Goal: Task Accomplishment & Management: Use online tool/utility

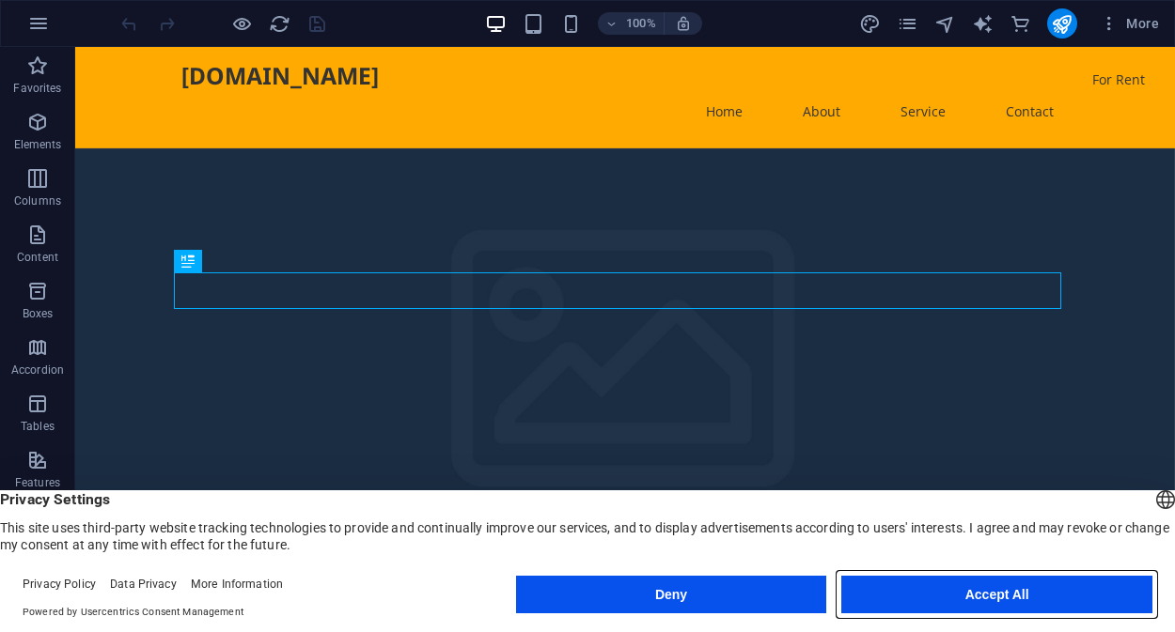
click at [968, 601] on button "Accept All" at bounding box center [996, 595] width 311 height 38
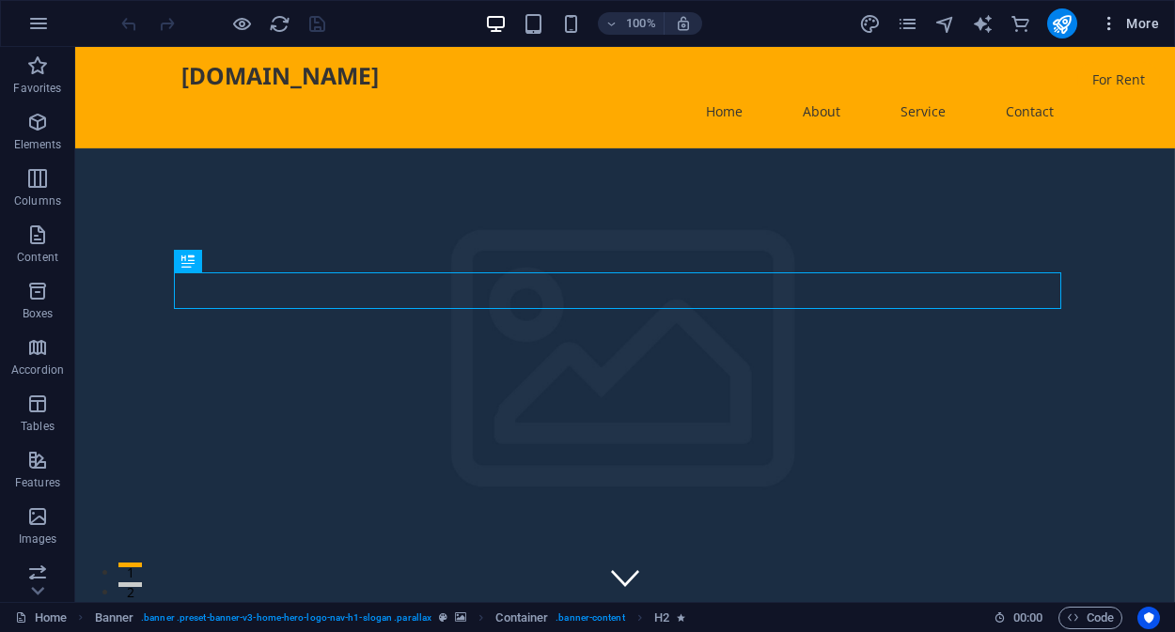
click at [1118, 31] on icon "button" at bounding box center [1108, 23] width 19 height 19
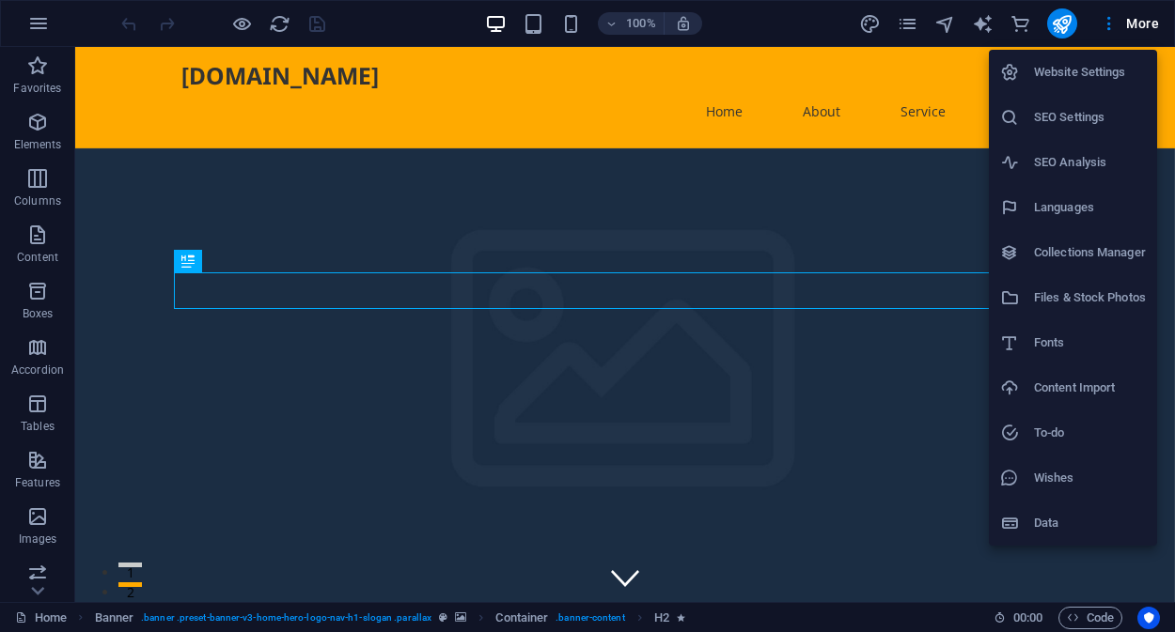
click at [36, 23] on div at bounding box center [587, 316] width 1175 height 632
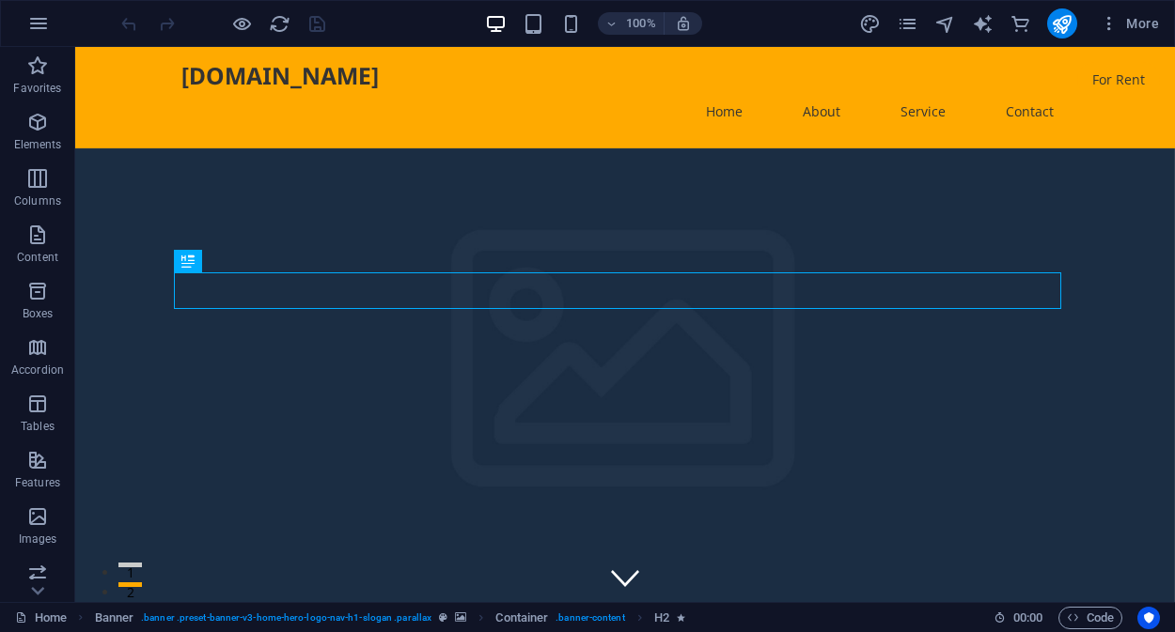
click at [36, 23] on icon "button" at bounding box center [38, 23] width 23 height 23
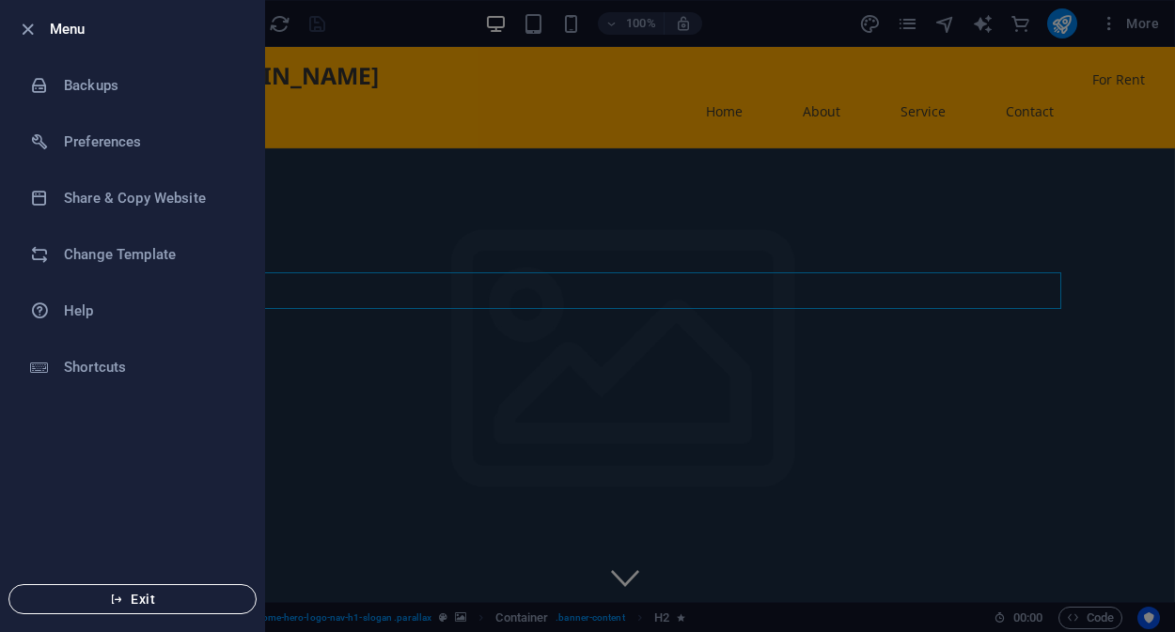
click at [125, 592] on span "Exit" at bounding box center [132, 599] width 216 height 15
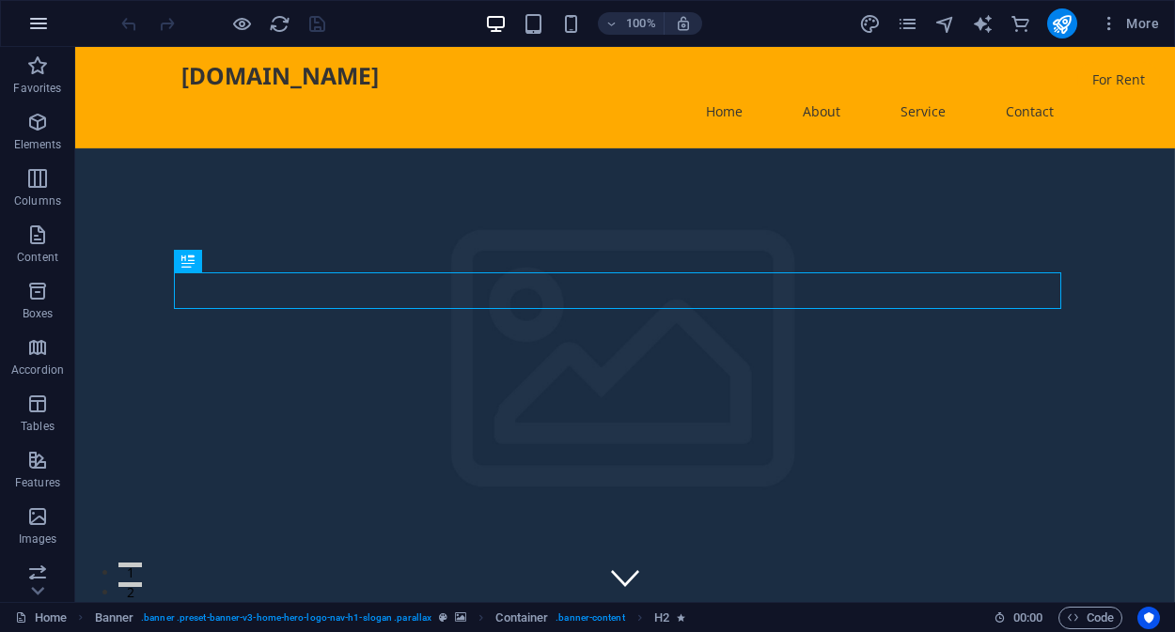
click at [33, 19] on icon "button" at bounding box center [38, 23] width 23 height 23
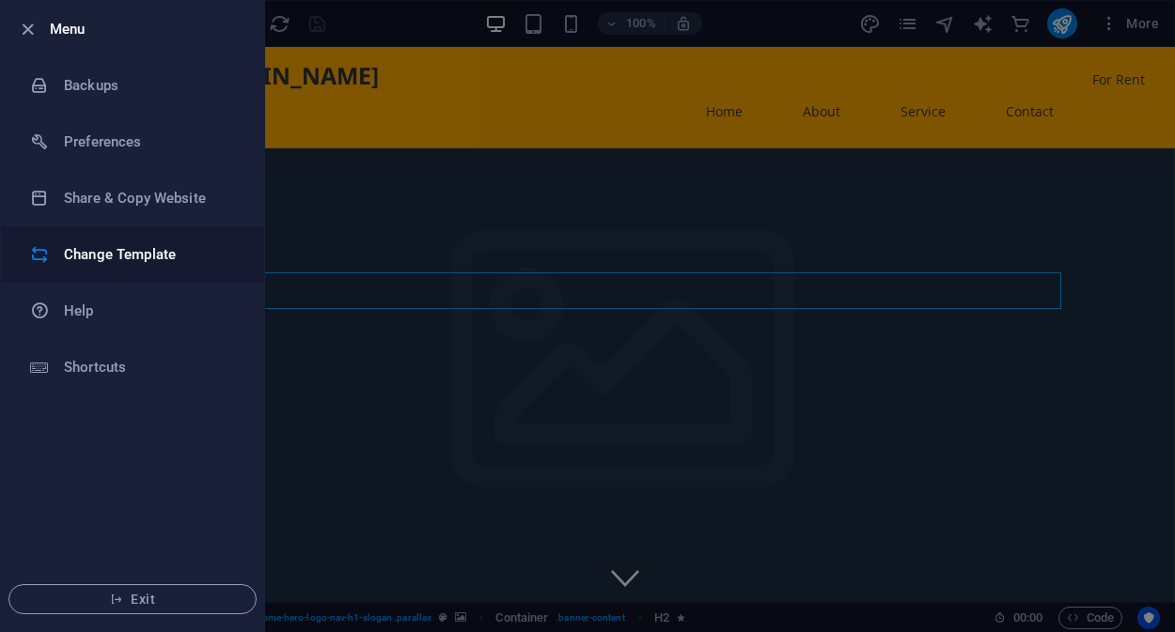
click at [106, 263] on h6 "Change Template" at bounding box center [151, 254] width 174 height 23
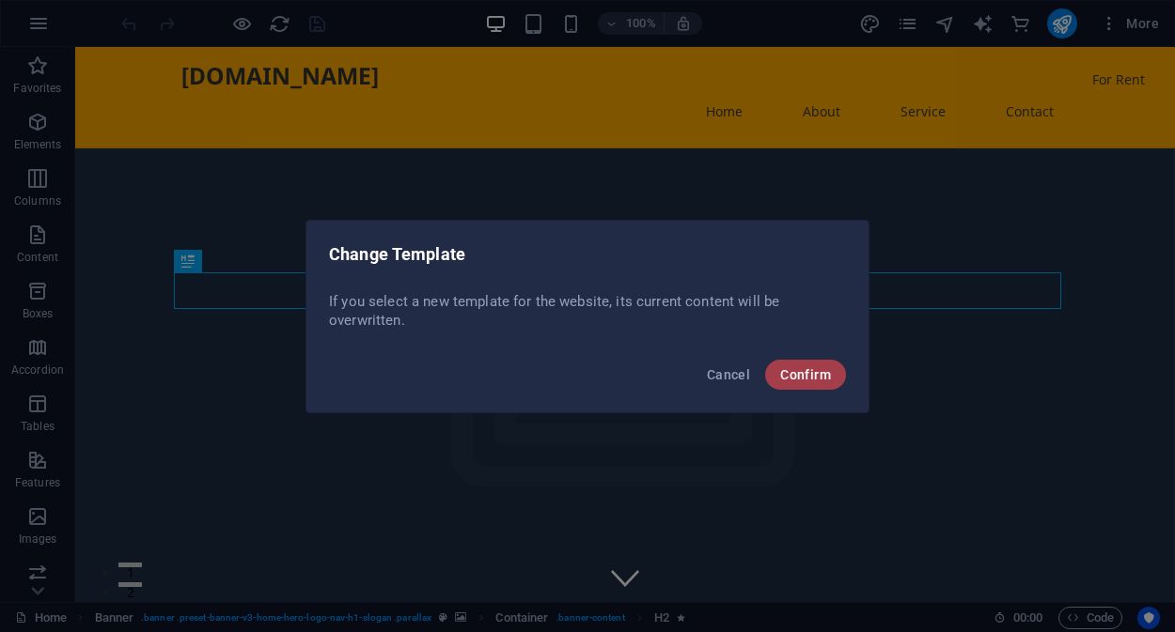
click at [820, 370] on span "Confirm" at bounding box center [805, 374] width 51 height 15
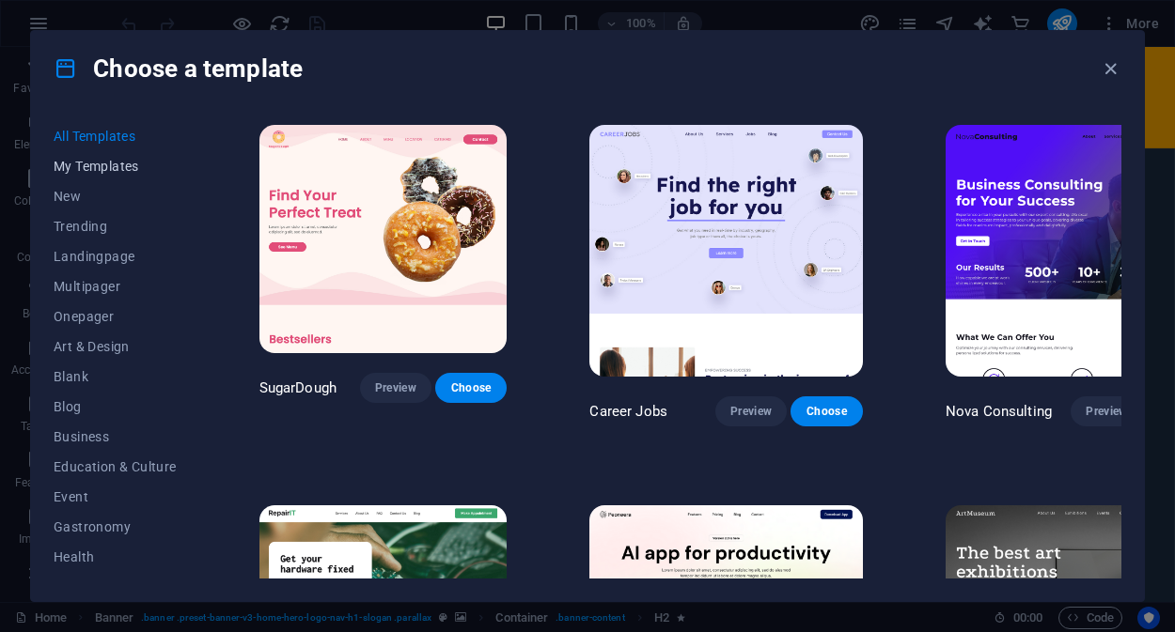
click at [119, 167] on span "My Templates" at bounding box center [115, 166] width 123 height 15
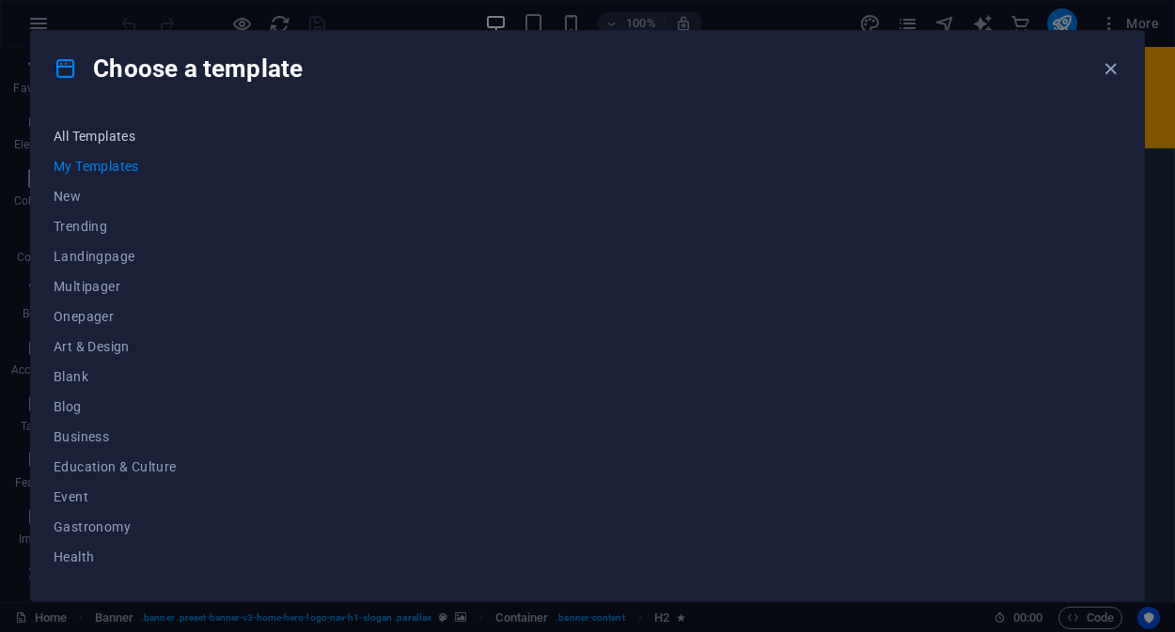
click at [96, 133] on span "All Templates" at bounding box center [115, 136] width 123 height 15
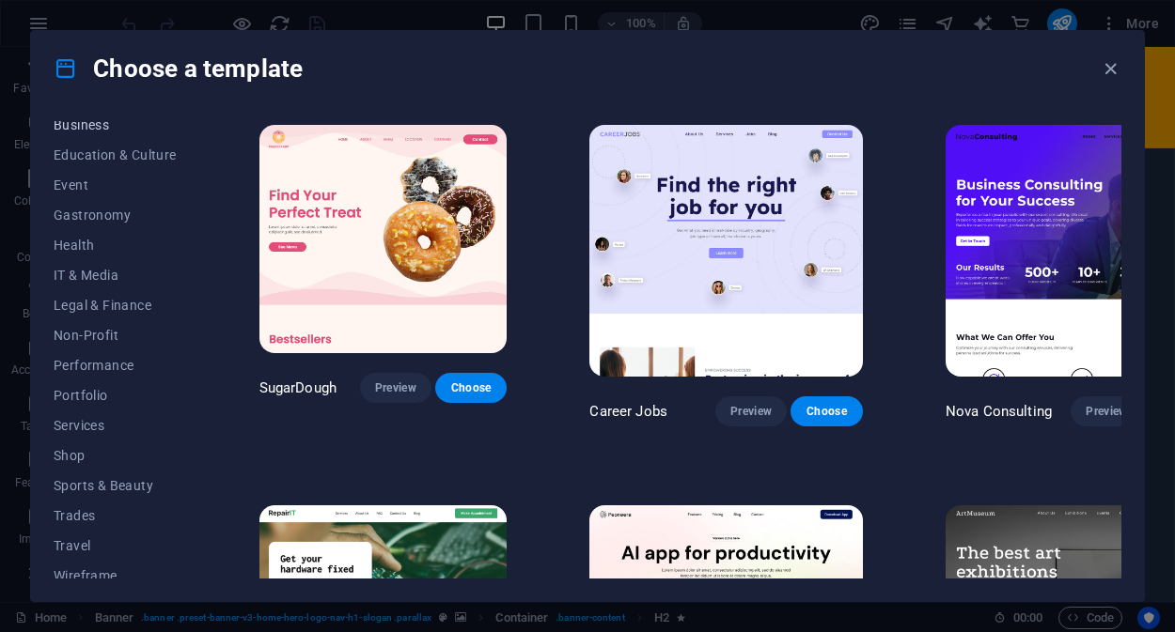
scroll to position [323, 0]
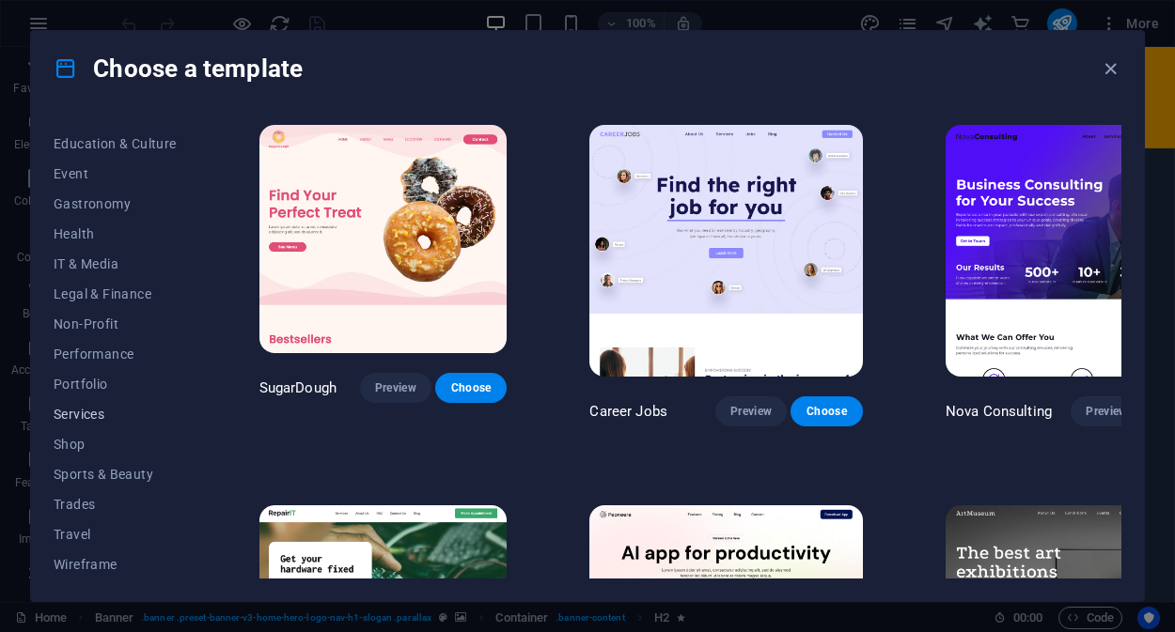
click at [98, 411] on span "Services" at bounding box center [115, 414] width 123 height 15
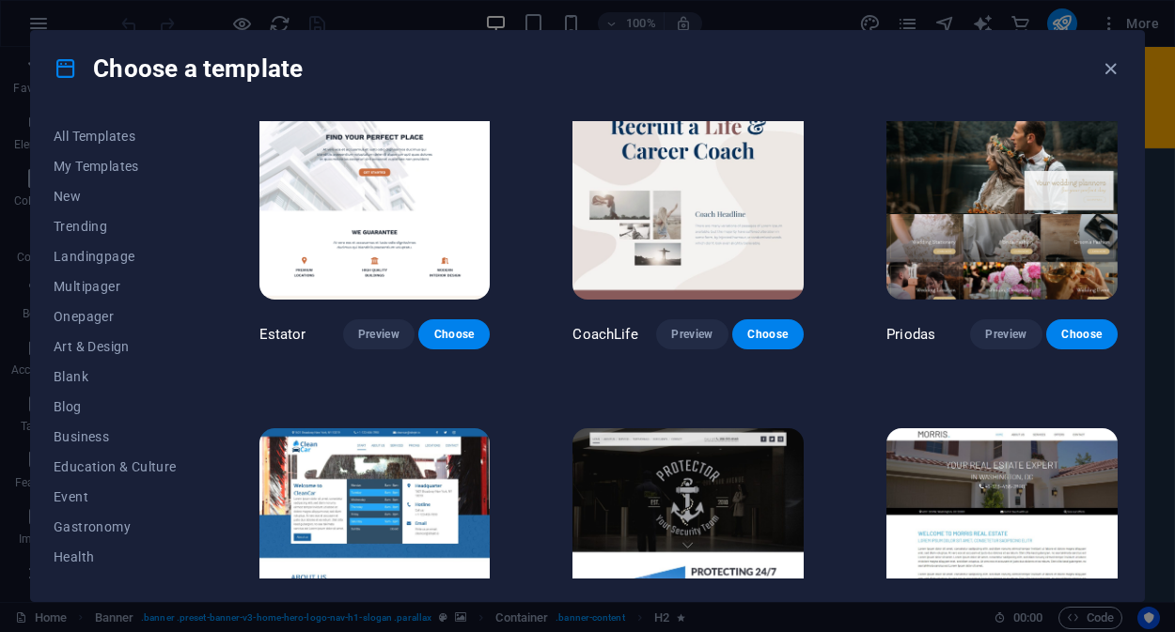
scroll to position [1386, 0]
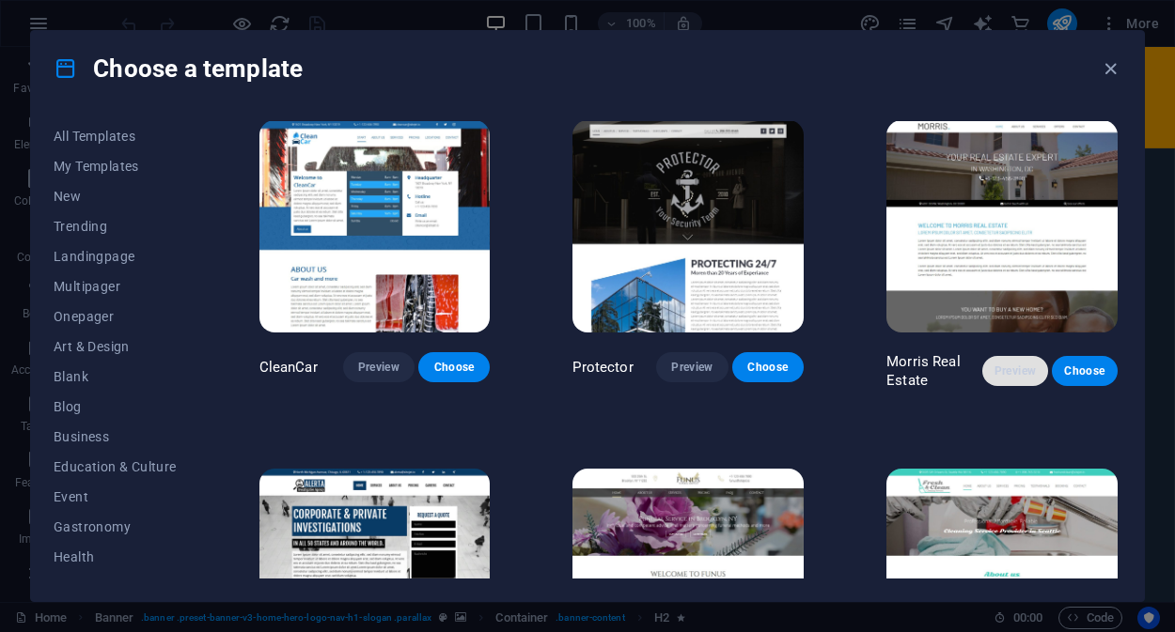
click at [1009, 364] on span "Preview" at bounding box center [1015, 371] width 36 height 15
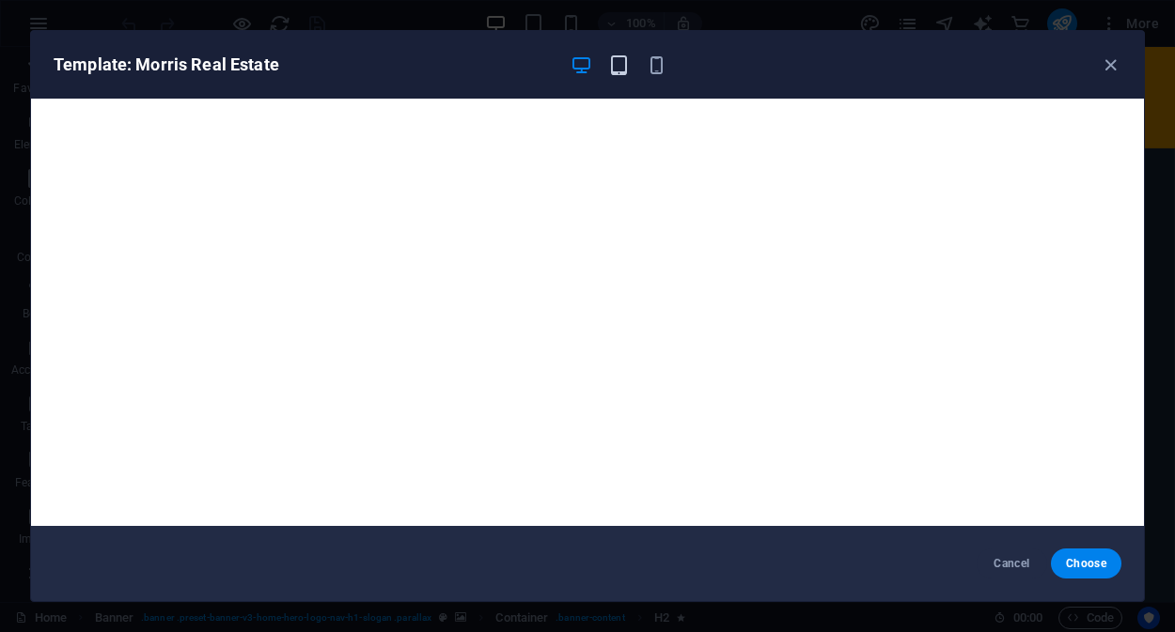
click at [619, 64] on icon "button" at bounding box center [619, 66] width 22 height 22
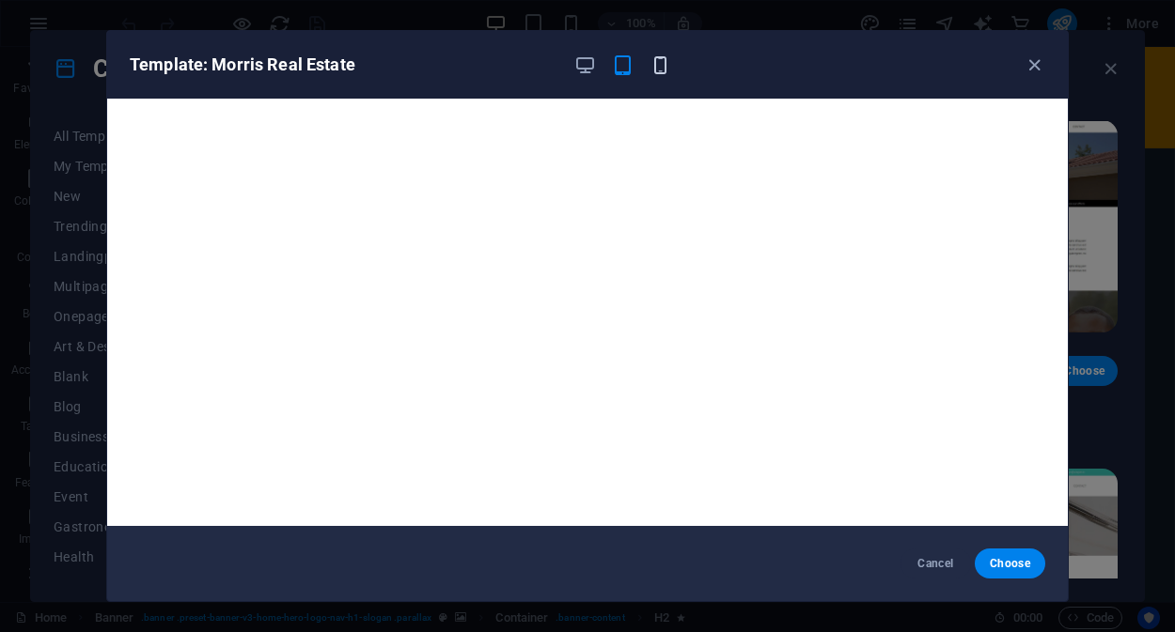
click at [659, 70] on icon "button" at bounding box center [660, 66] width 22 height 22
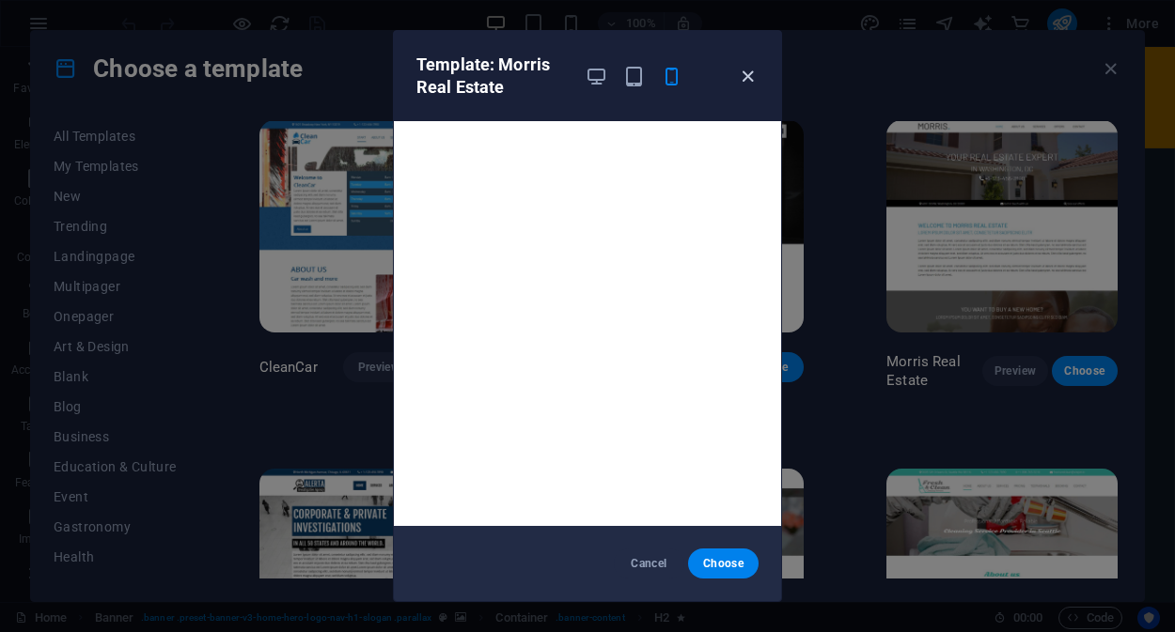
click at [749, 72] on icon "button" at bounding box center [748, 77] width 22 height 22
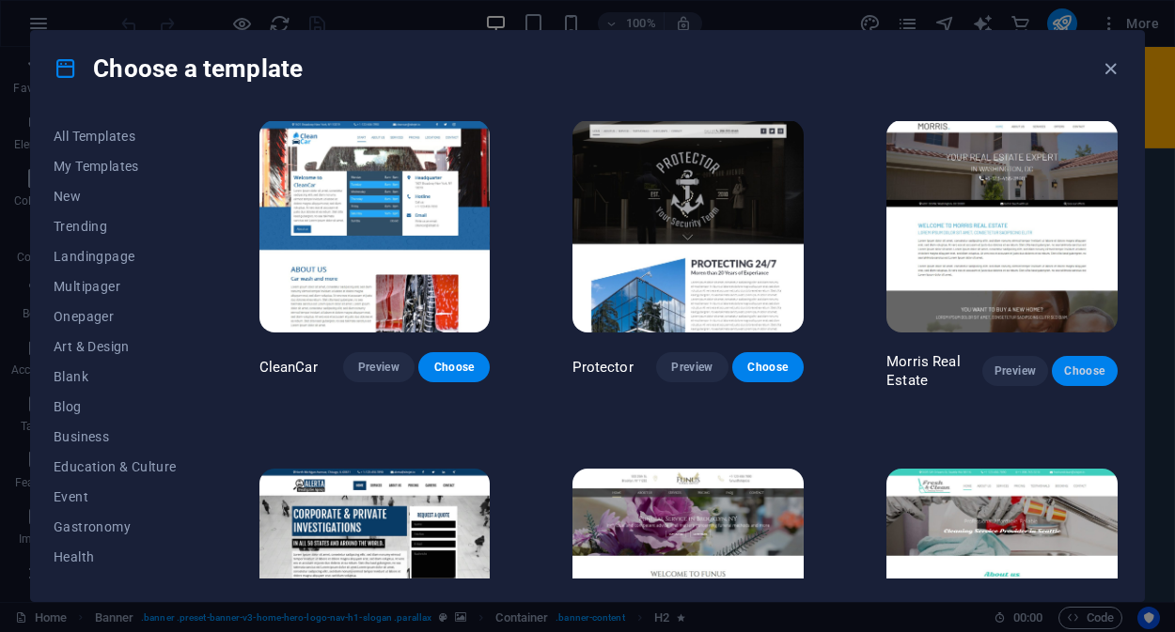
click at [1083, 364] on span "Choose" at bounding box center [1085, 371] width 36 height 15
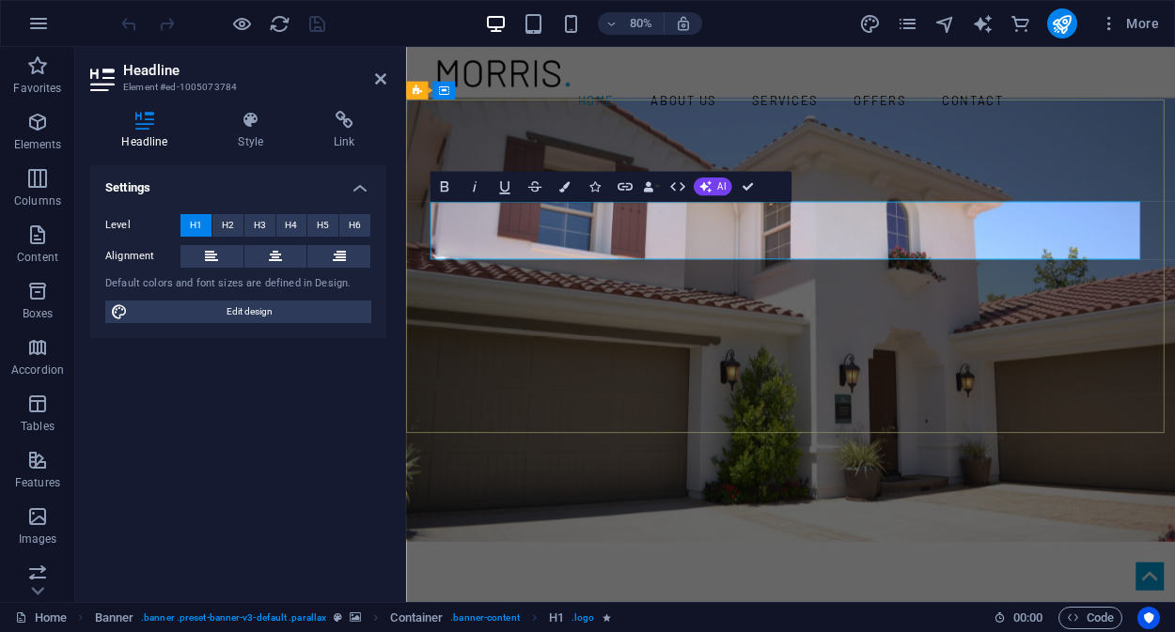
drag, startPoint x: 721, startPoint y: 276, endPoint x: 605, endPoint y: 261, distance: 116.6
drag, startPoint x: 585, startPoint y: 266, endPoint x: 1170, endPoint y: 266, distance: 584.5
click at [709, 188] on icon "button" at bounding box center [705, 186] width 12 height 12
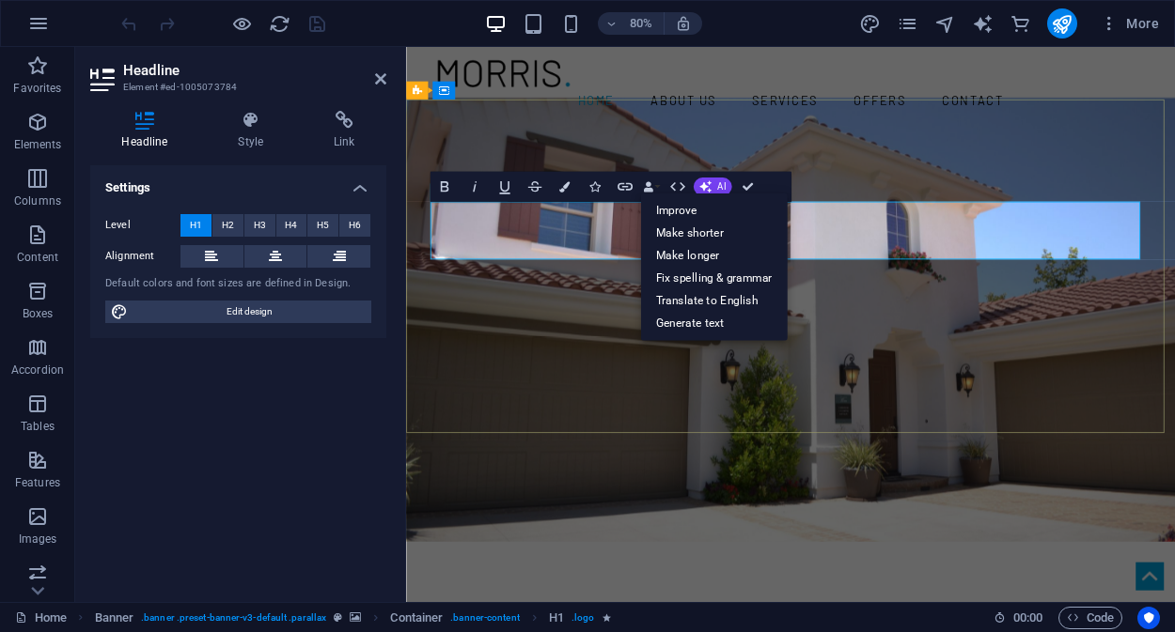
click at [710, 186] on button "AI" at bounding box center [712, 187] width 39 height 18
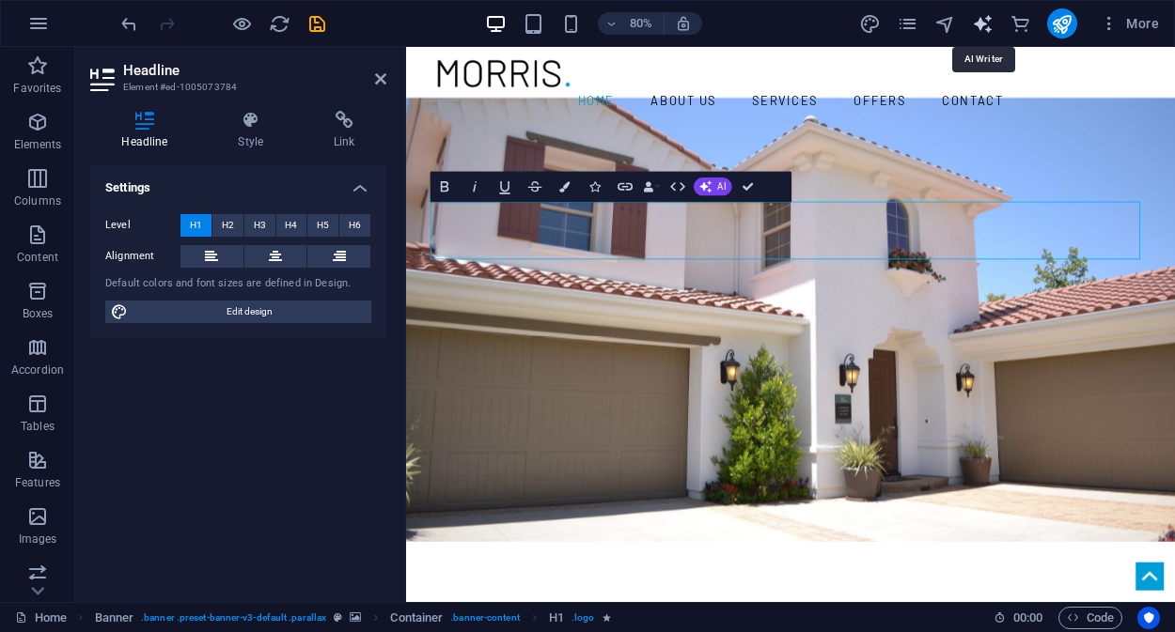
click at [987, 25] on icon "text_generator" at bounding box center [983, 24] width 22 height 22
select select "English"
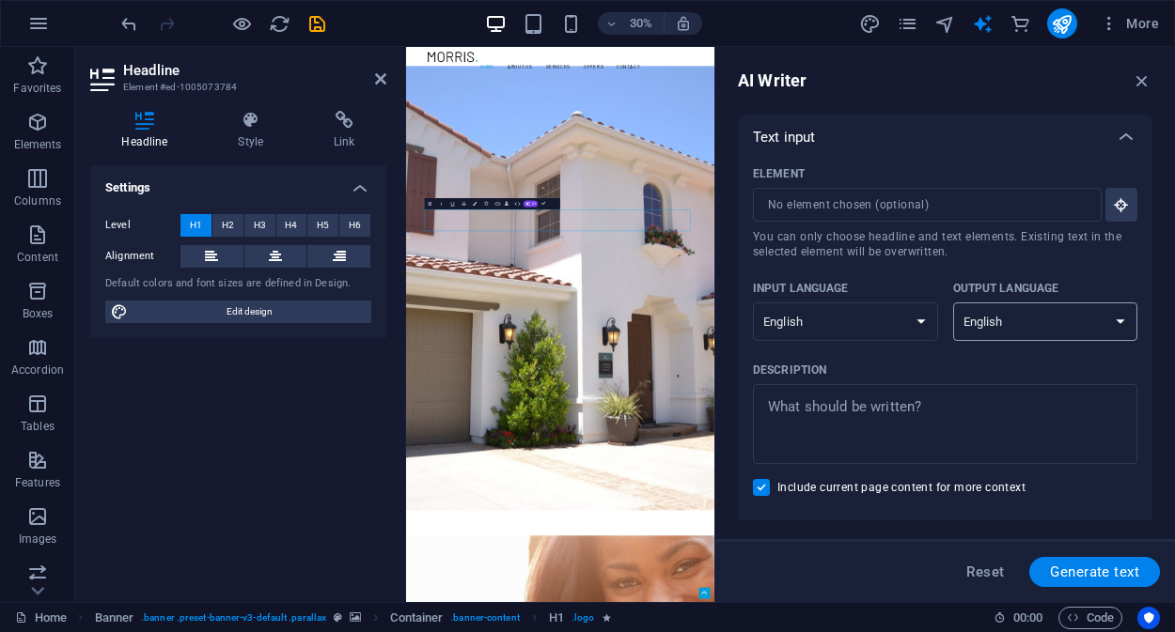
click at [1004, 319] on select "Albanian Arabic Armenian Awadhi Azerbaijani Bashkir Basque Belarusian Bengali B…" at bounding box center [1045, 322] width 185 height 39
click at [1003, 377] on div "Description" at bounding box center [941, 370] width 377 height 28
click at [1003, 394] on textarea "Description x ​" at bounding box center [945, 424] width 366 height 61
type textarea "x"
click at [1137, 84] on icon "button" at bounding box center [1141, 80] width 21 height 21
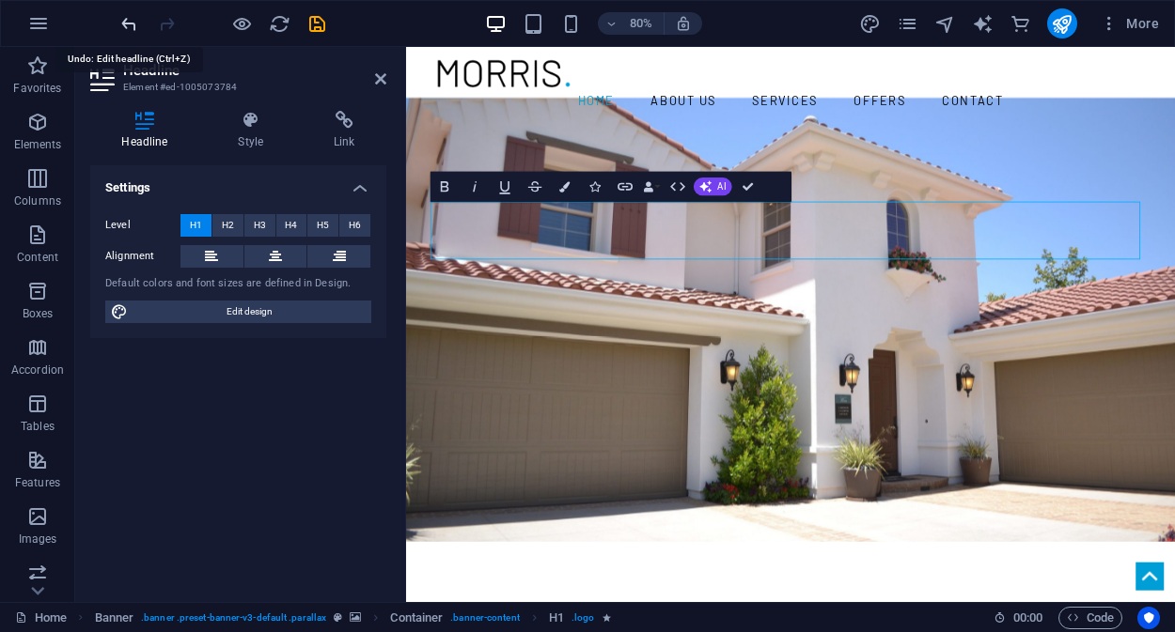
click at [132, 27] on icon "undo" at bounding box center [129, 24] width 22 height 22
click at [34, 29] on icon "button" at bounding box center [38, 23] width 23 height 23
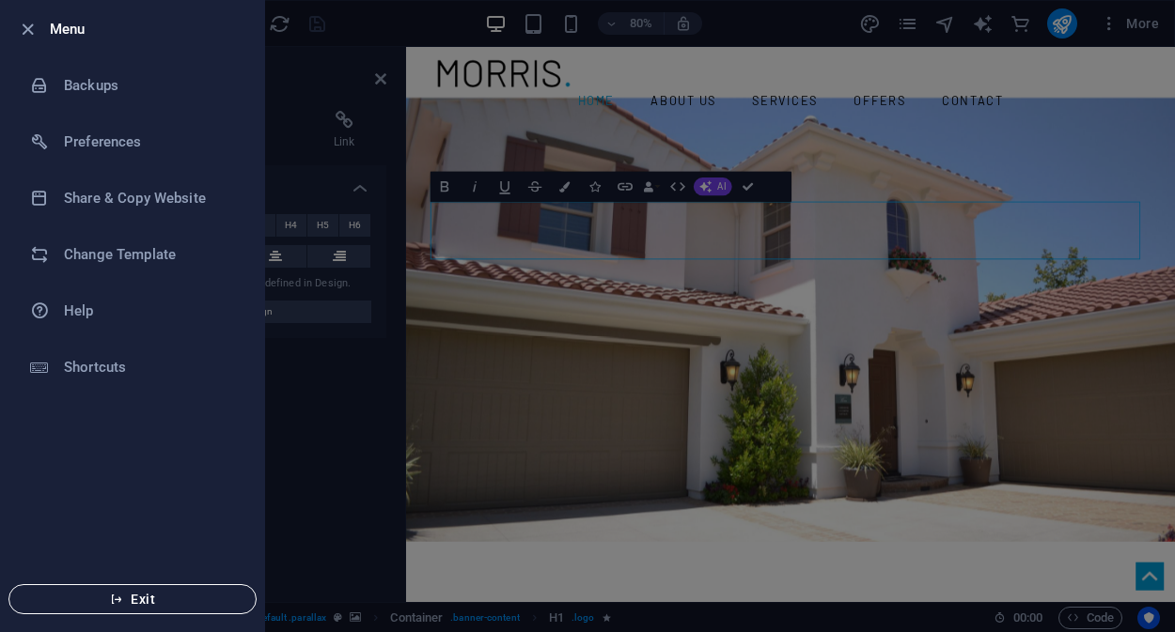
click at [144, 600] on span "Exit" at bounding box center [132, 599] width 216 height 15
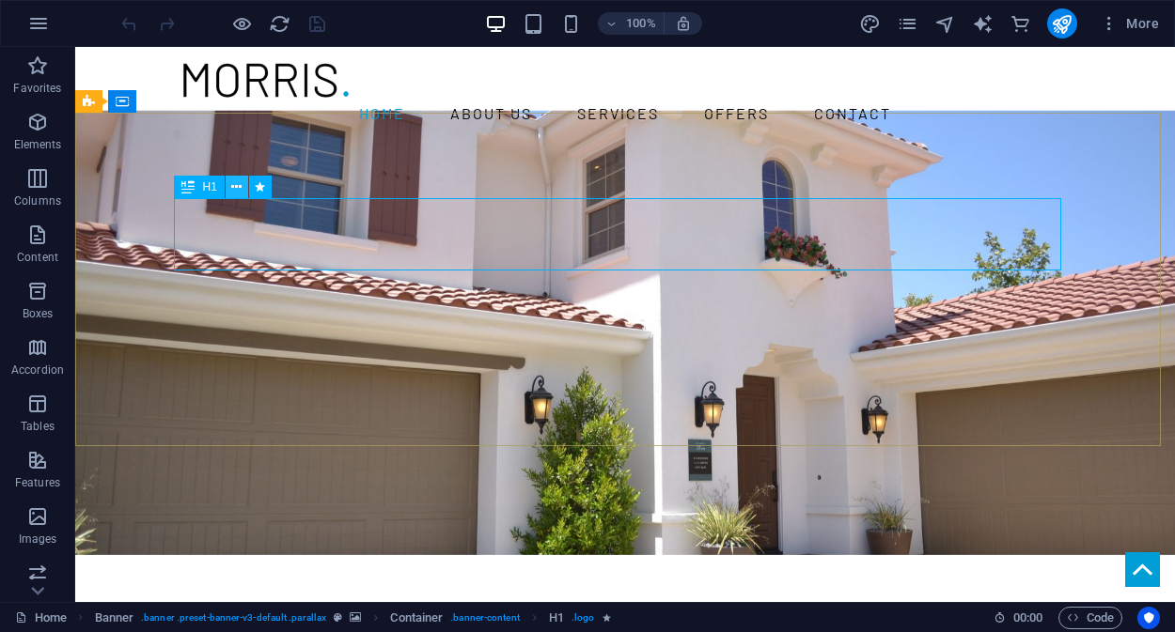
click at [240, 189] on icon at bounding box center [236, 188] width 10 height 20
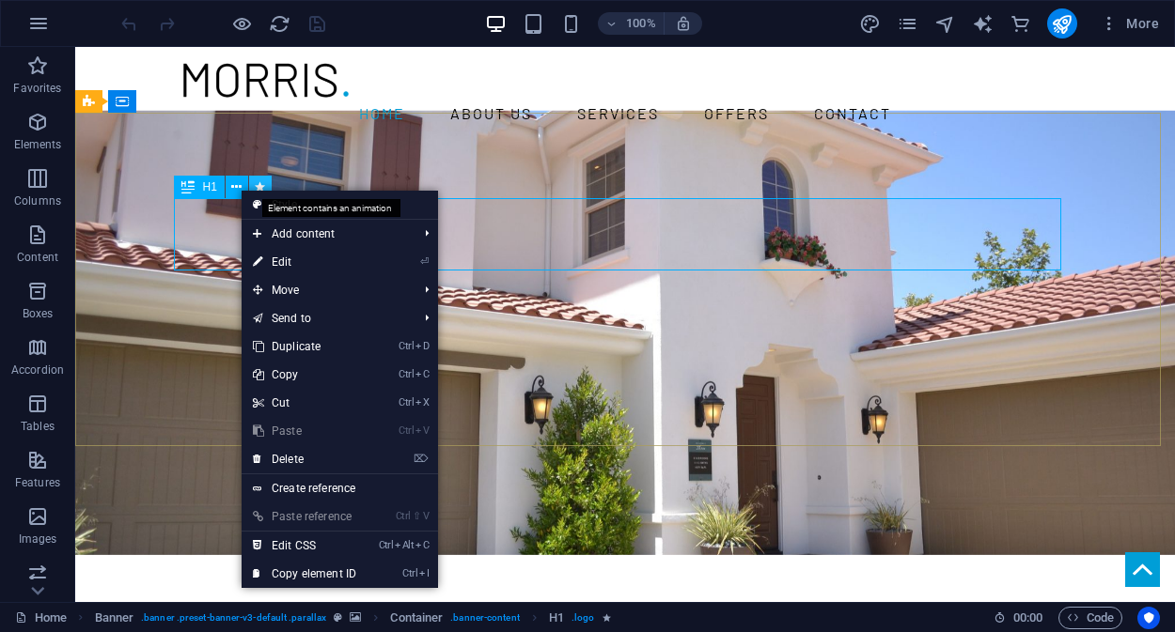
click at [261, 185] on icon at bounding box center [260, 188] width 10 height 20
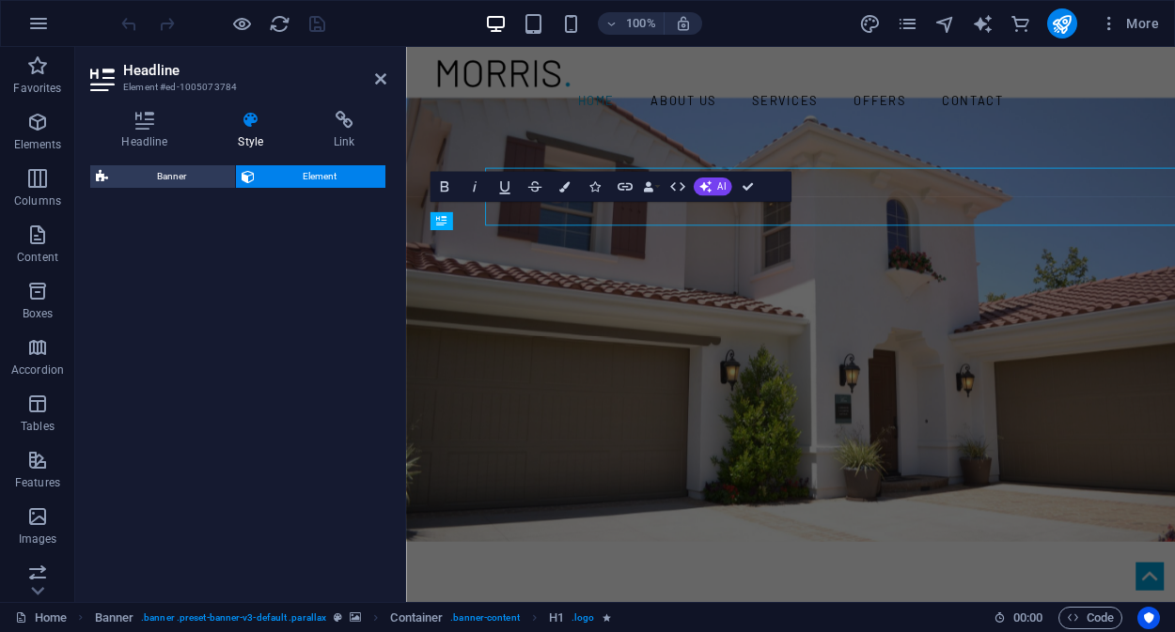
select select "fade"
select select "s"
select select "onload"
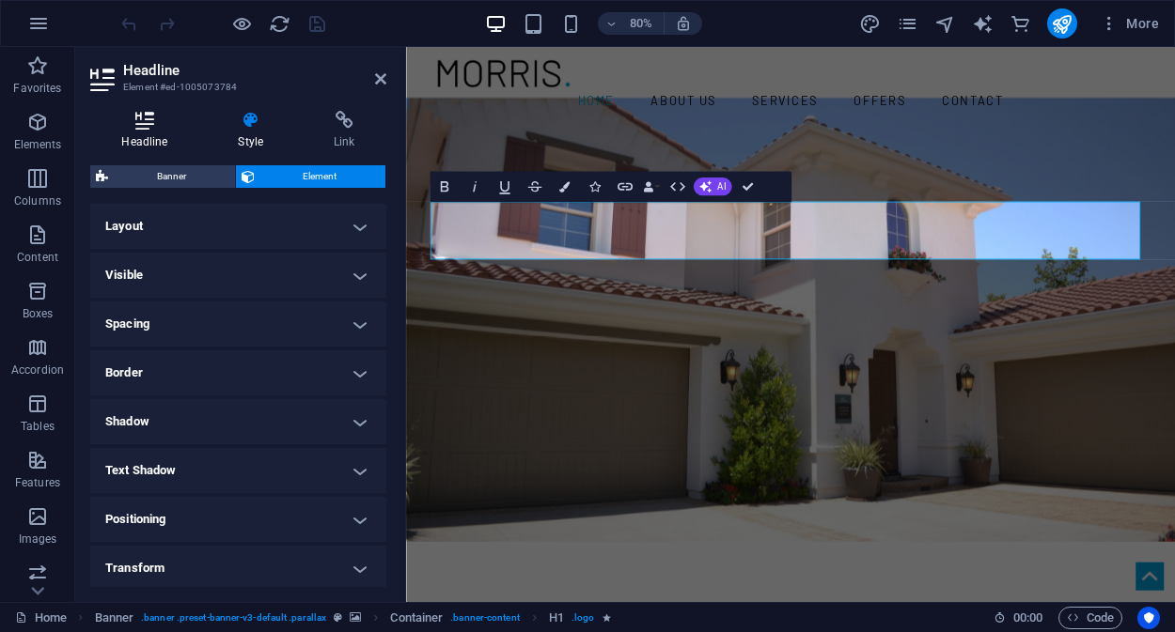
click at [136, 137] on h4 "Headline" at bounding box center [148, 130] width 117 height 39
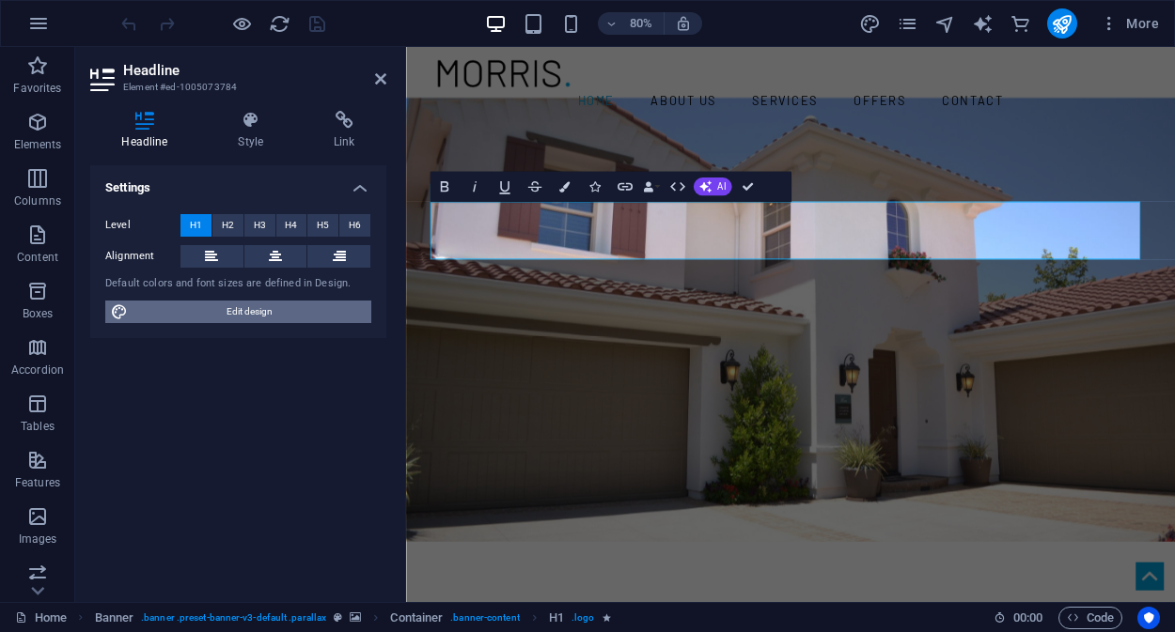
click at [231, 315] on span "Edit design" at bounding box center [249, 312] width 232 height 23
select select "rem"
select select "300"
select select "px"
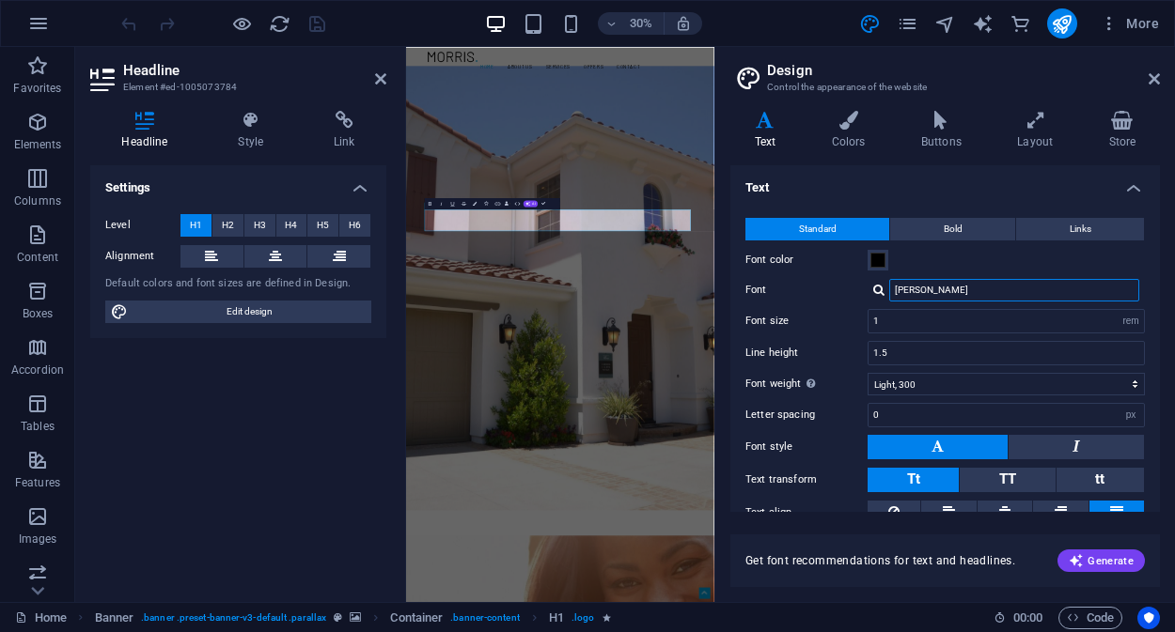
drag, startPoint x: 971, startPoint y: 290, endPoint x: 854, endPoint y: 295, distance: 116.6
click at [854, 295] on div "Font Barlow" at bounding box center [944, 290] width 399 height 23
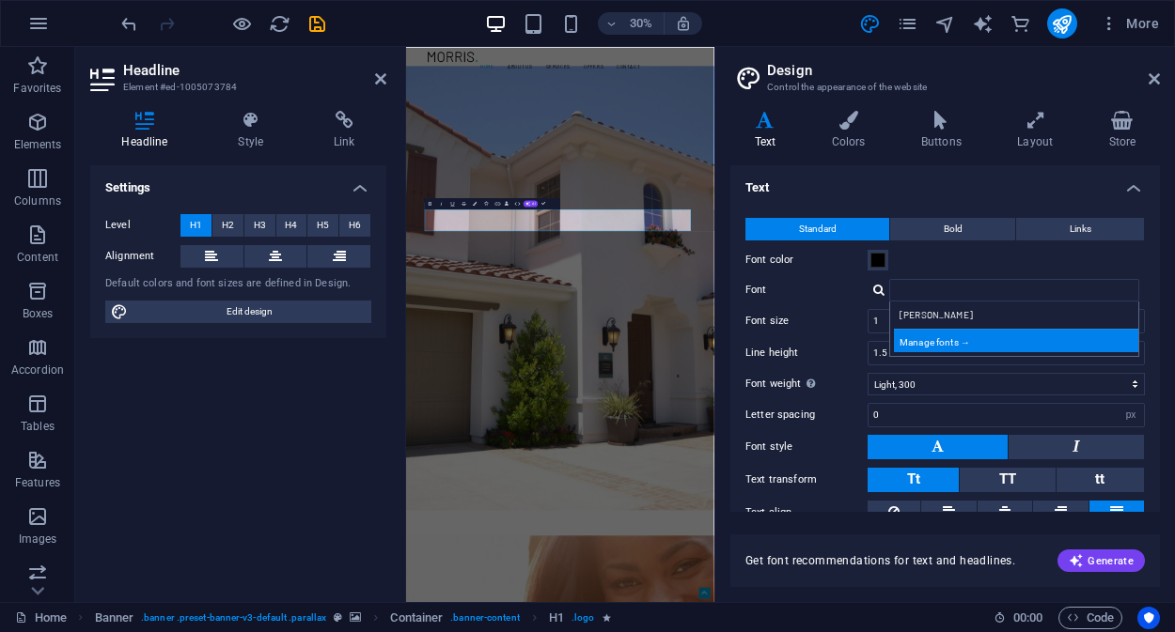
click at [923, 345] on div "Manage fonts →" at bounding box center [1018, 340] width 248 height 23
select select "popularity"
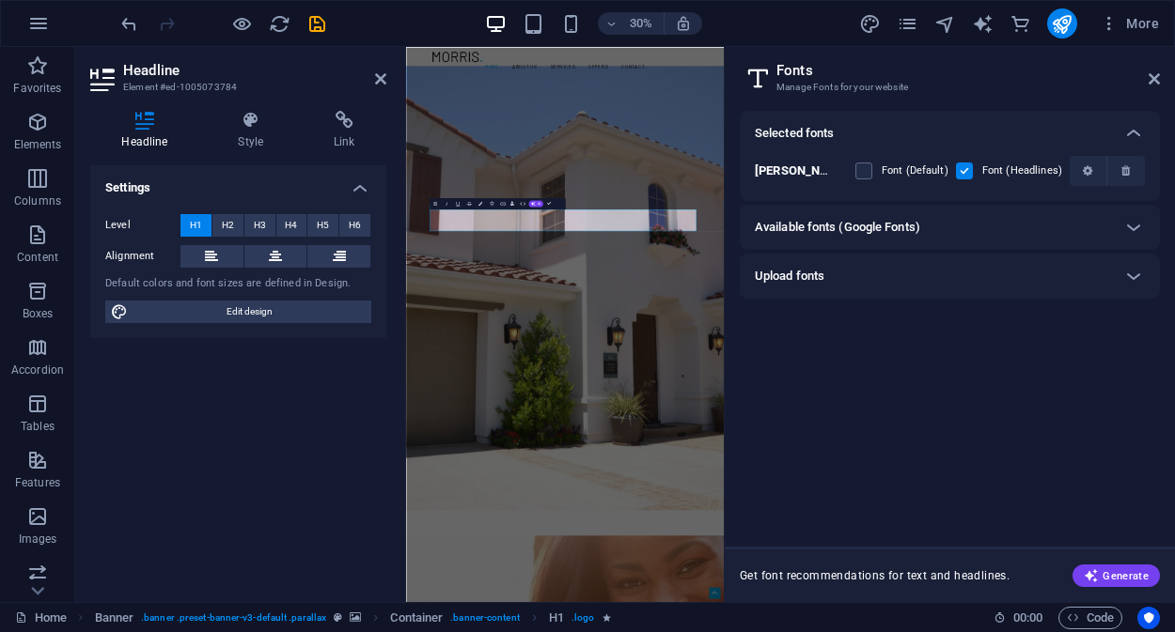
click at [861, 229] on h6 "Available fonts (Google Fonts)" at bounding box center [837, 227] width 165 height 23
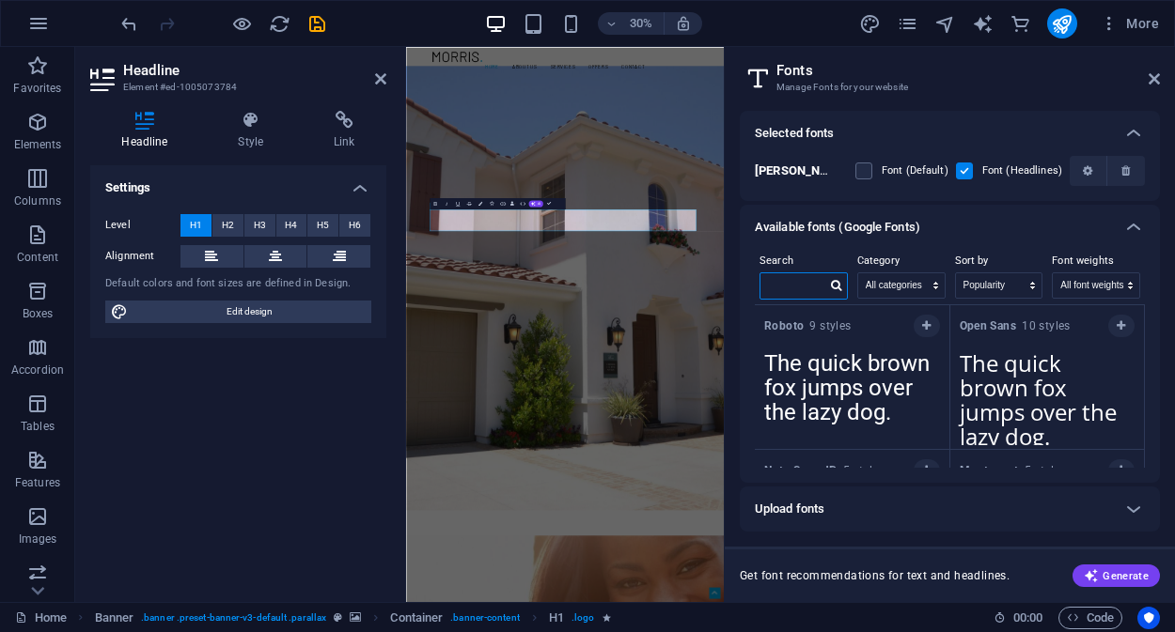
click at [783, 288] on input "text" at bounding box center [793, 285] width 66 height 24
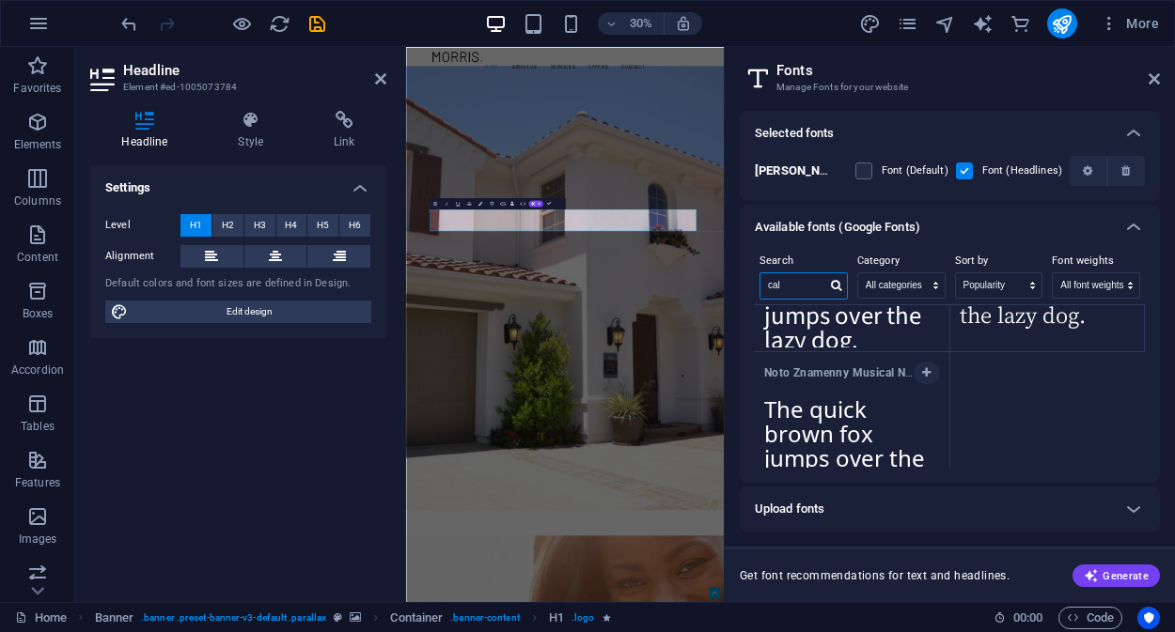
scroll to position [414, 0]
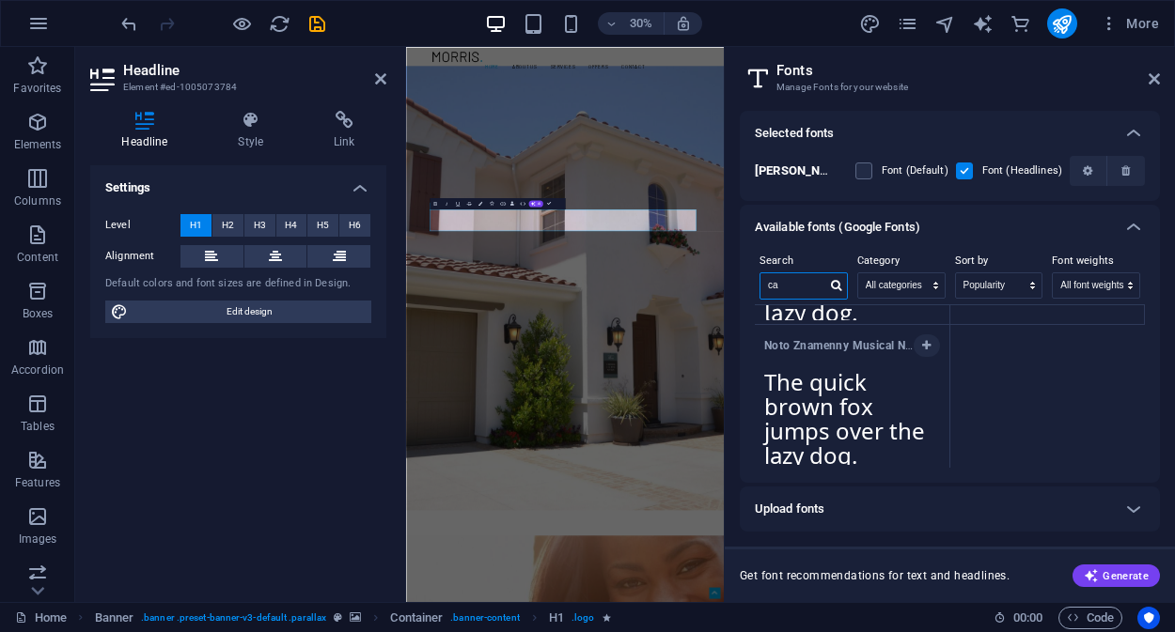
type input "c"
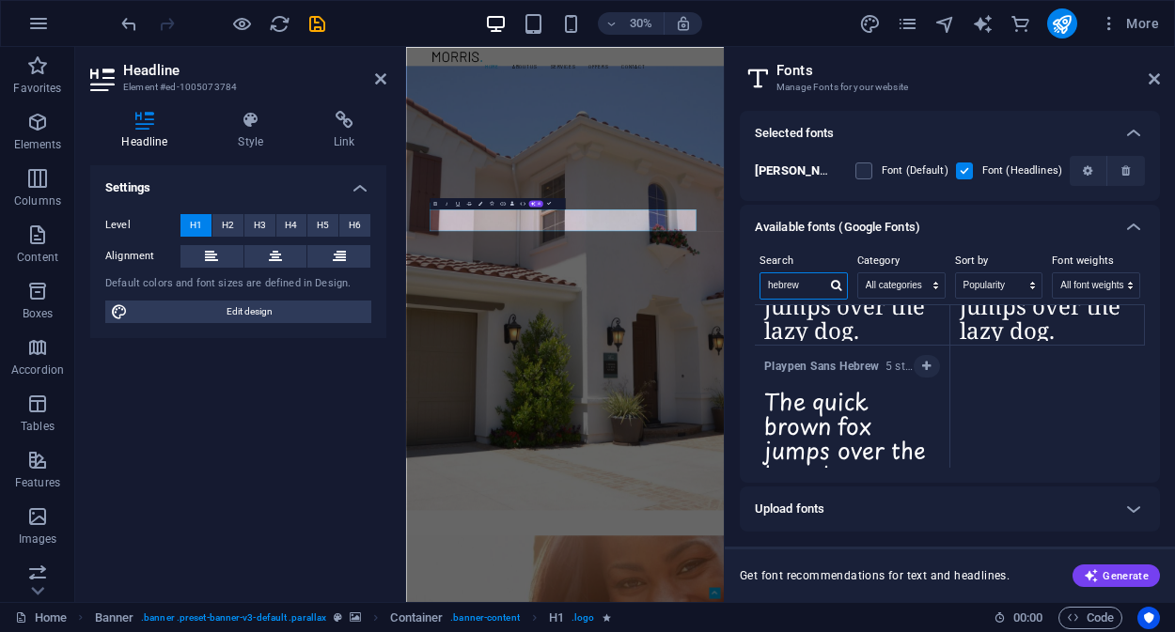
scroll to position [270, 0]
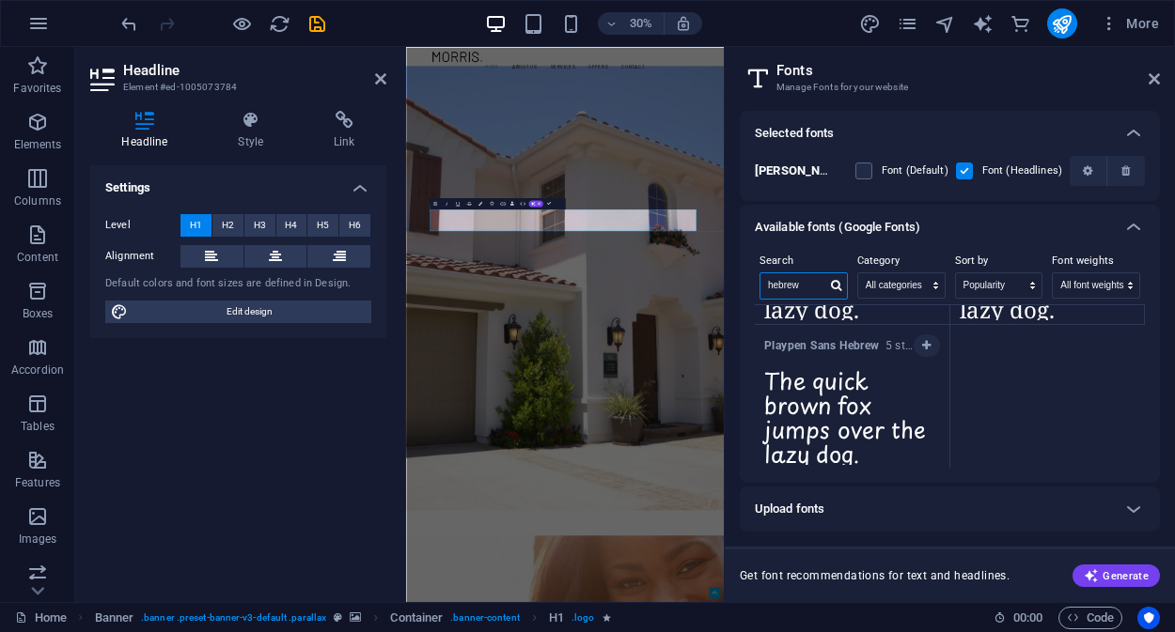
type input "hebrew"
click at [818, 510] on h6 "Upload fonts" at bounding box center [790, 509] width 70 height 23
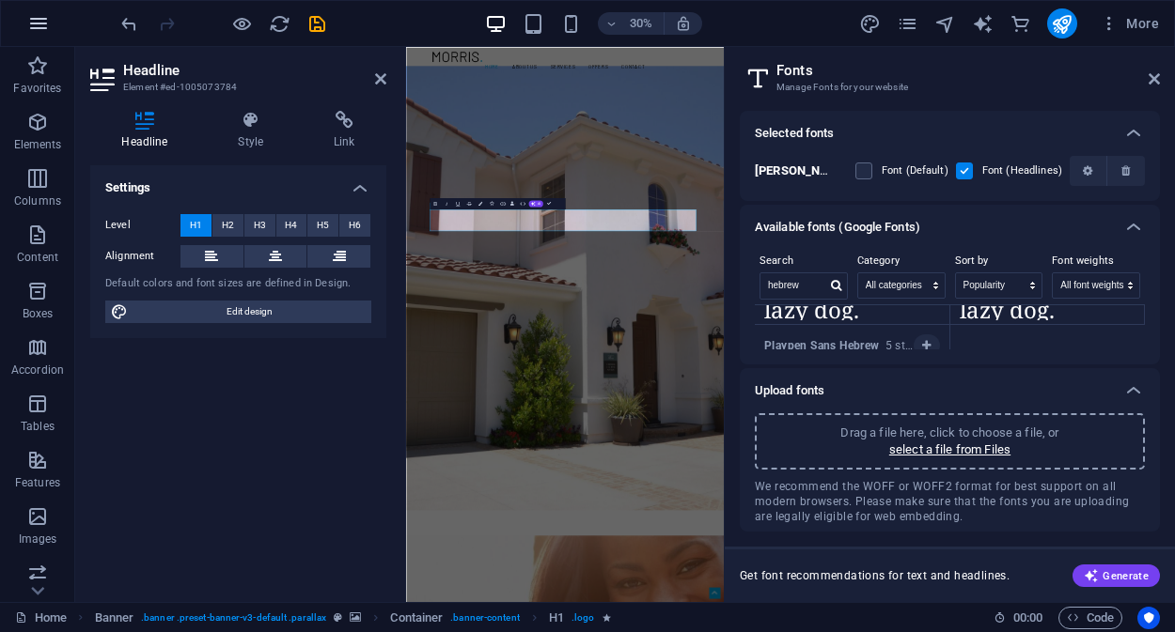
click at [30, 31] on icon "button" at bounding box center [38, 23] width 23 height 23
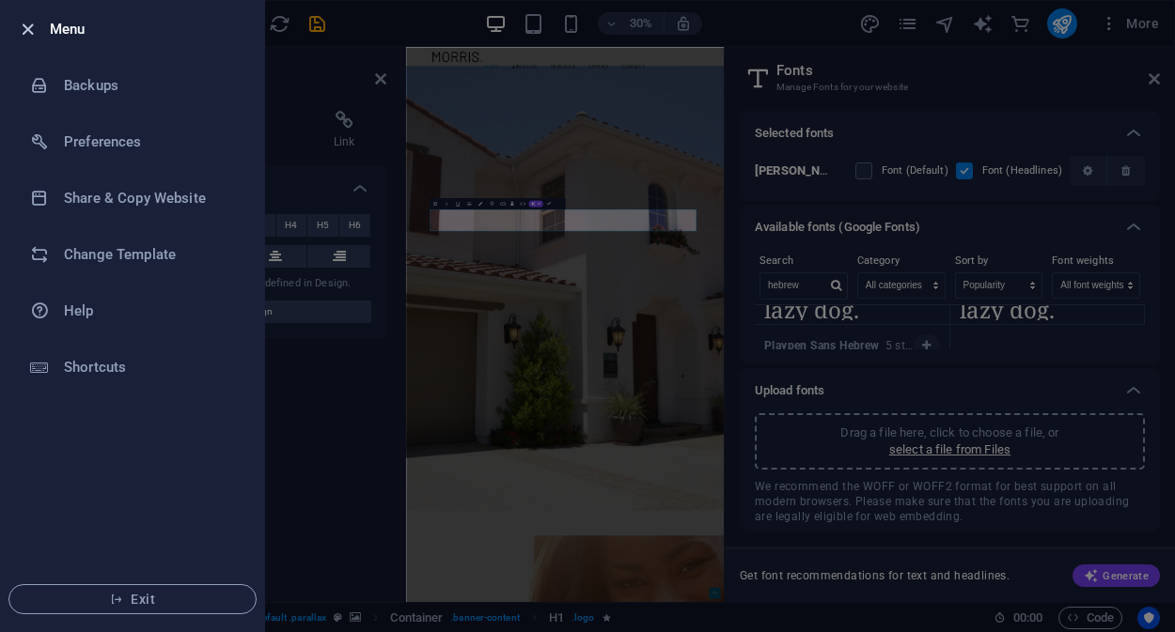
click at [30, 29] on icon "button" at bounding box center [28, 30] width 22 height 22
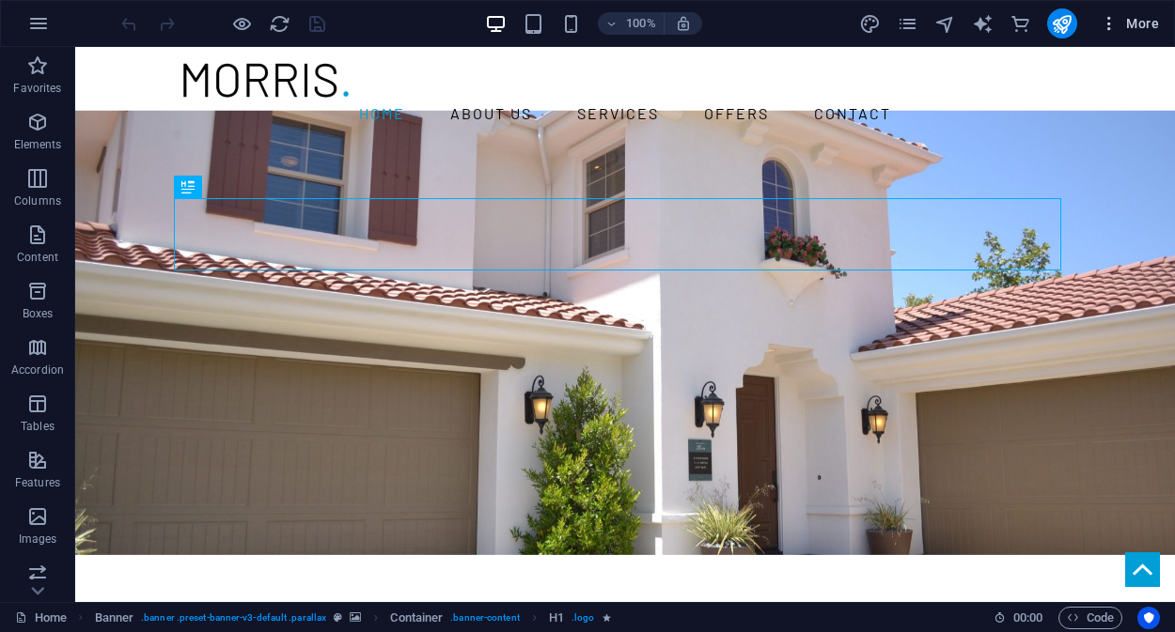
click at [1146, 25] on span "More" at bounding box center [1128, 23] width 59 height 19
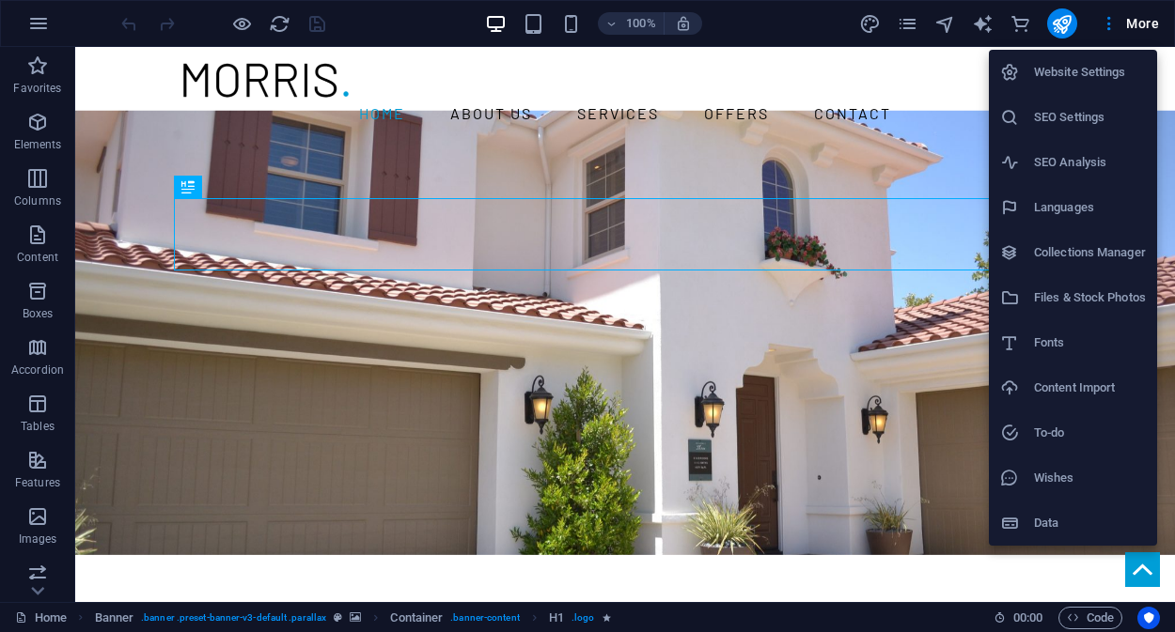
click at [979, 25] on div at bounding box center [587, 316] width 1175 height 632
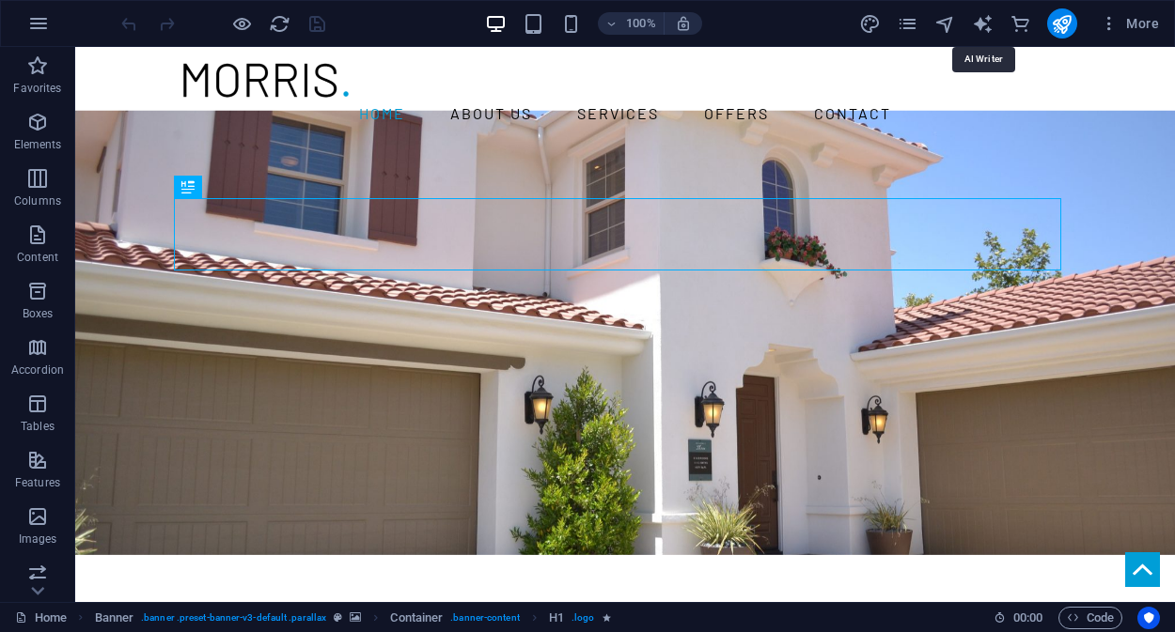
click at [979, 25] on icon "text_generator" at bounding box center [983, 24] width 22 height 22
select select "English"
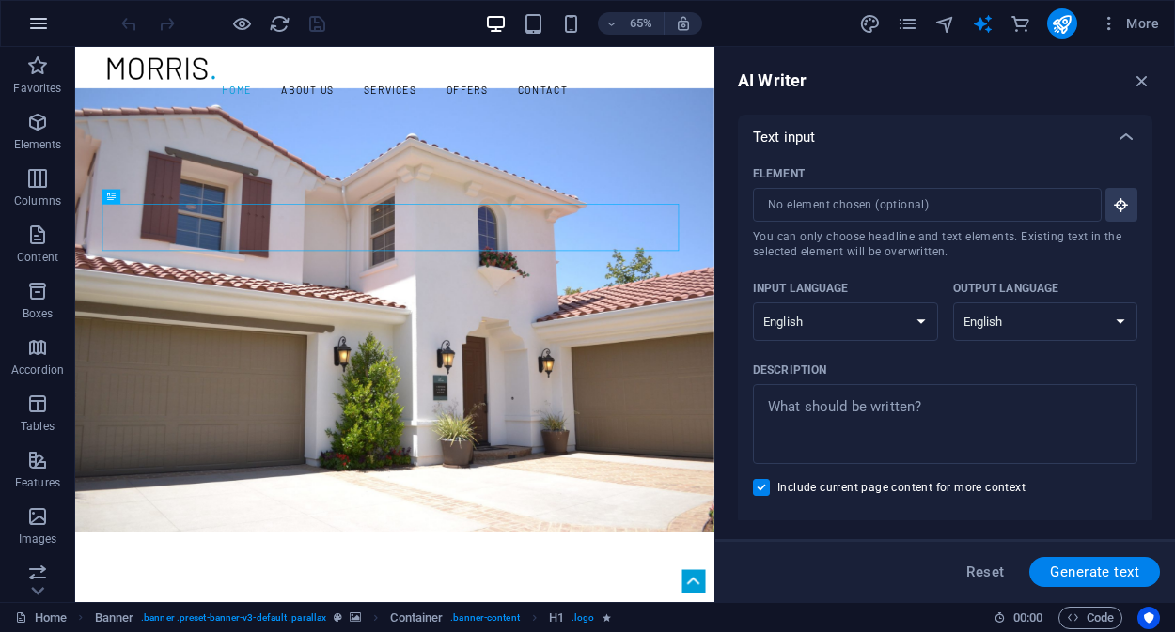
click at [32, 24] on icon "button" at bounding box center [38, 23] width 23 height 23
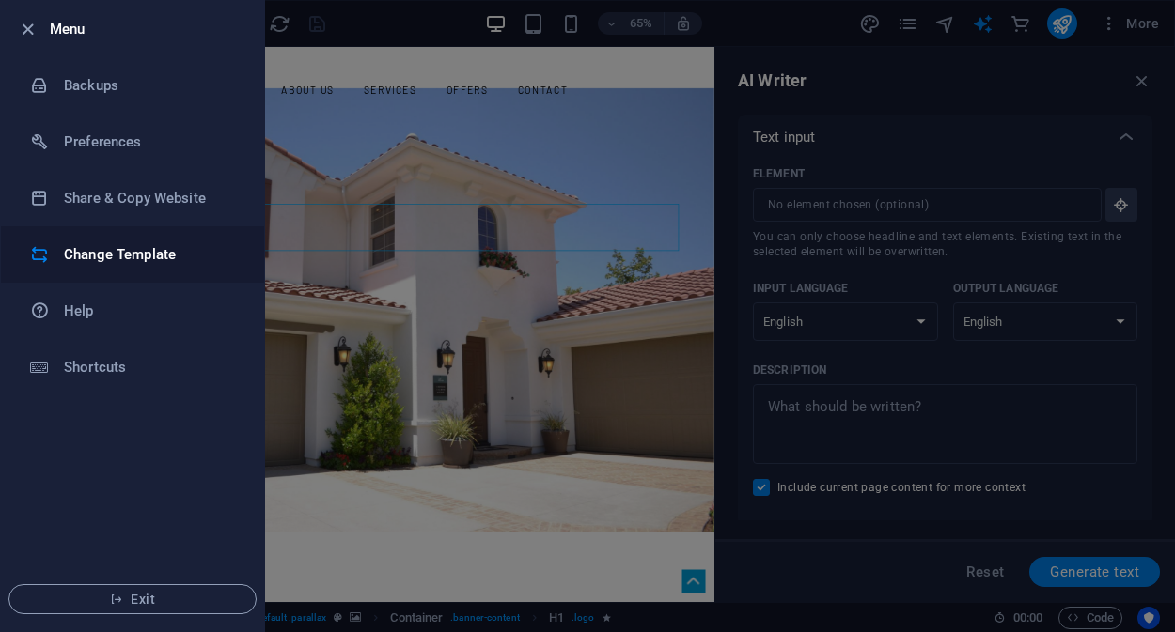
click at [112, 257] on h6 "Change Template" at bounding box center [151, 254] width 174 height 23
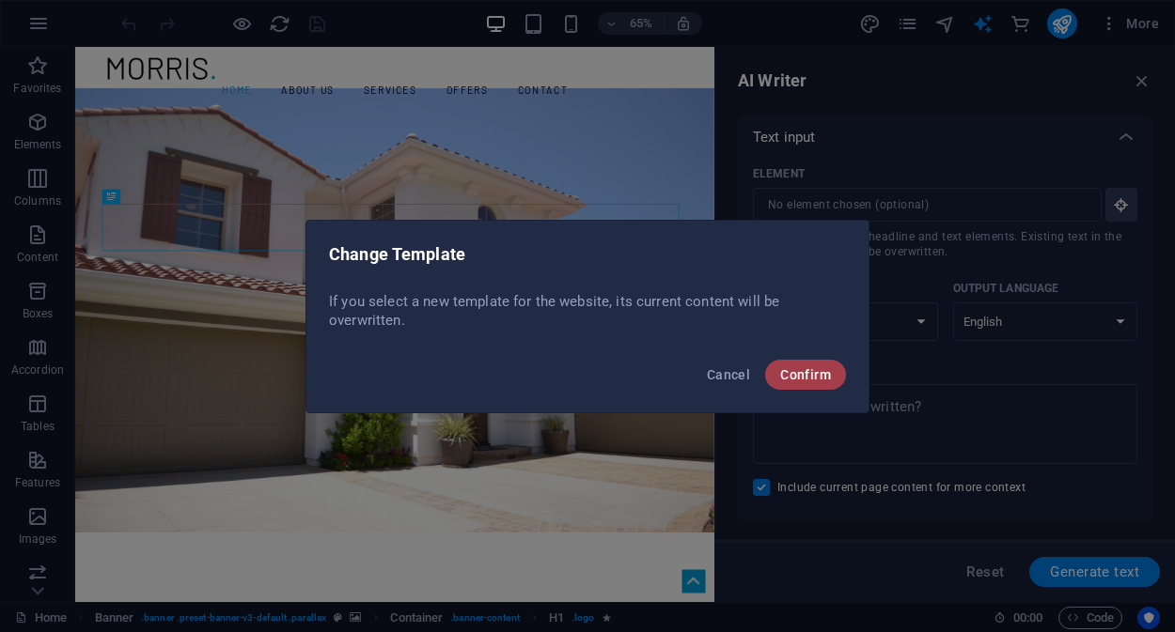
click at [810, 375] on span "Confirm" at bounding box center [805, 374] width 51 height 15
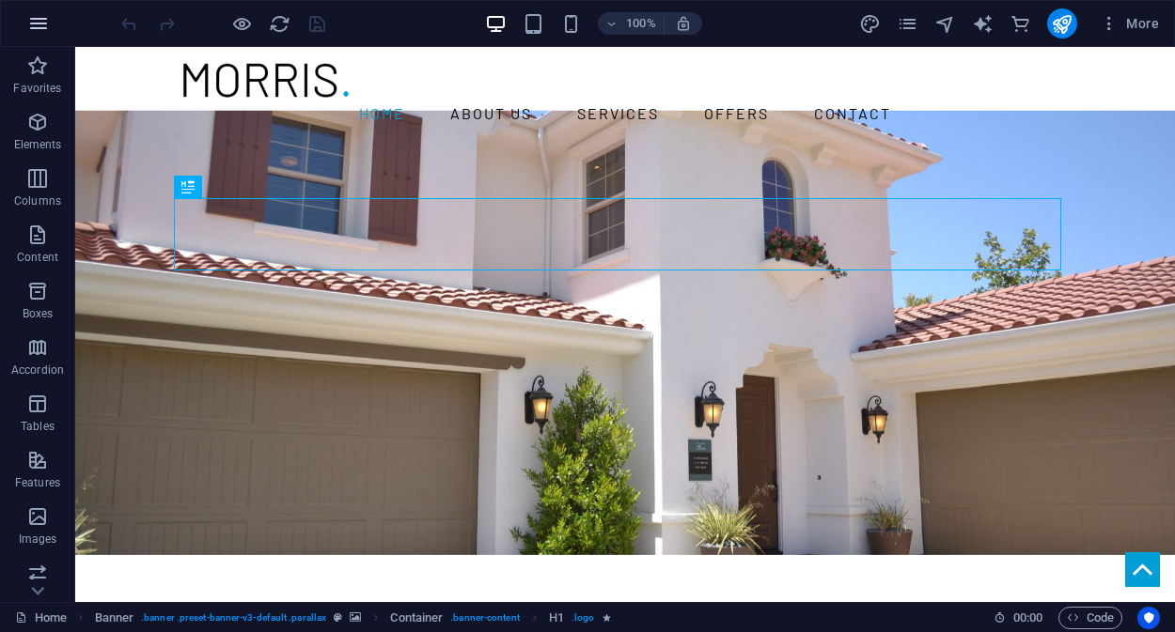
click at [44, 26] on icon "button" at bounding box center [38, 23] width 23 height 23
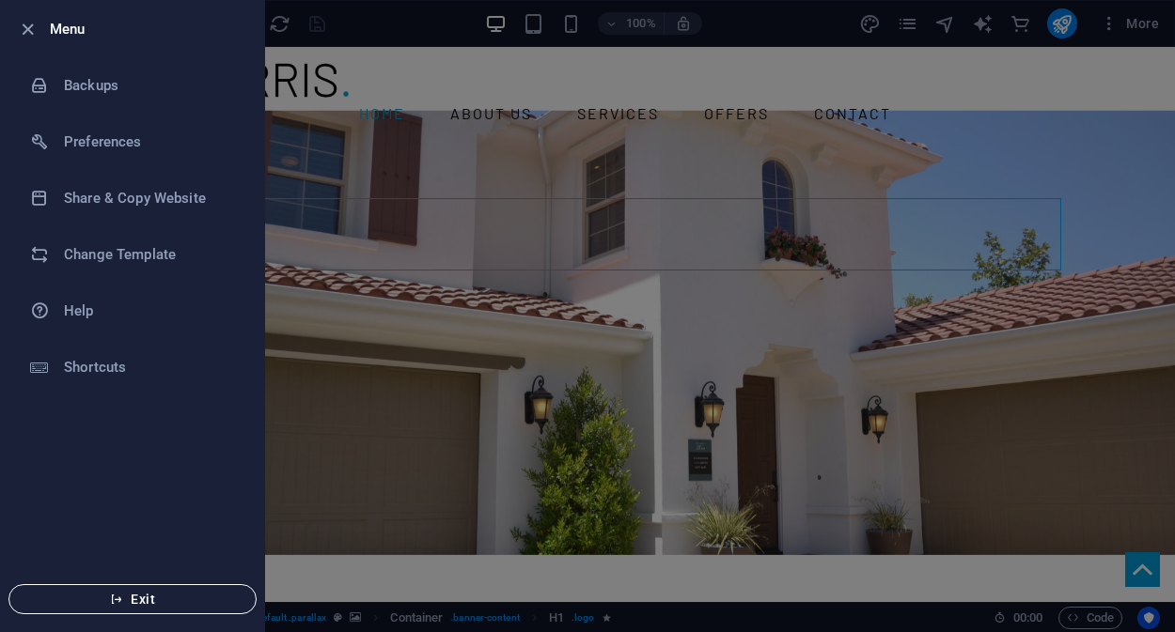
click at [136, 608] on button "Exit" at bounding box center [132, 599] width 248 height 30
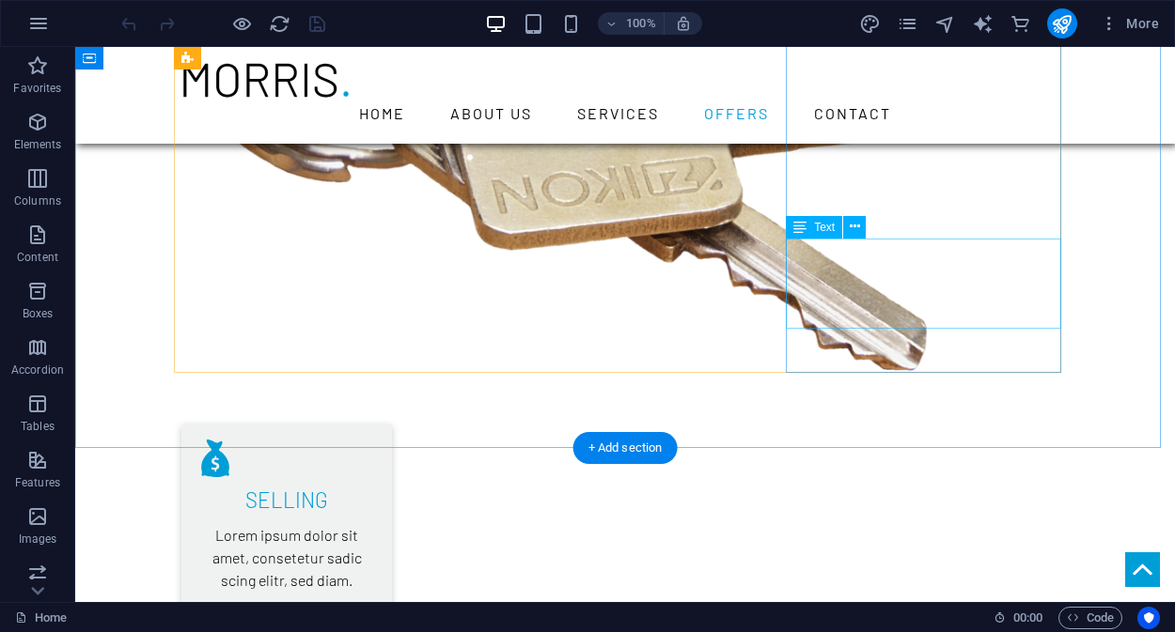
scroll to position [2476, 0]
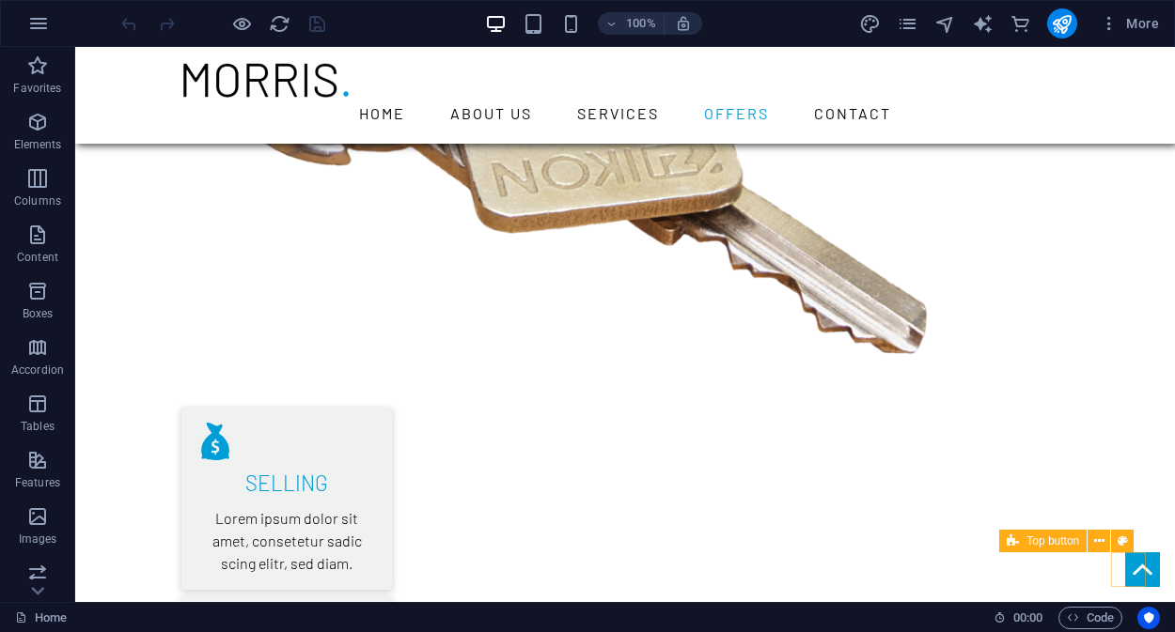
click at [1134, 579] on figure at bounding box center [1142, 570] width 35 height 35
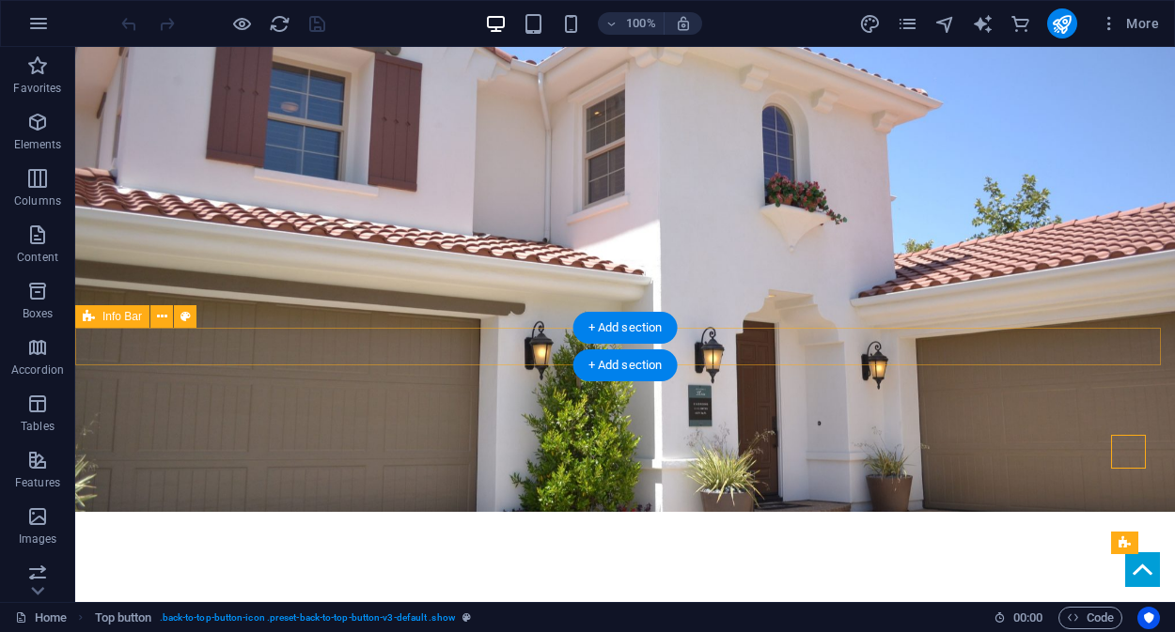
scroll to position [0, 0]
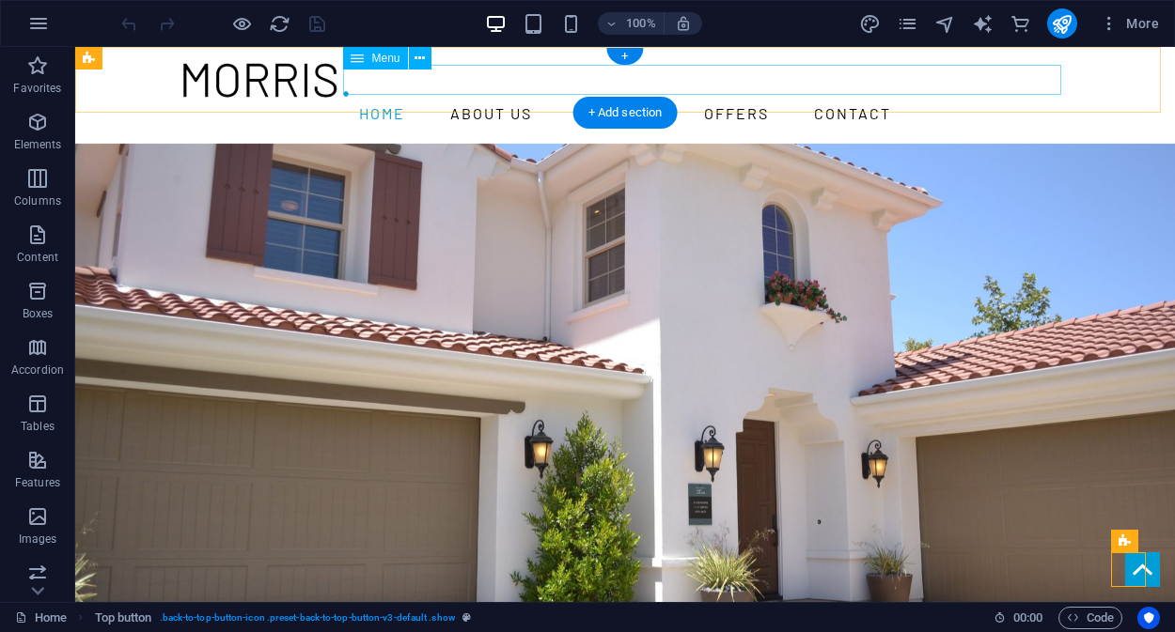
click at [811, 99] on nav "Home About us Services Offers Contact" at bounding box center [624, 114] width 887 height 30
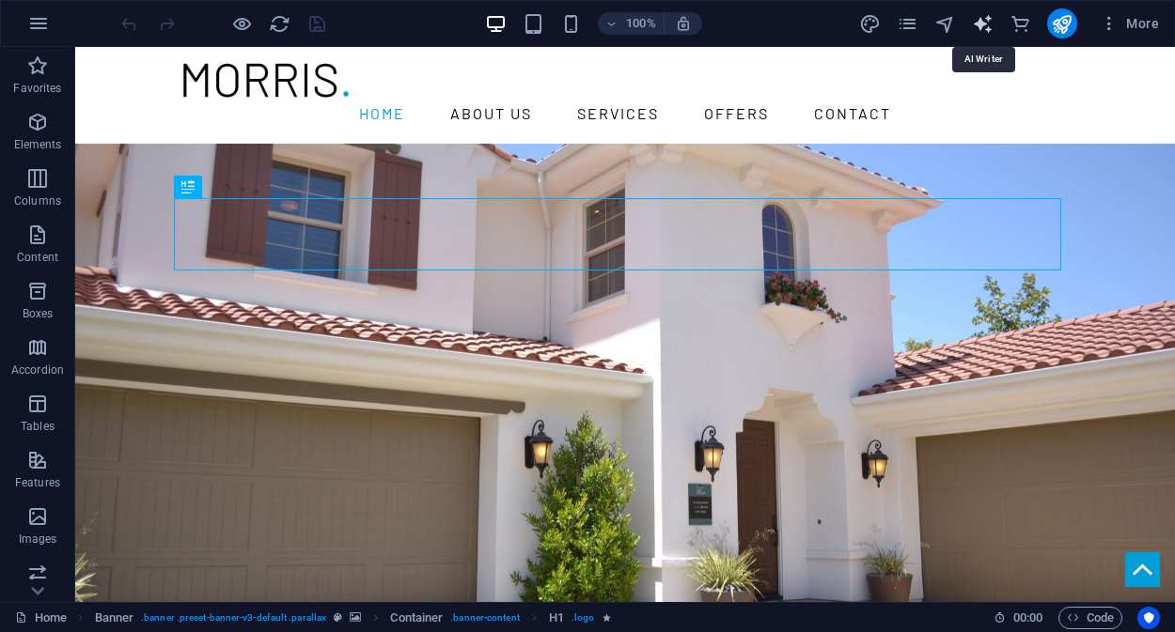
click at [980, 24] on icon "text_generator" at bounding box center [983, 24] width 22 height 22
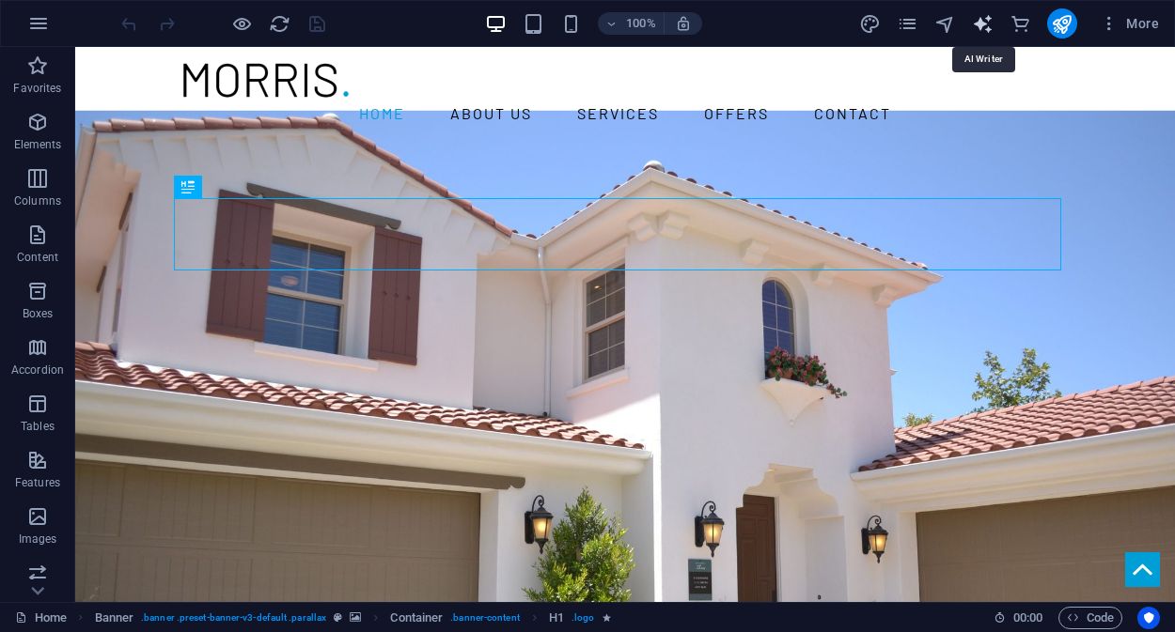
select select "English"
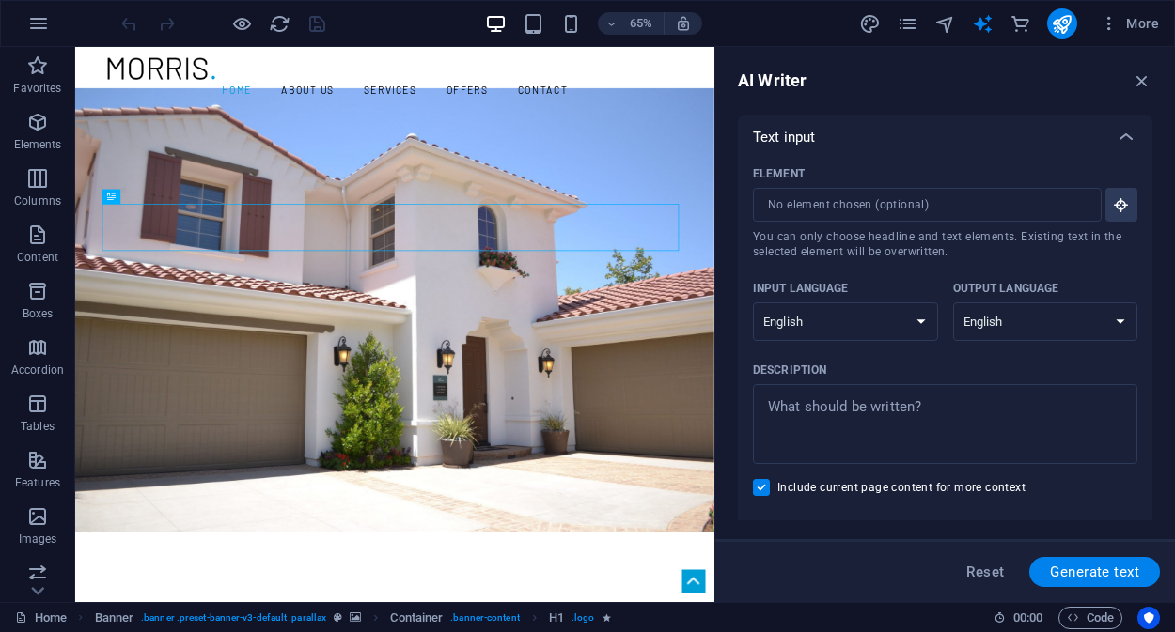
click at [809, 136] on p "Text input" at bounding box center [784, 137] width 62 height 19
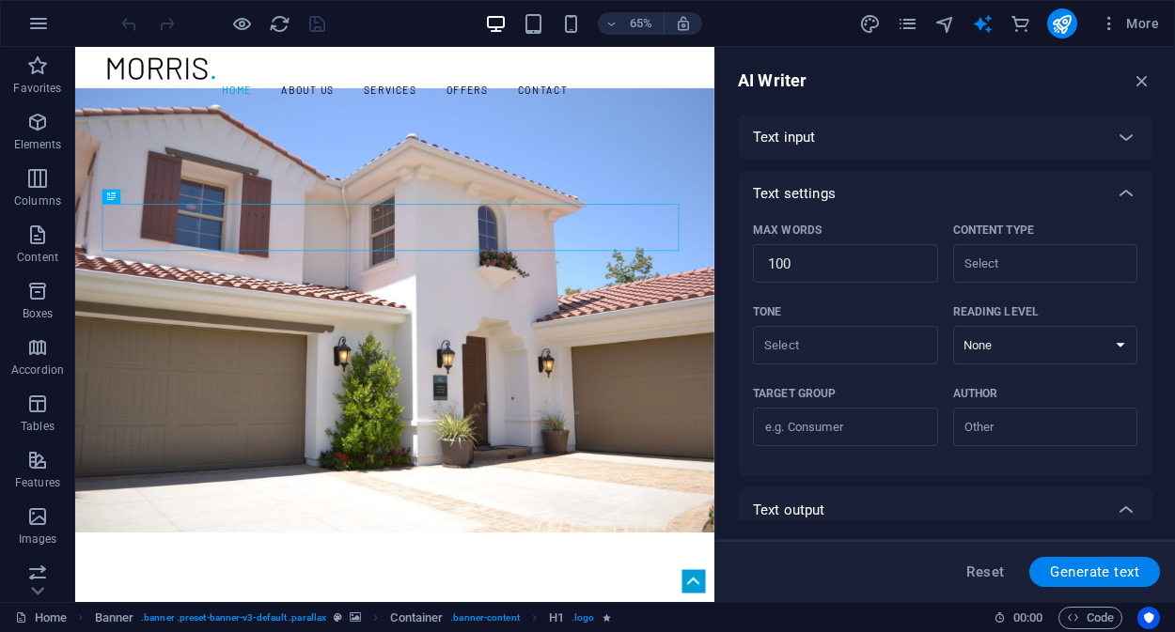
click at [808, 135] on p "Text input" at bounding box center [784, 137] width 62 height 19
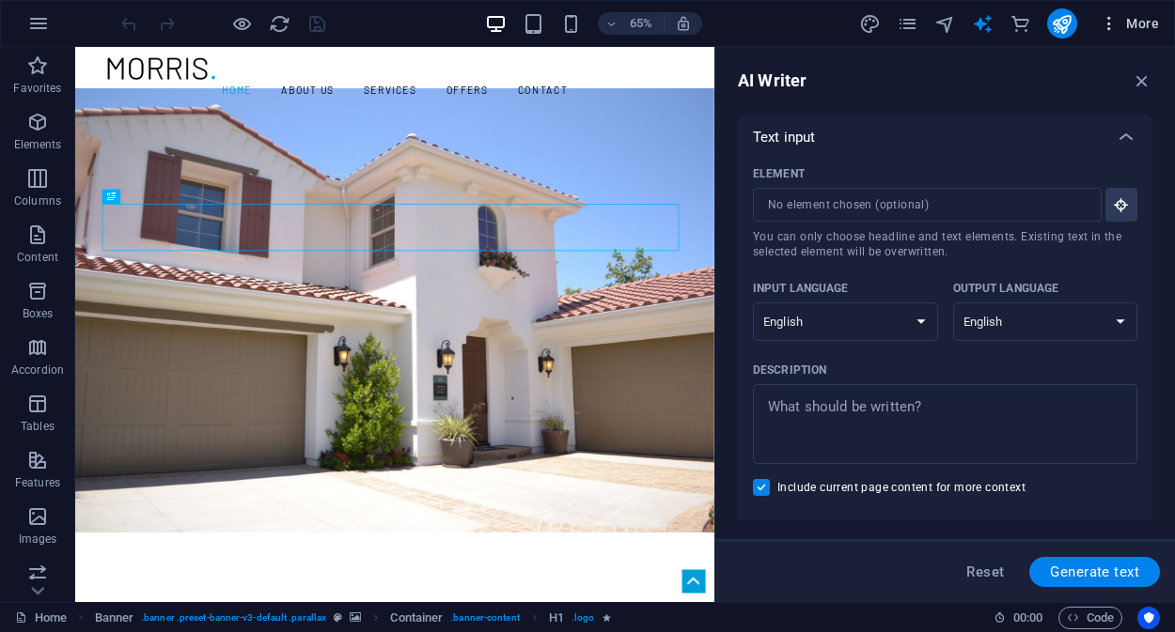
click at [1113, 22] on icon "button" at bounding box center [1108, 23] width 19 height 19
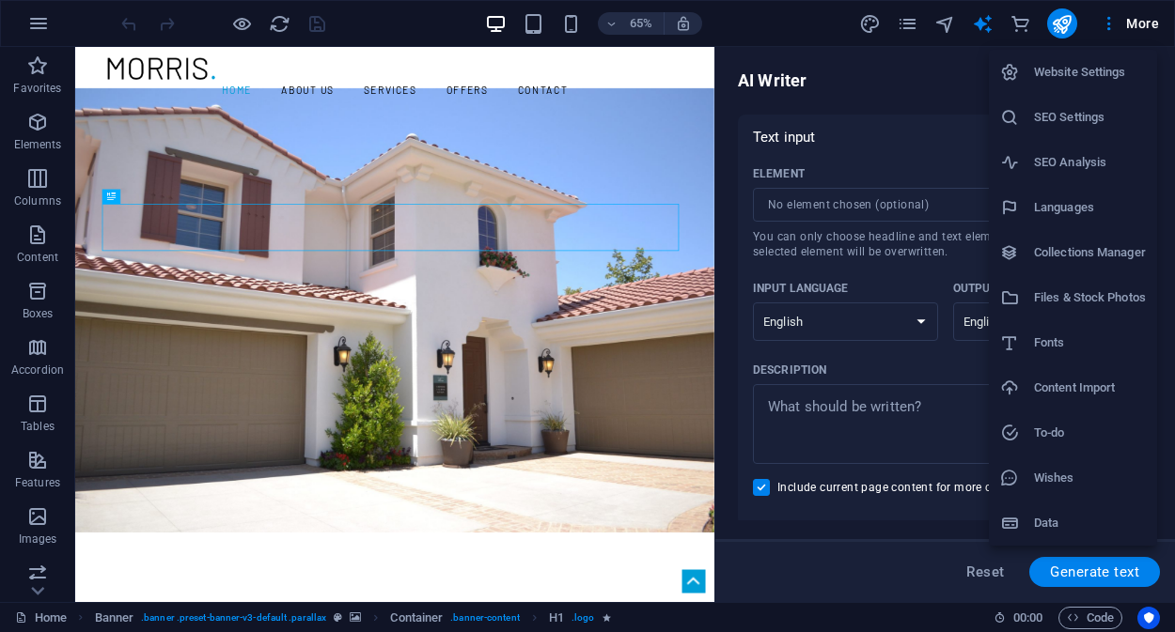
click at [1080, 205] on h6 "Languages" at bounding box center [1090, 207] width 112 height 23
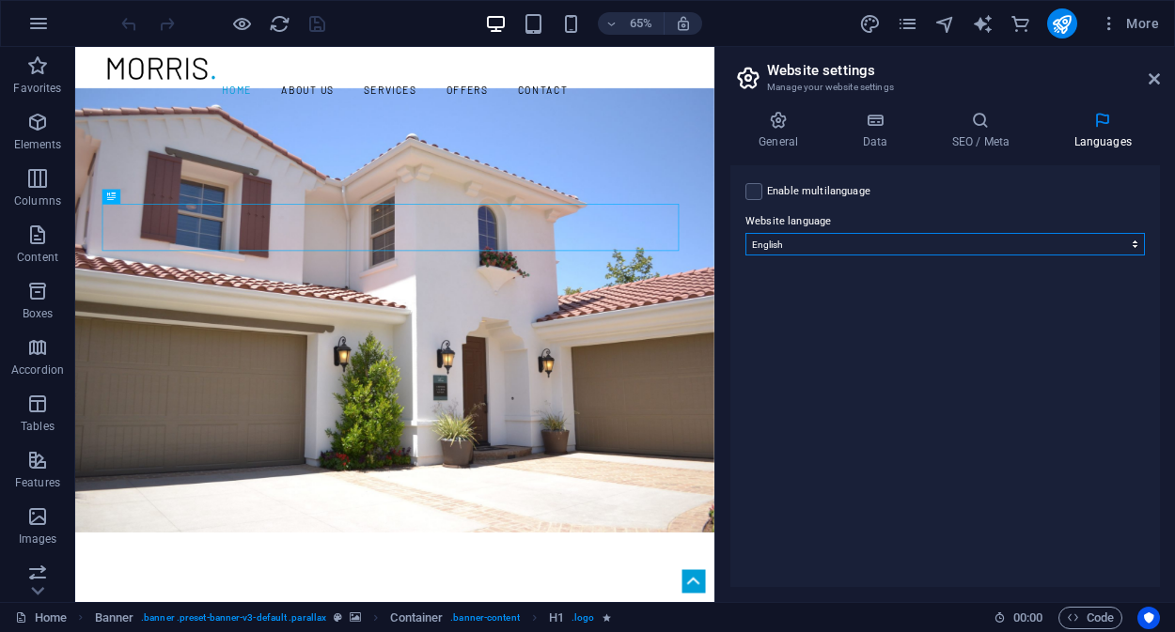
click at [956, 245] on select "Abkhazian Afar Afrikaans Akan Albanian Amharic Arabic Aragonese Armenian Assame…" at bounding box center [944, 244] width 399 height 23
select select "62"
click at [745, 233] on select "Abkhazian Afar Afrikaans Akan Albanian Amharic Arabic Aragonese Armenian Assame…" at bounding box center [944, 244] width 399 height 23
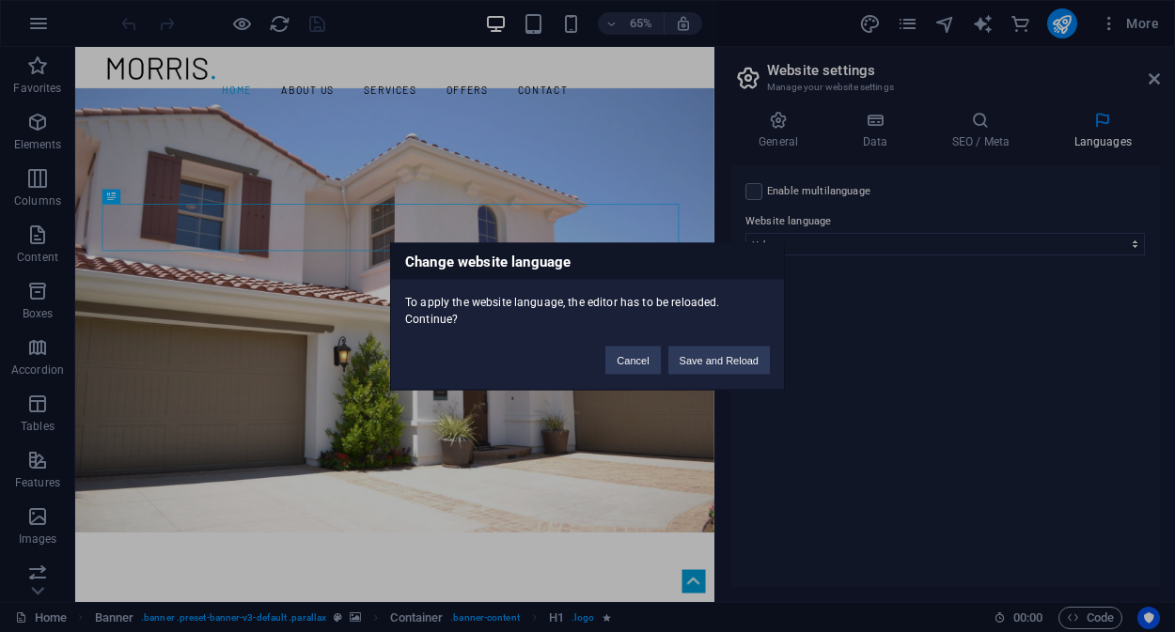
click at [740, 314] on div "To apply the website language, the editor has to be reloaded. Continue?" at bounding box center [587, 303] width 393 height 48
click at [731, 349] on button "Save and Reload" at bounding box center [718, 360] width 101 height 28
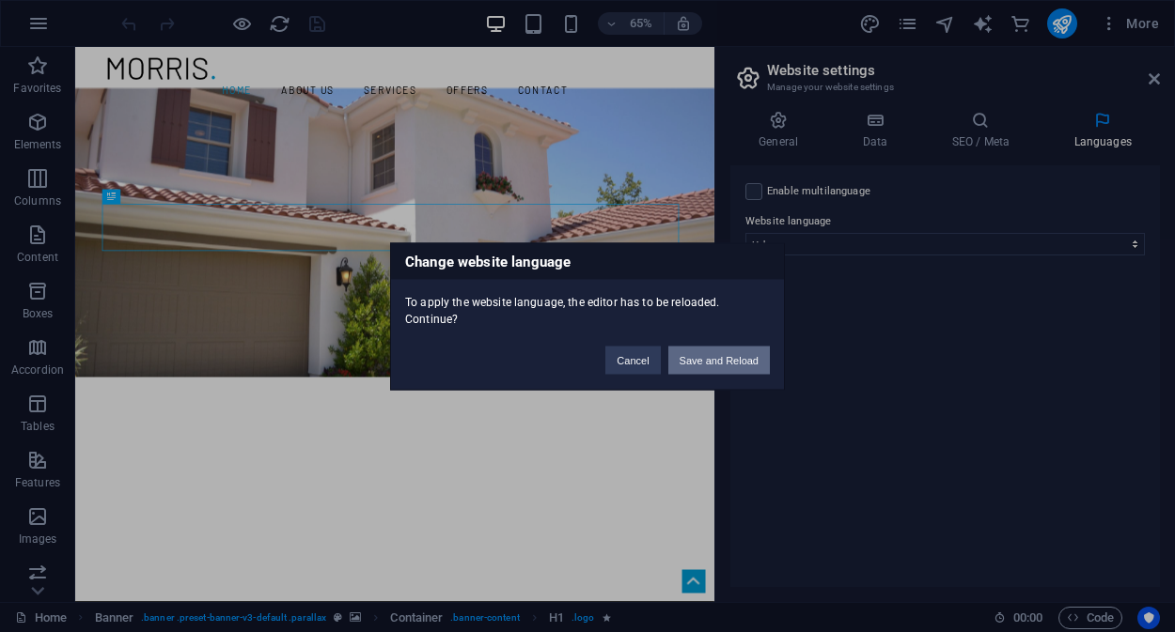
checkbox input "false"
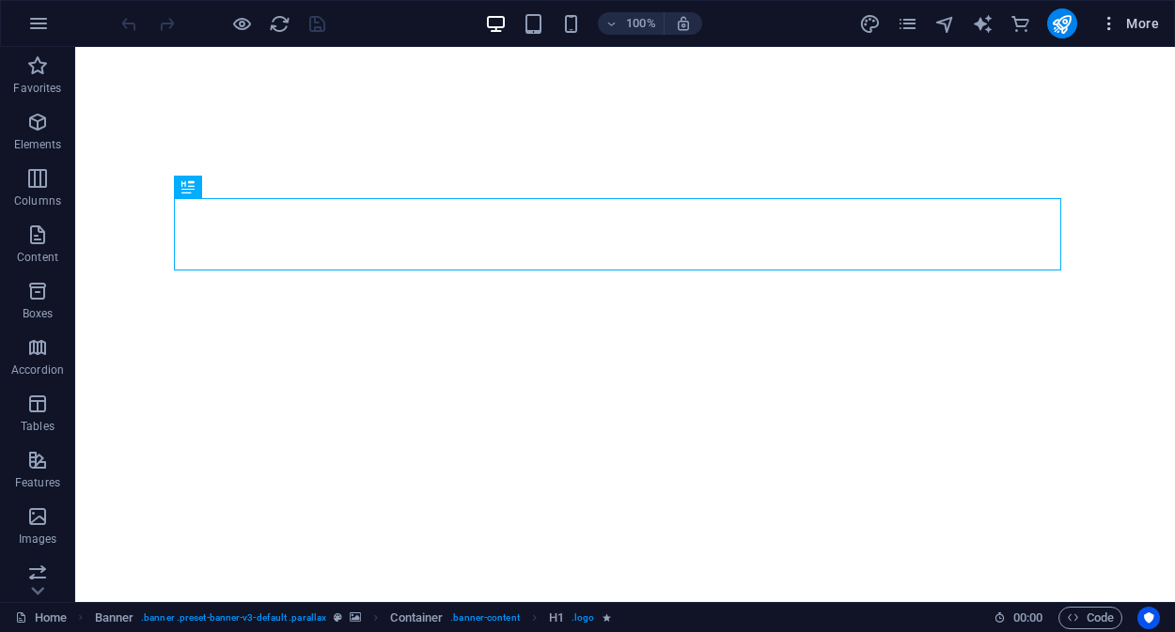
click at [1146, 20] on span "More" at bounding box center [1128, 23] width 59 height 19
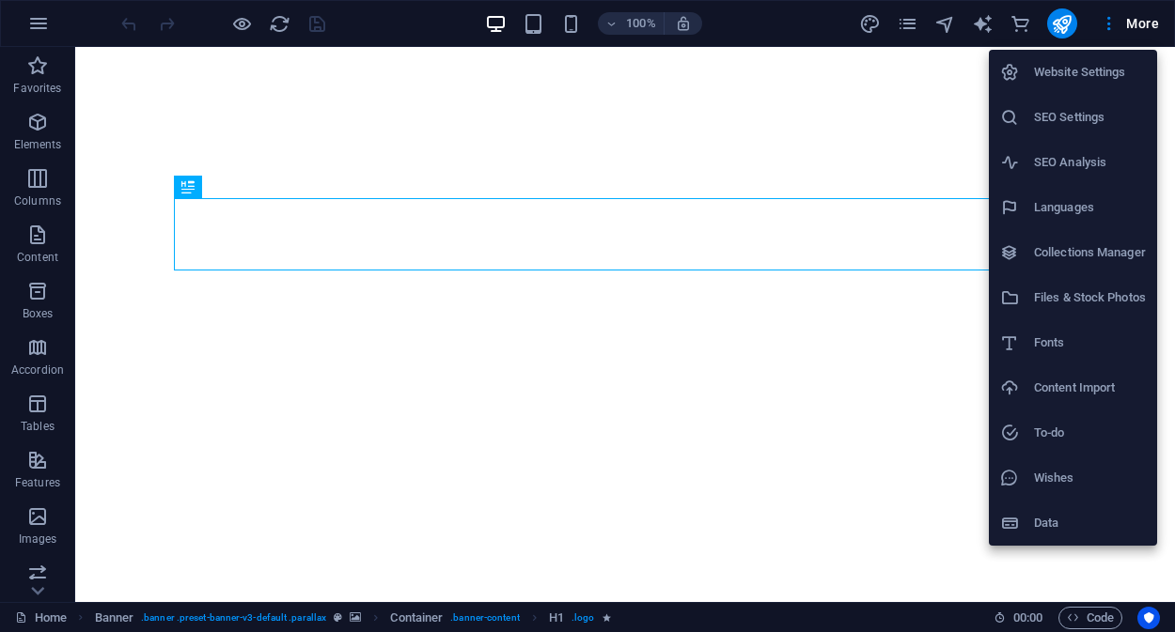
click at [1095, 201] on h6 "Languages" at bounding box center [1090, 207] width 112 height 23
select select "62"
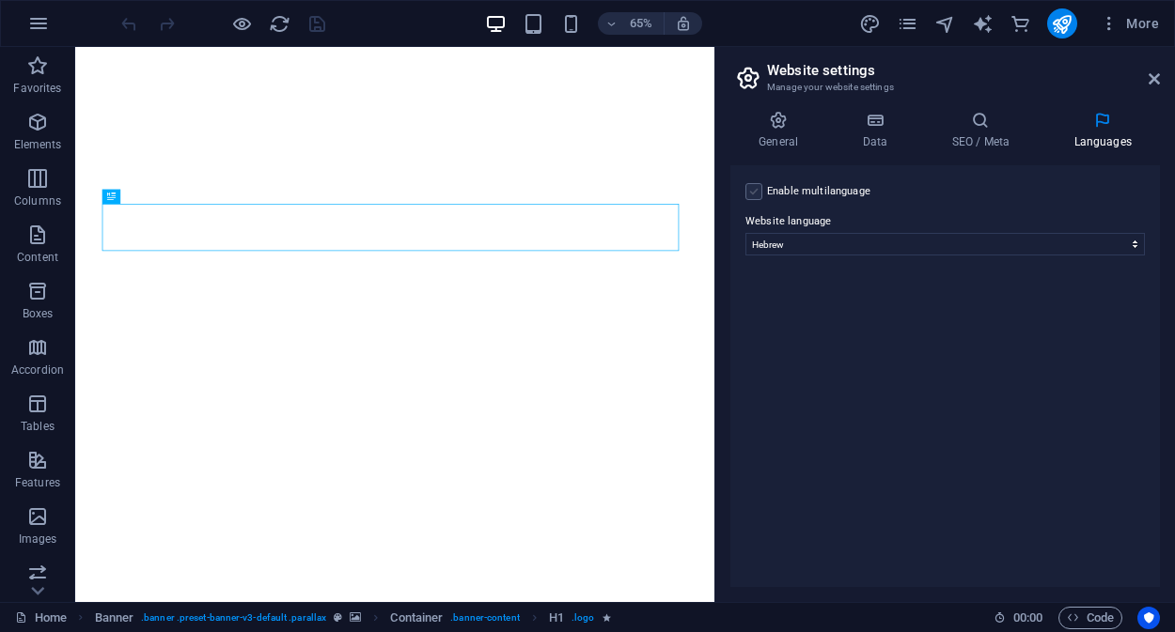
click at [758, 188] on label at bounding box center [753, 191] width 17 height 17
click at [0, 0] on input "Enable multilanguage To disable multilanguage delete all languages until only o…" at bounding box center [0, 0] width 0 height 0
select select
click at [756, 193] on label at bounding box center [753, 191] width 17 height 17
click at [0, 0] on input "Enable multilanguage To disable multilanguage delete all languages until only o…" at bounding box center [0, 0] width 0 height 0
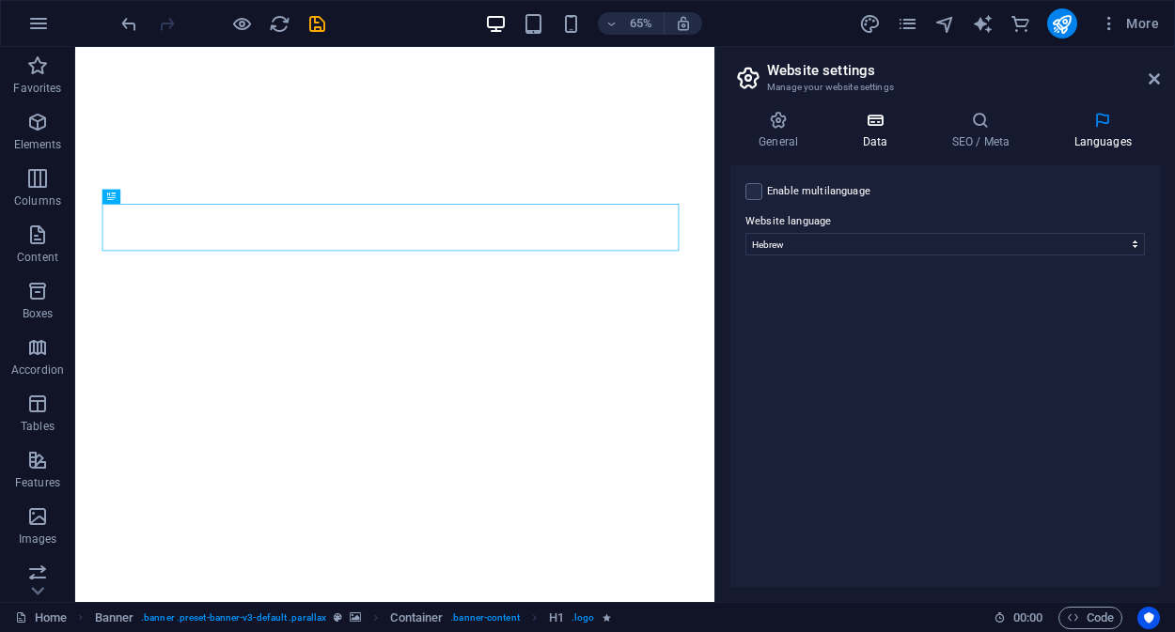
click at [875, 132] on h4 "Data" at bounding box center [877, 130] width 89 height 39
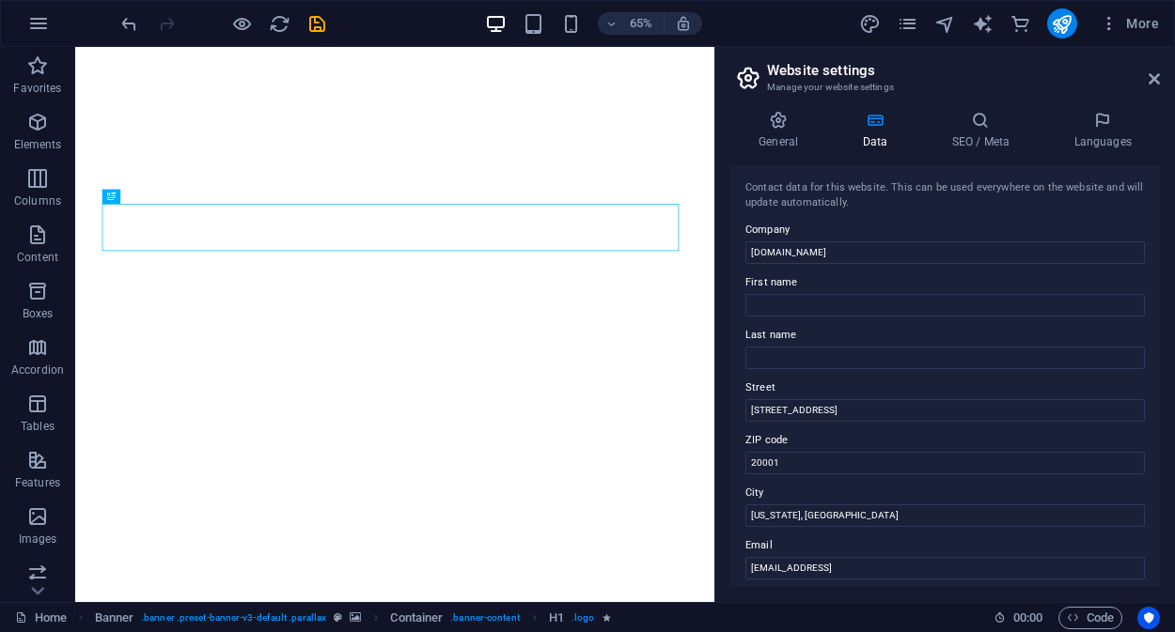
click at [875, 132] on h4 "Data" at bounding box center [877, 130] width 89 height 39
click at [776, 132] on h4 "General" at bounding box center [781, 130] width 103 height 39
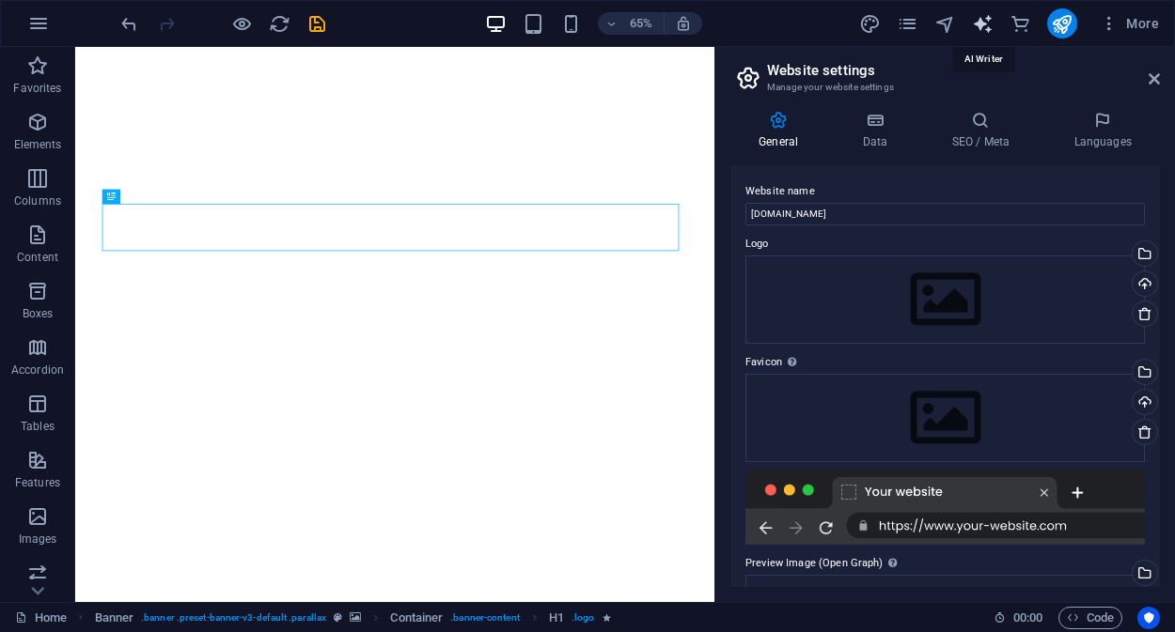
click at [984, 25] on icon "text_generator" at bounding box center [983, 24] width 22 height 22
select select "English"
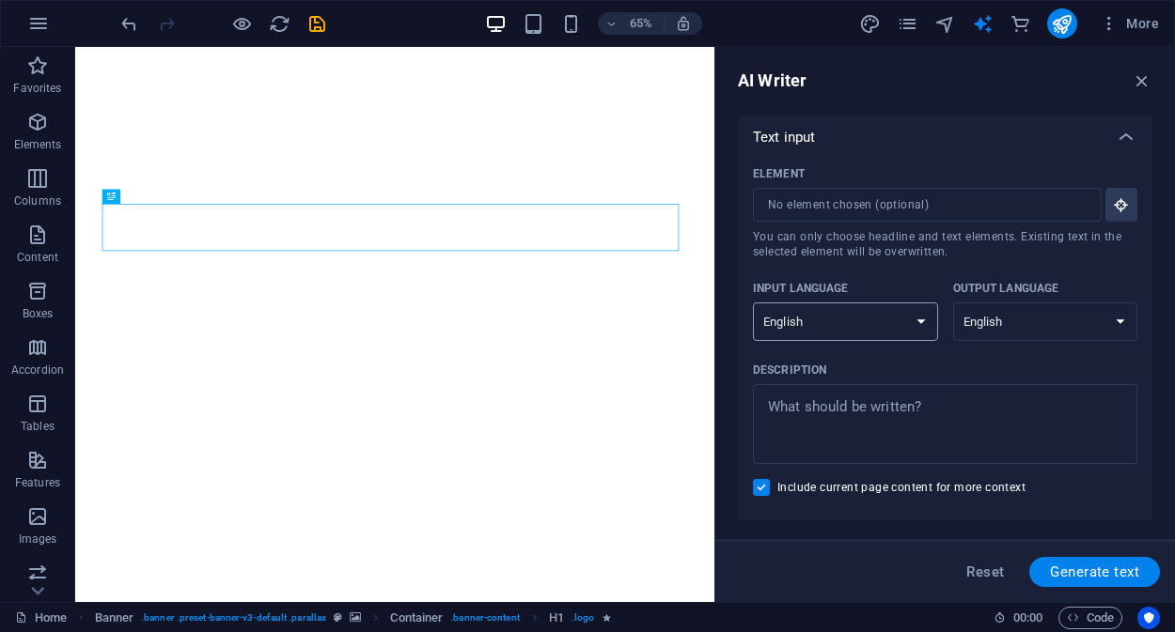
click at [912, 324] on select "Albanian Arabic Armenian Awadhi Azerbaijani Bashkir Basque Belarusian Bengali B…" at bounding box center [845, 322] width 185 height 39
click at [1009, 324] on select "Albanian Arabic Armenian Awadhi Azerbaijani Bashkir Basque Belarusian Bengali B…" at bounding box center [1045, 322] width 185 height 39
click at [1078, 361] on div "Description" at bounding box center [941, 370] width 377 height 28
click at [1078, 394] on textarea "Description x ​" at bounding box center [945, 424] width 366 height 61
type textarea "x"
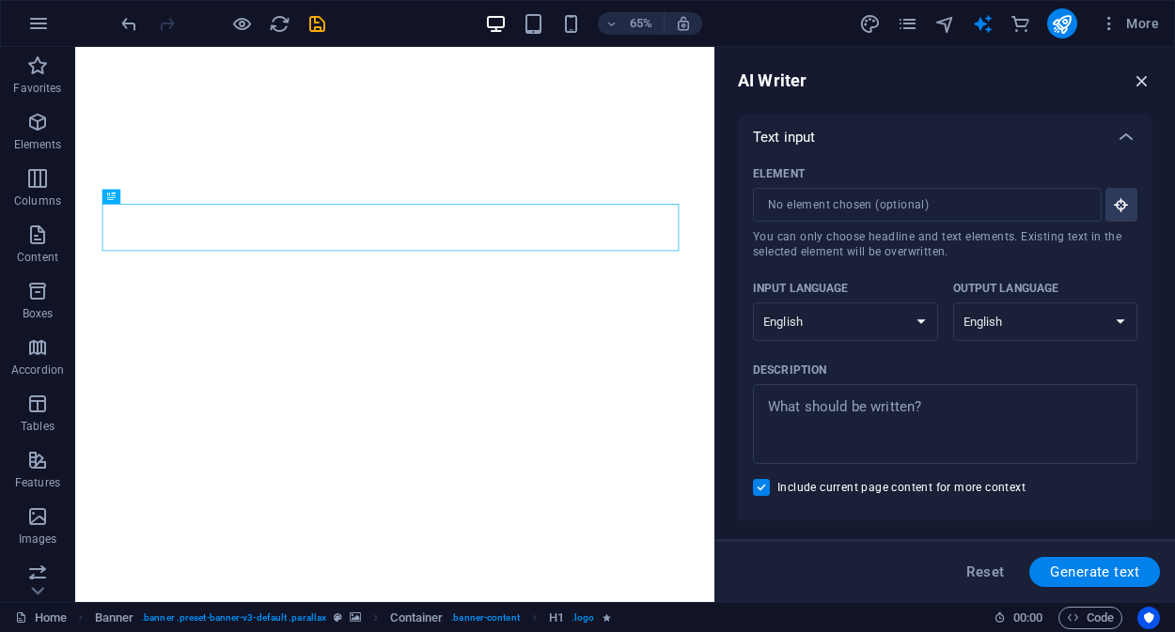
click at [1147, 79] on icon "button" at bounding box center [1141, 80] width 21 height 21
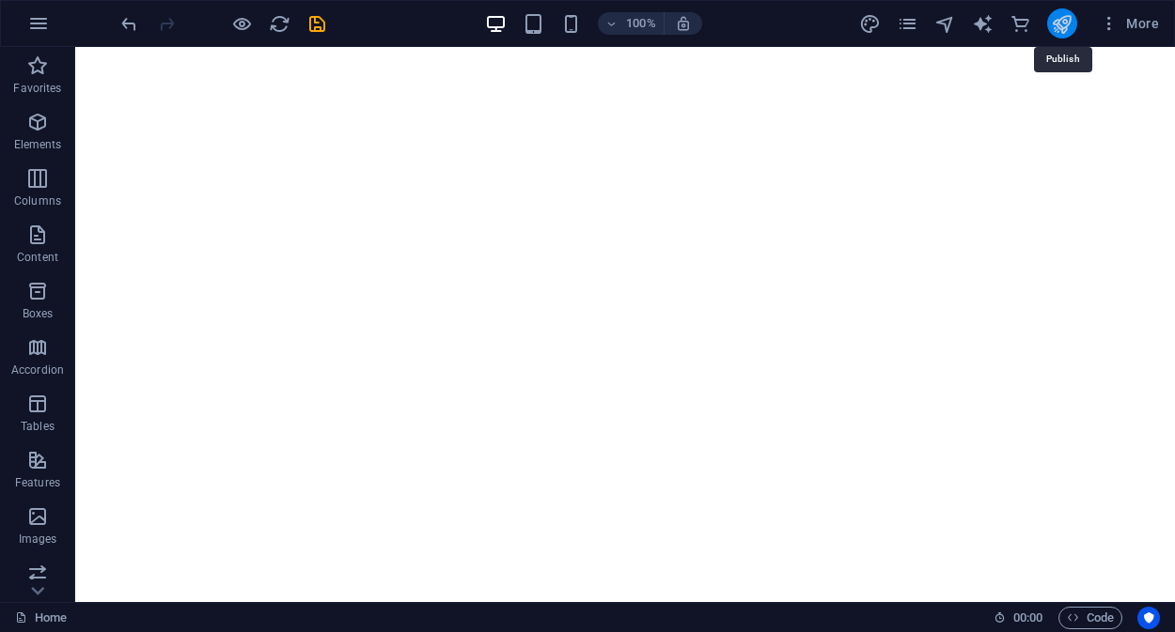
click at [1067, 19] on icon "publish" at bounding box center [1062, 24] width 22 height 22
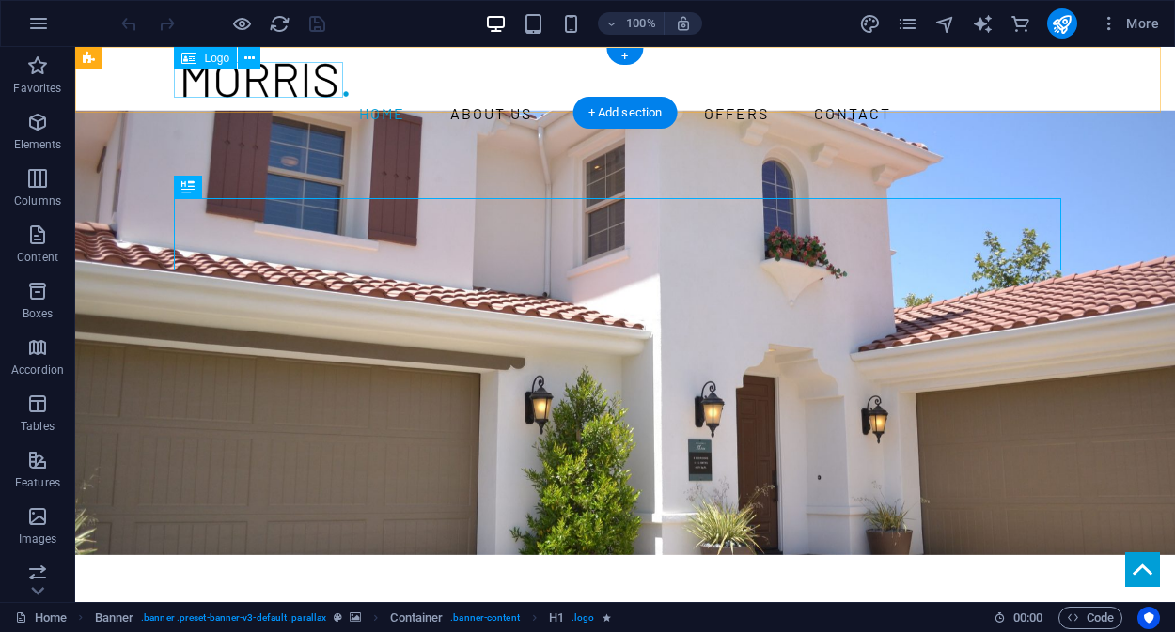
click at [278, 73] on div at bounding box center [624, 80] width 887 height 37
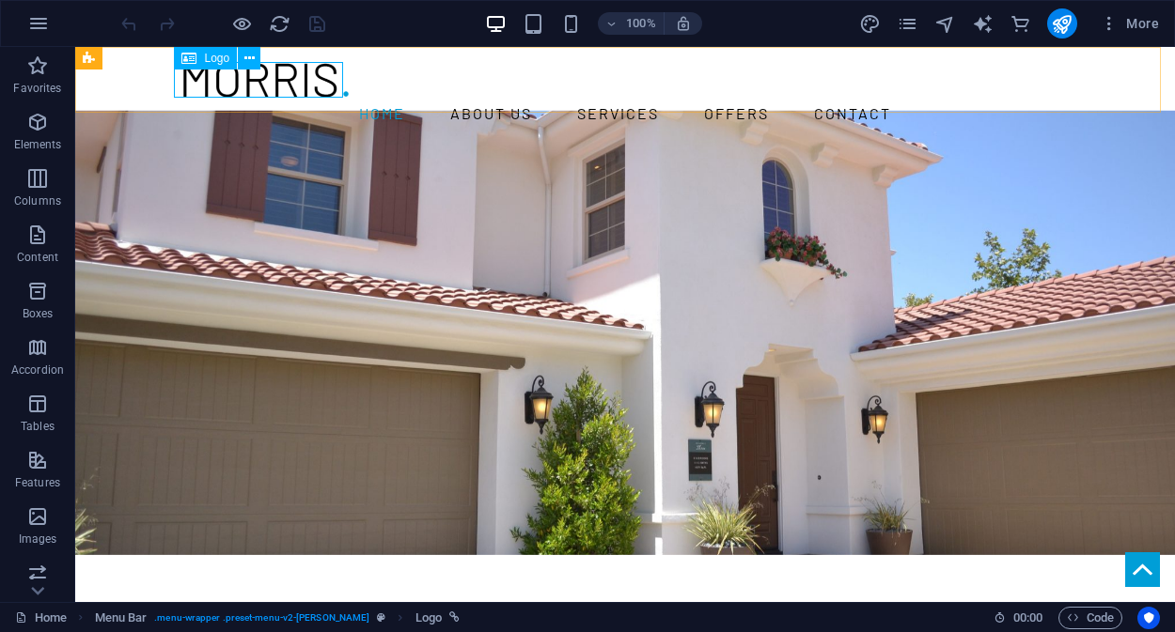
click at [206, 58] on span "Logo" at bounding box center [216, 58] width 25 height 11
click at [250, 60] on icon at bounding box center [249, 59] width 10 height 20
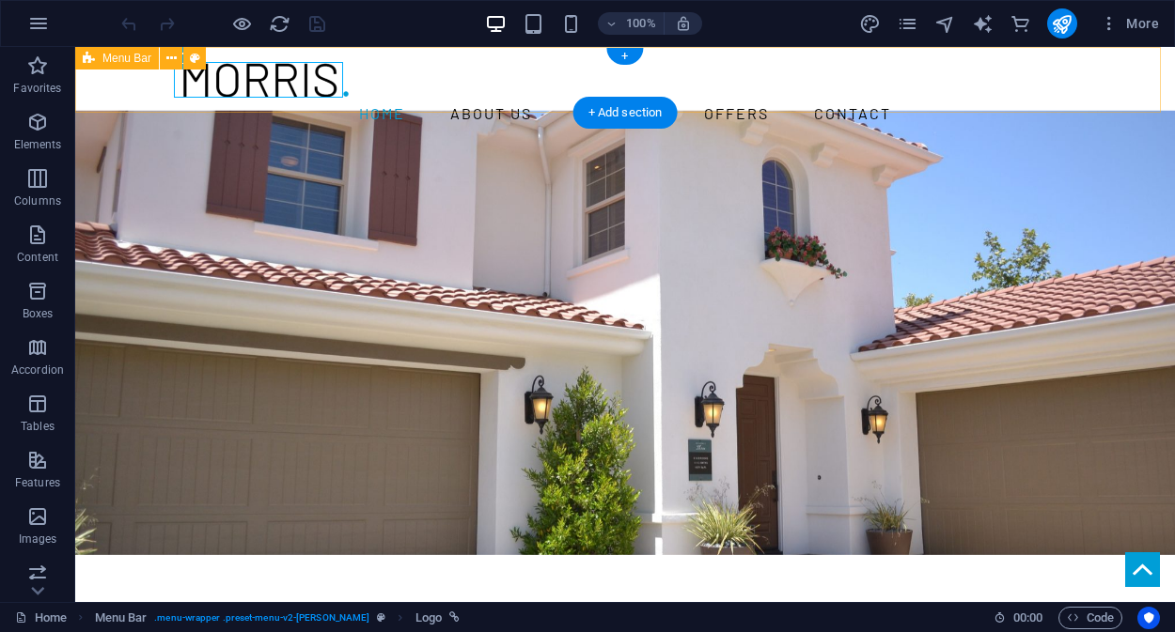
click at [137, 74] on div "Home About us Services Offers Contact Menu" at bounding box center [624, 95] width 1099 height 97
click at [143, 86] on div "Home About us Services Offers Contact Menu" at bounding box center [624, 95] width 1099 height 97
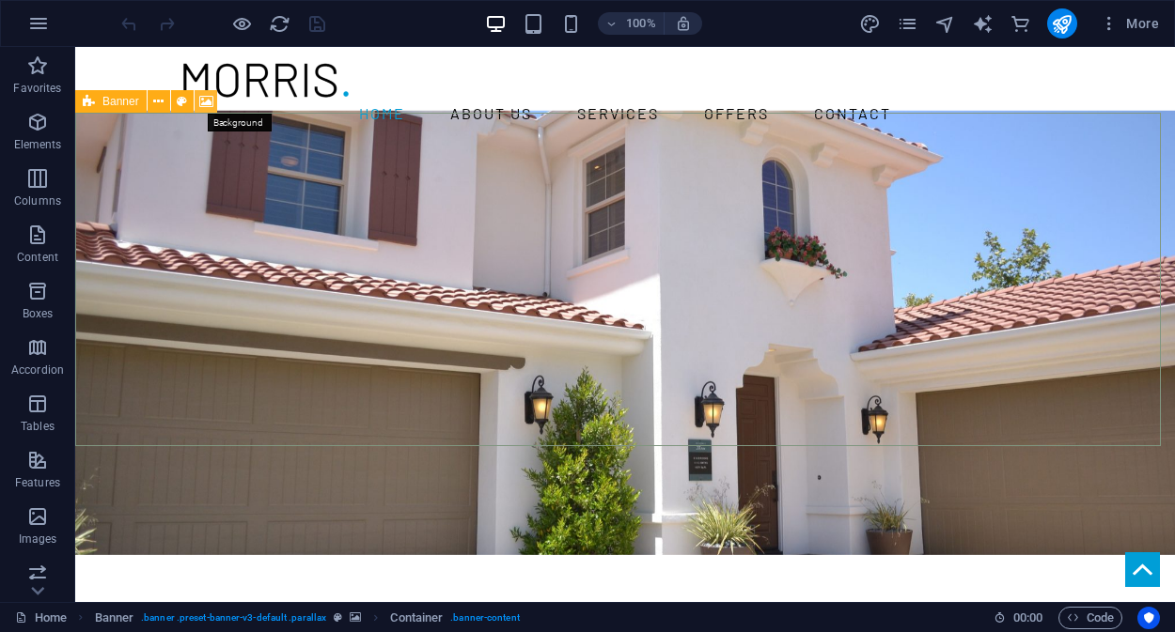
click at [209, 100] on icon at bounding box center [206, 102] width 14 height 20
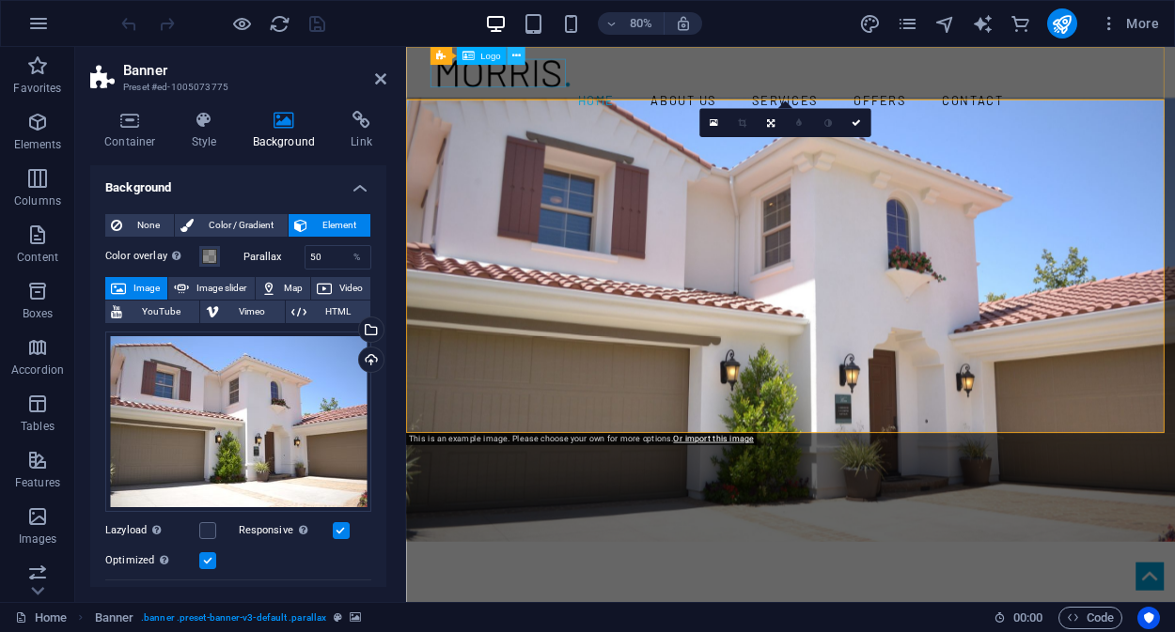
click at [516, 57] on icon at bounding box center [516, 56] width 8 height 16
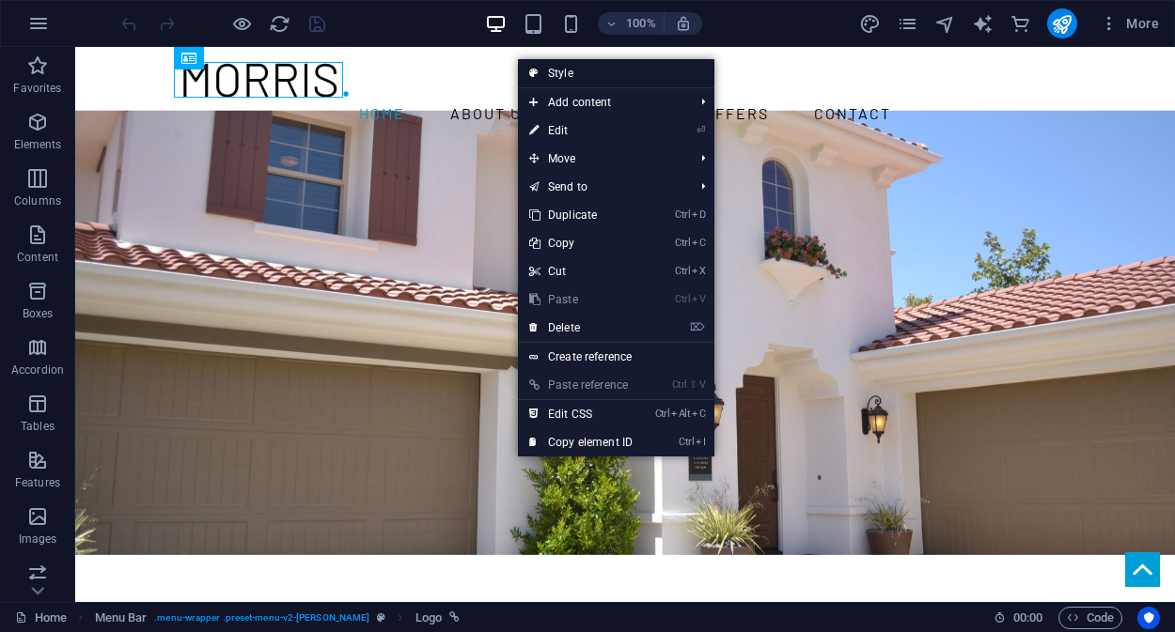
click at [566, 71] on link "Style" at bounding box center [616, 73] width 196 height 28
select select "rem"
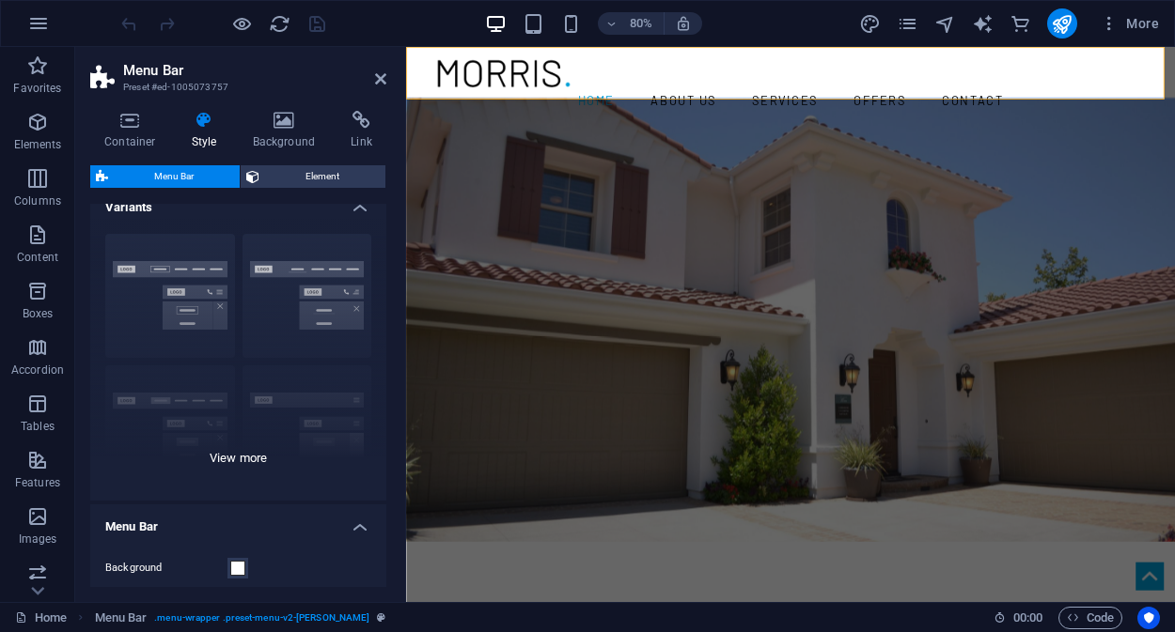
scroll to position [19, 0]
click at [285, 130] on h4 "Background" at bounding box center [288, 130] width 99 height 39
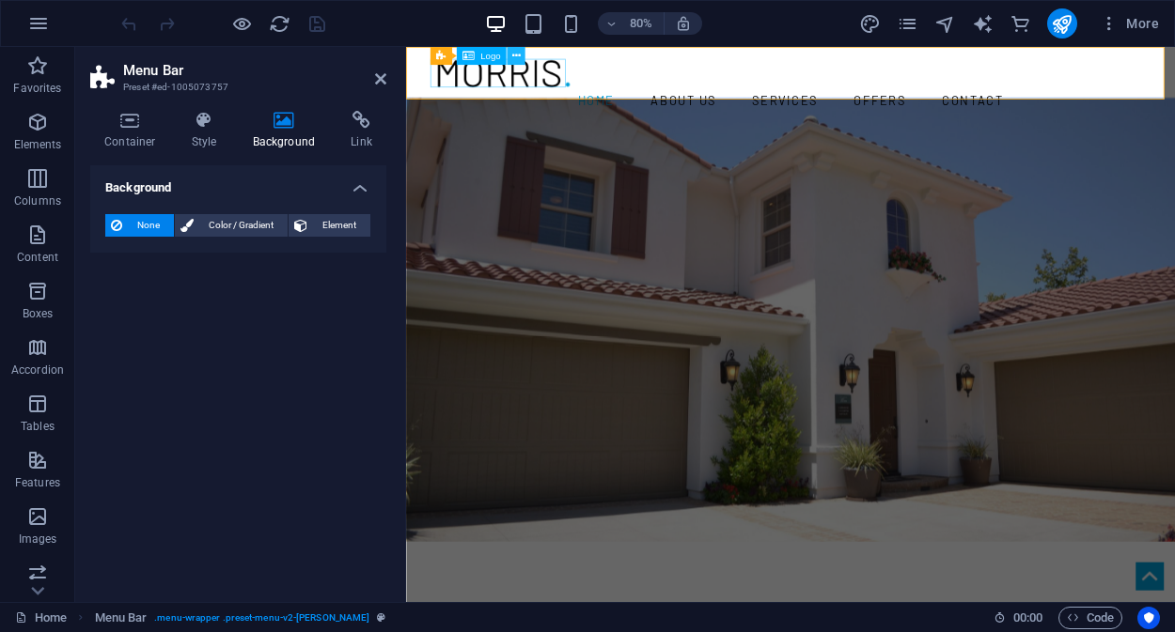
click at [515, 53] on icon at bounding box center [516, 56] width 8 height 16
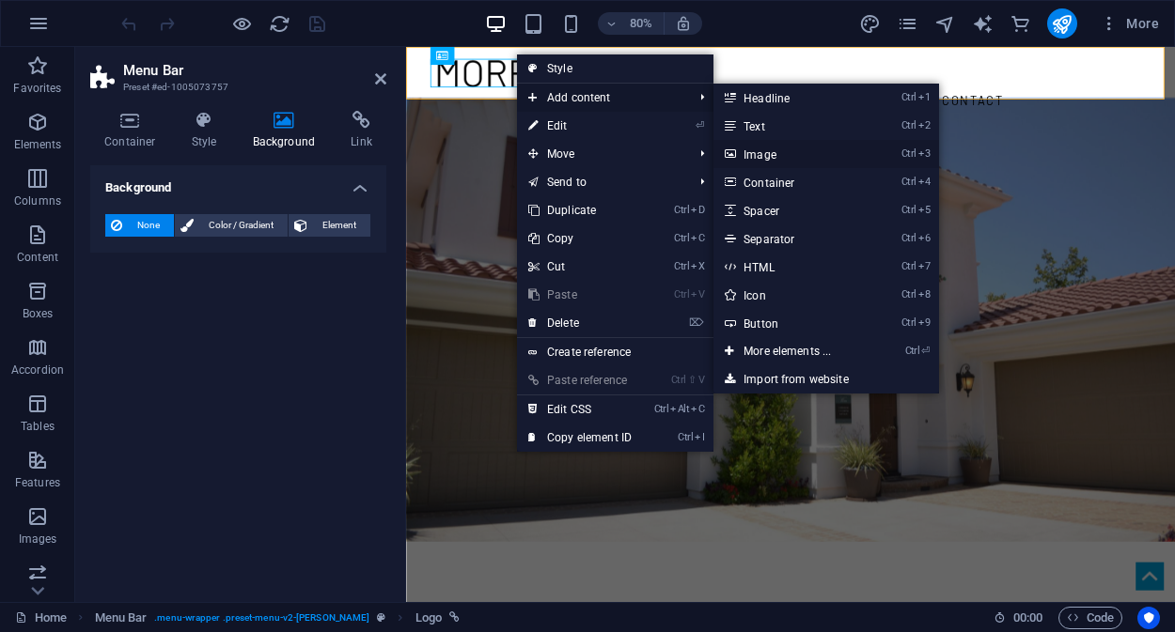
click at [755, 154] on link "Ctrl 3 Image" at bounding box center [790, 154] width 155 height 28
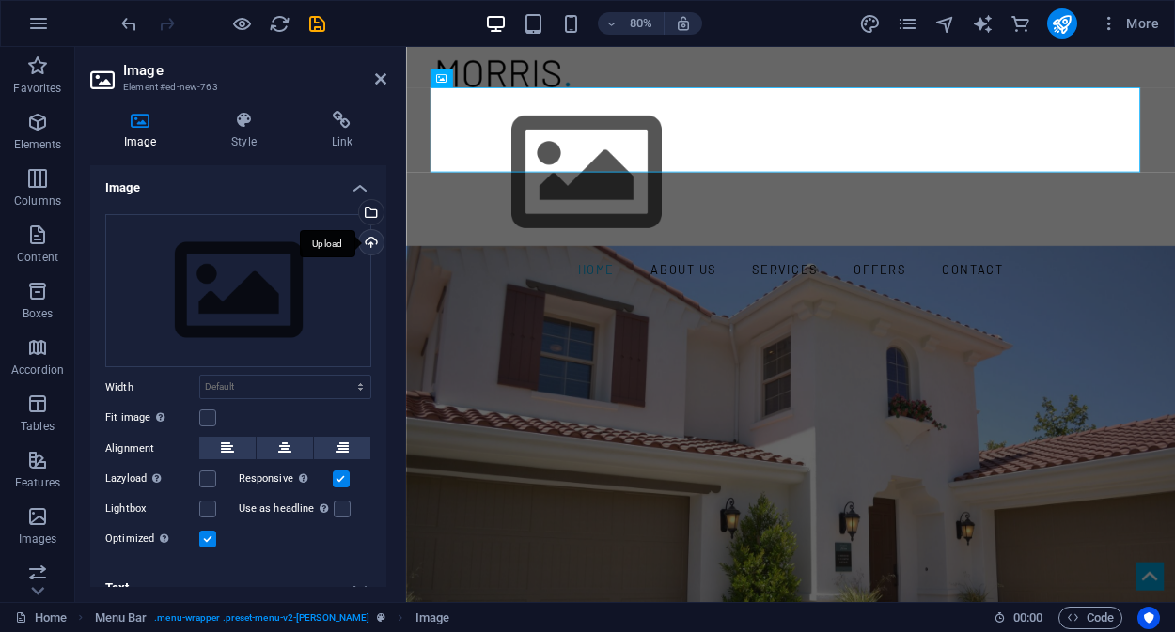
click at [367, 243] on div "Upload" at bounding box center [369, 244] width 28 height 28
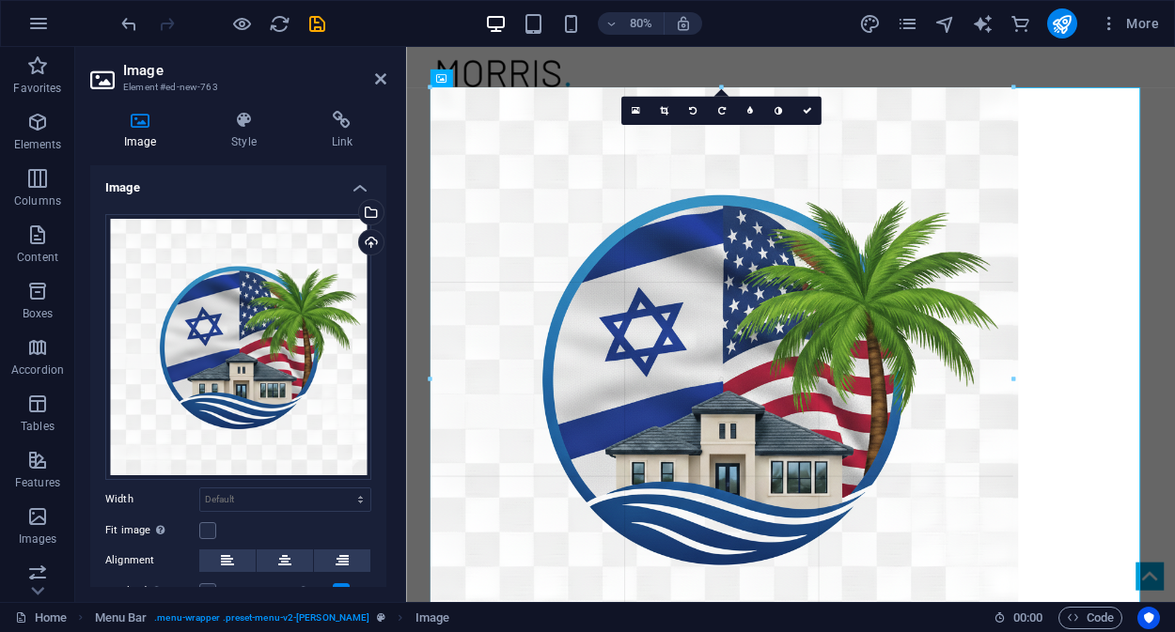
drag, startPoint x: 1140, startPoint y: 89, endPoint x: 73, endPoint y: 252, distance: 1078.9
type input "775"
select select "px"
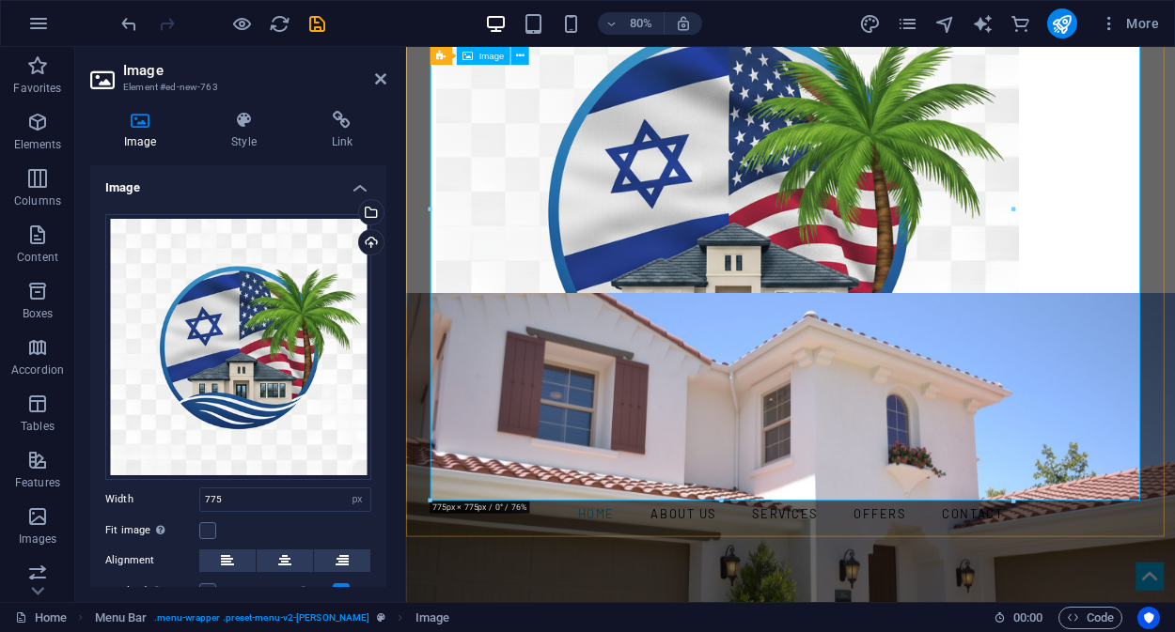
scroll to position [213, 0]
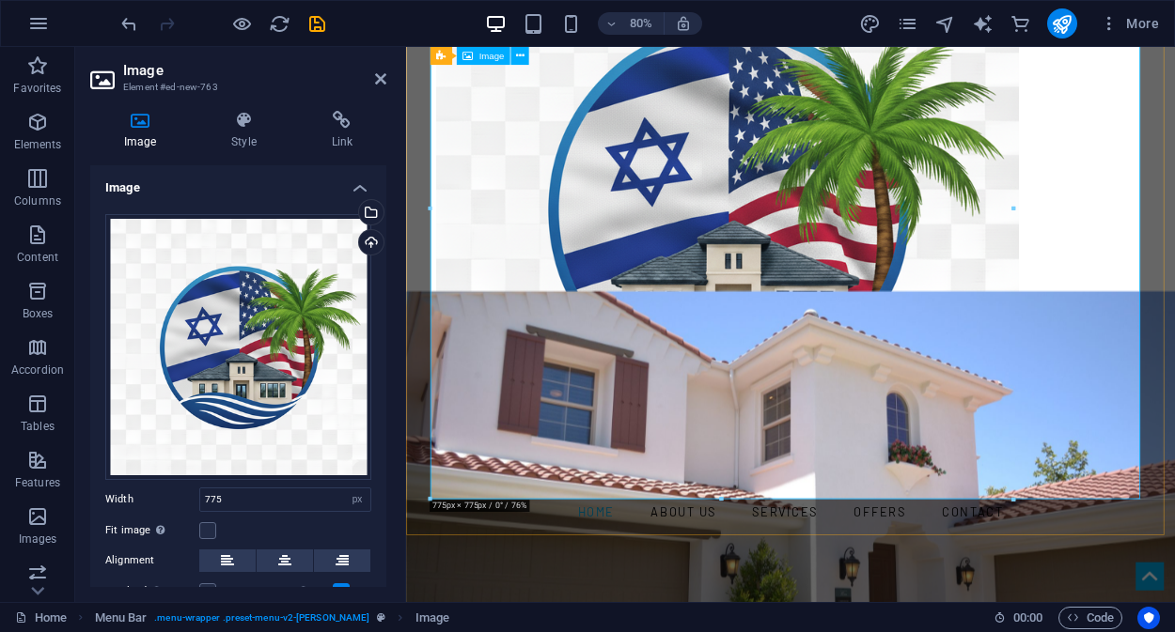
drag, startPoint x: 1419, startPoint y: 545, endPoint x: 743, endPoint y: 155, distance: 780.1
click at [905, 262] on figure at bounding box center [887, 249] width 887 height 728
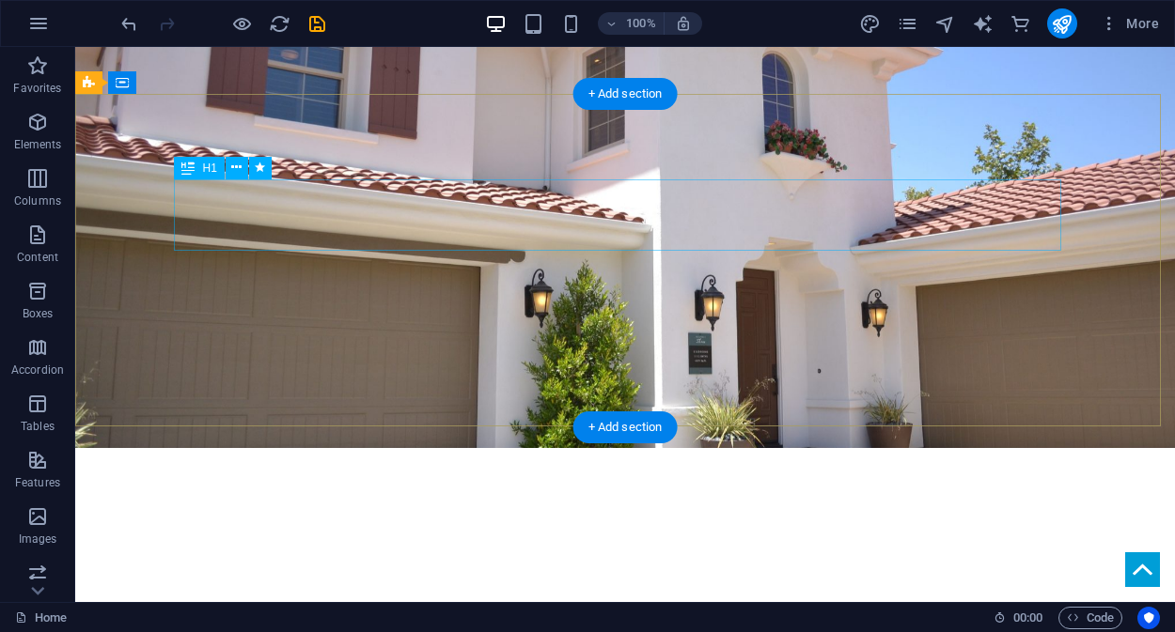
scroll to position [0, 0]
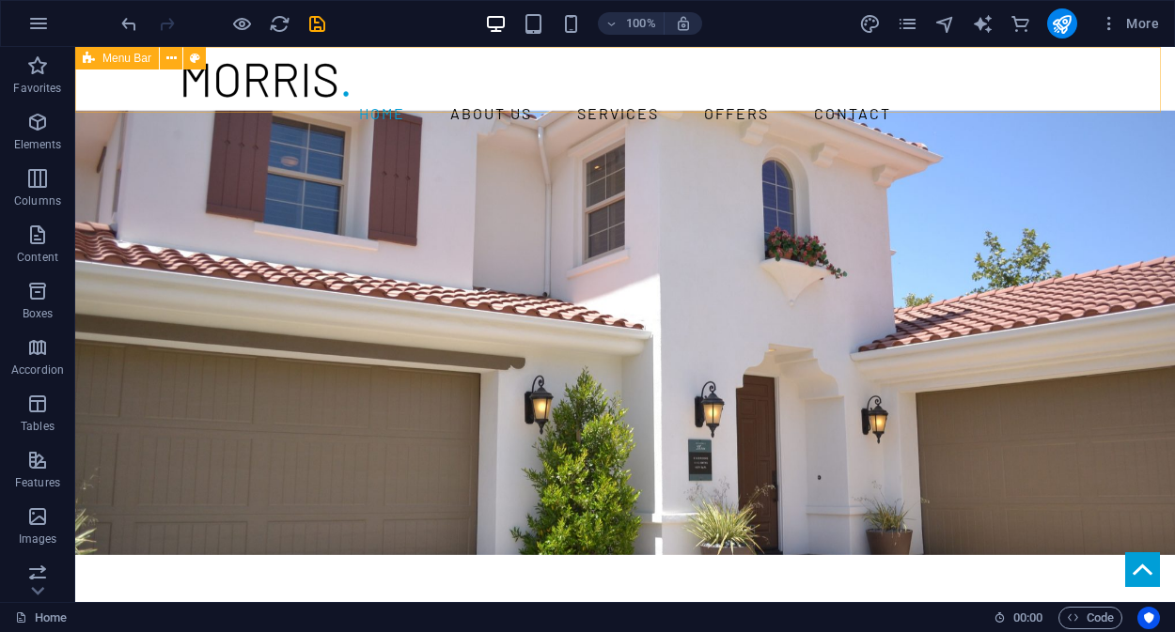
click at [104, 60] on span "Menu Bar" at bounding box center [126, 58] width 49 height 11
click at [175, 55] on icon at bounding box center [171, 59] width 10 height 20
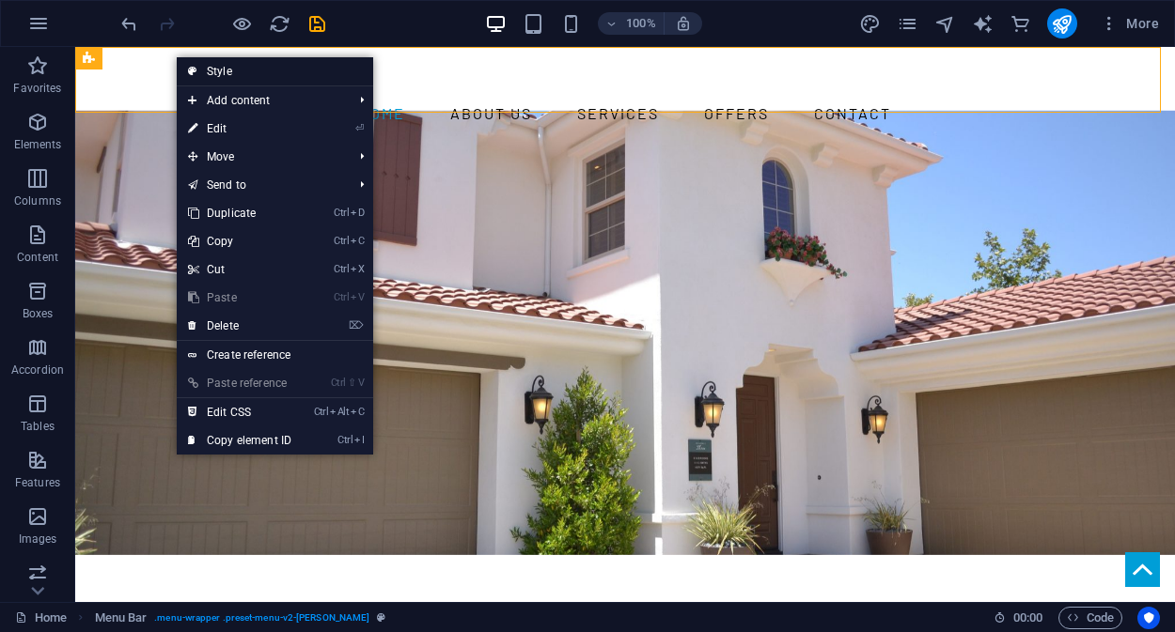
click at [231, 74] on link "Style" at bounding box center [275, 71] width 196 height 28
select select "rem"
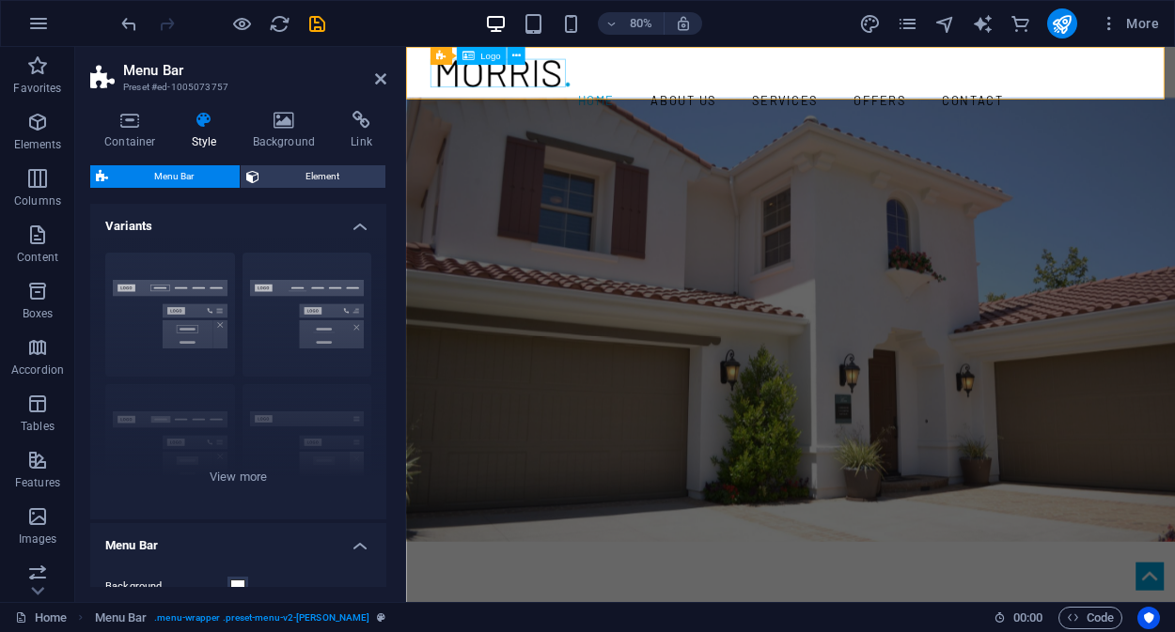
click at [459, 83] on div at bounding box center [887, 80] width 887 height 37
select select "px"
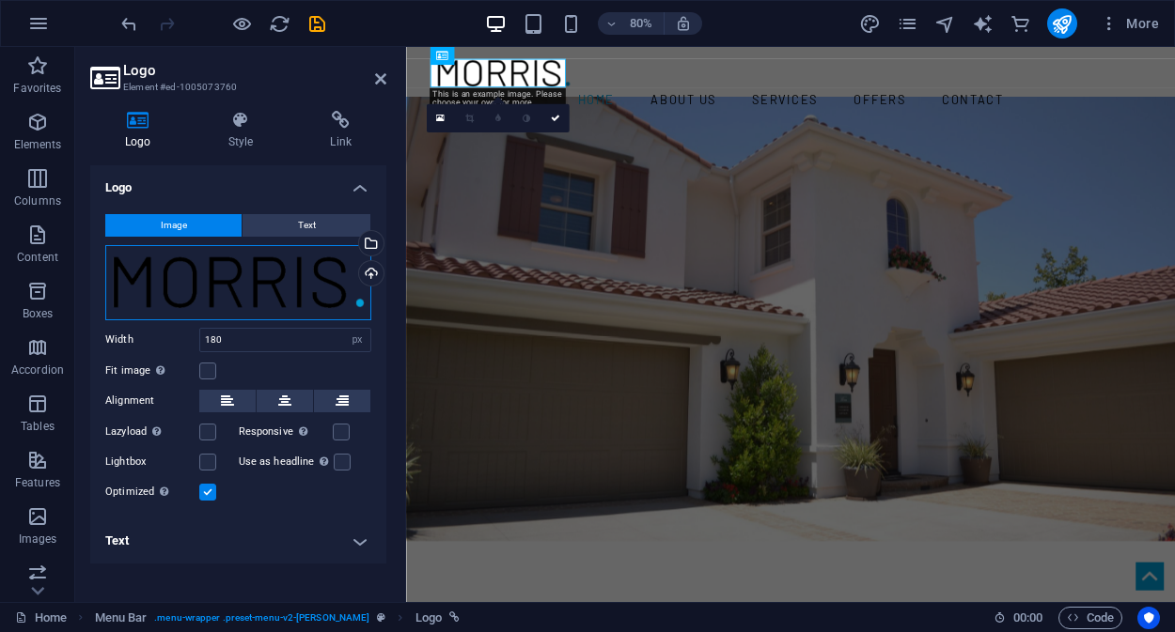
click at [279, 283] on div "Drag files here, click to choose files or select files from Files or our free s…" at bounding box center [238, 282] width 266 height 75
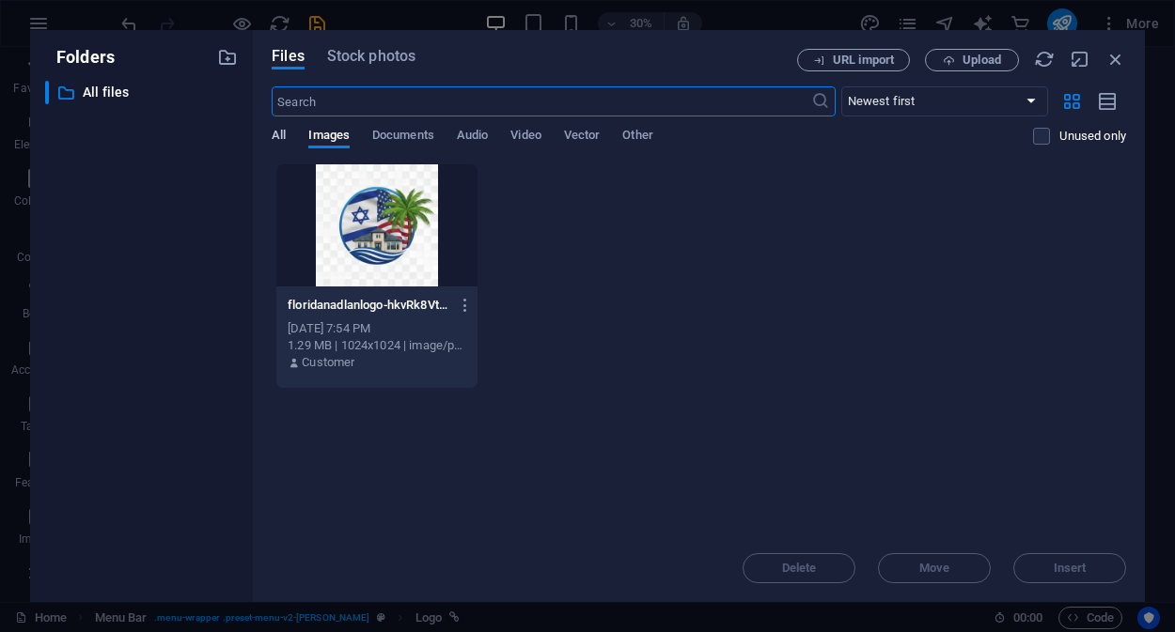
click at [278, 142] on span "All" at bounding box center [279, 137] width 14 height 26
click at [1114, 57] on icon "button" at bounding box center [1115, 59] width 21 height 21
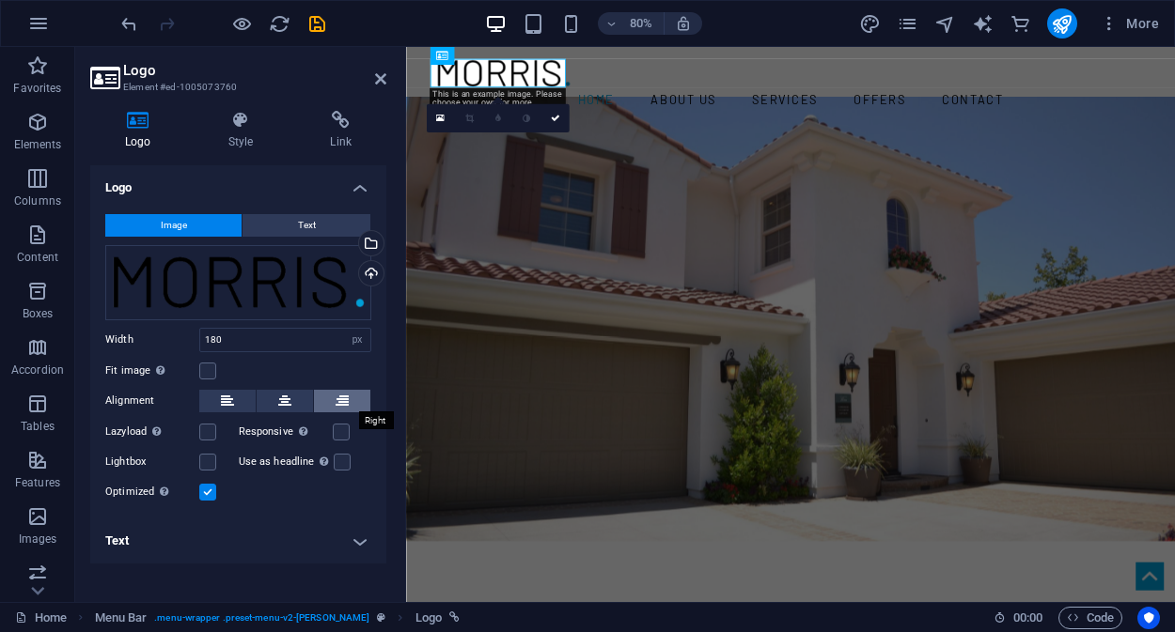
click at [343, 408] on icon at bounding box center [341, 401] width 13 height 23
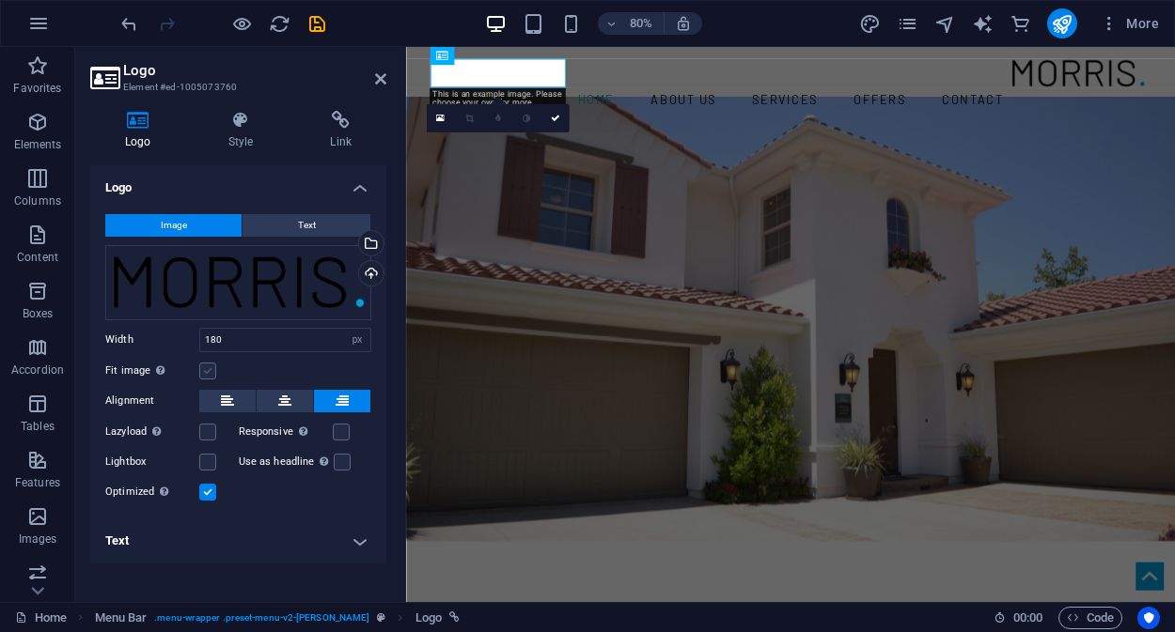
click at [201, 375] on label at bounding box center [207, 371] width 17 height 17
click at [0, 0] on input "Fit image Automatically fit image to a fixed width and height" at bounding box center [0, 0] width 0 height 0
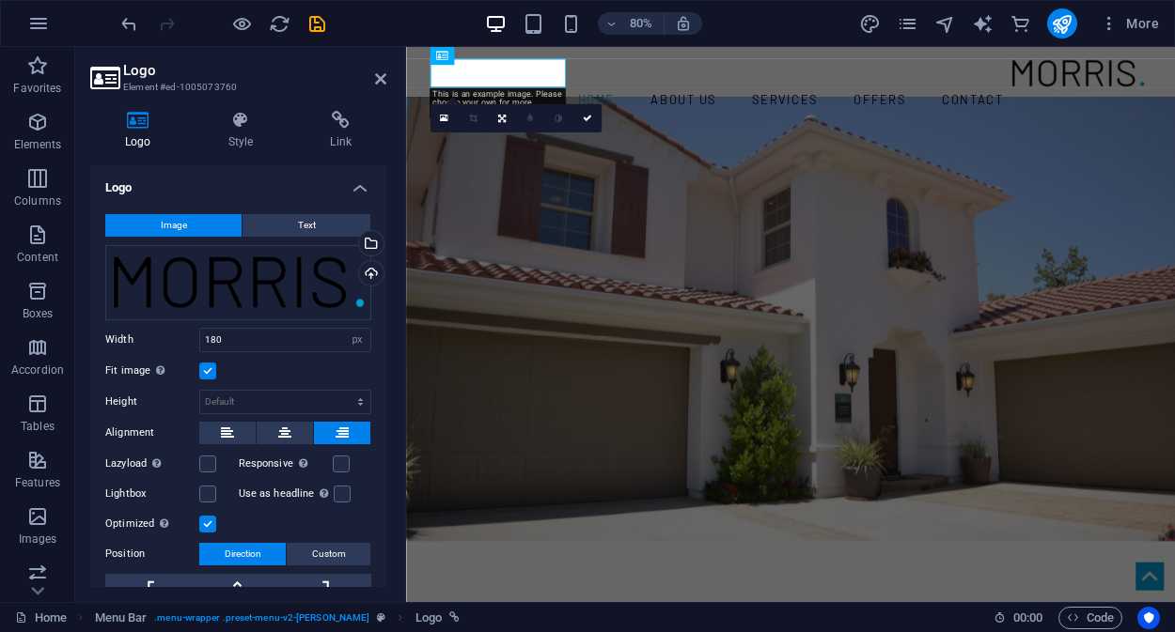
click at [352, 462] on div "Responsive Automatically load retina image and smartphone optimized sizes." at bounding box center [305, 464] width 133 height 23
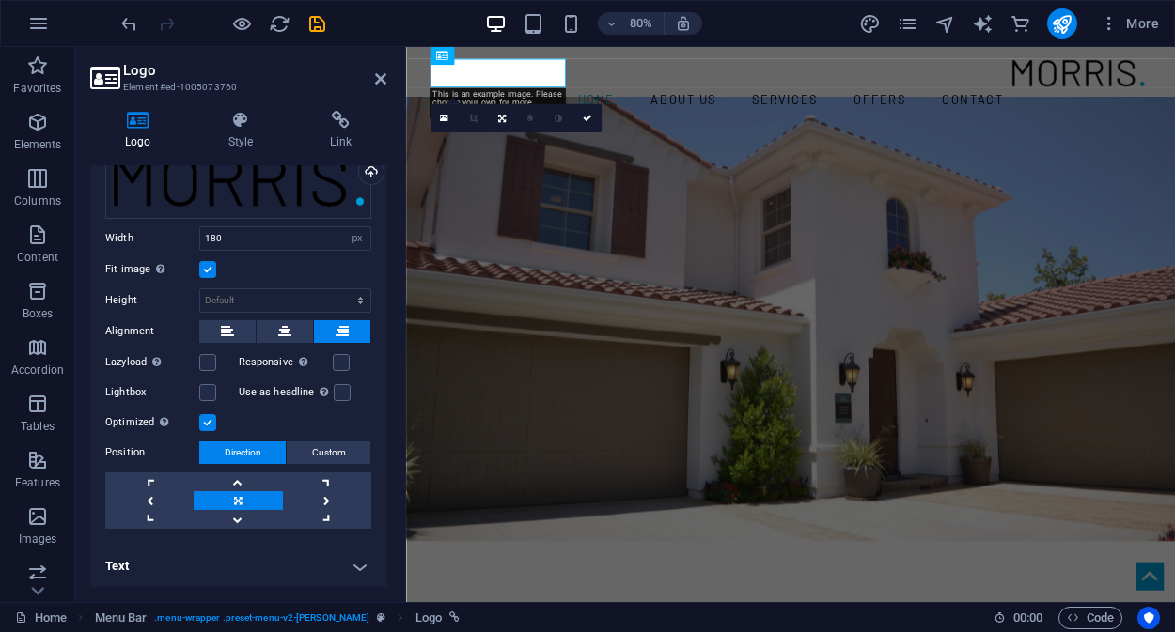
click at [240, 455] on span "Direction" at bounding box center [243, 453] width 37 height 23
click at [327, 450] on span "Custom" at bounding box center [329, 453] width 34 height 23
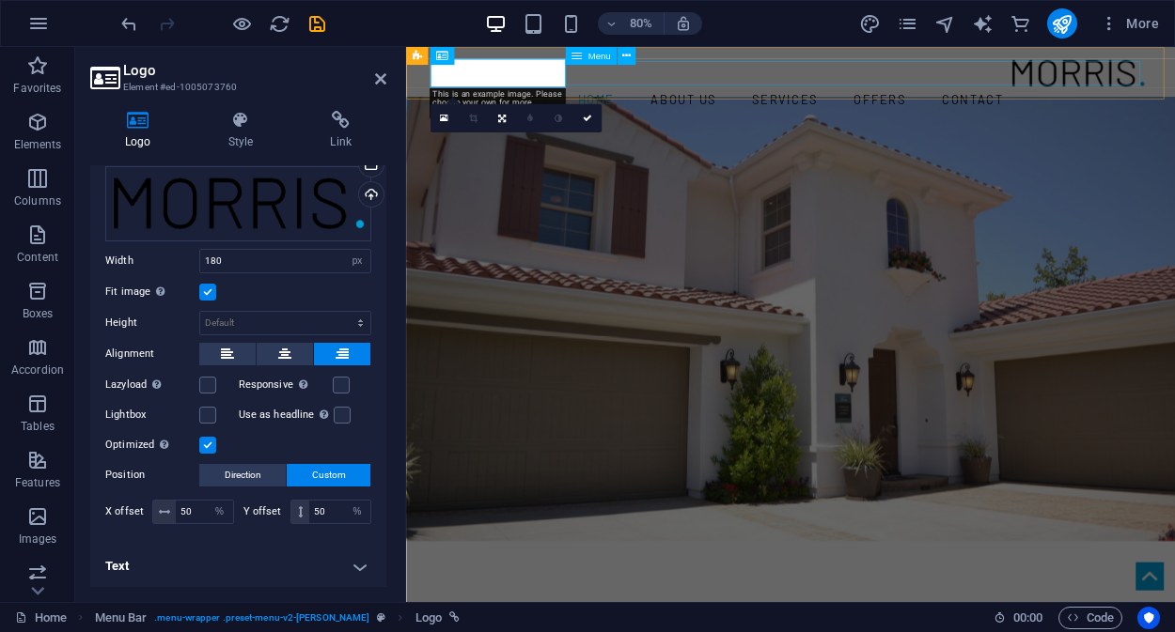
click at [1127, 98] on nav "Home About us Services Offers Contact" at bounding box center [887, 113] width 887 height 30
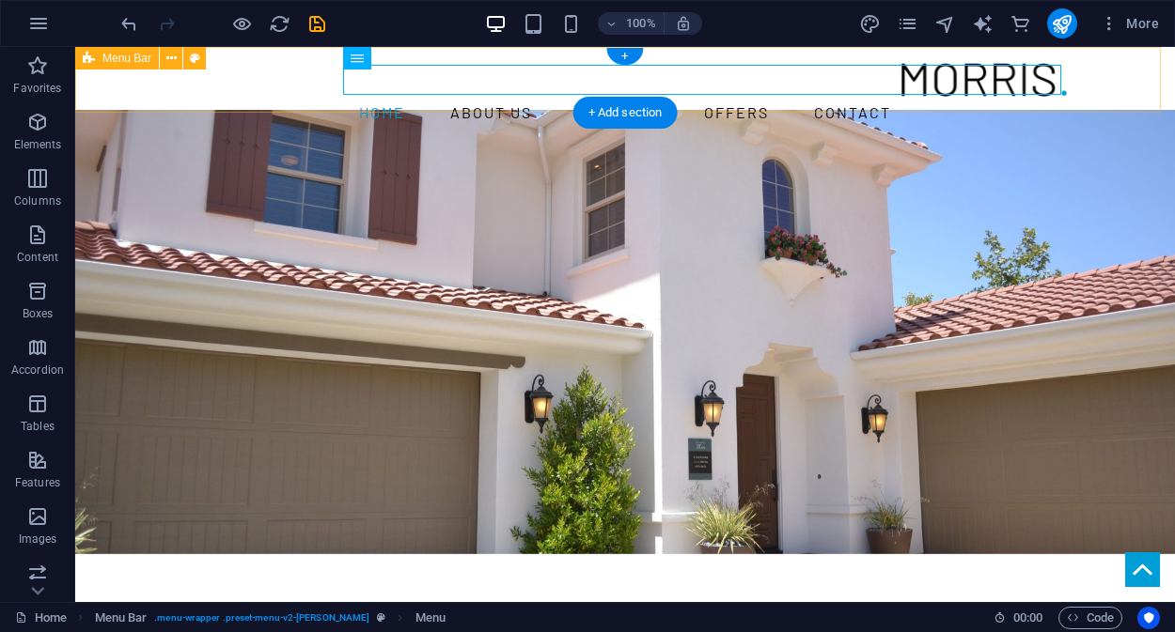
click at [1118, 83] on div "Home About us Services Offers Contact Menu" at bounding box center [624, 95] width 1099 height 96
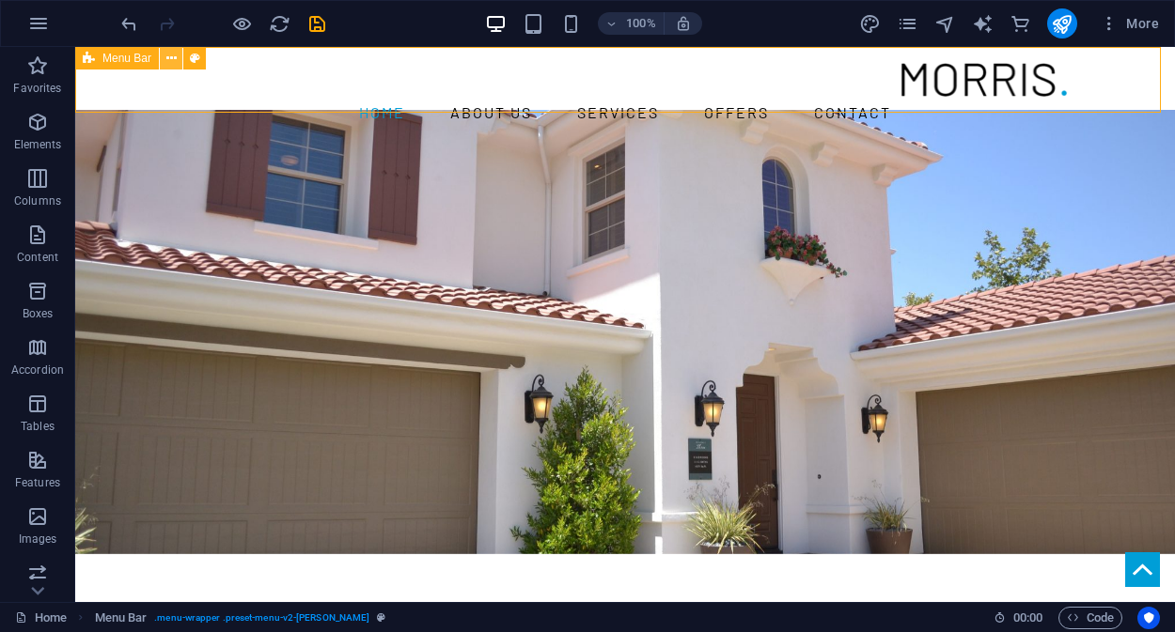
click at [176, 60] on icon at bounding box center [171, 59] width 10 height 20
click at [174, 60] on icon at bounding box center [171, 59] width 10 height 20
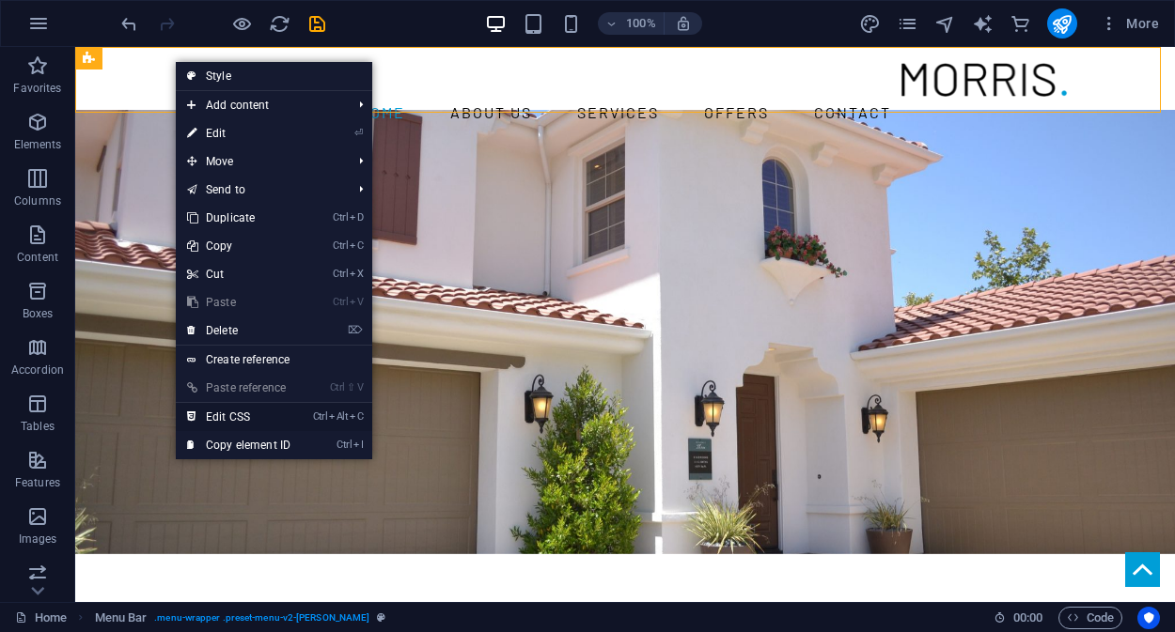
click at [250, 415] on link "Ctrl Alt C Edit CSS" at bounding box center [239, 417] width 126 height 28
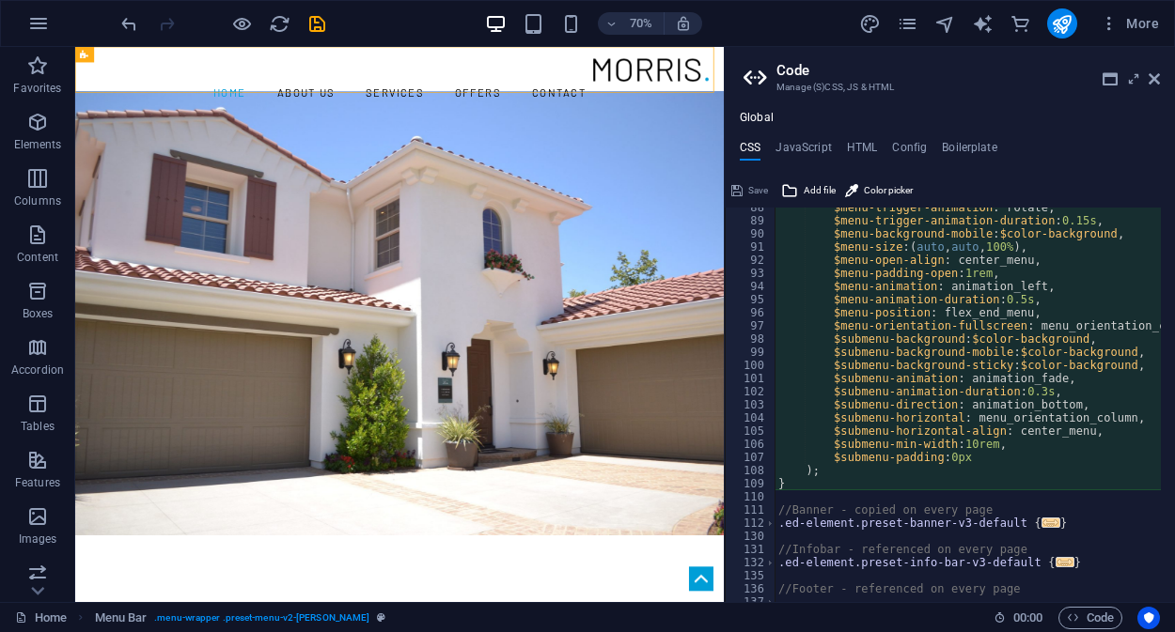
scroll to position [1162, 0]
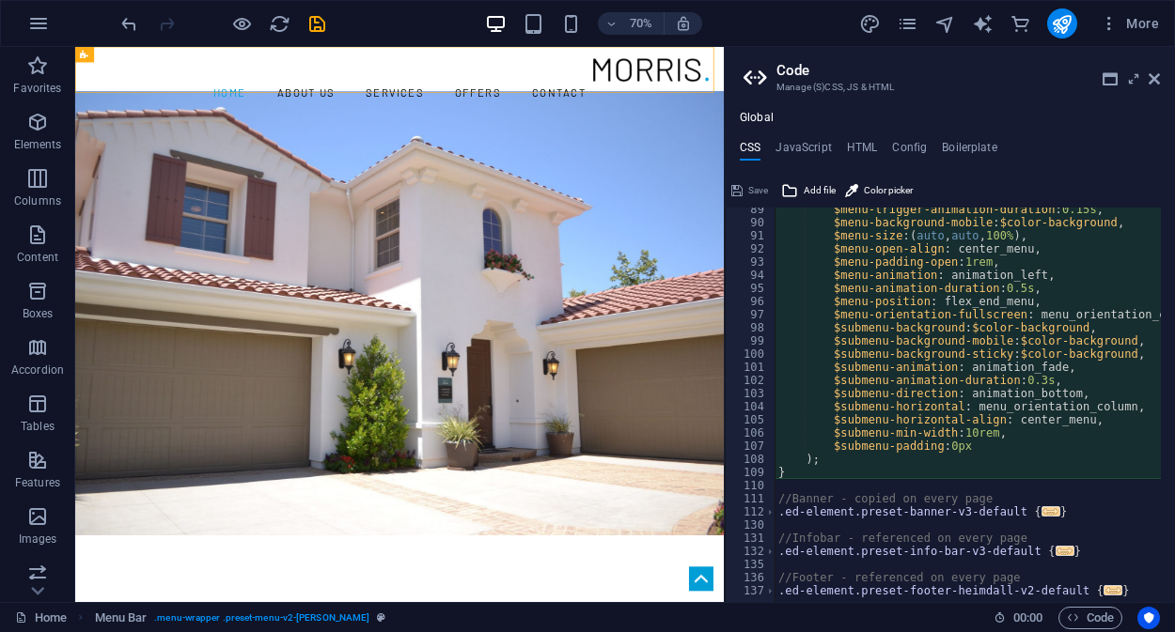
click at [1002, 443] on div "$menu-trigger-animation-duration : 0.15s , $menu-background-mobile : $color-bac…" at bounding box center [1027, 407] width 507 height 408
type textarea "$submenu-padding: 0px"
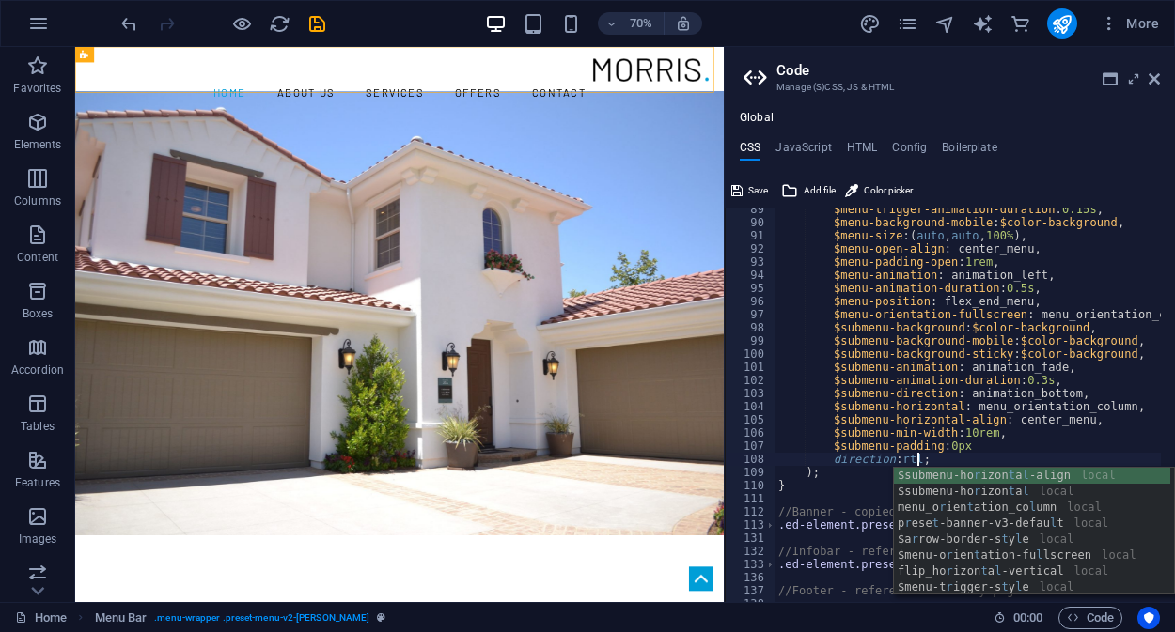
scroll to position [0, 14]
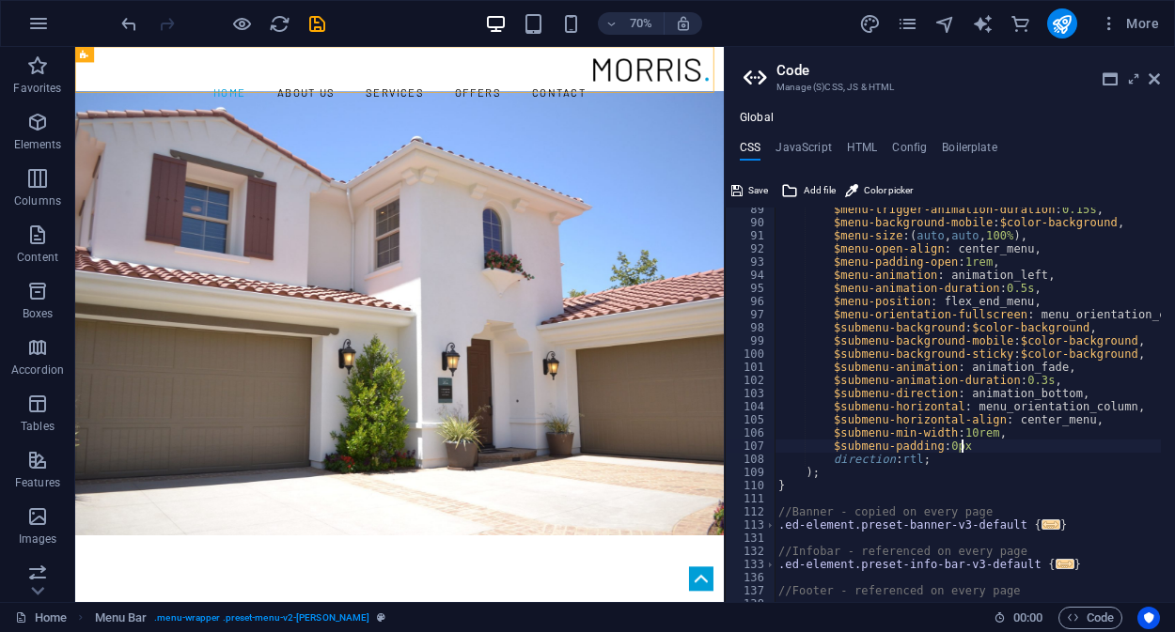
click at [1061, 442] on div "$menu-trigger-animation-duration : 0.15s , $menu-background-mobile : $color-bac…" at bounding box center [1027, 407] width 507 height 408
type textarea "$submenu-padding: 0px"
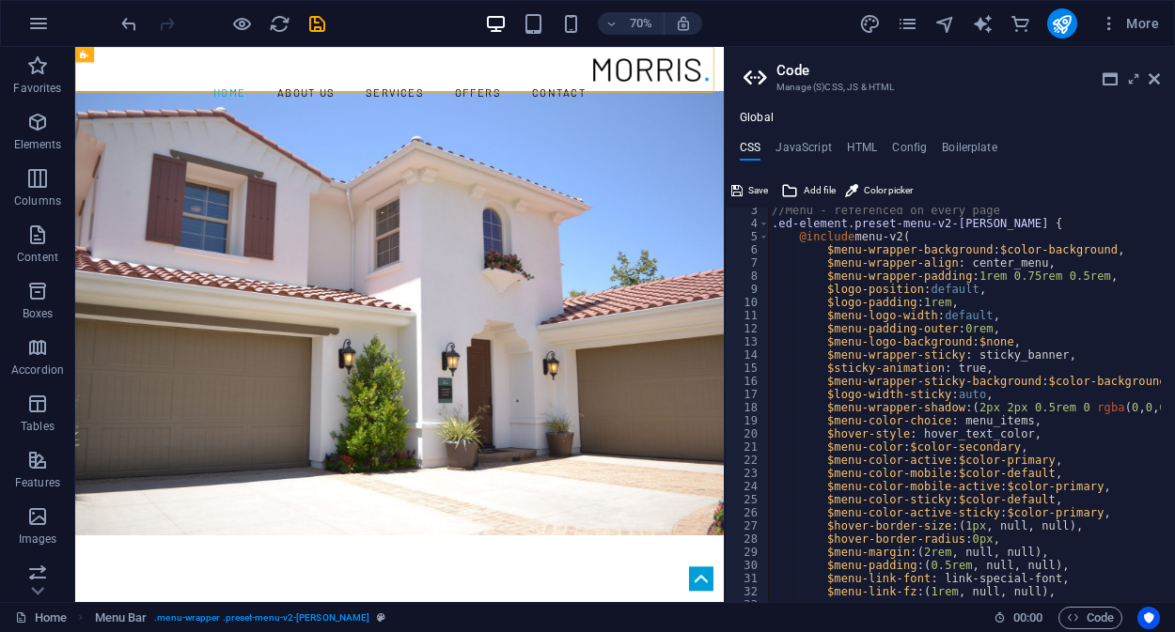
scroll to position [0, 0]
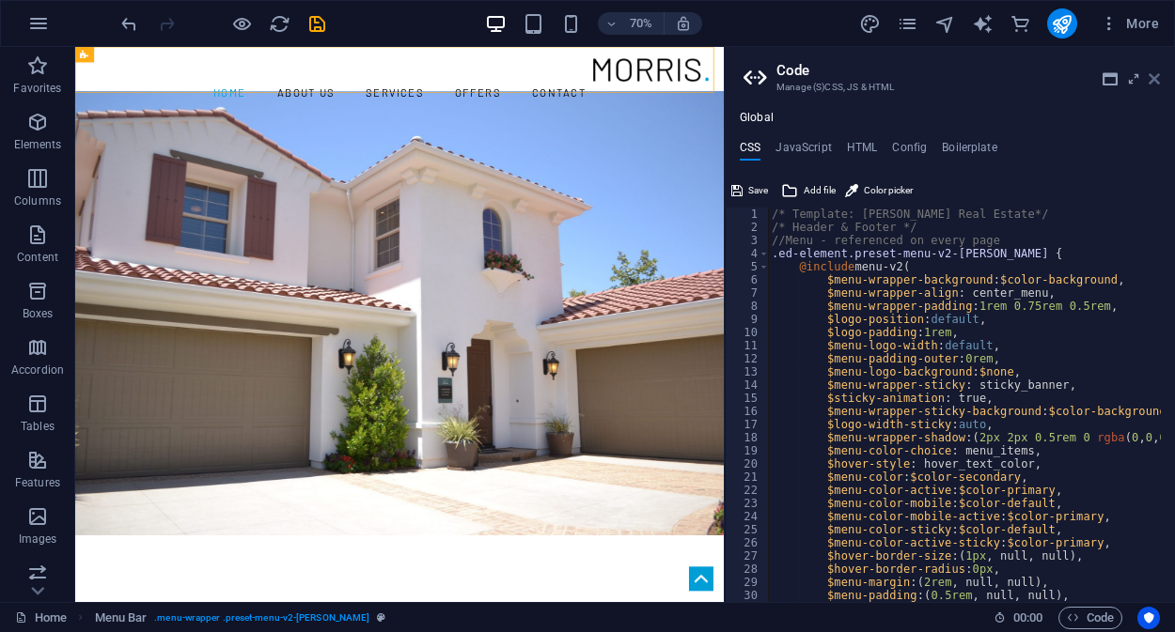
click at [1156, 80] on icon at bounding box center [1153, 78] width 11 height 15
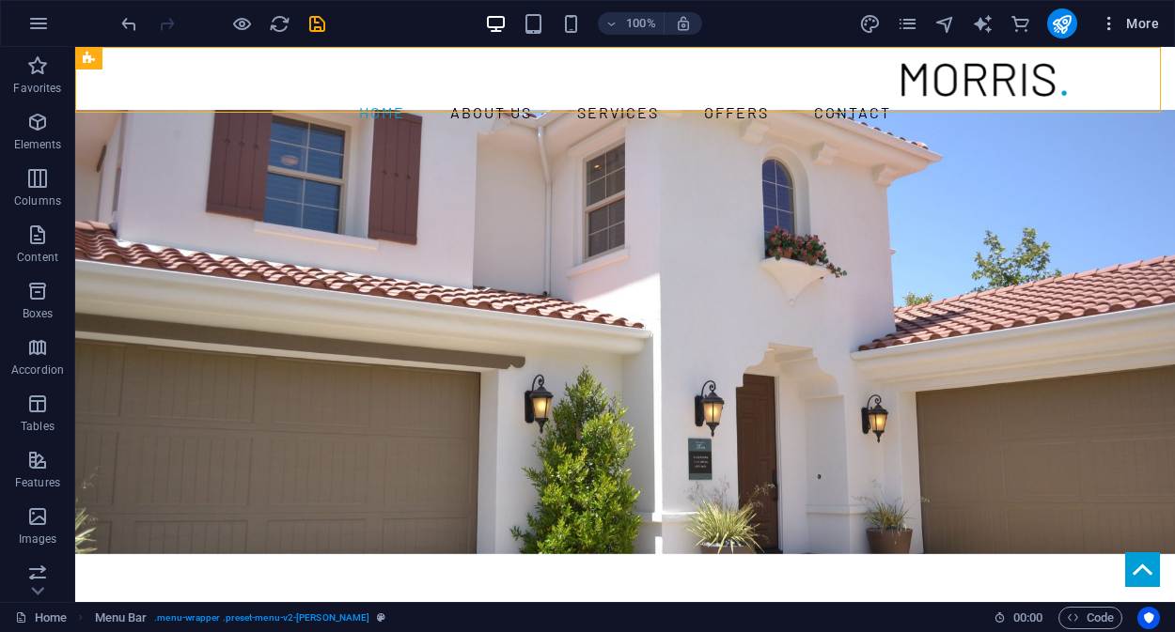
click at [1129, 22] on span "More" at bounding box center [1128, 23] width 59 height 19
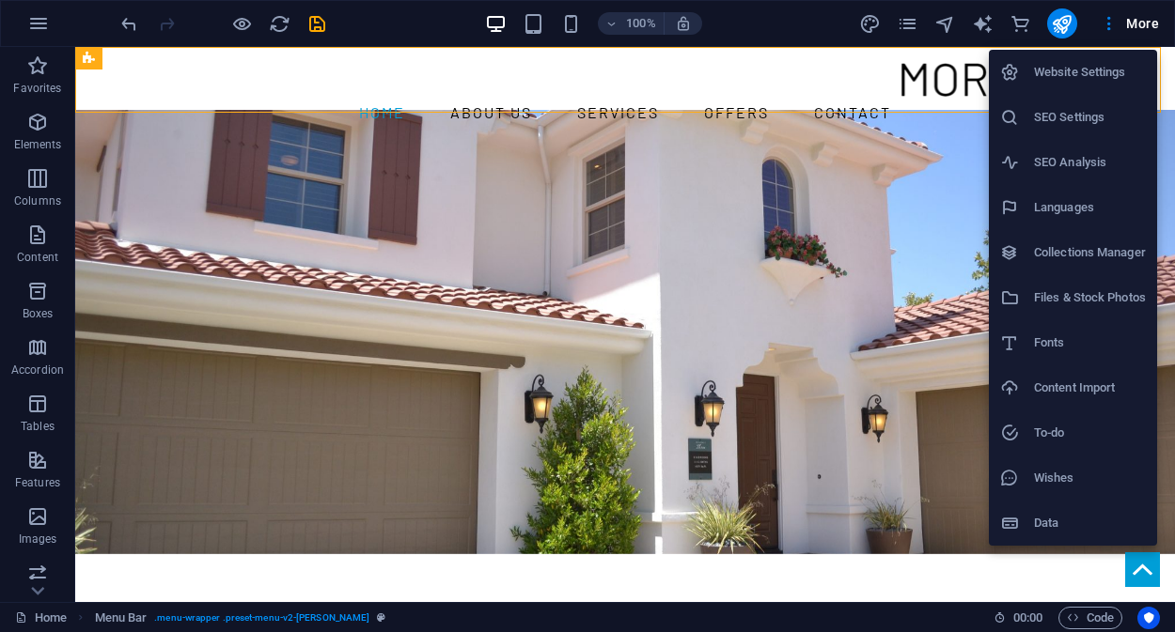
click at [1097, 76] on h6 "Website Settings" at bounding box center [1090, 72] width 112 height 23
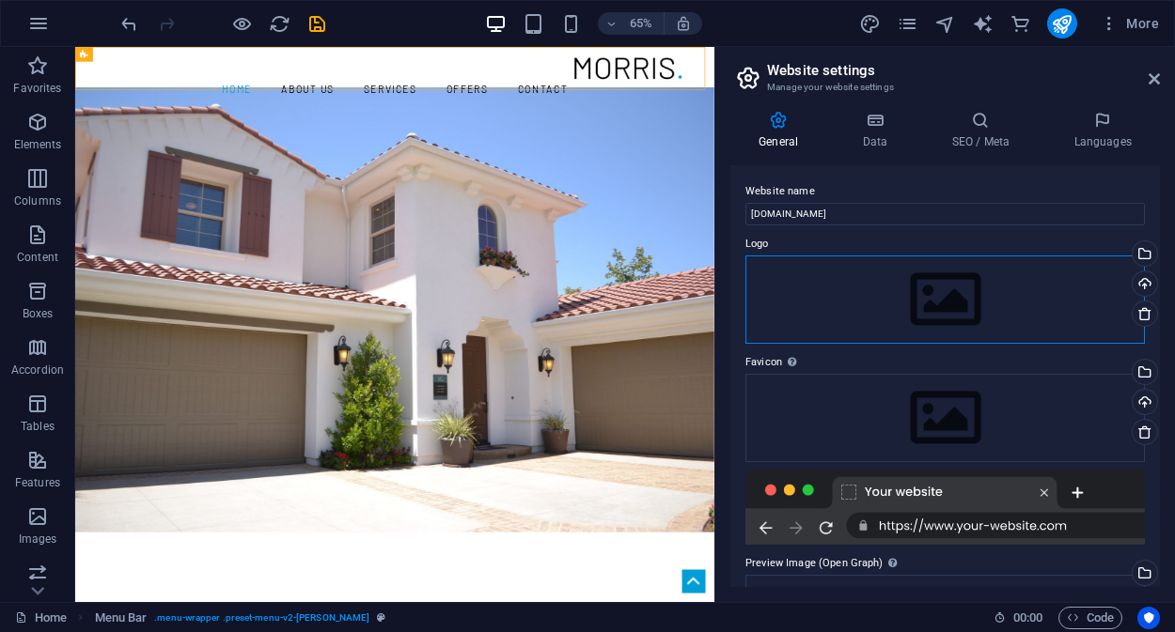
click at [1091, 313] on div "Drag files here, click to choose files or select files from Files or our free s…" at bounding box center [944, 300] width 399 height 88
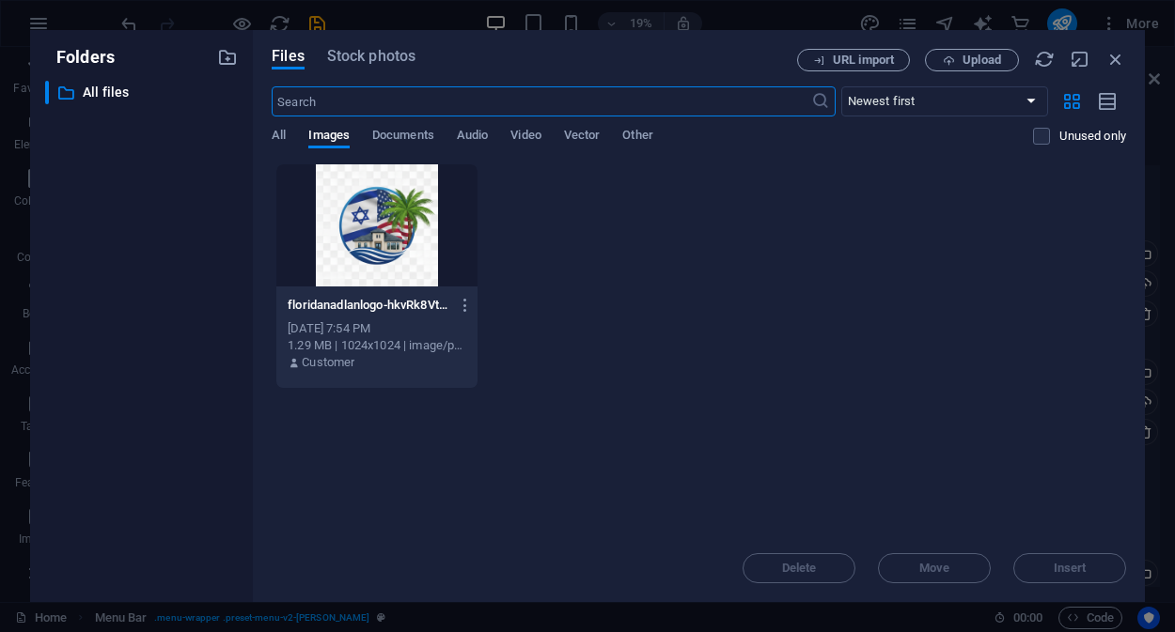
click at [372, 236] on div at bounding box center [376, 225] width 201 height 122
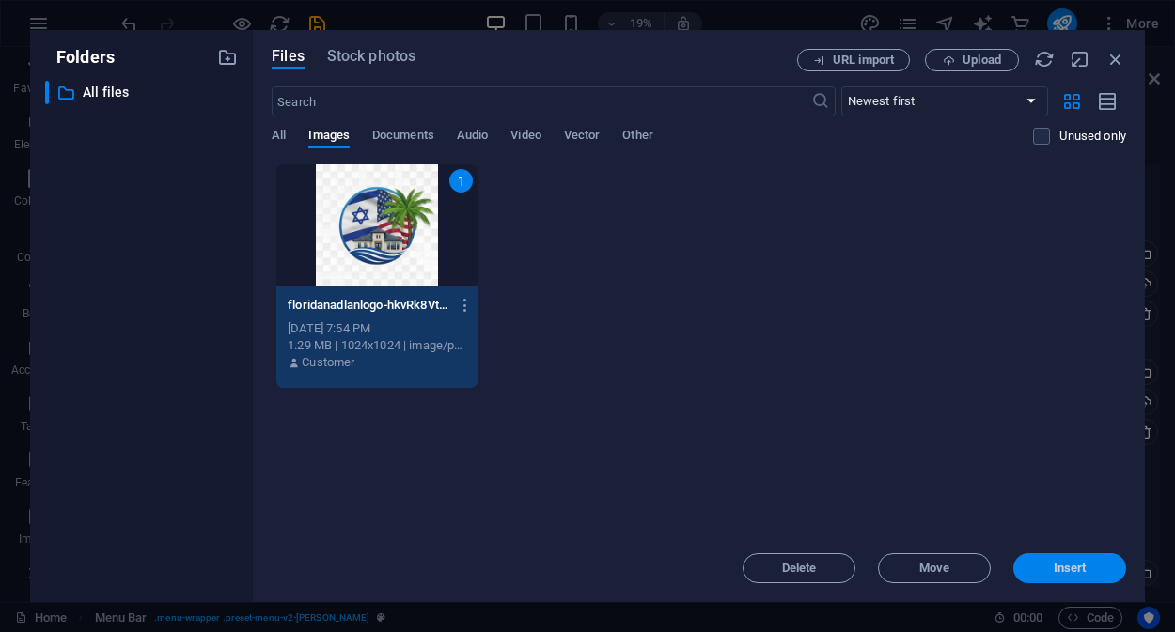
click at [1092, 573] on span "Insert" at bounding box center [1069, 568] width 98 height 11
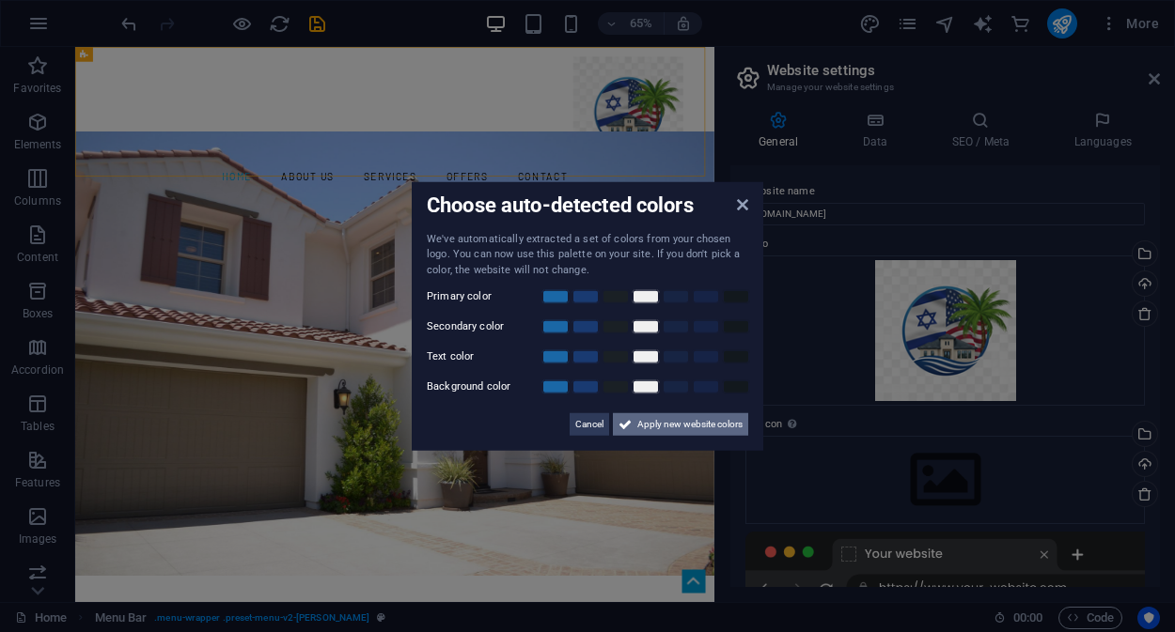
click at [662, 427] on span "Apply new website colors" at bounding box center [689, 424] width 105 height 23
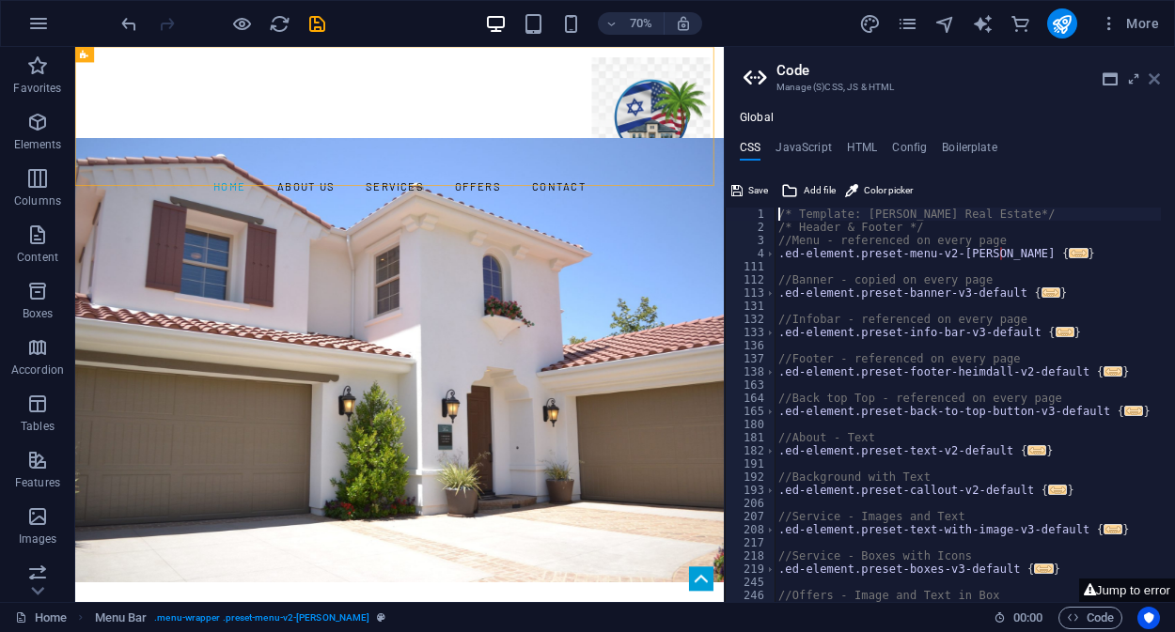
click at [1154, 82] on icon at bounding box center [1153, 78] width 11 height 15
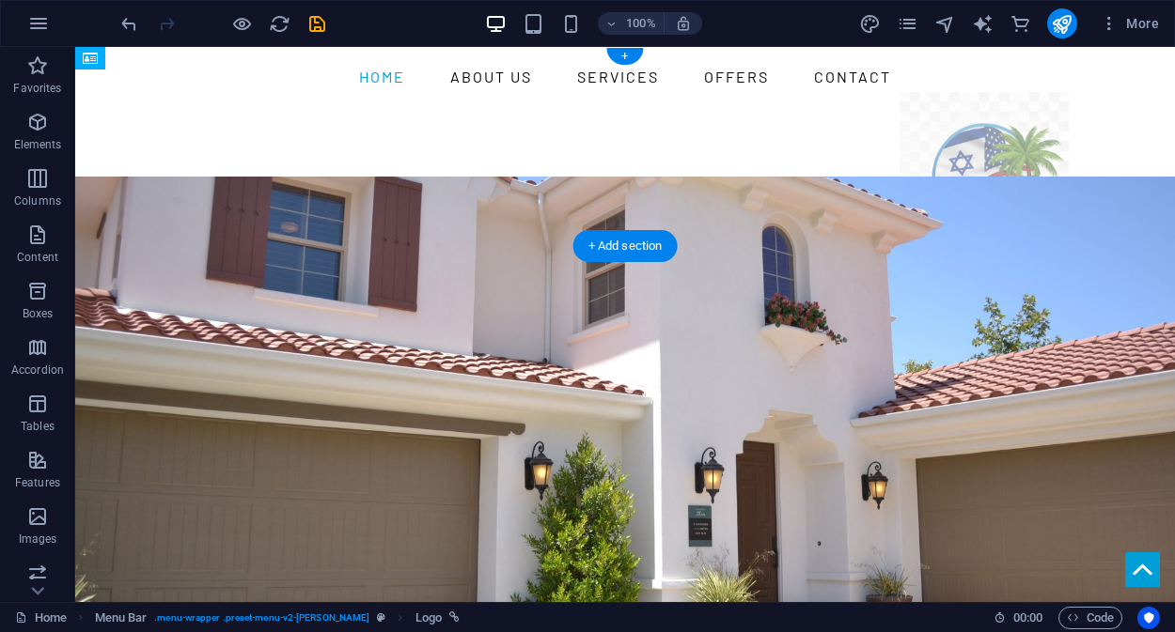
drag, startPoint x: 242, startPoint y: 142, endPoint x: 927, endPoint y: 137, distance: 685.0
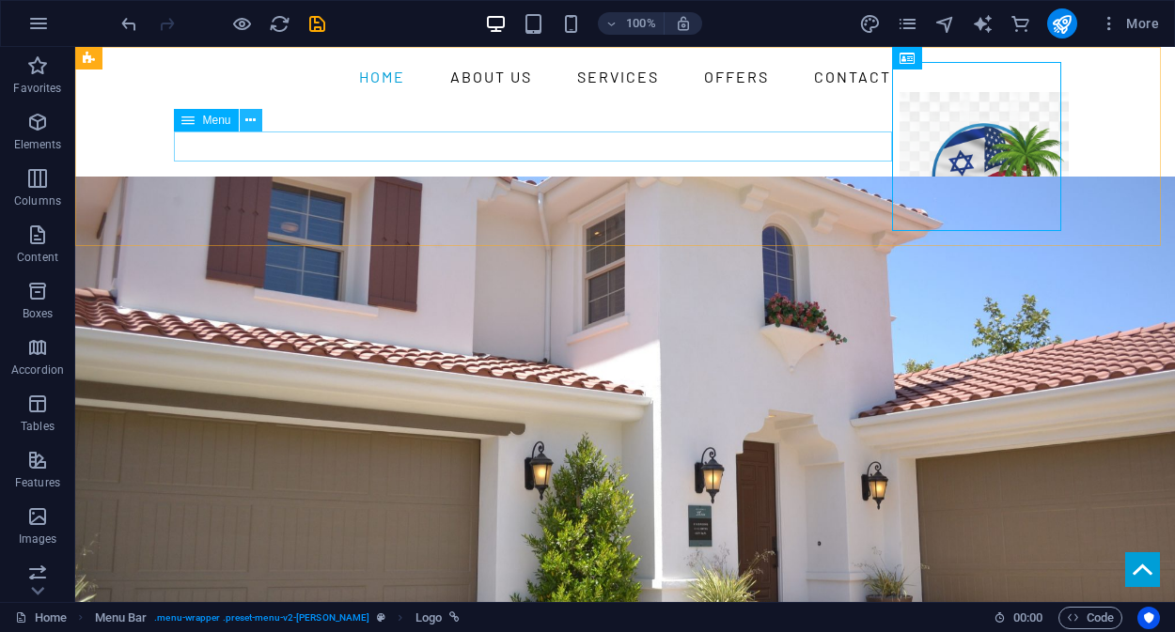
click at [250, 117] on icon at bounding box center [250, 121] width 10 height 20
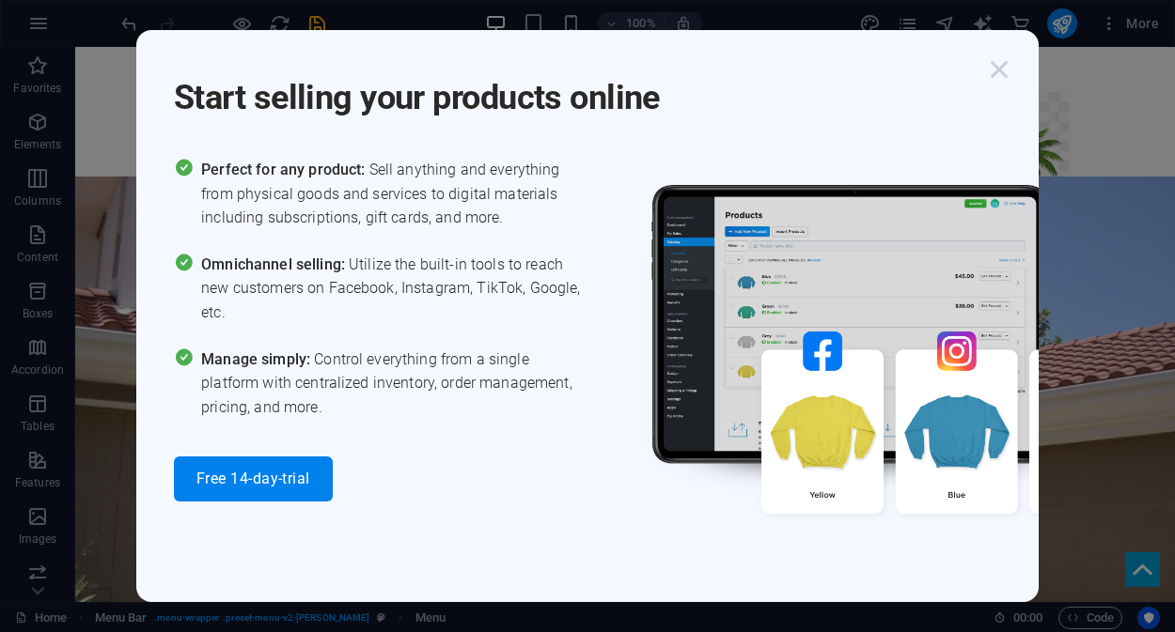
click at [1001, 74] on icon "button" at bounding box center [999, 70] width 34 height 34
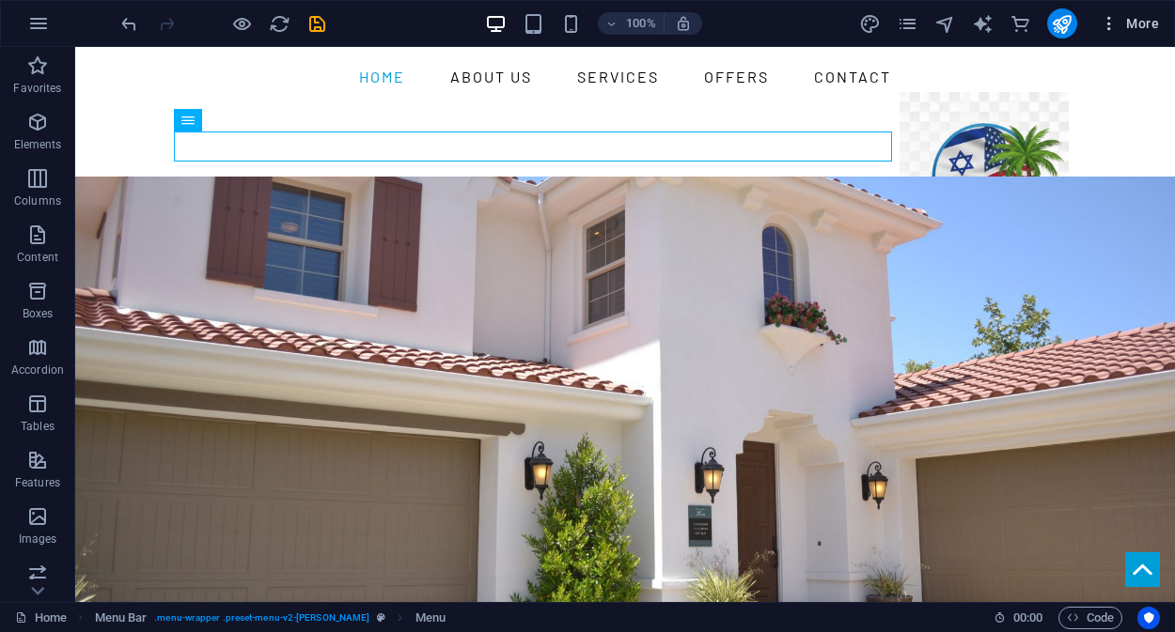
click at [1155, 24] on span "More" at bounding box center [1128, 23] width 59 height 19
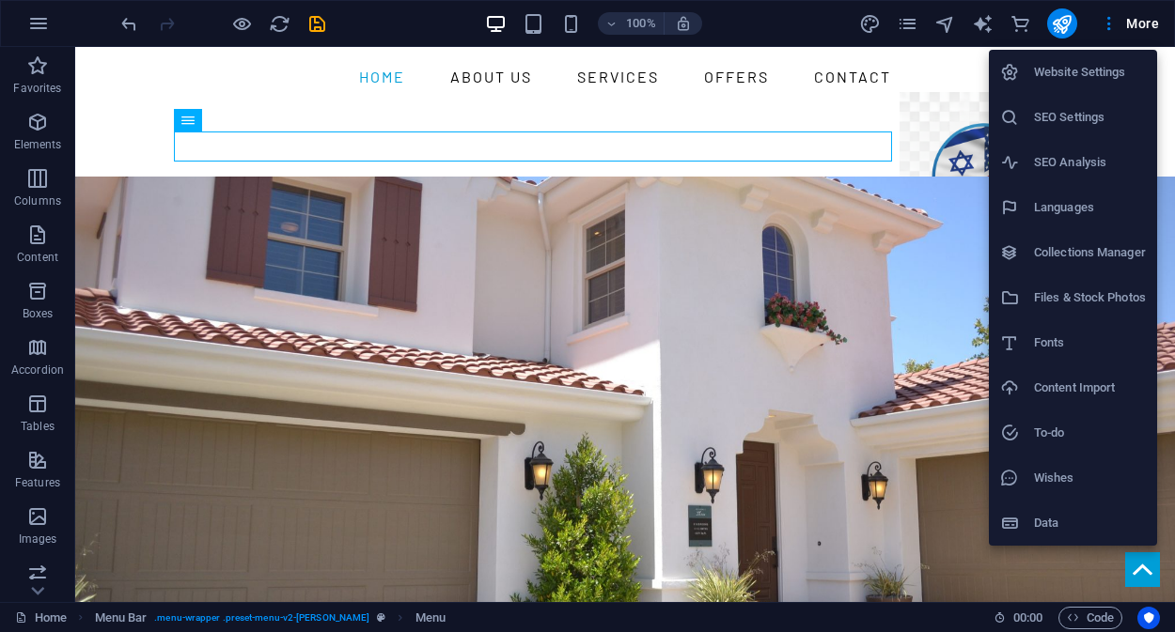
click at [1096, 211] on h6 "Languages" at bounding box center [1090, 207] width 112 height 23
select select "62"
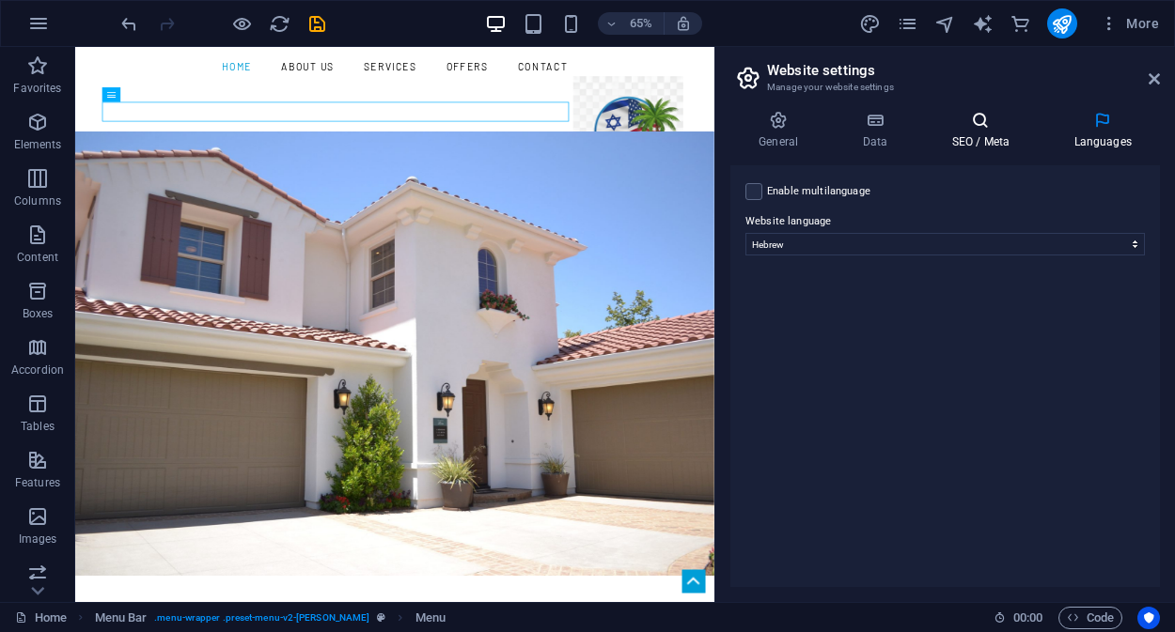
click at [981, 131] on h4 "SEO / Meta" at bounding box center [984, 130] width 122 height 39
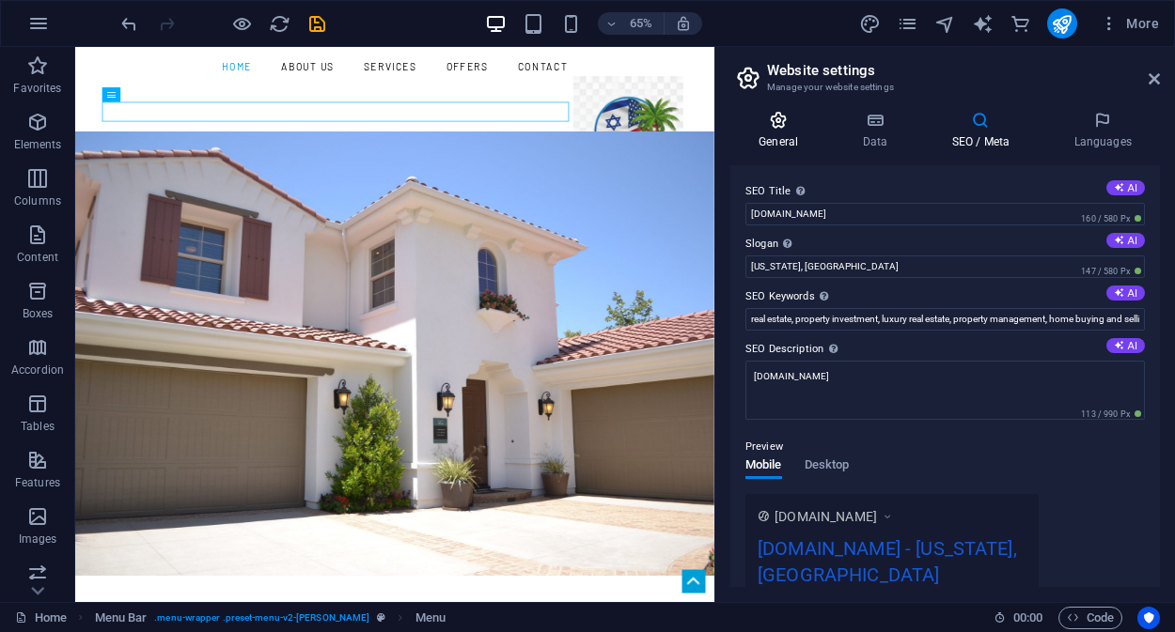
click at [785, 131] on h4 "General" at bounding box center [781, 130] width 103 height 39
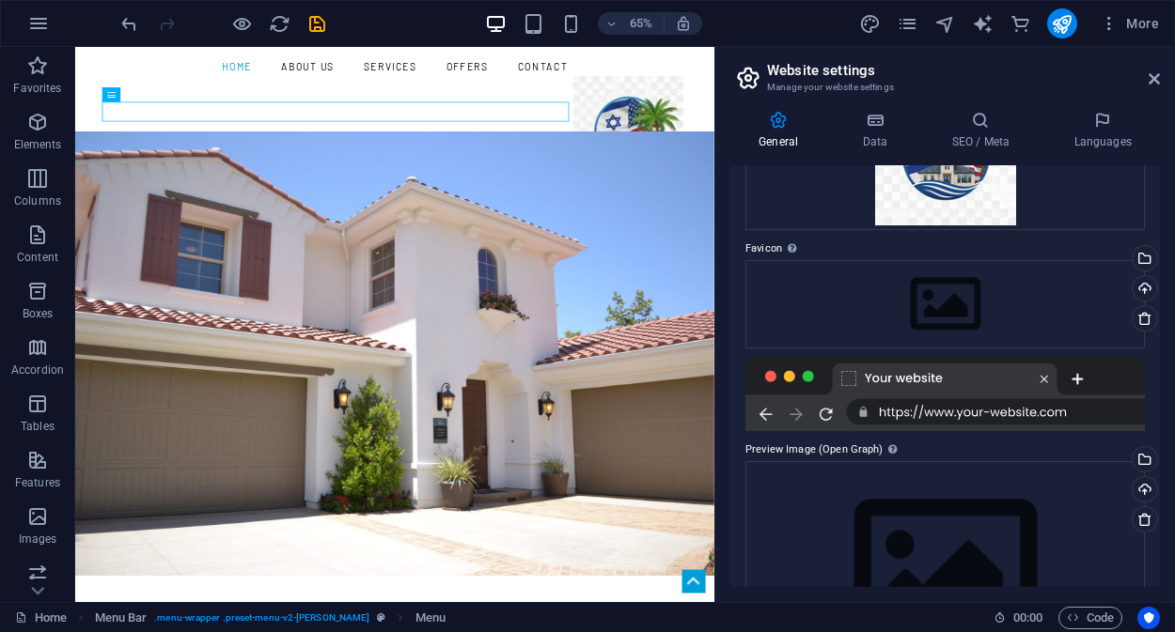
scroll to position [279, 0]
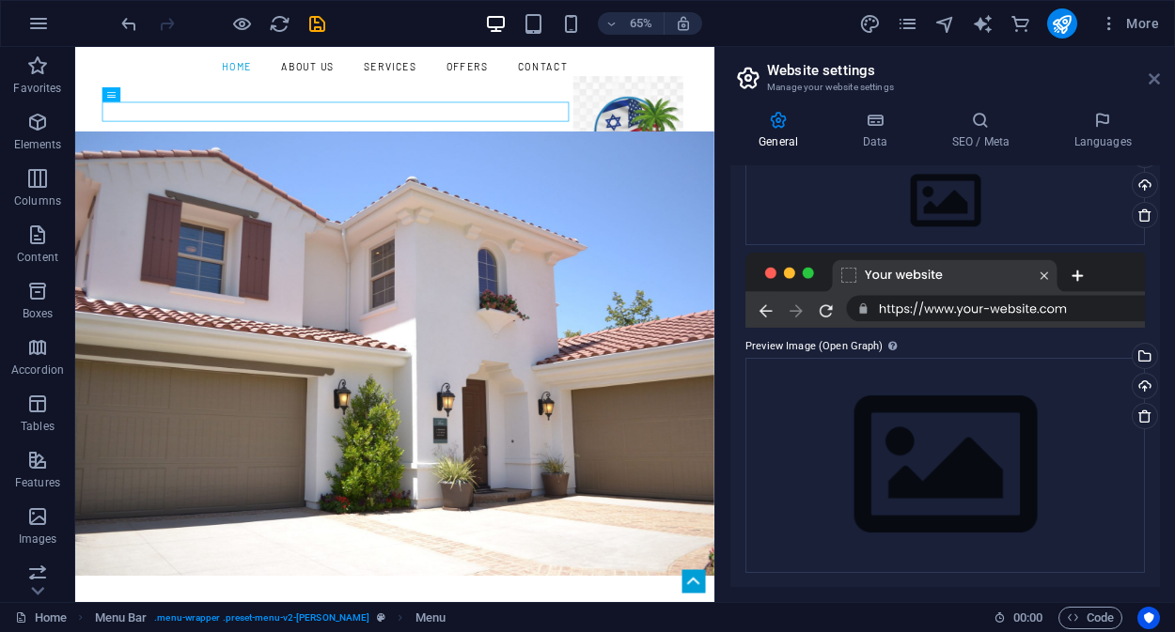
click at [1150, 79] on icon at bounding box center [1153, 78] width 11 height 15
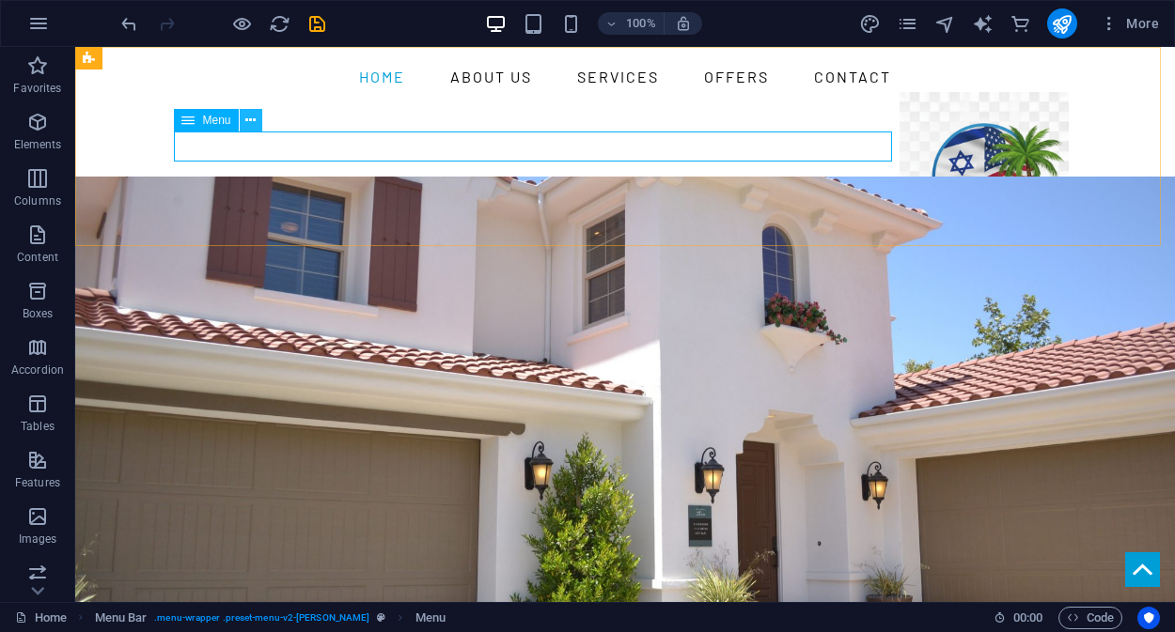
click at [254, 126] on icon at bounding box center [250, 121] width 10 height 20
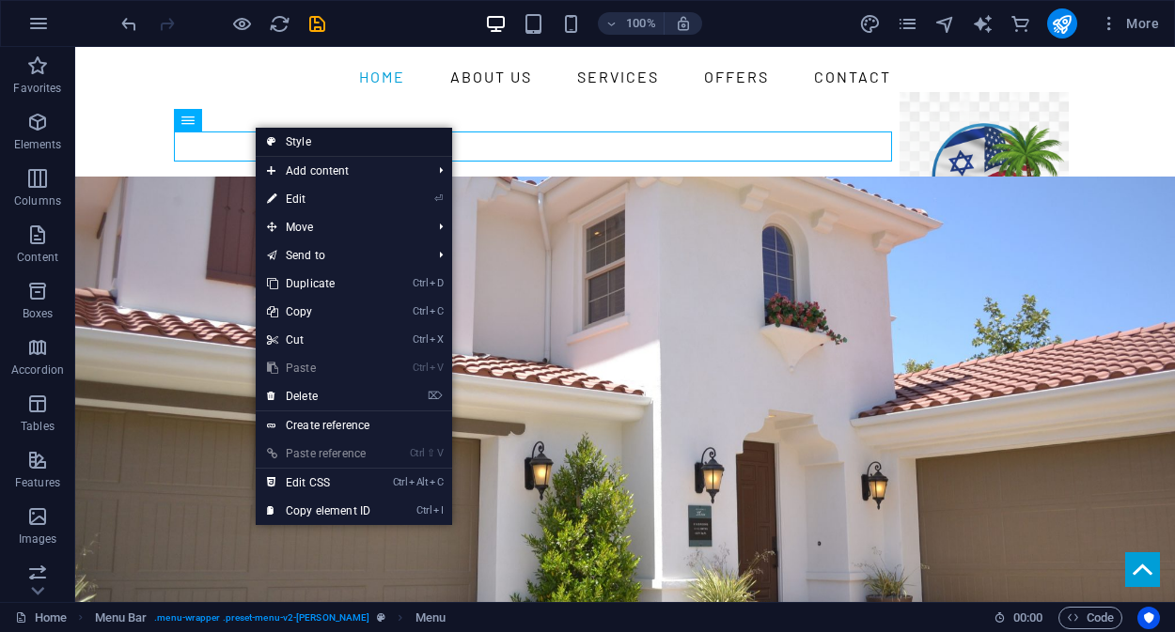
click at [321, 140] on link "Style" at bounding box center [354, 142] width 196 height 28
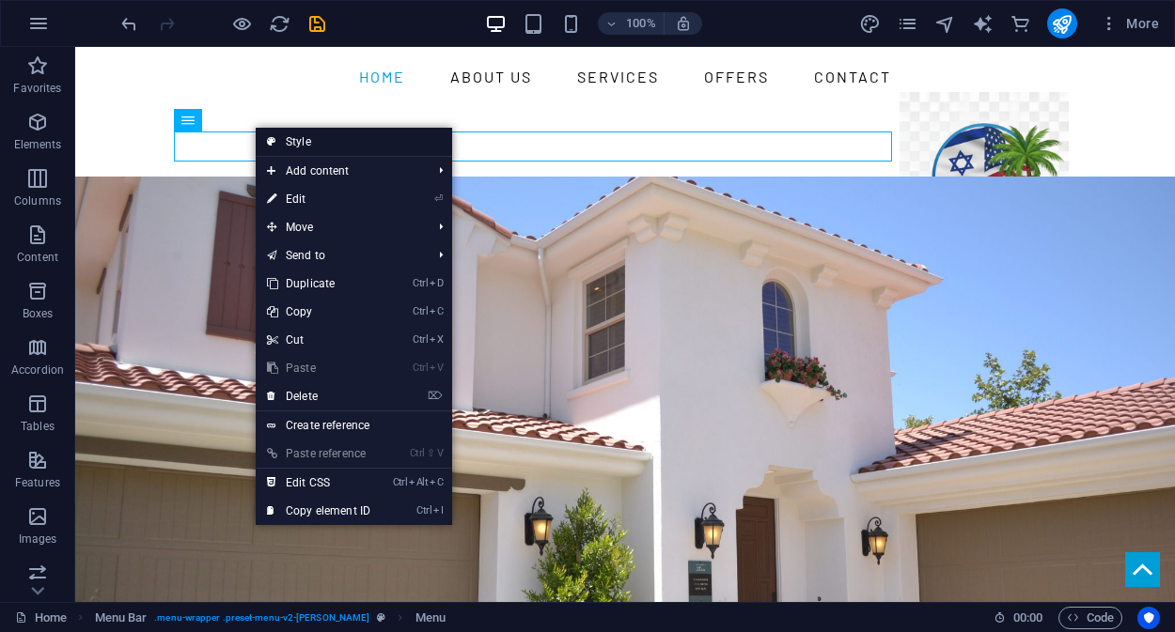
select select "rem"
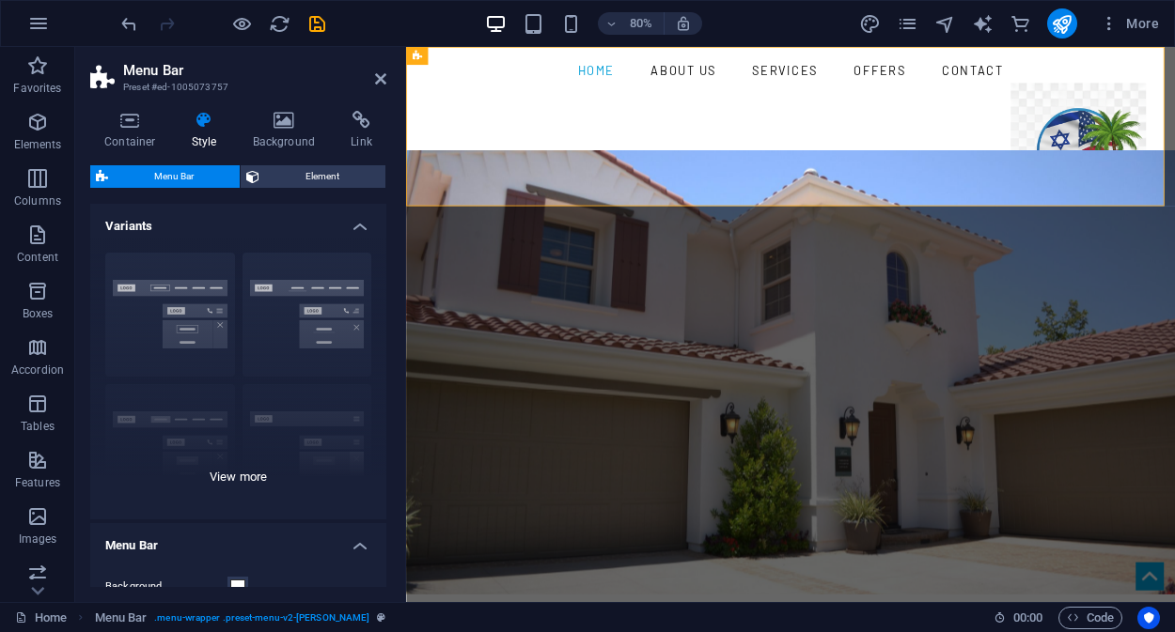
click at [299, 312] on div "Border Centered Default Fixed Loki Trigger Wide XXL" at bounding box center [238, 379] width 296 height 282
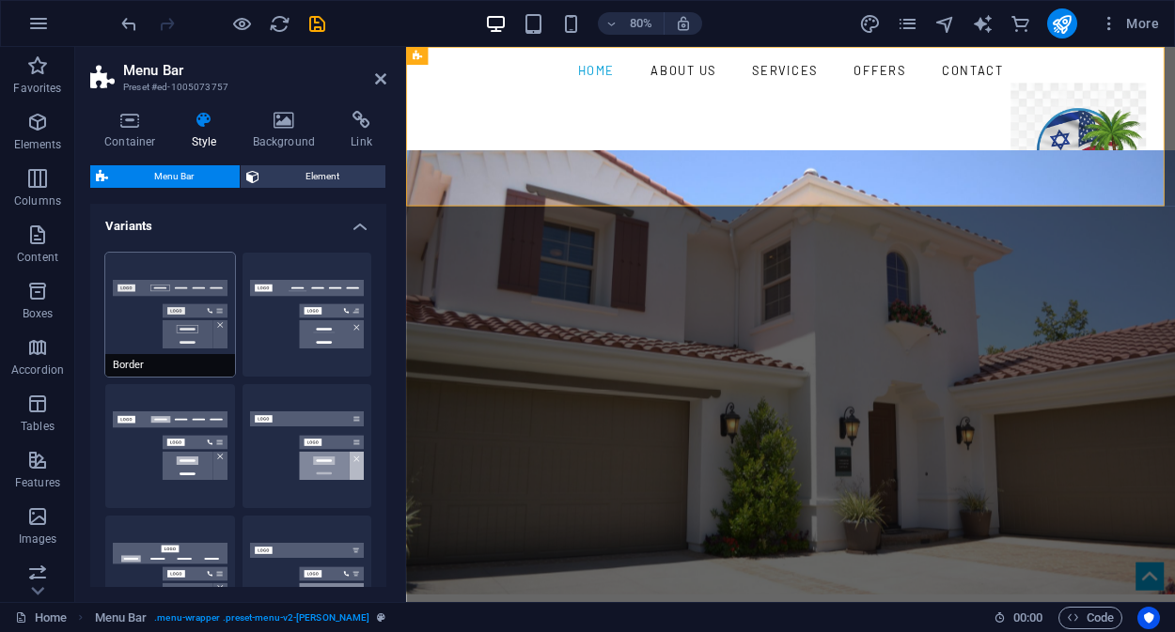
click at [161, 311] on button "Border" at bounding box center [170, 315] width 130 height 124
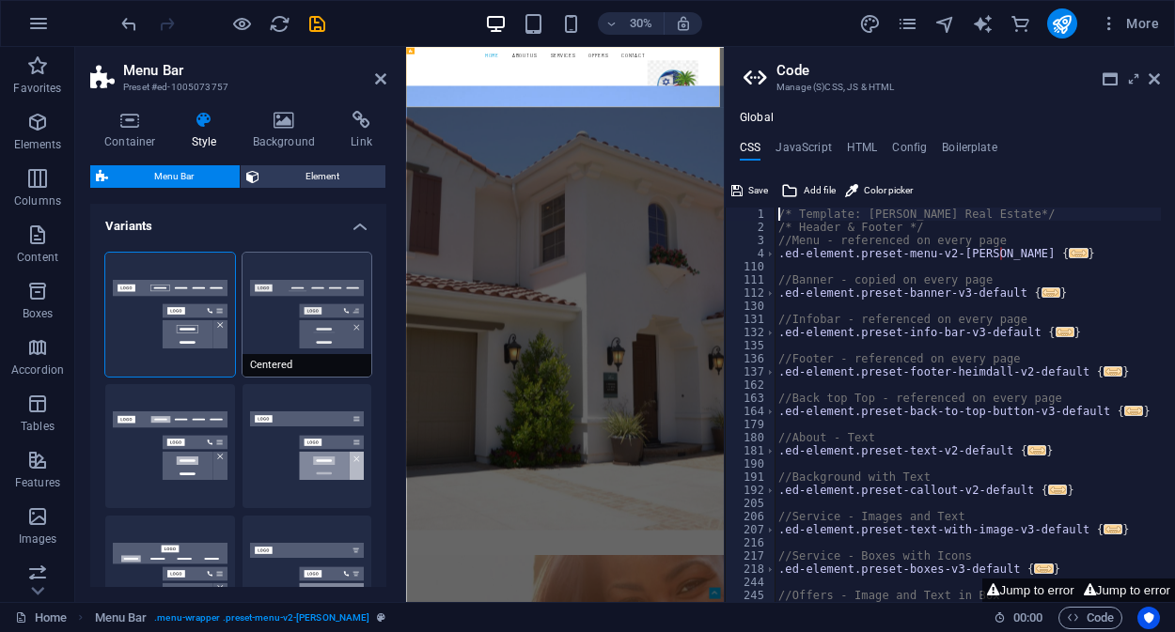
click at [292, 316] on button "Centered" at bounding box center [307, 315] width 130 height 124
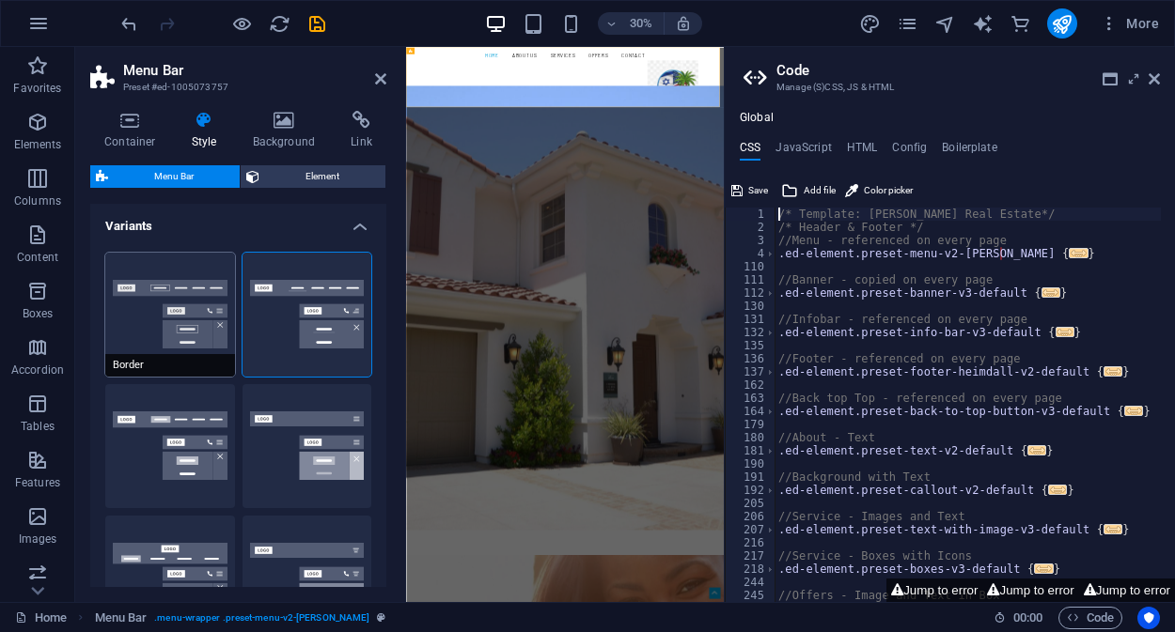
click at [173, 306] on button "Border" at bounding box center [170, 315] width 130 height 124
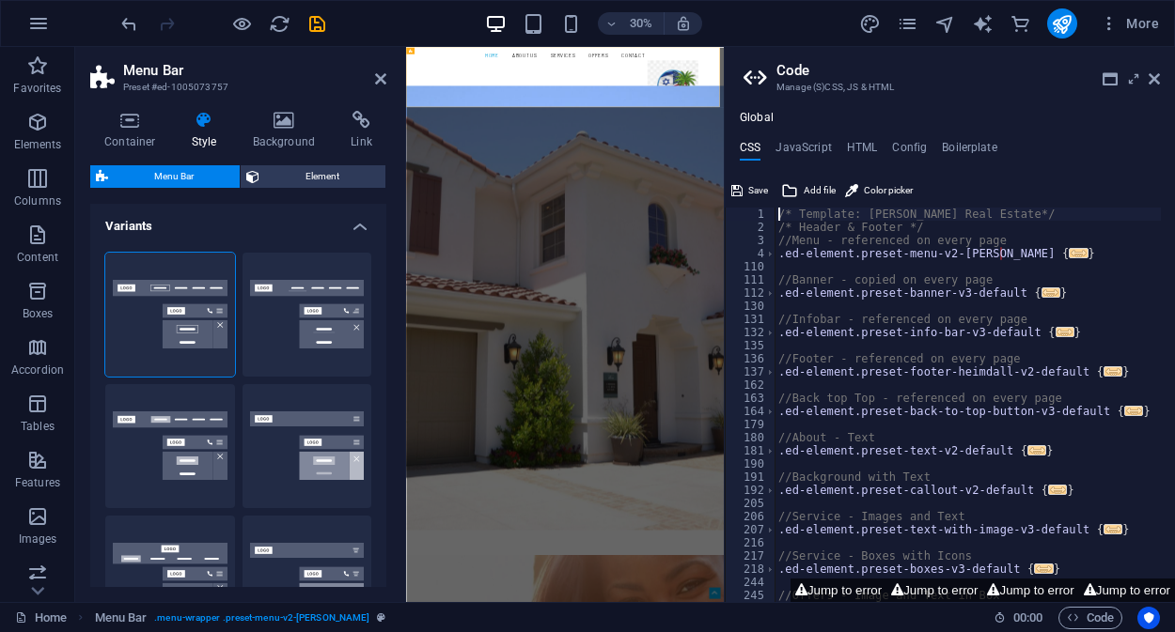
scroll to position [168, 0]
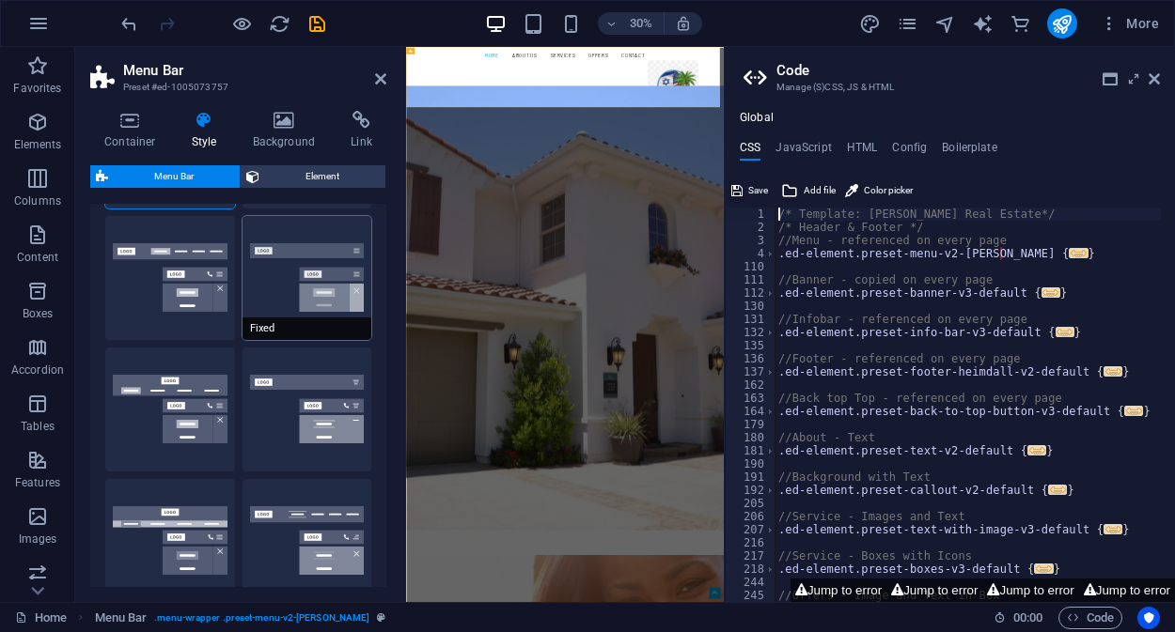
click at [292, 326] on span "Fixed" at bounding box center [307, 329] width 130 height 23
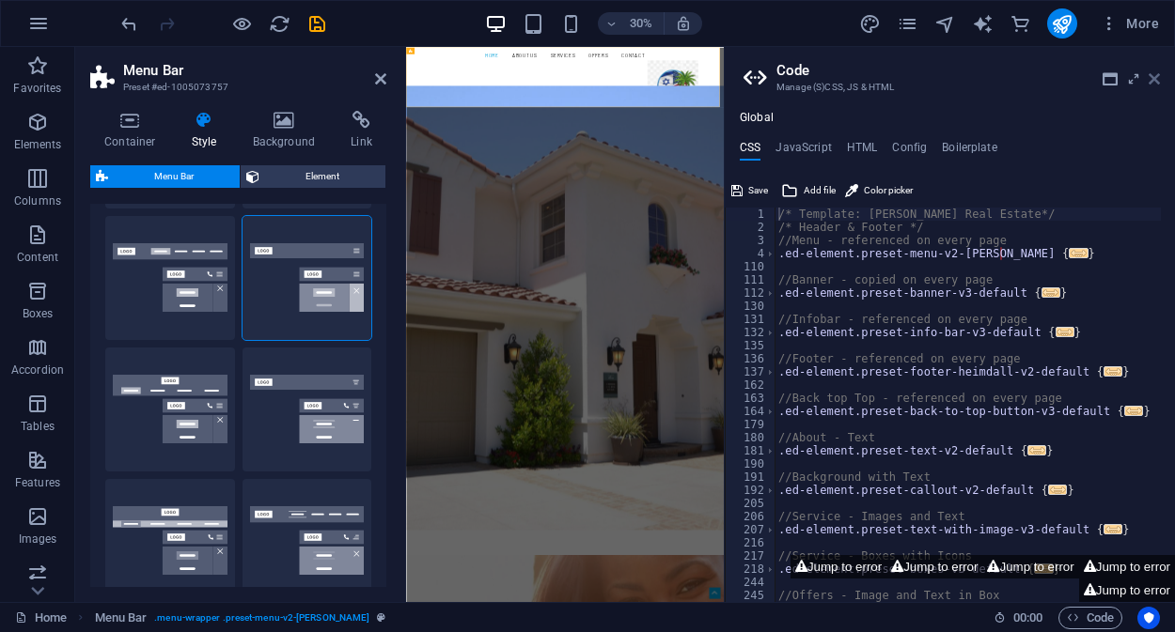
click at [1158, 78] on icon at bounding box center [1153, 78] width 11 height 15
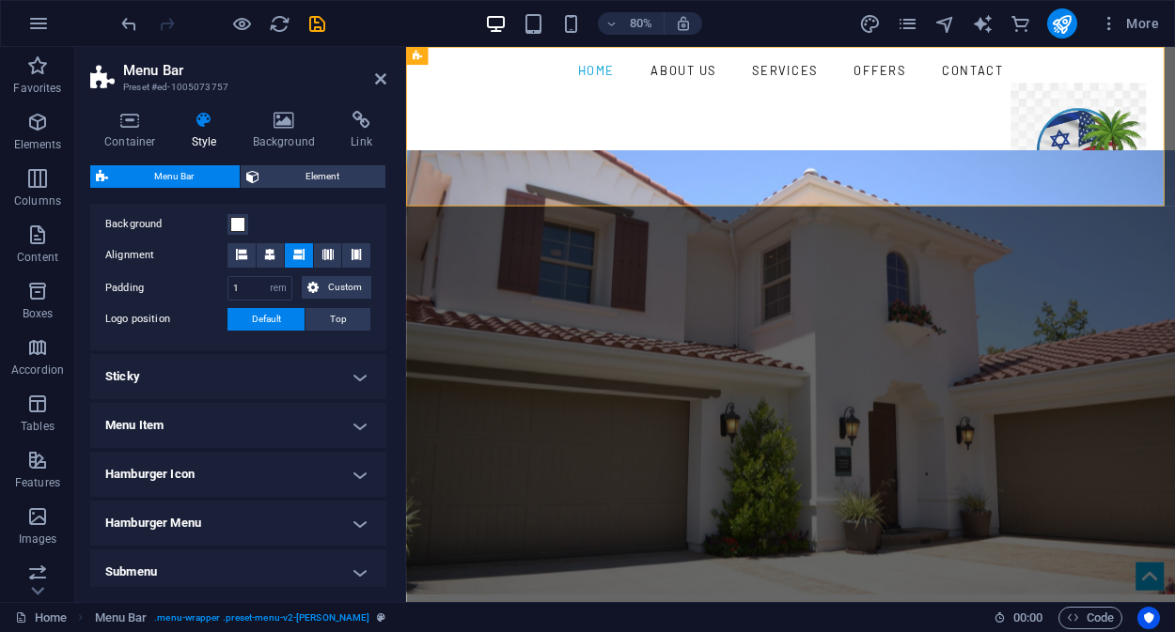
scroll to position [710, 0]
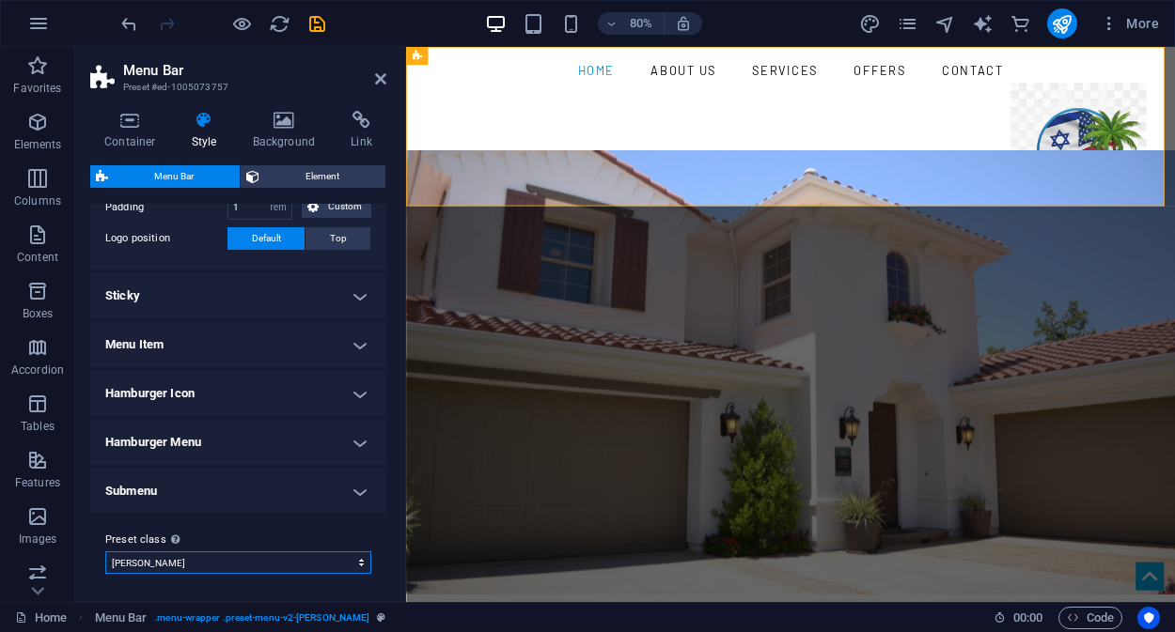
click at [359, 559] on select "[PERSON_NAME] Add preset class" at bounding box center [238, 563] width 266 height 23
click at [288, 491] on h4 "Submenu" at bounding box center [238, 491] width 296 height 45
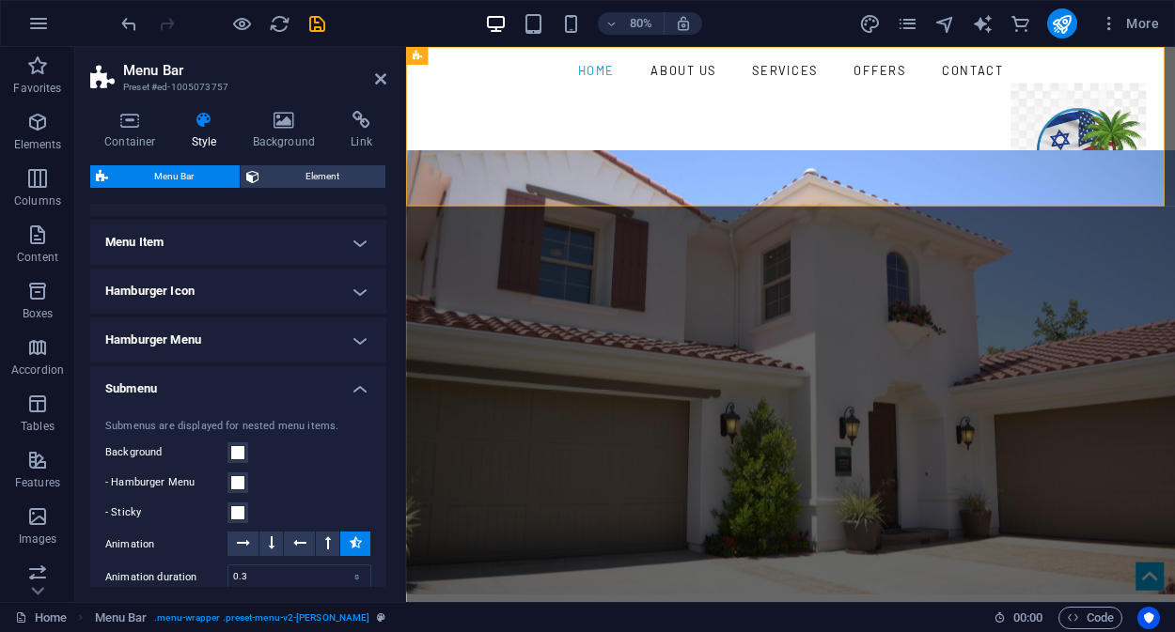
scroll to position [692, 0]
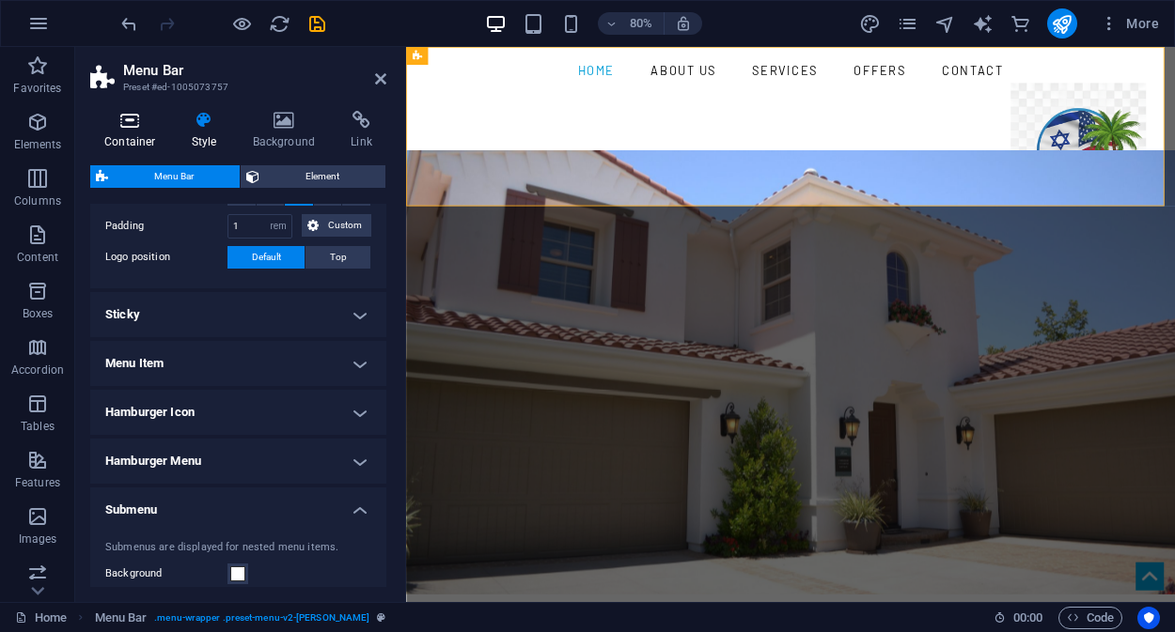
click at [130, 126] on icon at bounding box center [130, 120] width 80 height 19
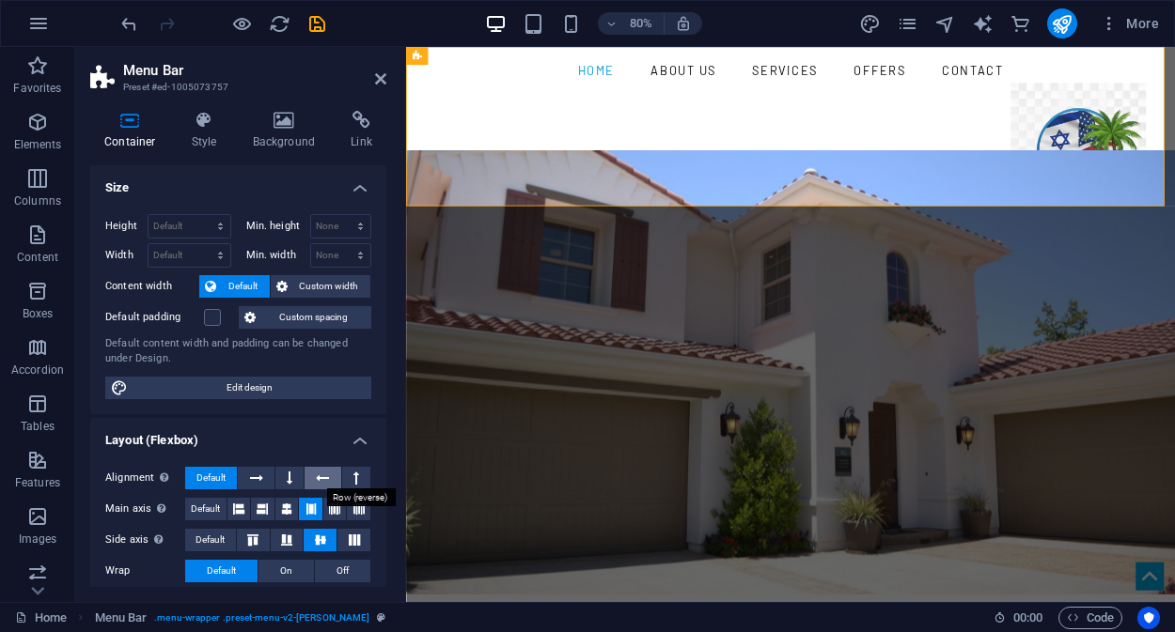
click at [322, 480] on icon at bounding box center [322, 478] width 13 height 23
click at [256, 481] on icon at bounding box center [256, 478] width 13 height 23
click at [707, 92] on nav "Home About us Services Offers Contact" at bounding box center [887, 77] width 887 height 30
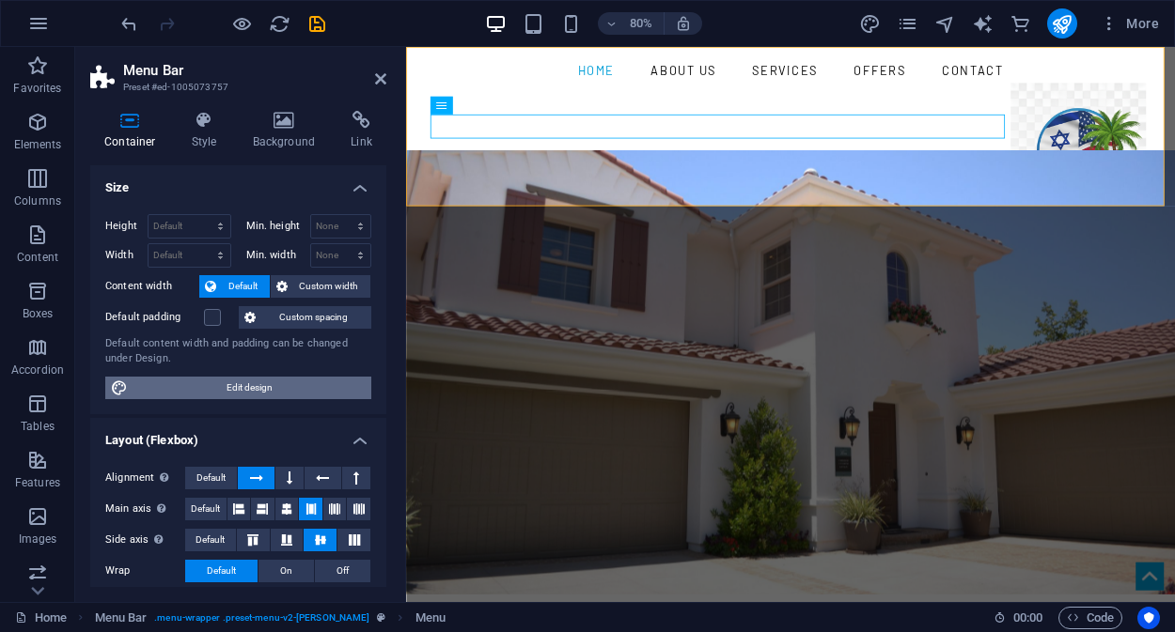
click at [260, 385] on span "Edit design" at bounding box center [249, 388] width 232 height 23
select select "rem"
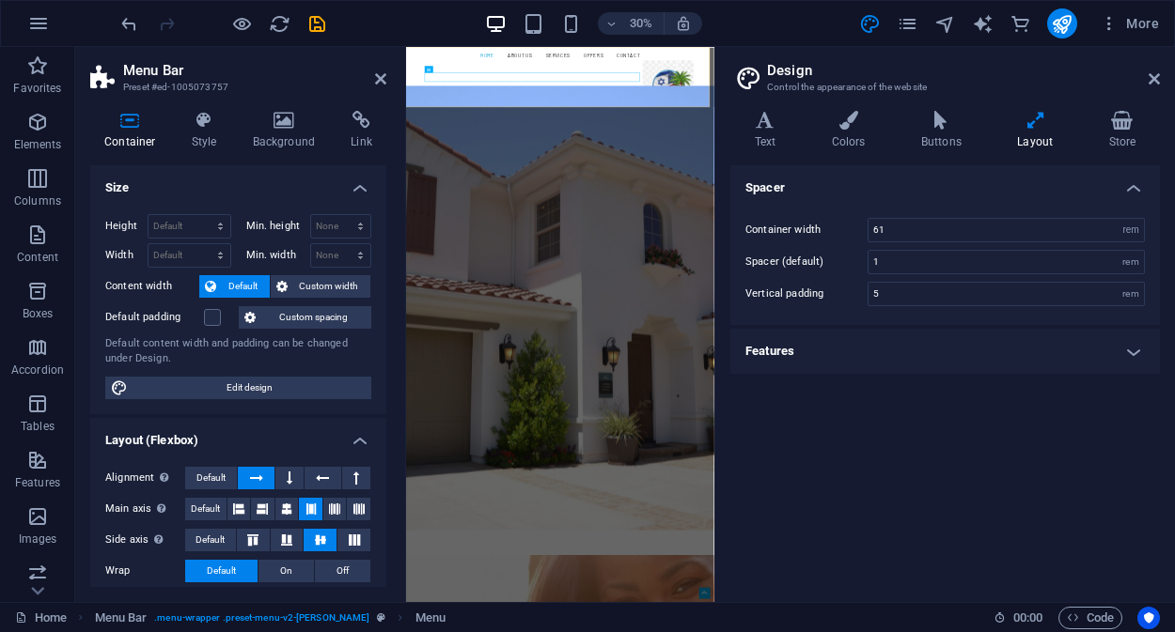
click at [913, 346] on h4 "Features" at bounding box center [944, 351] width 429 height 45
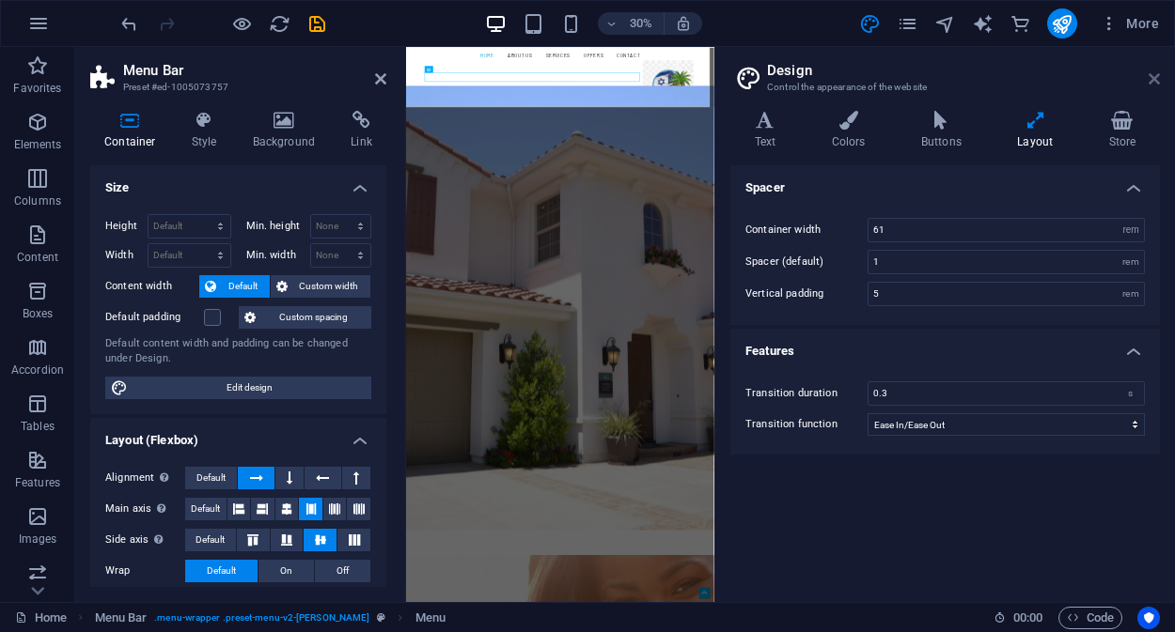
click at [1154, 73] on icon at bounding box center [1153, 78] width 11 height 15
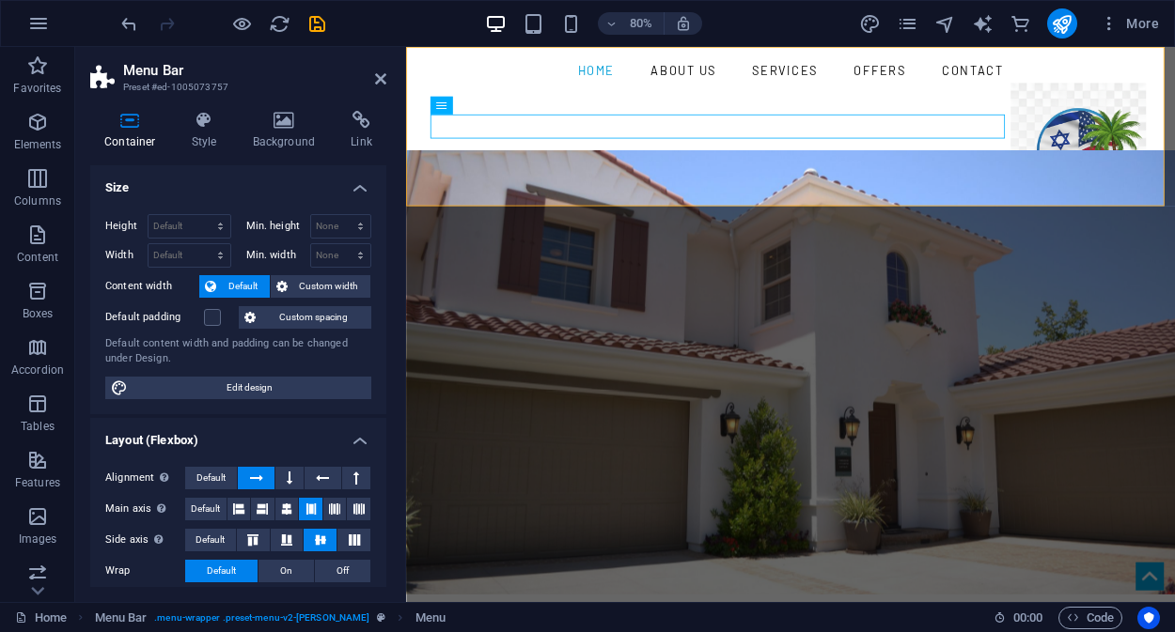
click at [351, 182] on h4 "Size" at bounding box center [238, 182] width 296 height 34
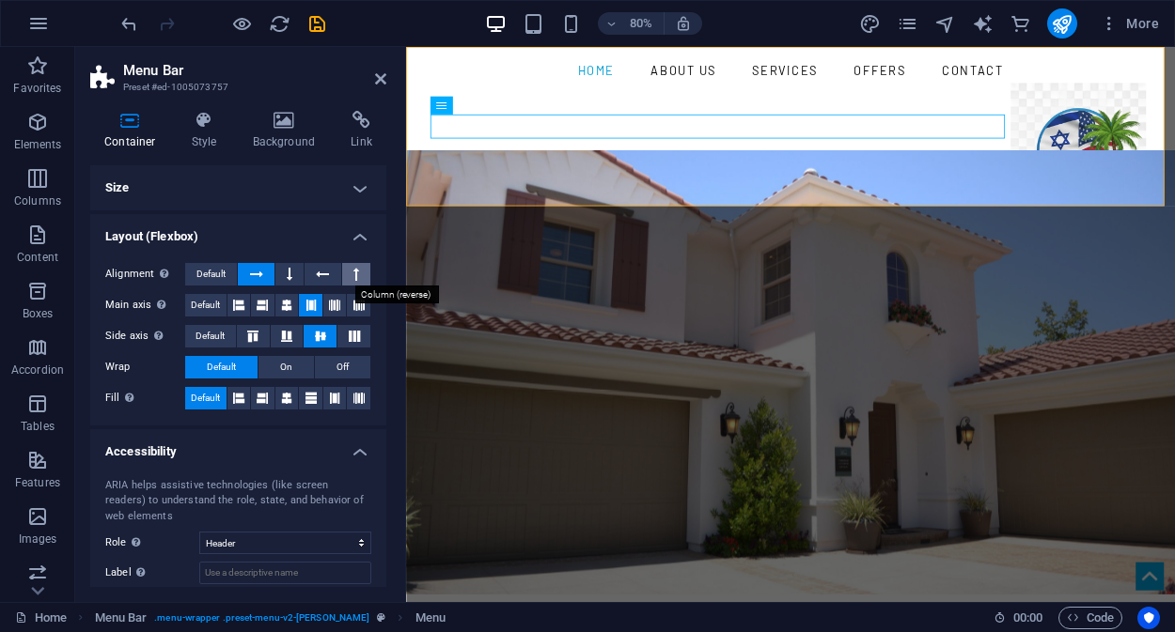
click at [353, 276] on icon at bounding box center [356, 274] width 6 height 23
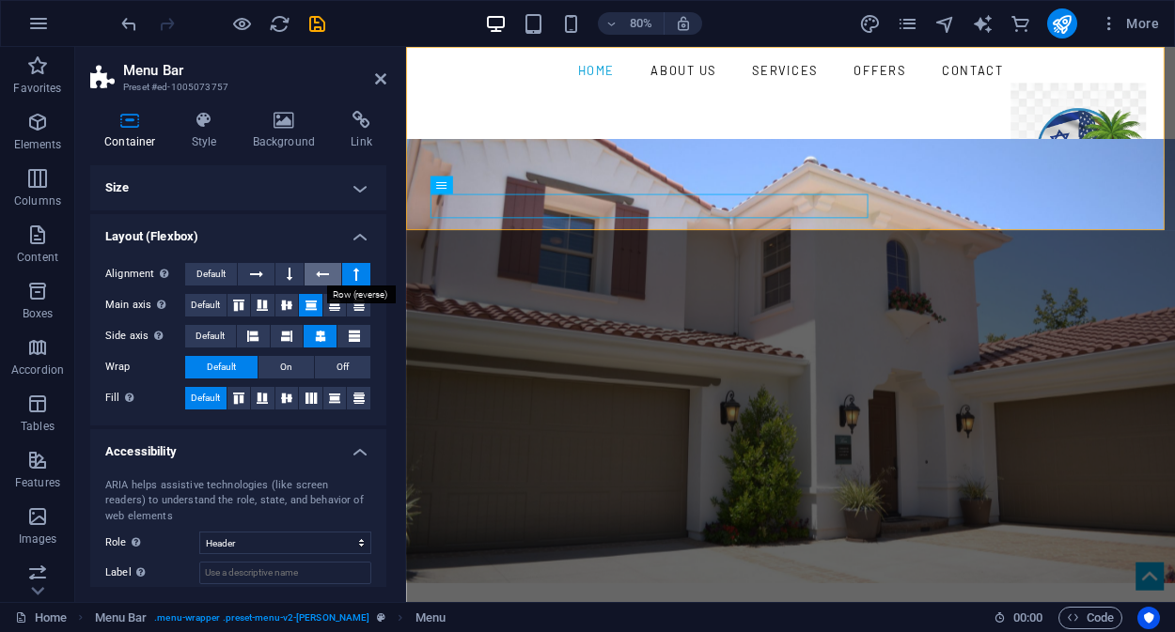
click at [318, 273] on icon at bounding box center [322, 274] width 13 height 23
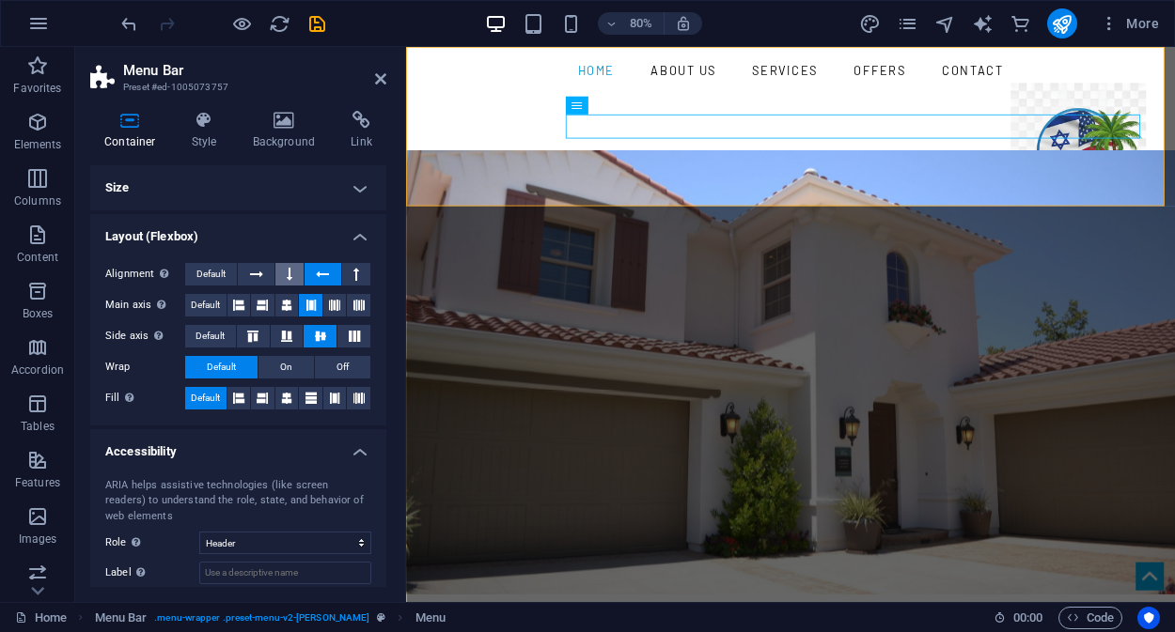
click at [296, 273] on button at bounding box center [289, 274] width 28 height 23
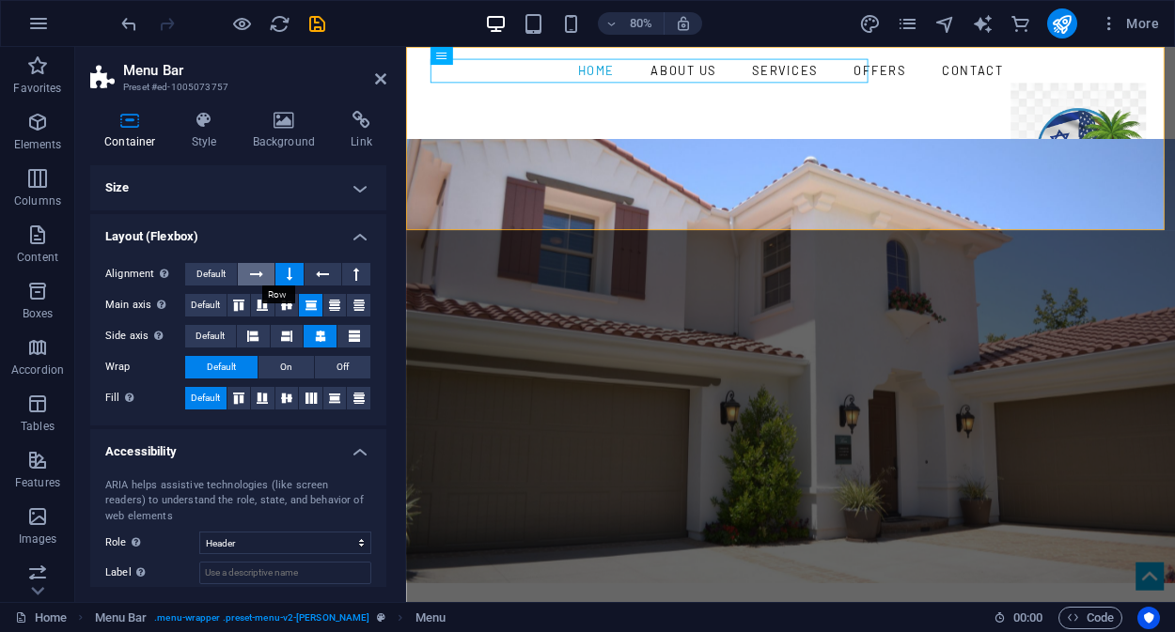
click at [255, 272] on icon at bounding box center [256, 274] width 13 height 23
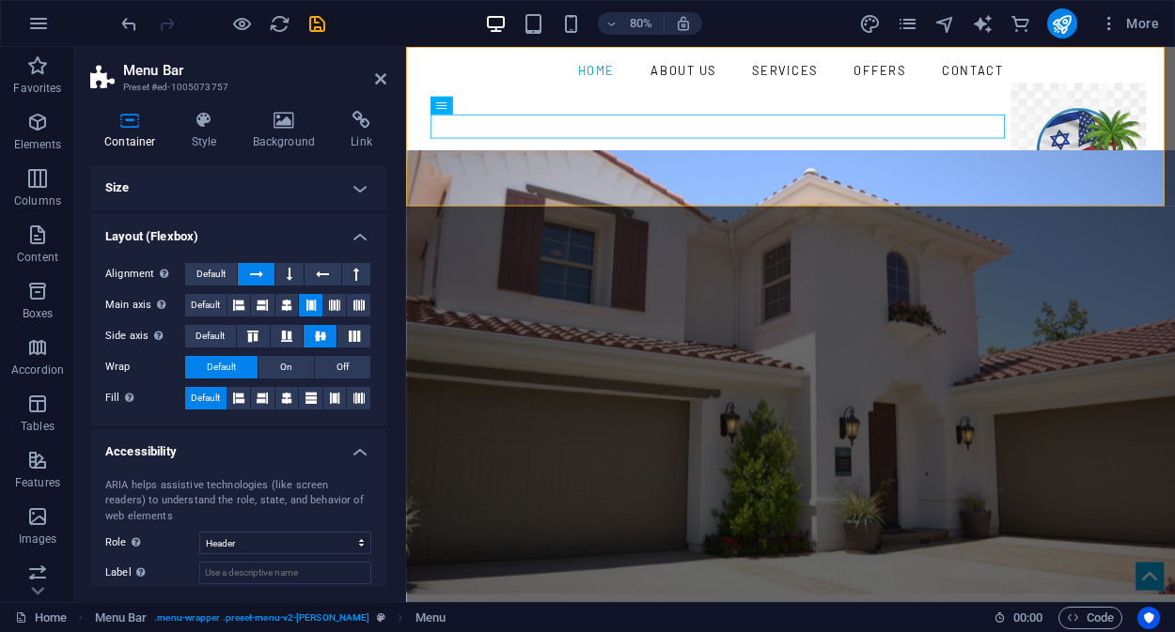
scroll to position [101, 0]
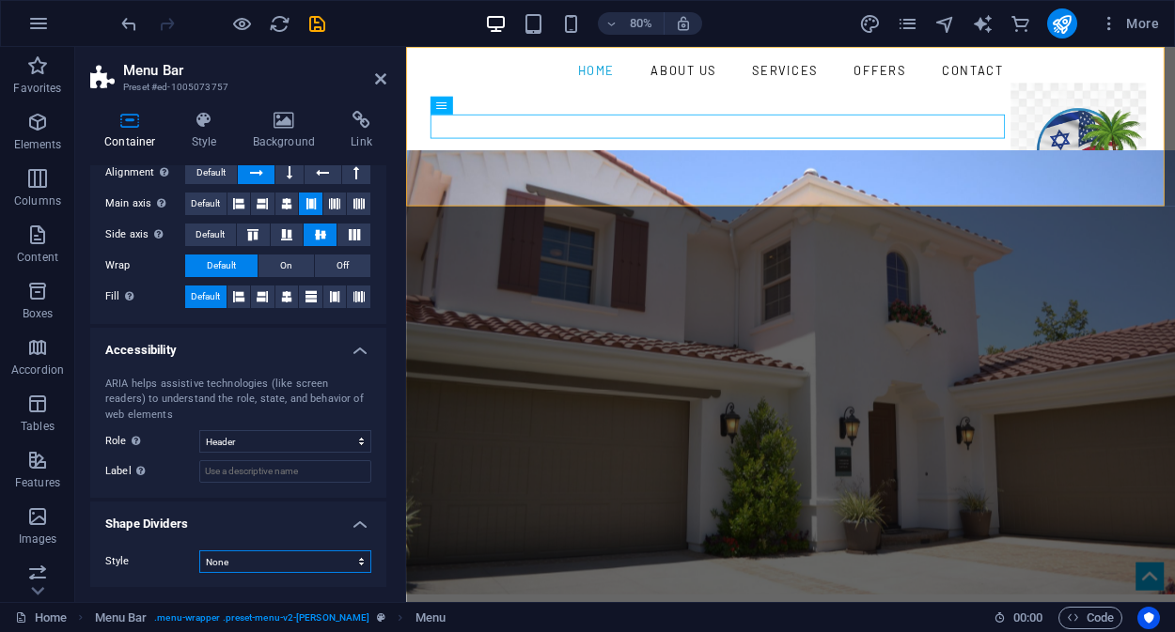
click at [299, 556] on select "None Triangle Square Diagonal Polygon 1 Polygon 2 Zigzag Multiple Zigzags Waves…" at bounding box center [285, 562] width 172 height 23
click at [145, 483] on div "ARIA helps assistive technologies (like screen readers) to understand the role,…" at bounding box center [238, 430] width 296 height 137
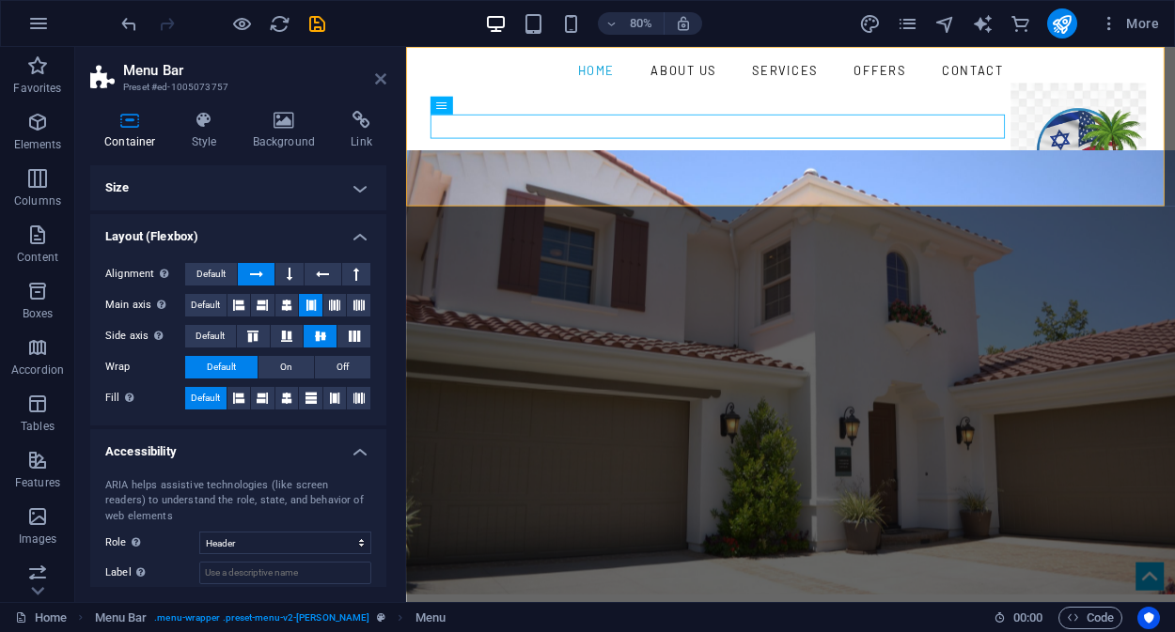
click at [377, 81] on icon at bounding box center [380, 78] width 11 height 15
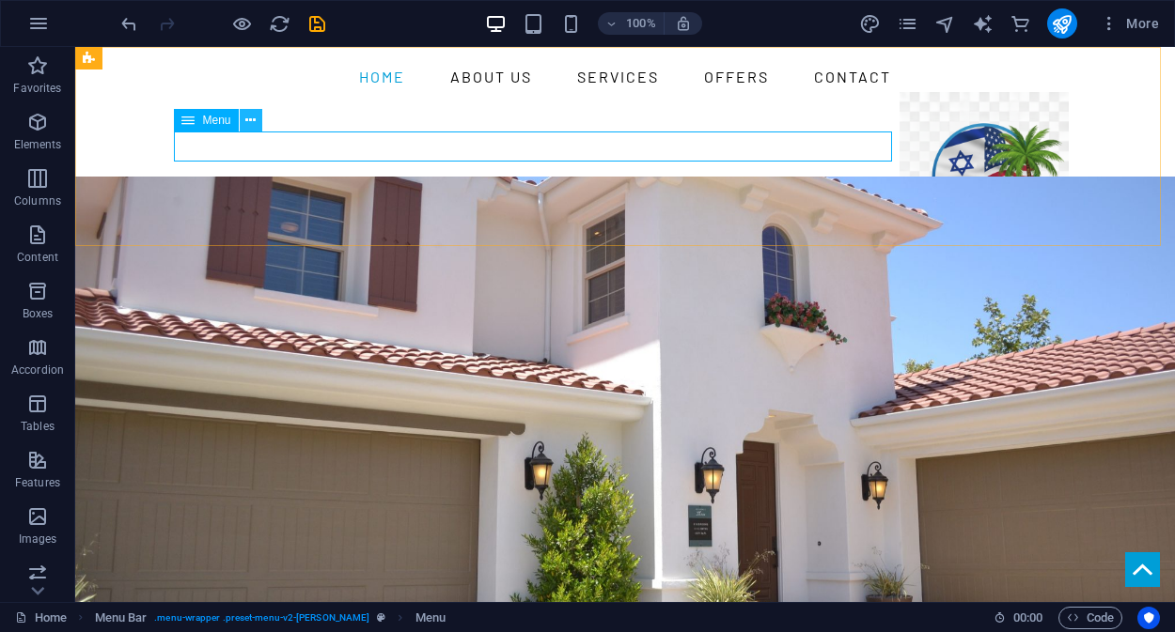
click at [252, 122] on icon at bounding box center [250, 121] width 10 height 20
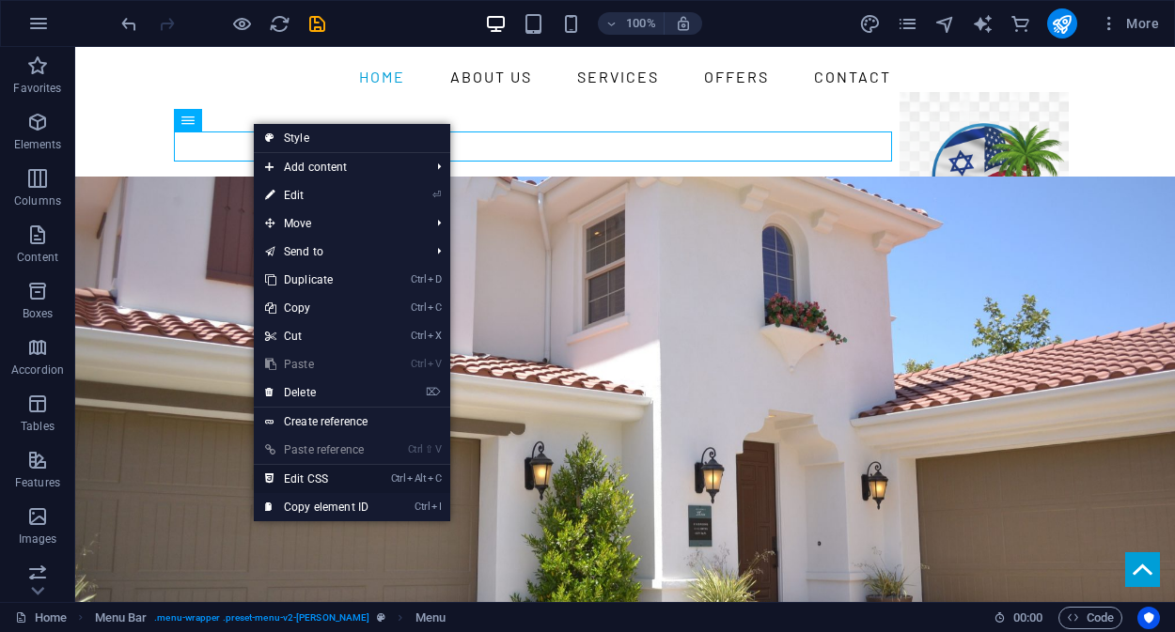
click at [341, 481] on link "Ctrl Alt C Edit CSS" at bounding box center [317, 479] width 126 height 28
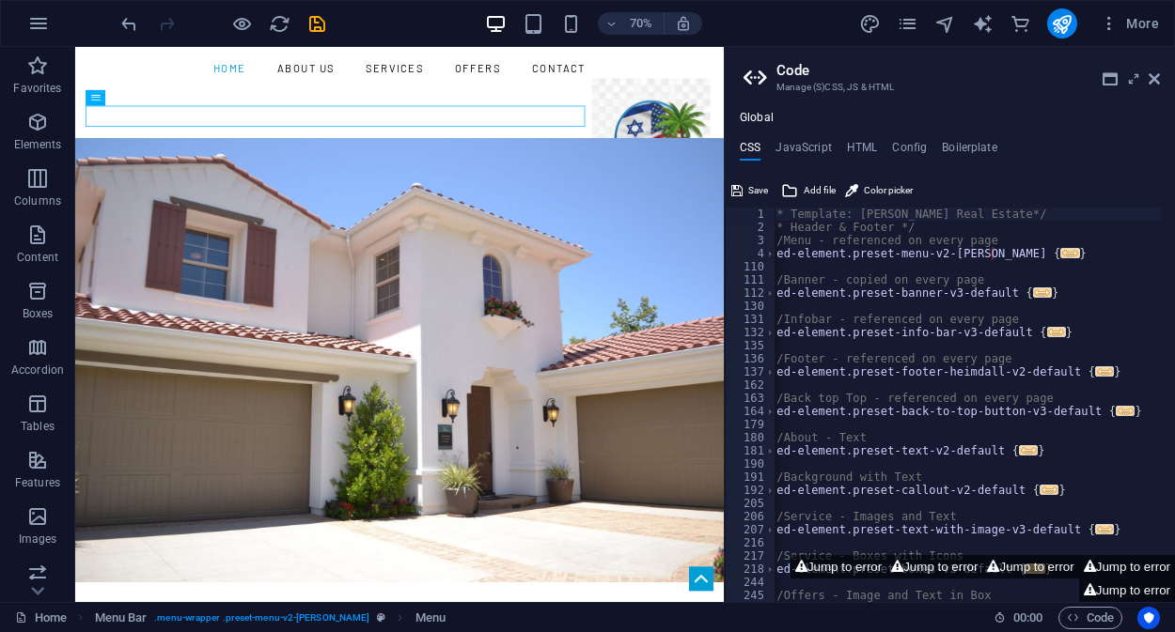
scroll to position [0, 8]
click at [1061, 257] on span "..." at bounding box center [1070, 253] width 19 height 10
type textarea ".ed-element.preset-menu-v2-morris {"
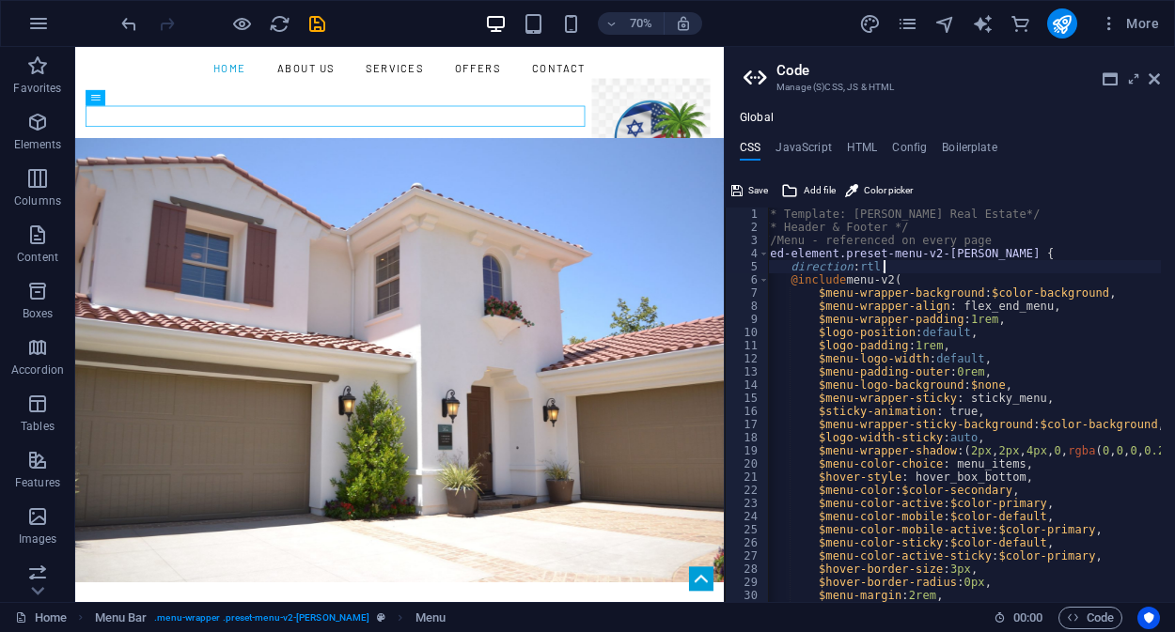
click at [1073, 264] on div "/* Template: Morris Real Estate*/ /* Header & Footer */ //Menu - referenced on …" at bounding box center [984, 412] width 451 height 408
type textarea "direction: rtl;"
click at [738, 191] on icon at bounding box center [736, 190] width 11 height 23
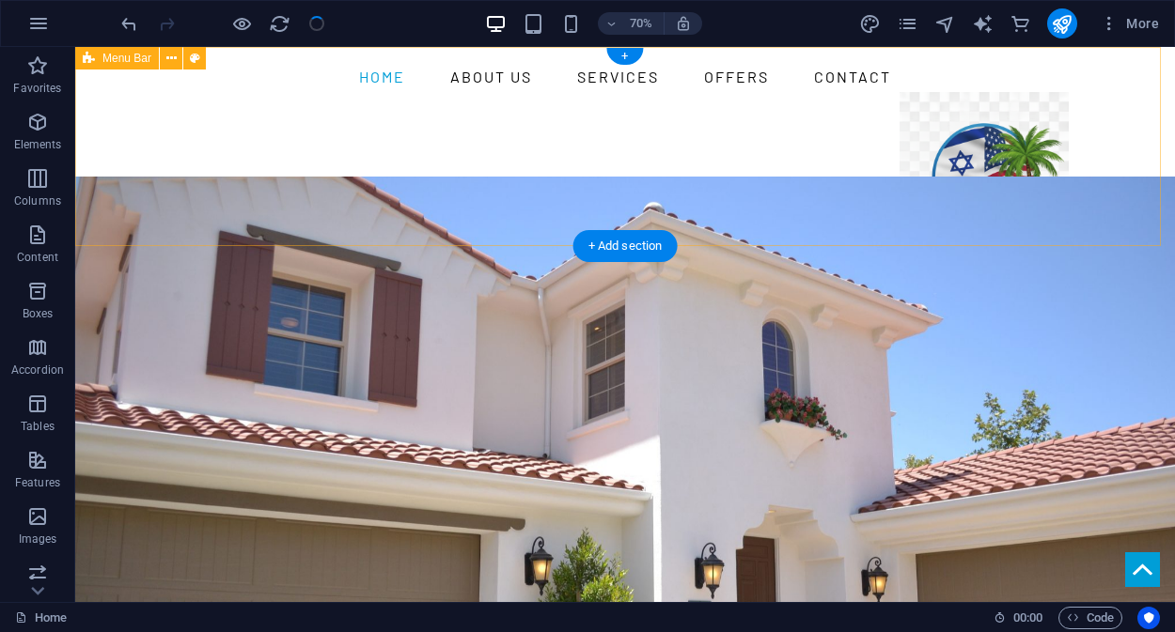
checkbox input "false"
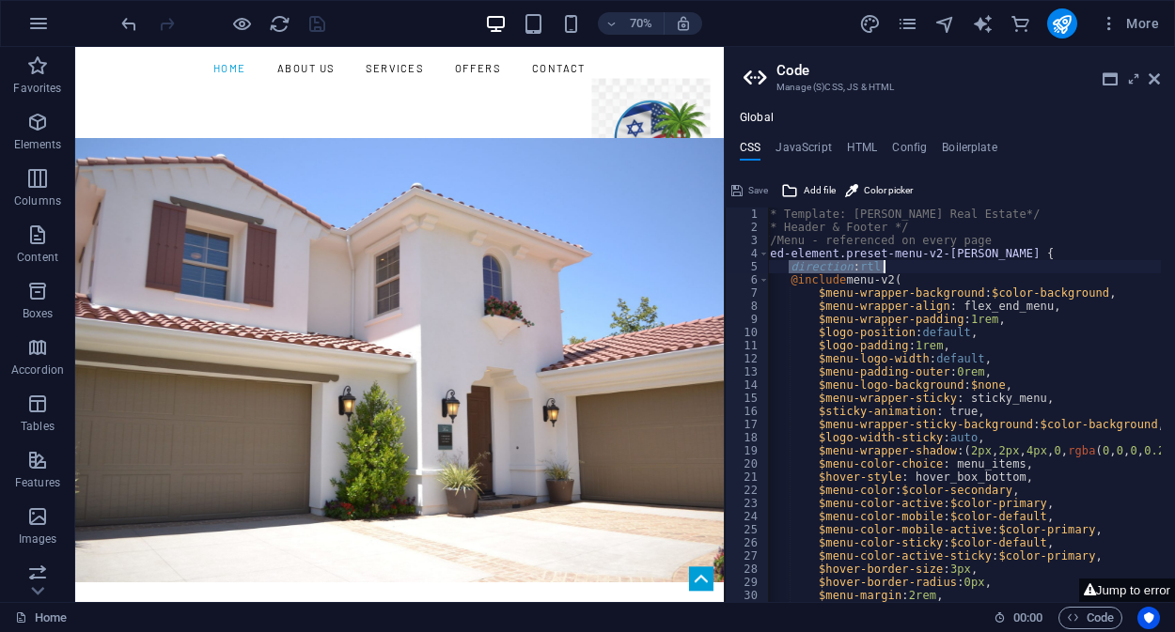
drag, startPoint x: 788, startPoint y: 269, endPoint x: 890, endPoint y: 267, distance: 101.5
click at [890, 267] on div "/* Template: Morris Real Estate*/ /* Header & Footer */ //Menu - referenced on …" at bounding box center [984, 412] width 451 height 408
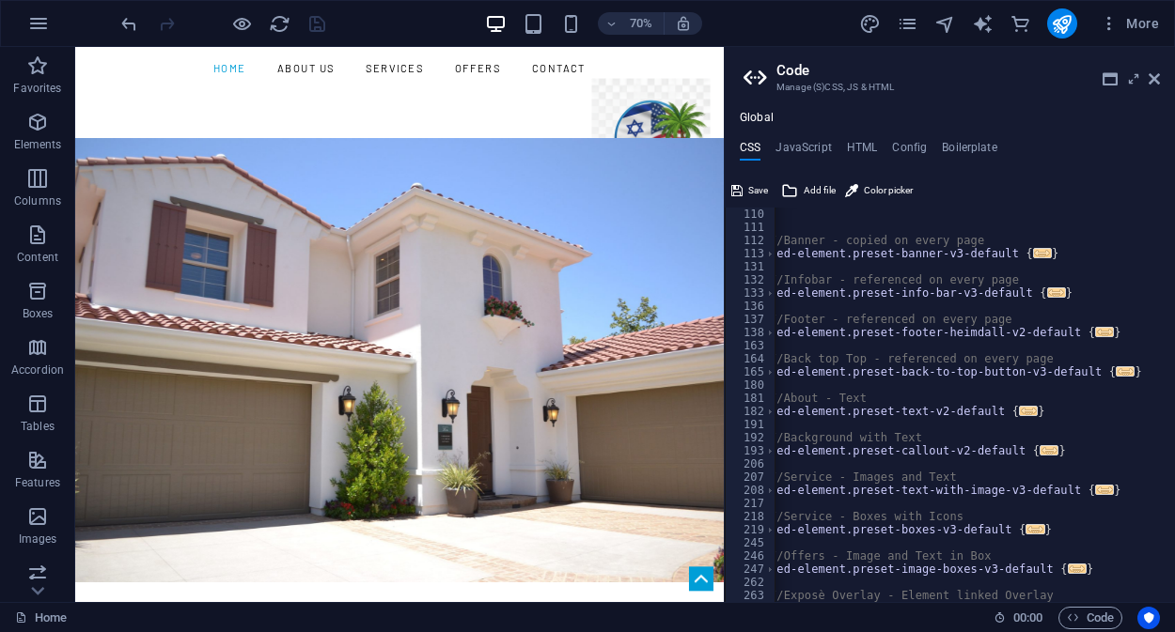
scroll to position [1433, 0]
click at [856, 151] on h4 "HTML" at bounding box center [862, 151] width 31 height 21
type textarea "<a href="#main-content" class="wv-link-content button">Skip to main content</a>"
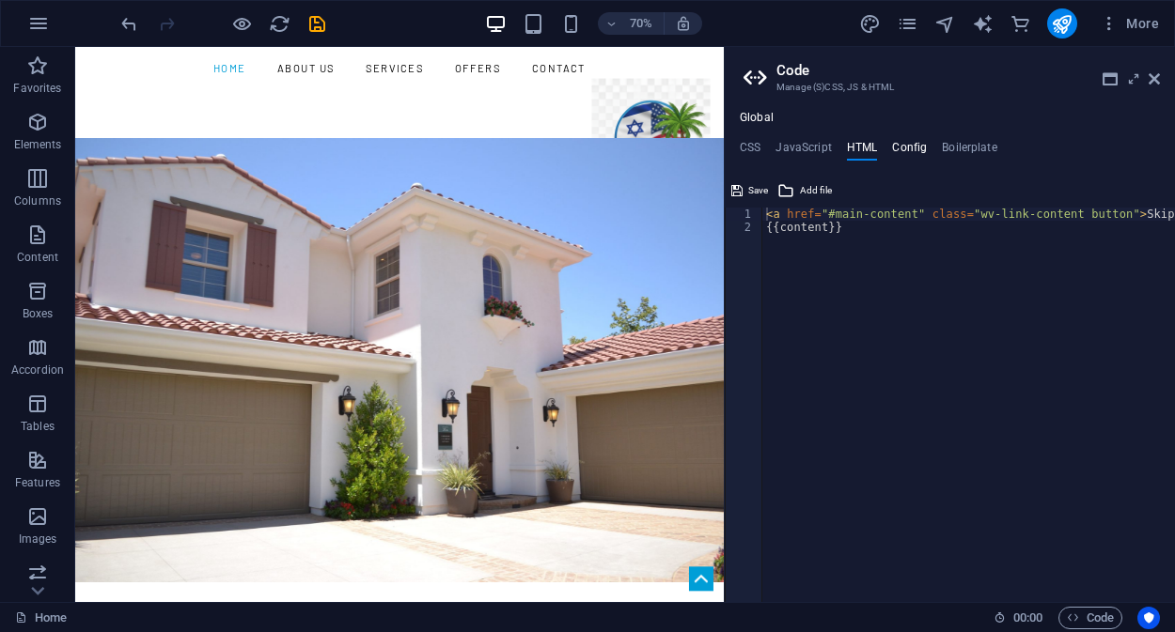
click at [916, 147] on h4 "Config" at bounding box center [909, 151] width 35 height 21
type textarea "$color-background: #fff;"
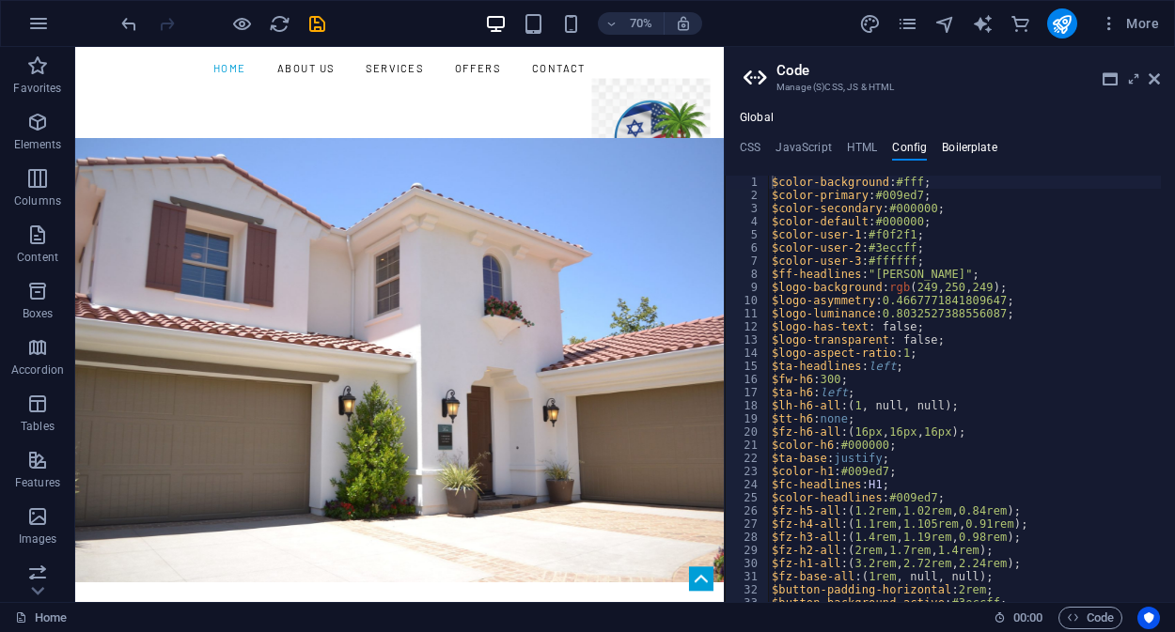
click at [976, 145] on h4 "Boilerplate" at bounding box center [969, 151] width 55 height 21
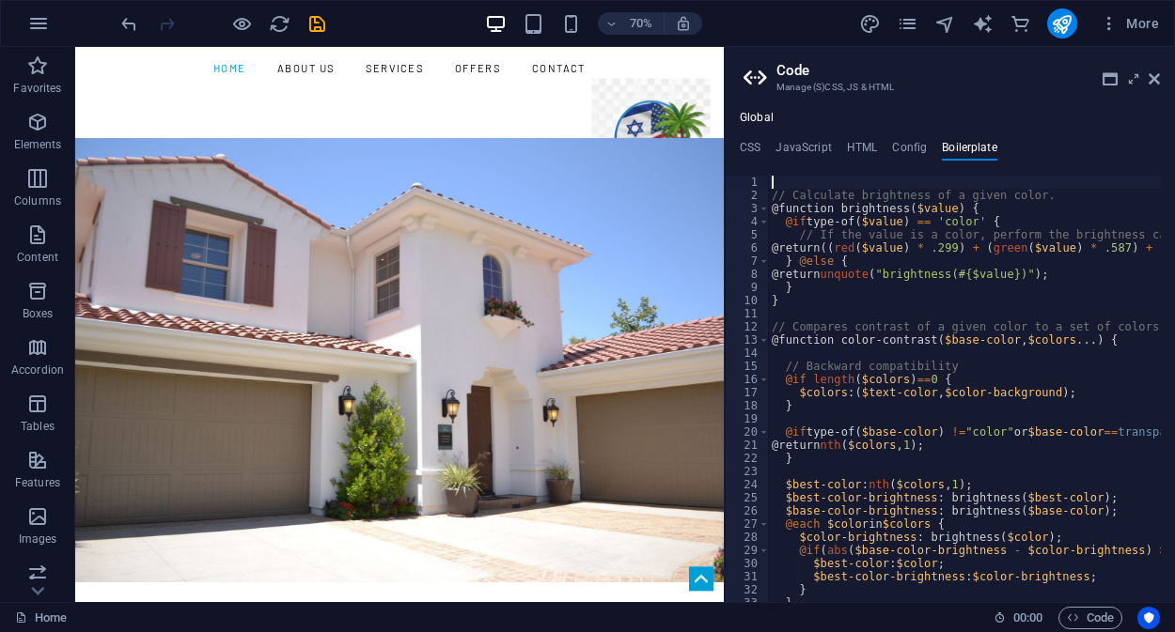
scroll to position [0, 0]
click at [804, 141] on h4 "JavaScript" at bounding box center [802, 151] width 55 height 21
type textarea "/* JS for preset "Menu V2" */"
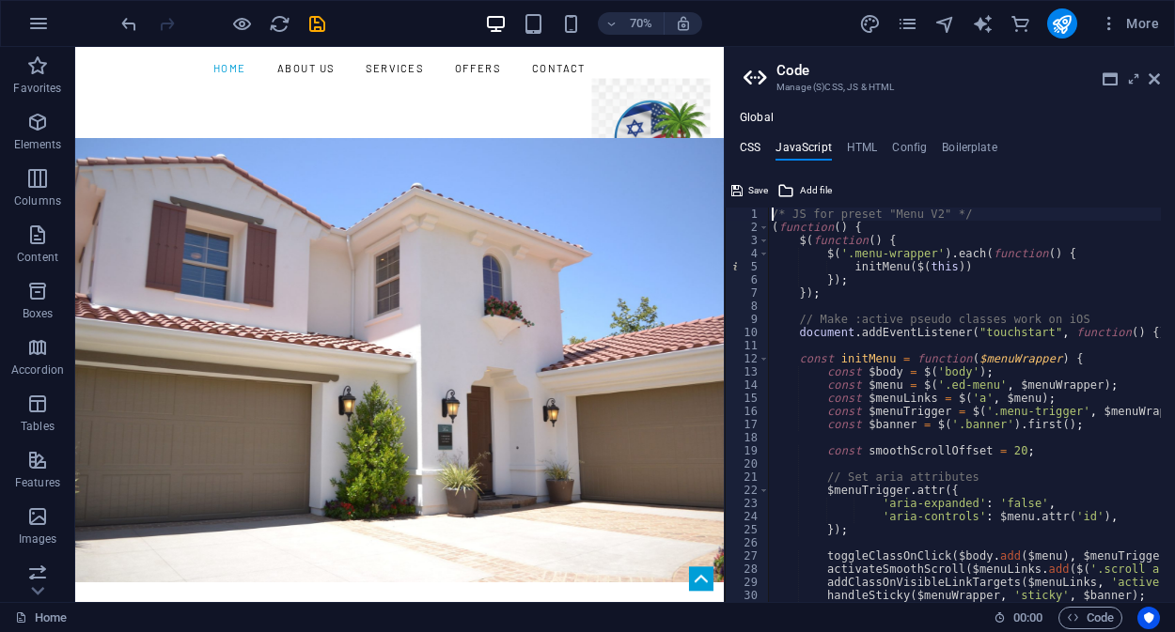
click at [749, 148] on h4 "CSS" at bounding box center [750, 151] width 21 height 21
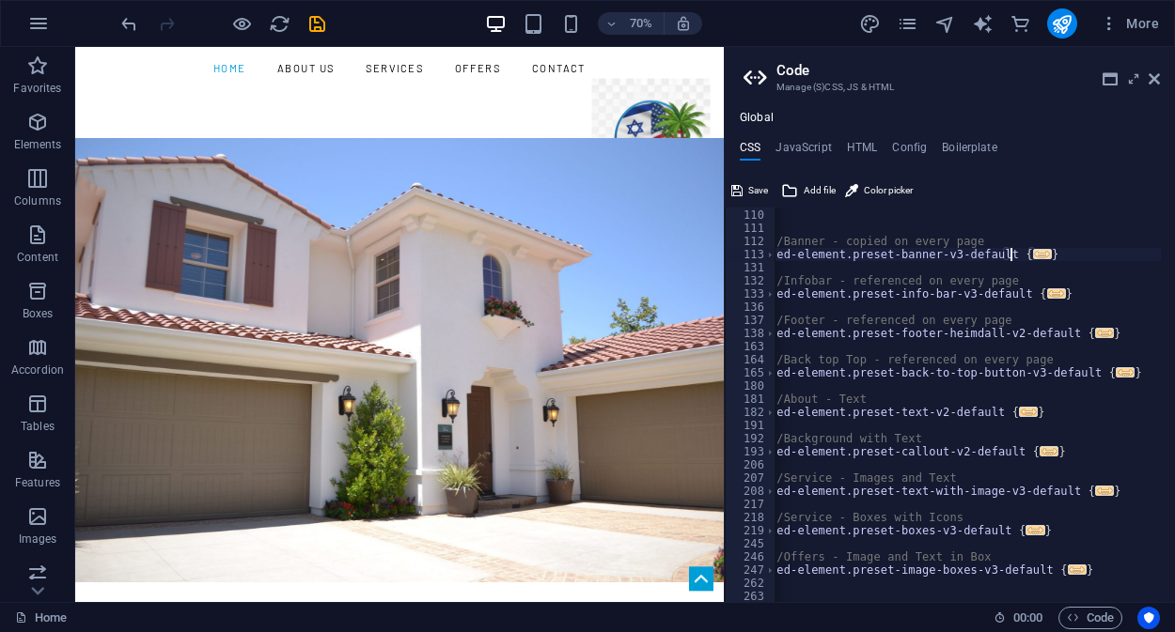
click at [1033, 254] on span "..." at bounding box center [1042, 254] width 19 height 10
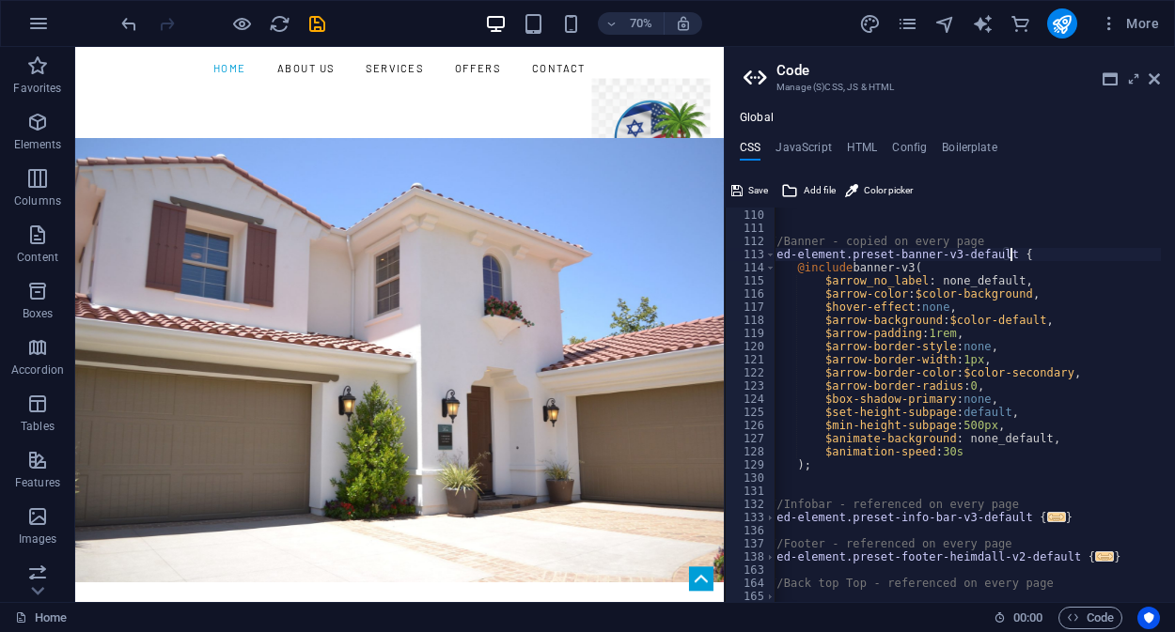
click at [987, 457] on div ") ; } //Banner - copied on every page .ed-element.preset-banner-v3-default { @i…" at bounding box center [991, 399] width 451 height 408
type textarea "$animation-speed: 30s"
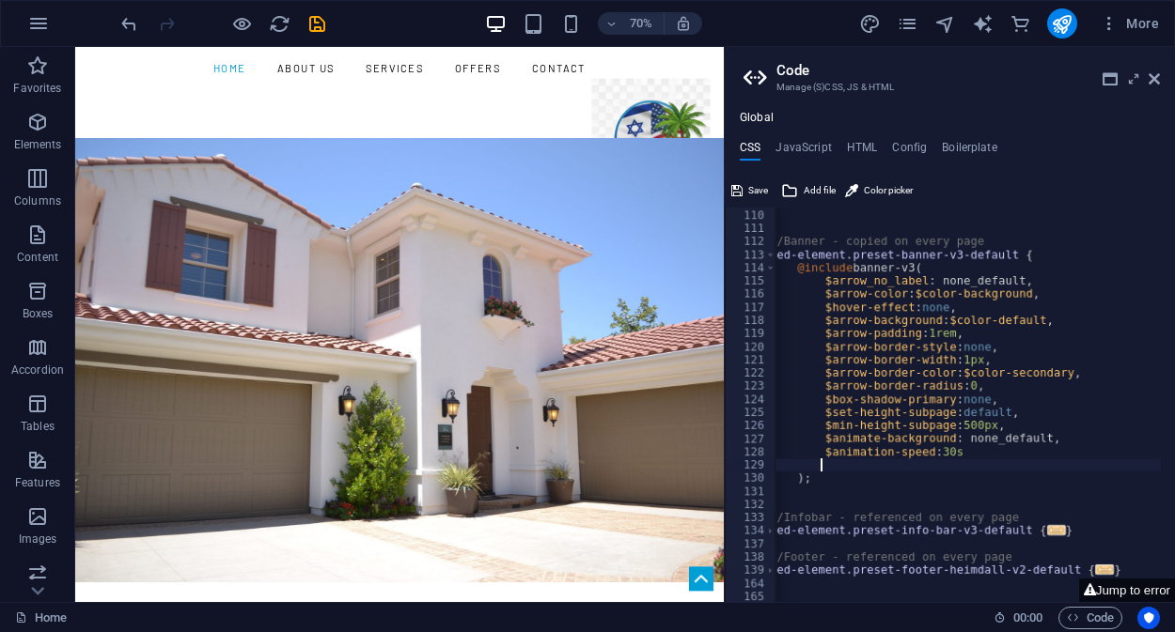
paste textarea "direction: rtl;"
type textarea "direction: rtl;"
click at [749, 194] on span "Save" at bounding box center [758, 190] width 20 height 23
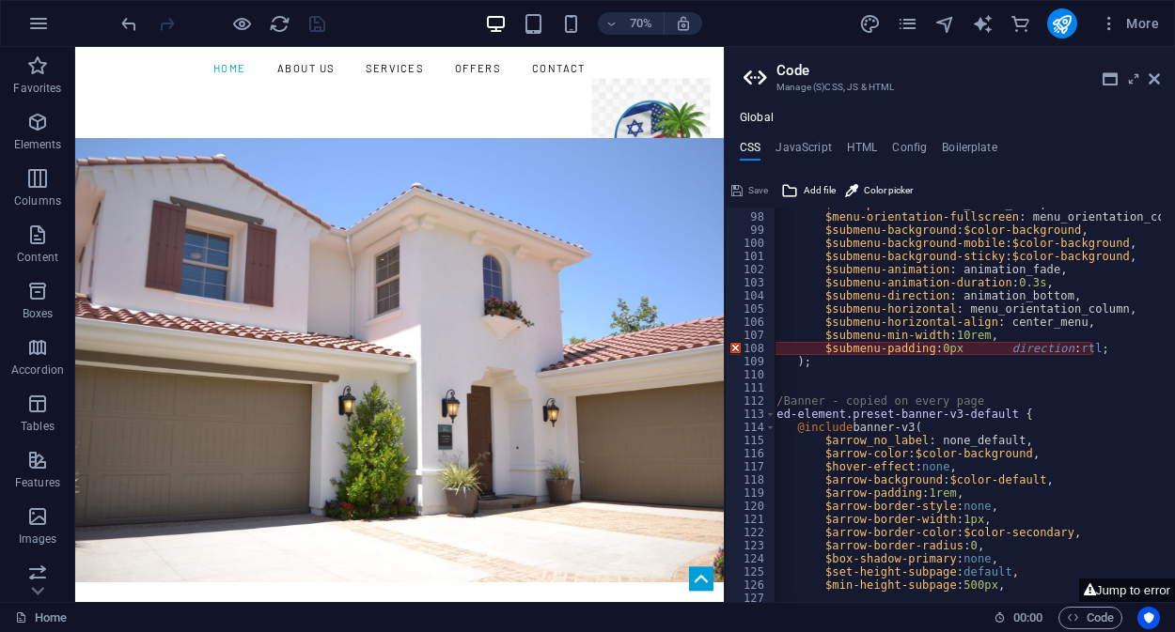
scroll to position [1273, 0]
drag, startPoint x: 987, startPoint y: 344, endPoint x: 1097, endPoint y: 347, distance: 110.0
click at [1097, 347] on div "$menu-position : flex_start_menu, $menu-orientation-fullscreen : menu_orientati…" at bounding box center [991, 401] width 451 height 408
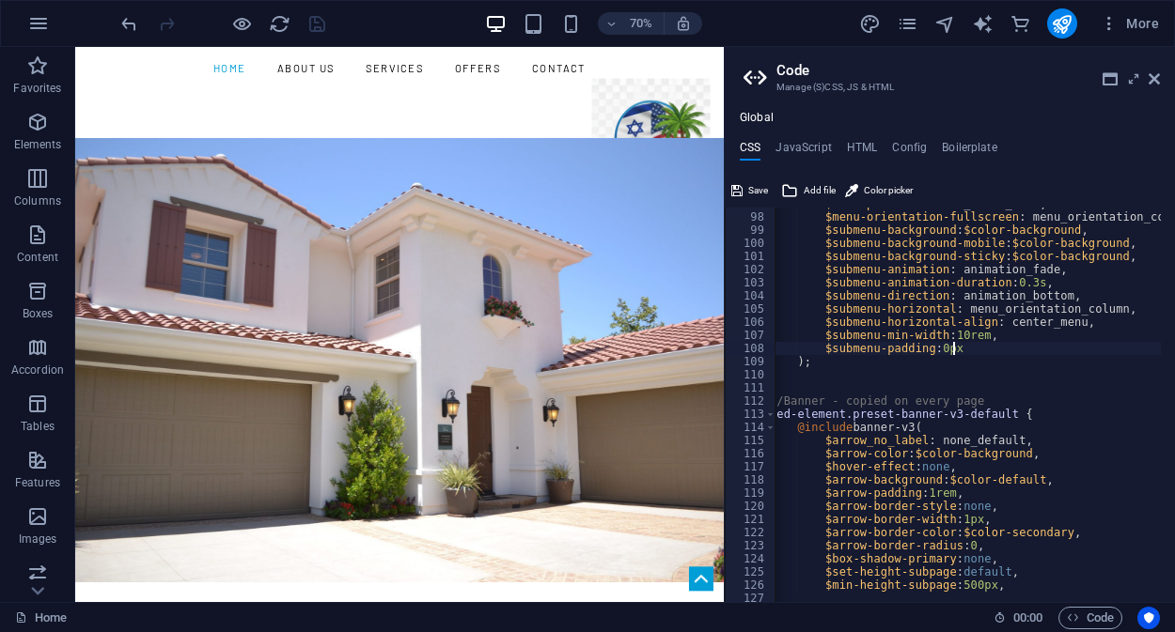
scroll to position [0, 18]
type textarea "$submenu-padding: 0px;"
click at [752, 189] on span "Save" at bounding box center [758, 190] width 20 height 23
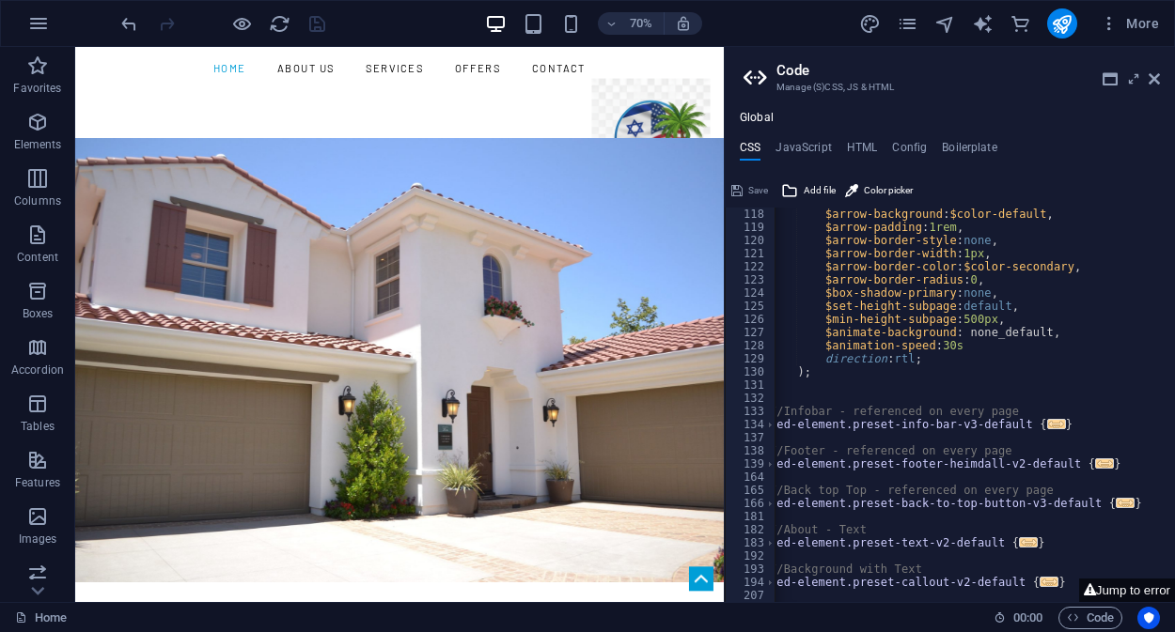
scroll to position [1540, 0]
click at [670, 92] on nav "Home About us Services Offers Contact" at bounding box center [538, 77] width 887 height 30
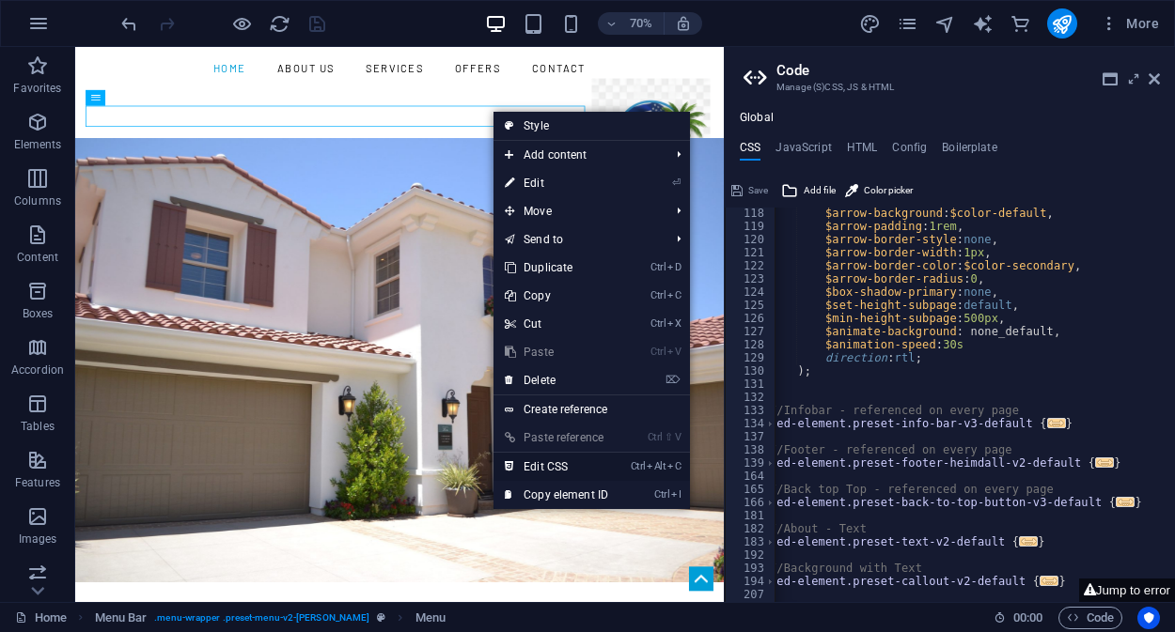
click at [553, 464] on link "Ctrl Alt C Edit CSS" at bounding box center [556, 467] width 126 height 28
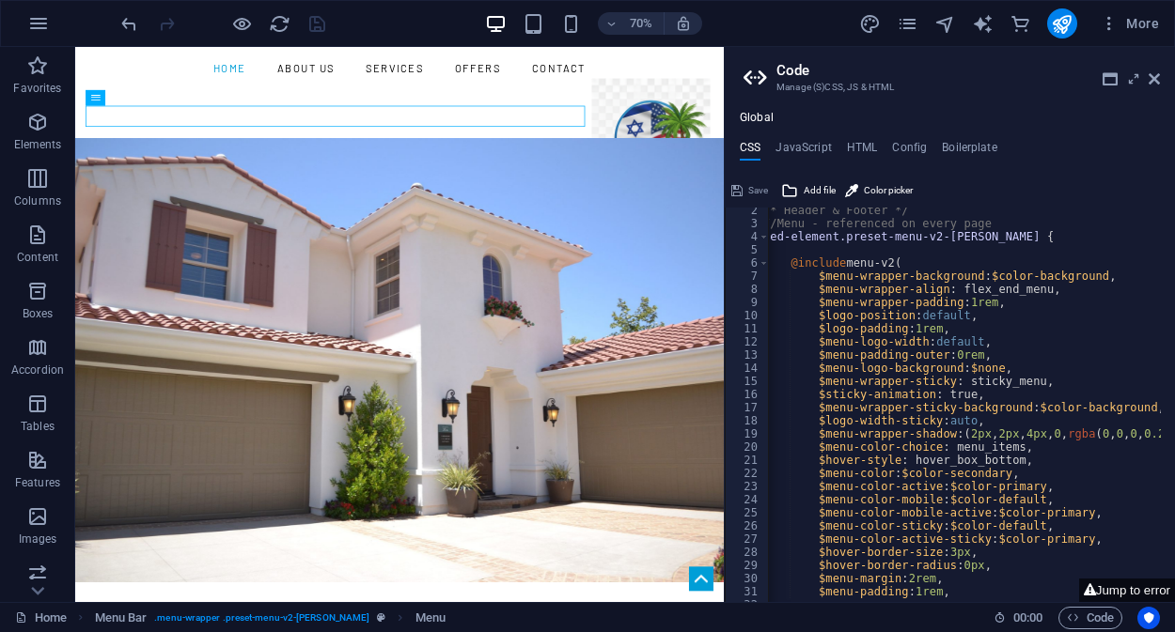
scroll to position [0, 0]
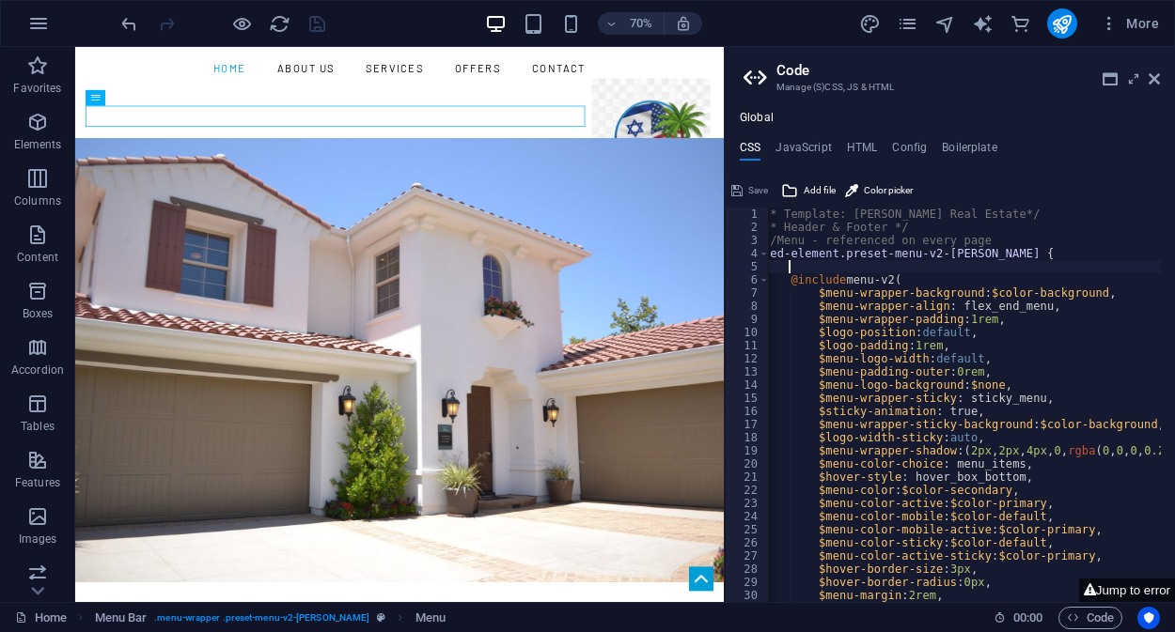
click at [880, 260] on div "/* Template: Morris Real Estate*/ /* Header & Footer */ //Menu - referenced on …" at bounding box center [984, 412] width 451 height 408
paste textarea "direction: rtl;"
type textarea "direction: rtl;"
click at [745, 188] on button "Save" at bounding box center [749, 190] width 42 height 23
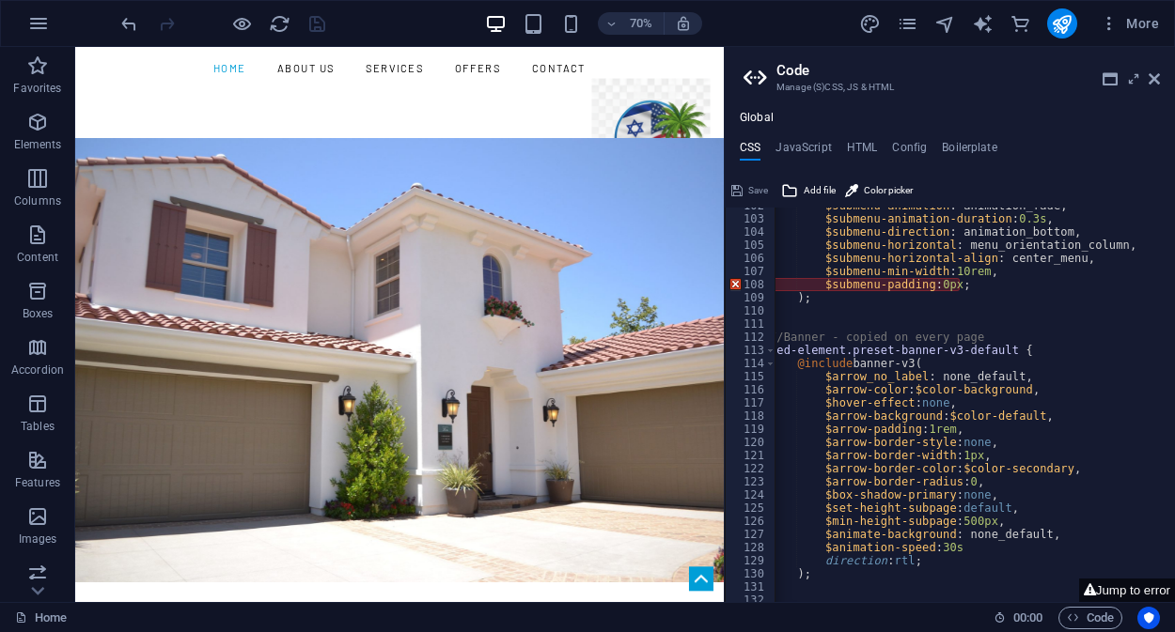
scroll to position [1339, 0]
click at [982, 281] on div "$submenu-animation : animation_fade, $submenu-animation-duration : 0.3s , $subm…" at bounding box center [991, 400] width 451 height 408
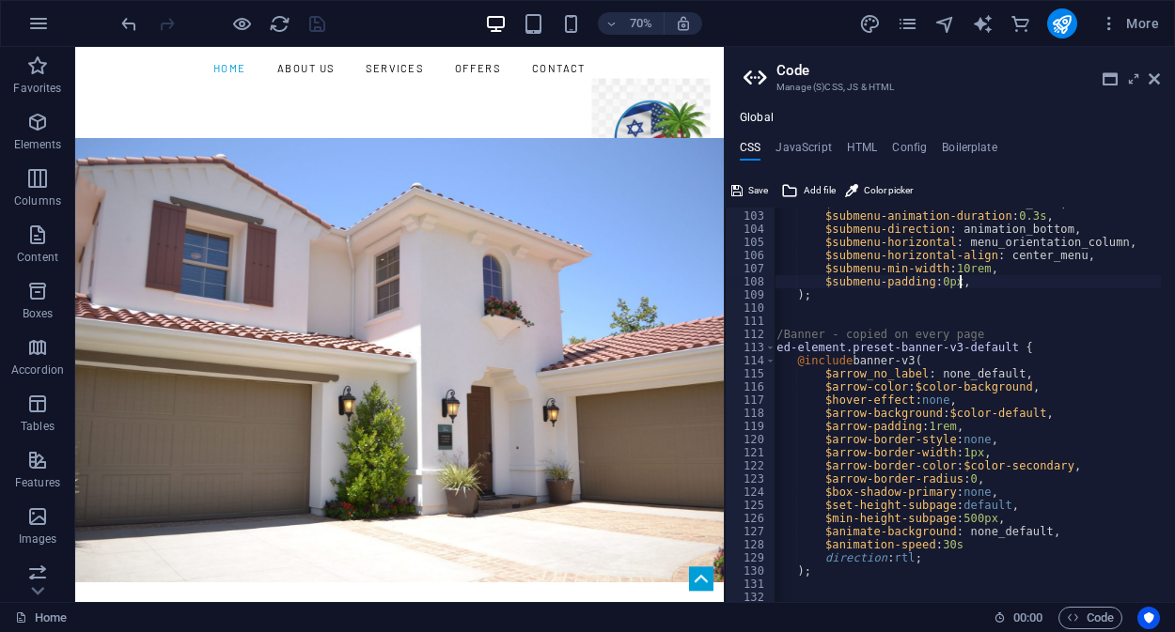
scroll to position [0, 18]
type textarea "$submenu-padding: 0px,"
click at [746, 190] on button "Save" at bounding box center [749, 190] width 42 height 23
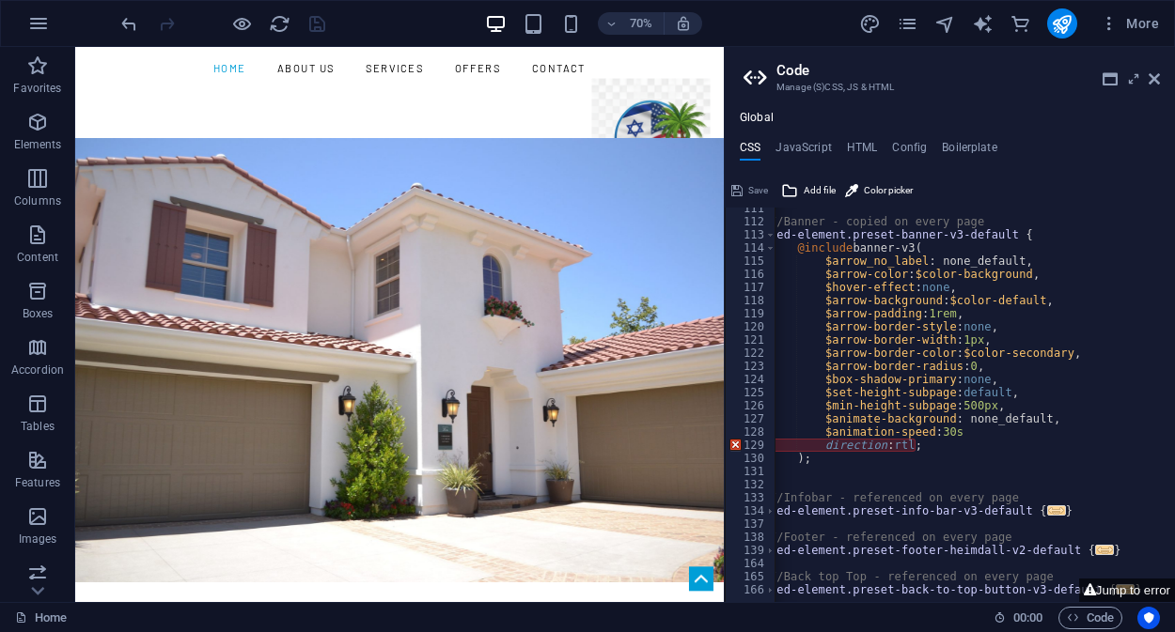
scroll to position [1454, 0]
click at [927, 449] on div "//Banner - copied on every page .ed-element.preset-banner-v3-default { @include…" at bounding box center [991, 405] width 451 height 408
type textarea "direction: rtl,"
click at [748, 186] on span "Save" at bounding box center [758, 190] width 20 height 23
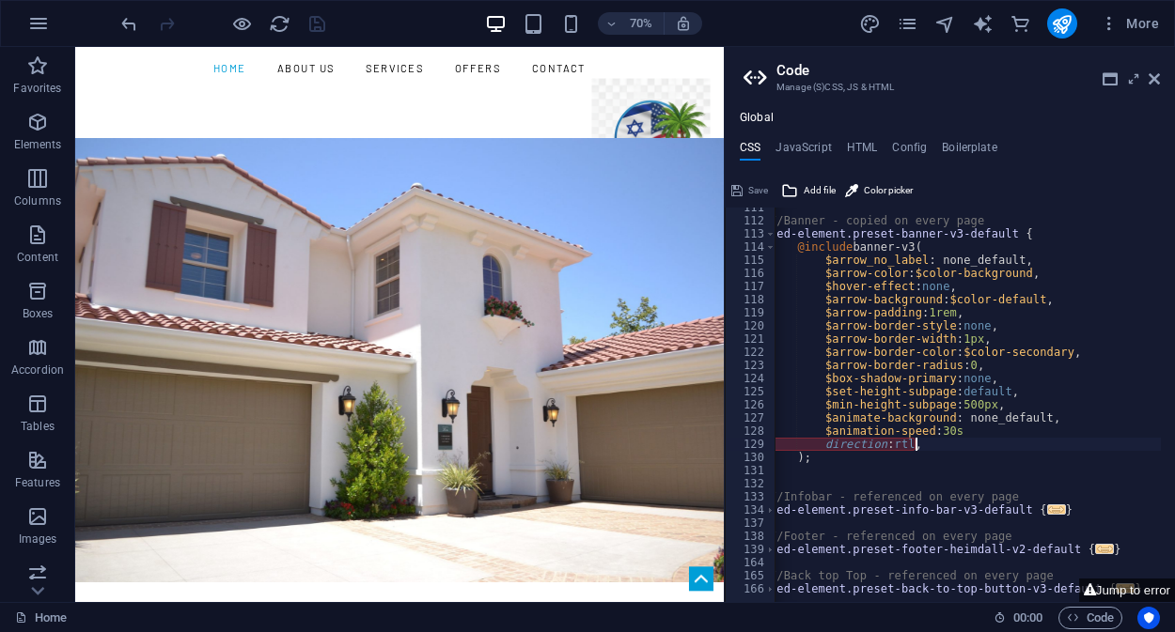
click at [986, 435] on div "//Banner - copied on every page .ed-element.preset-banner-v3-default { @include…" at bounding box center [991, 405] width 451 height 408
type textarea "$animation-speed: 30s,"
click at [752, 187] on span "Save" at bounding box center [758, 190] width 20 height 23
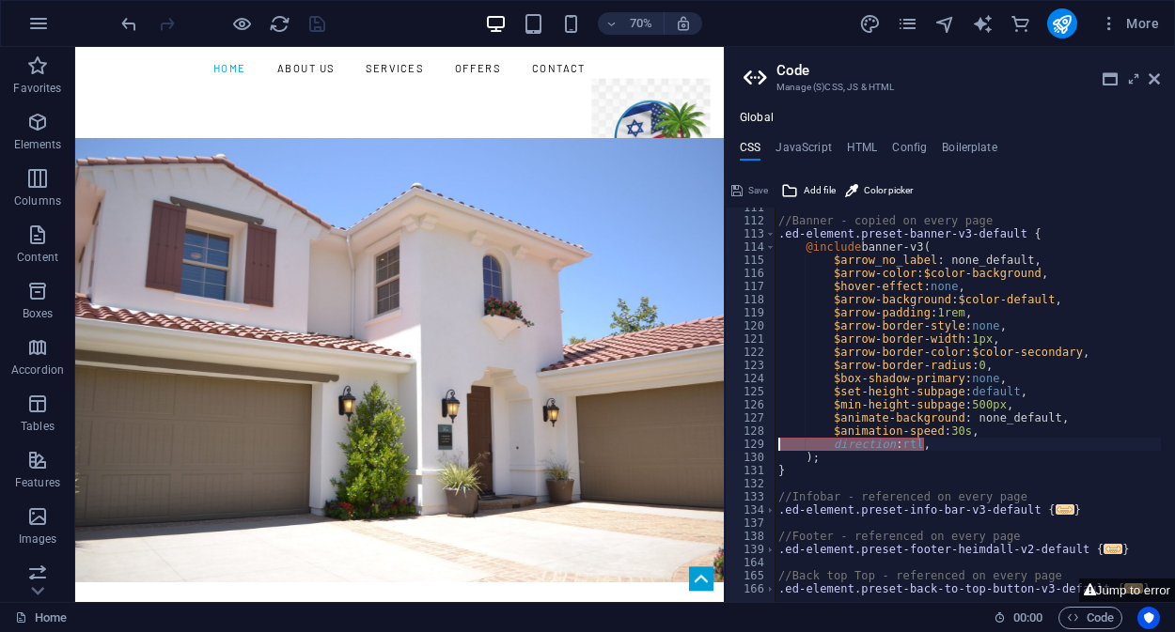
drag, startPoint x: 937, startPoint y: 441, endPoint x: 755, endPoint y: 442, distance: 182.3
click at [755, 442] on div "$animation-speed: 30s, 111 112 113 114 115 116 117 118 119 120 121 122 123 124 …" at bounding box center [949, 405] width 450 height 395
type textarea "direction: rtl,"
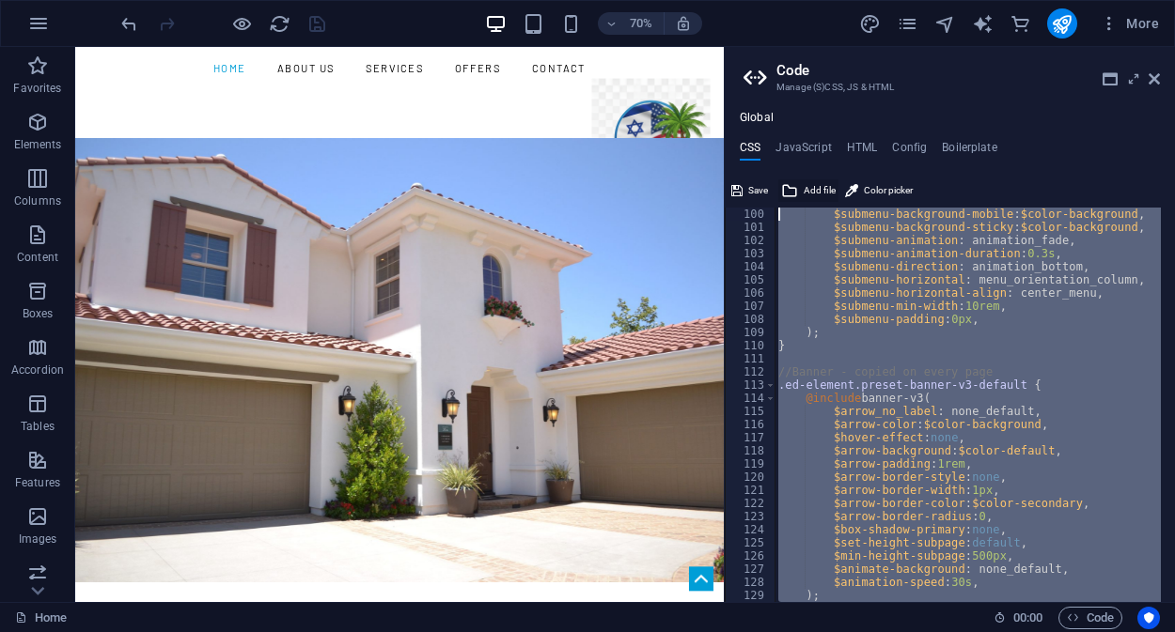
drag, startPoint x: 755, startPoint y: 442, endPoint x: 780, endPoint y: 187, distance: 255.9
type textarea "$extended-trigger-settings: false, $menu-trigger-position-open: auto,"
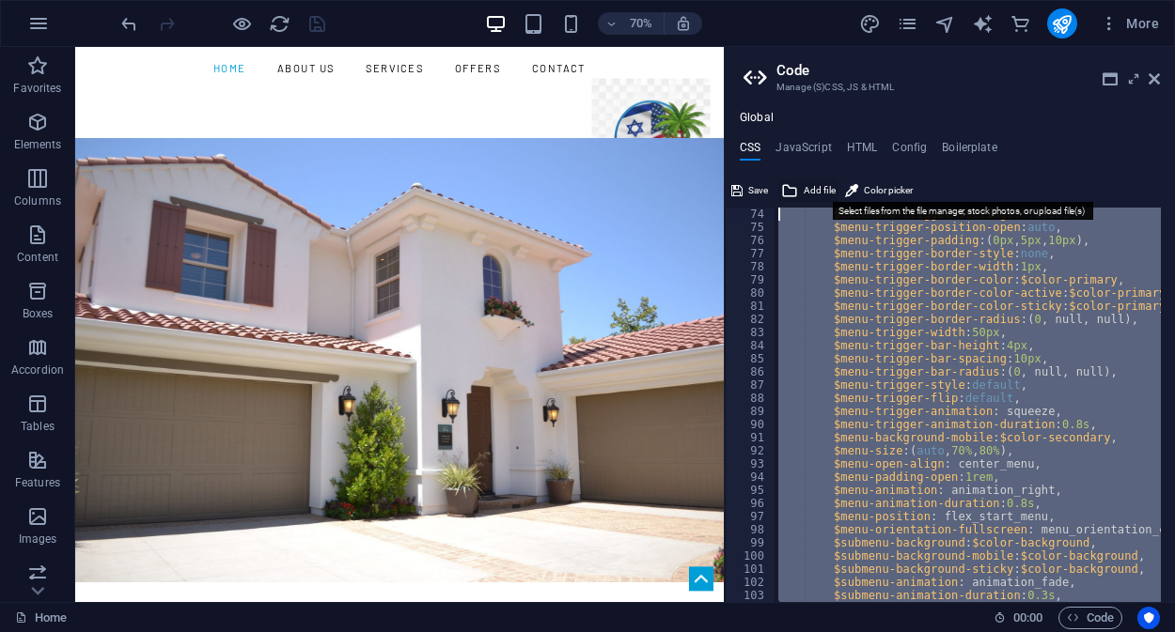
scroll to position [960, 0]
click at [745, 188] on button "Save" at bounding box center [749, 190] width 42 height 23
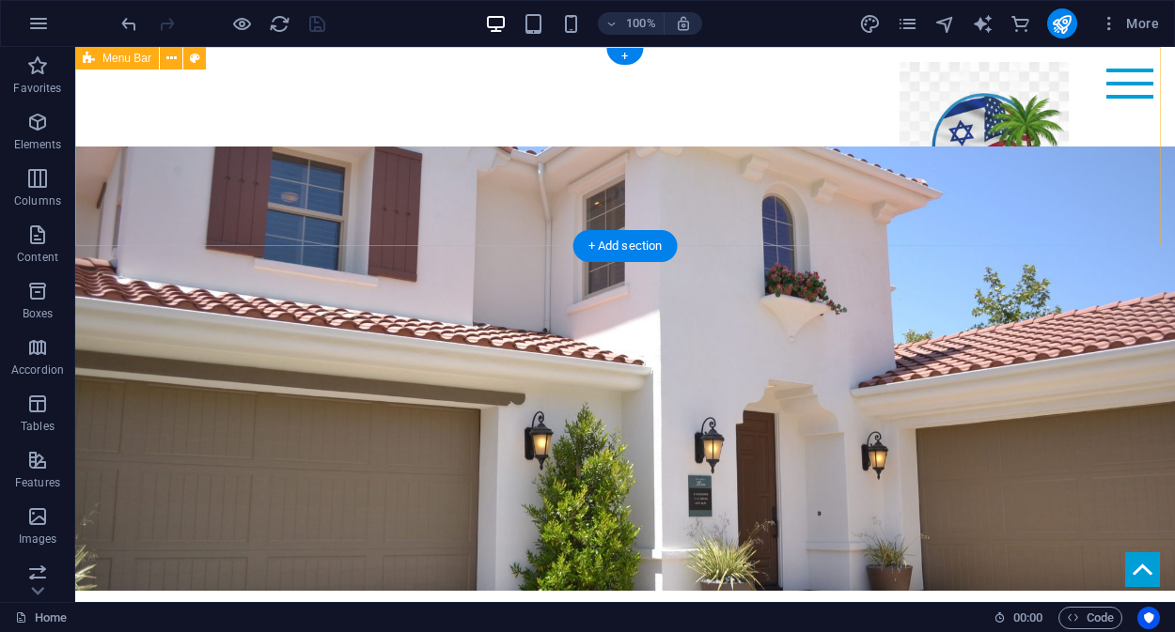
click at [664, 170] on div "Home About us Services Offers Contact Menu" at bounding box center [624, 146] width 1099 height 199
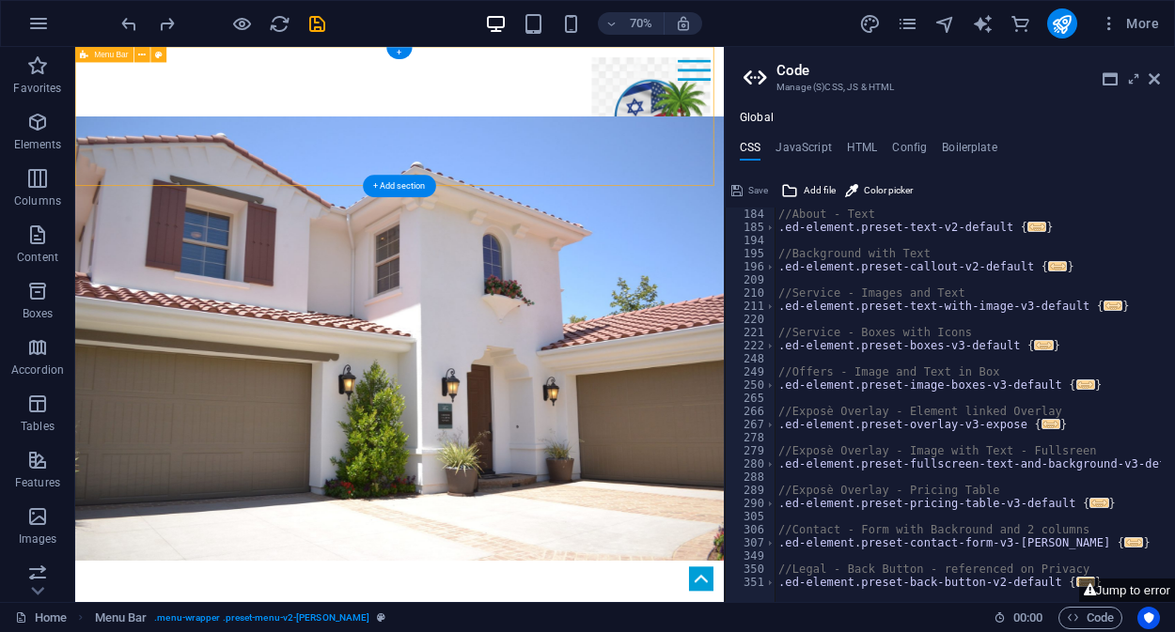
scroll to position [223, 0]
click at [657, 188] on div "Home About us Services Offers Contact Menu" at bounding box center [538, 146] width 927 height 199
click at [900, 285] on div "//About - Text .ed-element.preset-text-v2-default { ... } //Background with Tex…" at bounding box center [974, 412] width 400 height 408
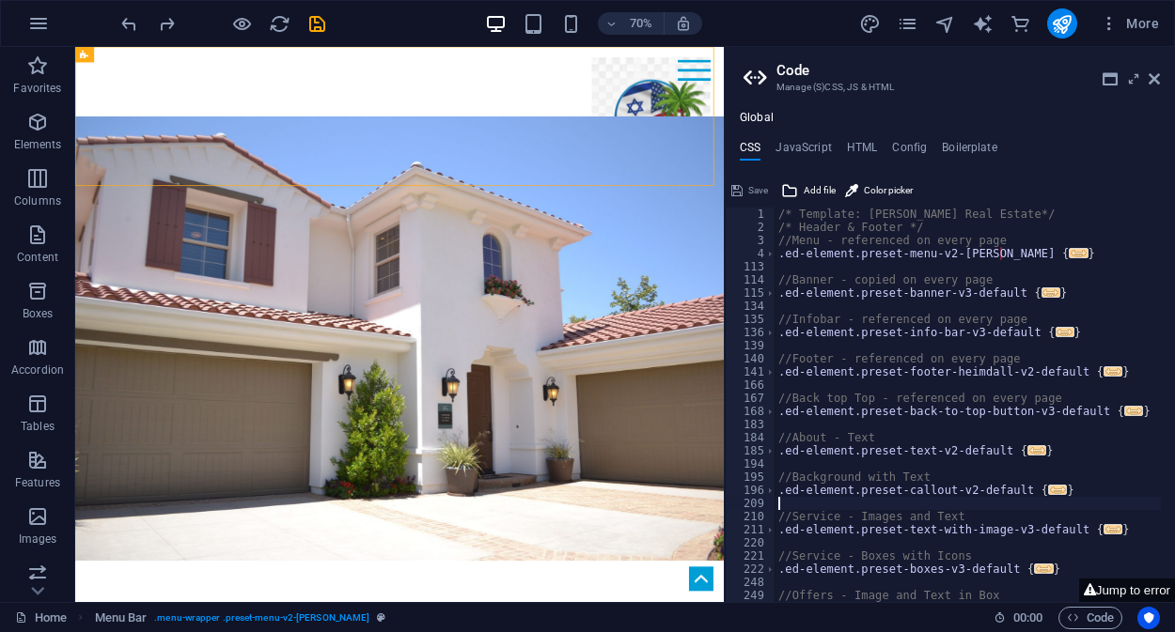
scroll to position [0, 0]
click at [1161, 78] on aside "Code Manage (S)CSS, JS & HTML Global CSS JavaScript HTML Config Boilerplate 1 2…" at bounding box center [949, 324] width 451 height 555
click at [1157, 84] on icon at bounding box center [1153, 78] width 11 height 15
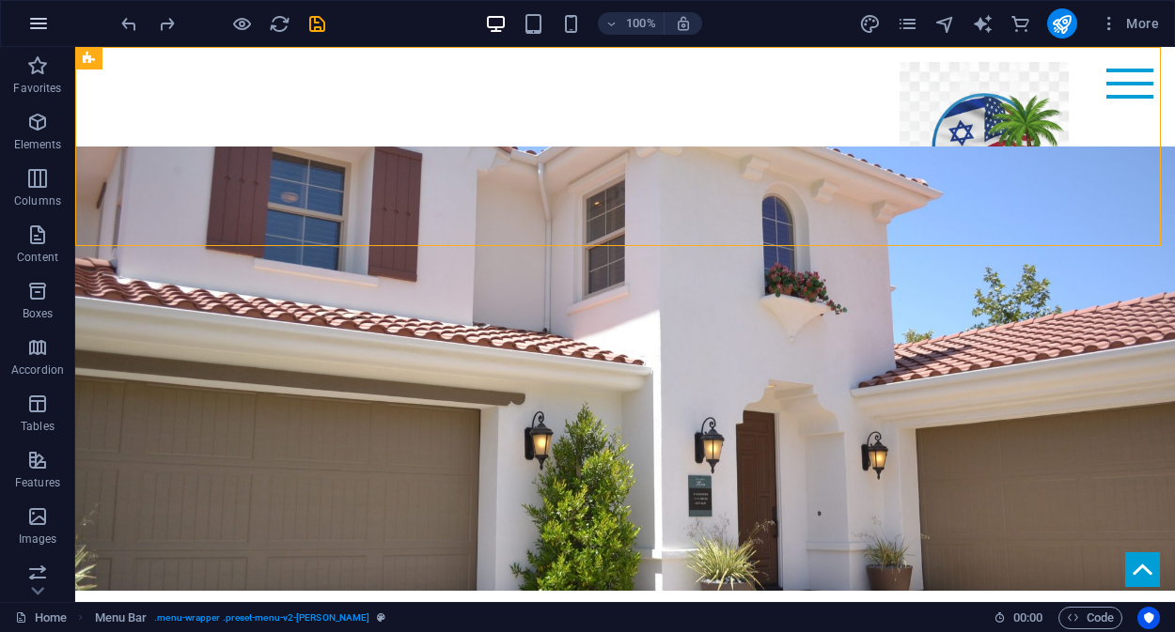
click at [37, 18] on icon "button" at bounding box center [38, 23] width 23 height 23
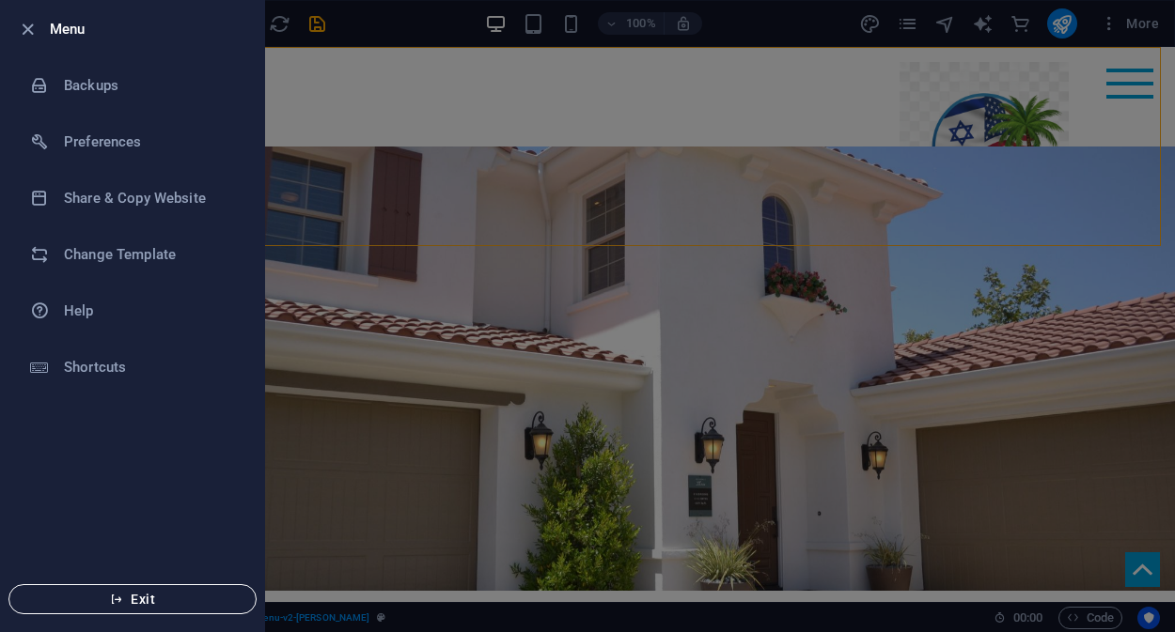
click at [145, 596] on span "Exit" at bounding box center [132, 599] width 216 height 15
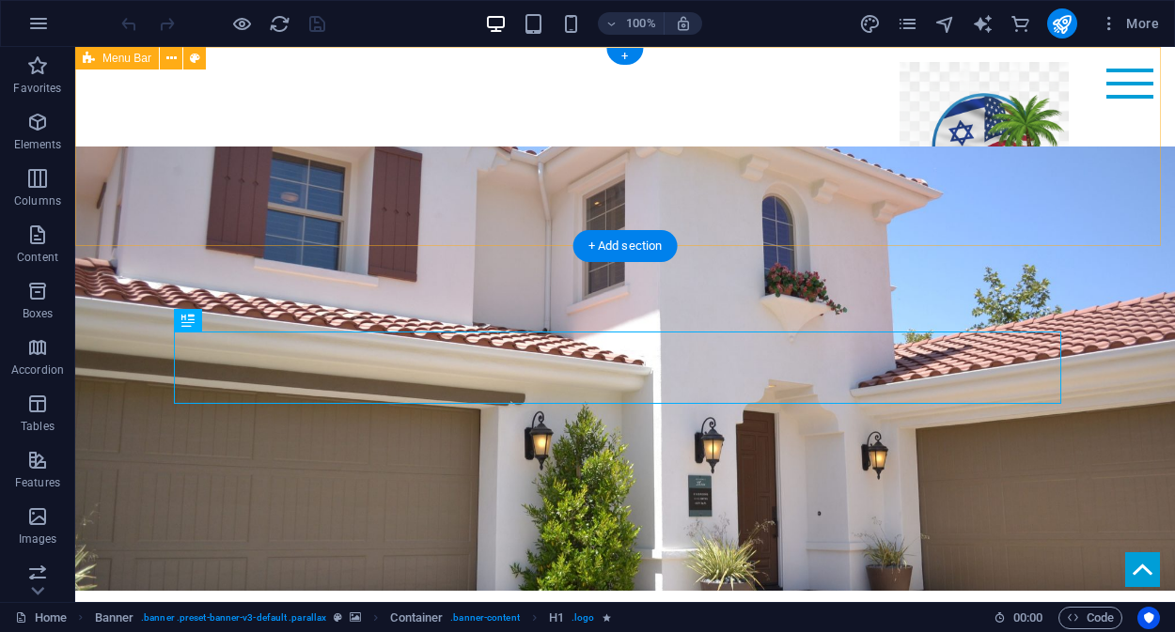
click at [613, 168] on div "Home About us Services Offers Contact Menu" at bounding box center [624, 146] width 1099 height 199
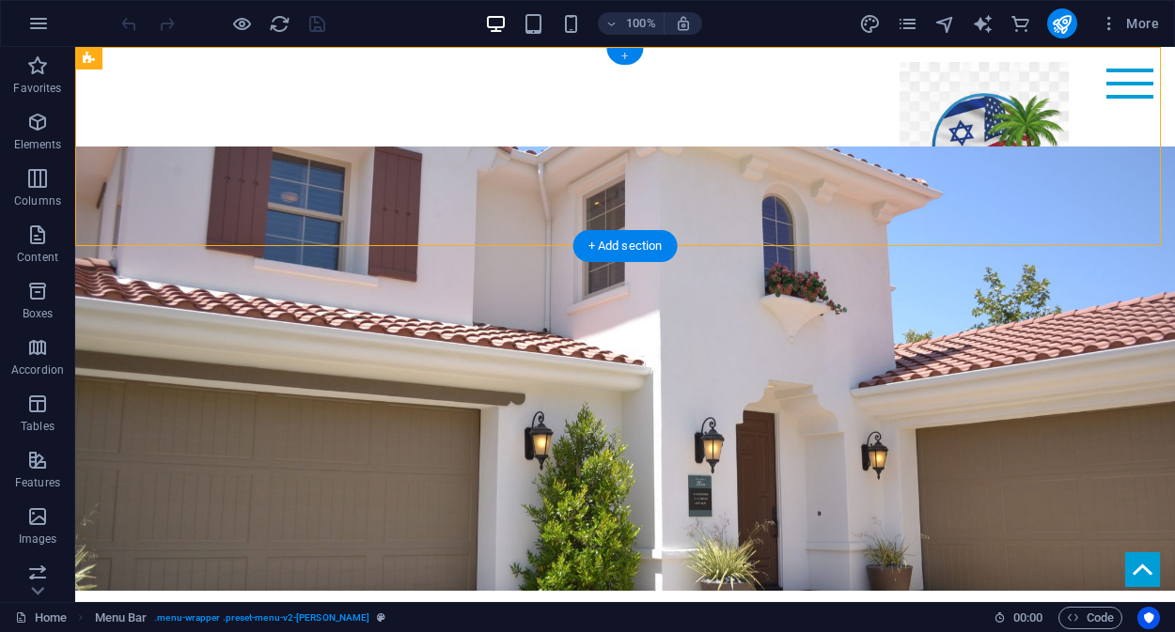
click at [625, 55] on div "+" at bounding box center [624, 56] width 37 height 17
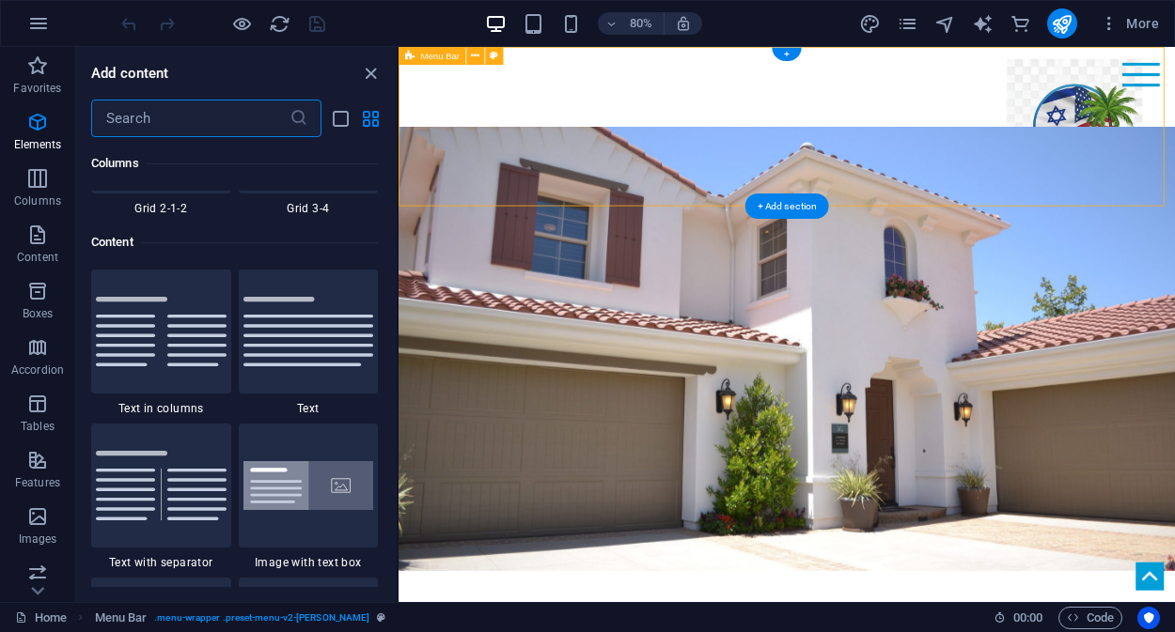
scroll to position [3288, 0]
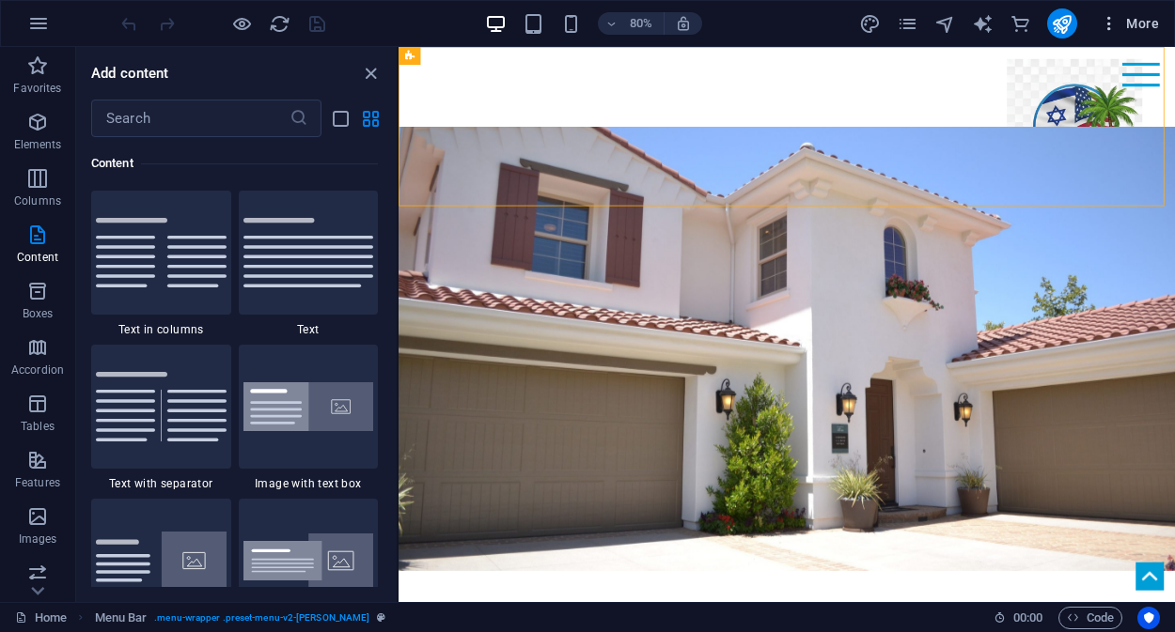
click at [1140, 32] on span "More" at bounding box center [1128, 23] width 59 height 19
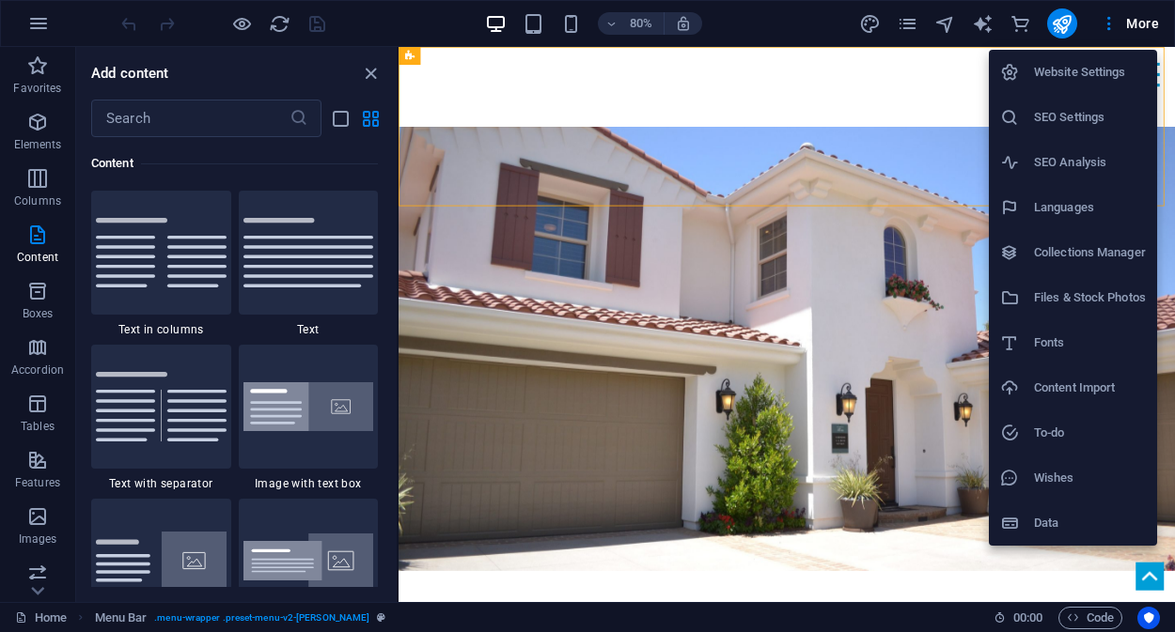
click at [1062, 24] on div at bounding box center [587, 316] width 1175 height 632
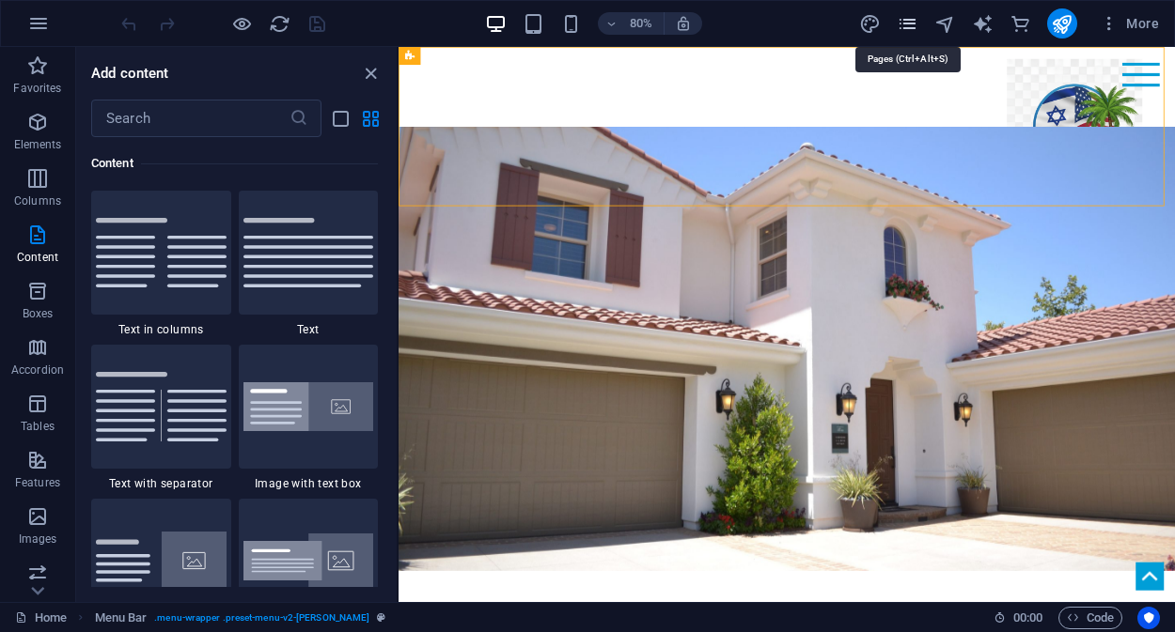
click at [904, 25] on icon "pages" at bounding box center [907, 24] width 22 height 22
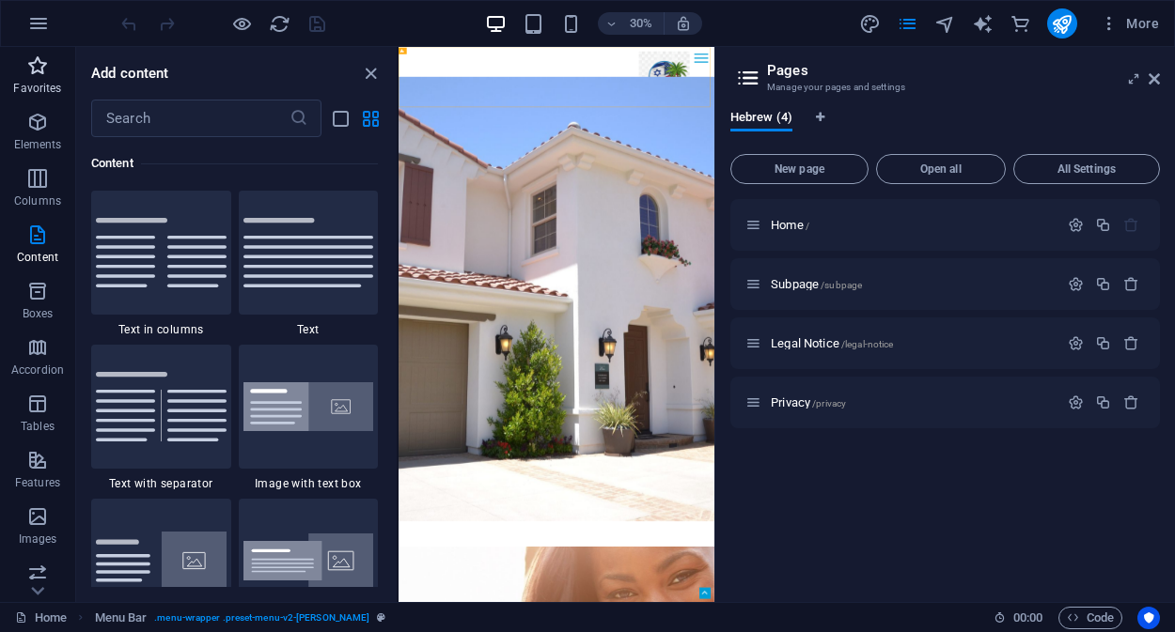
click at [42, 71] on icon "button" at bounding box center [37, 66] width 23 height 23
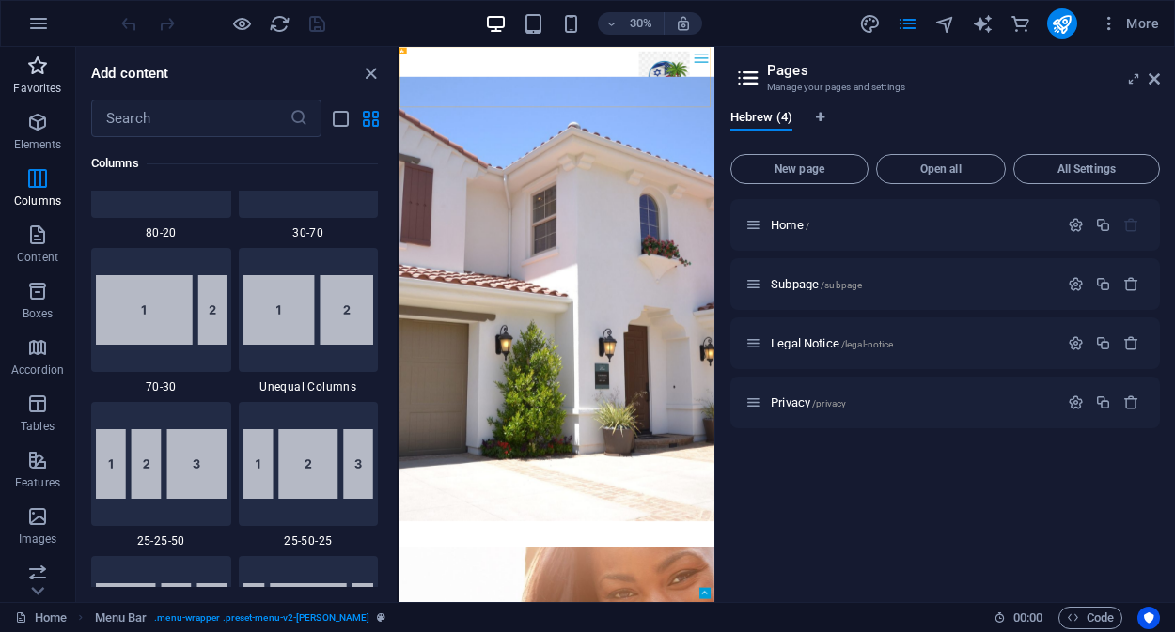
scroll to position [0, 0]
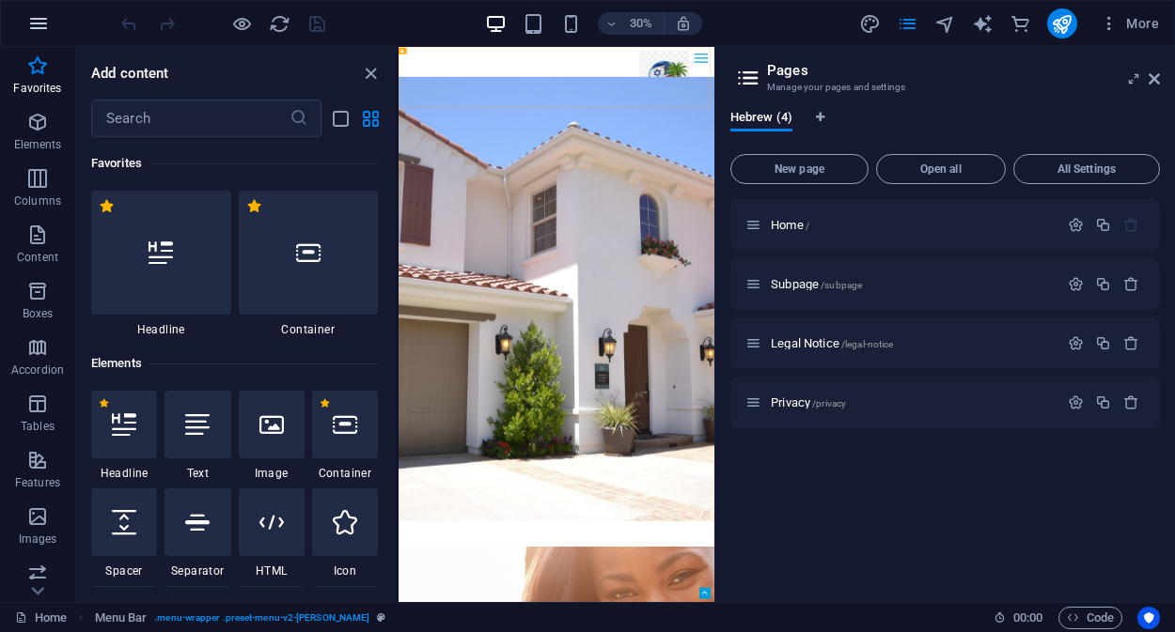
click at [45, 25] on icon "button" at bounding box center [38, 23] width 23 height 23
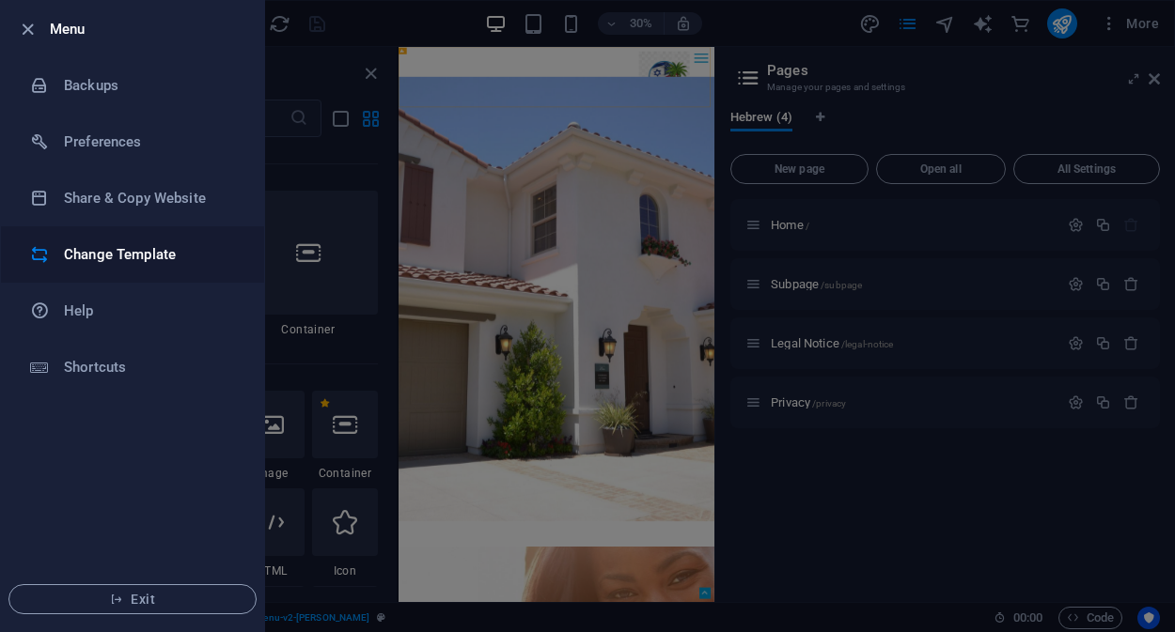
click at [134, 251] on h6 "Change Template" at bounding box center [151, 254] width 174 height 23
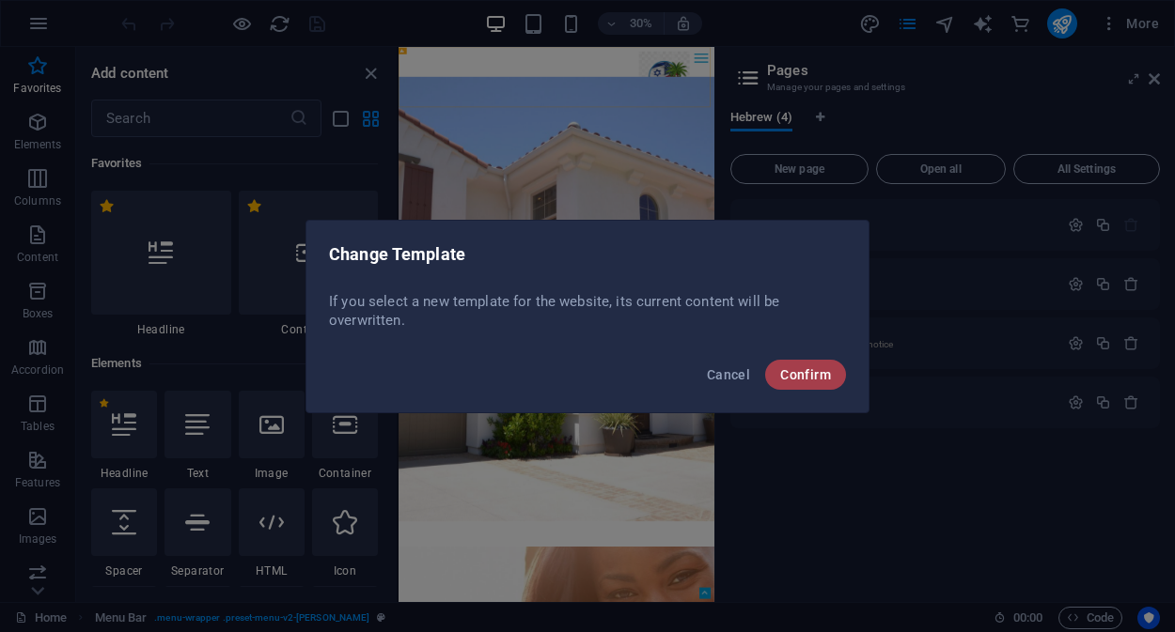
click at [799, 376] on span "Confirm" at bounding box center [805, 374] width 51 height 15
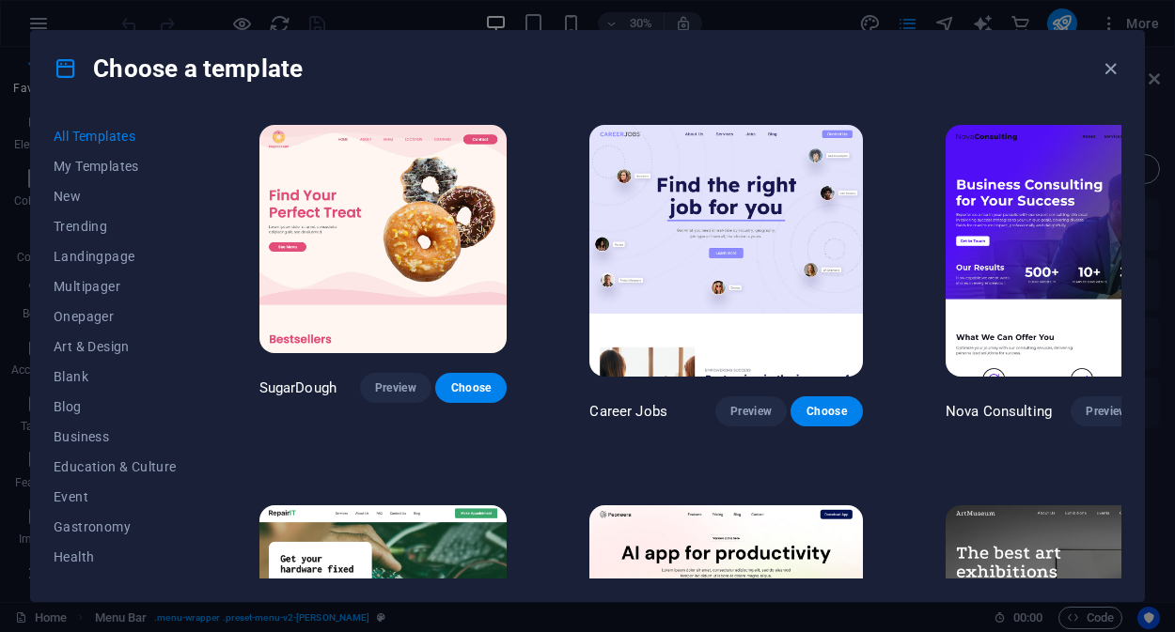
click at [119, 140] on span "All Templates" at bounding box center [115, 136] width 123 height 15
click at [103, 170] on span "My Templates" at bounding box center [115, 166] width 123 height 15
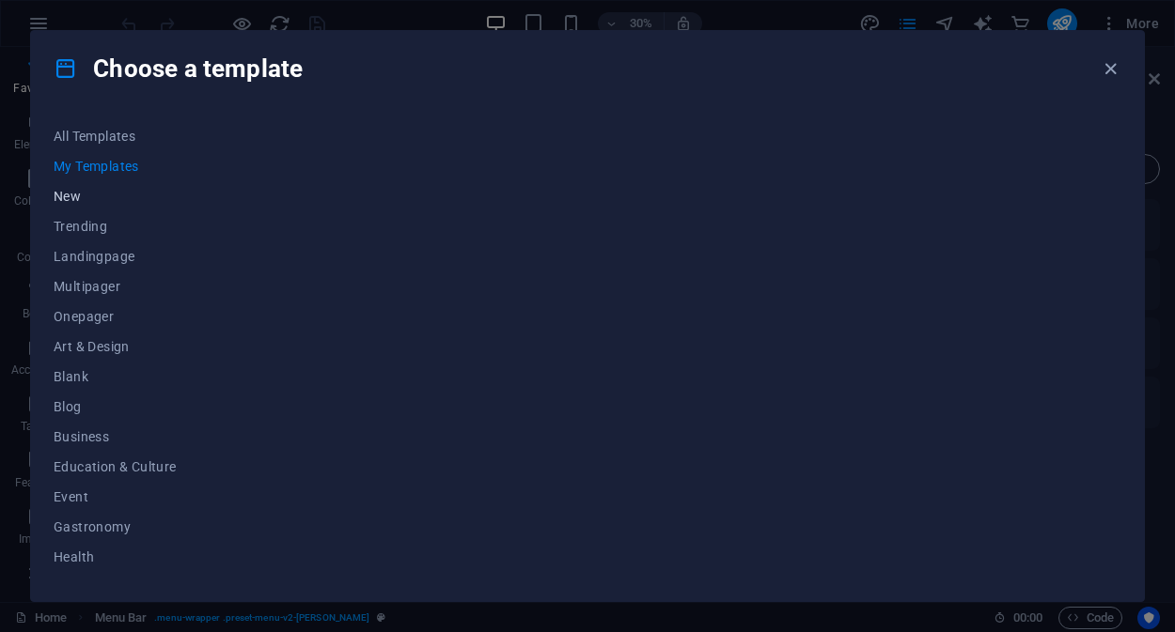
click at [60, 205] on button "New" at bounding box center [115, 196] width 123 height 30
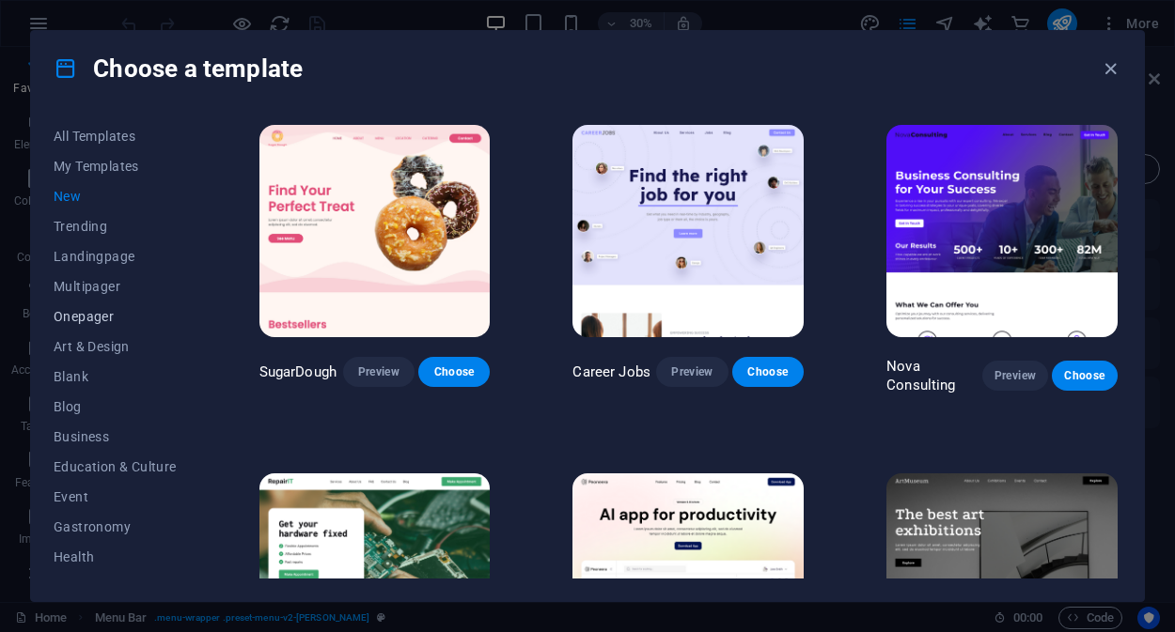
scroll to position [323, 0]
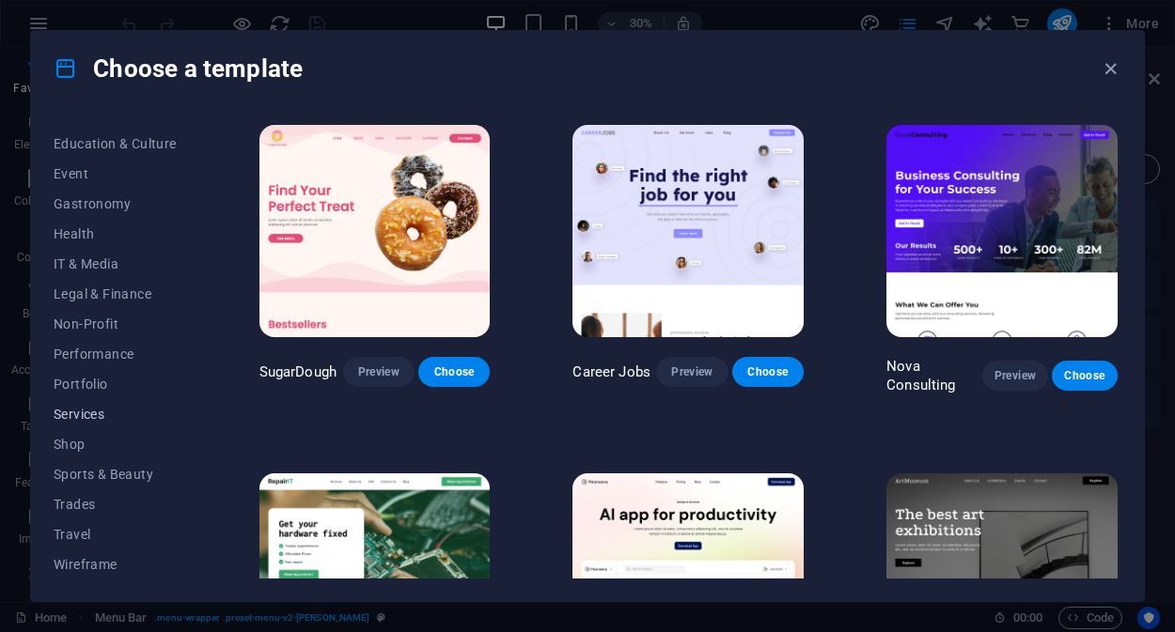
click at [85, 410] on span "Services" at bounding box center [115, 414] width 123 height 15
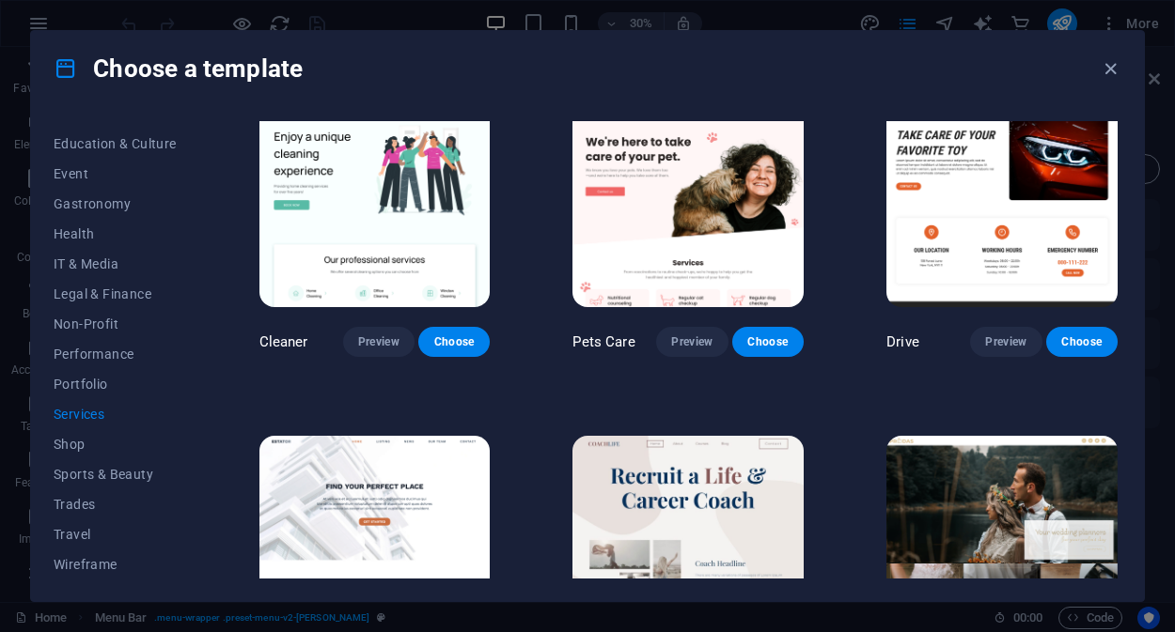
scroll to position [1395, 0]
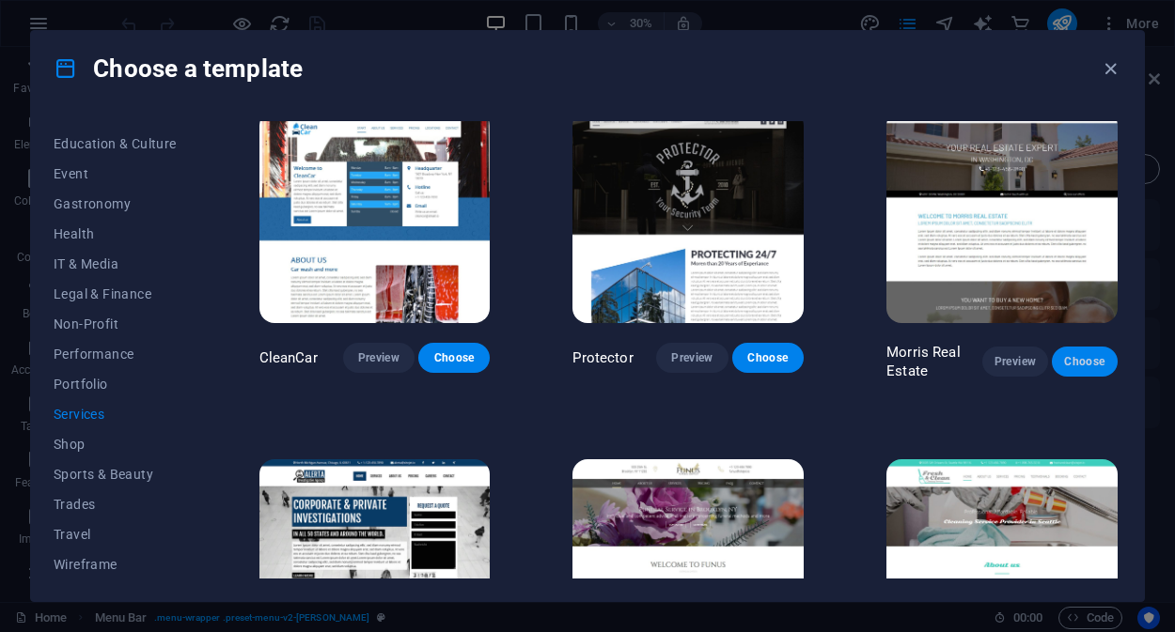
click at [1077, 356] on span "Choose" at bounding box center [1085, 361] width 36 height 15
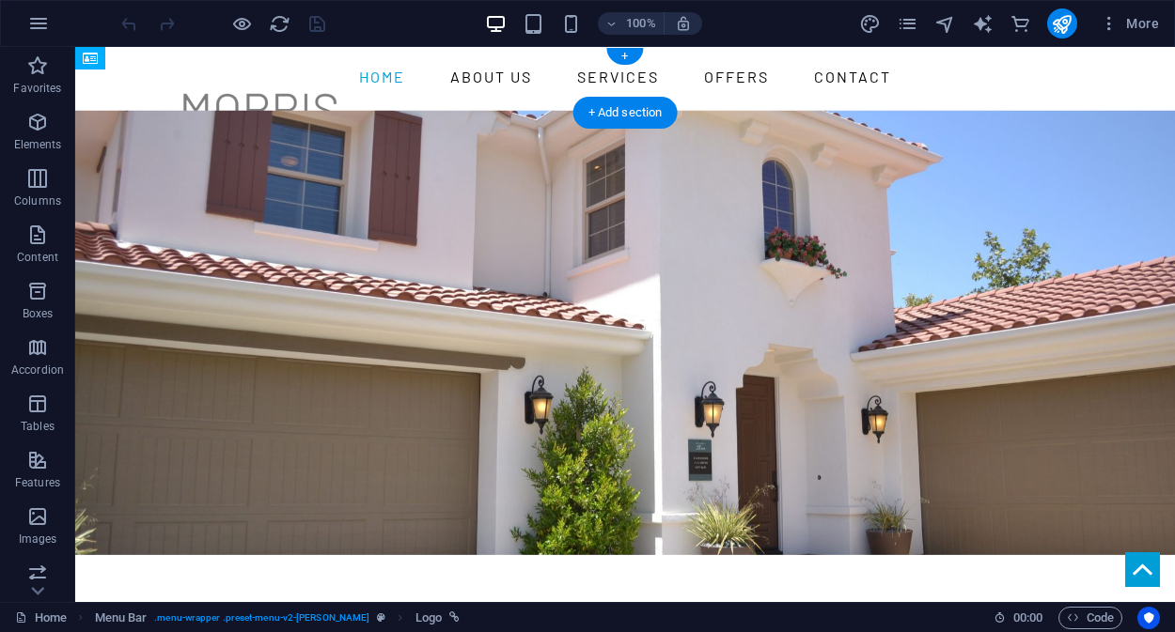
drag, startPoint x: 275, startPoint y: 83, endPoint x: 1052, endPoint y: 84, distance: 777.1
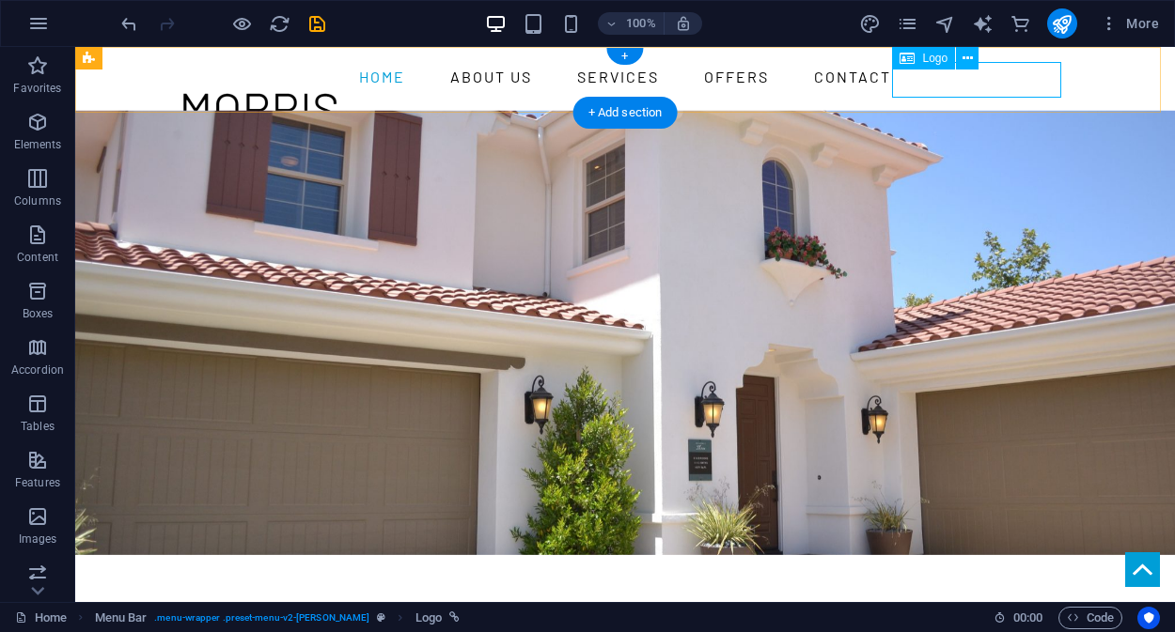
click at [999, 92] on div at bounding box center [624, 110] width 887 height 37
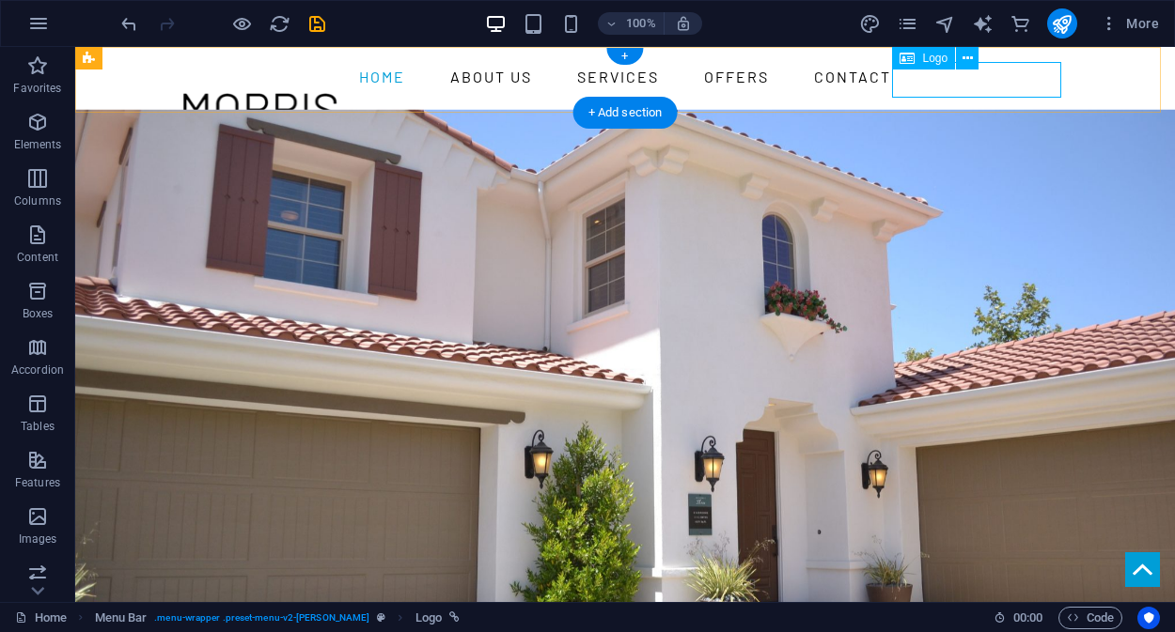
select select "px"
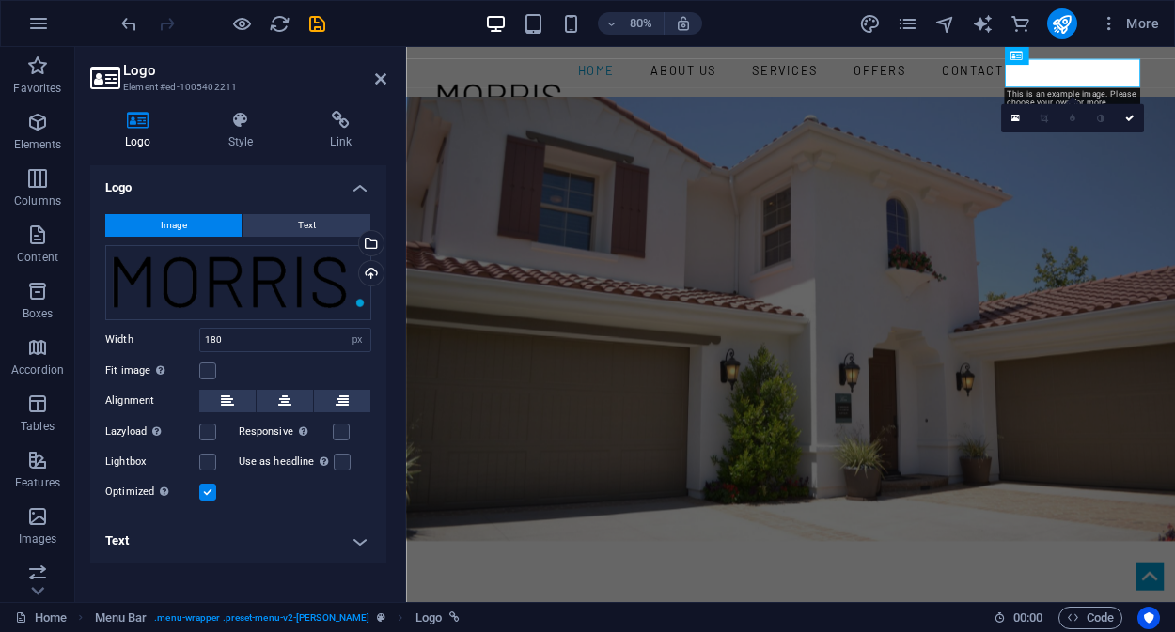
click at [163, 222] on span "Image" at bounding box center [174, 225] width 26 height 23
click at [180, 225] on span "Image" at bounding box center [174, 225] width 26 height 23
click at [376, 246] on div "Select files from the file manager, stock photos, or upload file(s)" at bounding box center [369, 245] width 28 height 28
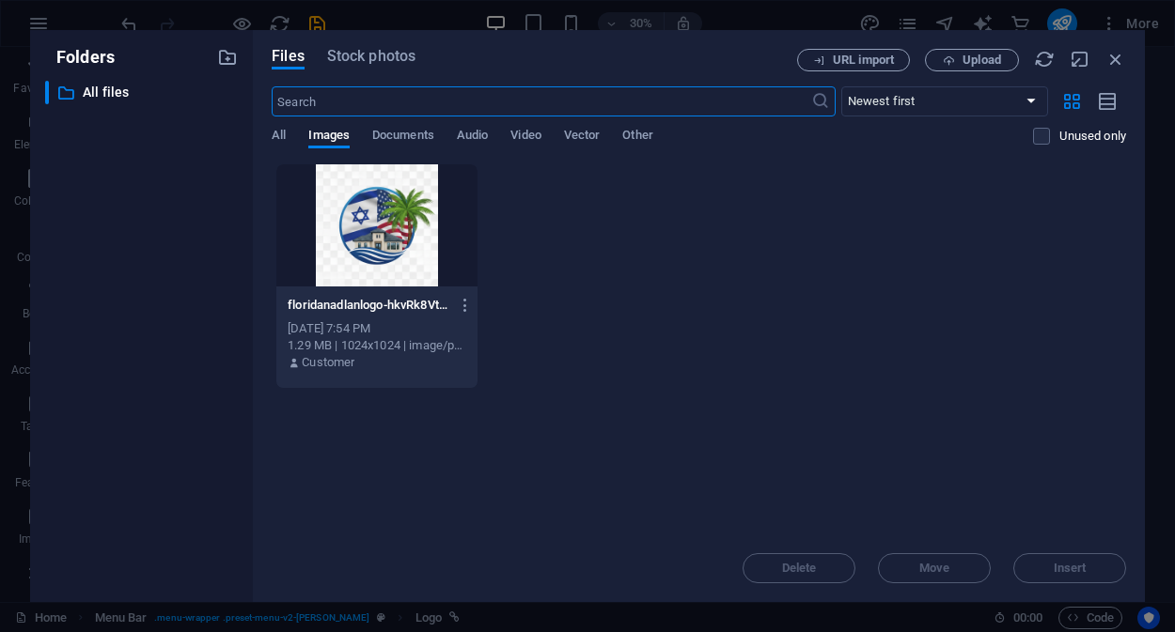
click at [379, 241] on div at bounding box center [376, 225] width 201 height 122
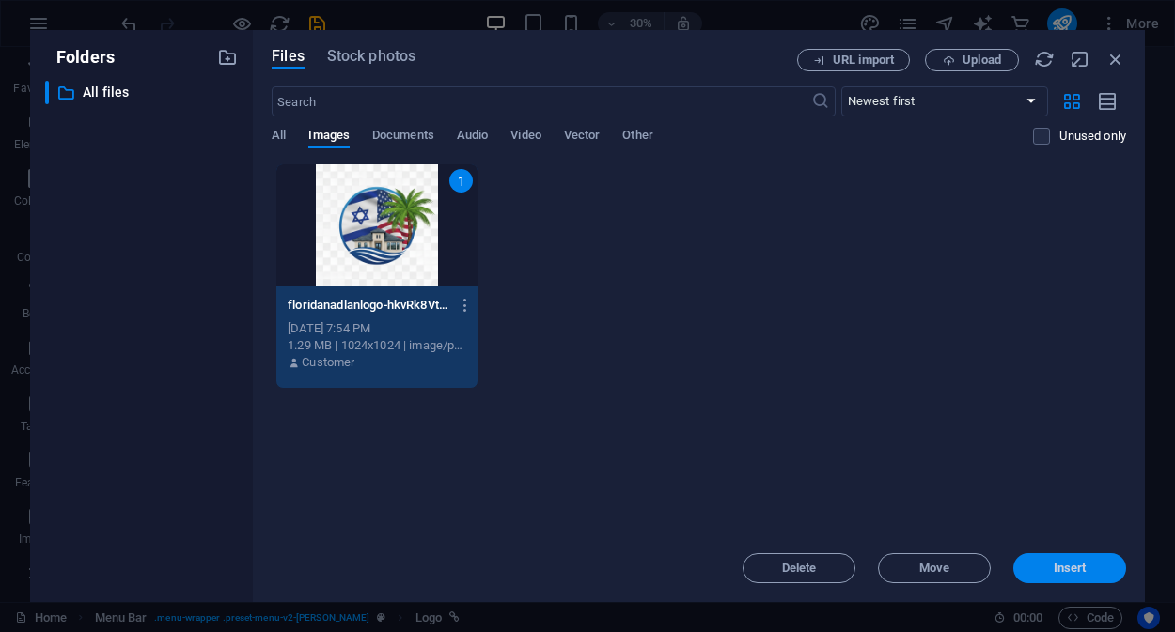
click at [1073, 566] on span "Insert" at bounding box center [1069, 568] width 33 height 11
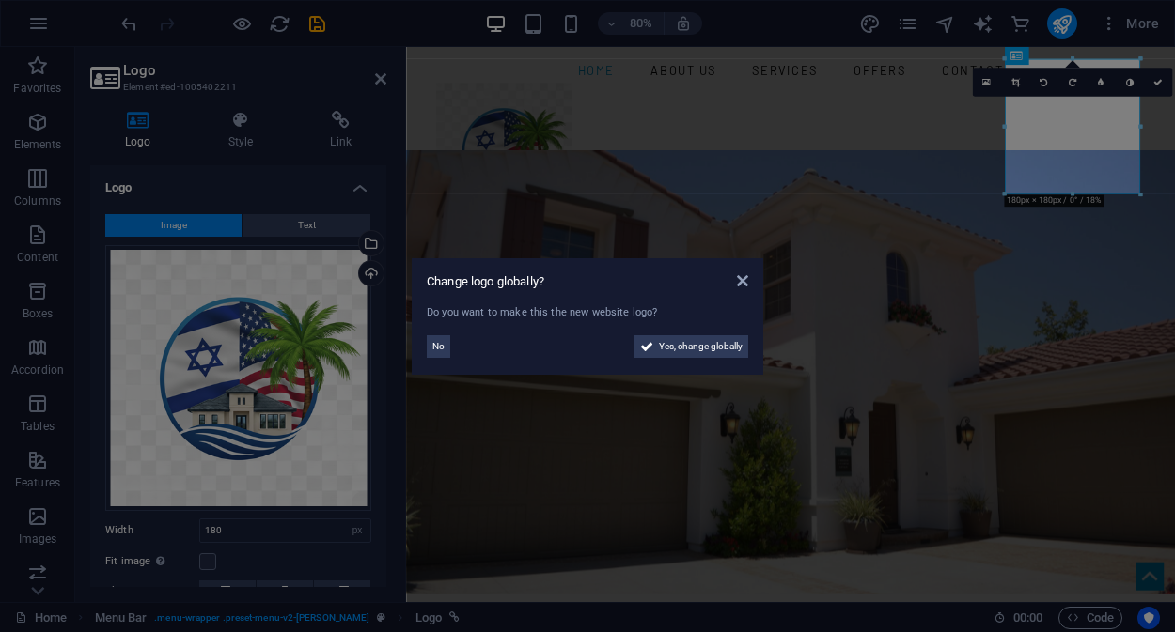
click at [954, 179] on aside "Change logo globally? Do you want to make this the new website logo? No Yes, ch…" at bounding box center [587, 316] width 1175 height 632
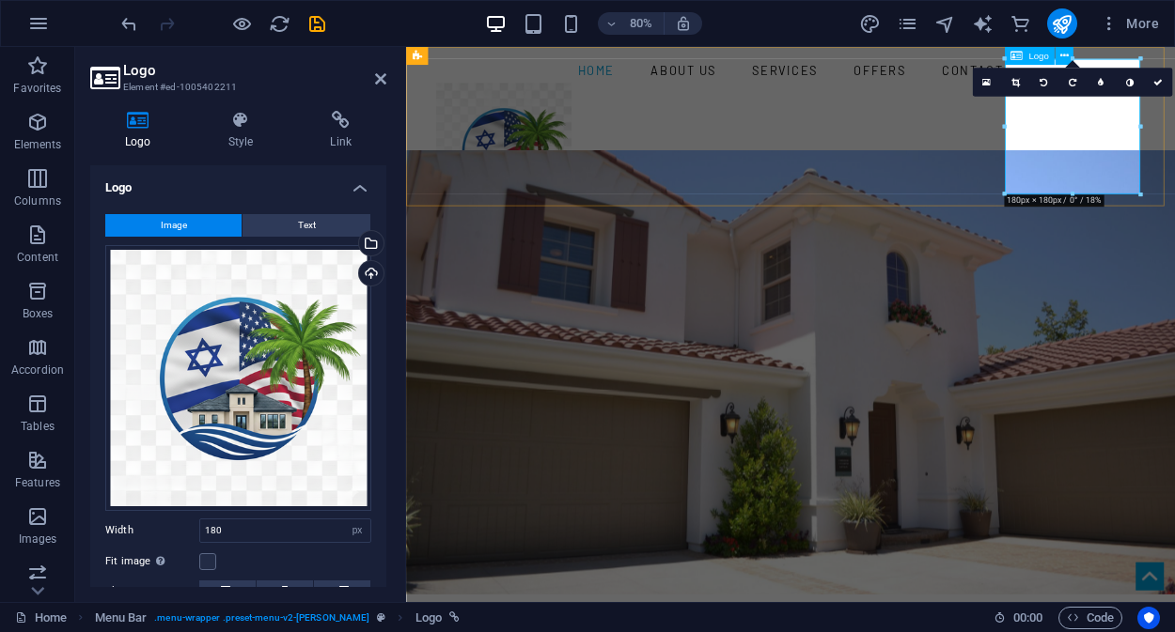
click at [1174, 140] on div at bounding box center [887, 176] width 887 height 169
click at [268, 319] on div "Drag files here, click to choose files or select files from Files or our free s…" at bounding box center [238, 378] width 266 height 266
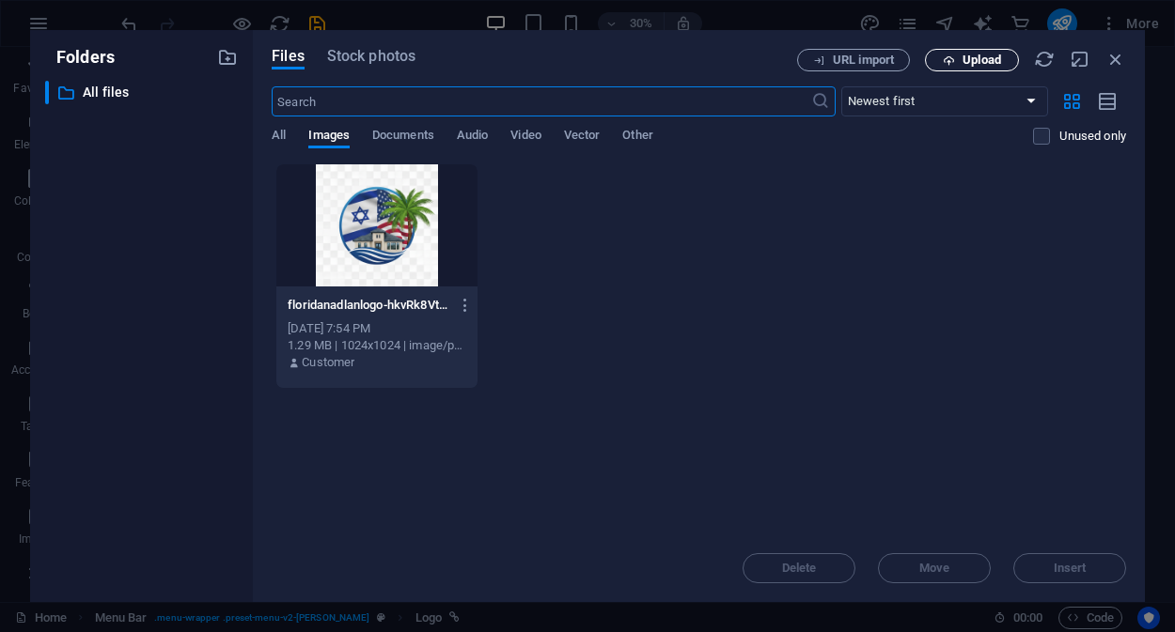
click at [977, 64] on span "Upload" at bounding box center [981, 60] width 39 height 11
click at [959, 57] on span "Upload" at bounding box center [971, 61] width 77 height 12
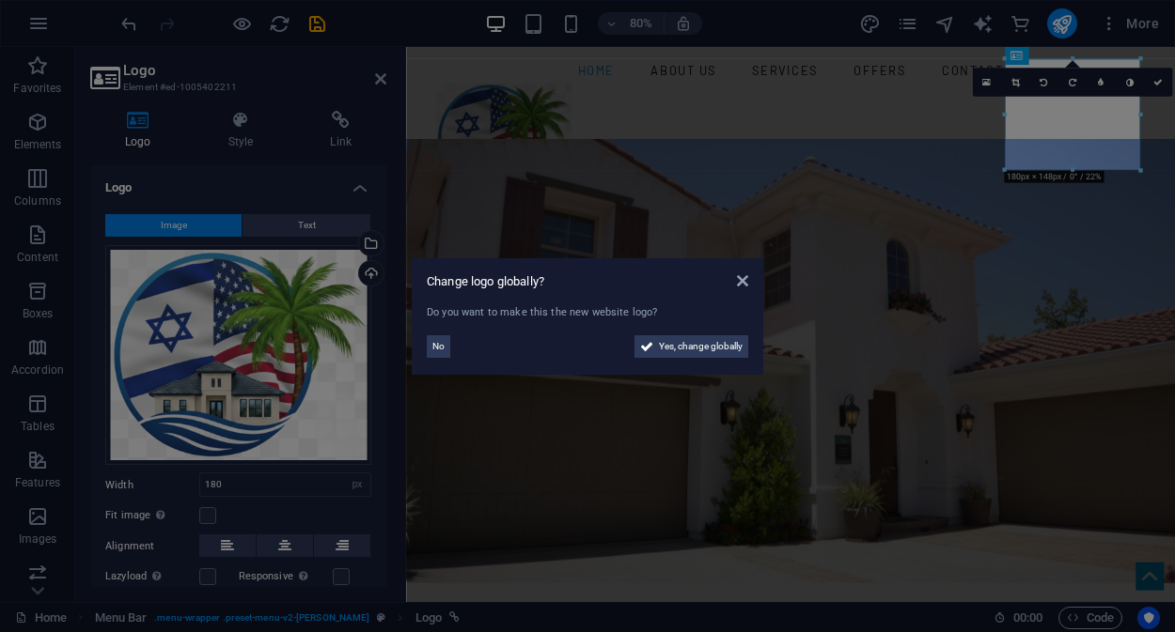
click at [302, 511] on aside "Change logo globally? Do you want to make this the new website logo? No Yes, ch…" at bounding box center [587, 316] width 1175 height 632
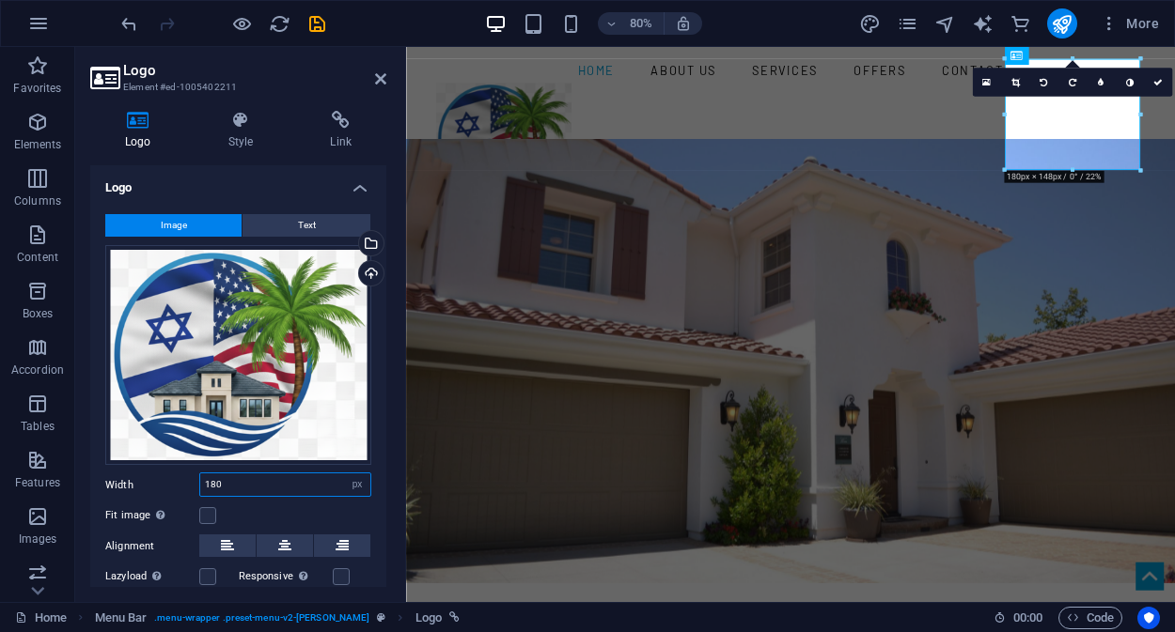
click at [292, 485] on input "180" at bounding box center [285, 485] width 170 height 23
type input "120"
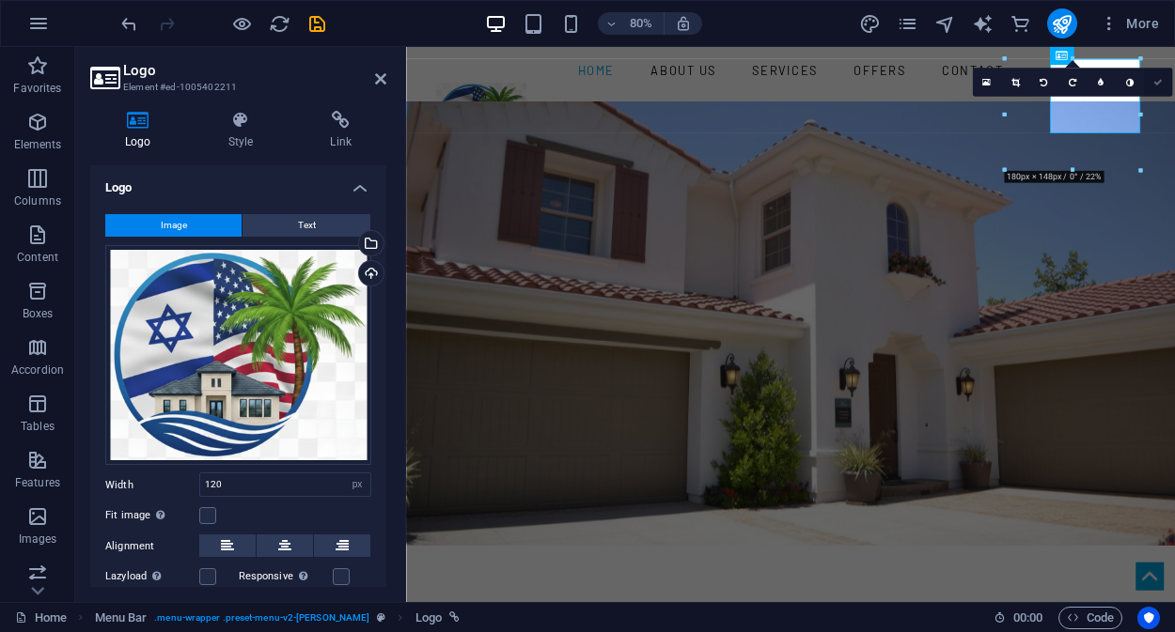
click at [1154, 86] on link at bounding box center [1158, 82] width 28 height 28
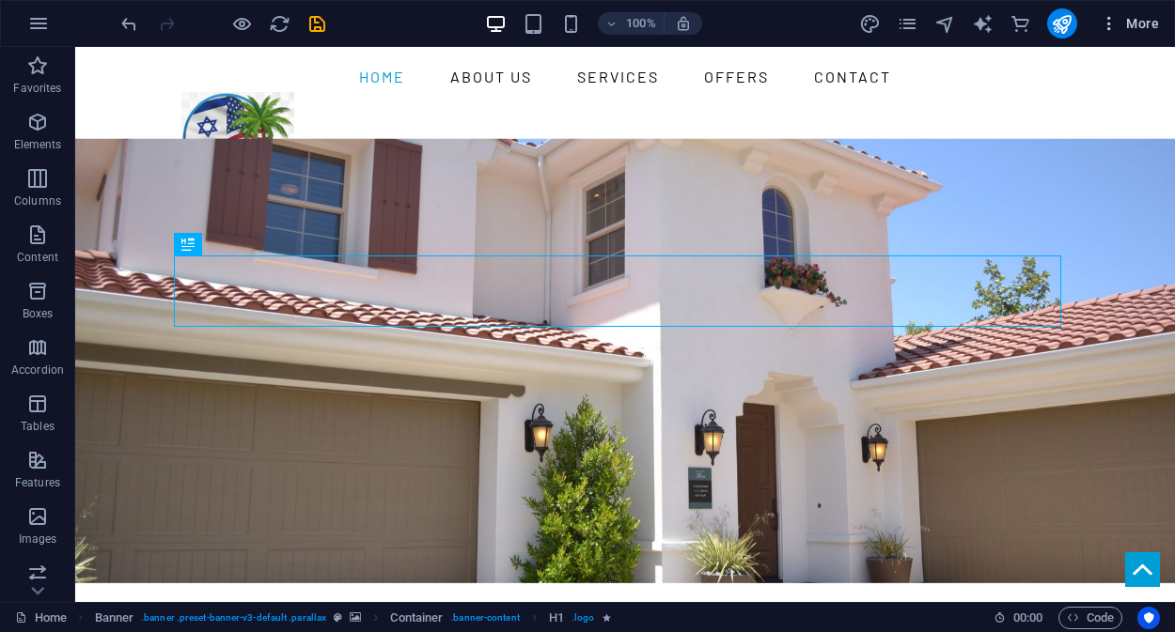
click at [1117, 31] on icon "button" at bounding box center [1108, 23] width 19 height 19
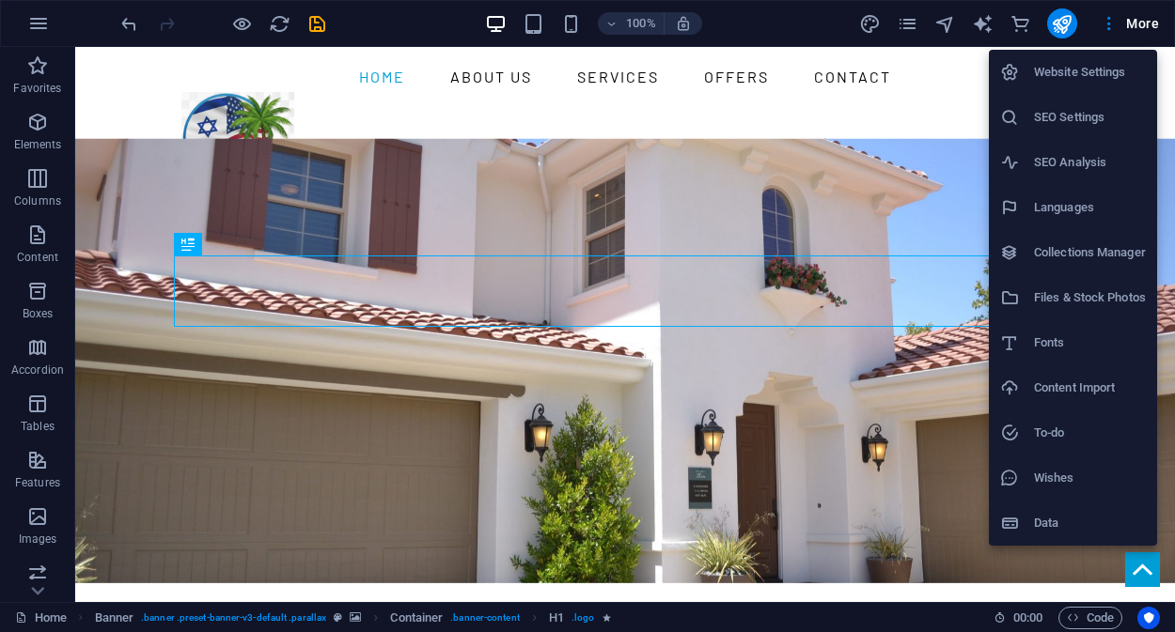
click at [1063, 203] on h6 "Languages" at bounding box center [1090, 207] width 112 height 23
select select "62"
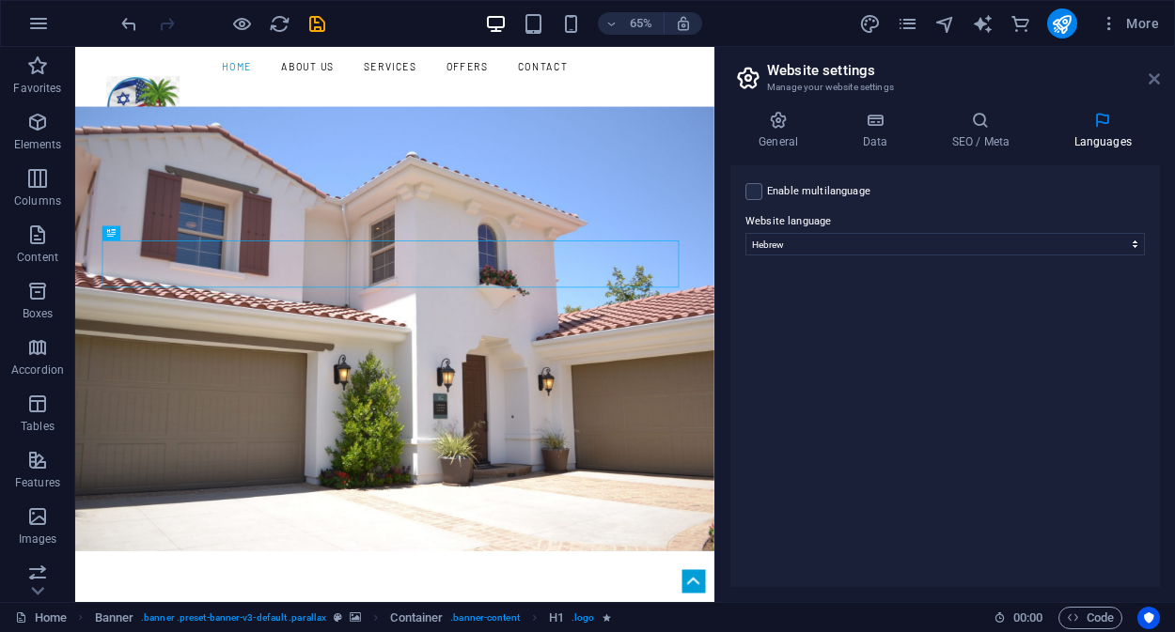
click at [1151, 80] on icon at bounding box center [1153, 78] width 11 height 15
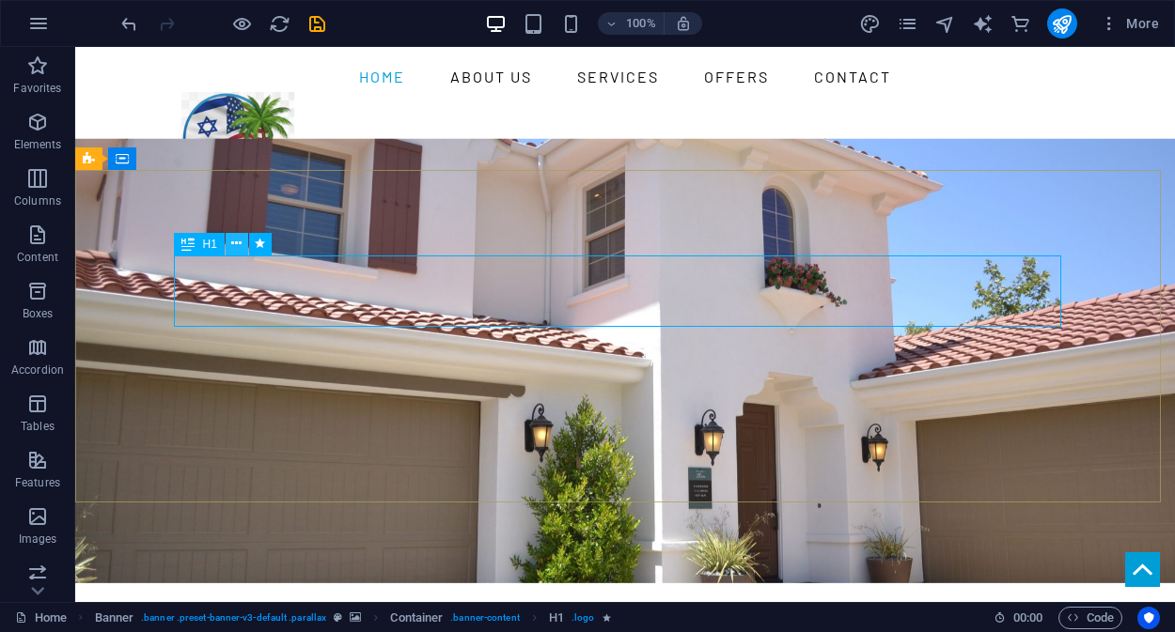
click at [236, 242] on icon at bounding box center [236, 244] width 10 height 20
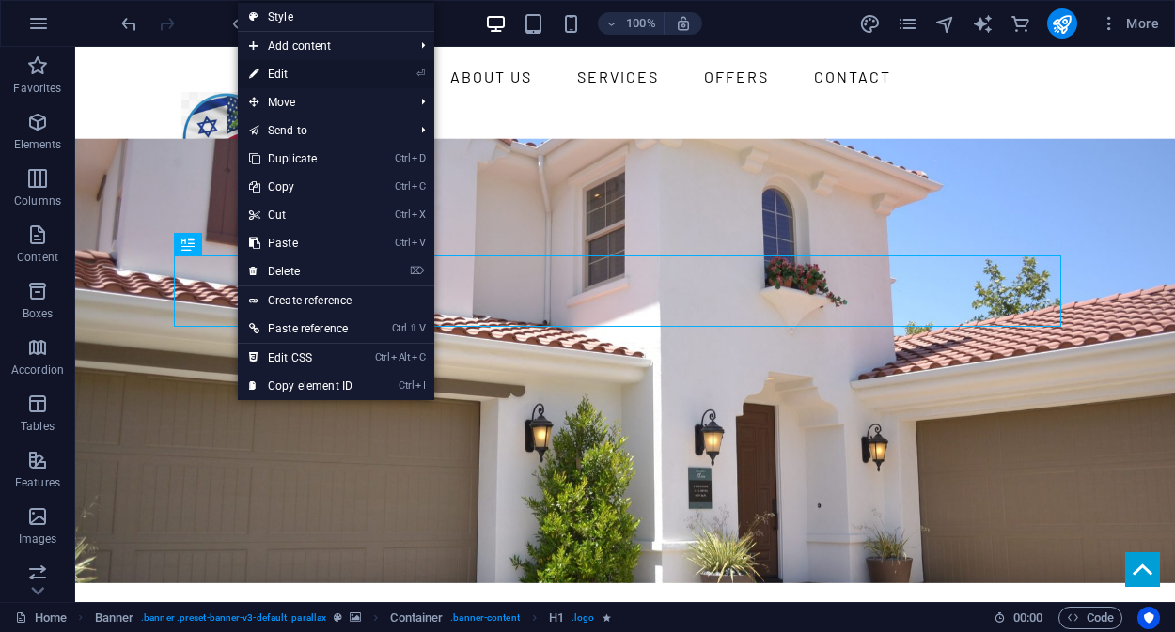
click at [304, 69] on link "⏎ Edit" at bounding box center [301, 74] width 126 height 28
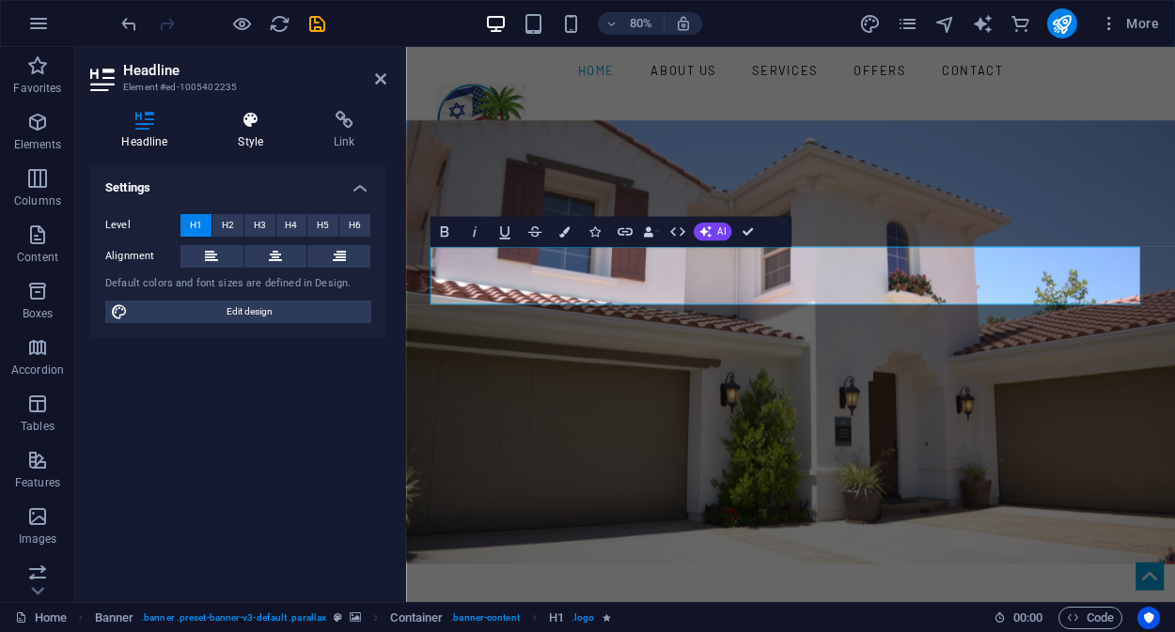
click at [257, 125] on icon at bounding box center [251, 120] width 88 height 19
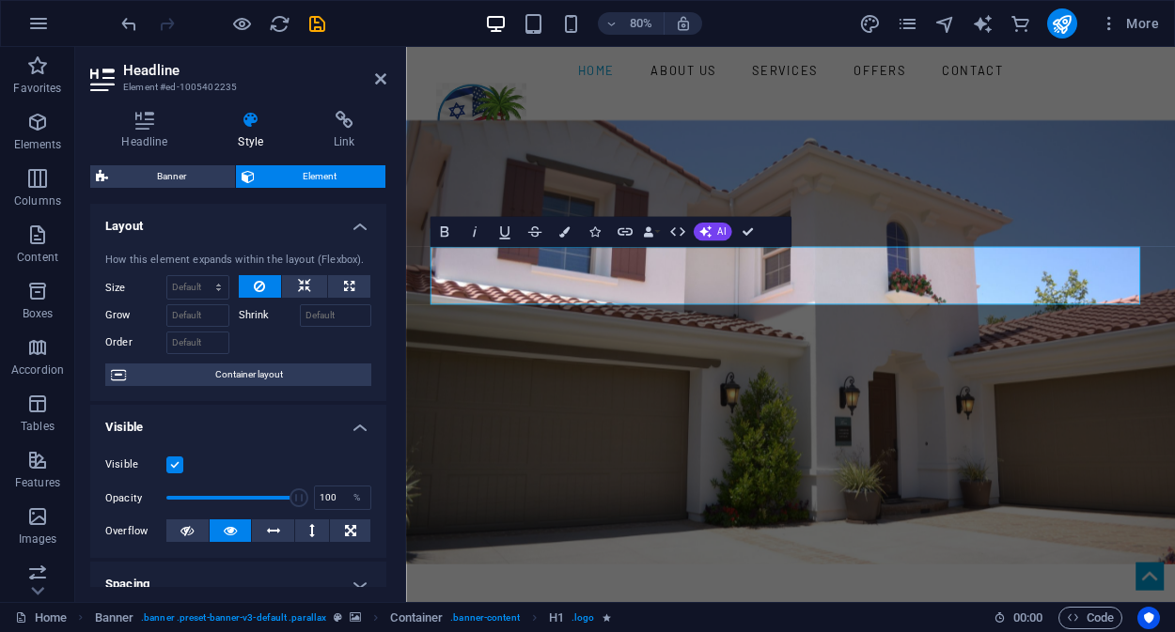
click at [278, 175] on span "Element" at bounding box center [320, 176] width 120 height 23
click at [153, 131] on h4 "Headline" at bounding box center [148, 130] width 117 height 39
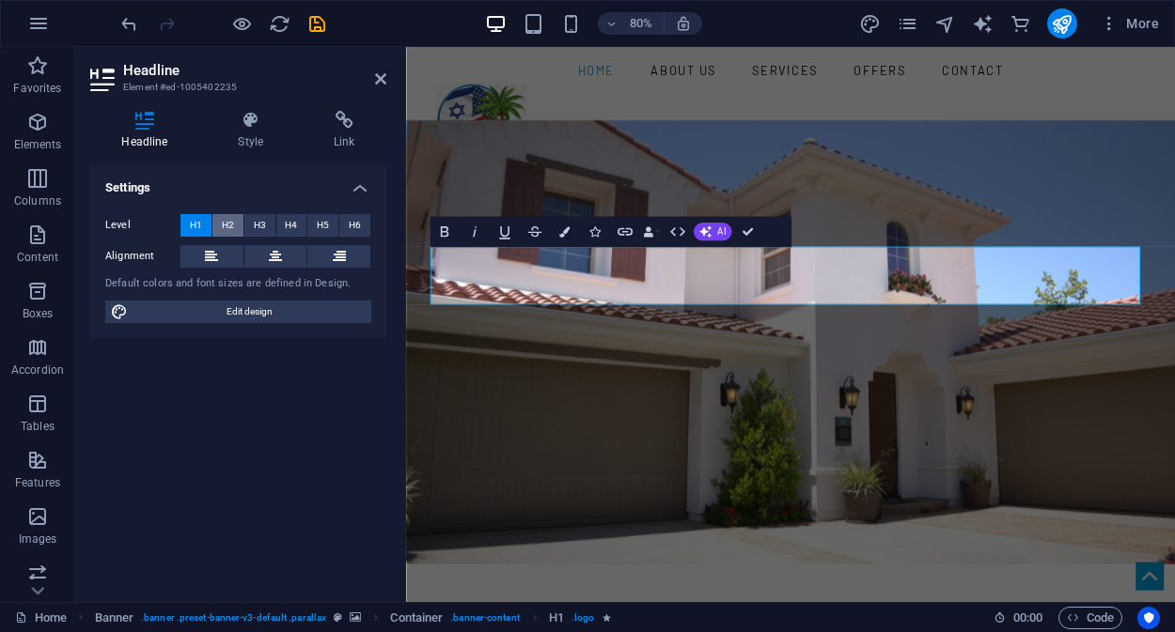
click at [226, 226] on span "H2" at bounding box center [228, 225] width 12 height 23
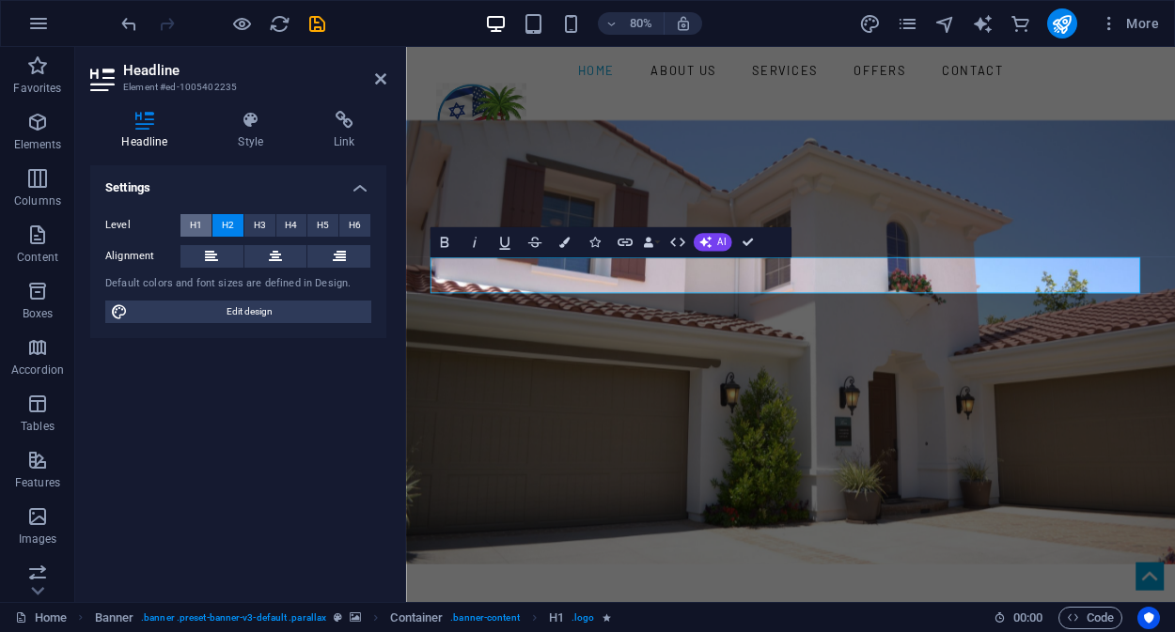
click at [196, 230] on span "H1" at bounding box center [196, 225] width 12 height 23
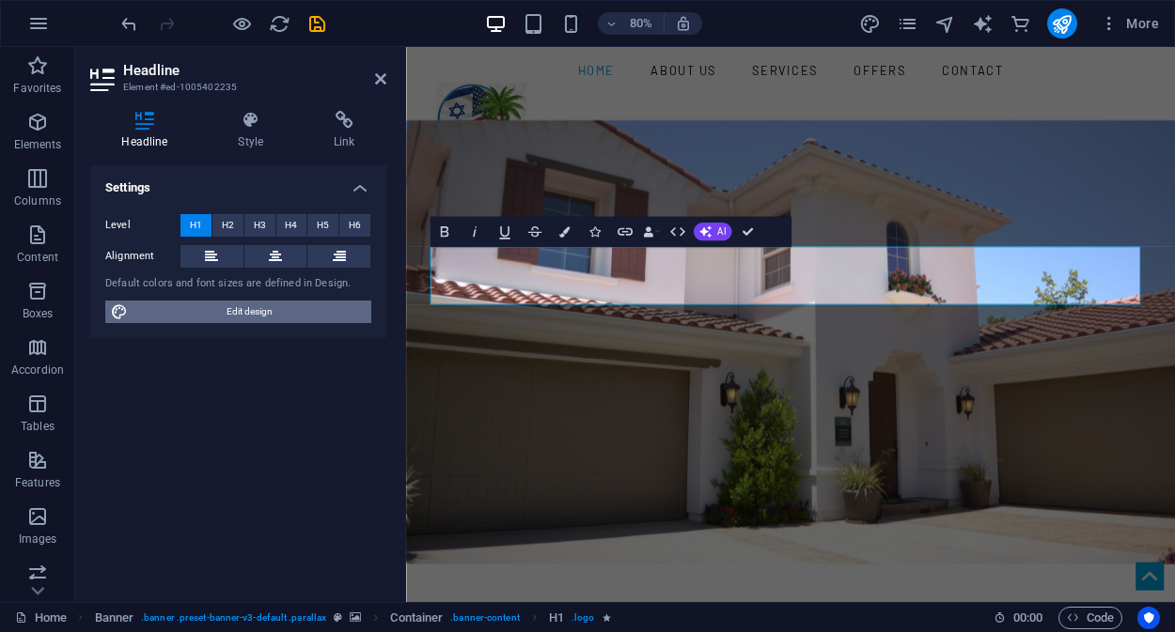
click at [257, 312] on span "Edit design" at bounding box center [249, 312] width 232 height 23
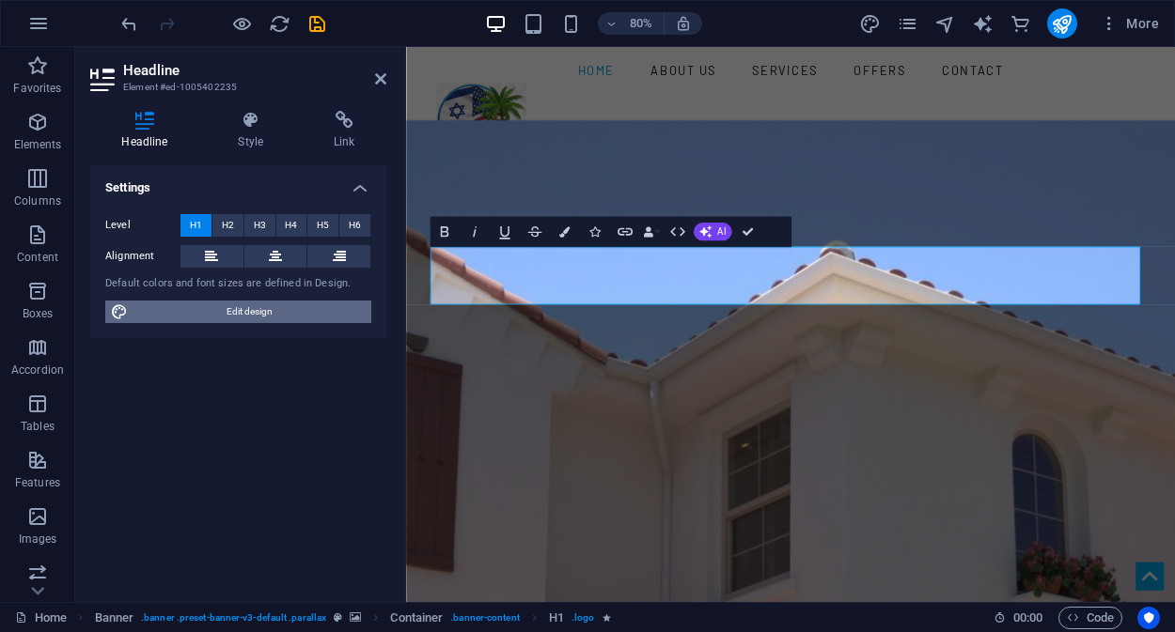
select select "rem"
select select "300"
select select "px"
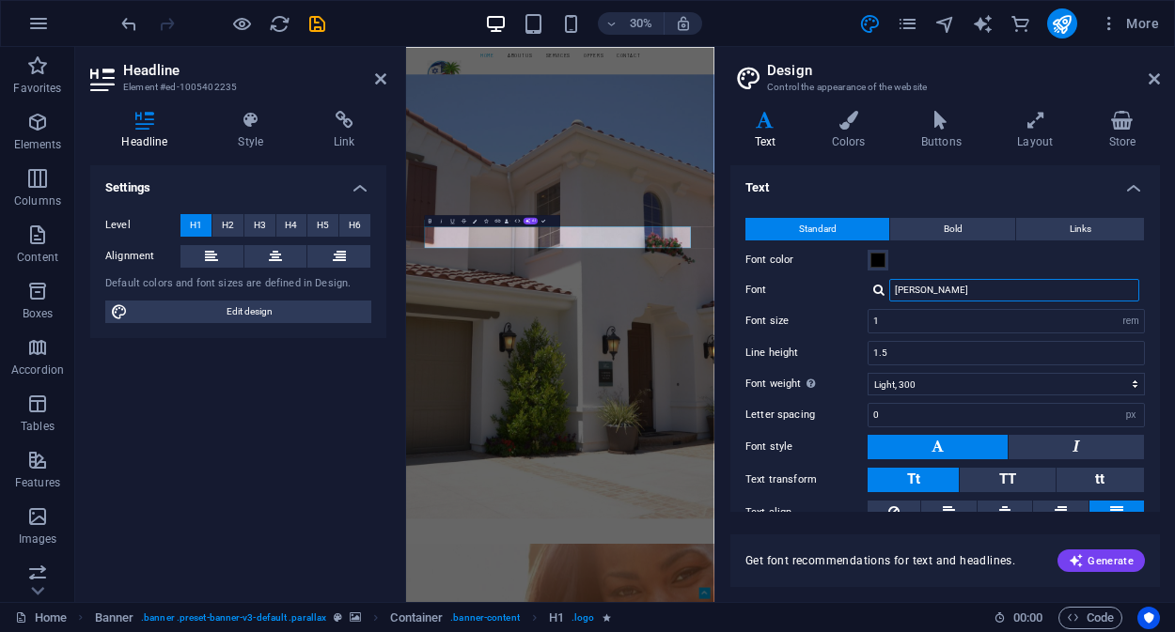
click at [935, 288] on input "Barlow" at bounding box center [1014, 290] width 250 height 23
click at [935, 288] on input "[PERSON_NAME]" at bounding box center [1014, 290] width 250 height 23
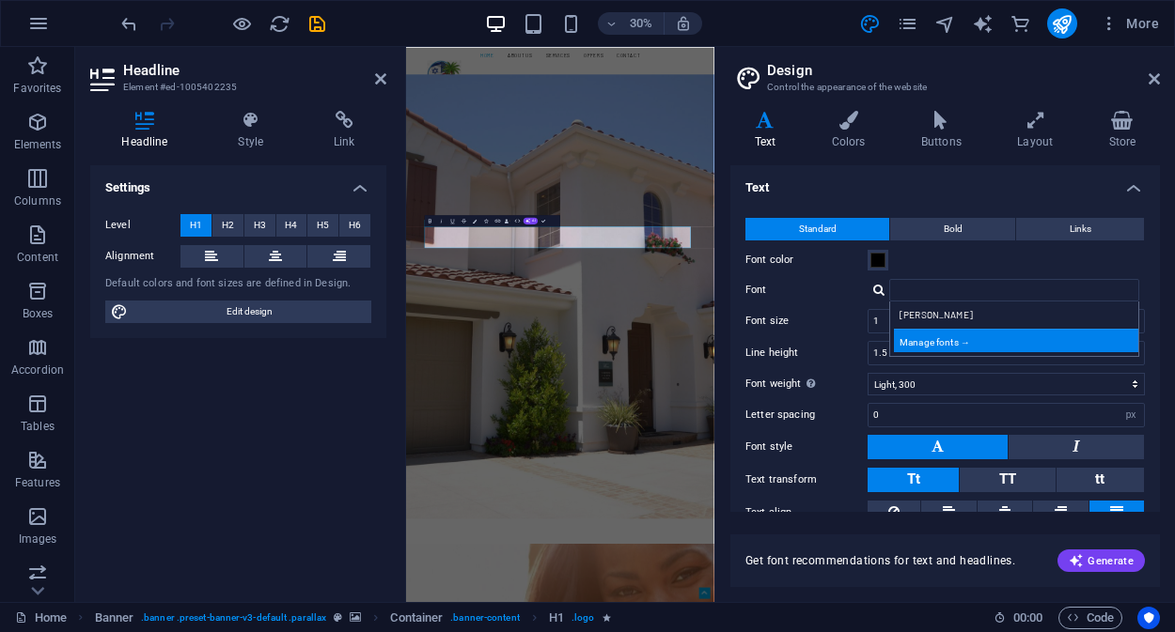
click at [940, 336] on div "Manage fonts →" at bounding box center [1018, 340] width 248 height 23
select select "popularity"
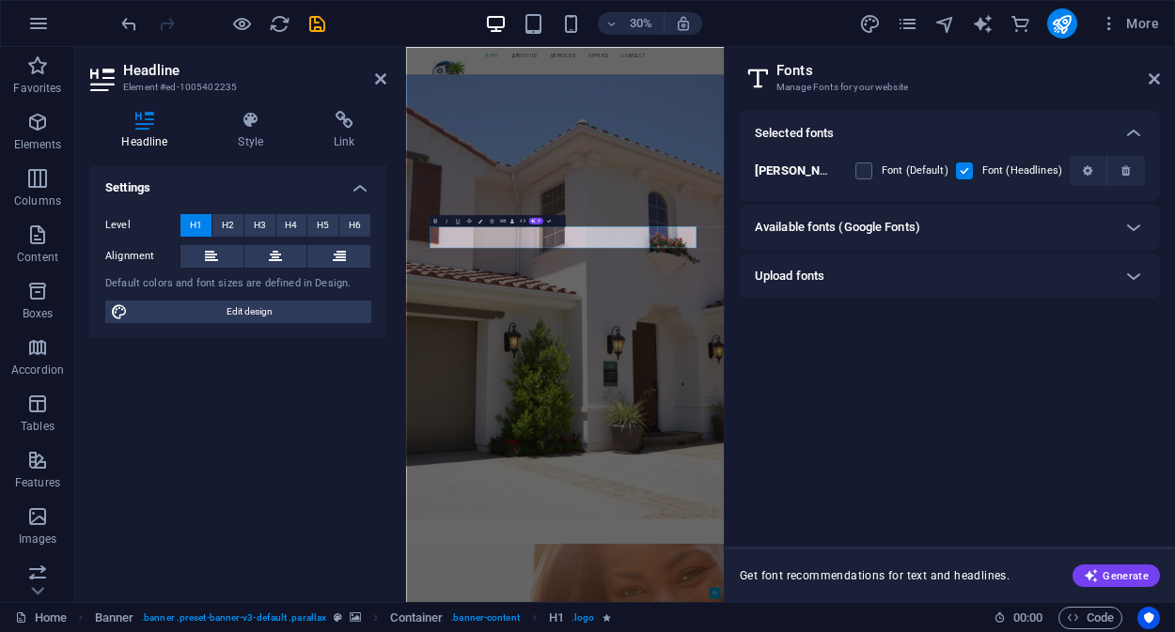
click at [973, 230] on div "Available fonts (Google Fonts)" at bounding box center [933, 227] width 356 height 23
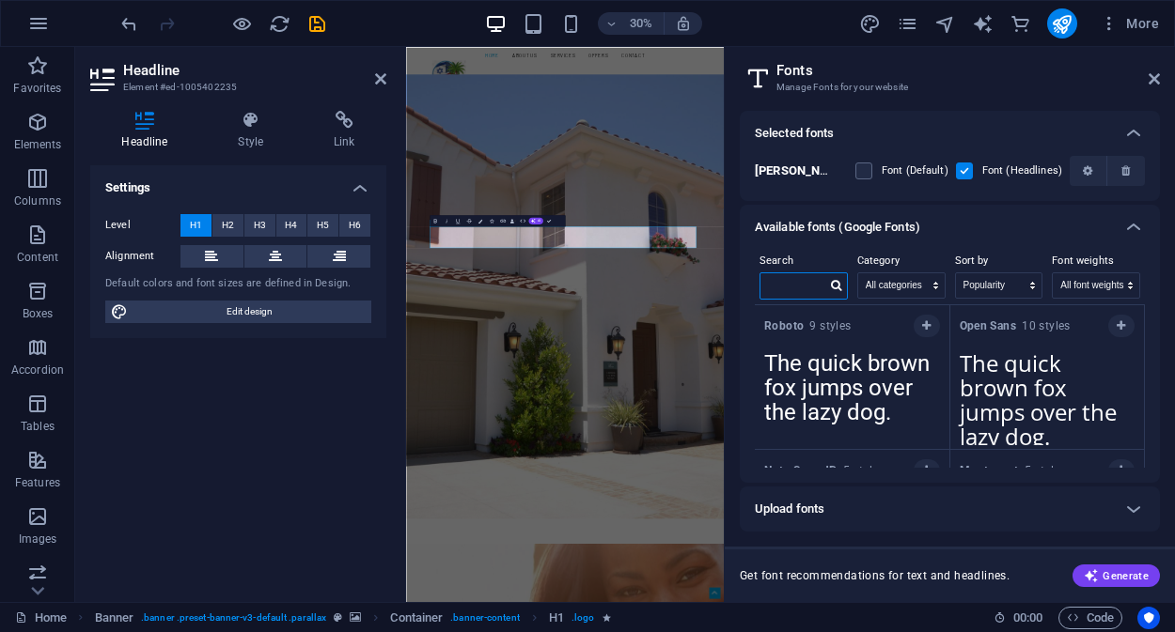
click at [801, 284] on input "text" at bounding box center [793, 285] width 66 height 24
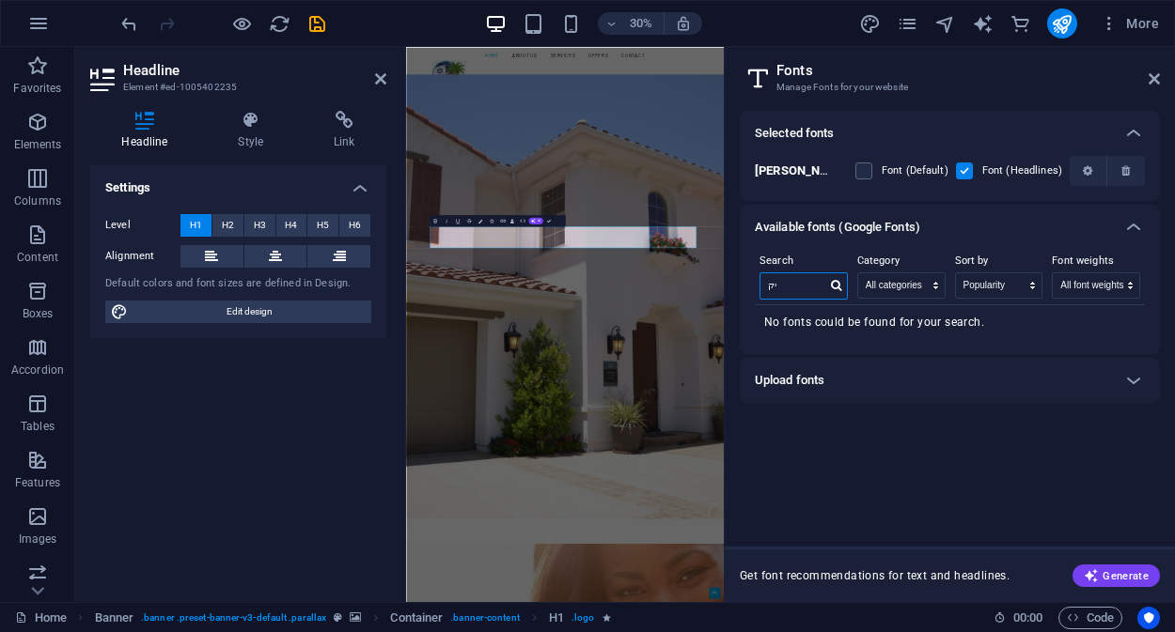
type input "י"
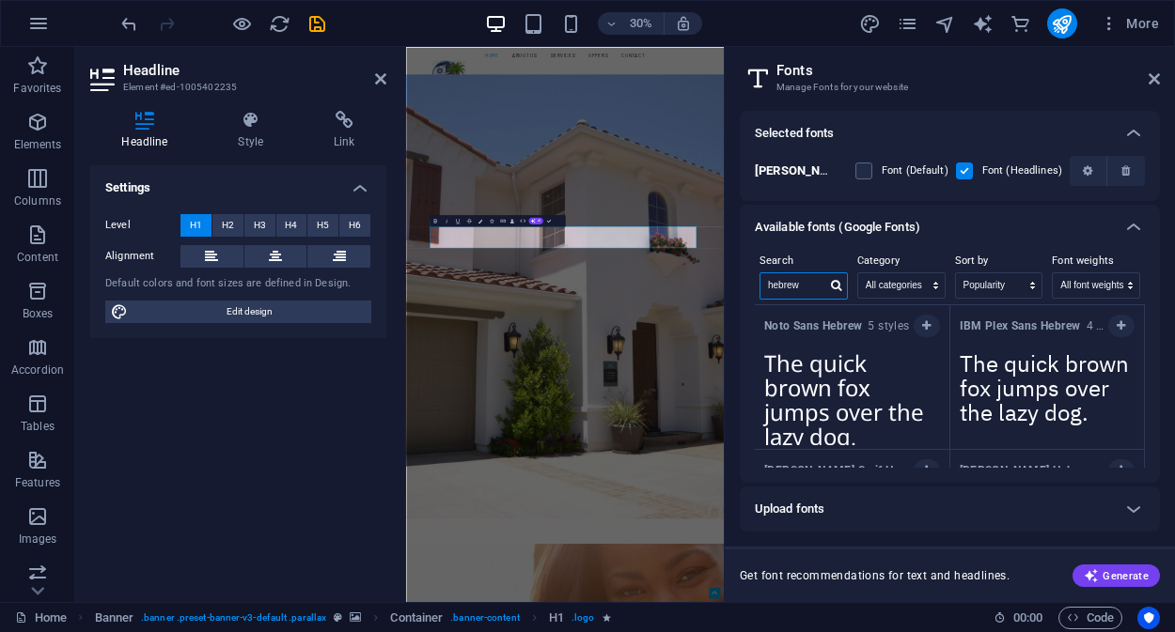
type input "hebrew"
click at [902, 383] on textarea "The quick brown fox jumps over the lazy dog." at bounding box center [852, 393] width 195 height 103
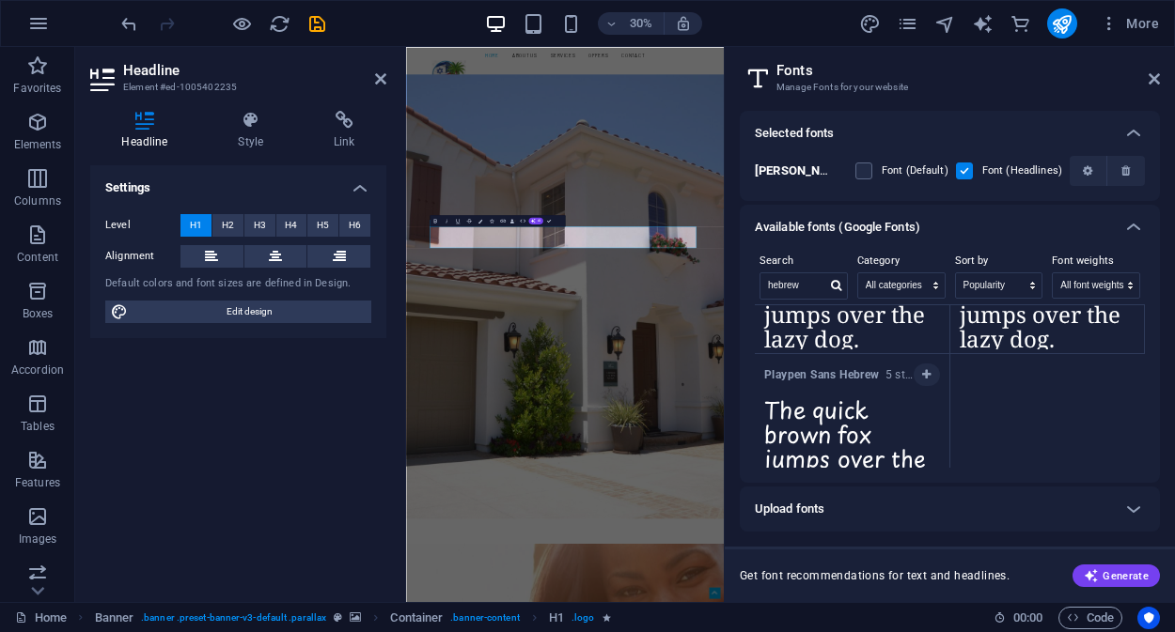
scroll to position [311, 0]
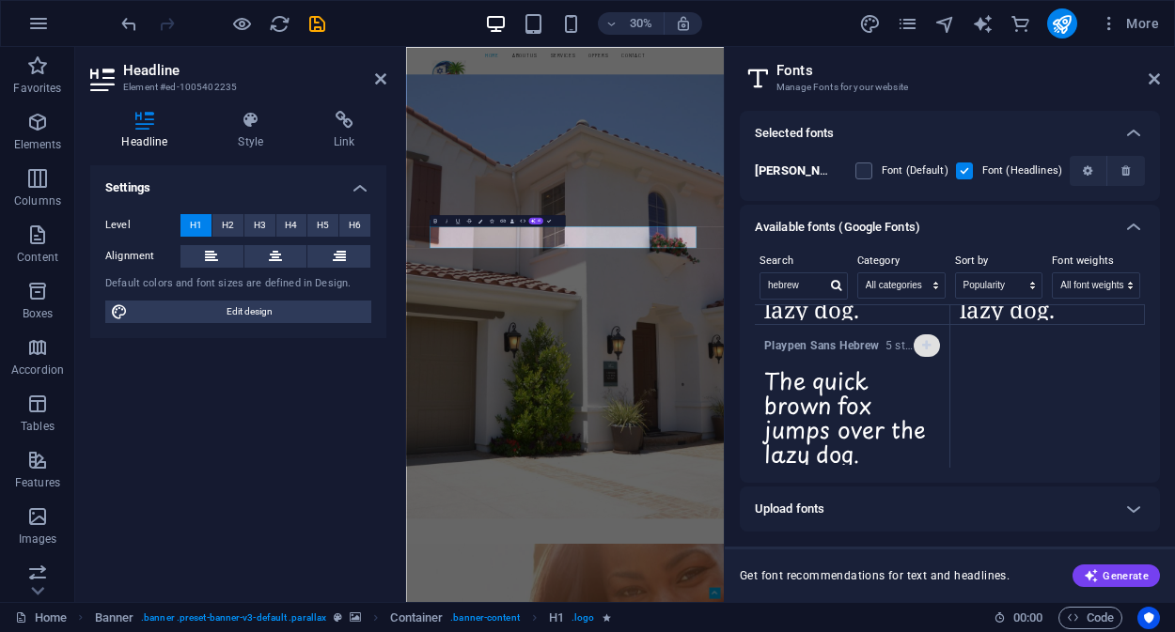
click at [924, 342] on icon "button" at bounding box center [926, 345] width 8 height 11
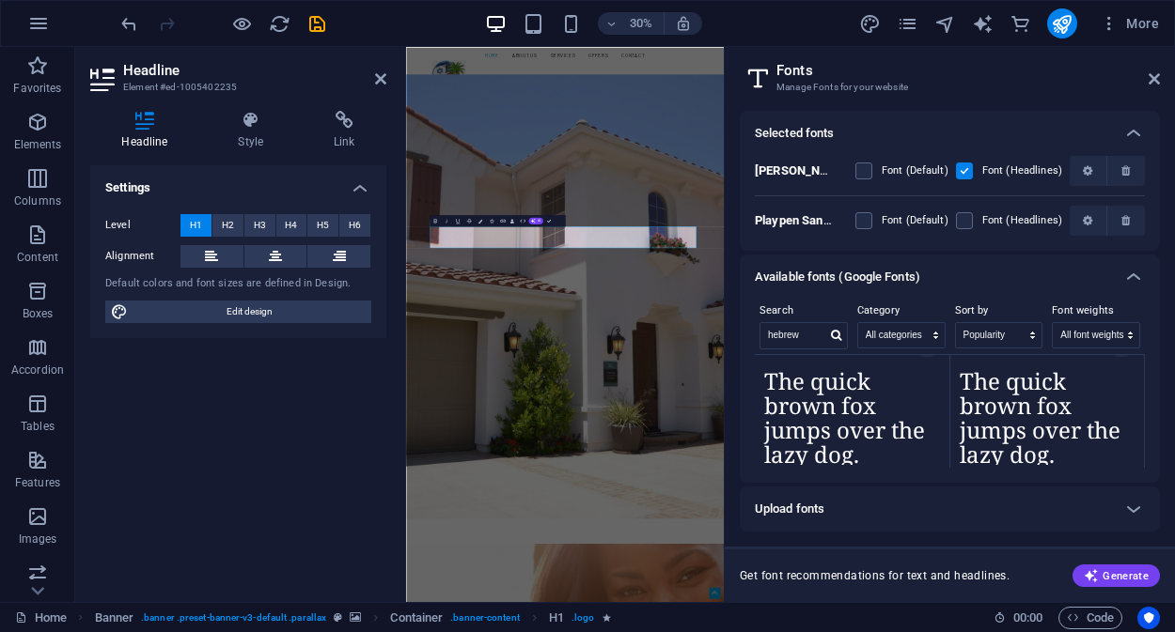
scroll to position [175, 0]
click at [787, 172] on b "[PERSON_NAME]" at bounding box center [802, 171] width 95 height 14
click at [967, 222] on label at bounding box center [964, 220] width 17 height 17
click at [0, 0] on Hebrew "checkbox" at bounding box center [0, 0] width 0 height 0
click at [869, 222] on label at bounding box center [863, 220] width 17 height 17
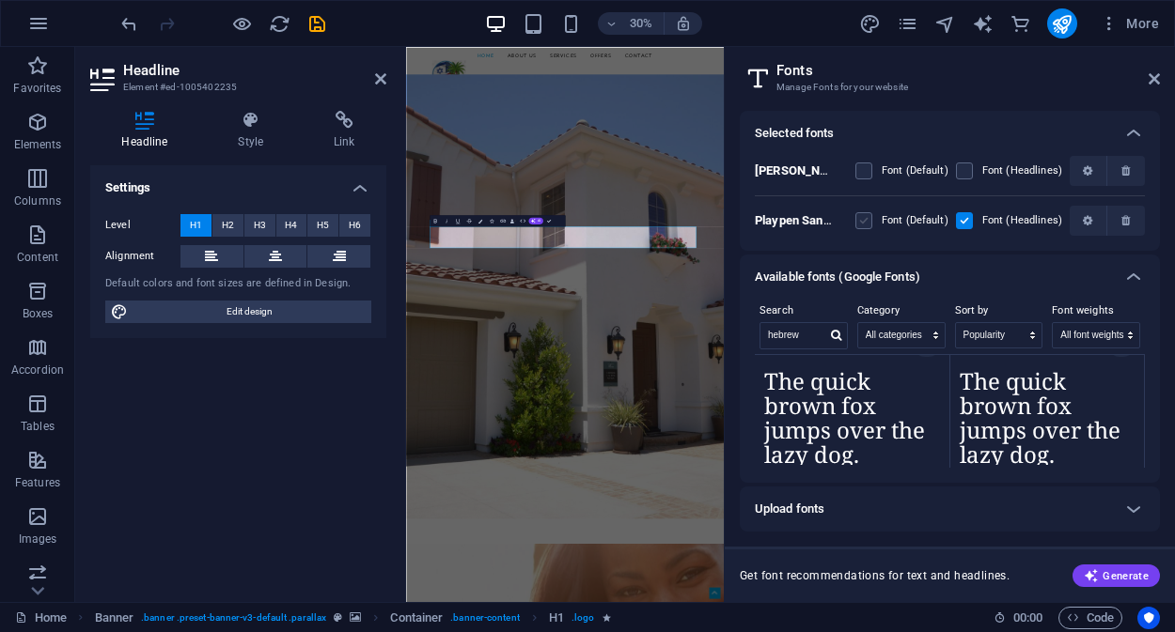
click at [0, 0] on Hebrew "checkbox" at bounding box center [0, 0] width 0 height 0
click at [863, 217] on label at bounding box center [863, 220] width 17 height 17
click at [0, 0] on Hebrew "checkbox" at bounding box center [0, 0] width 0 height 0
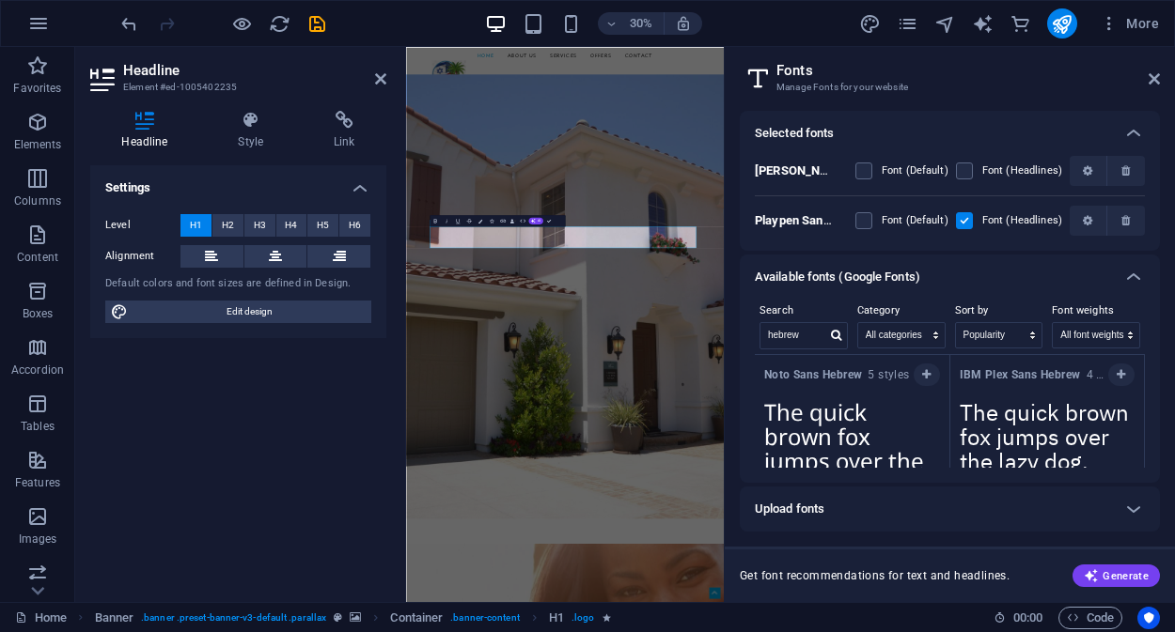
scroll to position [0, 0]
click at [1119, 378] on icon "button" at bounding box center [1120, 375] width 8 height 11
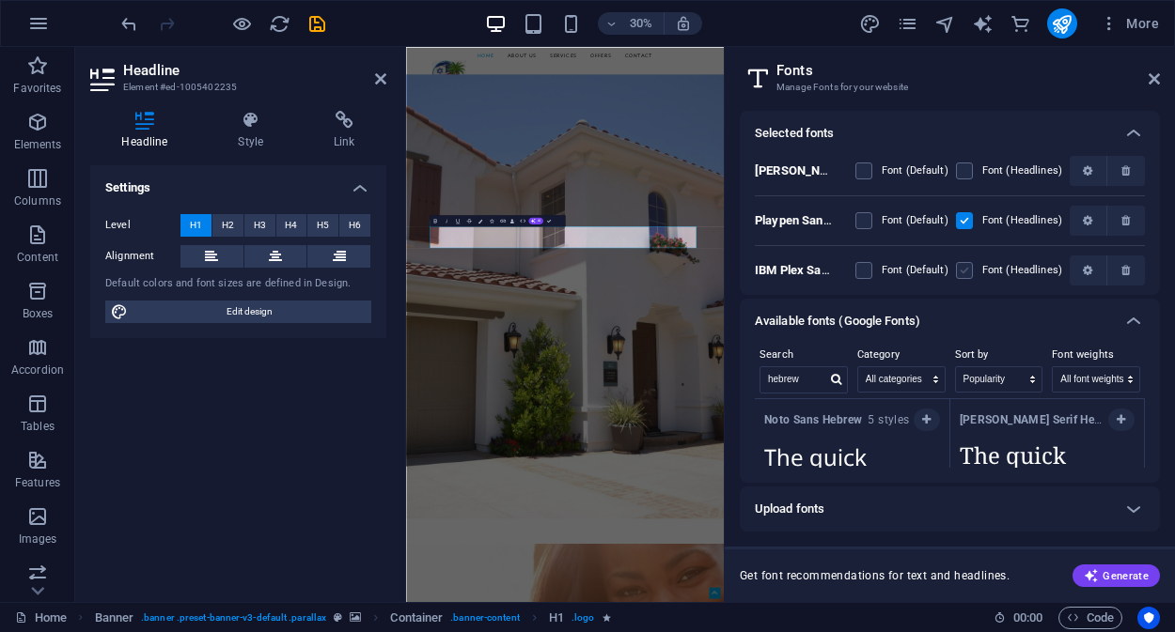
click at [961, 272] on label at bounding box center [964, 270] width 17 height 17
click at [0, 0] on Hebrew "checkbox" at bounding box center [0, 0] width 0 height 0
click at [1153, 80] on icon at bounding box center [1153, 78] width 11 height 15
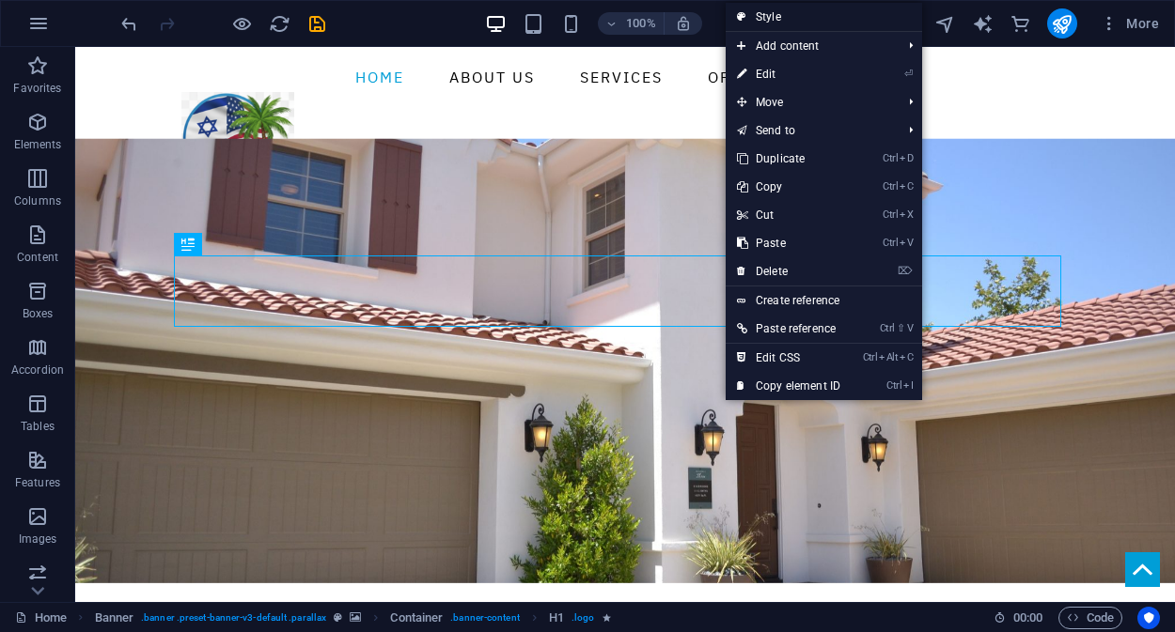
drag, startPoint x: 794, startPoint y: 21, endPoint x: 521, endPoint y: 16, distance: 273.5
click at [794, 21] on link "Style" at bounding box center [823, 17] width 196 height 28
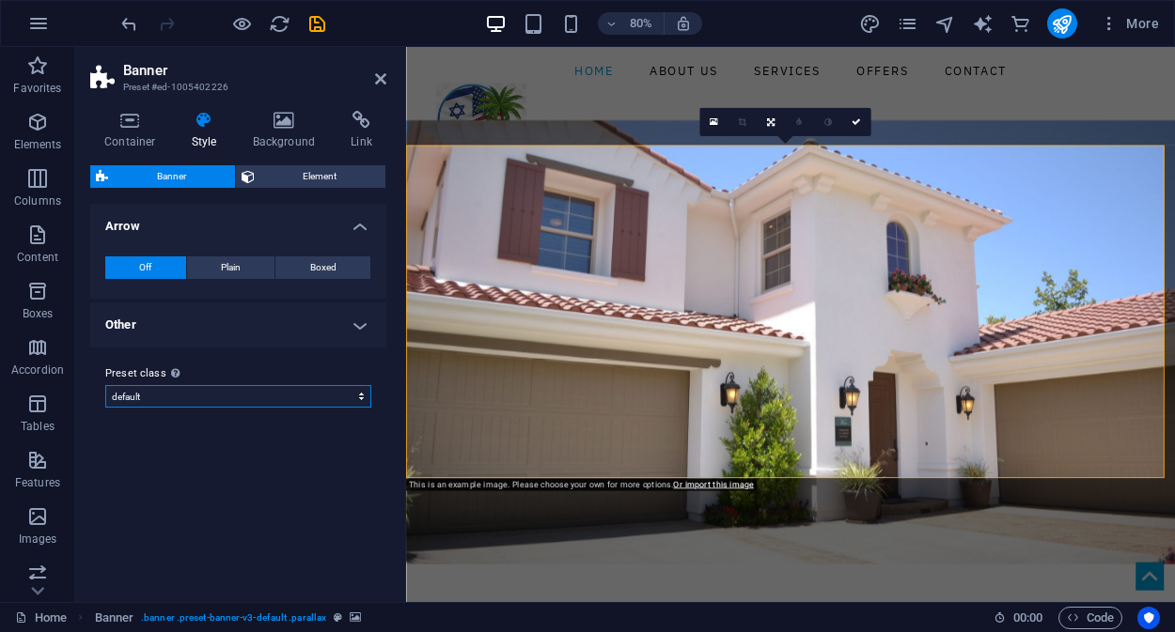
click at [249, 403] on select "default Add preset class" at bounding box center [238, 396] width 266 height 23
click at [310, 178] on span "Element" at bounding box center [320, 176] width 120 height 23
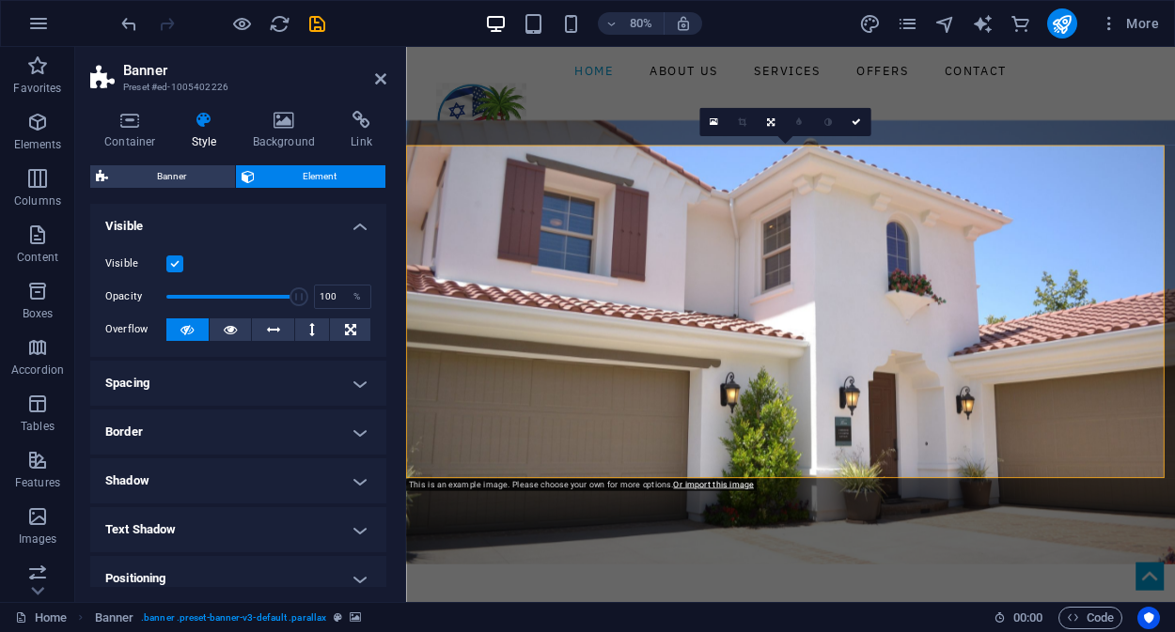
click at [202, 128] on icon at bounding box center [205, 120] width 54 height 19
click at [288, 173] on span "Element" at bounding box center [320, 176] width 120 height 23
click at [165, 180] on span "Banner" at bounding box center [172, 176] width 116 height 23
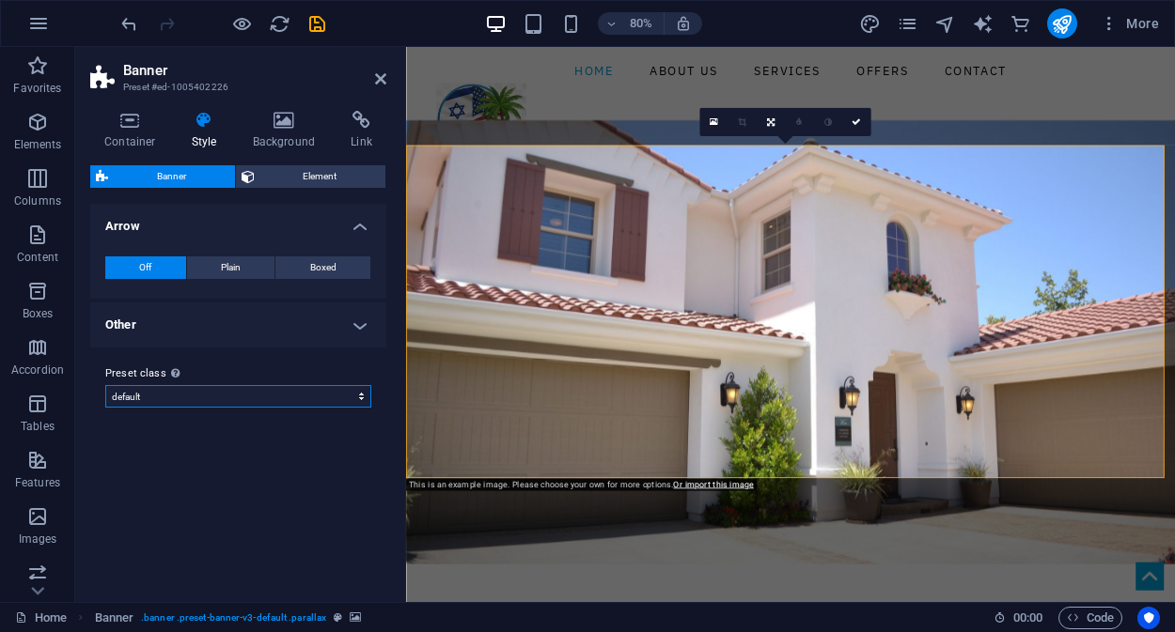
click at [268, 397] on select "default Add preset class" at bounding box center [238, 396] width 266 height 23
click at [105, 385] on select "default Add preset class" at bounding box center [238, 396] width 266 height 23
select select "preset-banner-v3-default"
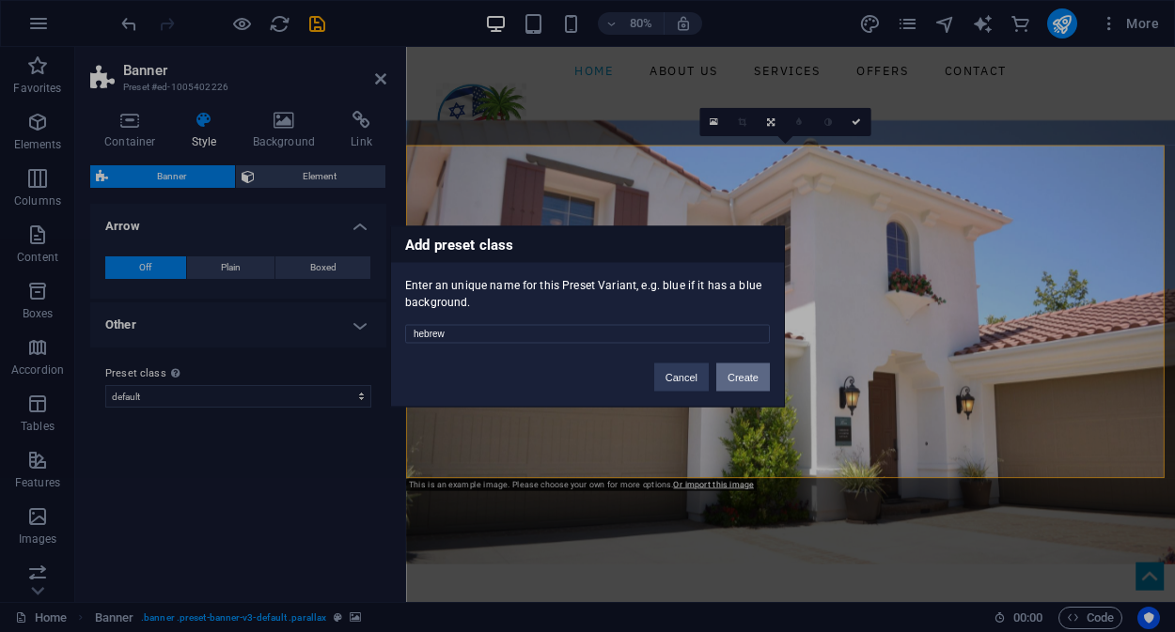
type input "hebrew"
click at [749, 381] on button "Create" at bounding box center [743, 377] width 54 height 28
select select "preset-banner-v3-hebrew"
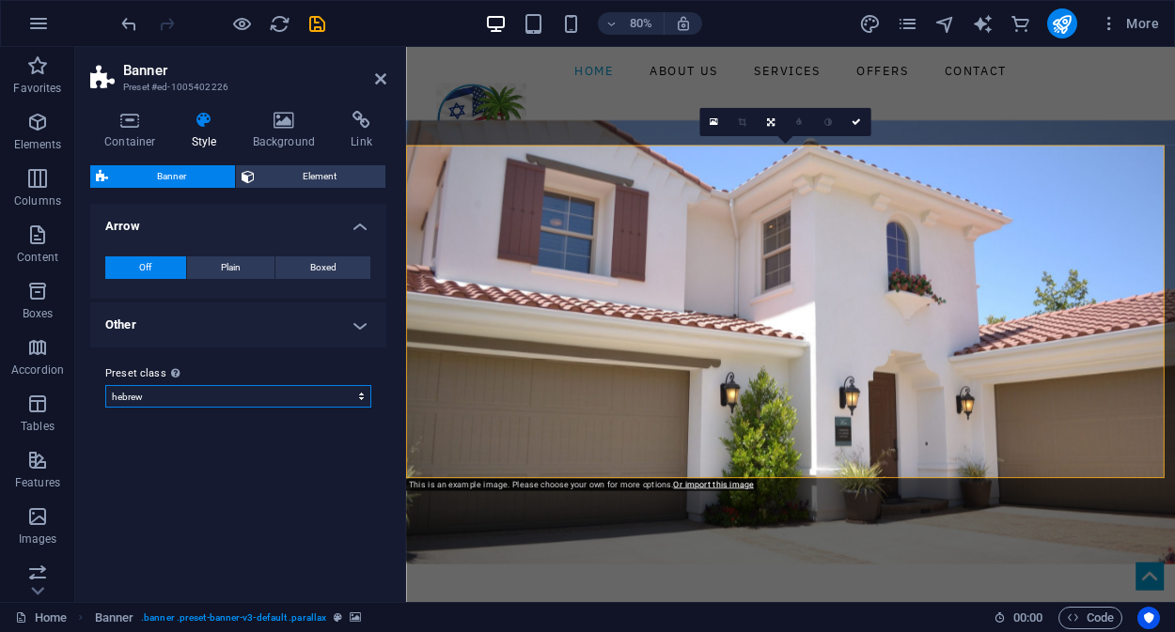
click at [181, 405] on select "default hebrew Add preset class" at bounding box center [238, 396] width 266 height 23
click at [181, 406] on select "default hebrew Add preset class" at bounding box center [238, 396] width 266 height 23
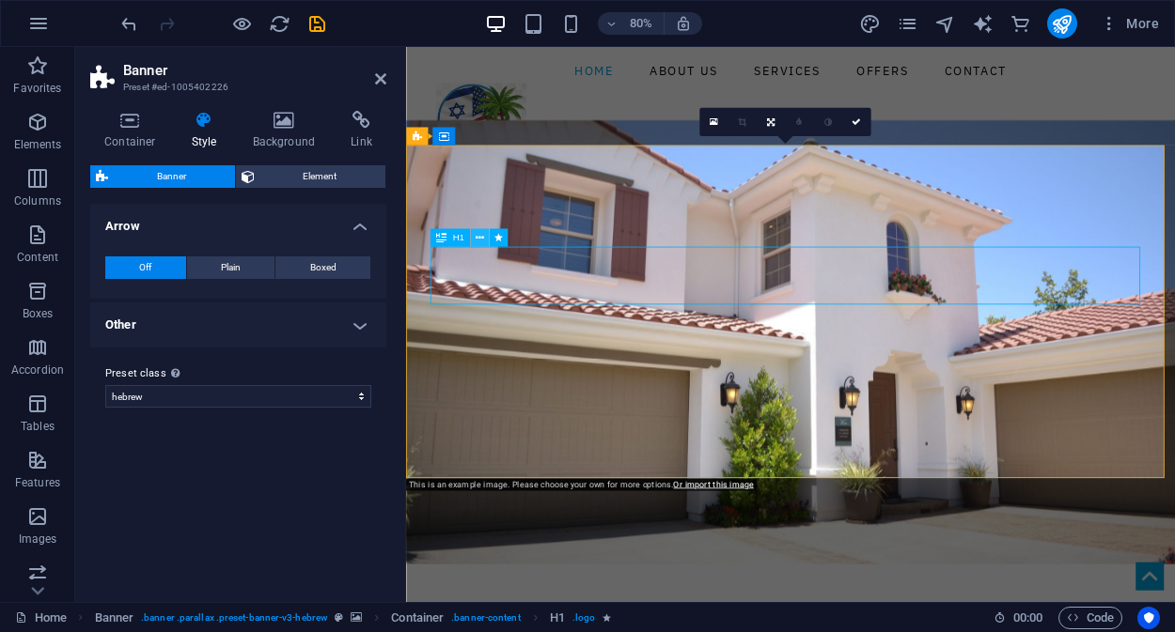
click at [478, 241] on icon at bounding box center [479, 238] width 8 height 16
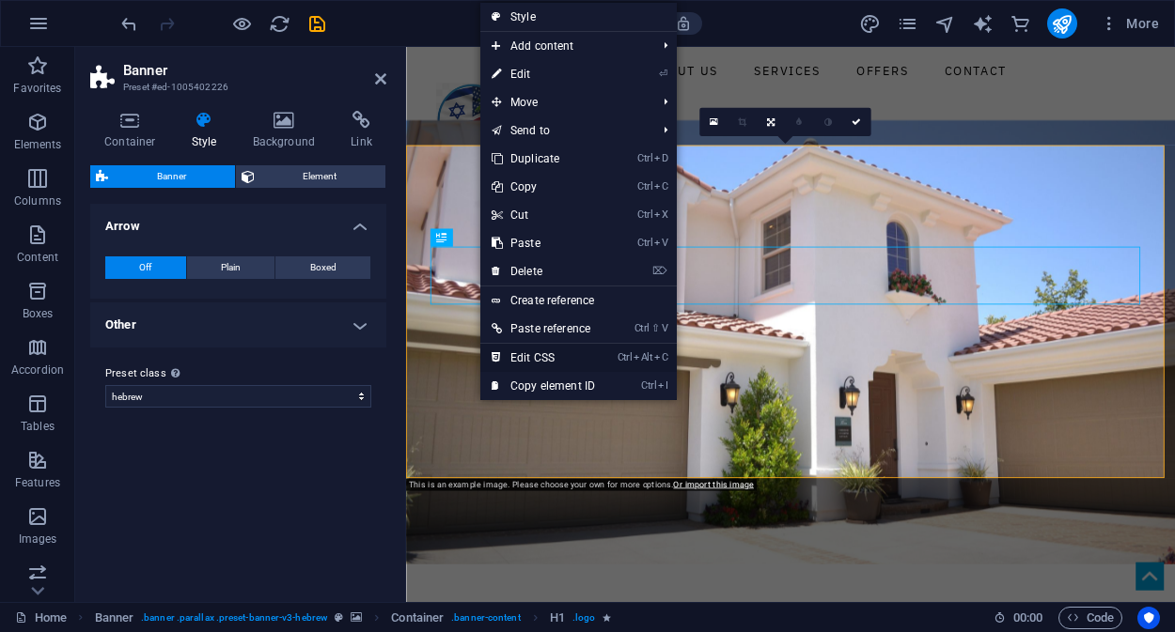
click at [545, 358] on link "Ctrl Alt C Edit CSS" at bounding box center [543, 358] width 126 height 28
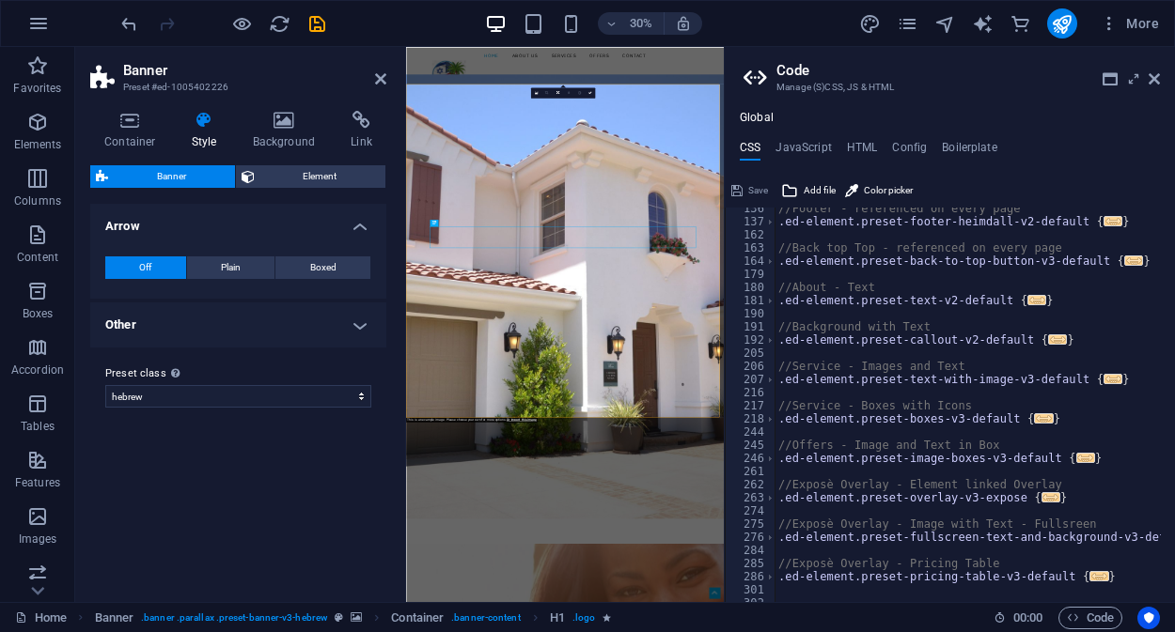
scroll to position [249, 0]
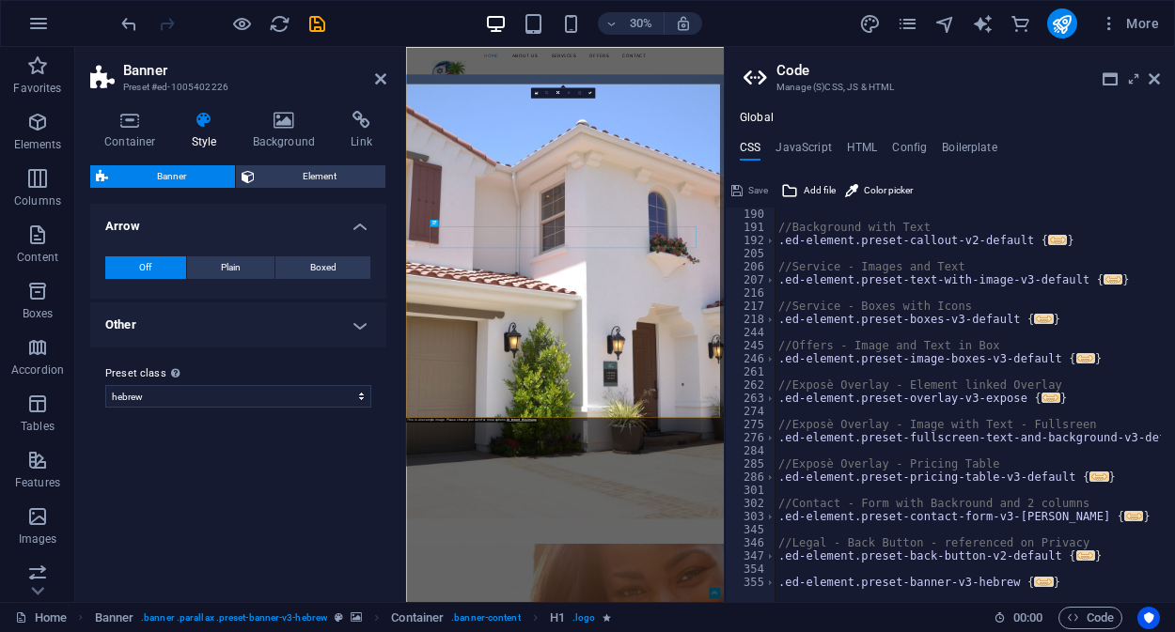
click at [1021, 576] on div "//Background with Text .ed-element.preset-callout-v2-default { ... } //Service …" at bounding box center [974, 412] width 400 height 408
type textarea ".ed-element.preset-banner-v3-hebrew {"
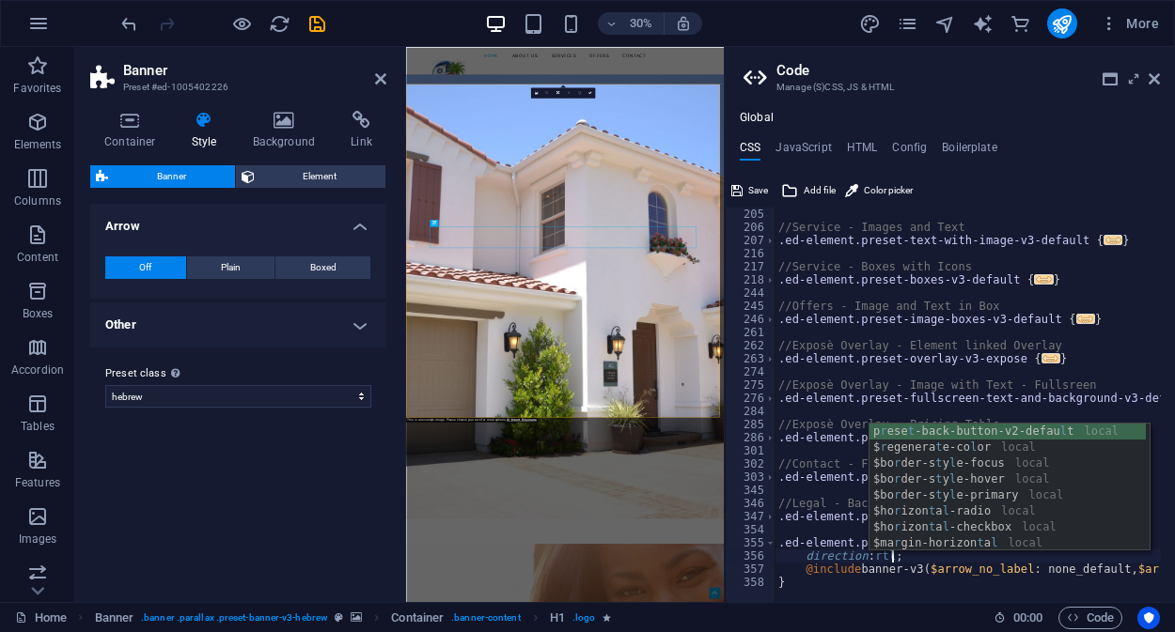
scroll to position [0, 8]
type textarea "direction: rtl"
click at [755, 192] on span "Save" at bounding box center [758, 190] width 20 height 23
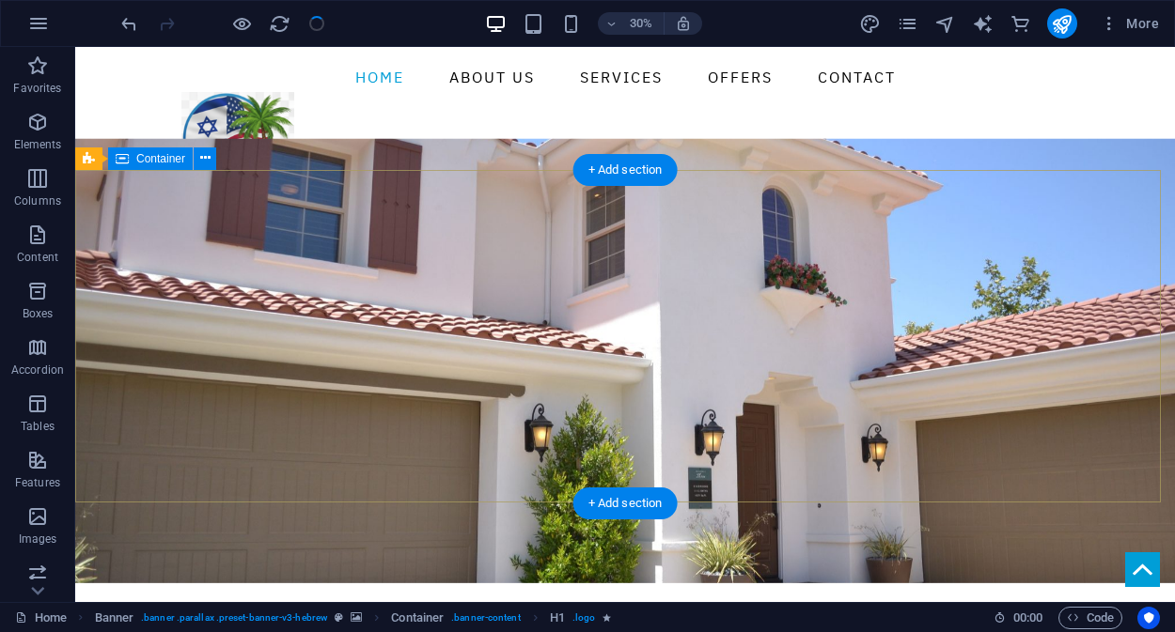
checkbox input "false"
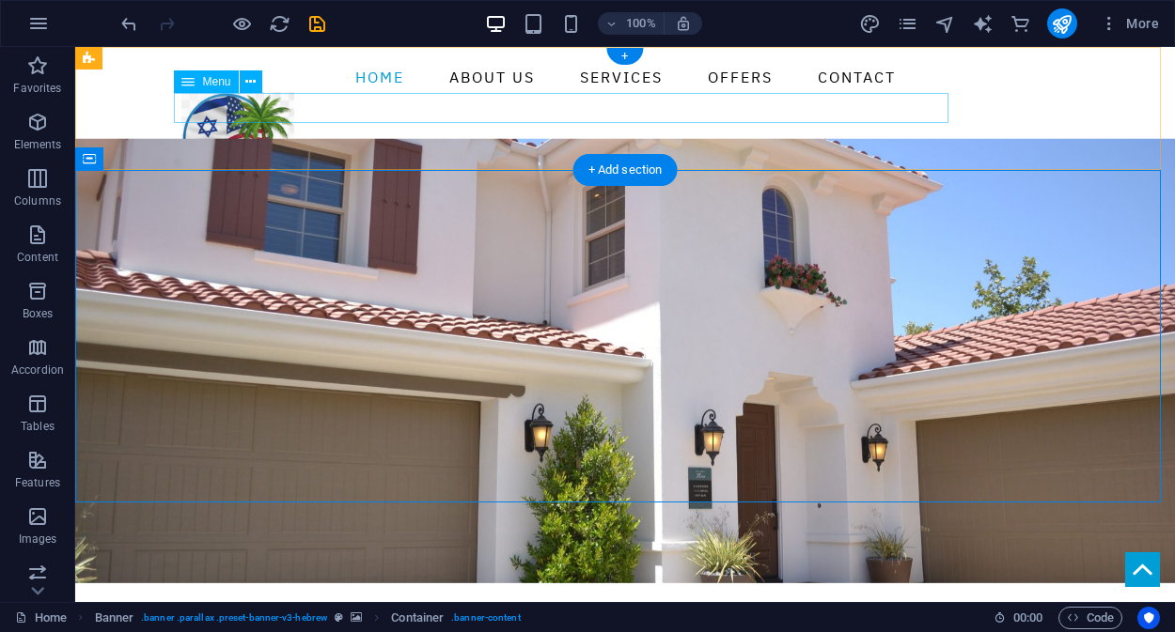
click at [801, 92] on nav "Home About us Services Offers Contact" at bounding box center [624, 77] width 887 height 30
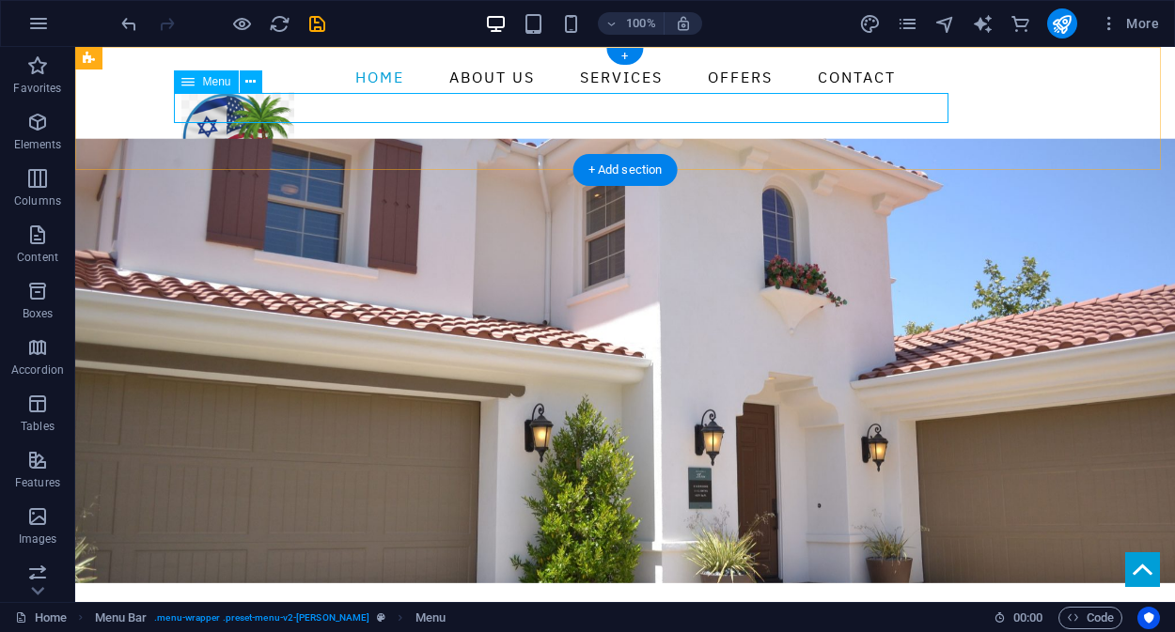
click at [302, 92] on nav "Home About us Services Offers Contact" at bounding box center [624, 77] width 887 height 30
drag, startPoint x: 302, startPoint y: 101, endPoint x: 313, endPoint y: 108, distance: 13.1
click at [313, 92] on nav "Home About us Services Offers Contact" at bounding box center [624, 77] width 887 height 30
drag, startPoint x: 313, startPoint y: 108, endPoint x: 351, endPoint y: 111, distance: 38.6
click at [351, 92] on nav "Home About us Services Offers Contact" at bounding box center [624, 77] width 887 height 30
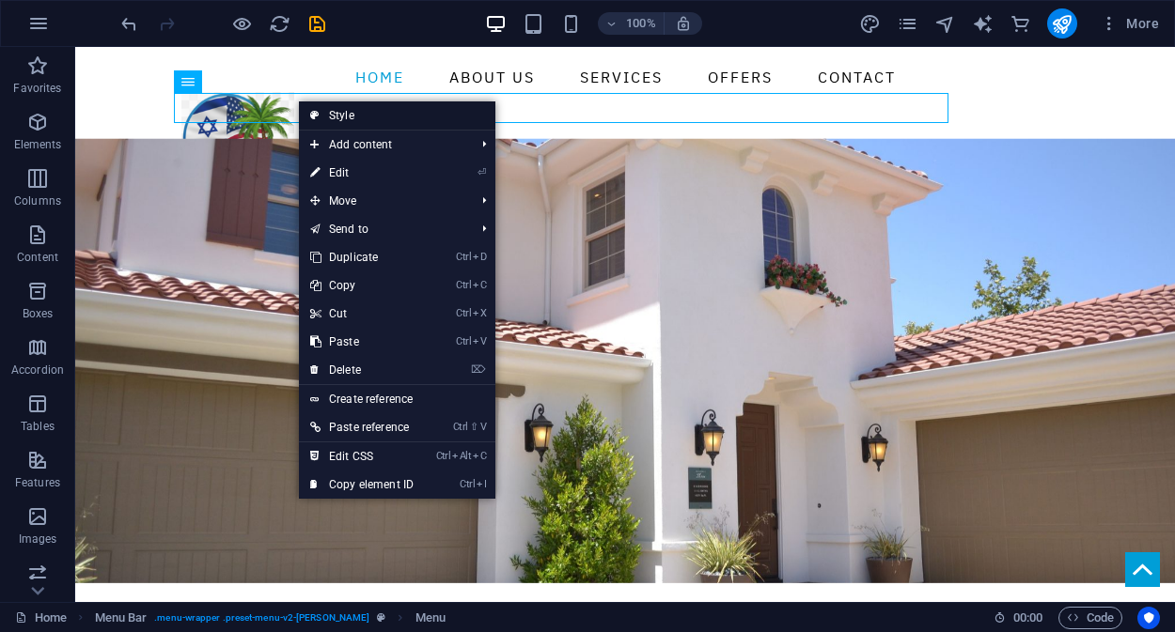
click at [336, 112] on link "Style" at bounding box center [397, 115] width 196 height 28
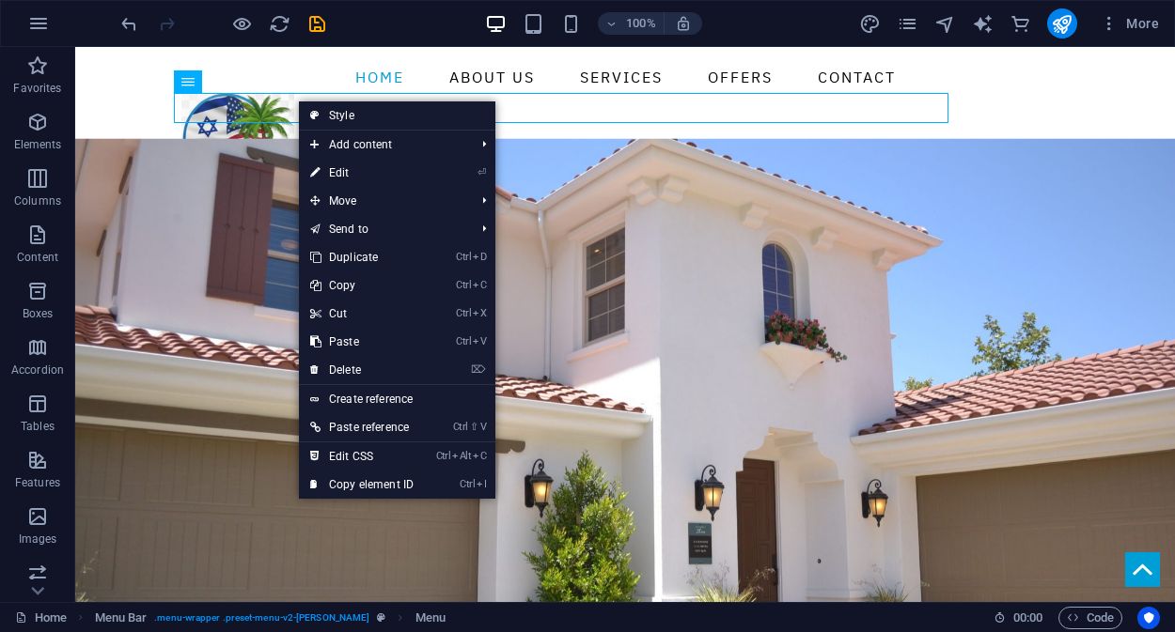
select select "rem"
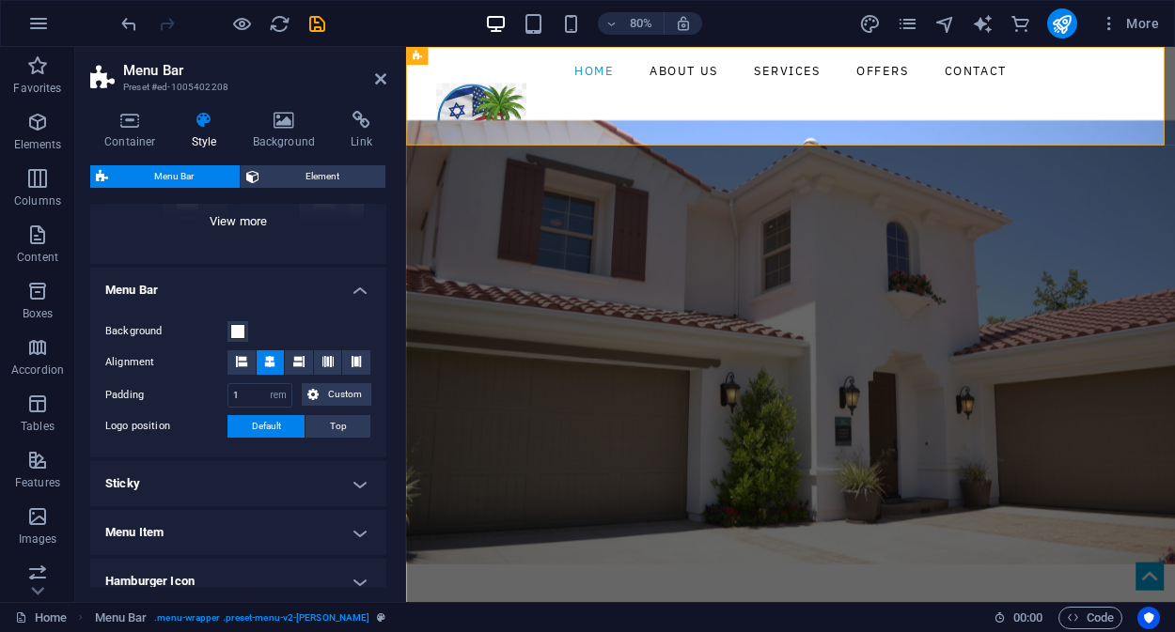
scroll to position [444, 0]
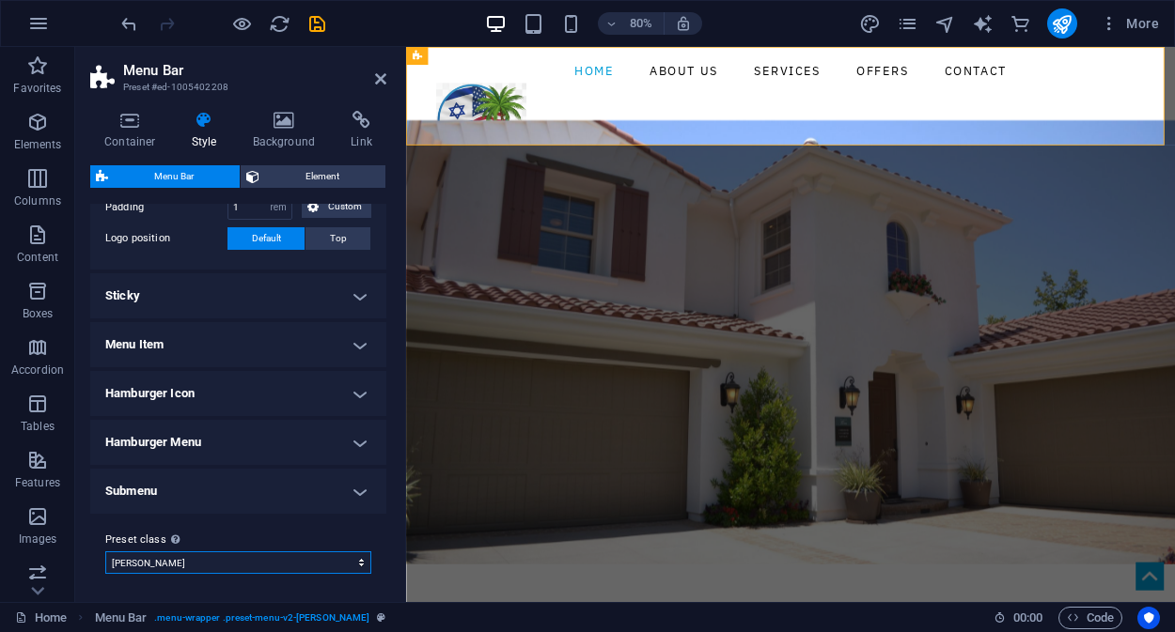
click at [195, 564] on select "morris Add preset class" at bounding box center [238, 563] width 266 height 23
click at [269, 562] on select "morris Add preset class" at bounding box center [238, 563] width 266 height 23
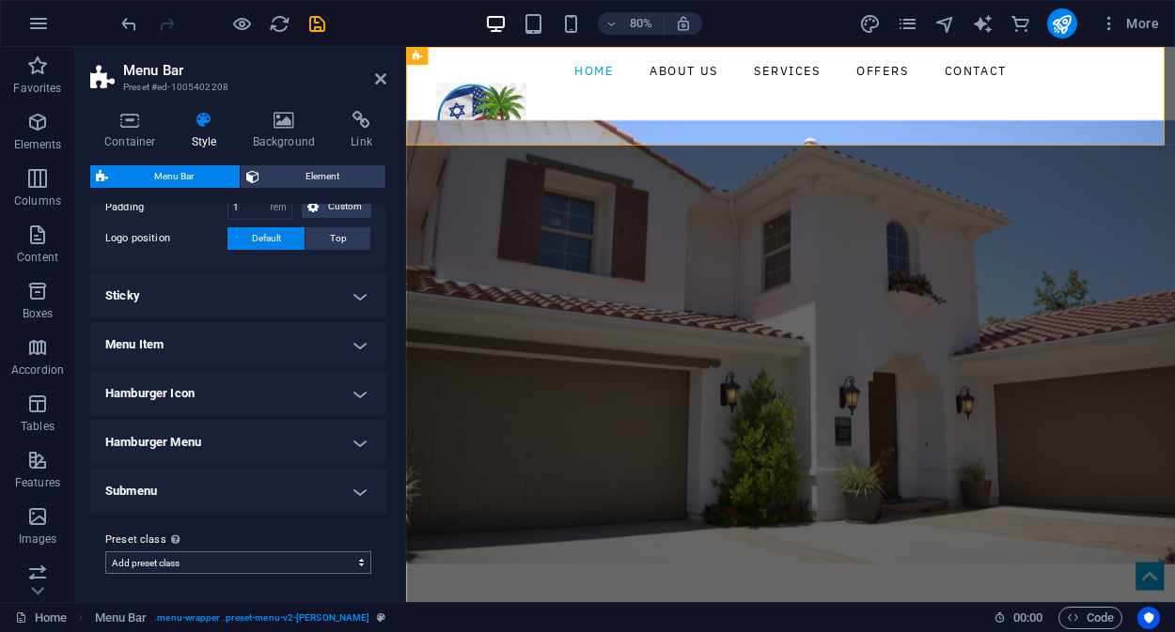
click at [105, 552] on select "morris Add preset class" at bounding box center [238, 563] width 266 height 23
select select "preset-menu-v2-morris"
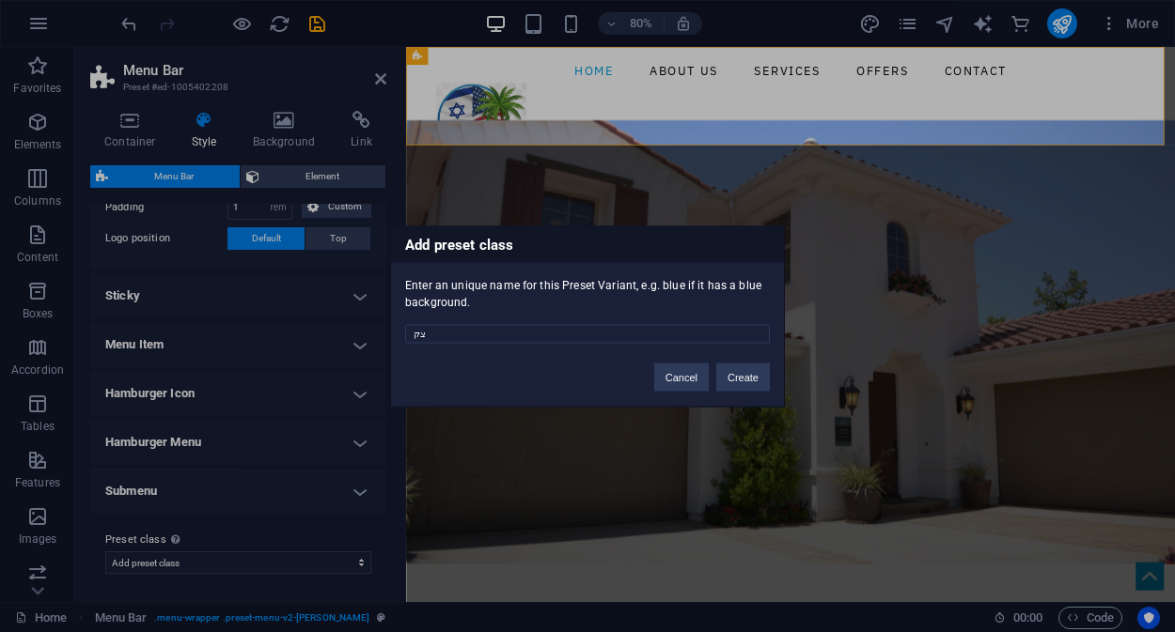
type input "צ"
type input "menuhebrew"
click at [743, 377] on button "Create" at bounding box center [743, 377] width 54 height 28
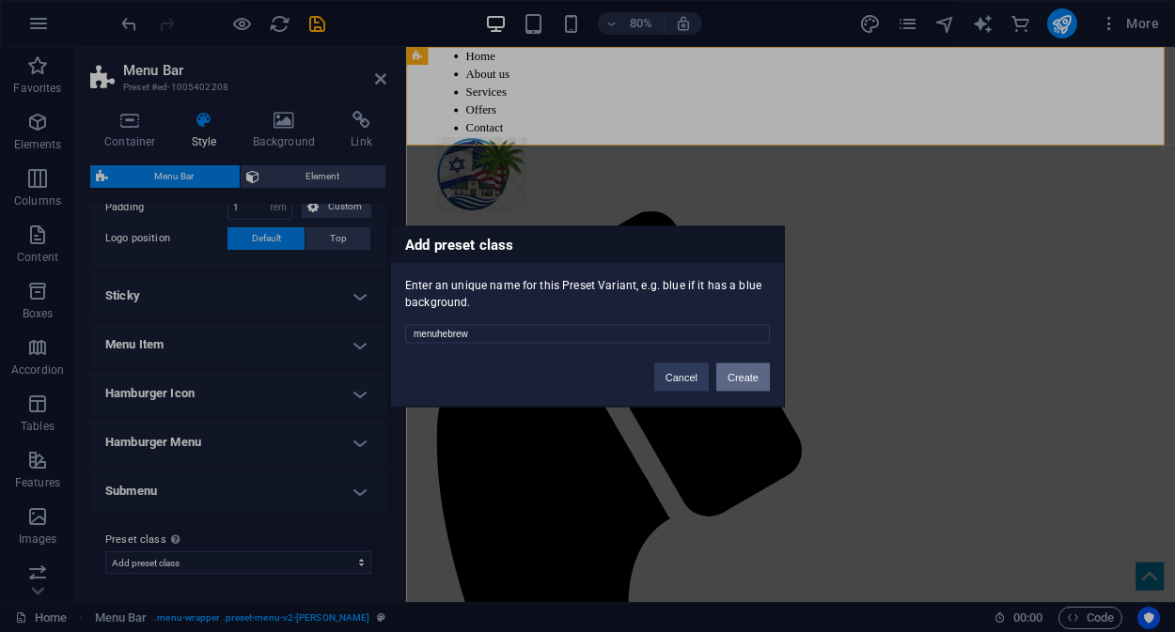
select select "preset-menu-v2-menuhebrew"
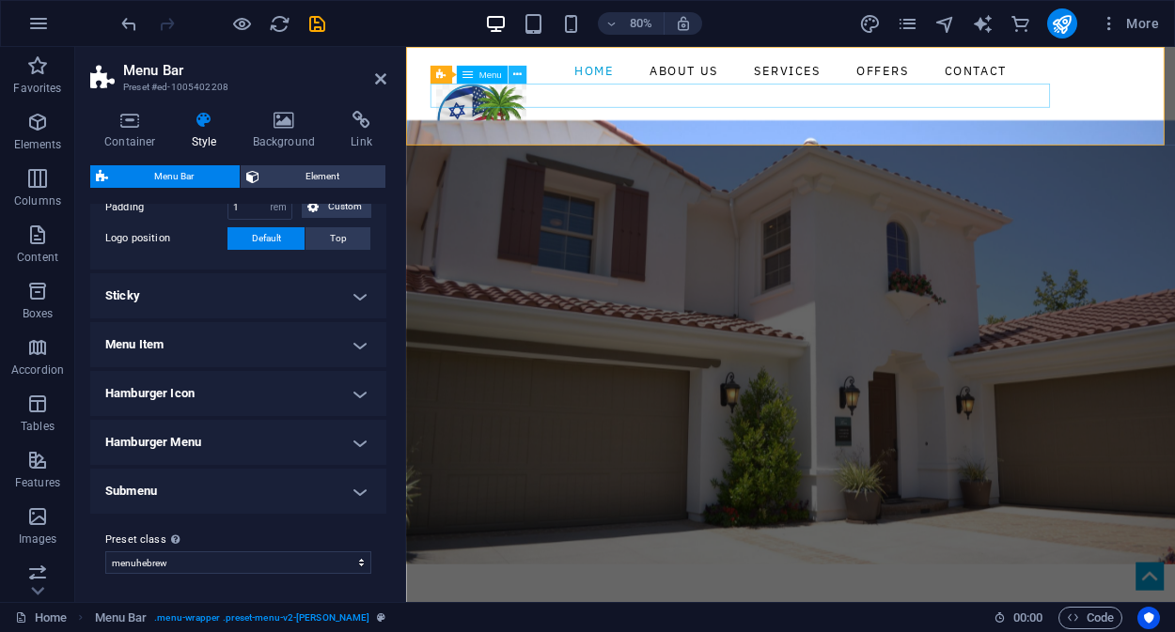
click at [518, 74] on icon at bounding box center [517, 75] width 8 height 16
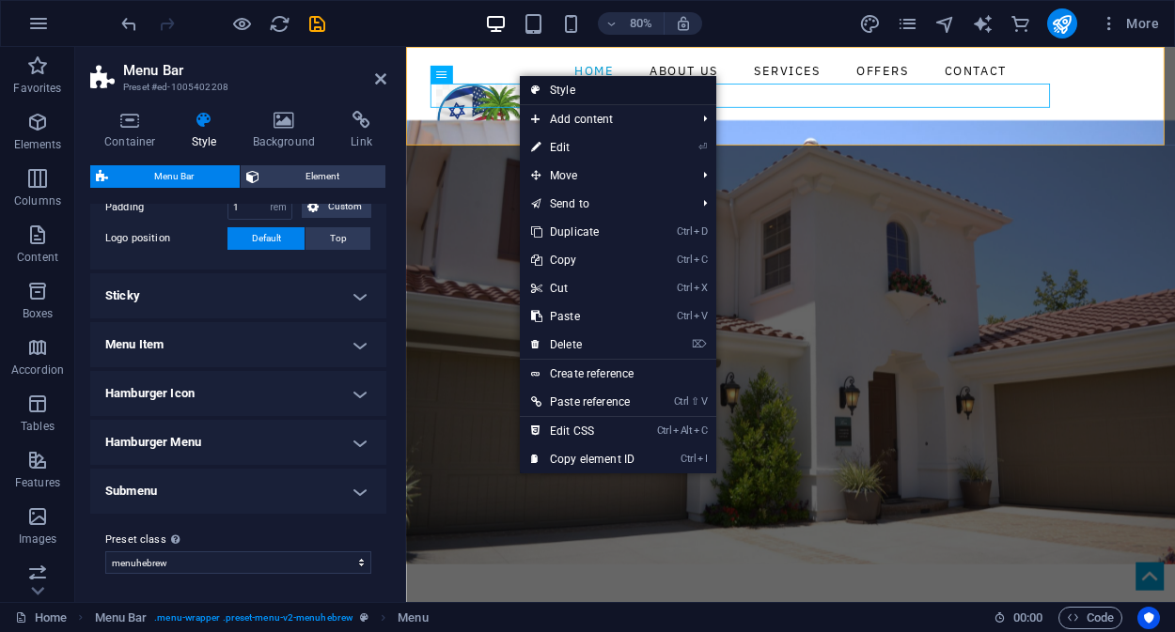
click at [553, 83] on link "Style" at bounding box center [618, 90] width 196 height 28
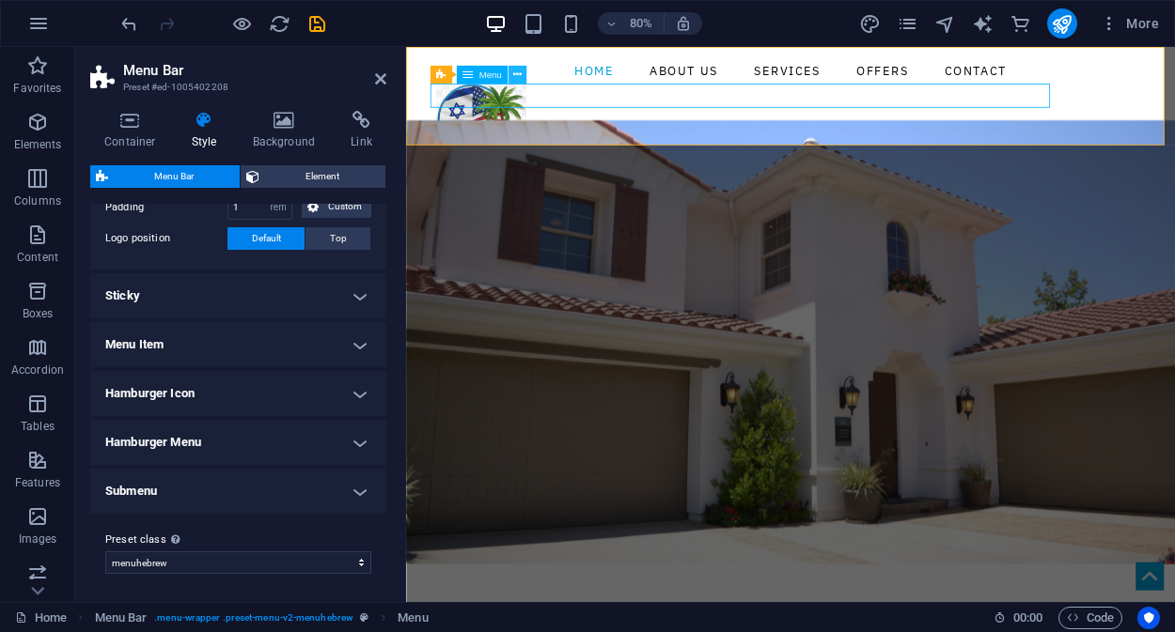
click at [520, 76] on icon at bounding box center [517, 75] width 8 height 16
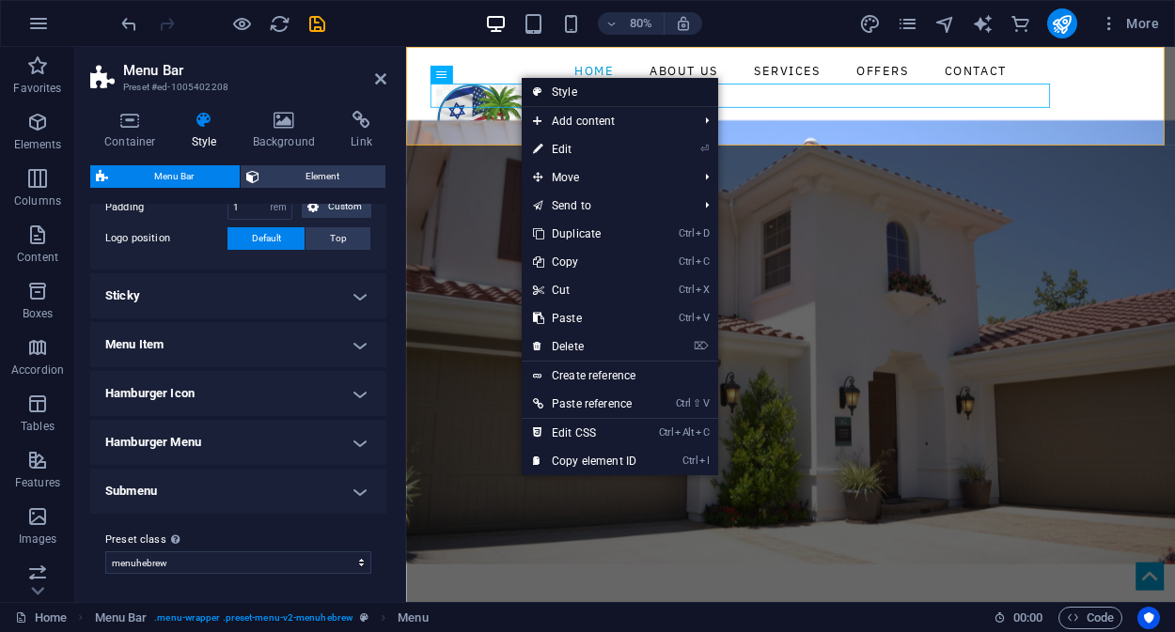
click at [553, 88] on link "Style" at bounding box center [620, 92] width 196 height 28
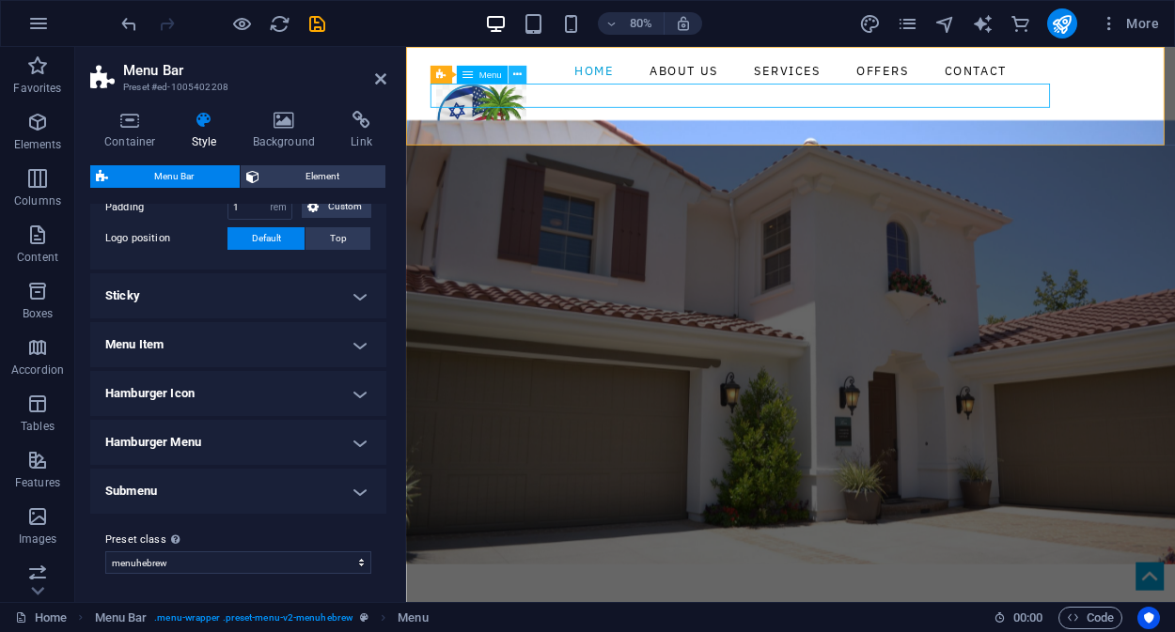
click at [520, 74] on icon at bounding box center [517, 75] width 8 height 16
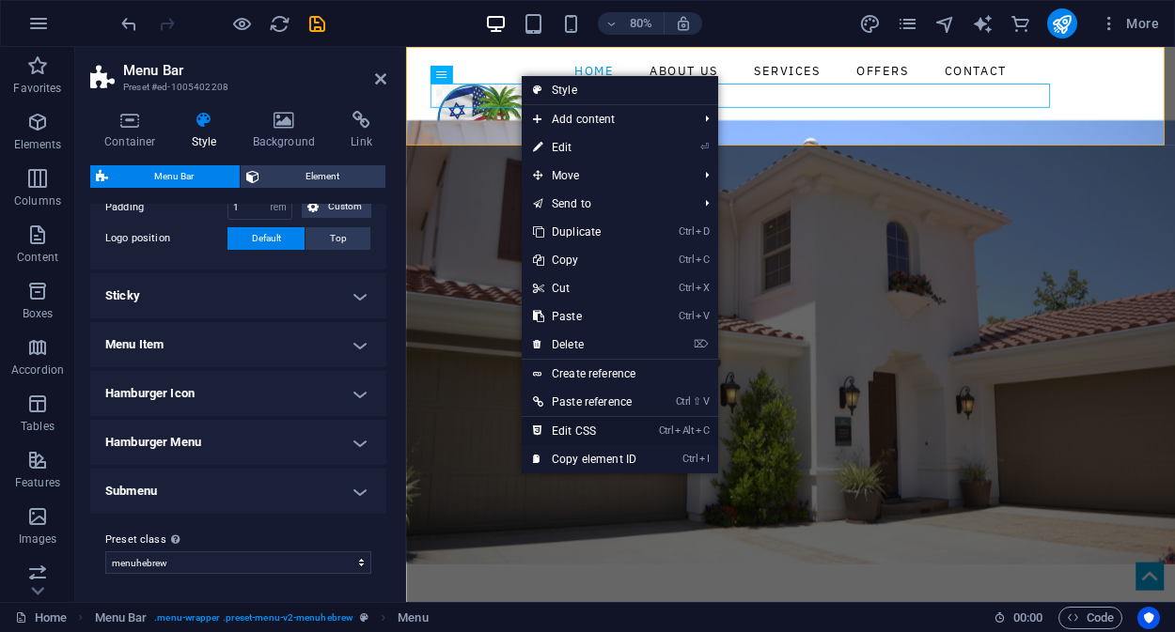
click at [602, 428] on link "Ctrl Alt C Edit CSS" at bounding box center [585, 431] width 126 height 28
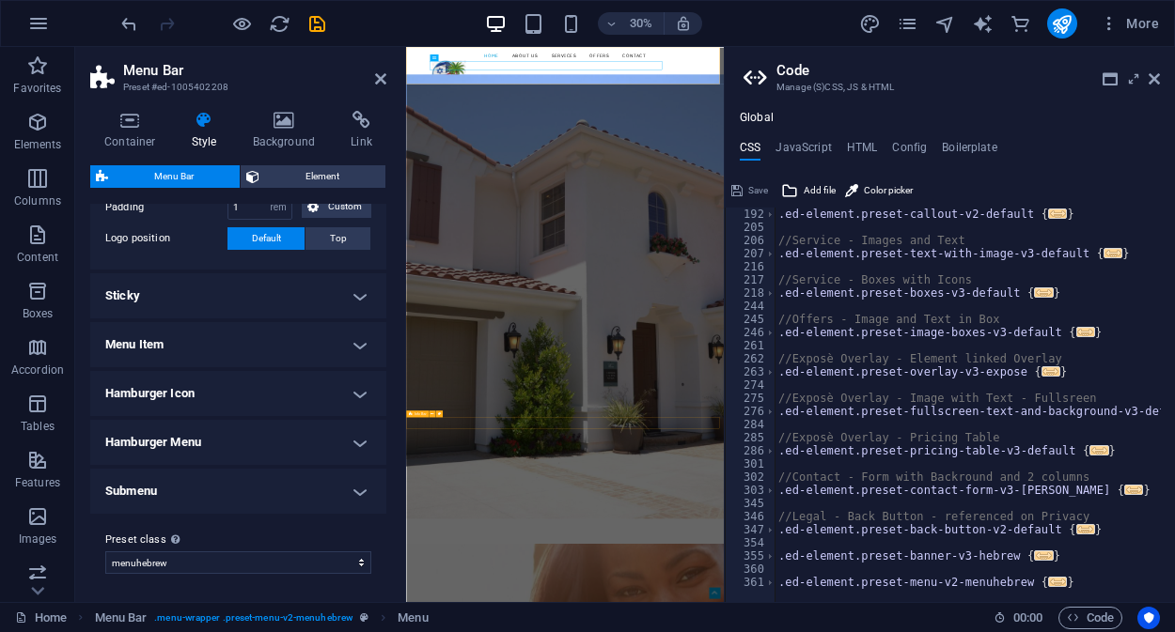
scroll to position [276, 0]
click at [1048, 582] on span "..." at bounding box center [1057, 582] width 19 height 10
type textarea ".ed-element.preset-menu-v2-menuhebrew {"
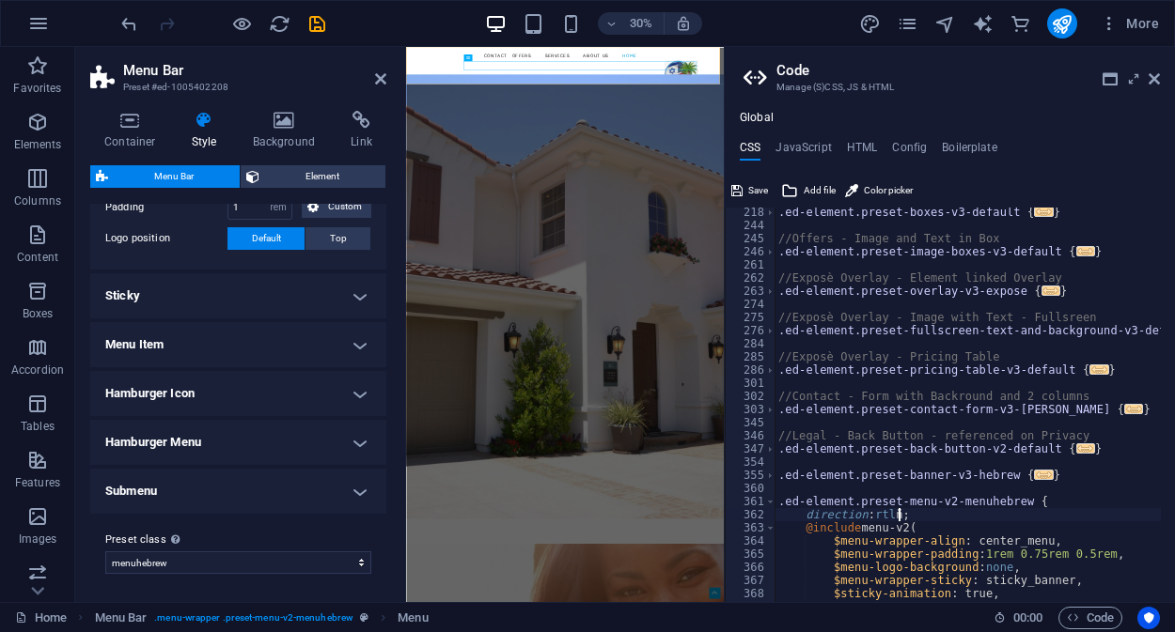
scroll to position [0, 8]
type textarea "direction: rtl;"
click at [748, 192] on span "Save" at bounding box center [758, 190] width 20 height 23
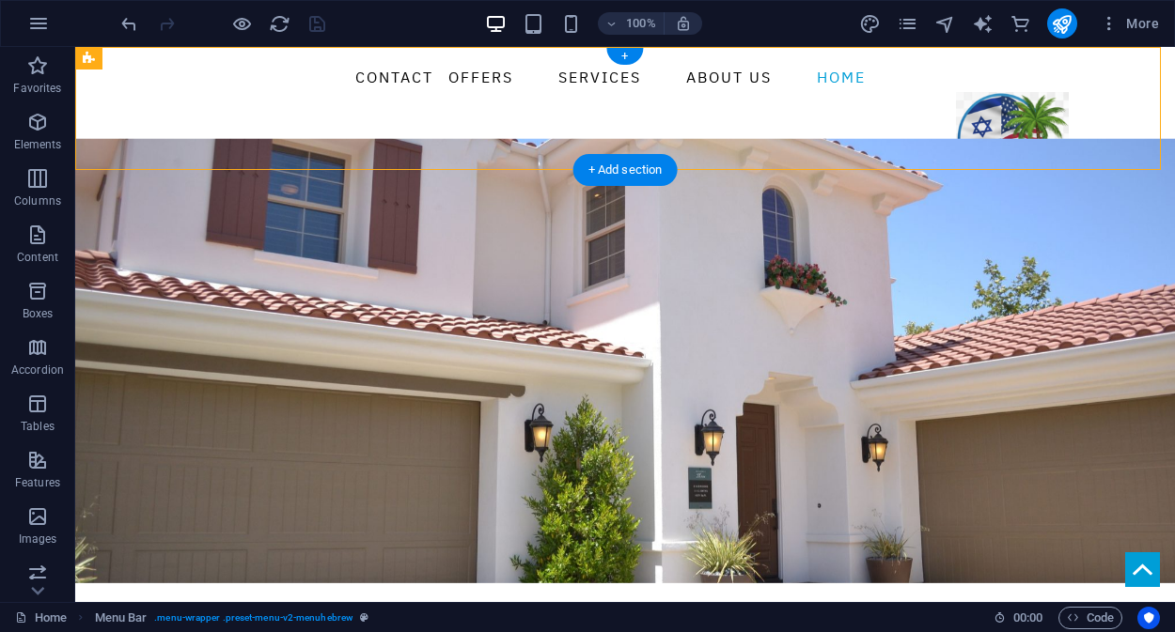
drag, startPoint x: 250, startPoint y: 93, endPoint x: 957, endPoint y: 113, distance: 706.9
click at [957, 113] on header "Home About us Services Offers Contact Menu" at bounding box center [624, 123] width 917 height 153
click at [957, 92] on nav "Home About us Services Offers Contact" at bounding box center [624, 77] width 887 height 30
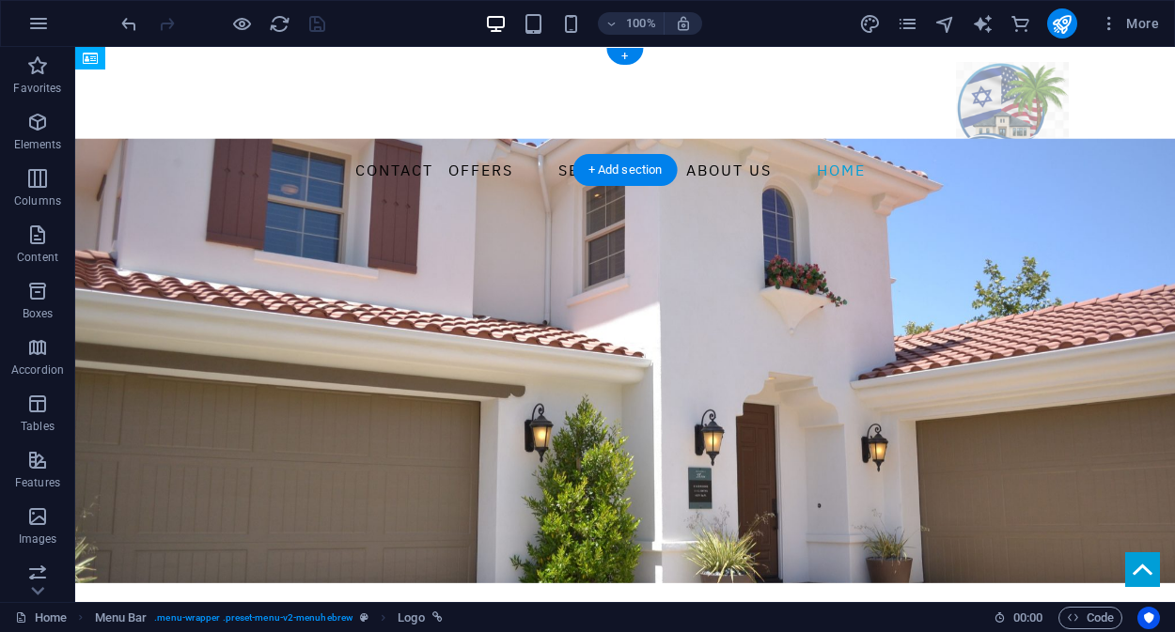
drag, startPoint x: 218, startPoint y: 118, endPoint x: 916, endPoint y: 106, distance: 698.3
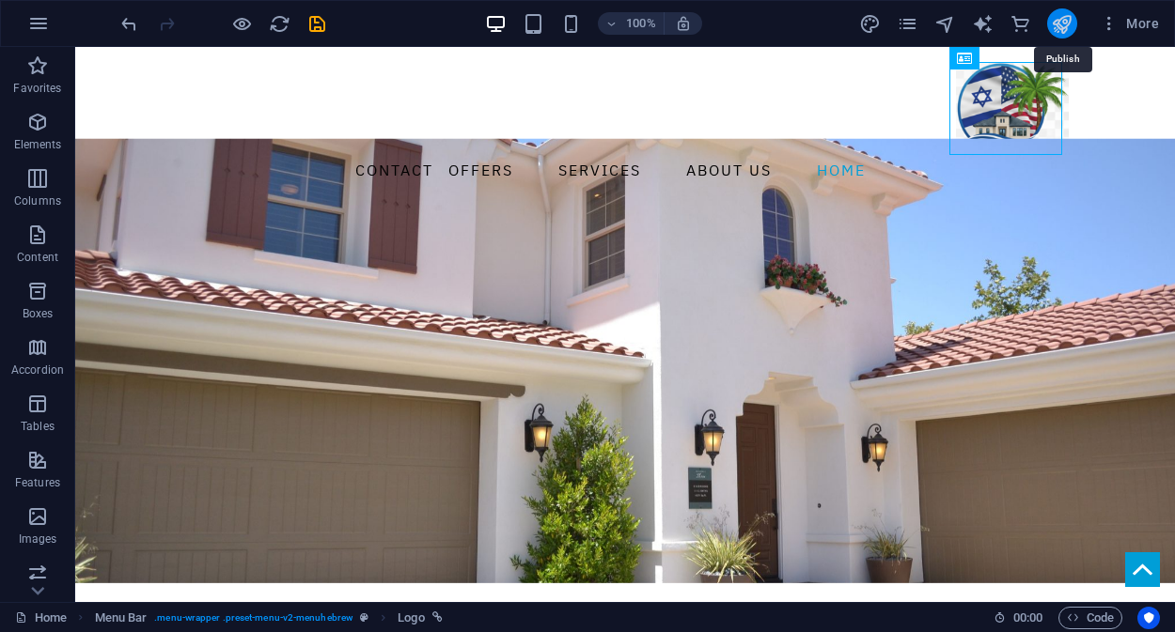
click at [1060, 28] on icon "publish" at bounding box center [1062, 24] width 22 height 22
checkbox input "false"
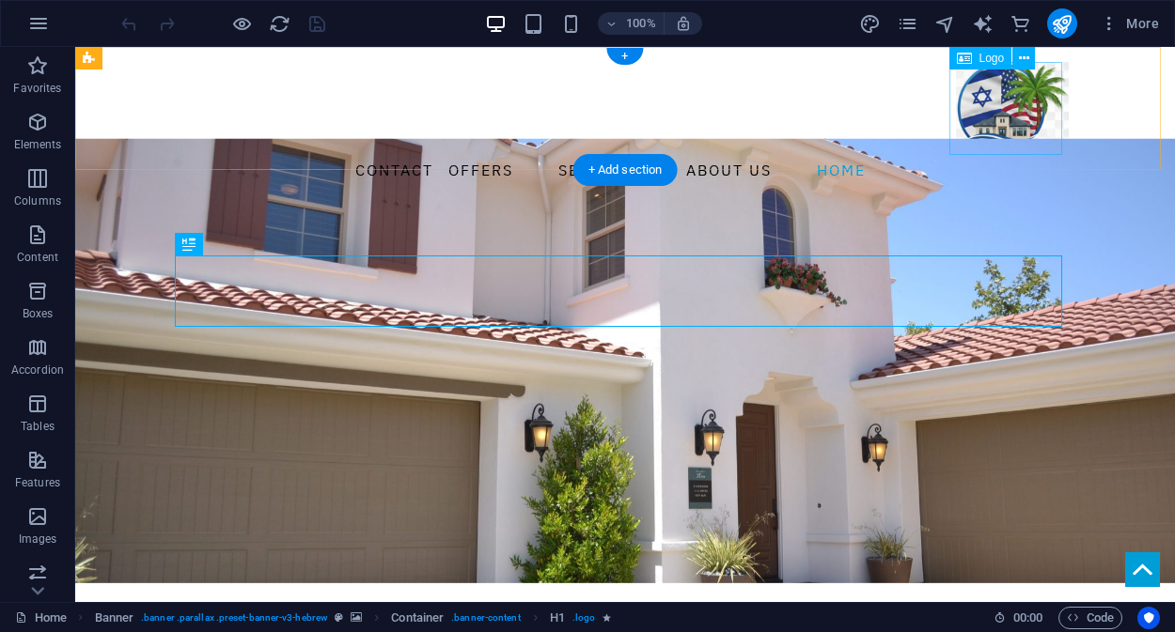
click at [978, 120] on div at bounding box center [624, 108] width 887 height 93
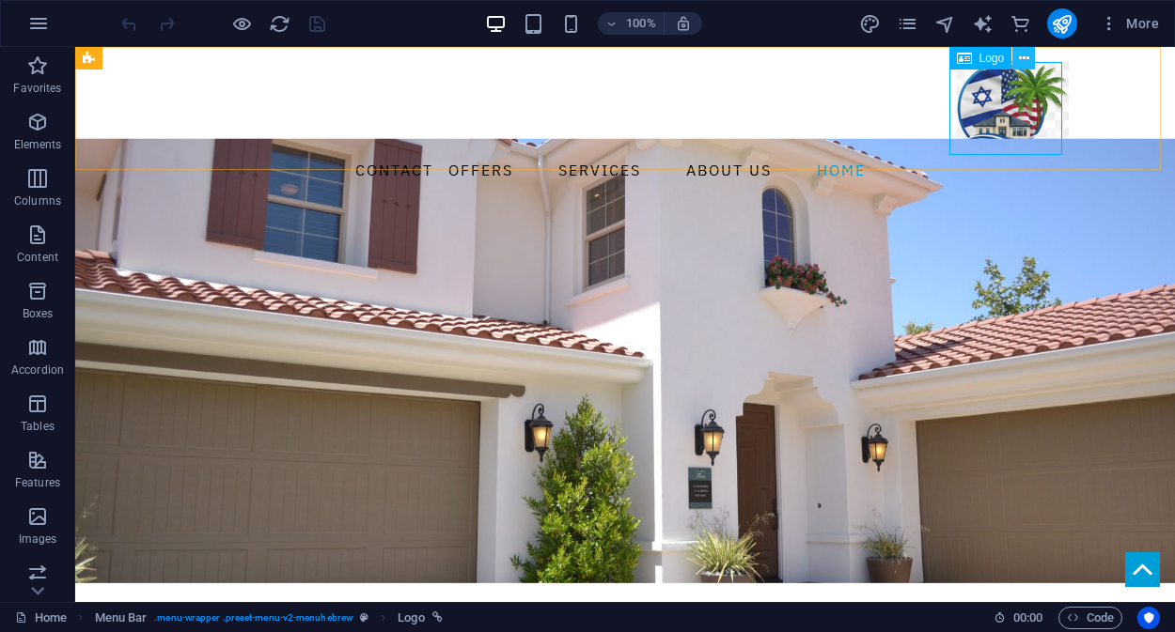
click at [1025, 58] on icon at bounding box center [1024, 59] width 10 height 20
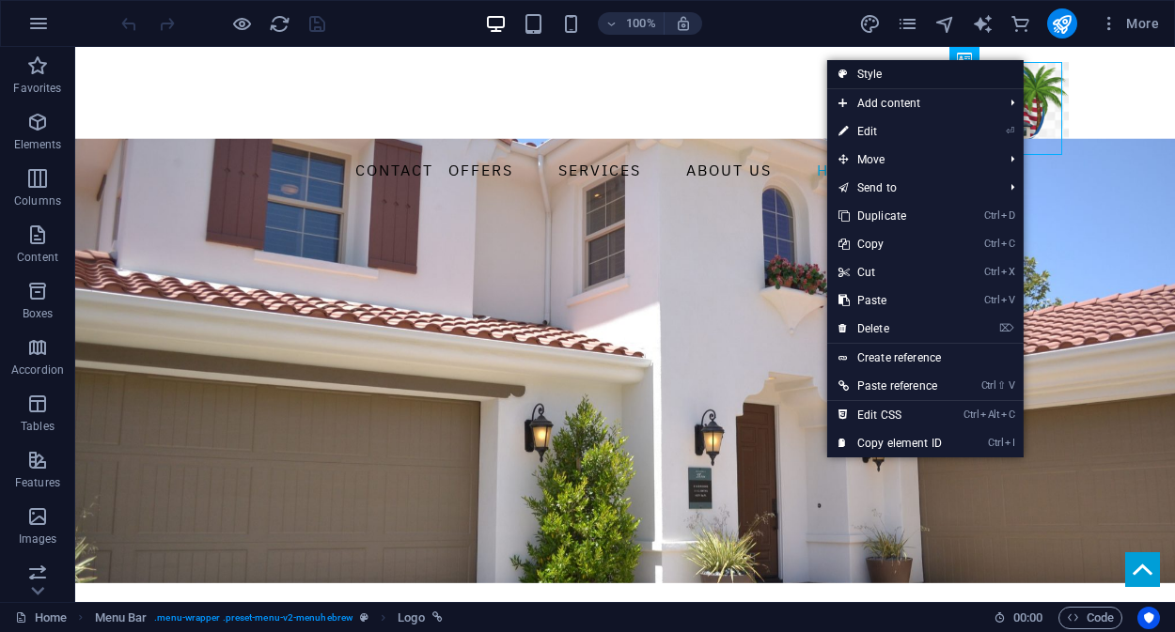
click at [874, 75] on link "Style" at bounding box center [925, 74] width 196 height 28
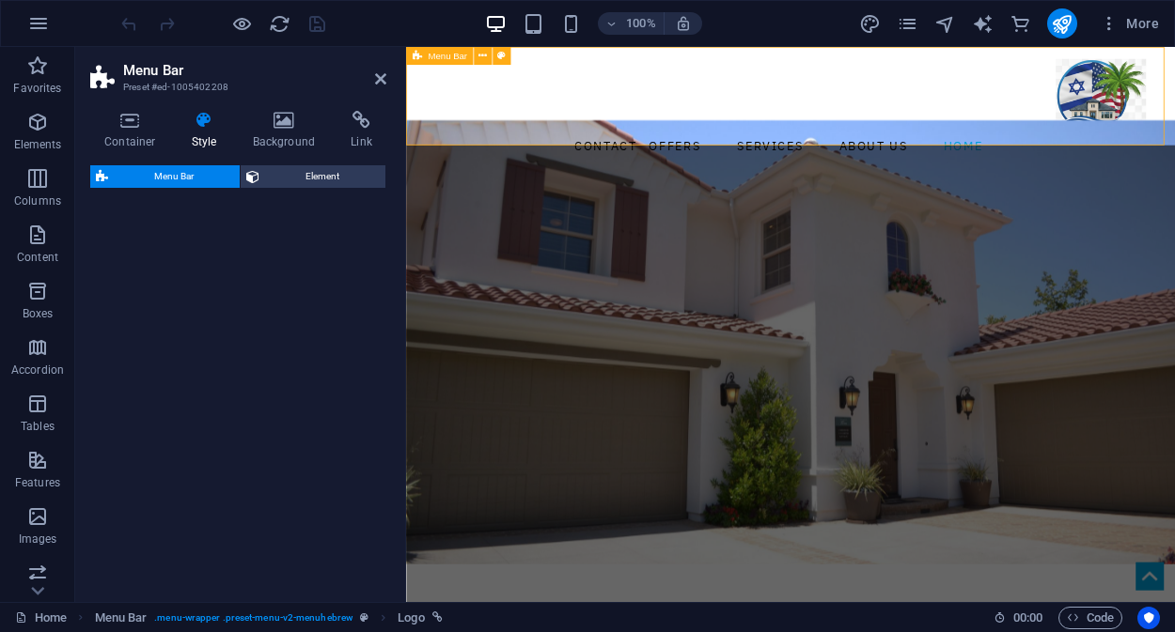
select select "rem"
select select "preset-menu-v2-menuhebrew"
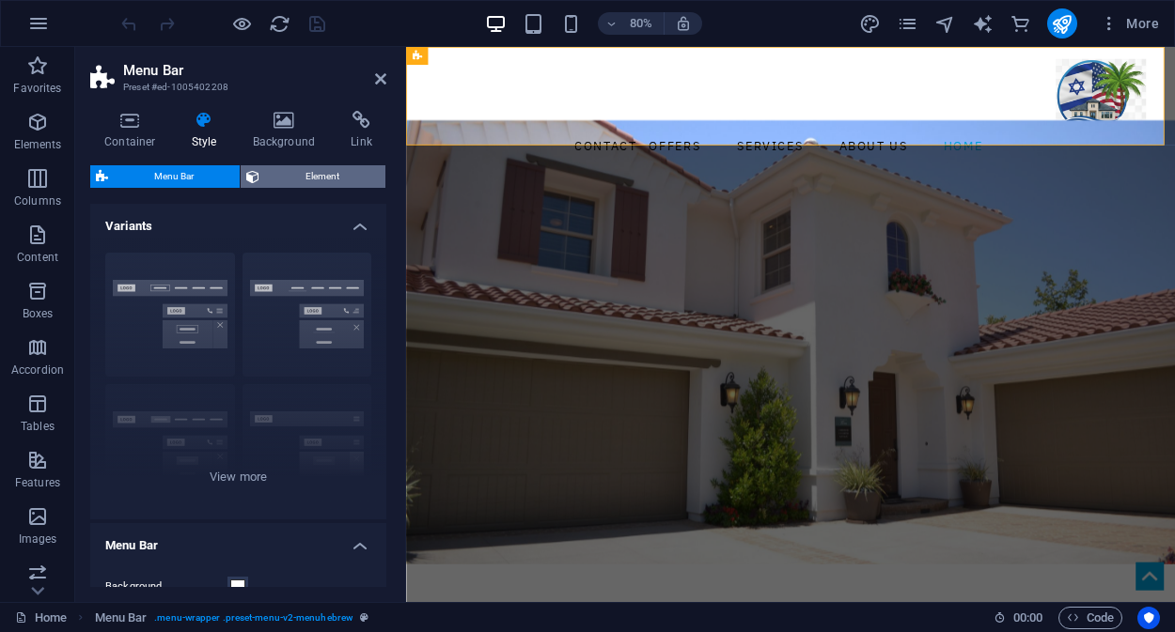
click at [306, 181] on span "Element" at bounding box center [322, 176] width 115 height 23
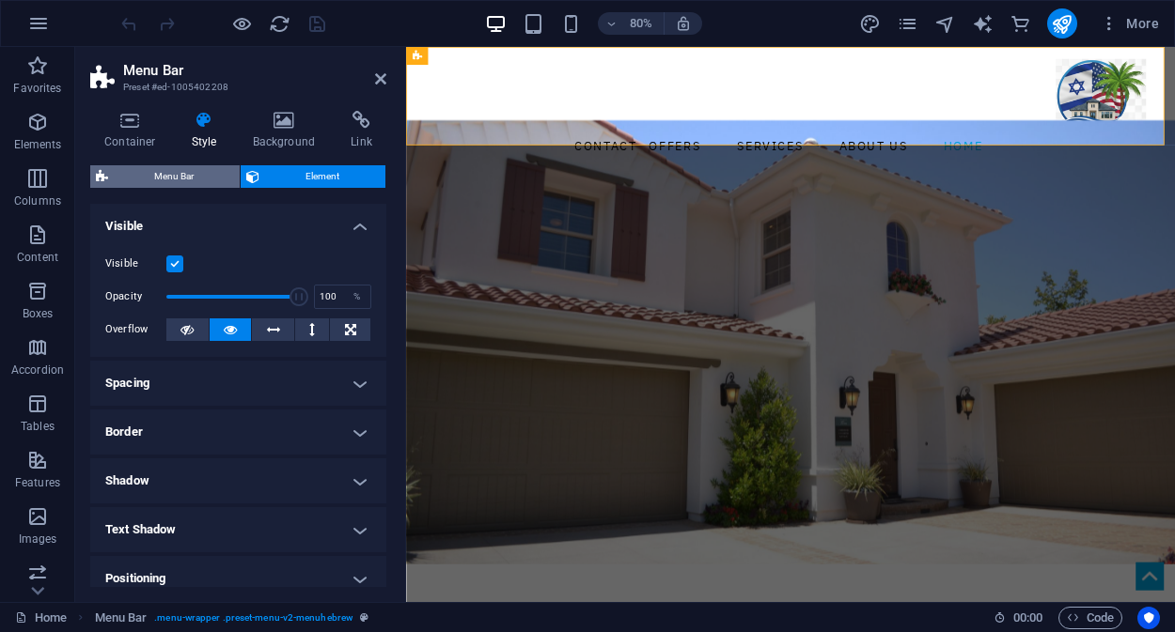
click at [161, 178] on span "Menu Bar" at bounding box center [174, 176] width 120 height 23
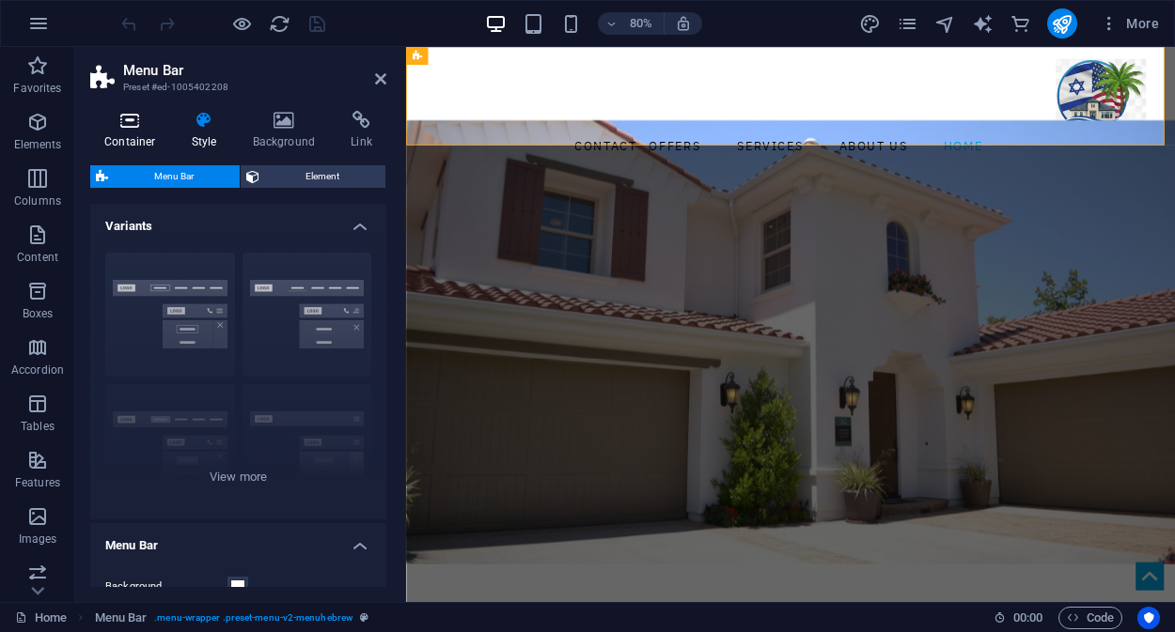
click at [144, 144] on h4 "Container" at bounding box center [133, 130] width 87 height 39
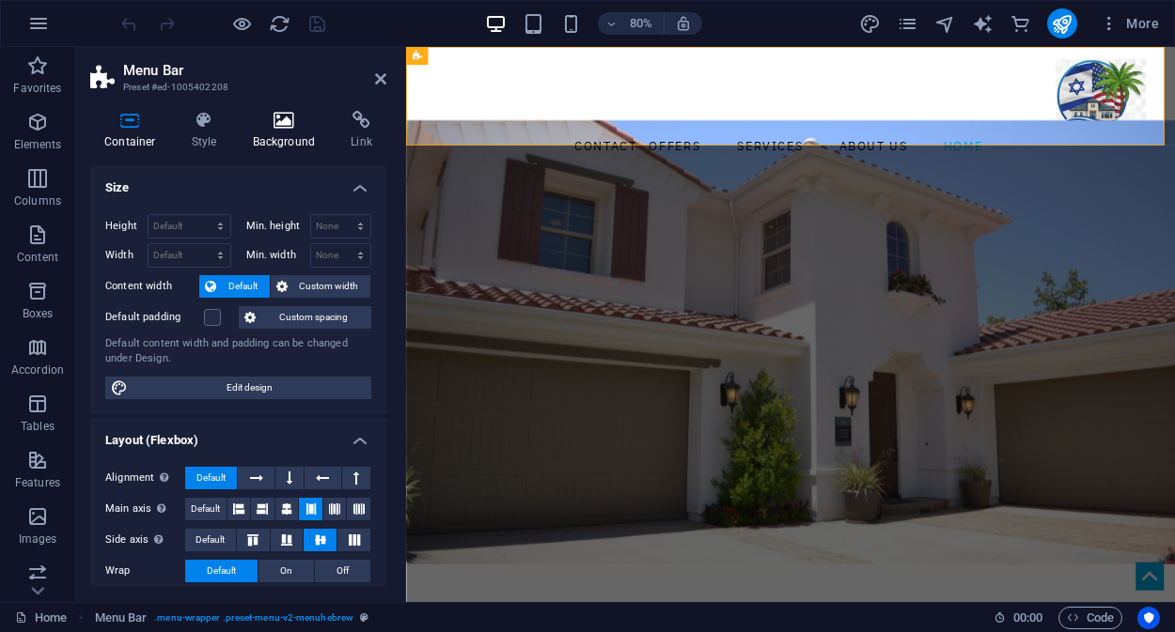
click at [275, 138] on h4 "Background" at bounding box center [288, 130] width 99 height 39
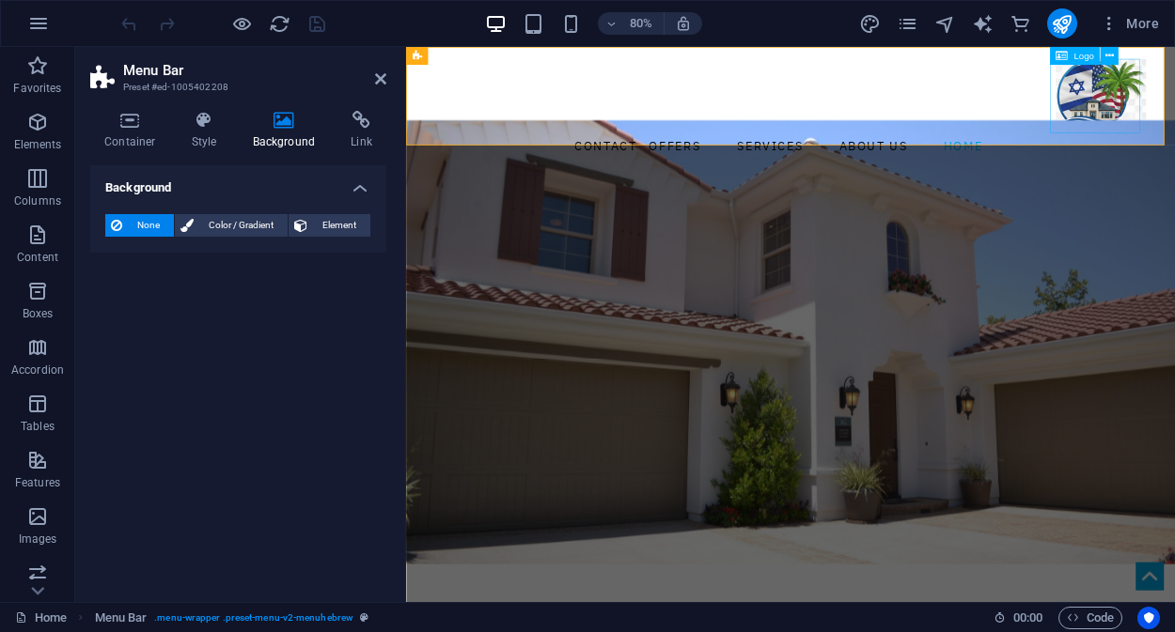
click at [1073, 57] on span "Logo" at bounding box center [1083, 56] width 20 height 9
click at [1109, 54] on icon at bounding box center [1109, 56] width 8 height 16
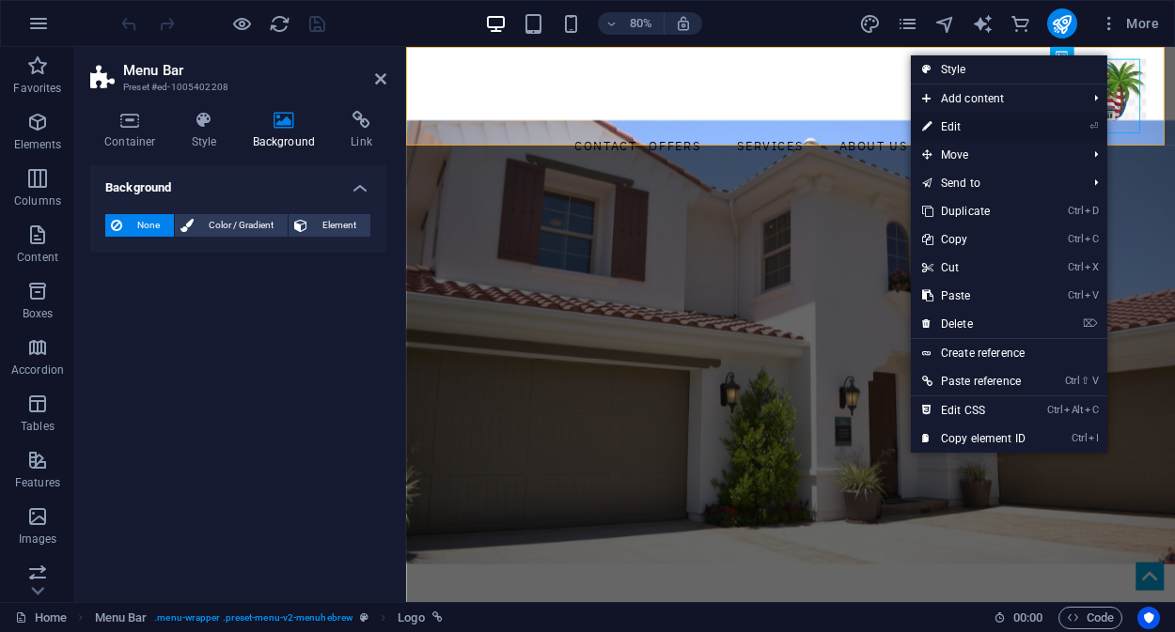
click at [968, 132] on link "⏎ Edit" at bounding box center [974, 127] width 126 height 28
select select "px"
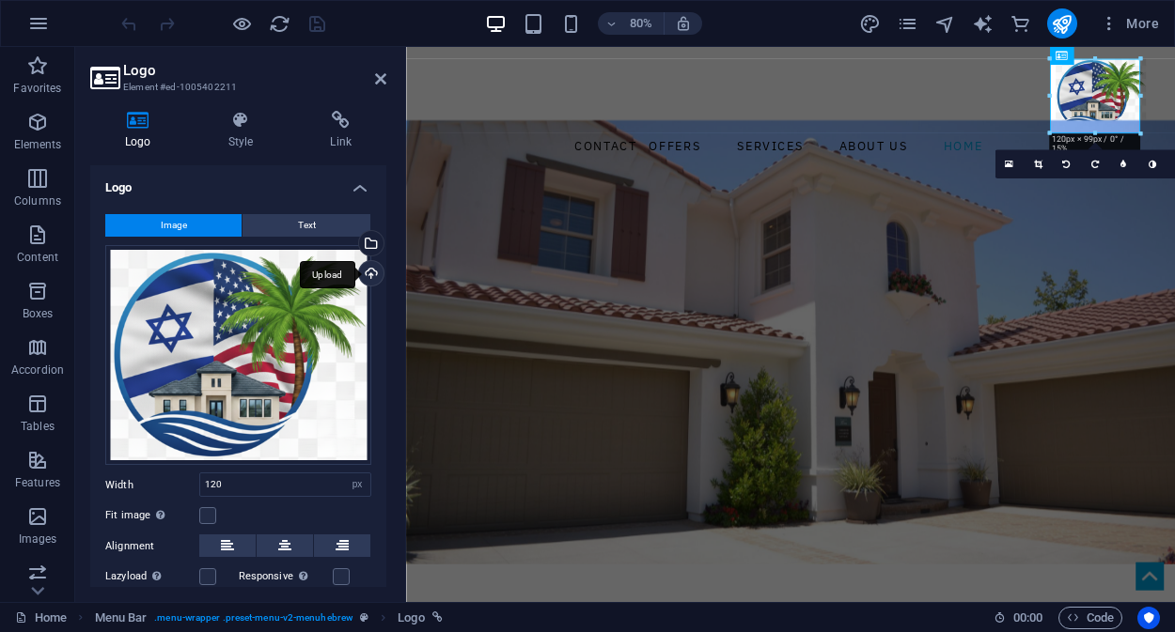
click at [368, 273] on div "Upload" at bounding box center [369, 275] width 28 height 28
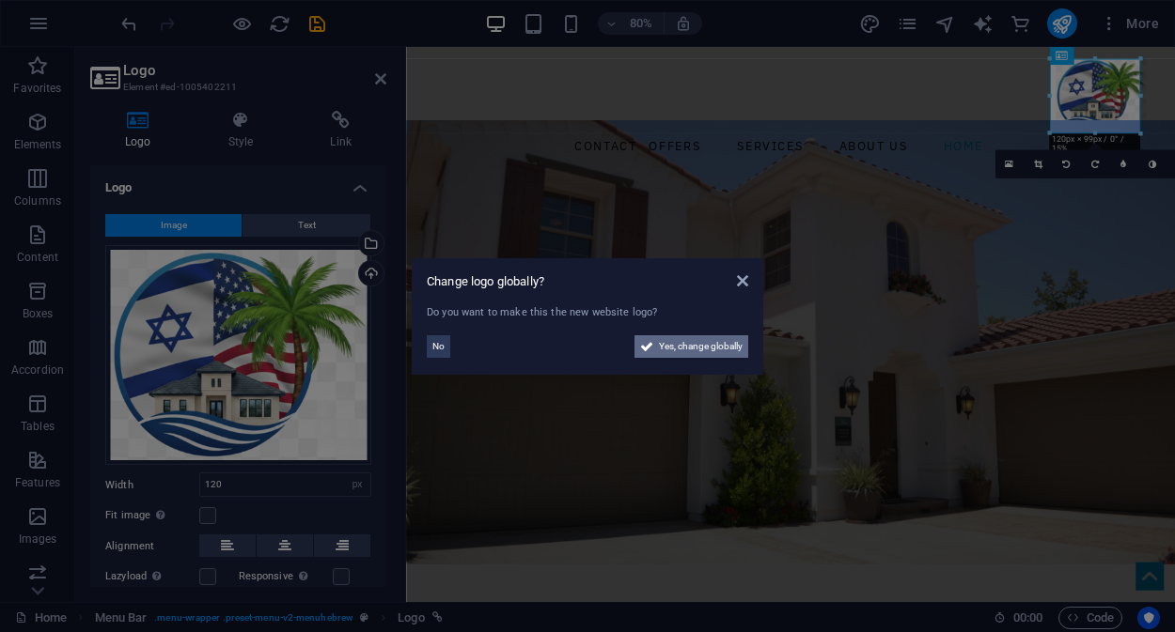
click at [681, 347] on span "Yes, change globally" at bounding box center [701, 346] width 84 height 23
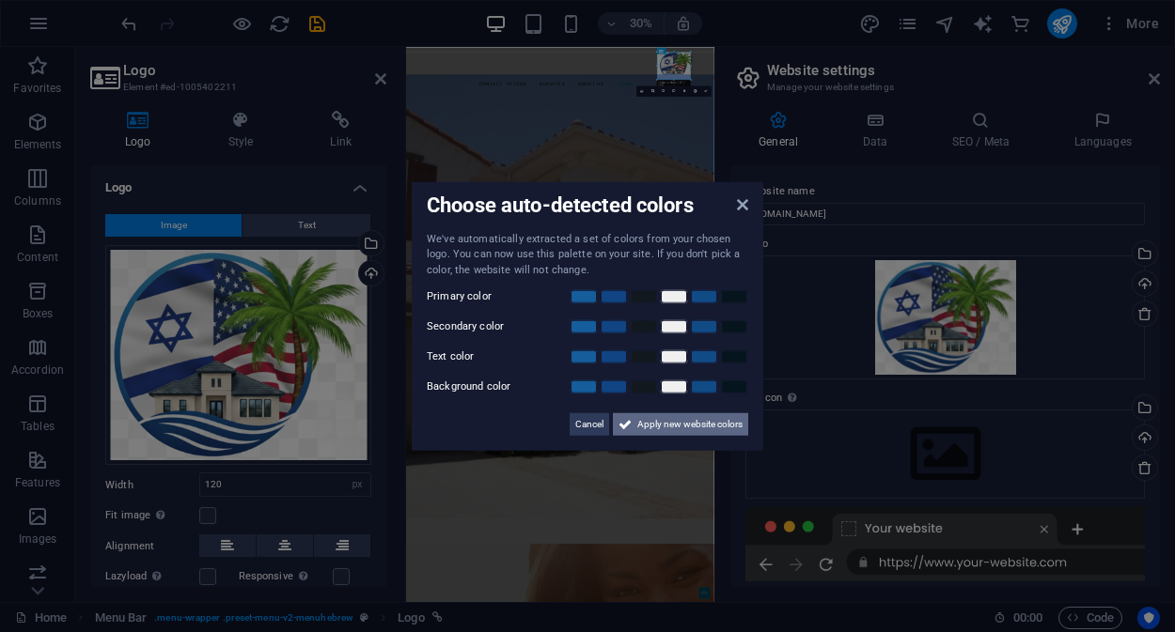
click at [660, 424] on span "Apply new website colors" at bounding box center [689, 424] width 105 height 23
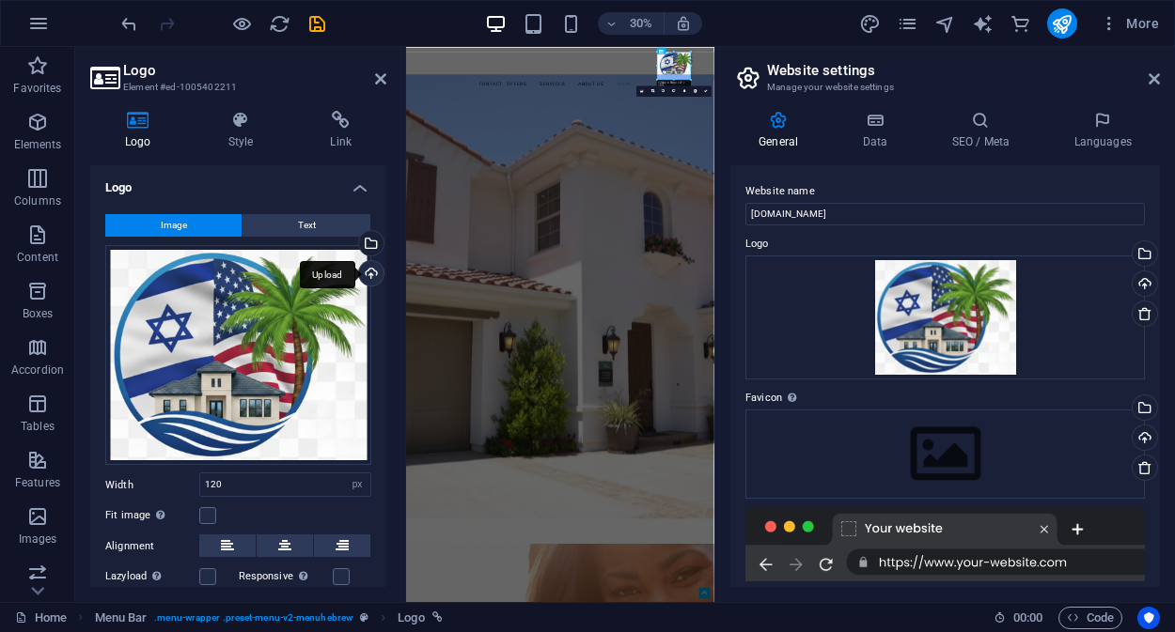
click at [367, 276] on div "Upload" at bounding box center [369, 275] width 28 height 28
click at [288, 325] on div "Drag files here, click to choose files or select files from Files or our free s…" at bounding box center [238, 355] width 266 height 221
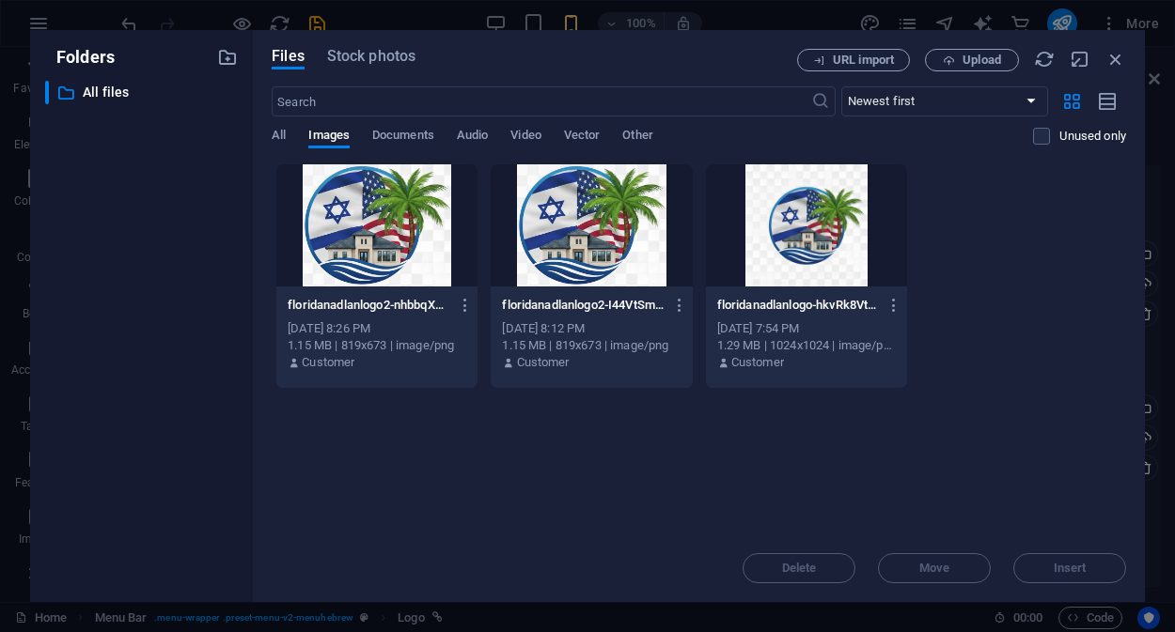
click at [587, 221] on div at bounding box center [591, 225] width 201 height 122
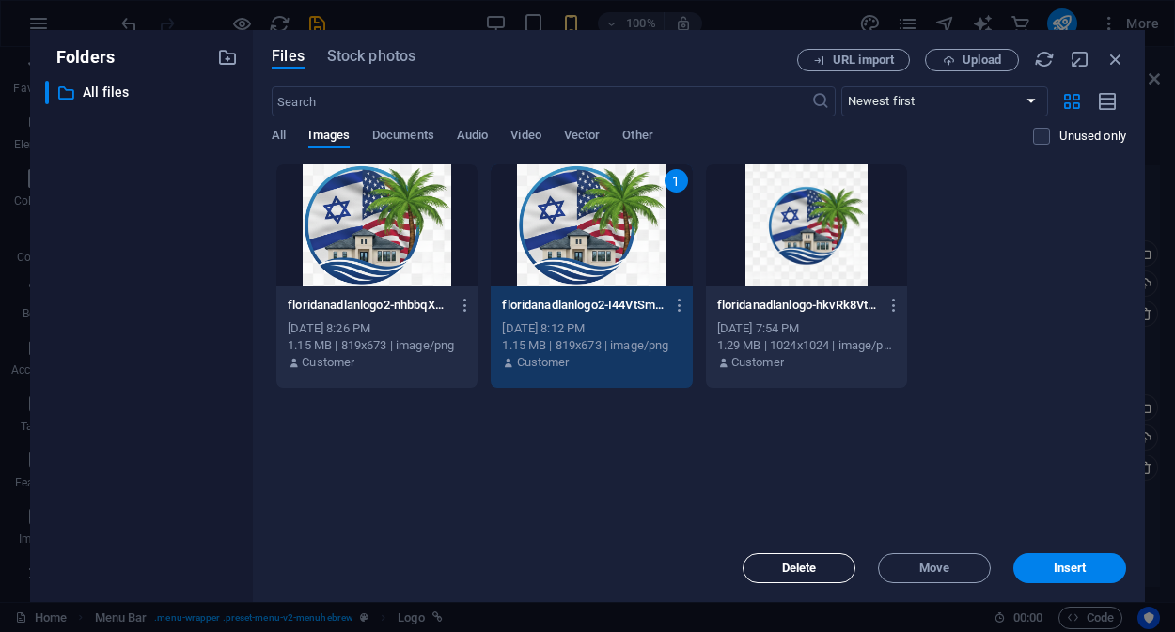
click at [786, 570] on span "Delete" at bounding box center [799, 568] width 35 height 11
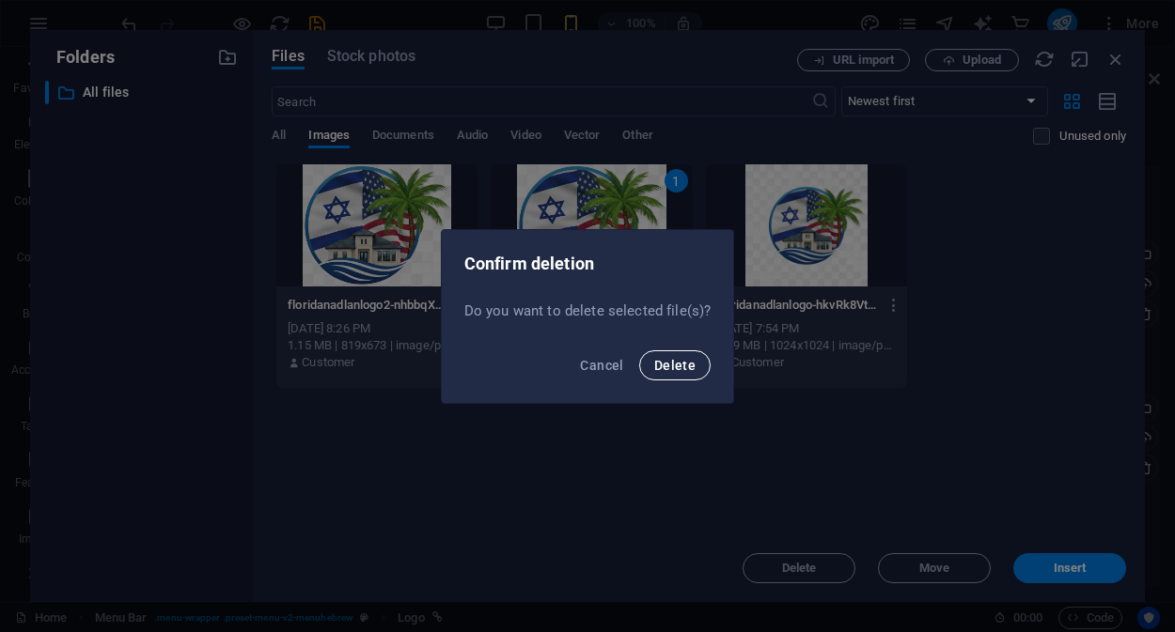
click at [665, 367] on span "Delete" at bounding box center [674, 365] width 41 height 15
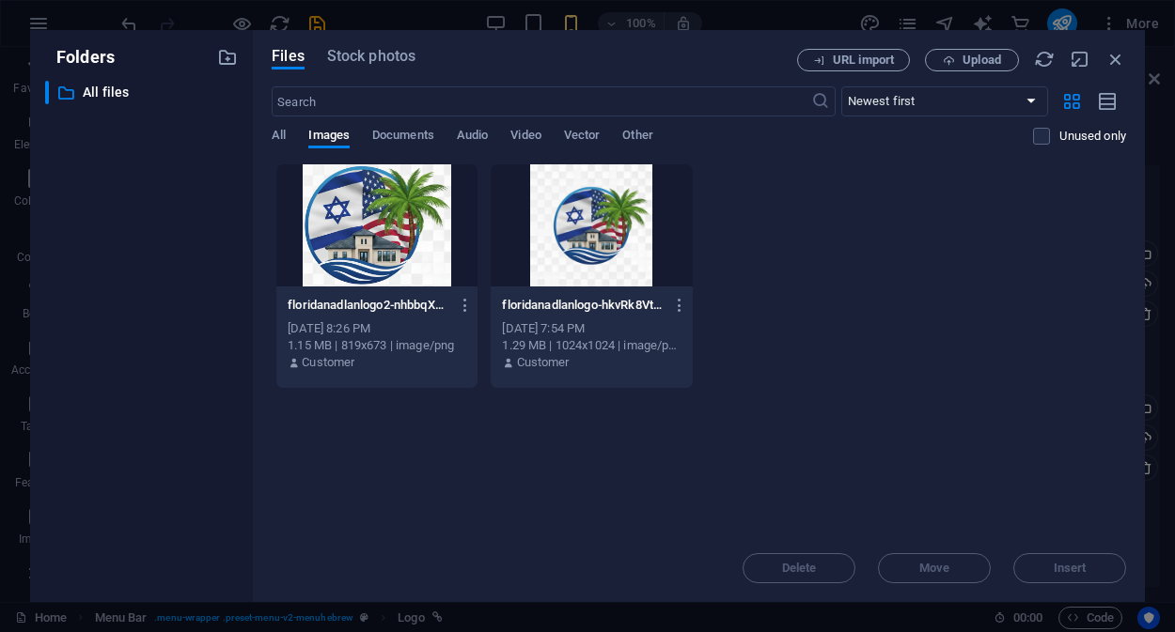
click at [384, 261] on div at bounding box center [376, 225] width 201 height 122
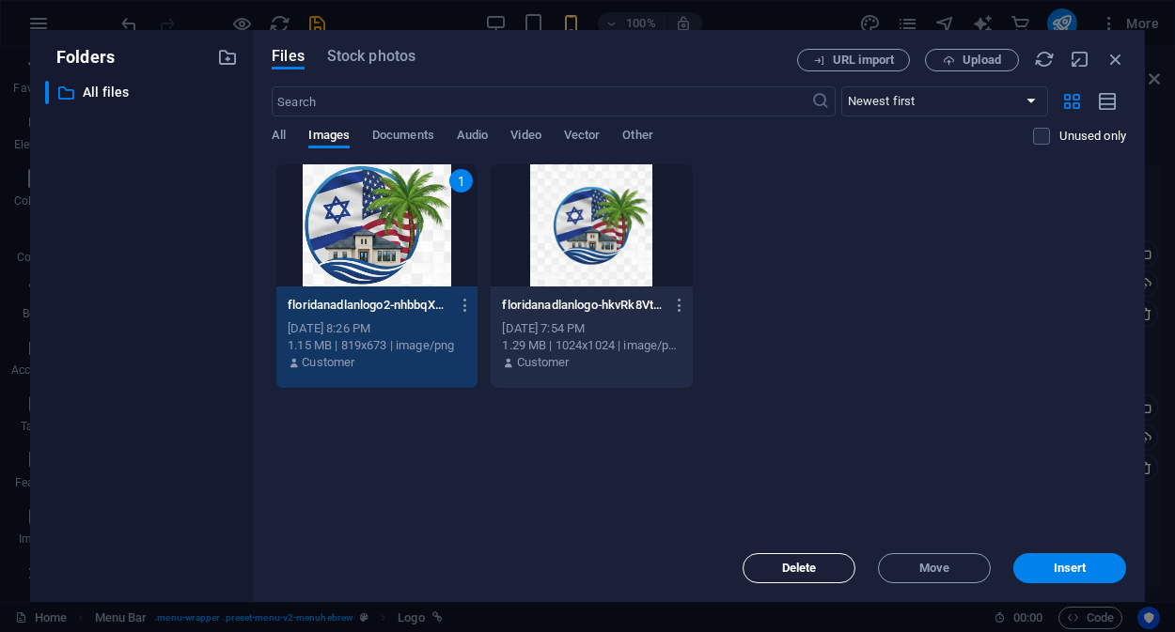
click at [813, 570] on span "Delete" at bounding box center [799, 568] width 35 height 11
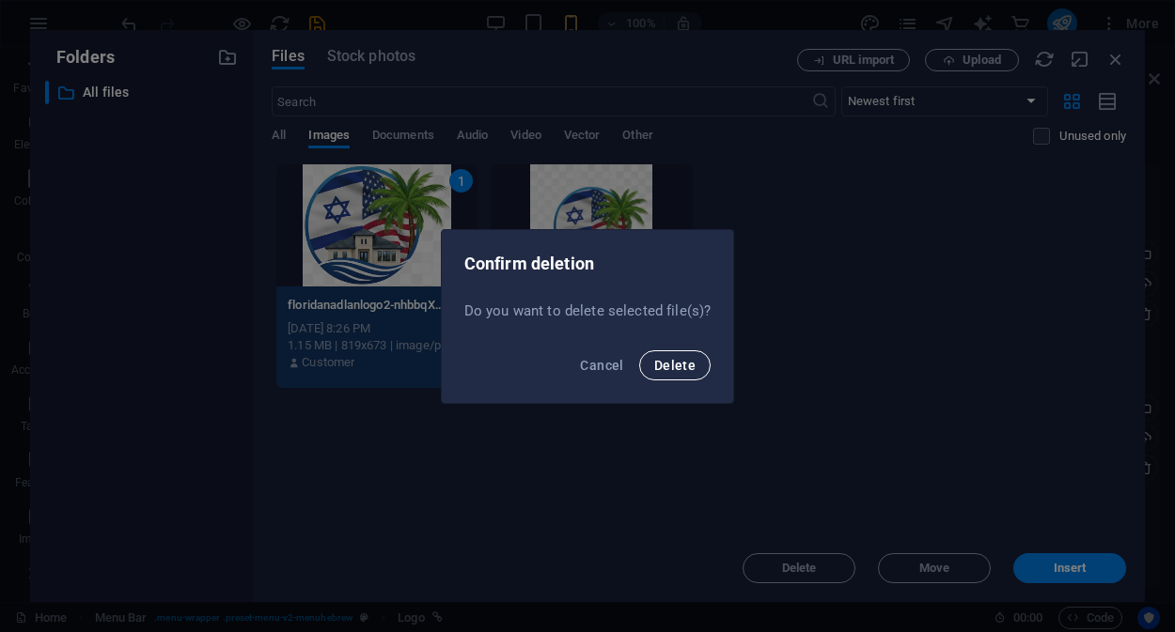
click at [666, 371] on span "Delete" at bounding box center [674, 365] width 41 height 15
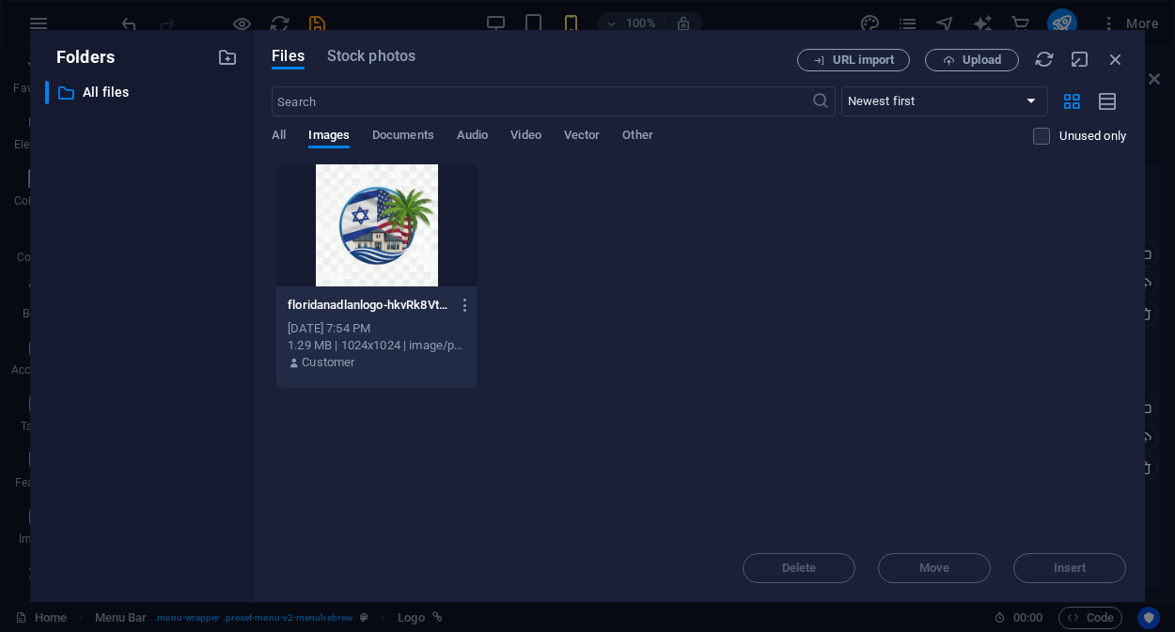
click at [399, 241] on div at bounding box center [376, 225] width 201 height 122
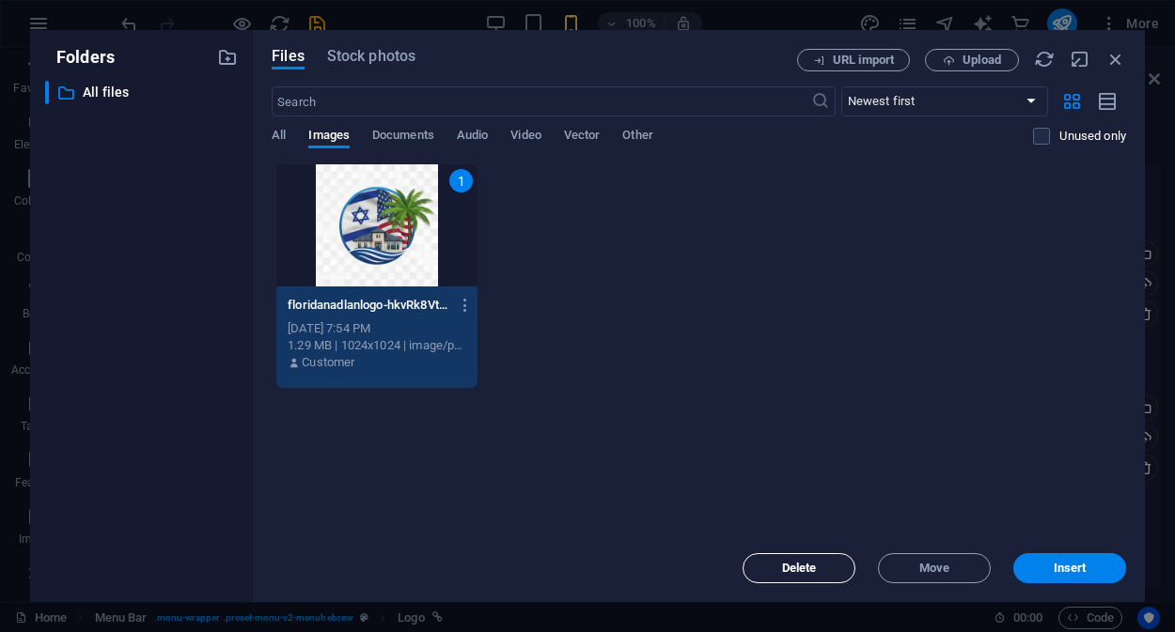
click at [786, 574] on span "Delete" at bounding box center [799, 568] width 35 height 11
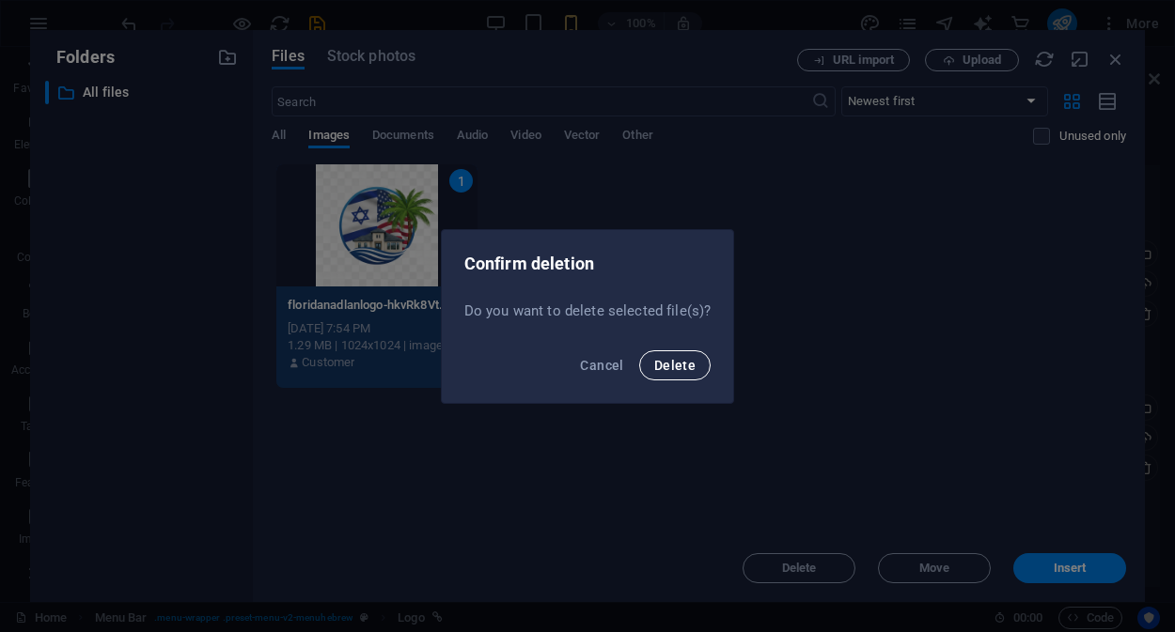
click at [674, 376] on button "Delete" at bounding box center [674, 366] width 71 height 30
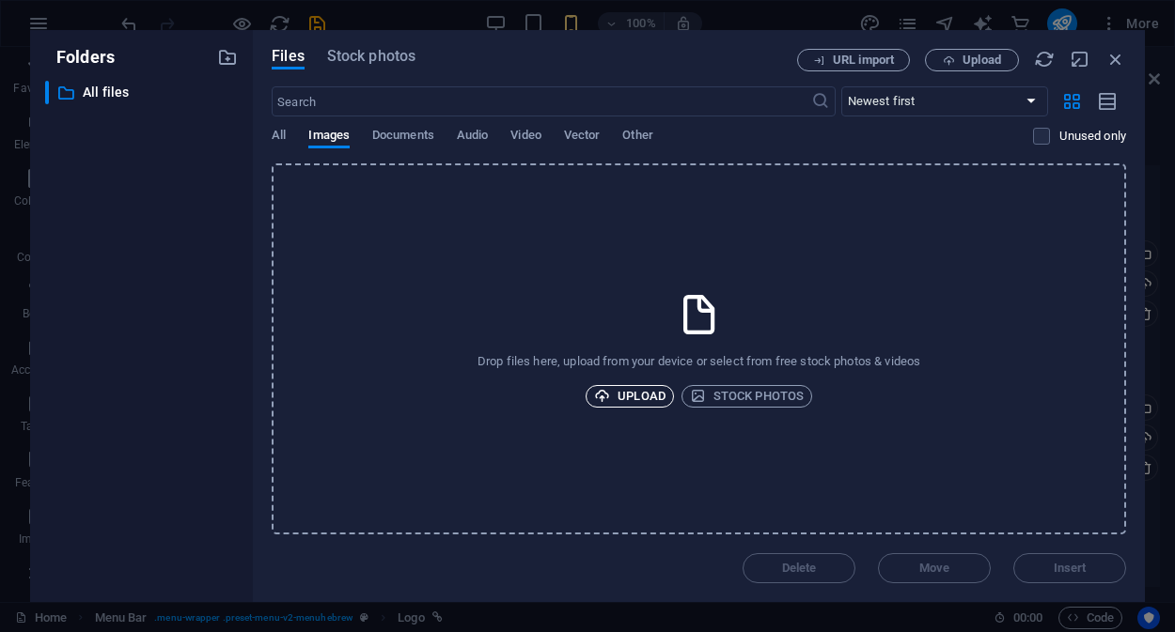
click at [606, 397] on icon "button" at bounding box center [602, 396] width 16 height 16
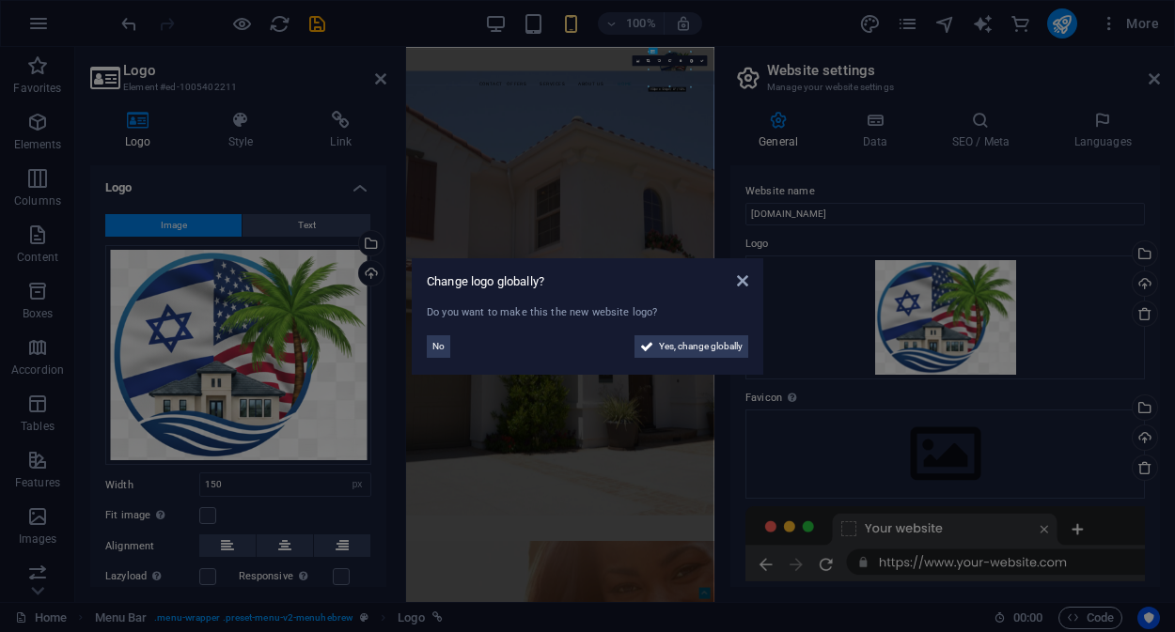
type input "120"
click at [659, 348] on span "Yes, change globally" at bounding box center [701, 346] width 84 height 23
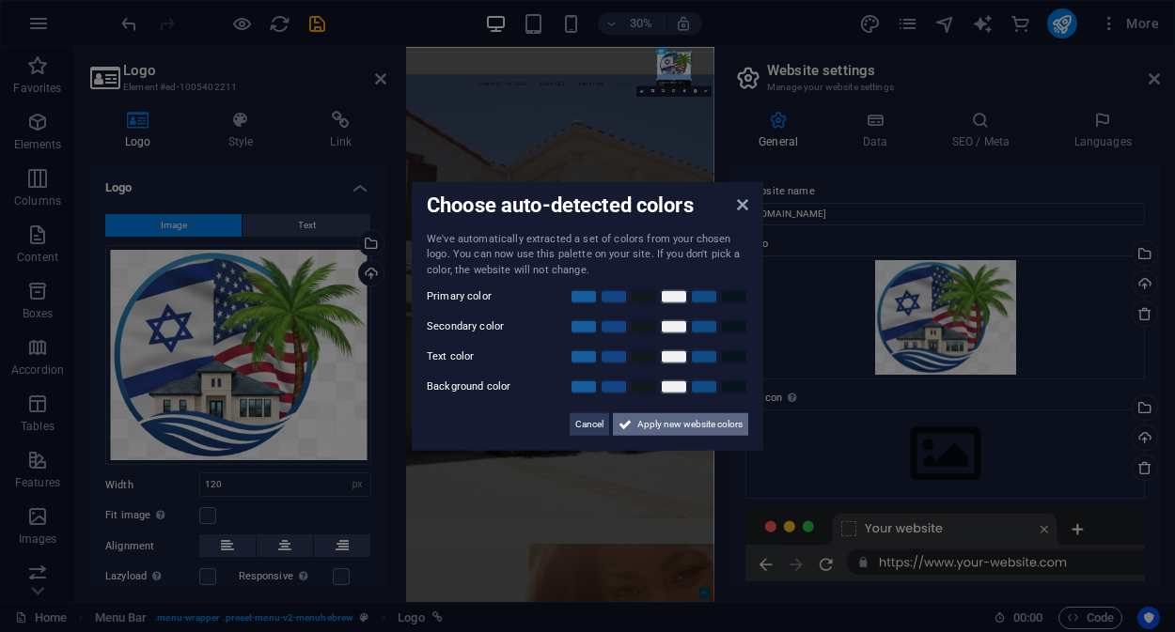
click at [658, 428] on span "Apply new website colors" at bounding box center [689, 424] width 105 height 23
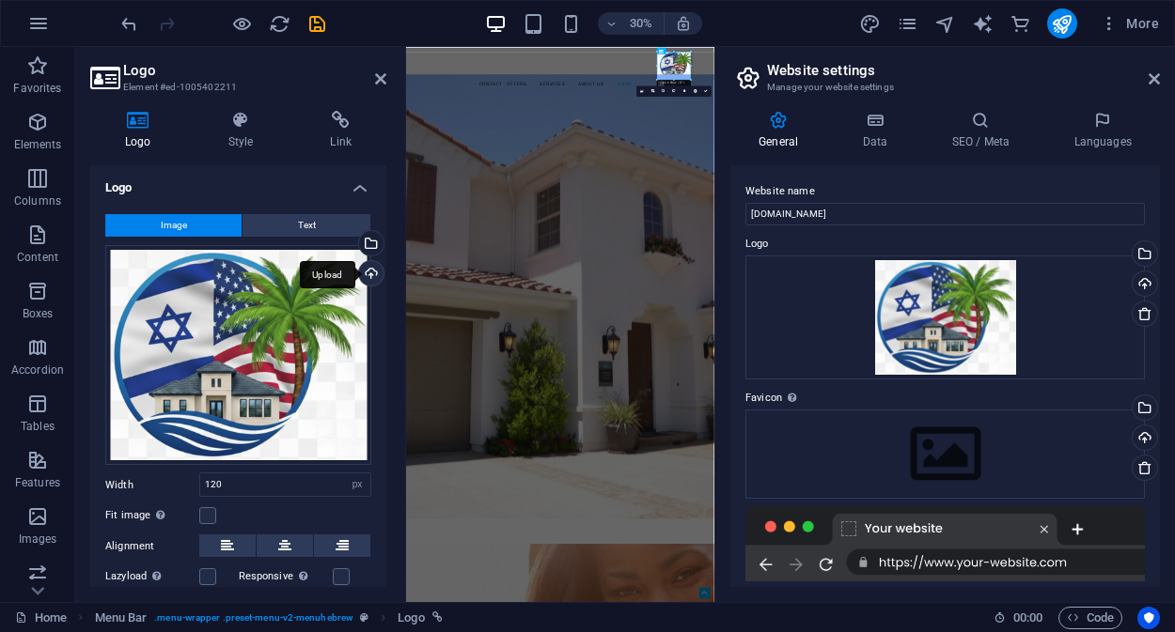
click at [366, 272] on div "Upload" at bounding box center [369, 275] width 28 height 28
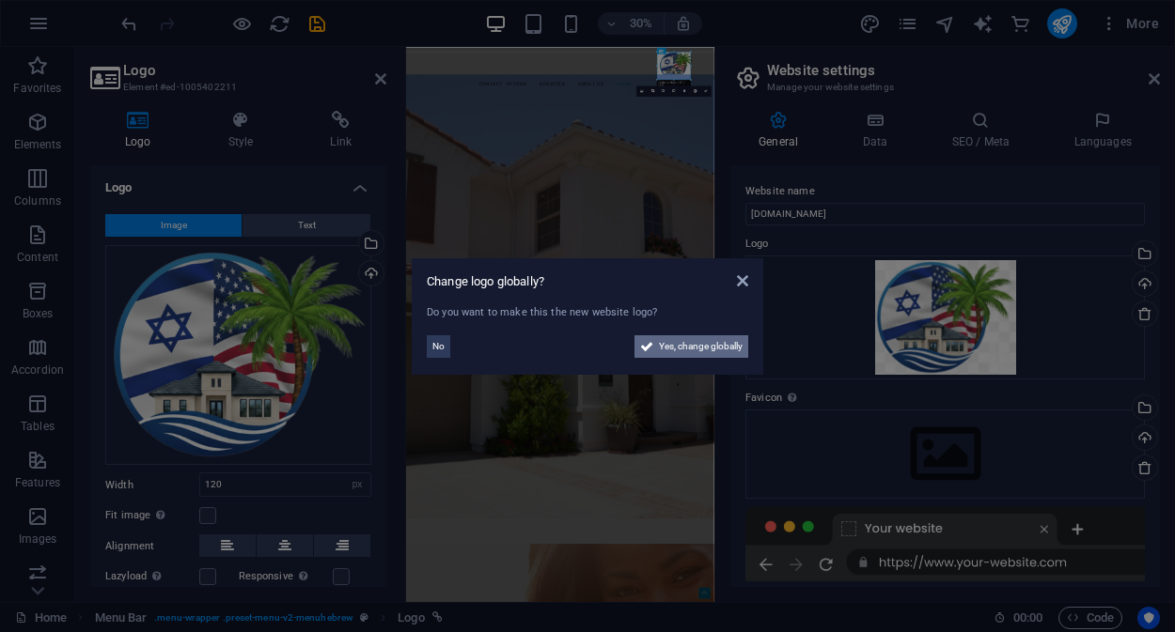
click at [664, 343] on span "Yes, change globally" at bounding box center [701, 346] width 84 height 23
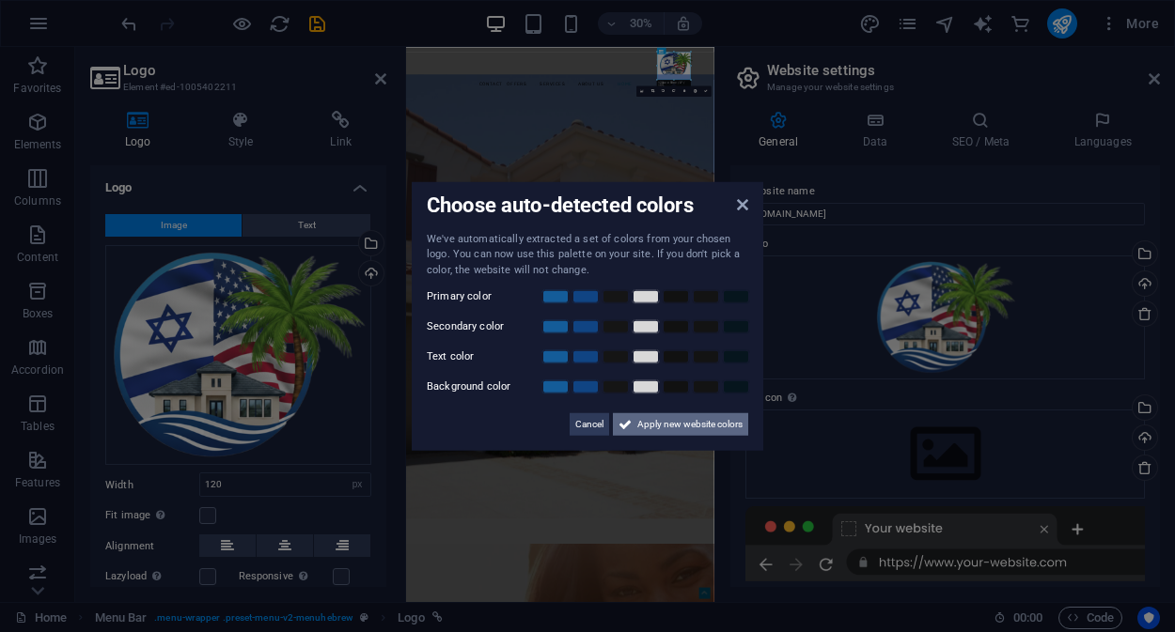
click at [631, 426] on button "Apply new website colors" at bounding box center [680, 424] width 135 height 23
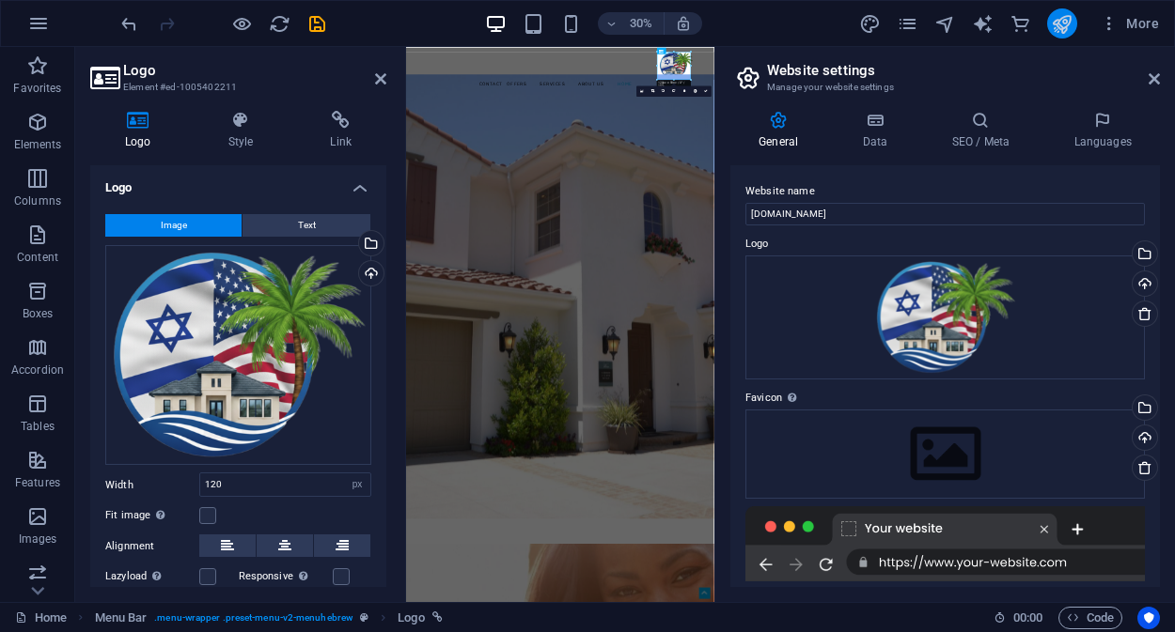
click at [1054, 10] on button "publish" at bounding box center [1062, 23] width 30 height 30
checkbox input "false"
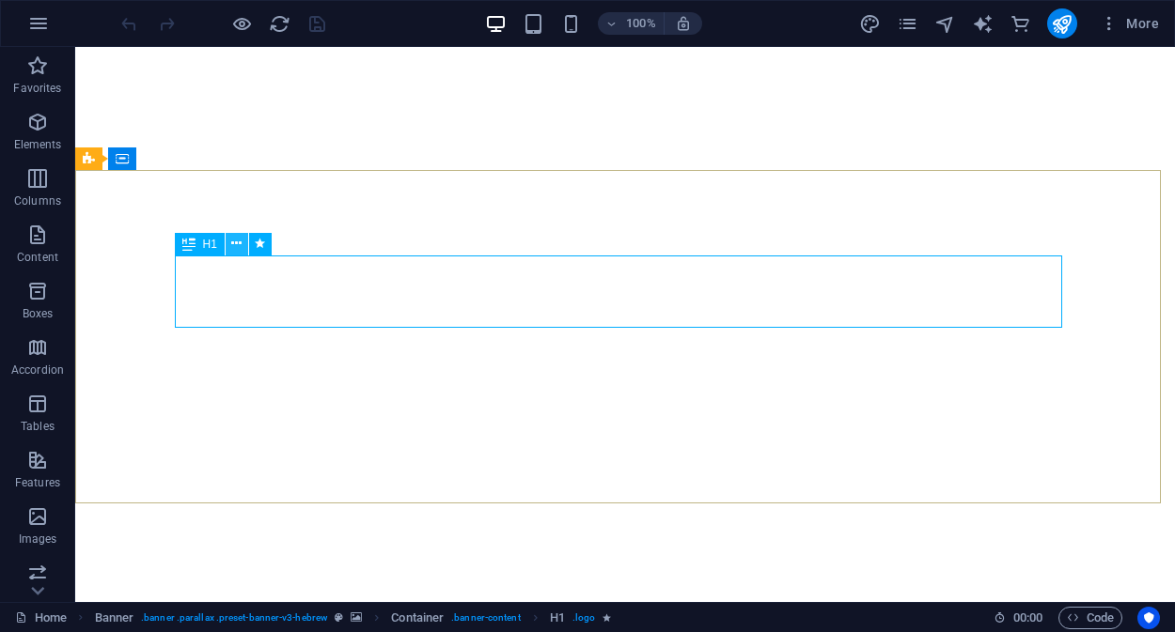
click at [239, 247] on icon at bounding box center [236, 244] width 10 height 20
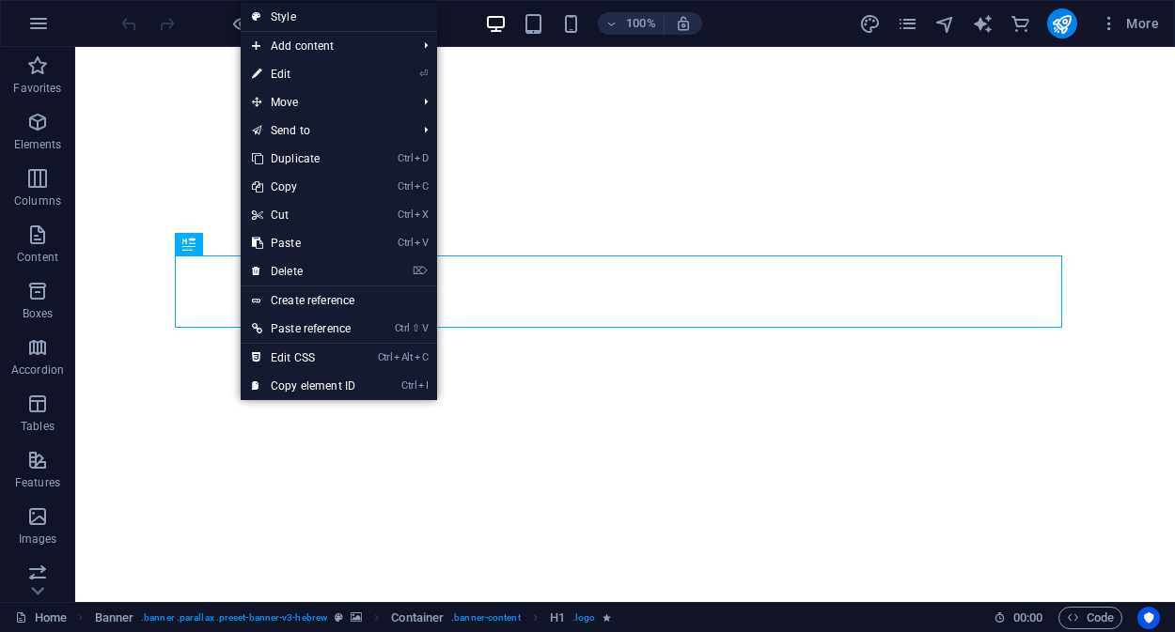
click at [322, 17] on link "Style" at bounding box center [339, 17] width 196 height 28
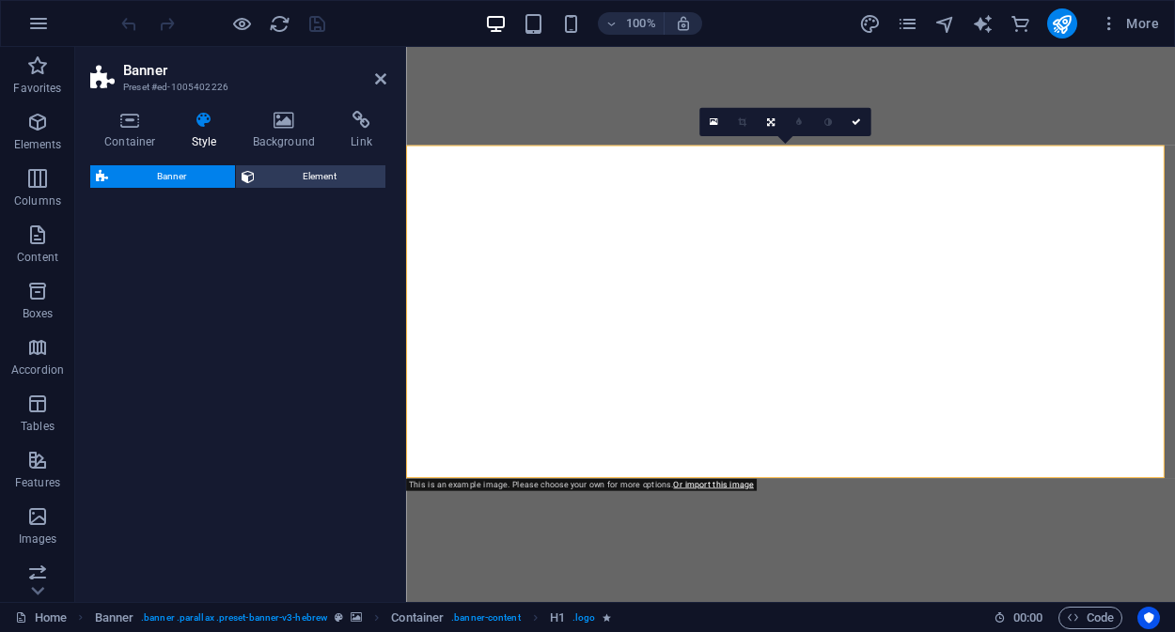
select select "preset-banner-v3-hebrew"
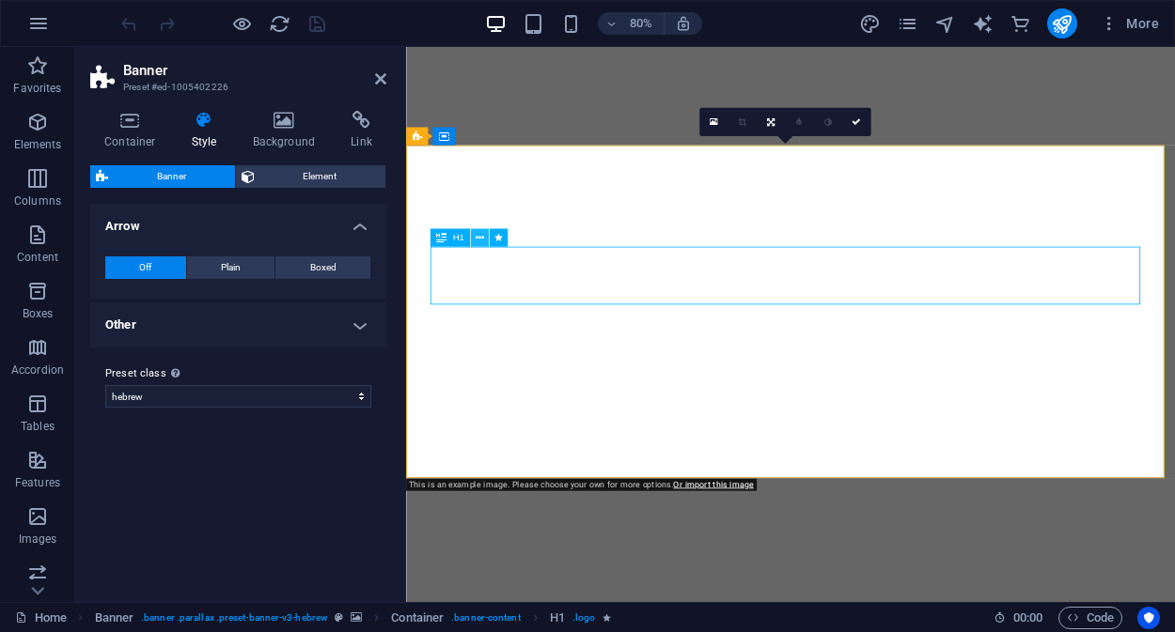
click at [479, 236] on icon at bounding box center [479, 238] width 8 height 16
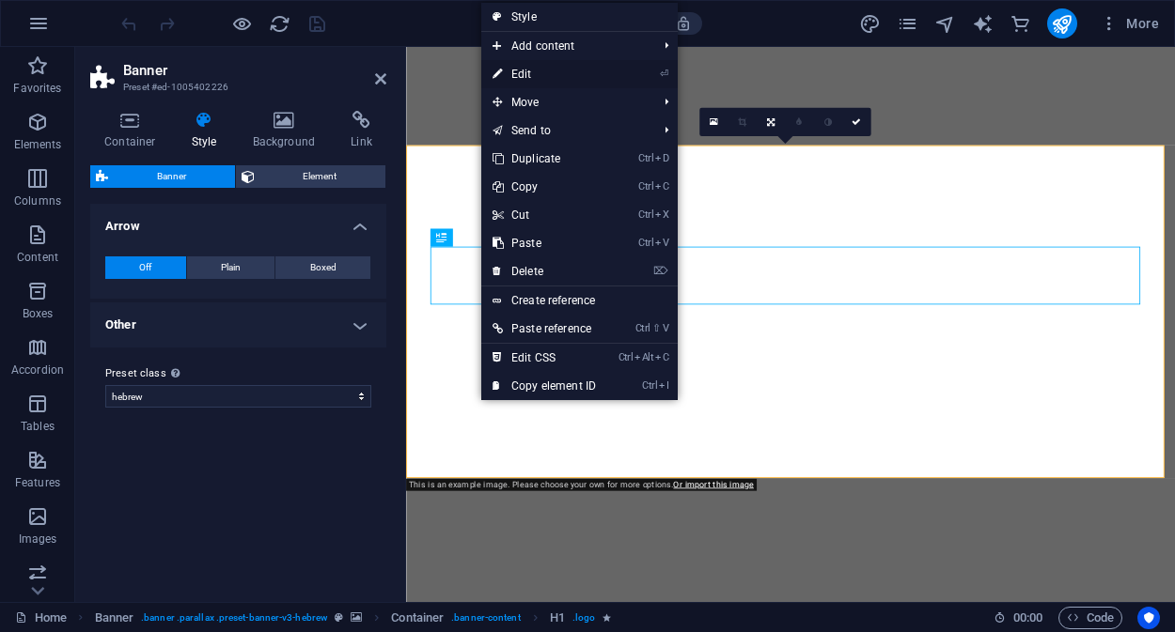
click at [523, 75] on link "⏎ Edit" at bounding box center [544, 74] width 126 height 28
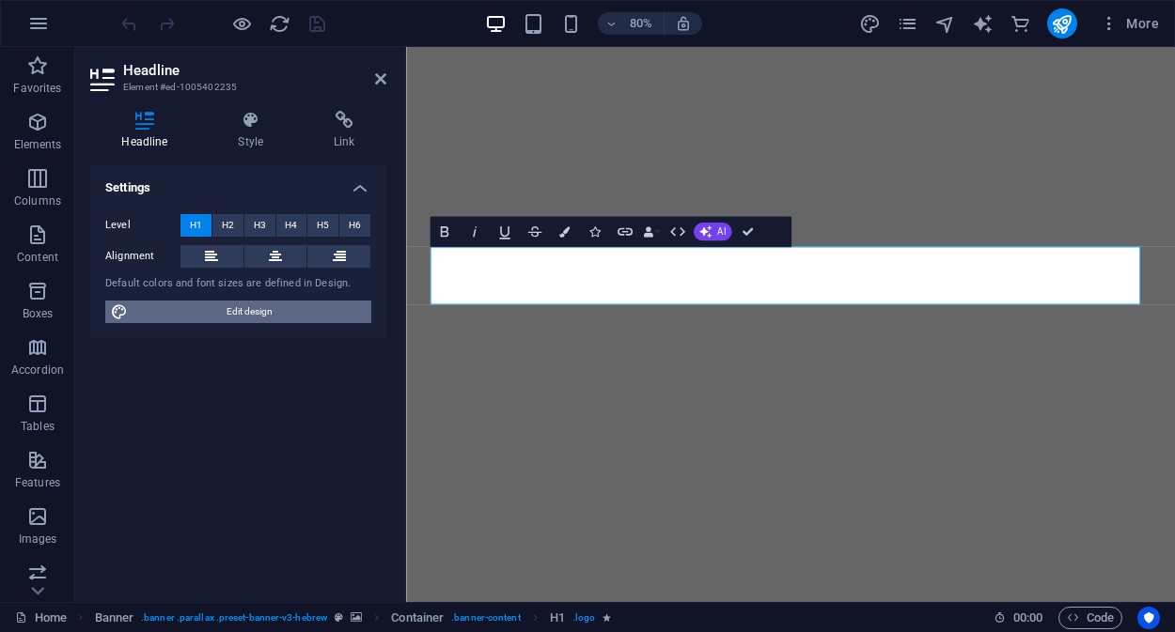
click at [231, 313] on span "Edit design" at bounding box center [249, 312] width 232 height 23
select select "rem"
select select "300"
select select "px"
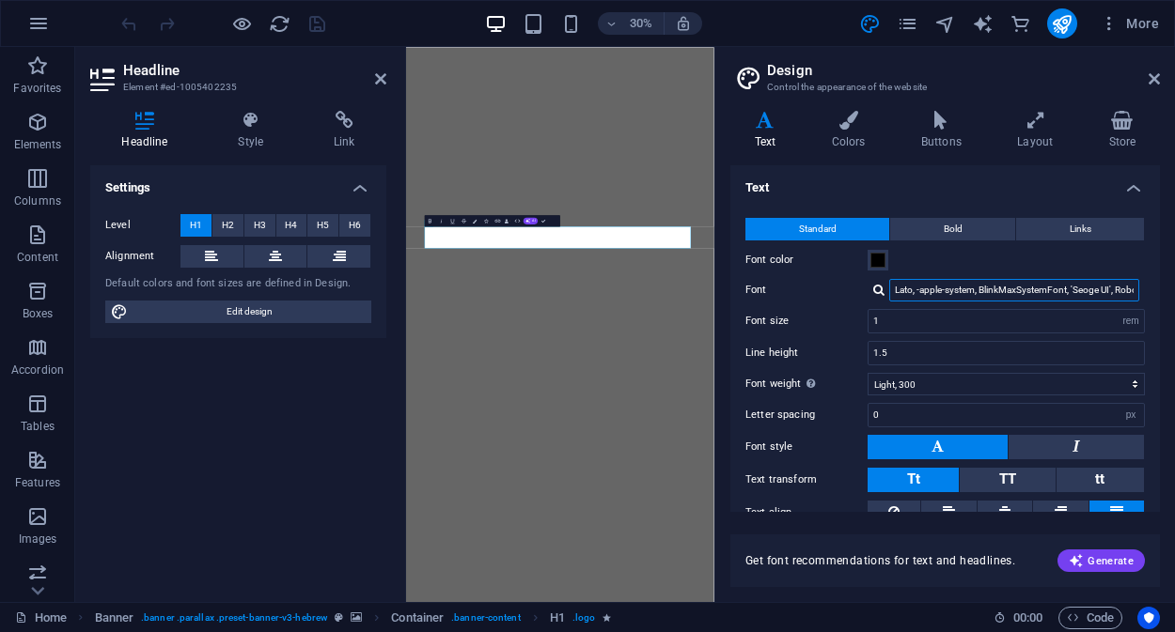
click at [1007, 290] on input "Lato, -apple-system, BlinkMaxSystemFont, 'Seoge UI', Roboto, 'Helvetica Neue', …" at bounding box center [1014, 290] width 250 height 23
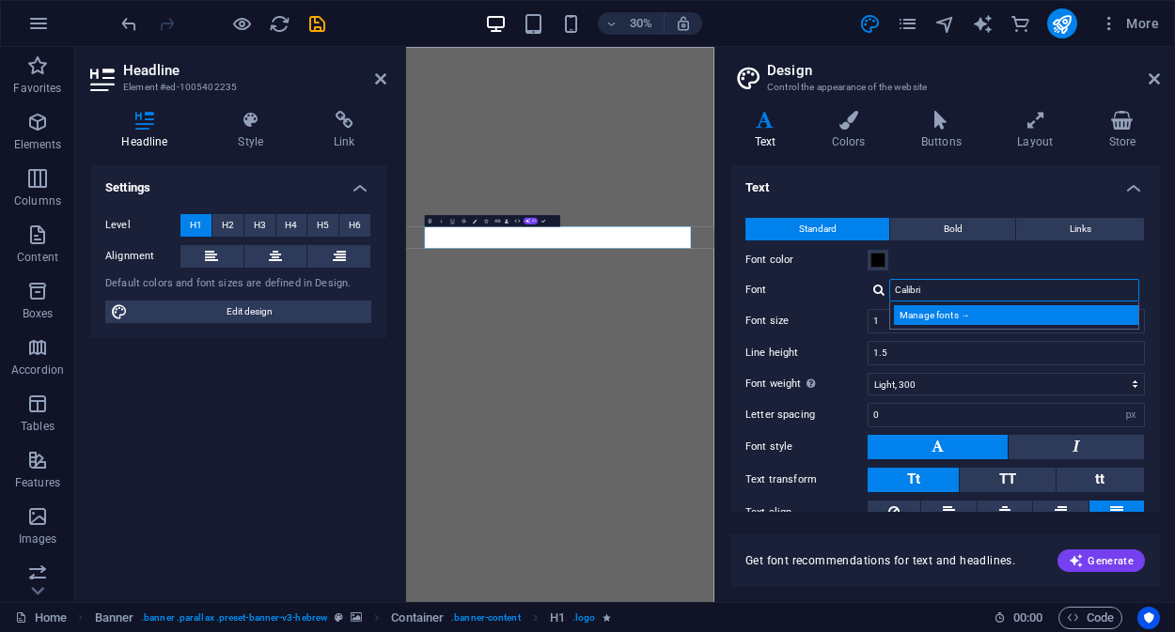
type input "Calibri"
click at [1005, 310] on div "Manage fonts →" at bounding box center [1018, 315] width 248 height 20
select select "popularity"
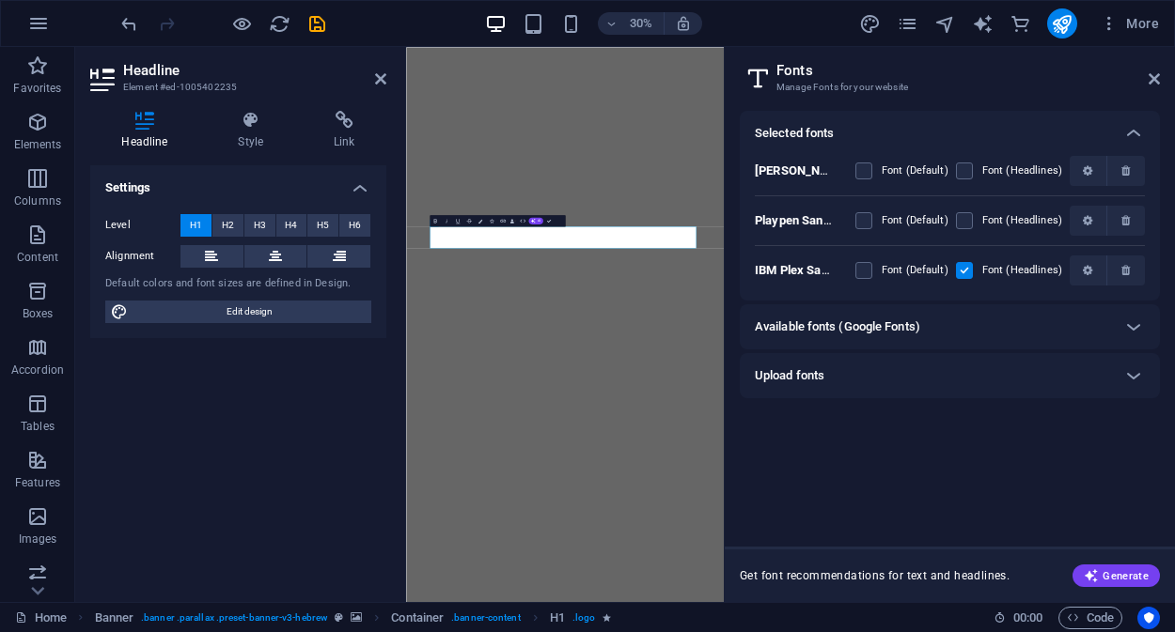
click at [900, 377] on div "Upload fonts" at bounding box center [933, 376] width 356 height 23
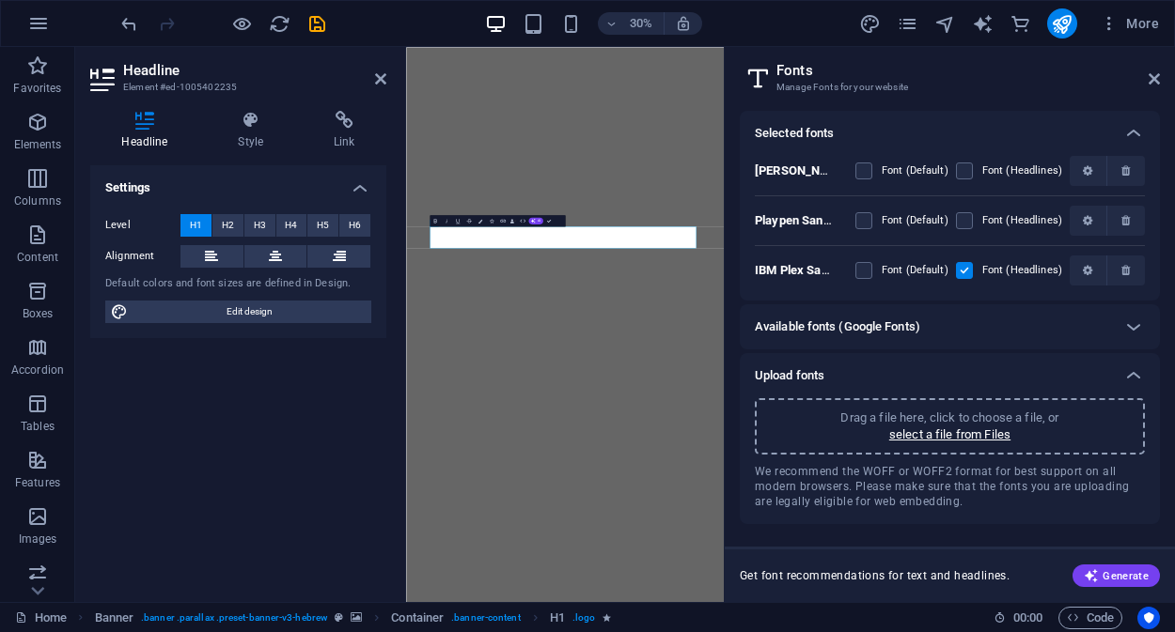
click at [907, 332] on h6 "Available fonts (Google Fonts)" at bounding box center [837, 327] width 165 height 23
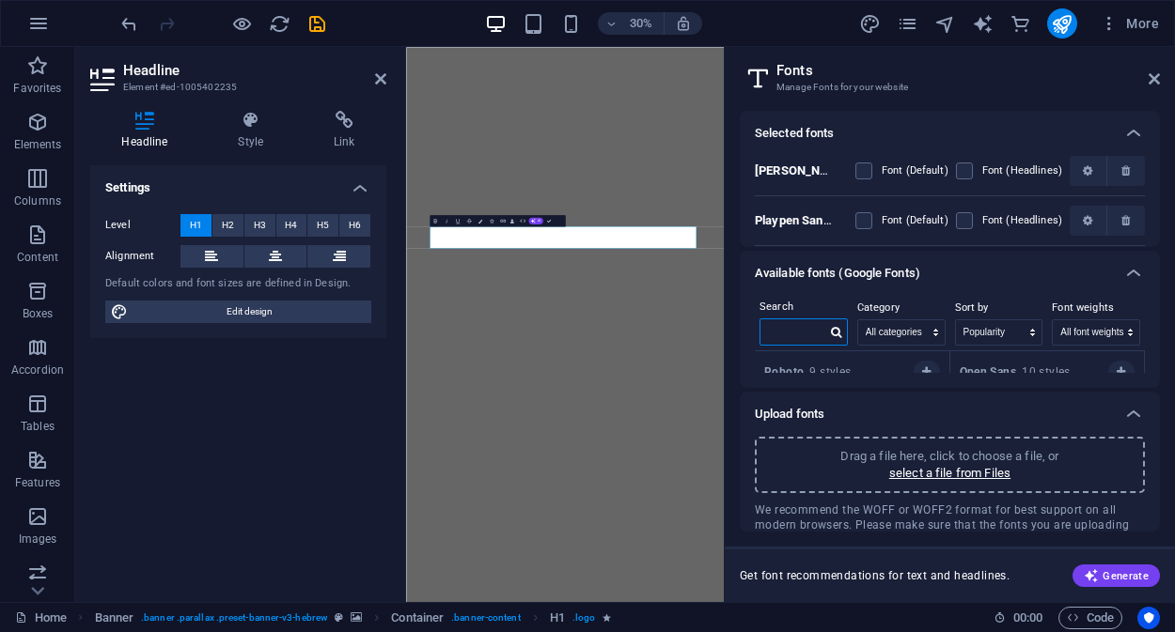
click at [785, 337] on input "text" at bounding box center [793, 331] width 66 height 24
drag, startPoint x: 802, startPoint y: 331, endPoint x: 735, endPoint y: 329, distance: 67.7
click at [735, 329] on div "Selected fonts Barlow Font (Default) Font (Headlines) Playpen Sans Hebrew Font …" at bounding box center [949, 349] width 450 height 506
type input "hebrew"
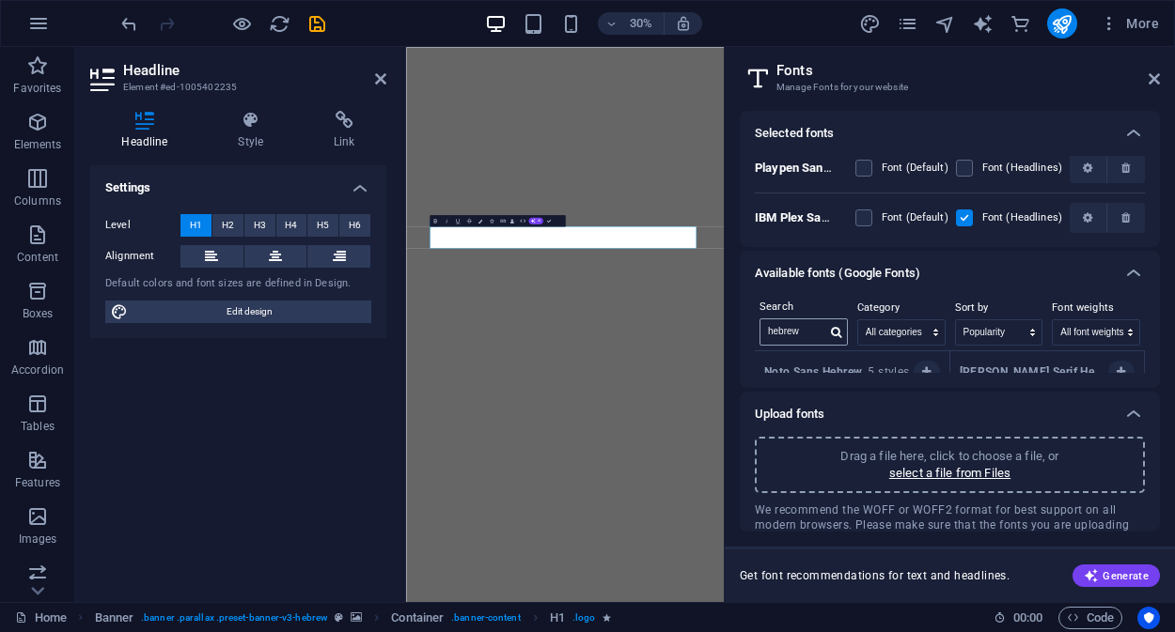
click at [833, 333] on icon at bounding box center [836, 332] width 10 height 11
click at [1129, 414] on icon at bounding box center [1133, 414] width 23 height 23
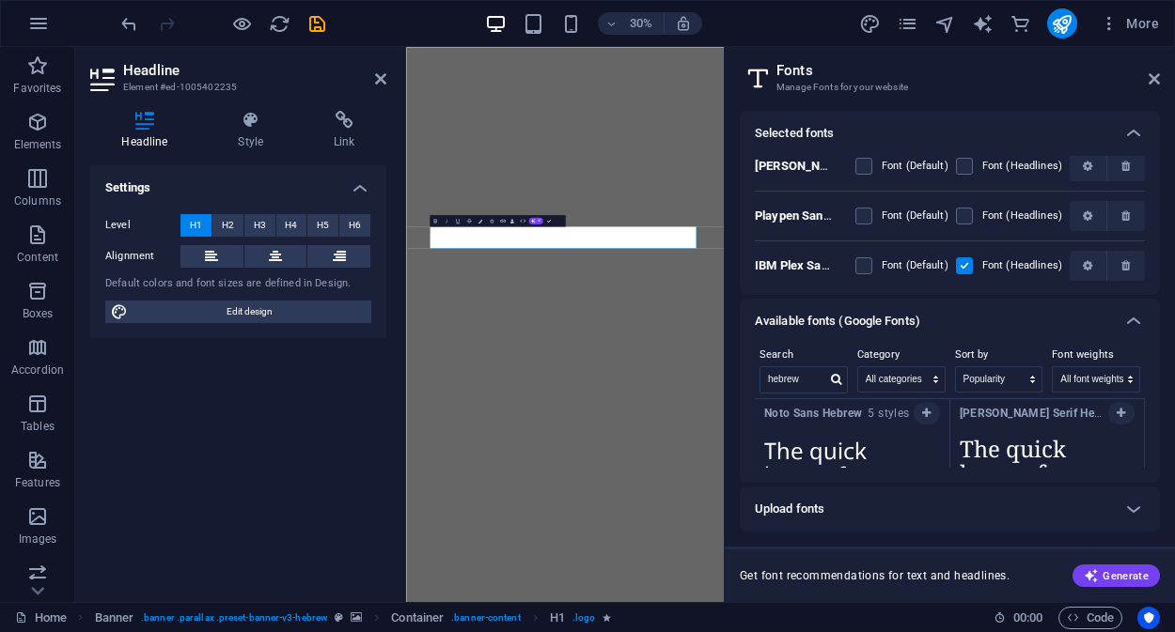
scroll to position [0, 0]
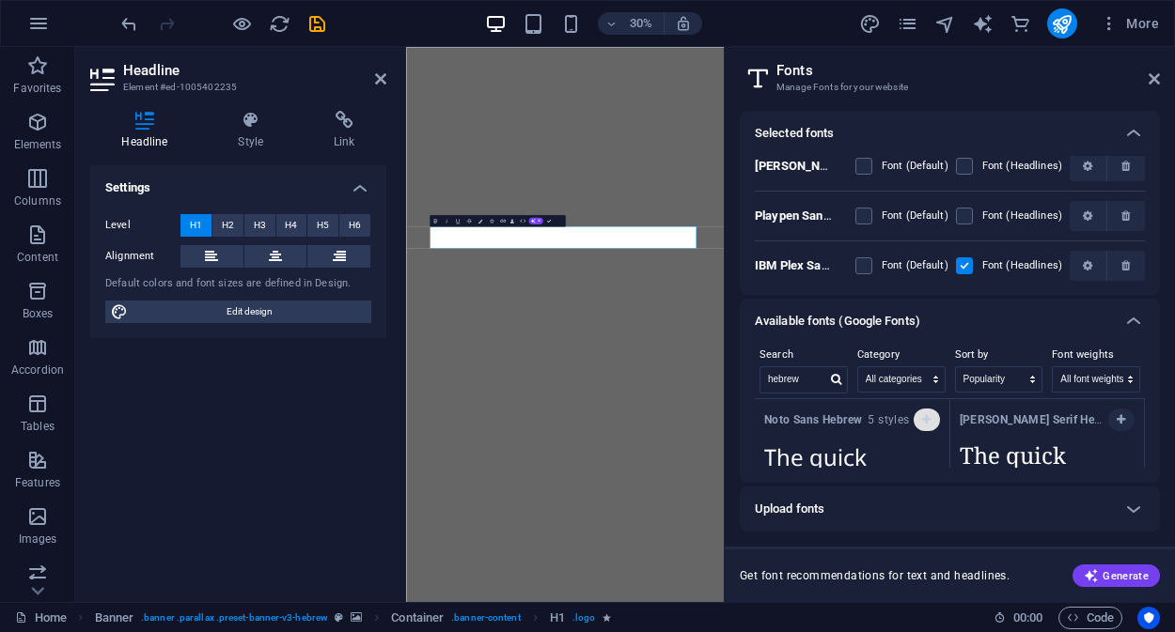
click at [922, 418] on icon "button" at bounding box center [926, 419] width 8 height 11
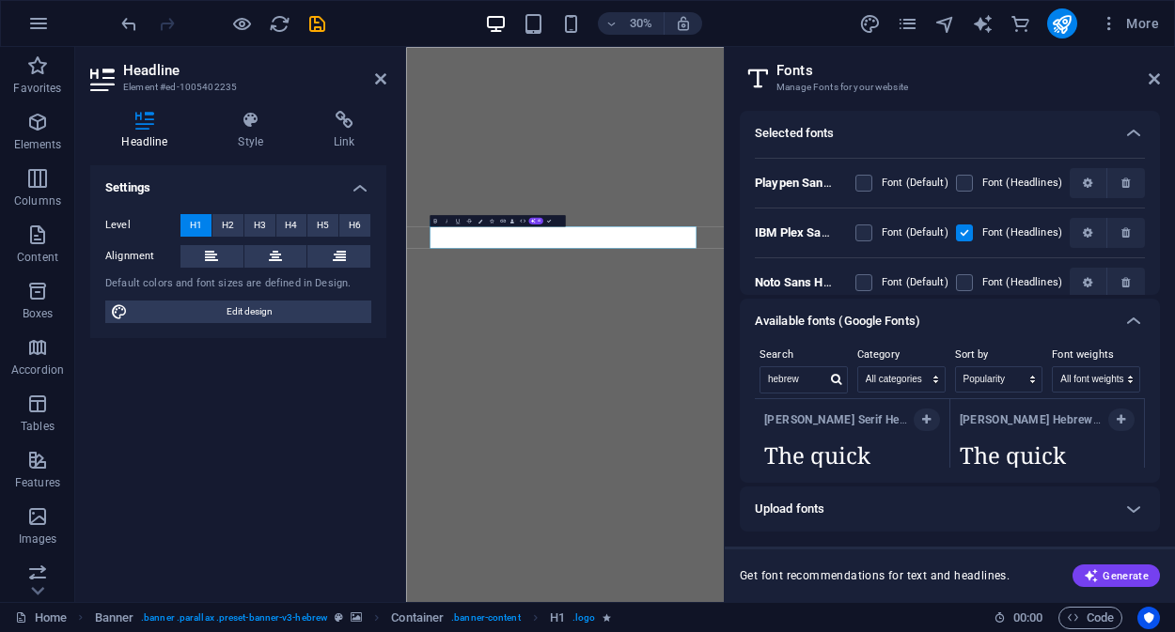
scroll to position [55, 0]
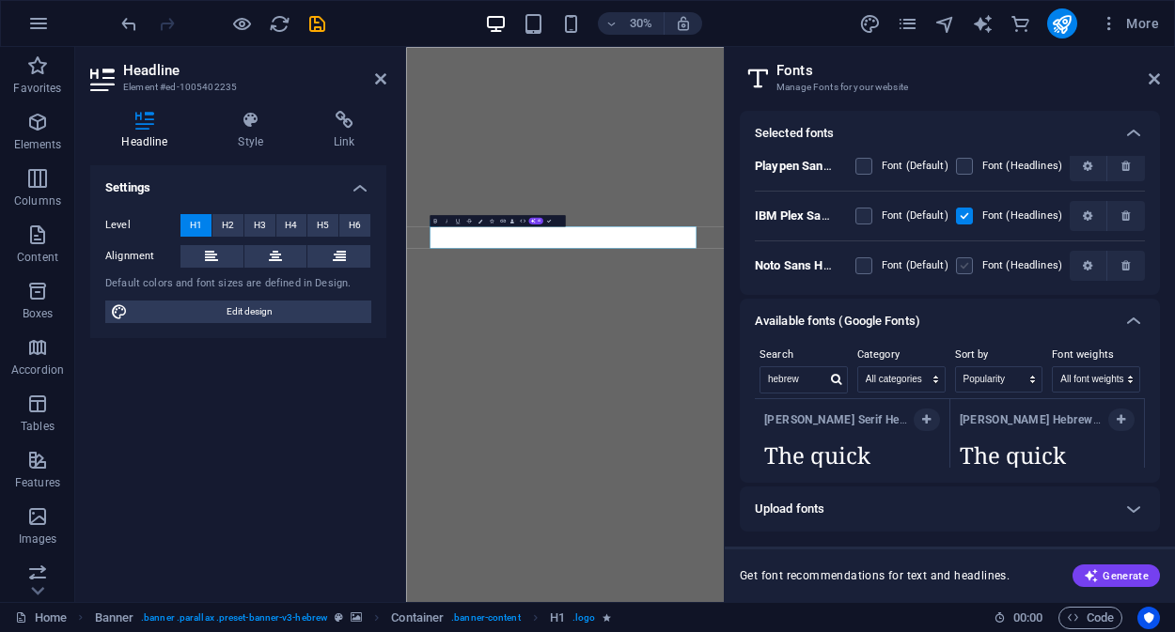
click at [963, 266] on label at bounding box center [964, 265] width 17 height 17
click at [0, 0] on Hebrew "checkbox" at bounding box center [0, 0] width 0 height 0
click at [316, 27] on icon "save" at bounding box center [317, 24] width 22 height 22
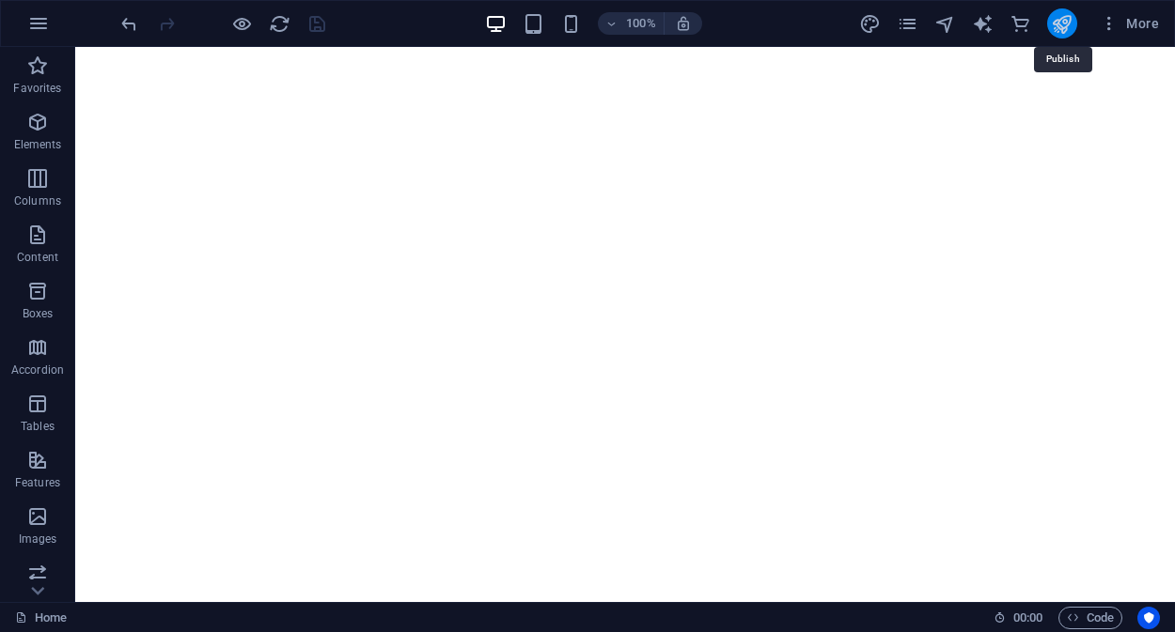
click at [1063, 27] on icon "publish" at bounding box center [1062, 24] width 22 height 22
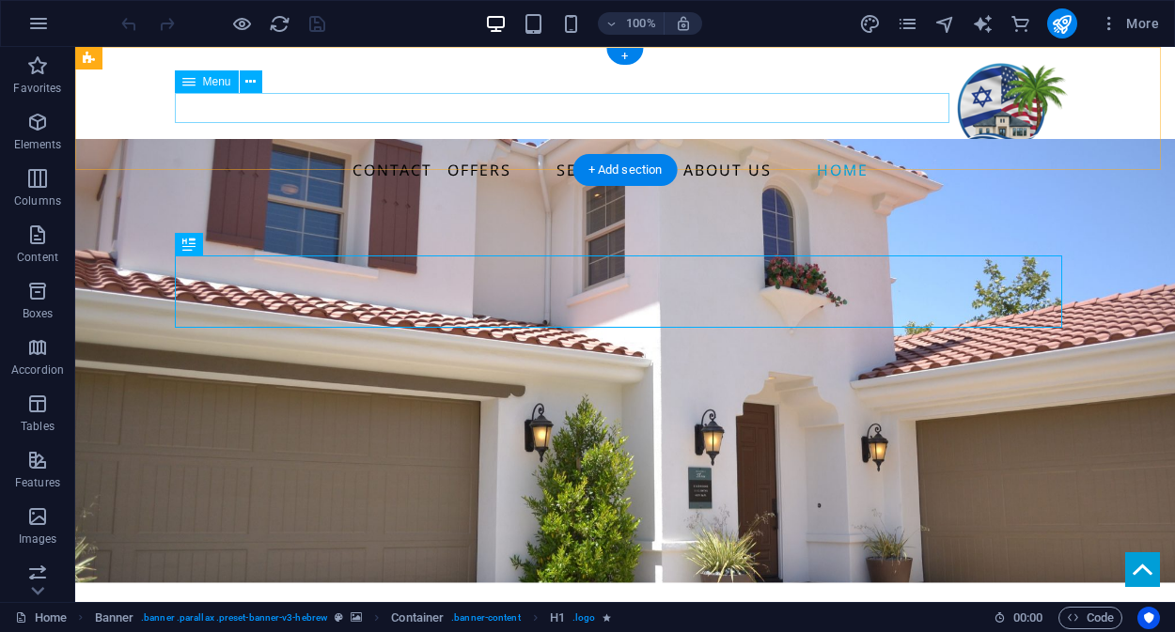
click at [777, 155] on nav "Home About us Services Offers Contact" at bounding box center [624, 170] width 887 height 30
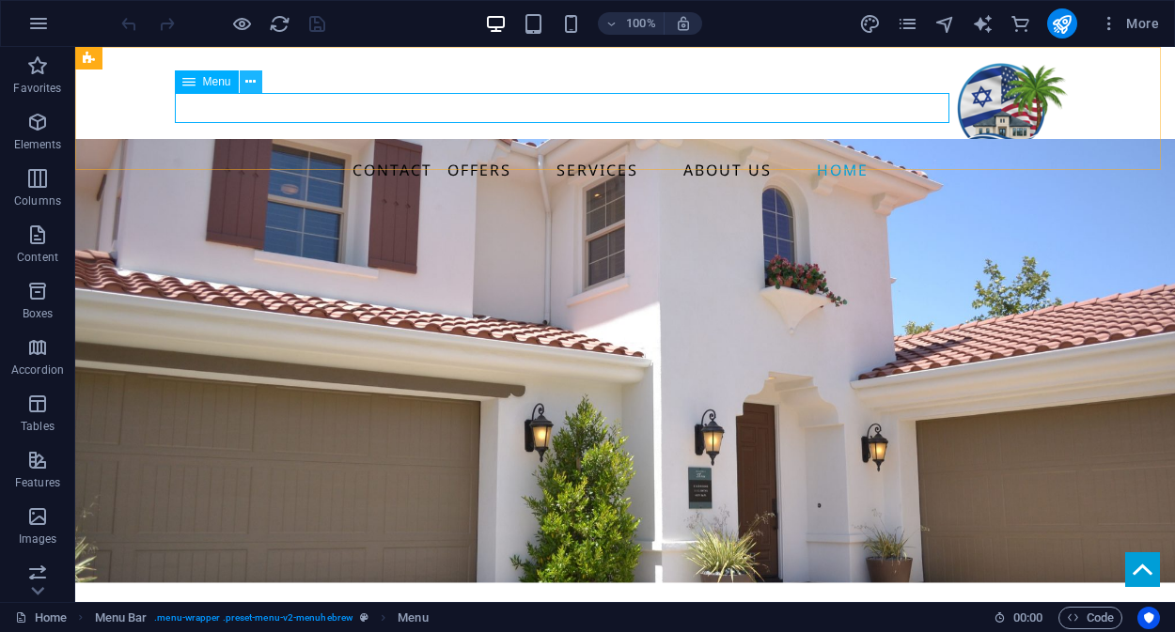
click at [249, 81] on icon at bounding box center [250, 82] width 10 height 20
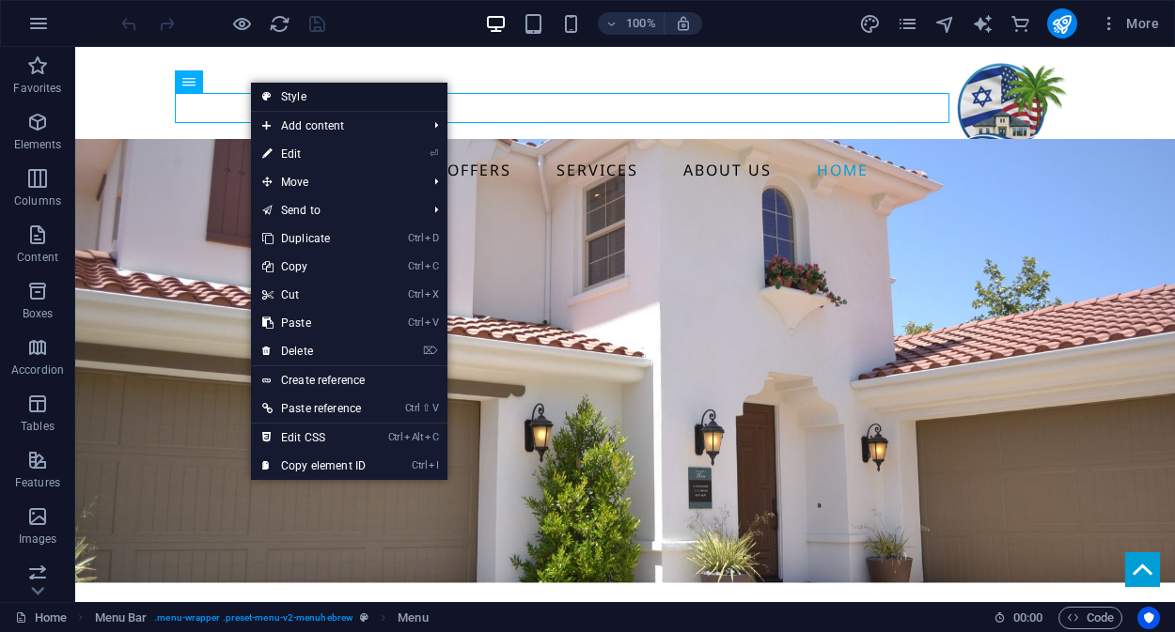
click at [298, 98] on link "Style" at bounding box center [349, 97] width 196 height 28
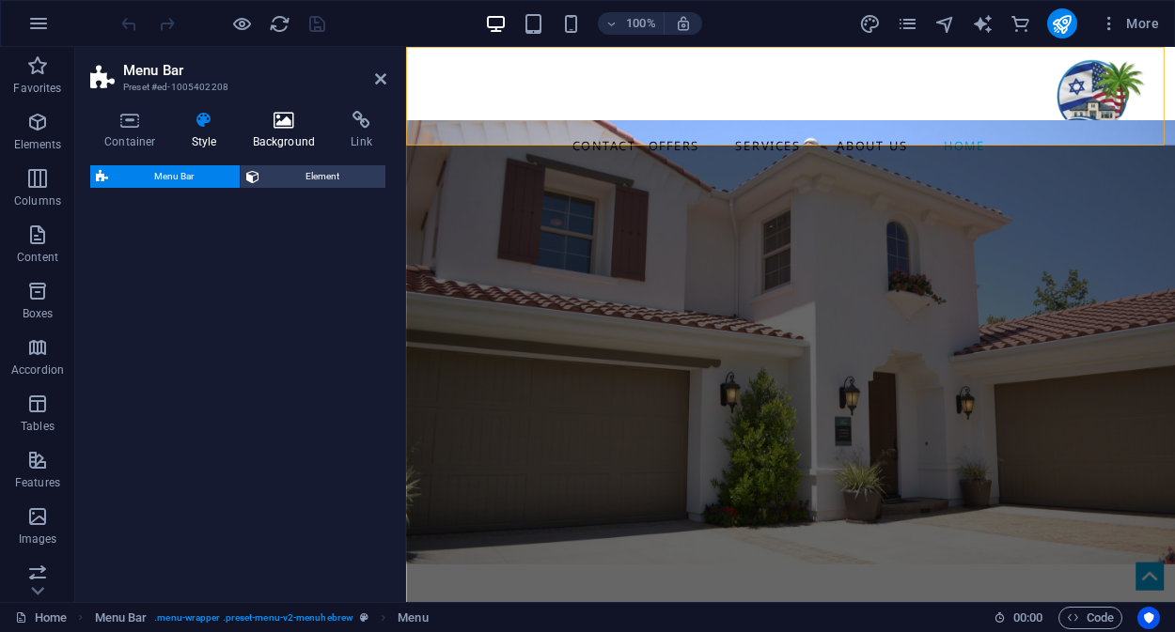
select select "rem"
select select "preset-menu-v2-menuhebrew"
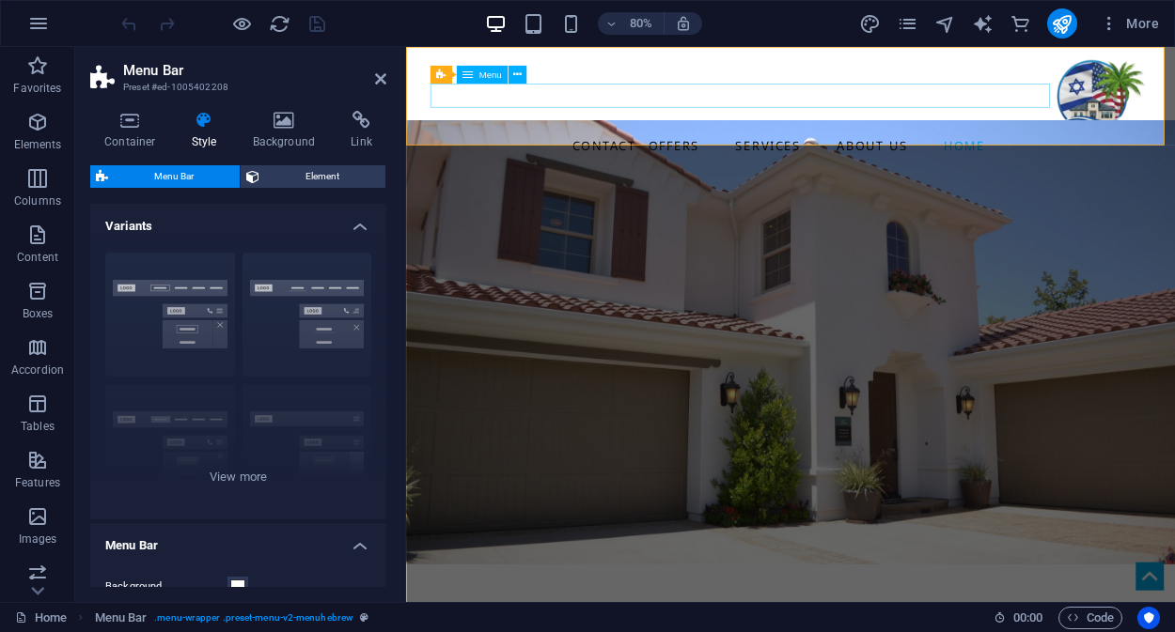
click at [1063, 155] on nav "Home About us Services Offers Contact" at bounding box center [887, 170] width 887 height 30
select select
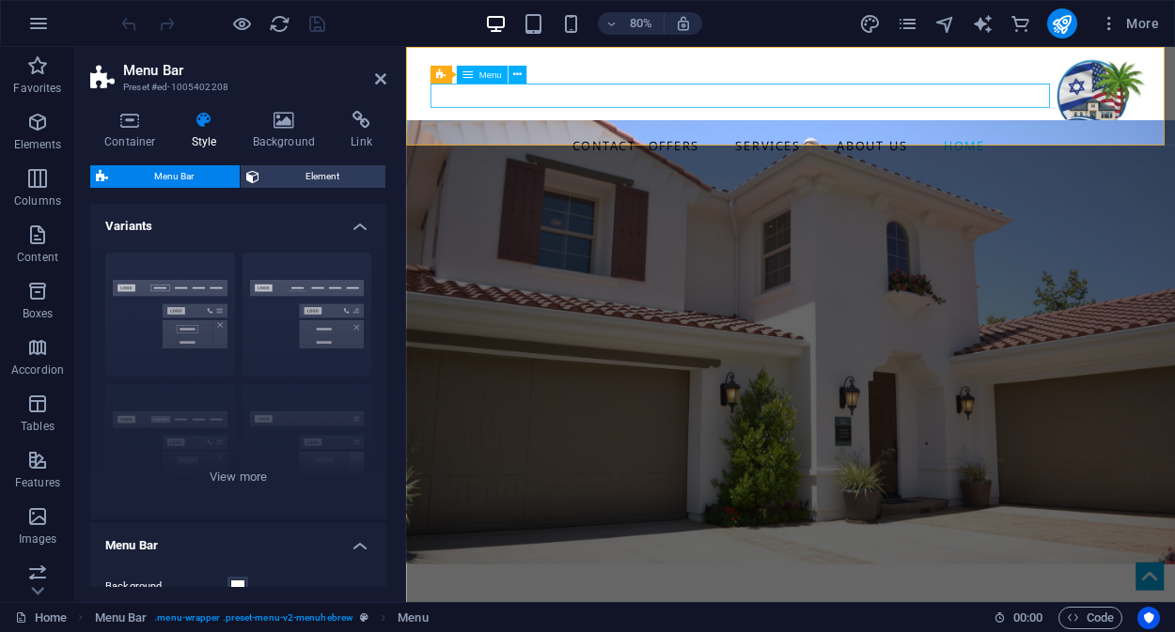
select select
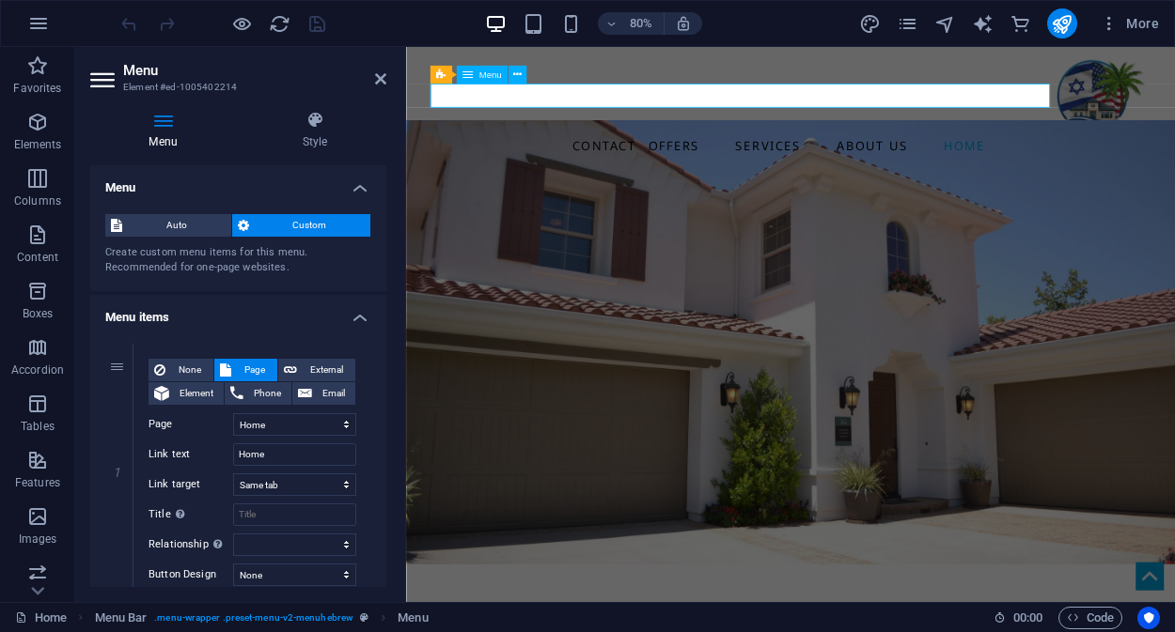
click at [1030, 155] on nav "Home About us Services Offers Contact" at bounding box center [887, 170] width 887 height 30
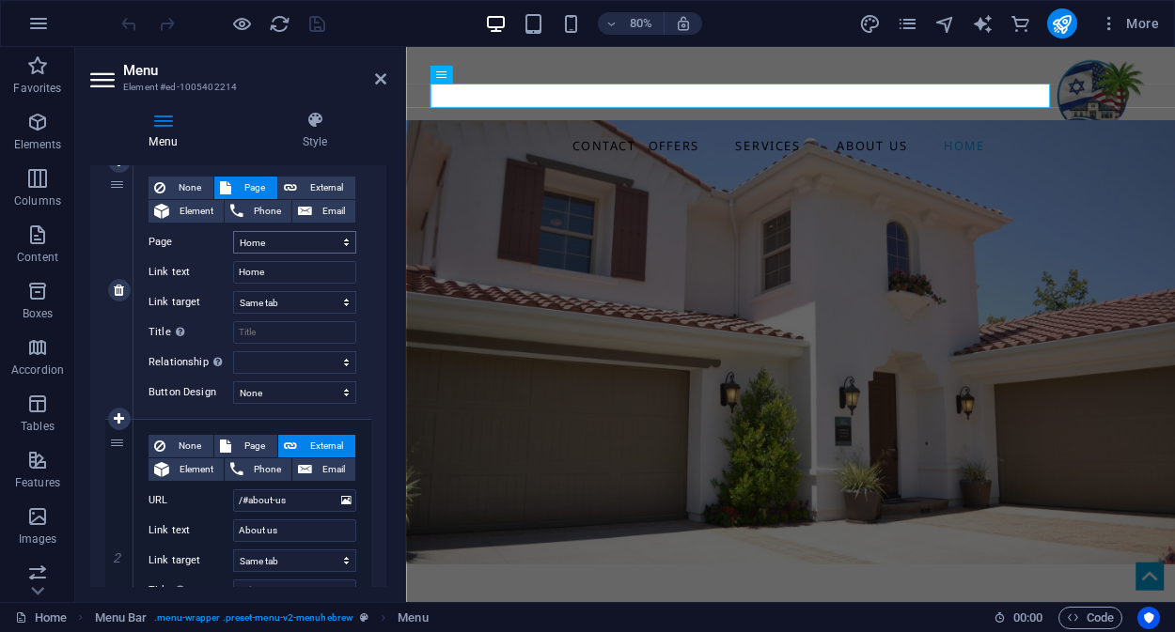
scroll to position [152, 0]
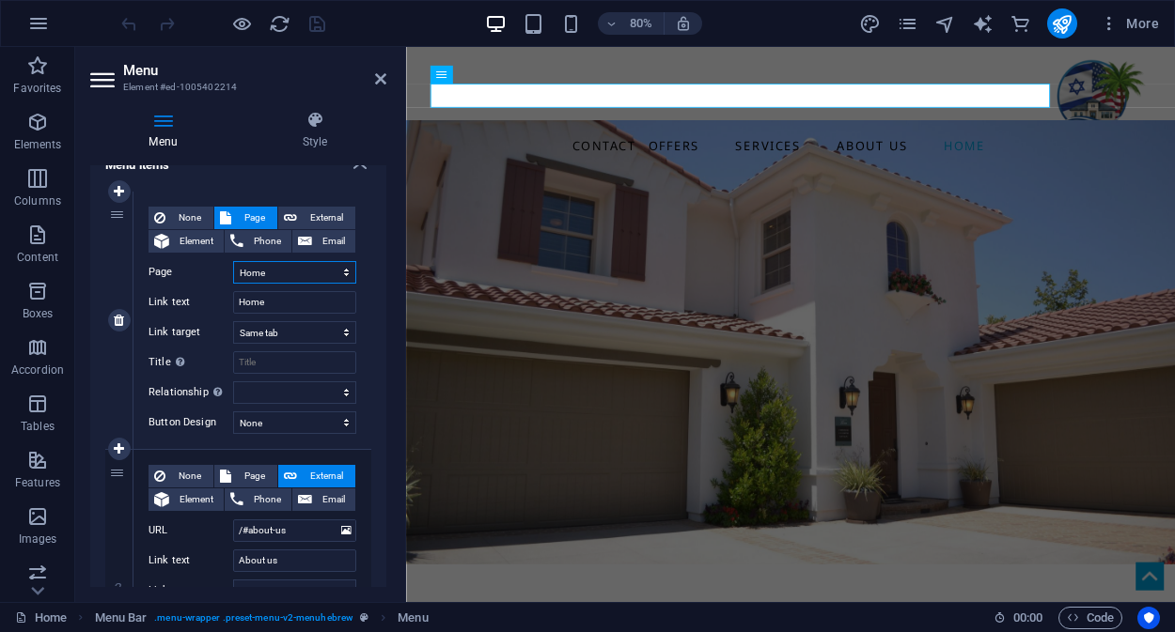
click at [276, 272] on select "Home Subpage Legal Notice Privacy" at bounding box center [294, 272] width 123 height 23
drag, startPoint x: 278, startPoint y: 294, endPoint x: 233, endPoint y: 303, distance: 45.9
click at [233, 303] on input "Home" at bounding box center [294, 302] width 123 height 23
type input "c"
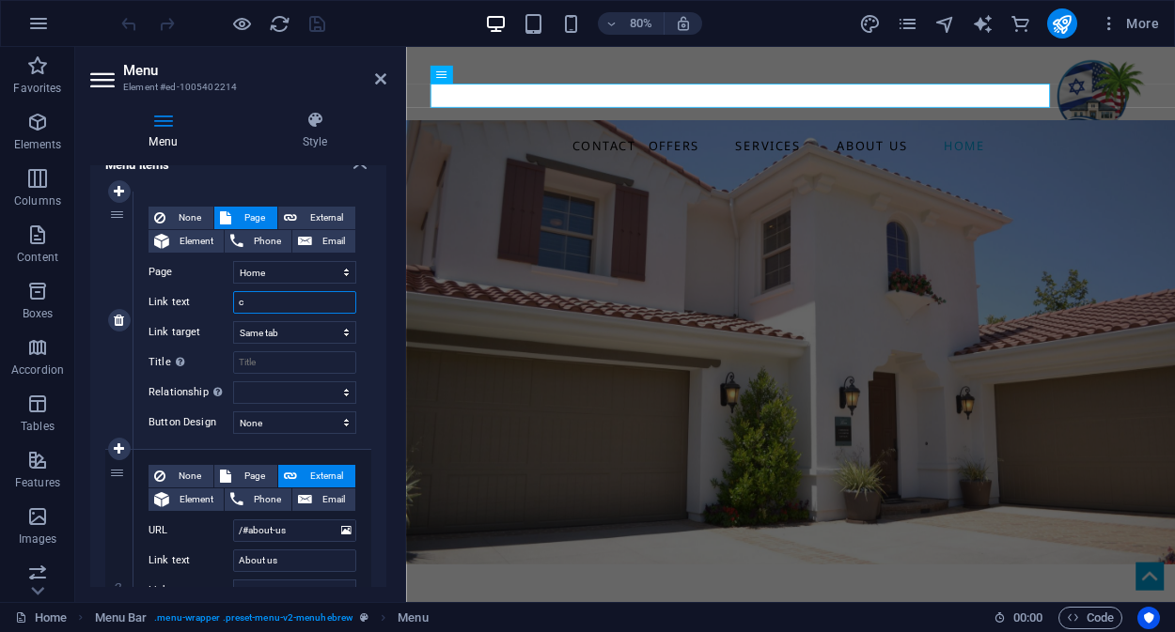
select select
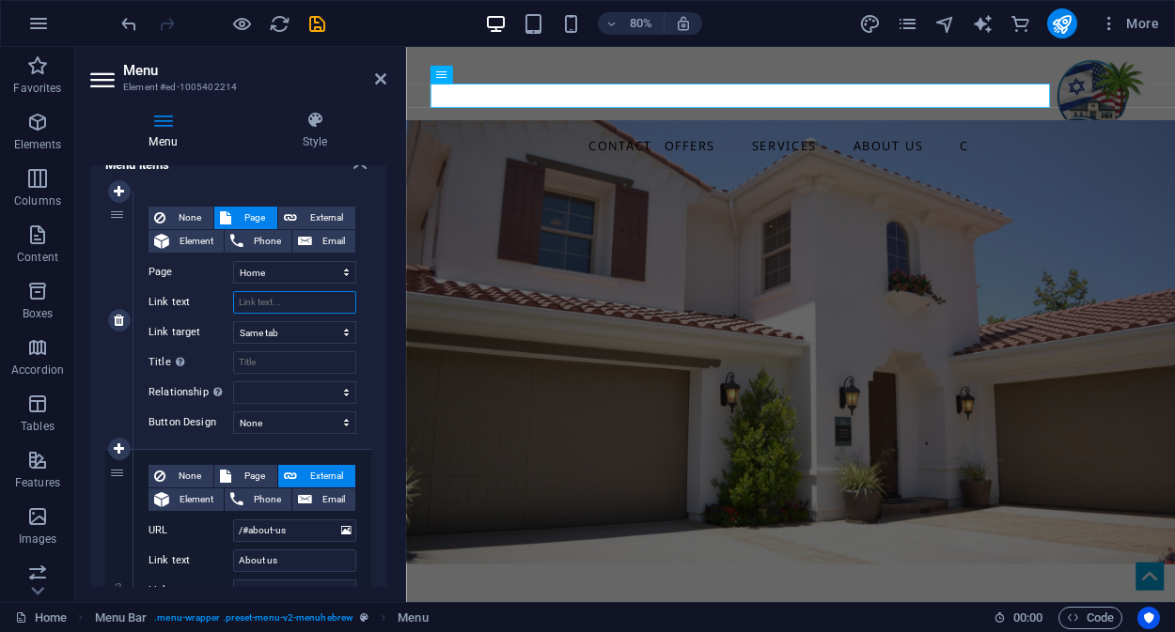
type input "ב"
select select
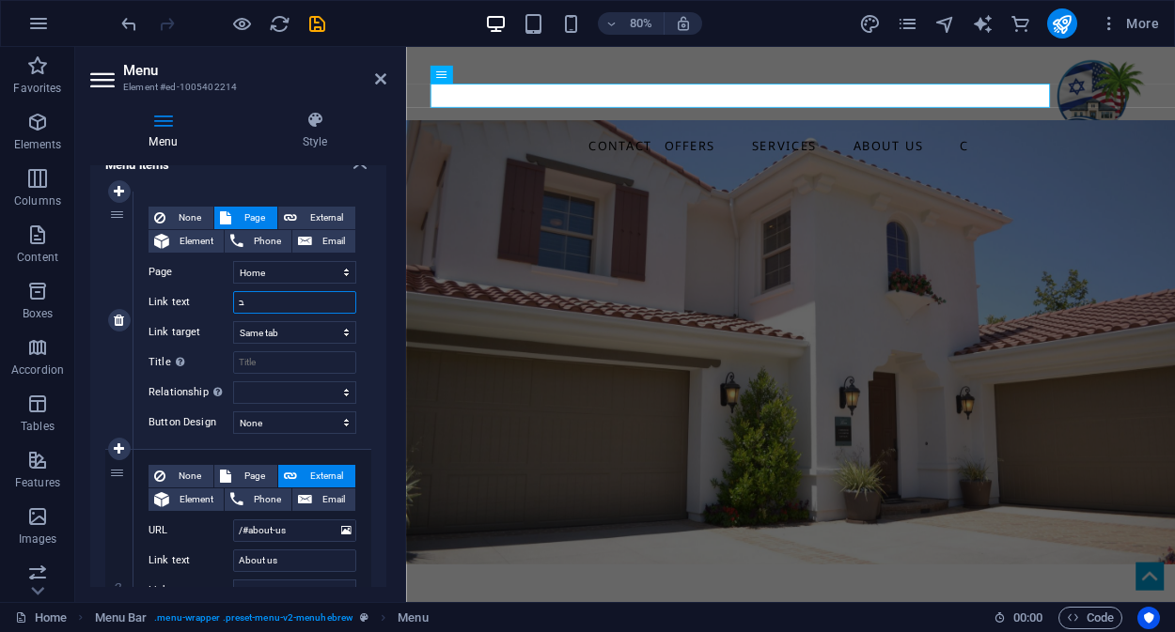
select select
type input "ביצ"
select select
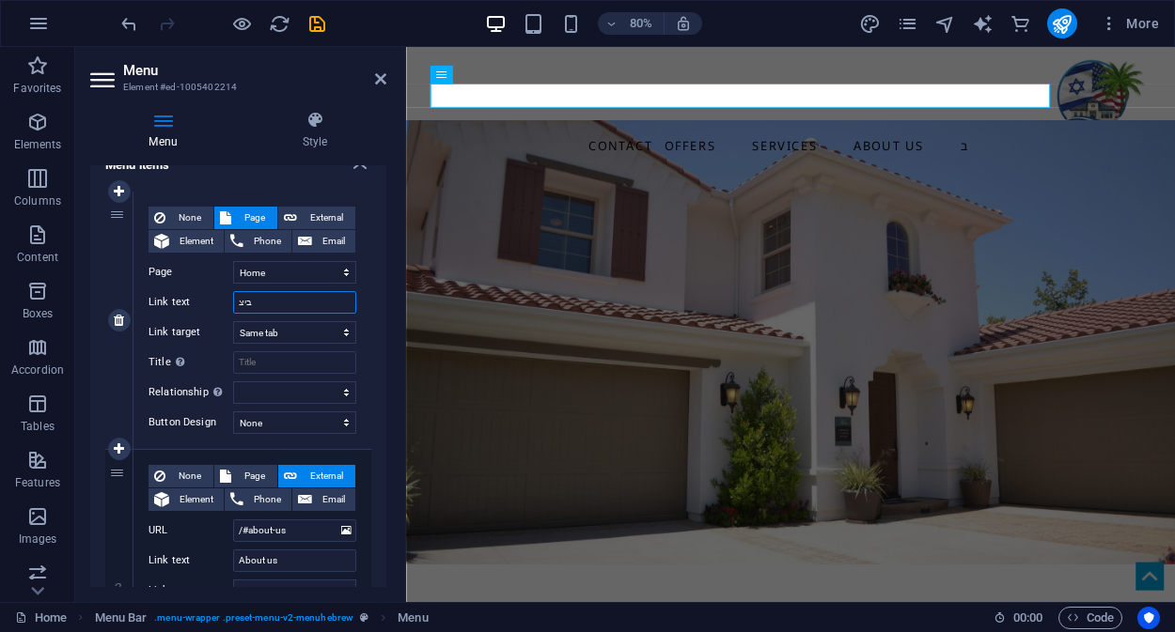
select select
type input "בית"
select select
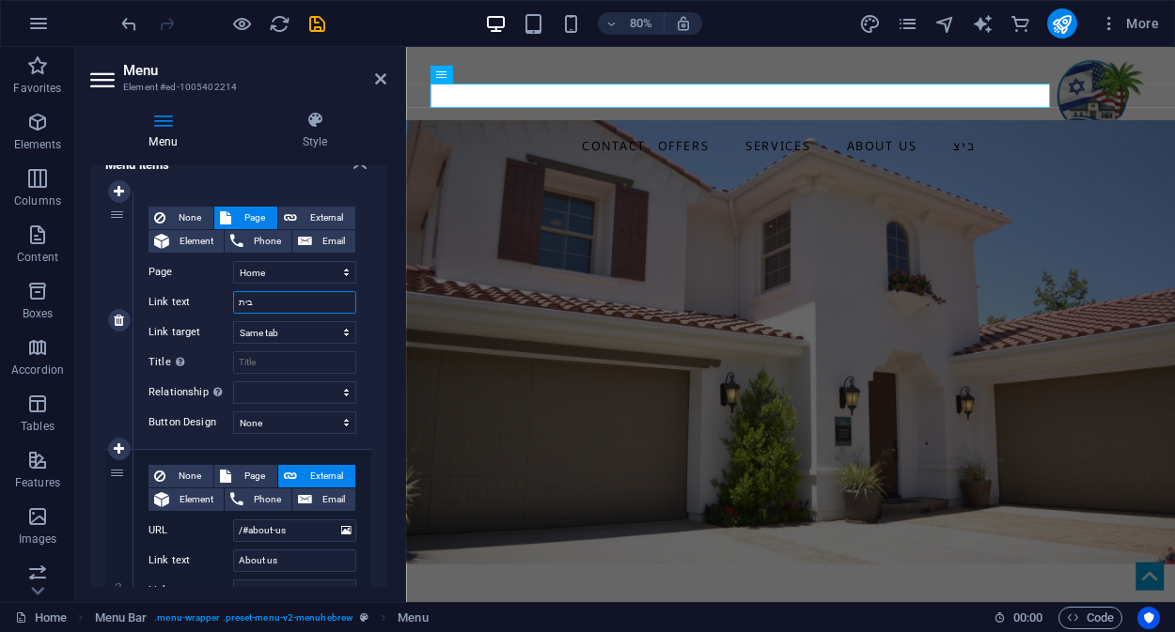
select select
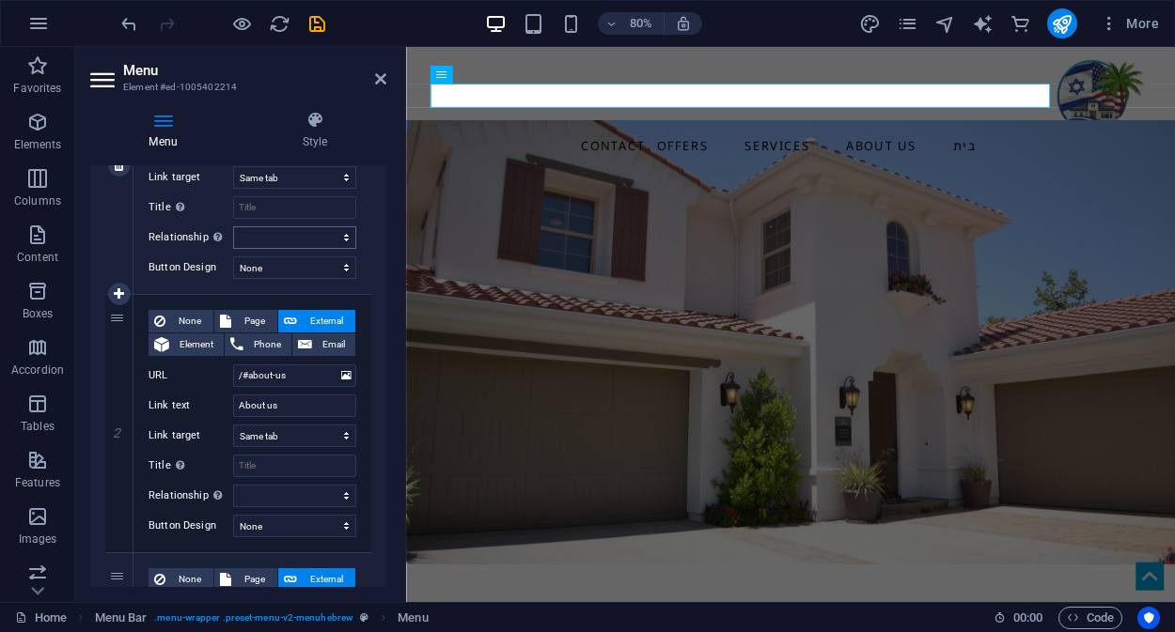
scroll to position [309, 0]
type input "בית"
click at [292, 403] on input "About us" at bounding box center [294, 404] width 123 height 23
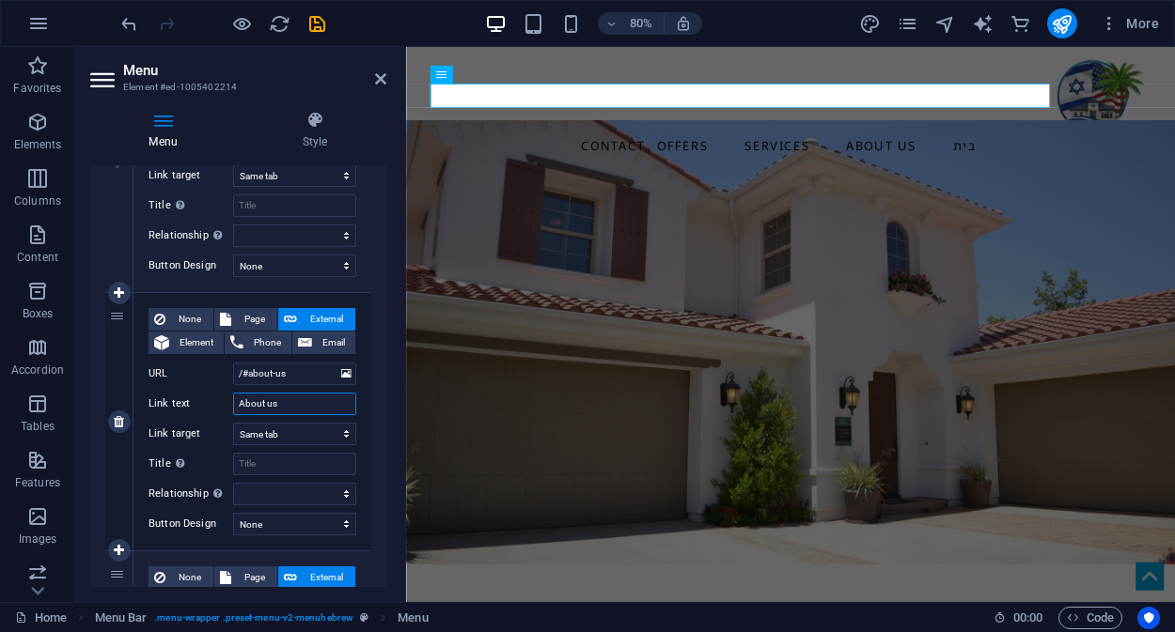
click at [292, 403] on input "About us" at bounding box center [294, 404] width 123 height 23
type input "מ"
select select
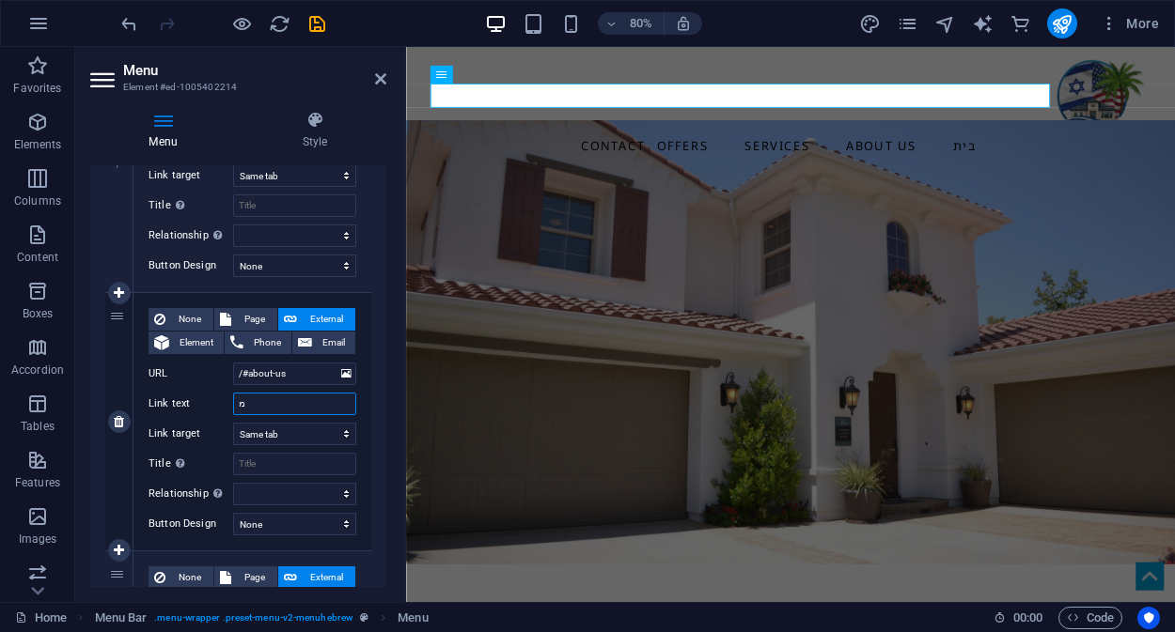
select select
type input "מי"
select select
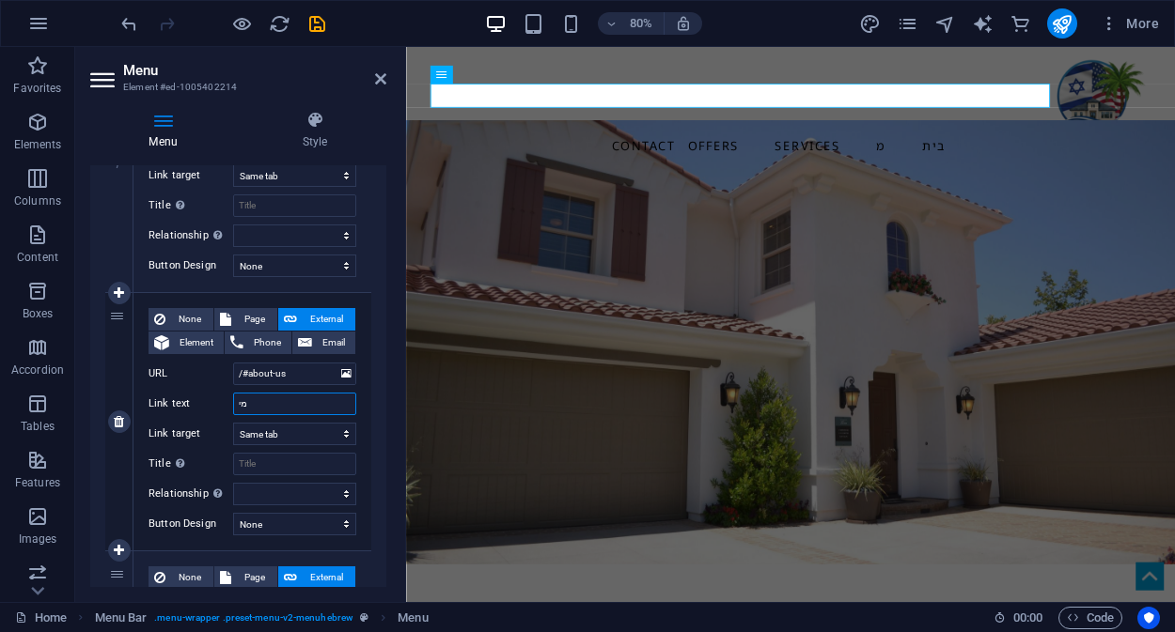
select select
type input "מי"
select select
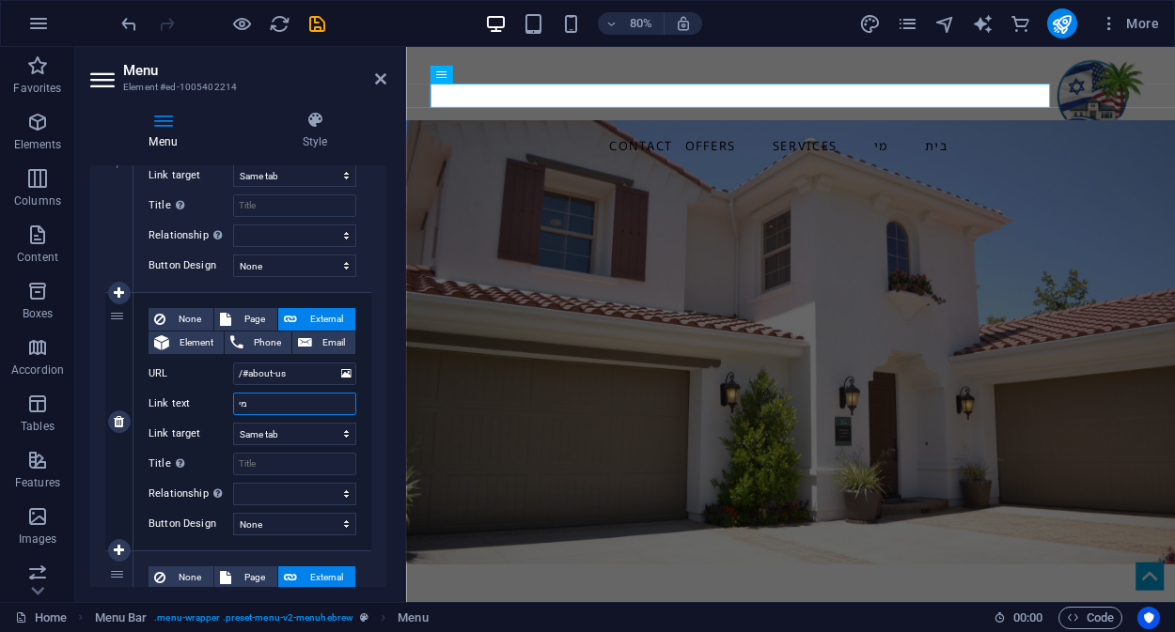
select select
type input "מי א"
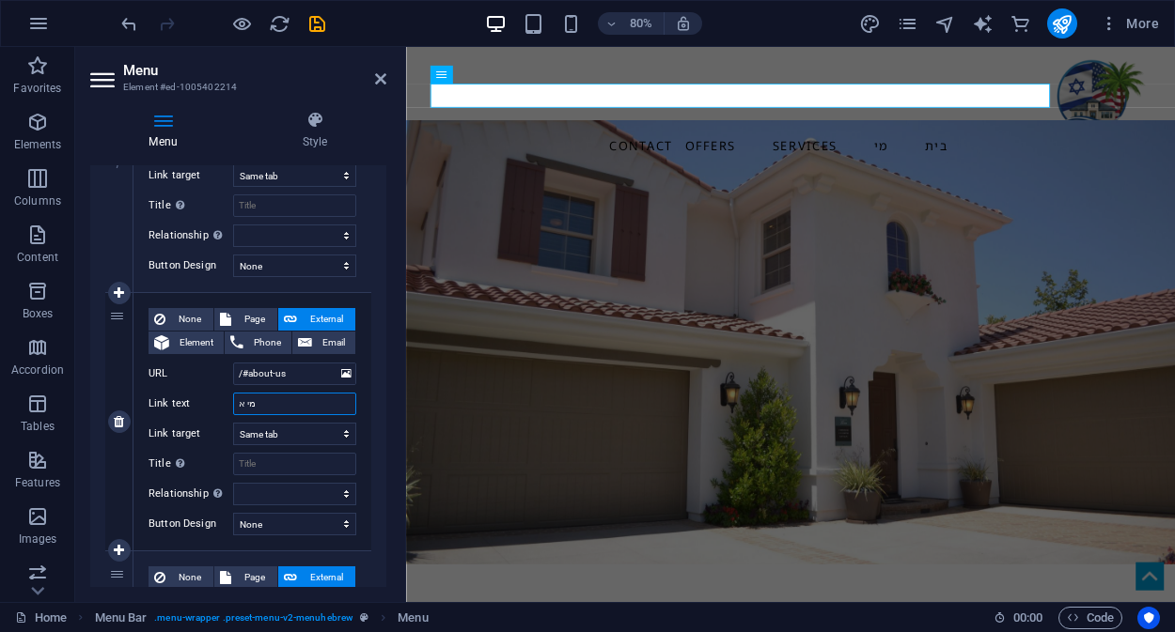
select select
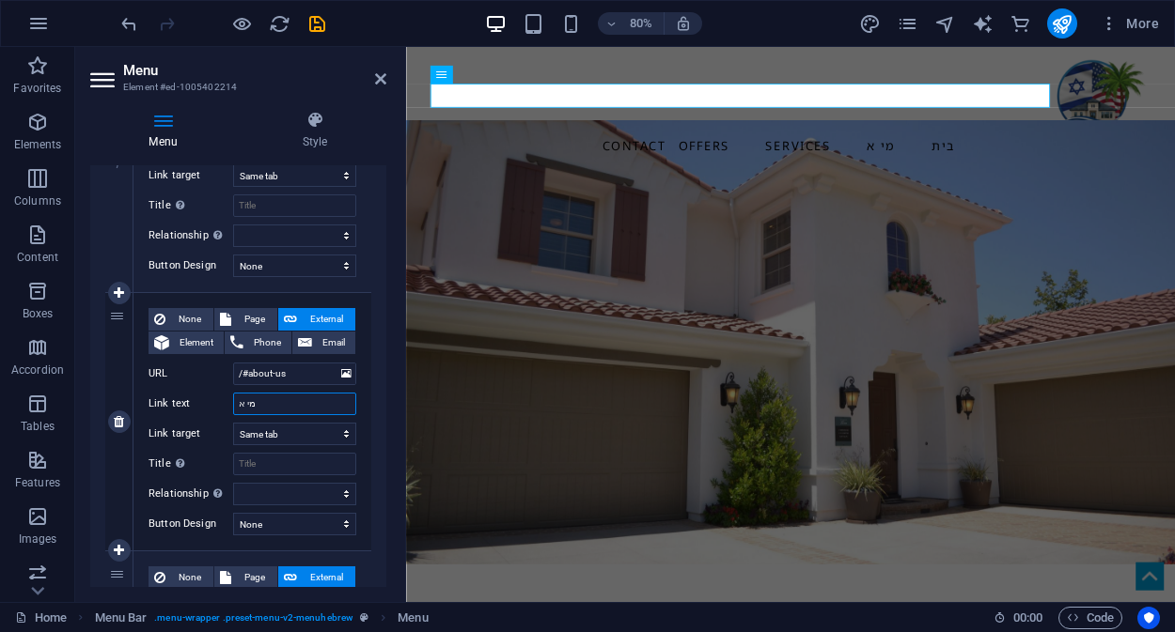
type input "מי אמ"
select select
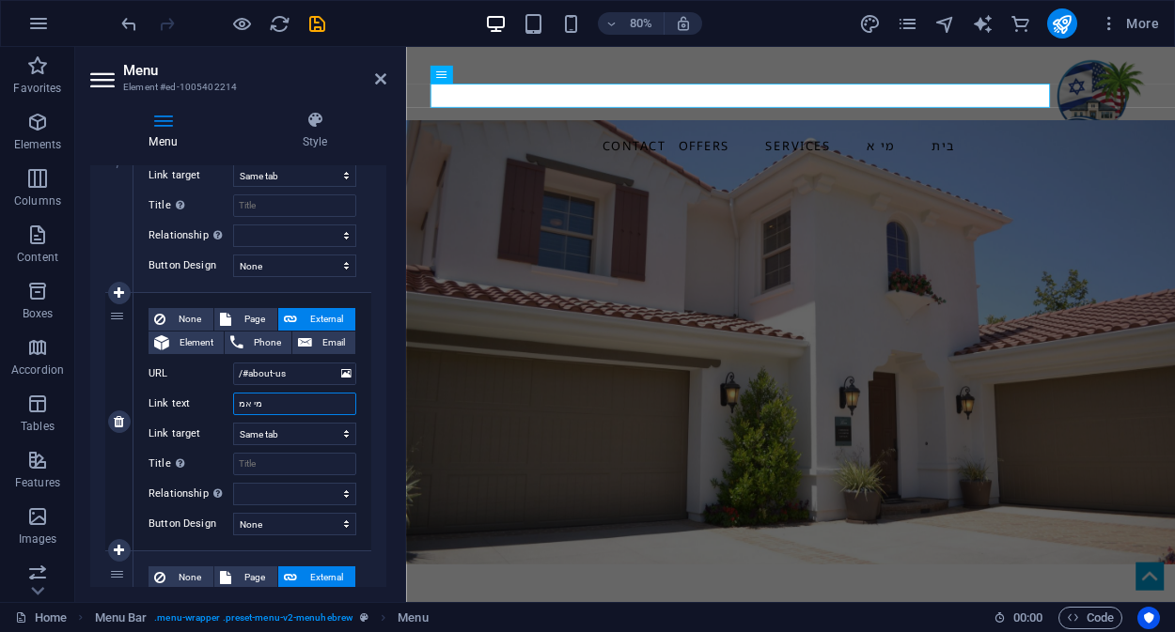
select select
type input "מי אנ"
select select
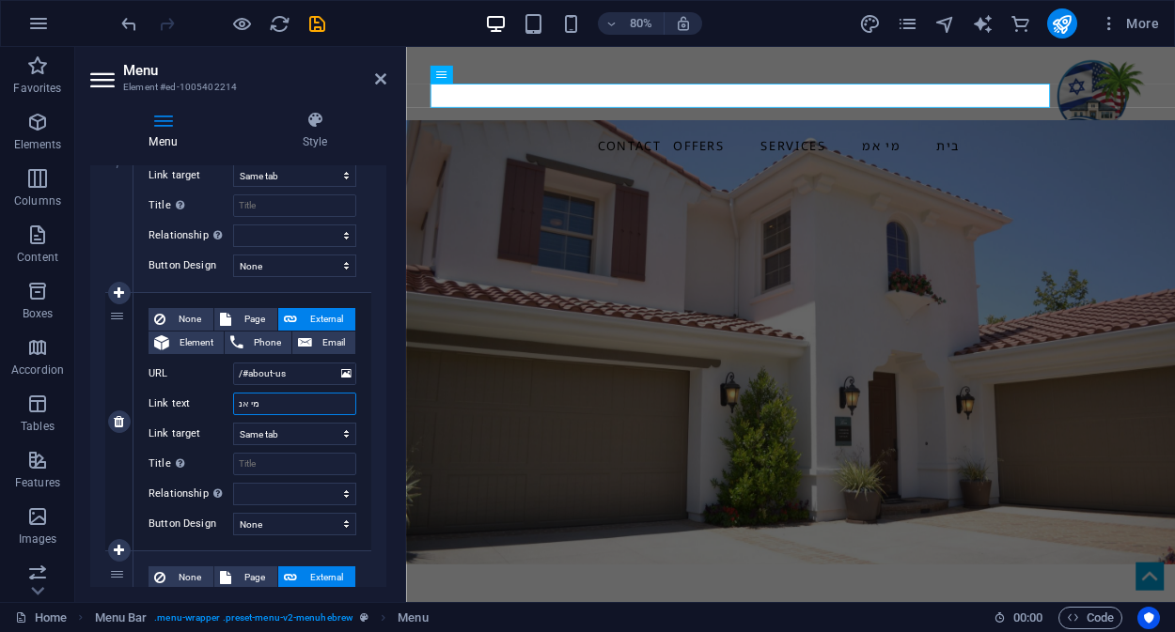
select select
type input "מי אנחנ"
select select
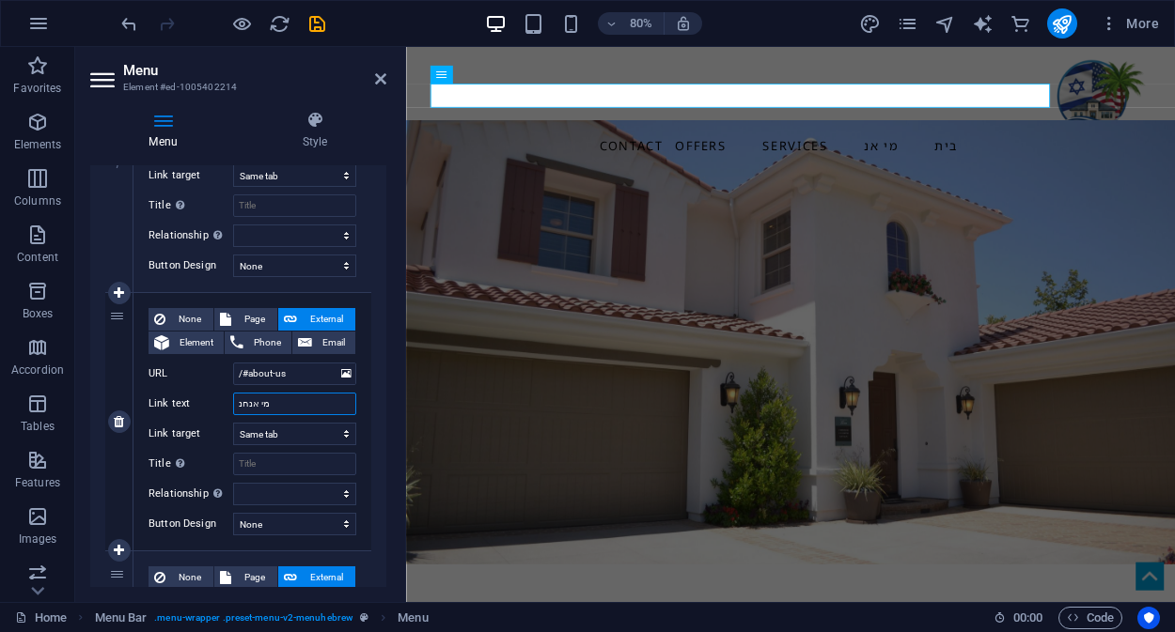
select select
type input "מי אנחנו"
select select
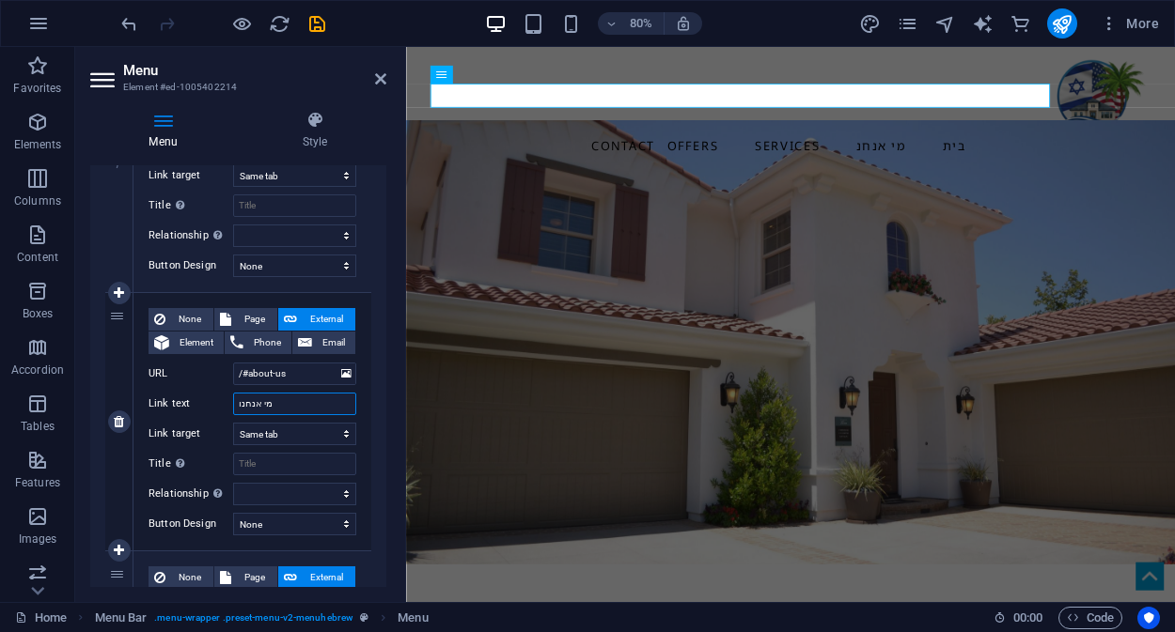
select select
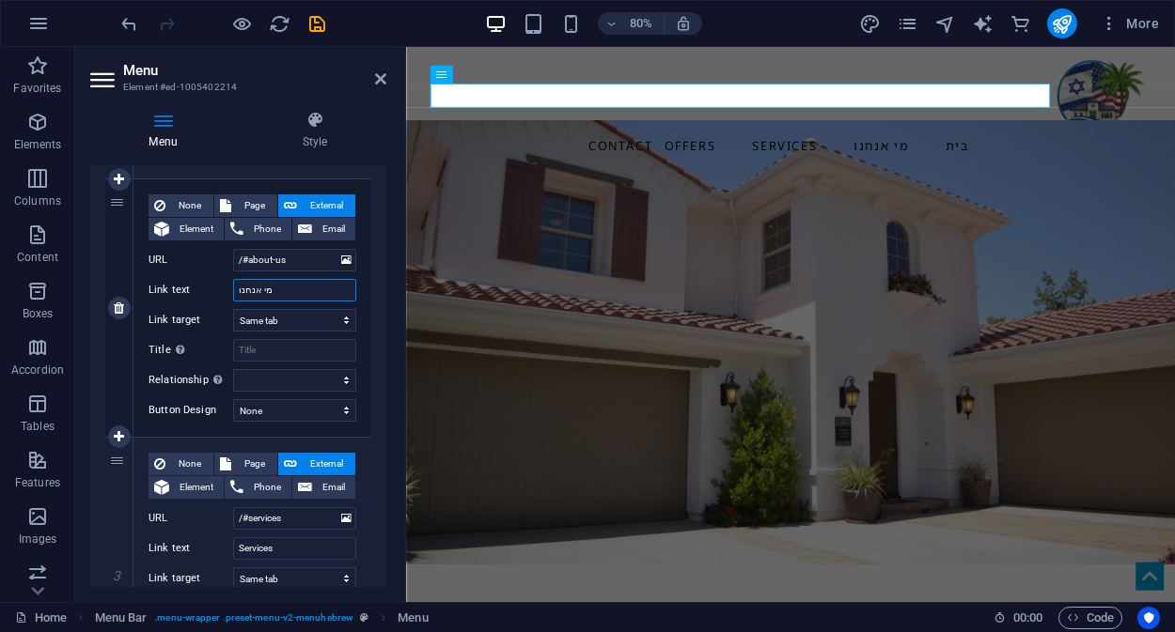
scroll to position [498, 0]
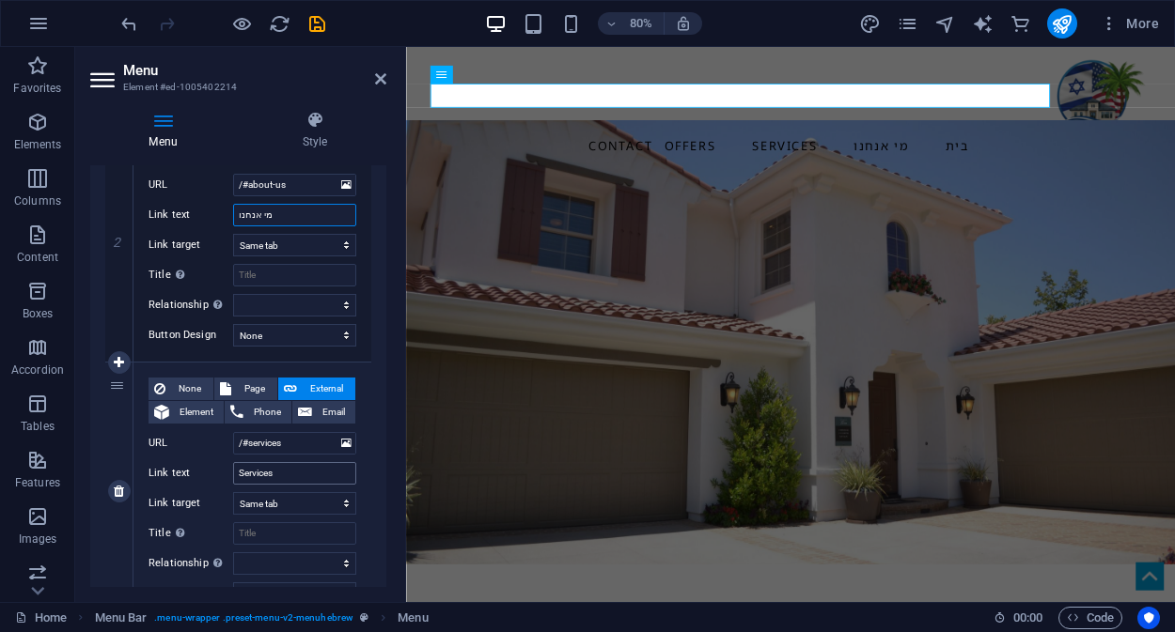
type input "מי אנחנו"
click at [288, 472] on input "Services" at bounding box center [294, 473] width 123 height 23
type input "ש"
select select
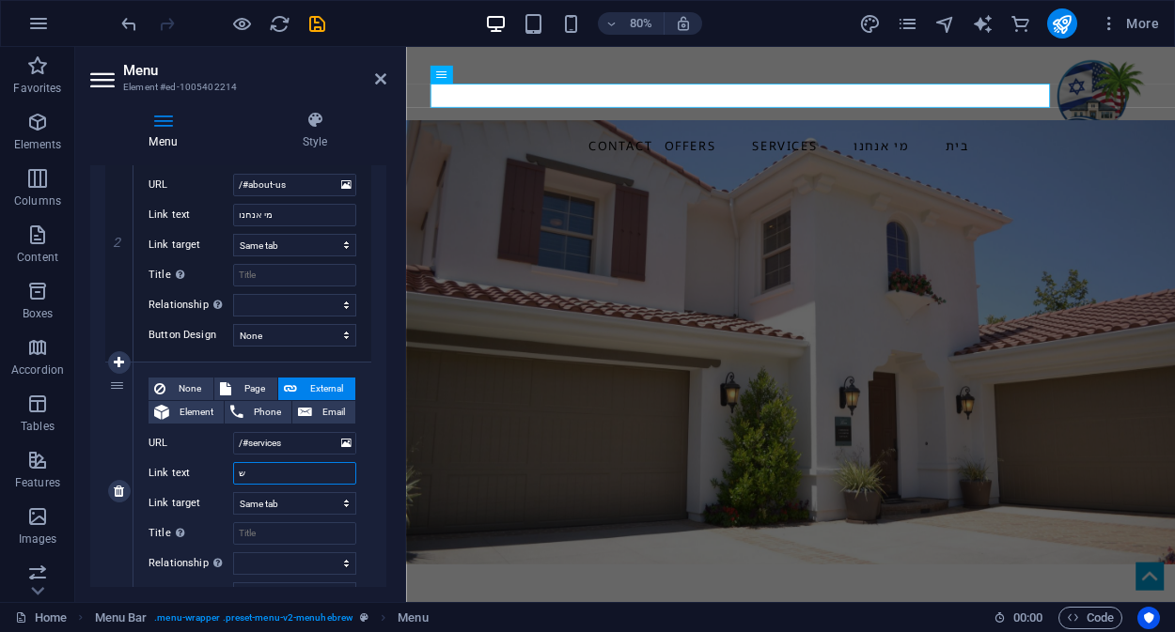
select select
type input "שירות"
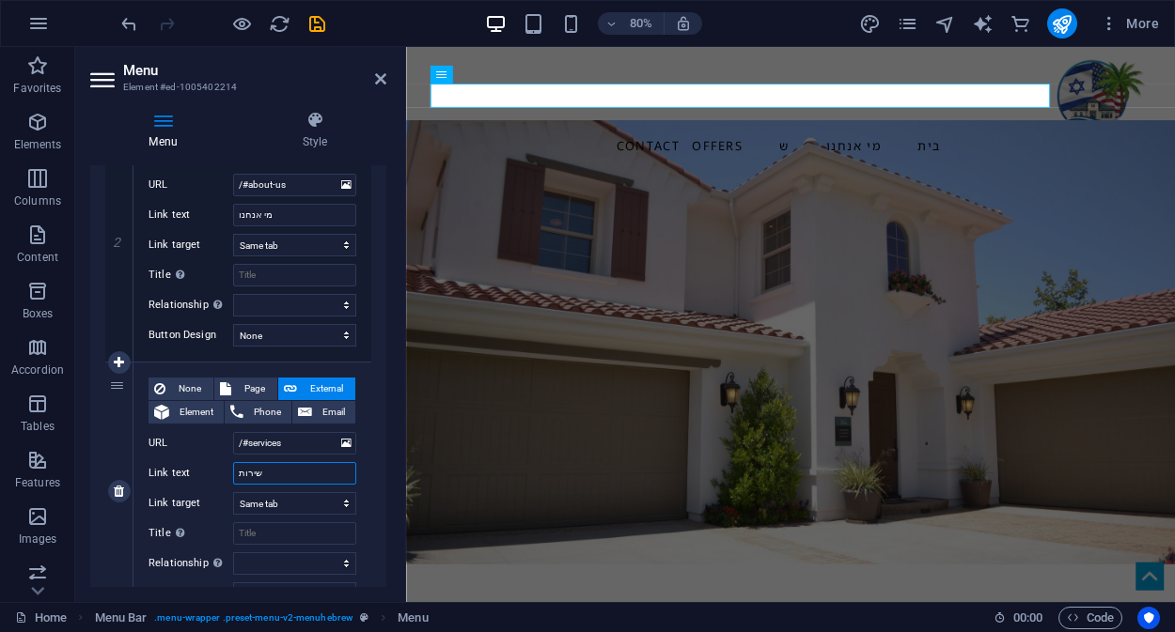
select select
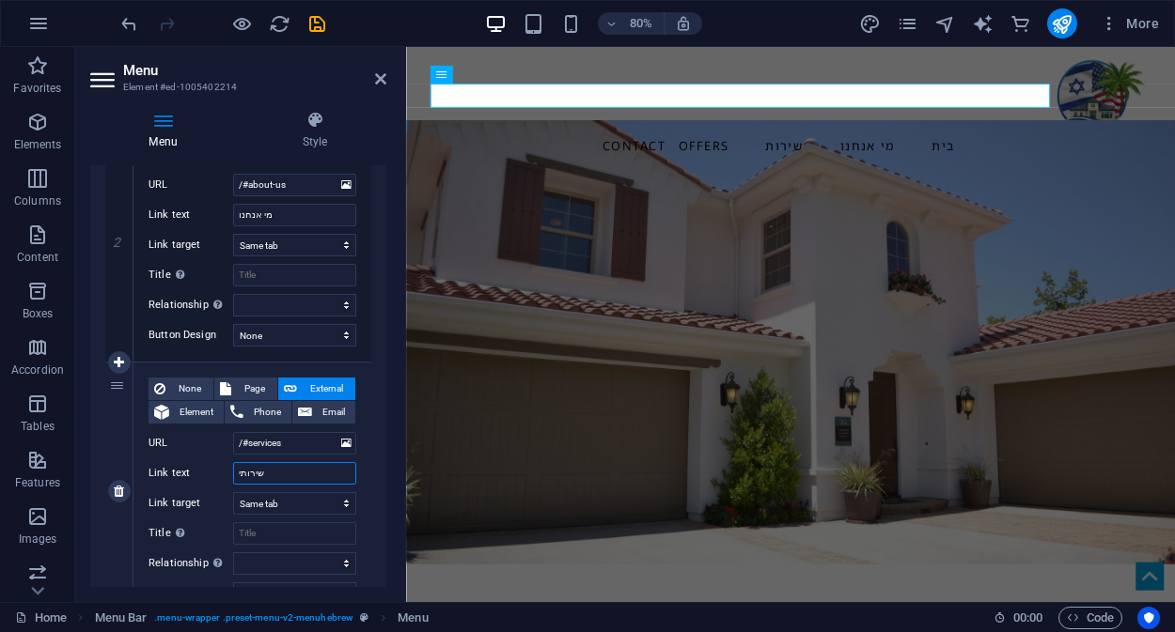
type input "שירותים"
select select
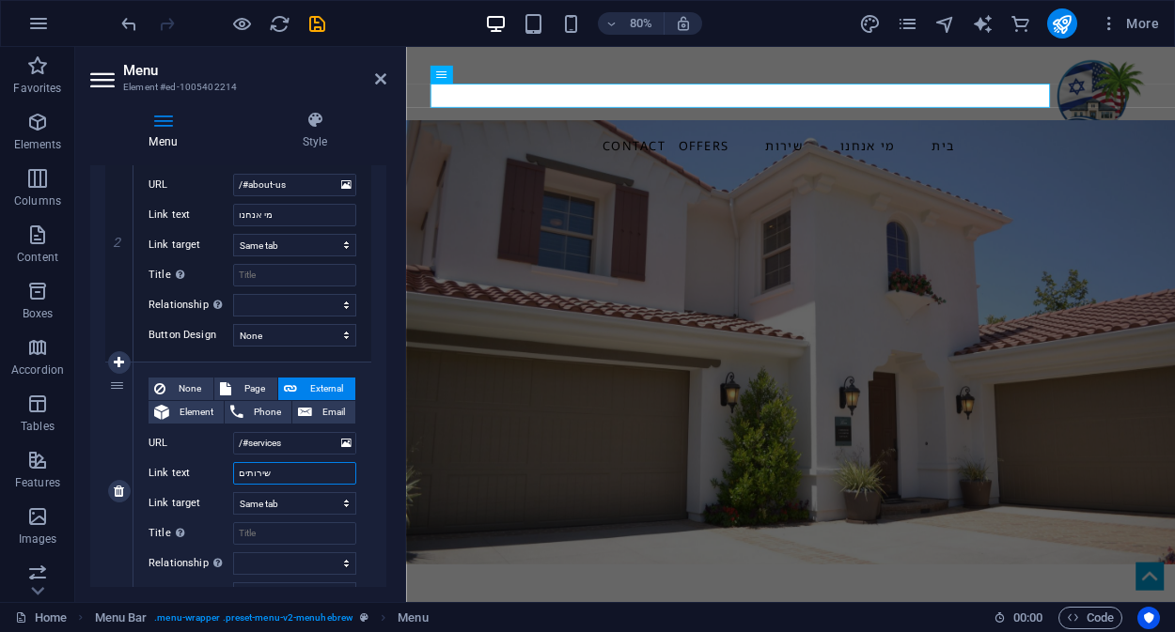
select select
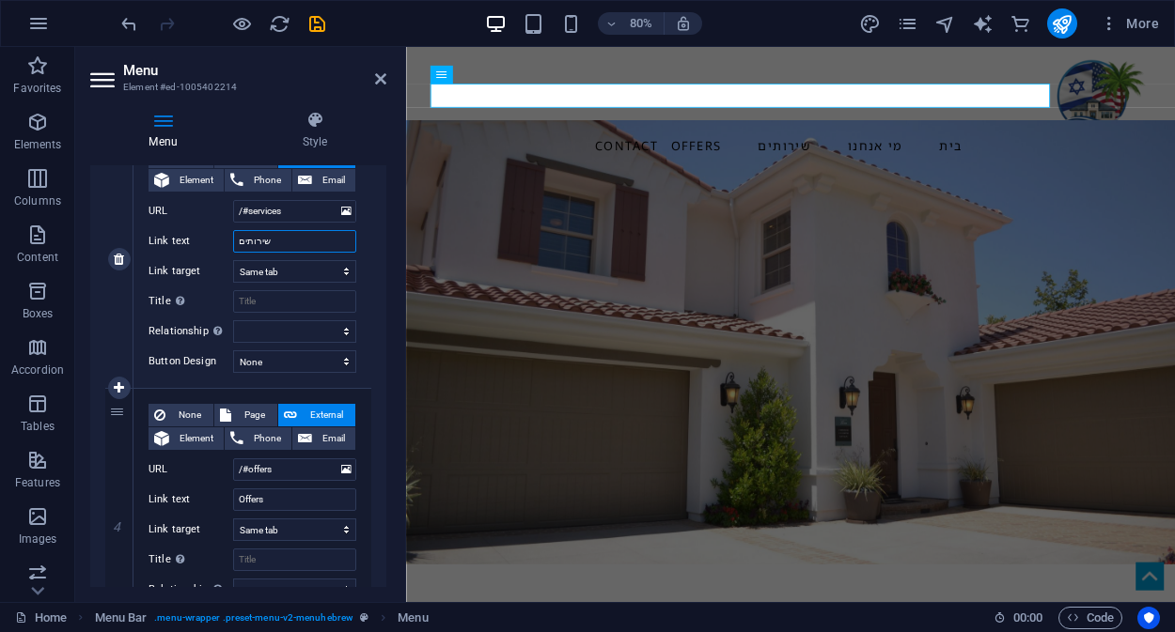
scroll to position [777, 0]
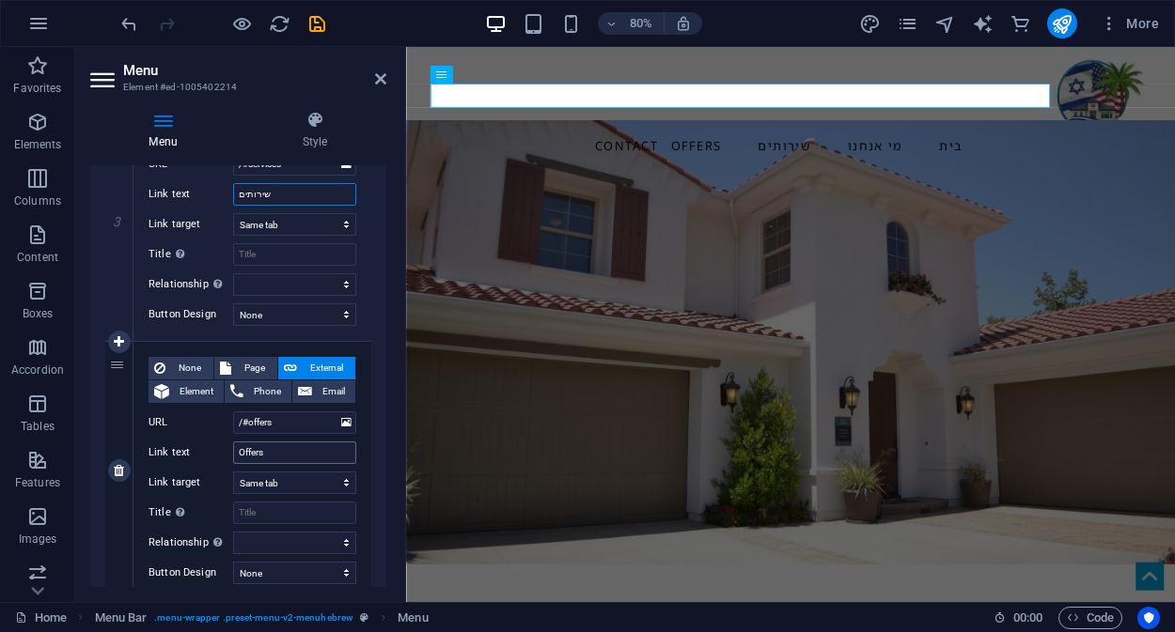
type input "שירותים"
click at [294, 452] on input "Offers" at bounding box center [294, 453] width 123 height 23
type input "ה"
select select
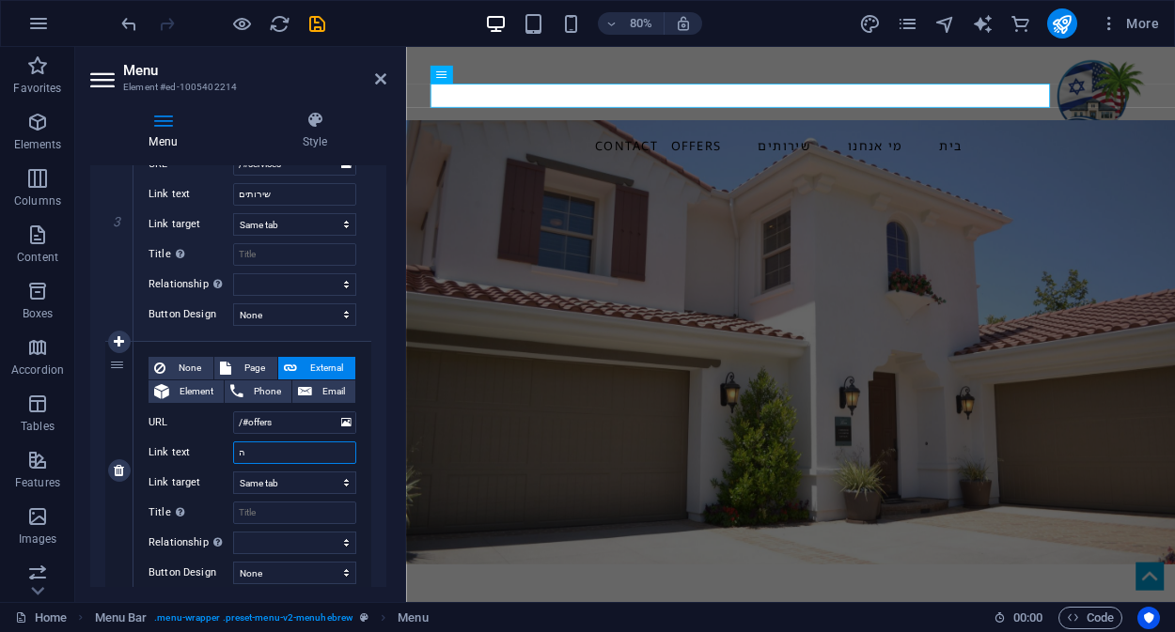
select select
type input "הצ"
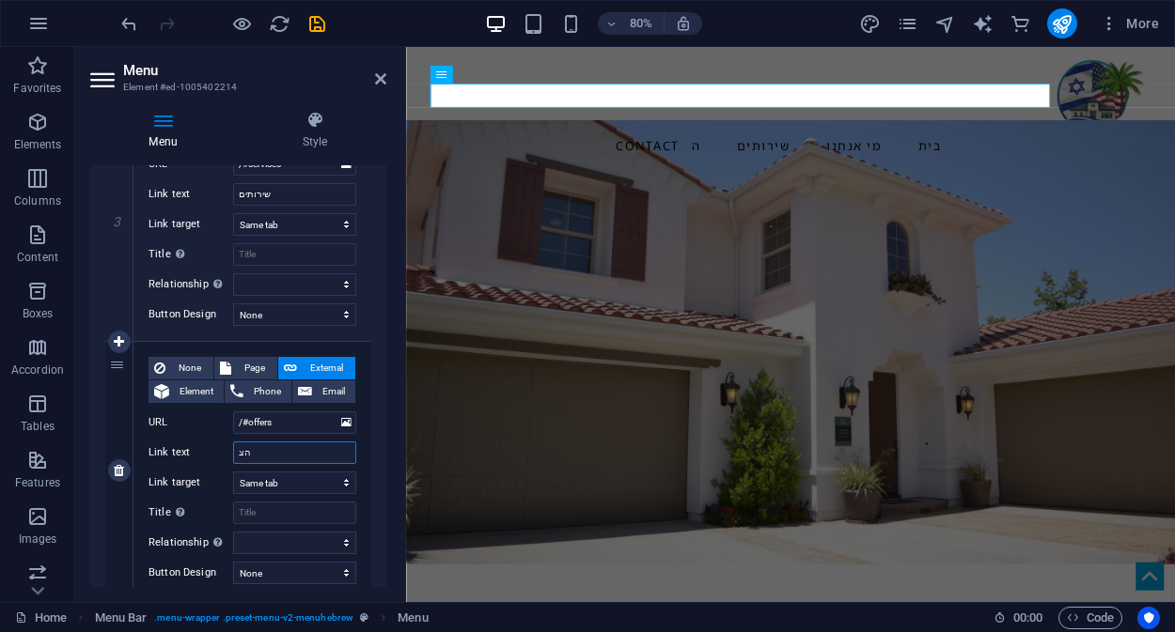
select select
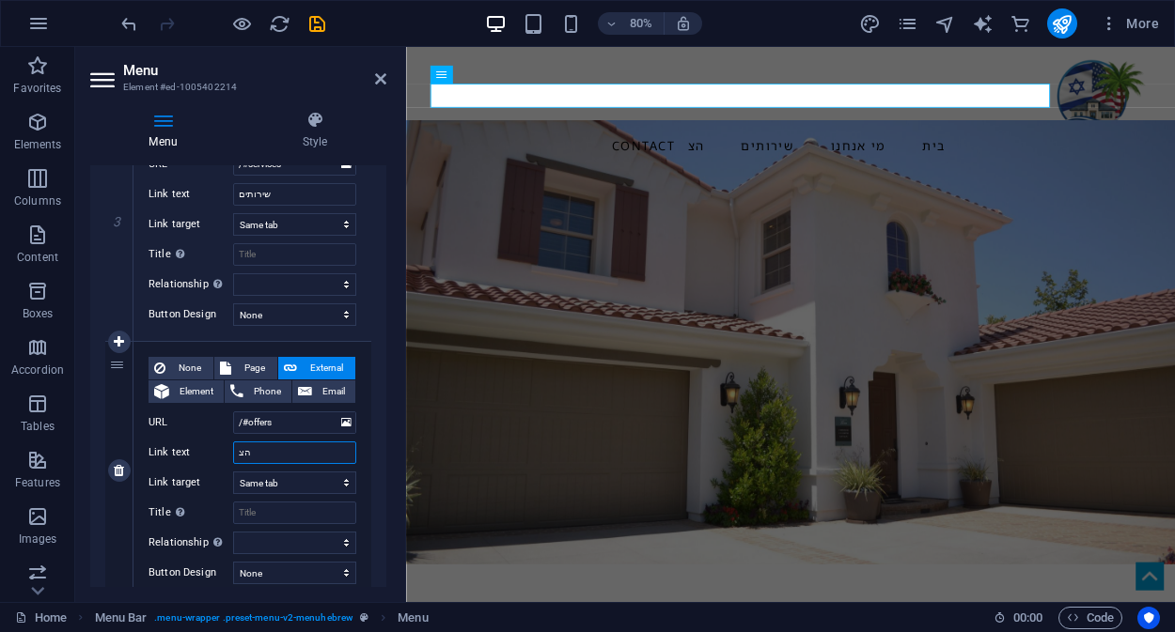
type input "הצי"
select select
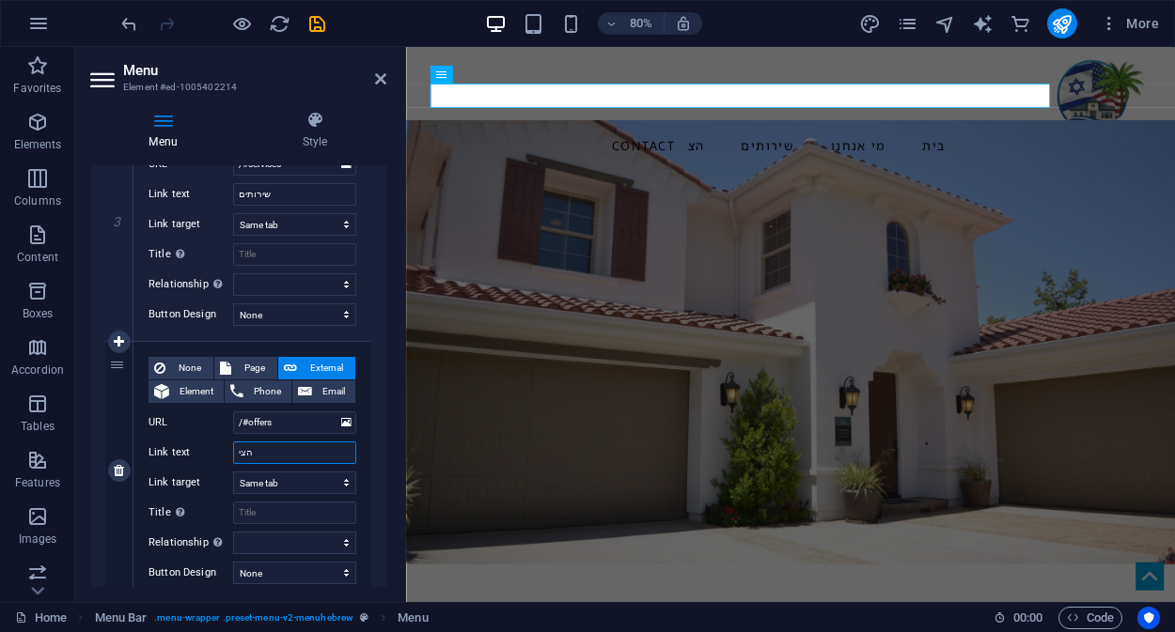
select select
type input "הצע"
select select
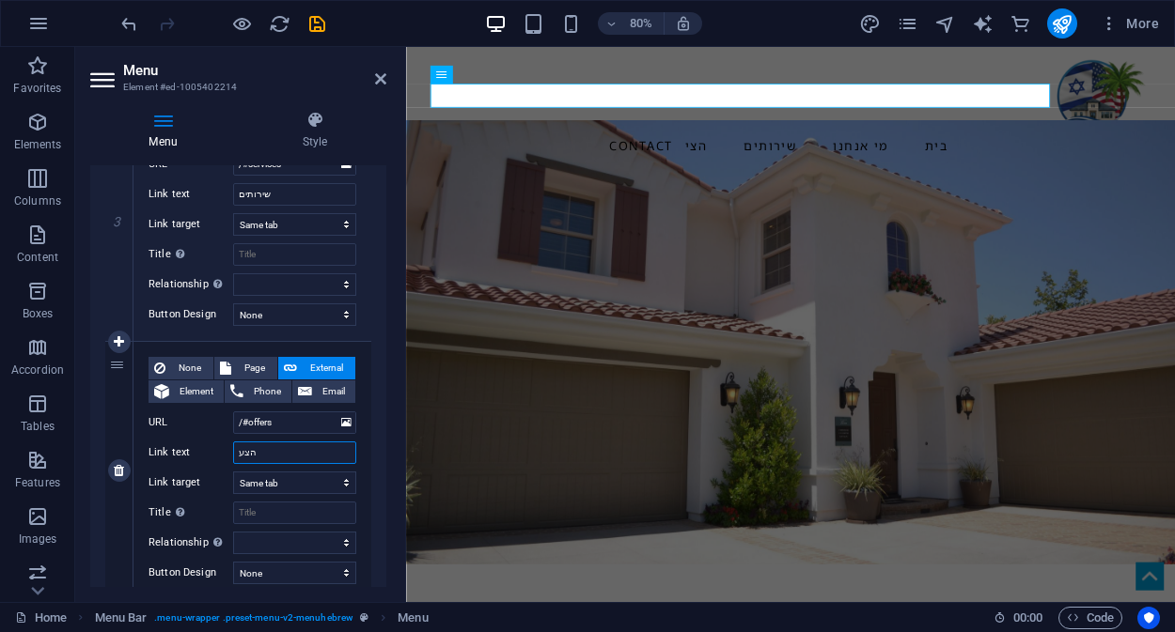
select select
type input "הצעו"
select select
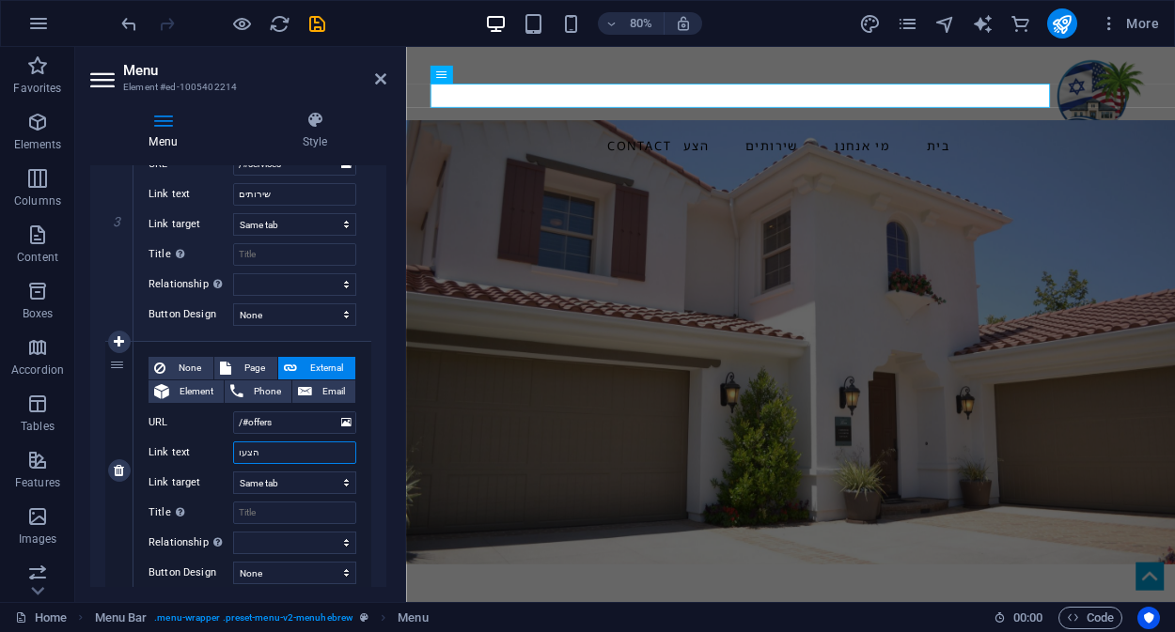
select select
type input "הצעות"
select select
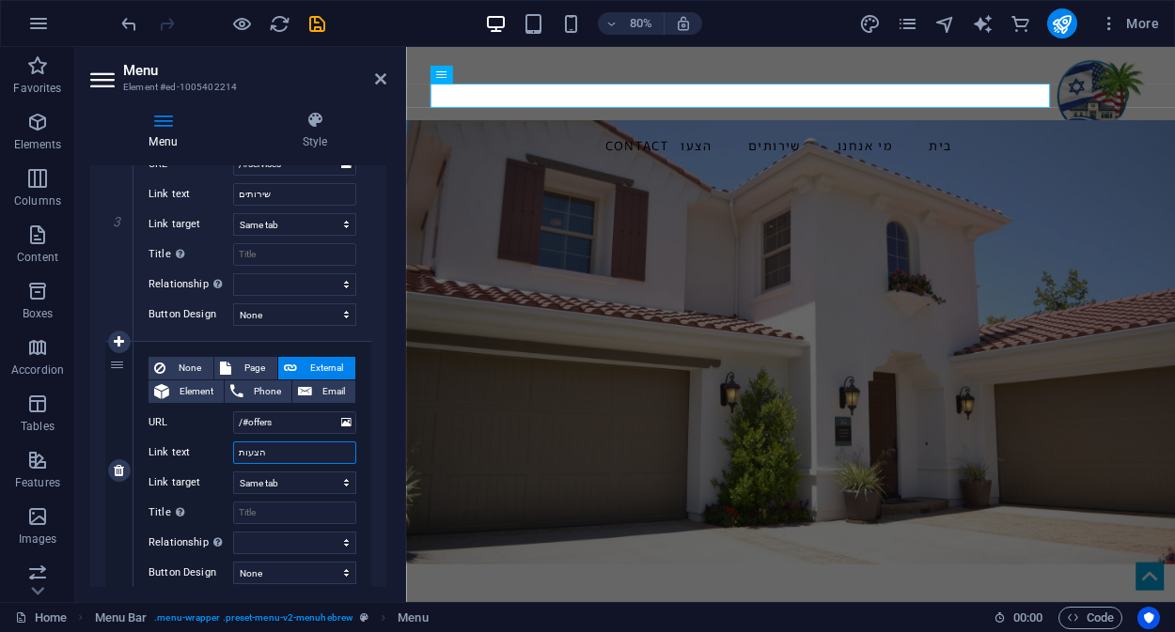
select select
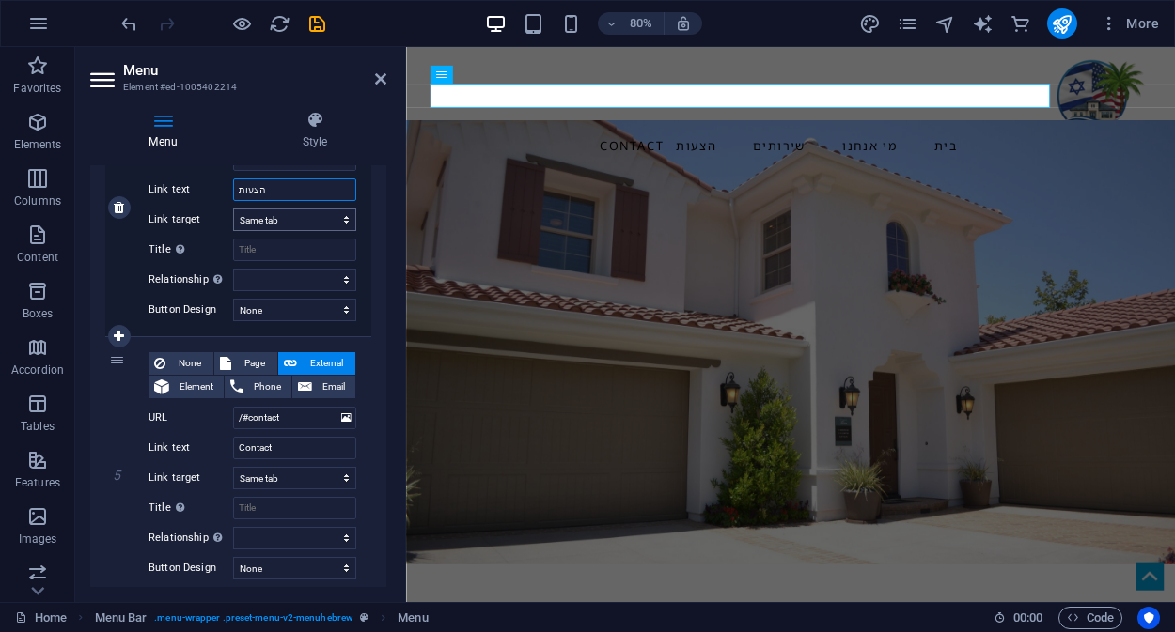
scroll to position [1054, 0]
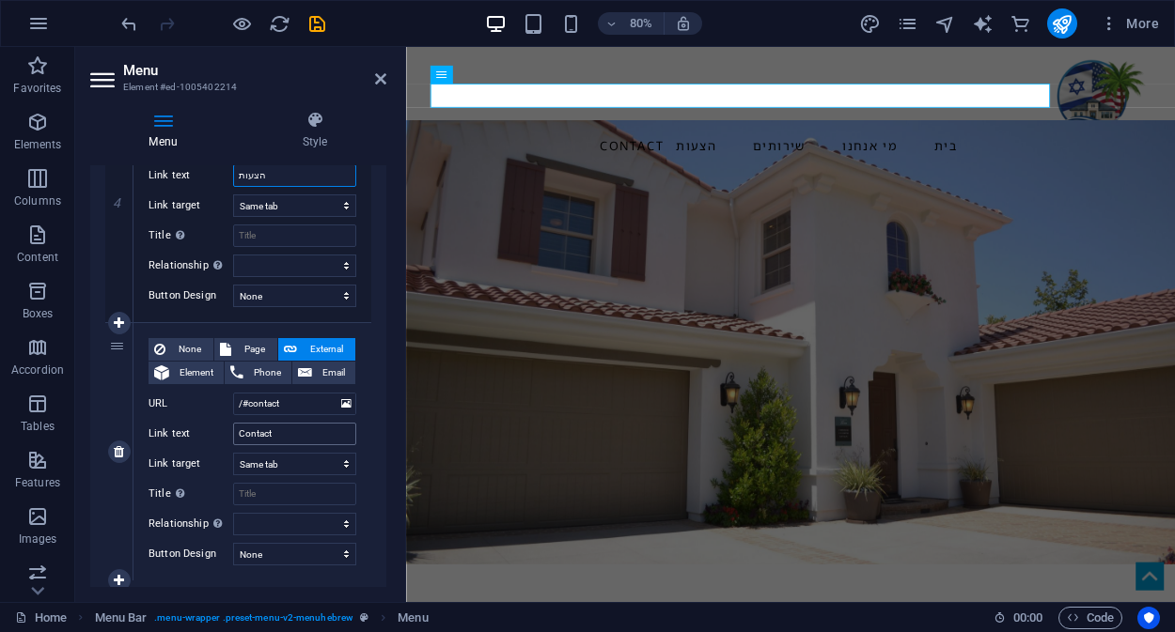
type input "הצעות"
click at [291, 435] on input "Contact" at bounding box center [294, 434] width 123 height 23
type input "צצ"
select select
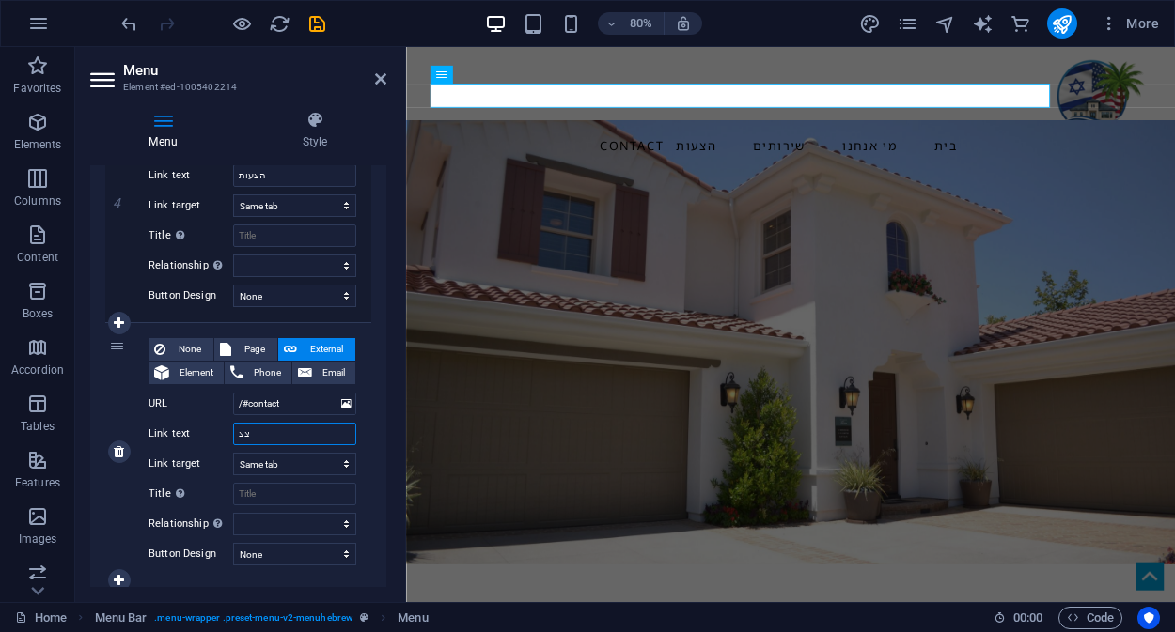
select select
type input "צ"
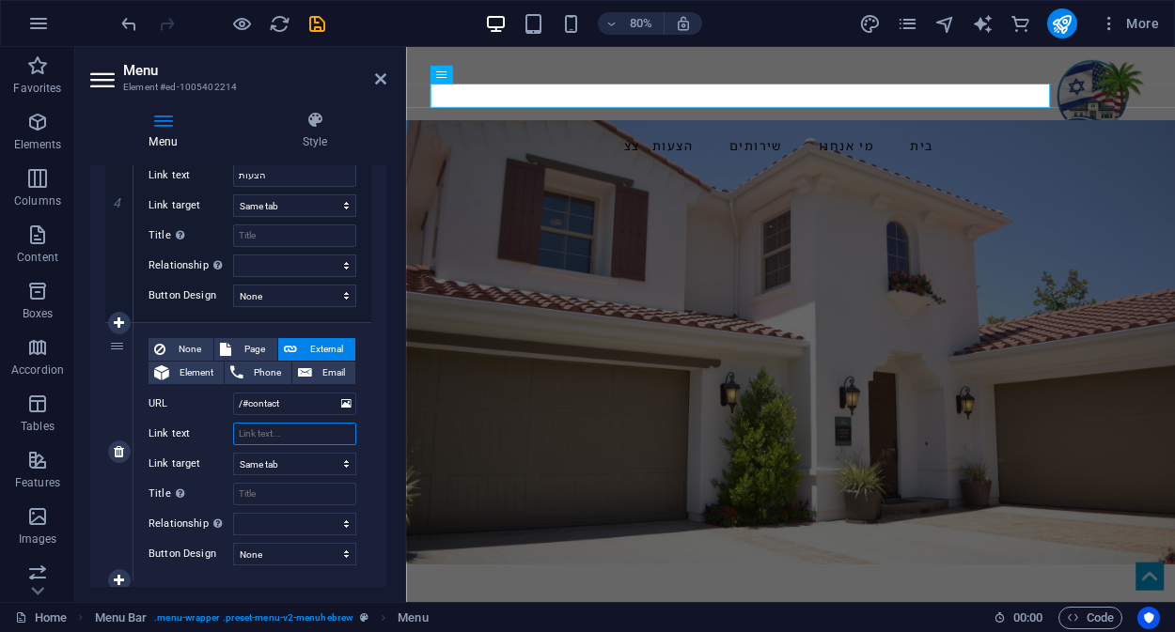
select select
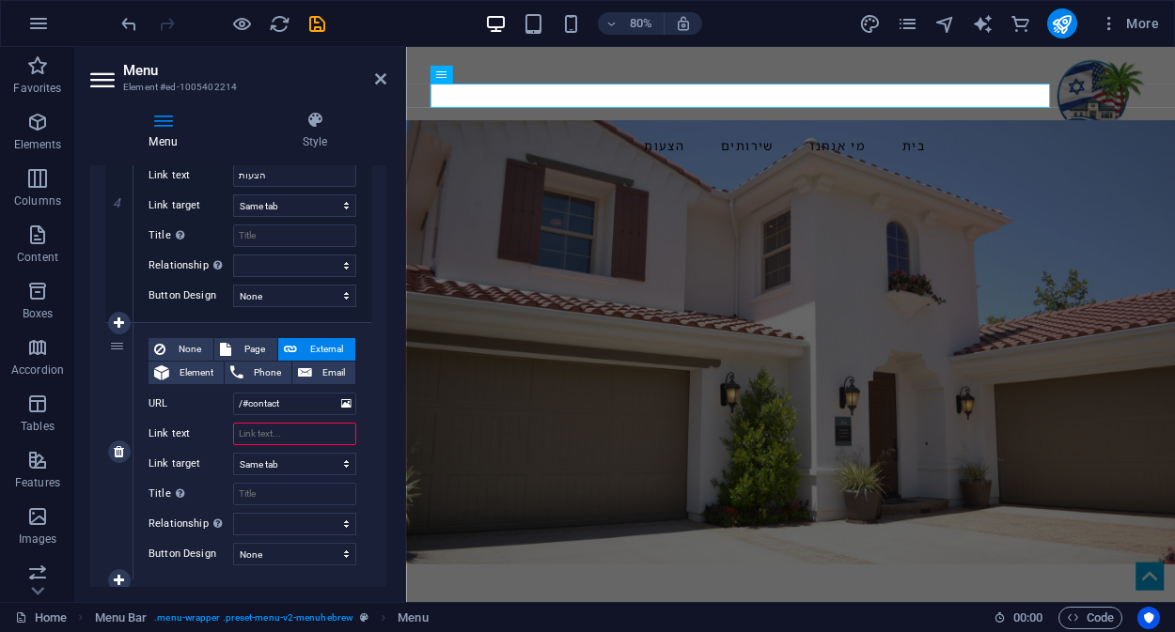
type input "ה"
select select
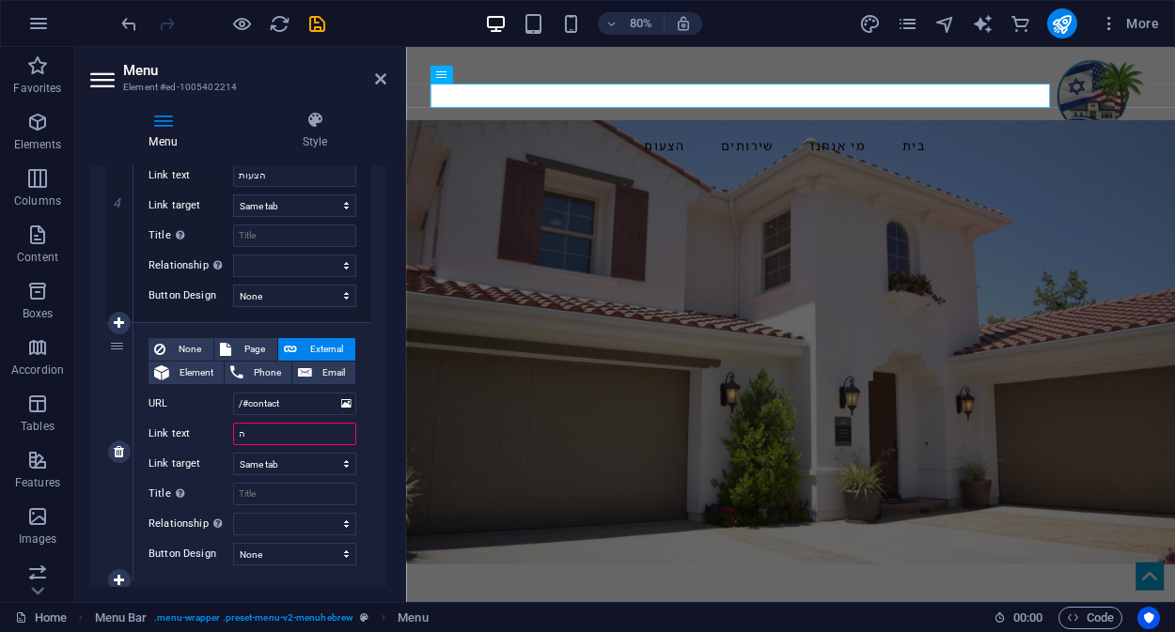
select select
type input "הת"
select select
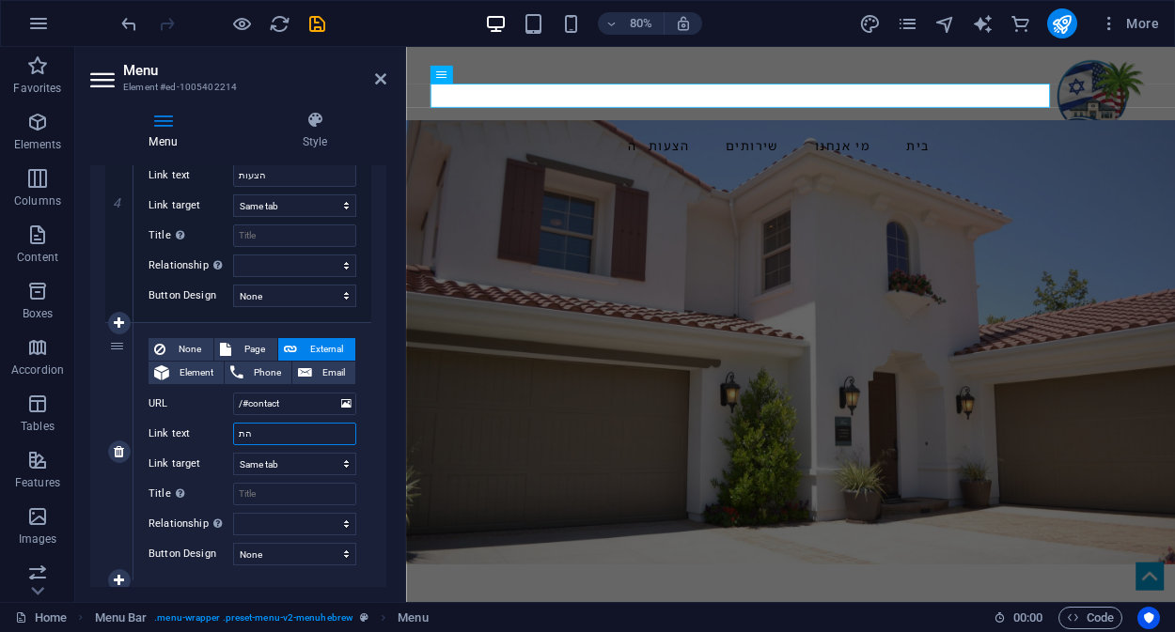
select select
type input "התק"
select select
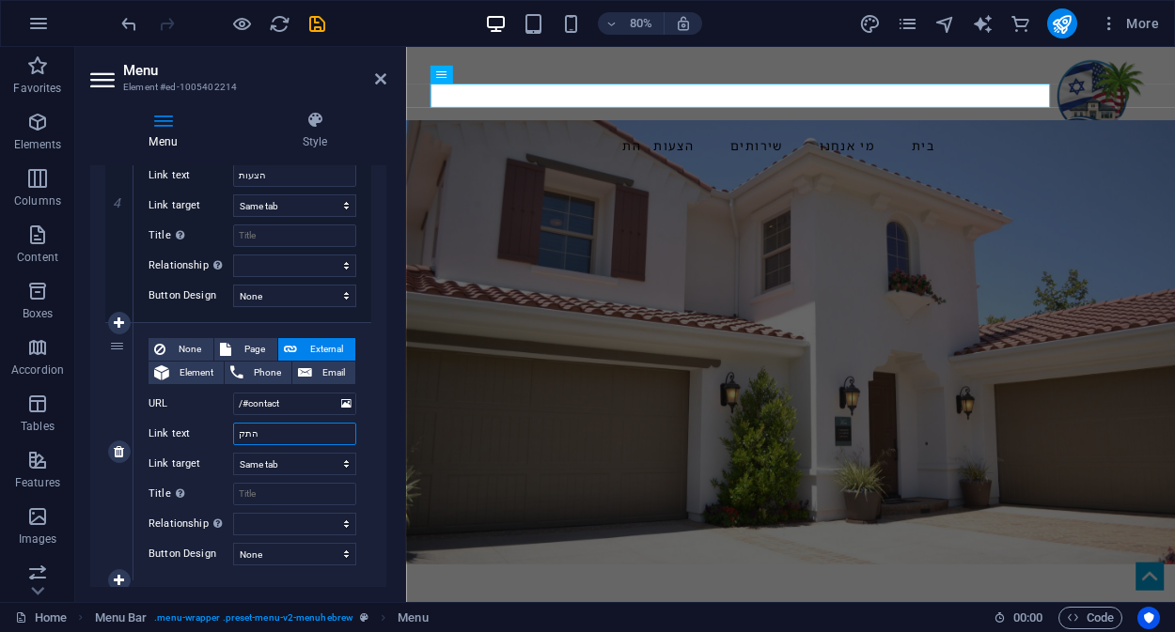
select select
type input "התקש"
select select
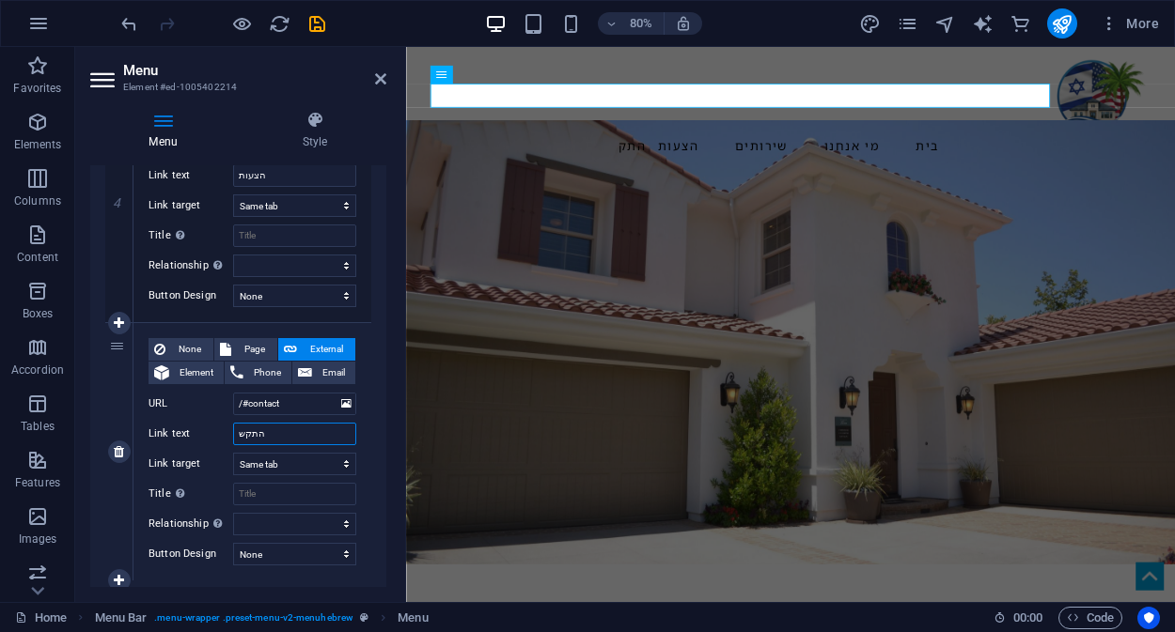
select select
type input "התקשרות"
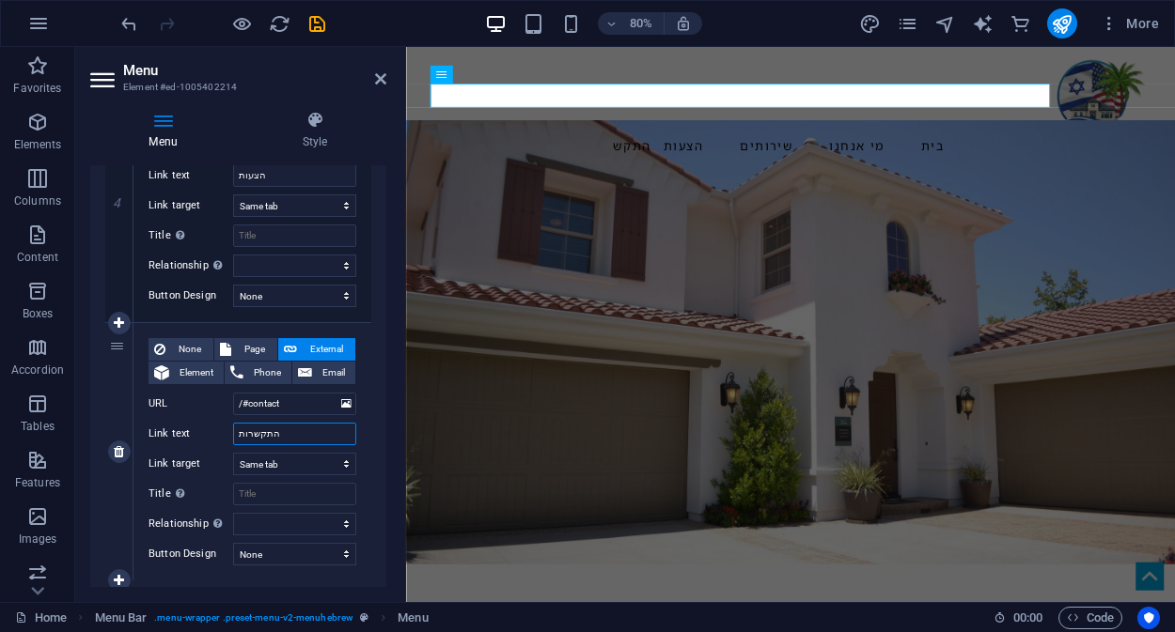
select select
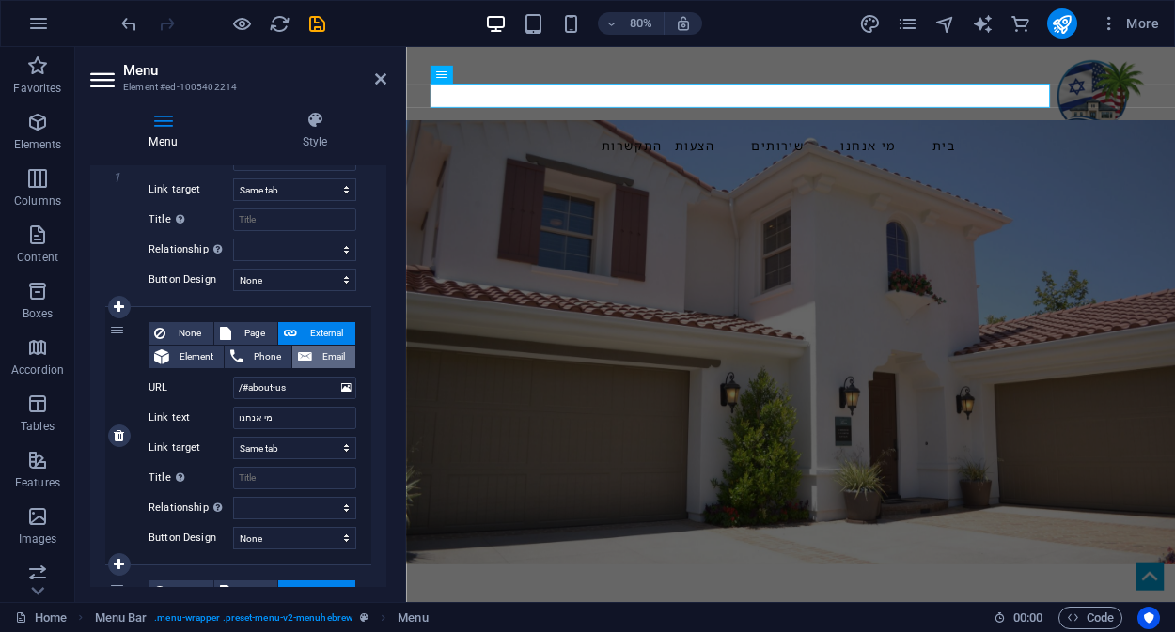
scroll to position [0, 0]
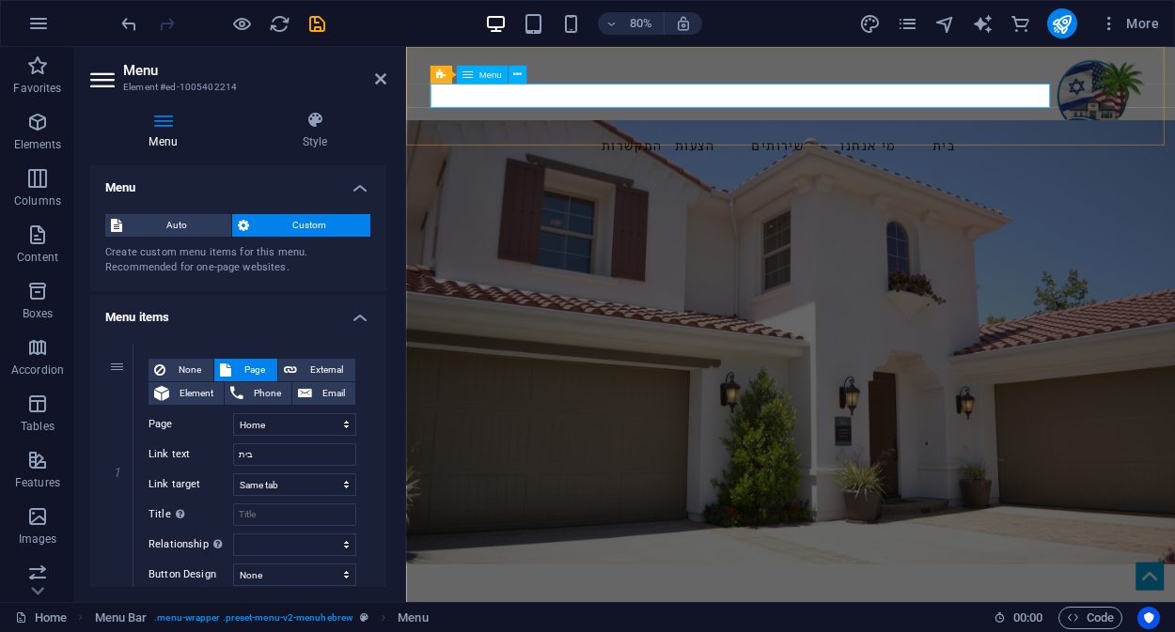
type input "התקשרות"
click at [503, 155] on nav "בית מי אנחנו שירותים הצעות התקשרות" at bounding box center [887, 170] width 887 height 30
click at [617, 137] on div "בית מי אנחנו שירותים הצעות התקשרות Menu" at bounding box center [886, 123] width 961 height 153
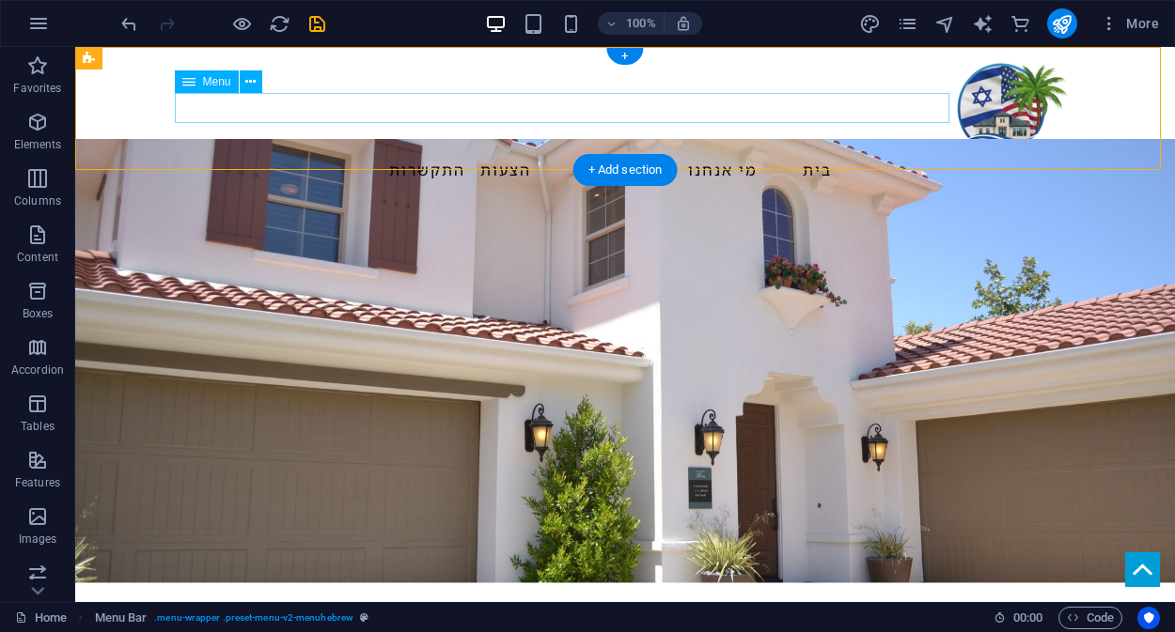
click at [480, 155] on nav "בית מי אנחנו שירותים הצעות התקשרות" at bounding box center [624, 170] width 887 height 30
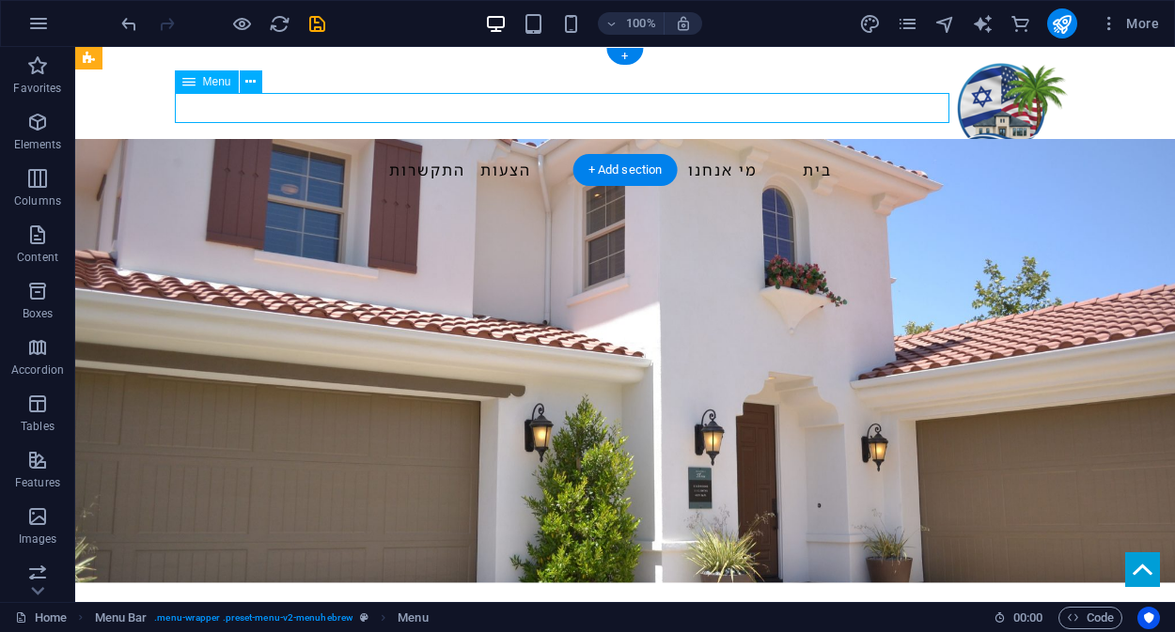
click at [480, 155] on nav "בית מי אנחנו שירותים הצעות התקשרות" at bounding box center [624, 170] width 887 height 30
select select
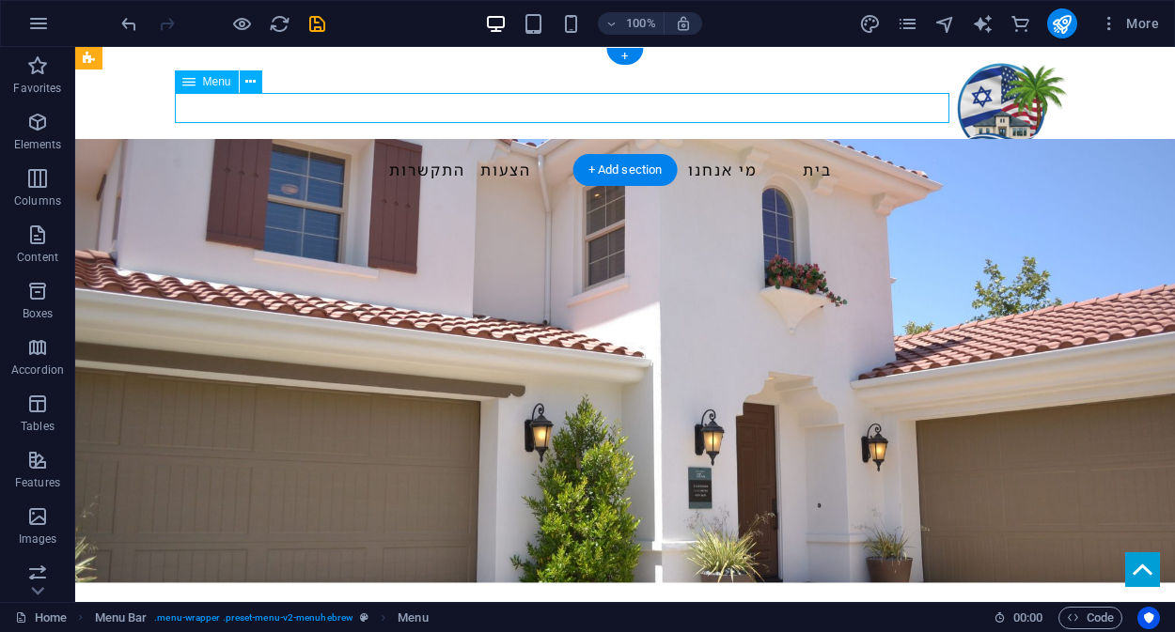
select select
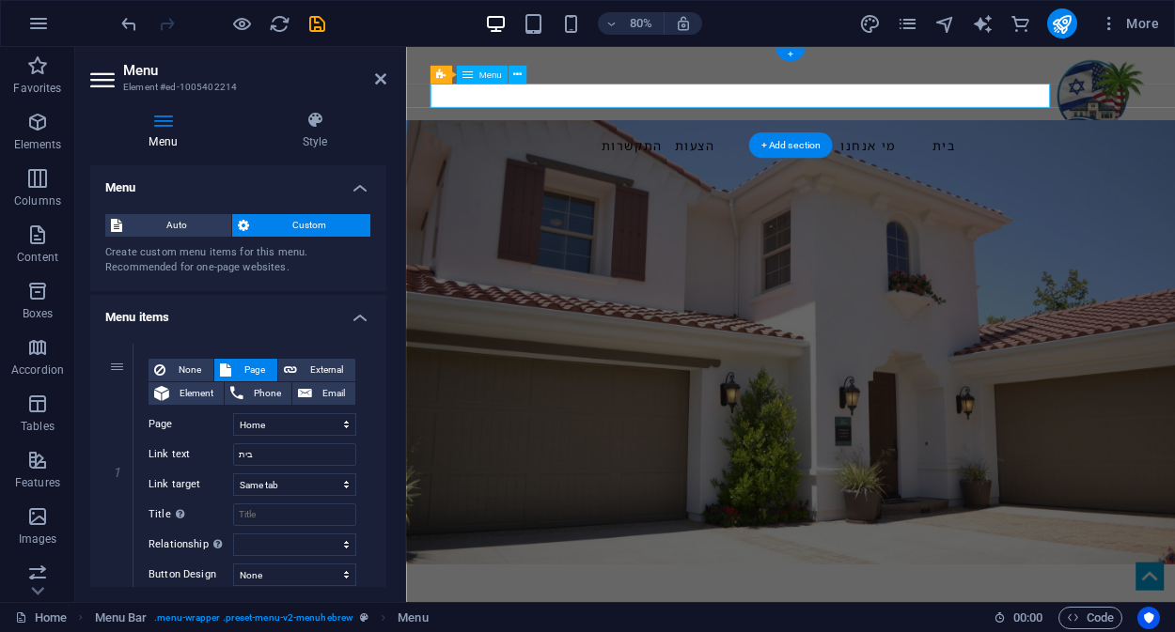
click at [664, 155] on nav "בית מי אנחנו שירותים הצעות התקשרות" at bounding box center [887, 170] width 887 height 30
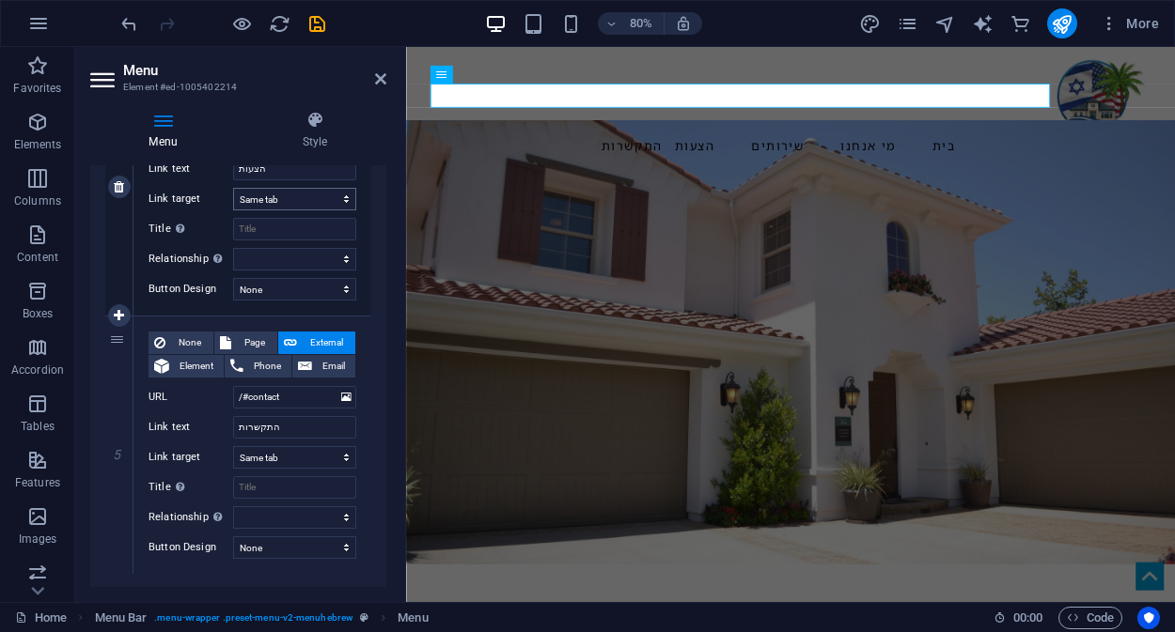
scroll to position [1062, 0]
click at [300, 426] on input "התקשרות" at bounding box center [294, 426] width 123 height 23
type input "התקשרות"
select select
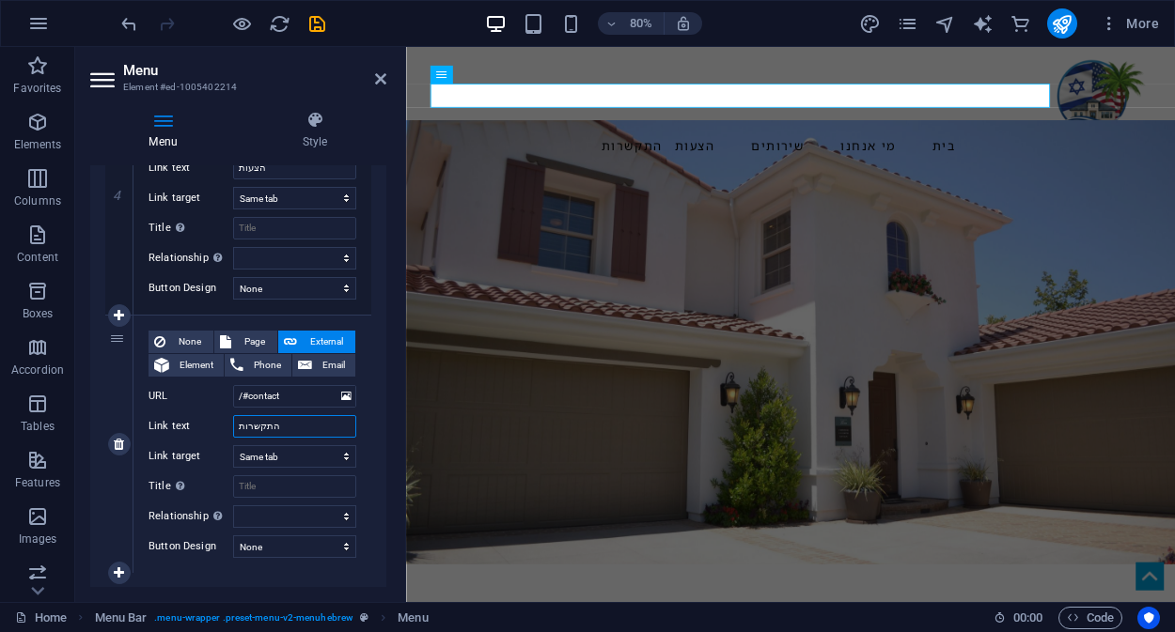
select select
type input "התקשרות"
click at [652, 143] on div "בית מי אנחנו שירותים הצעות התקשרות Menu" at bounding box center [886, 123] width 961 height 153
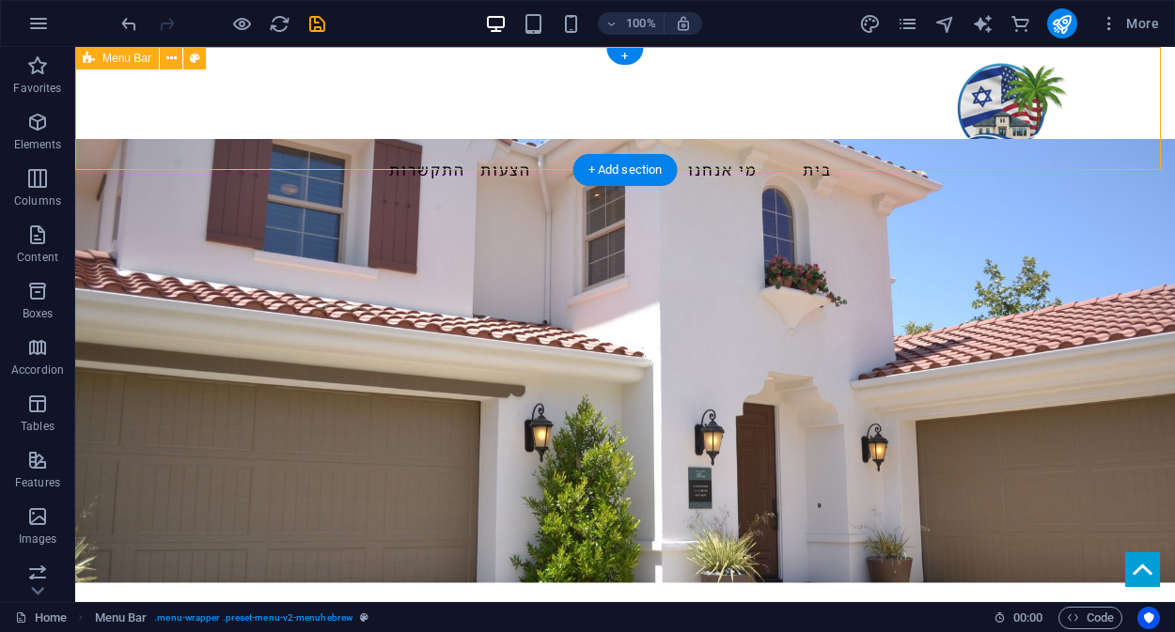
click at [357, 129] on div "בית מי אנחנו שירותים הצעות התקשרות Menu" at bounding box center [624, 123] width 1099 height 153
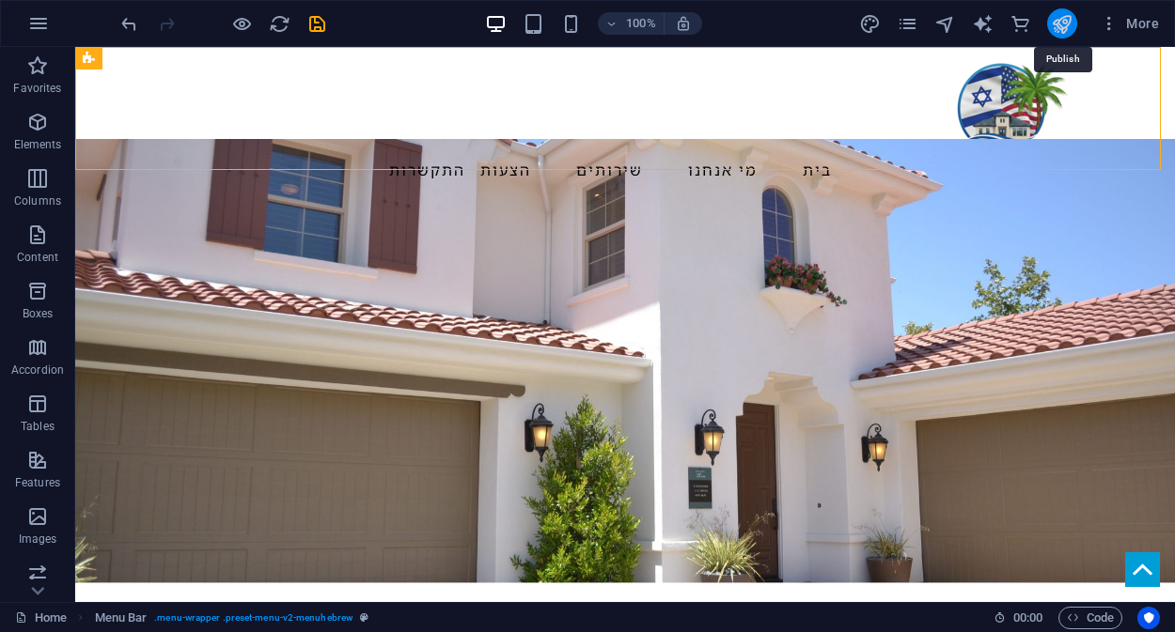
click at [1060, 20] on icon "publish" at bounding box center [1062, 24] width 22 height 22
checkbox input "false"
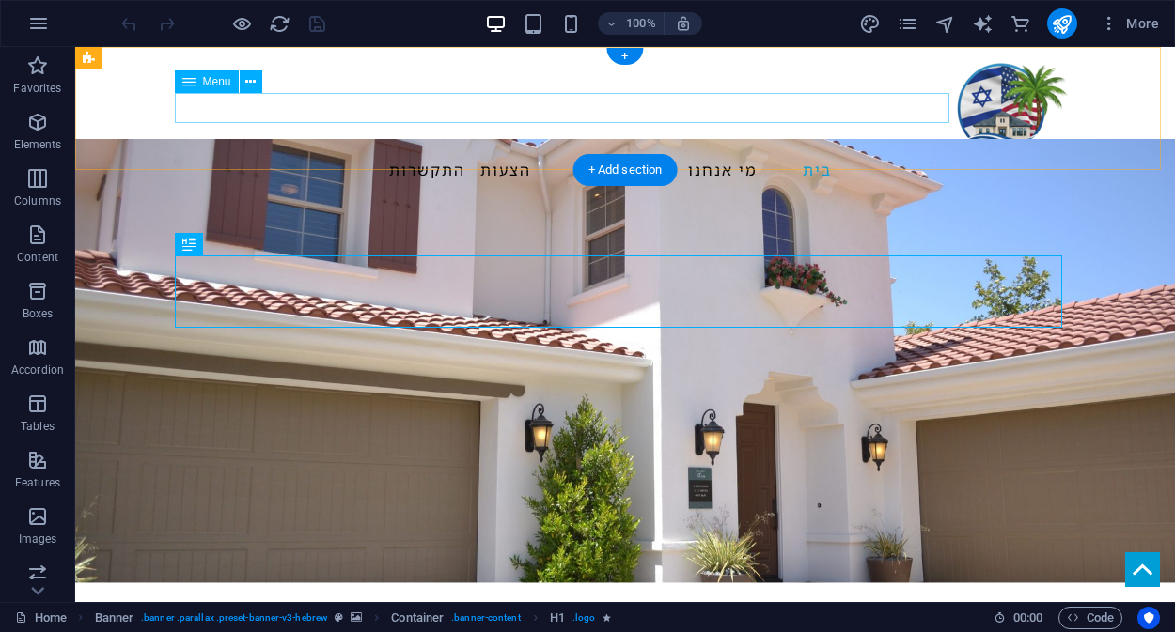
click at [421, 155] on nav "בית מי אנחנו שירותים הצעות התקשרות" at bounding box center [624, 170] width 887 height 30
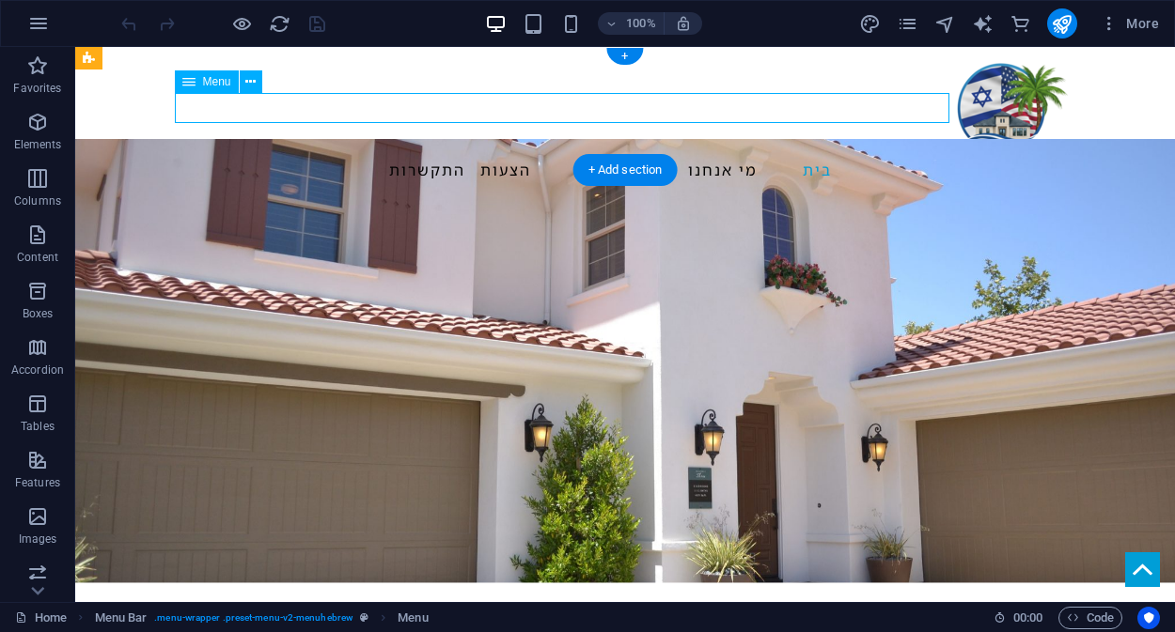
click at [421, 155] on nav "בית מי אנחנו שירותים הצעות התקשרות" at bounding box center [624, 170] width 887 height 30
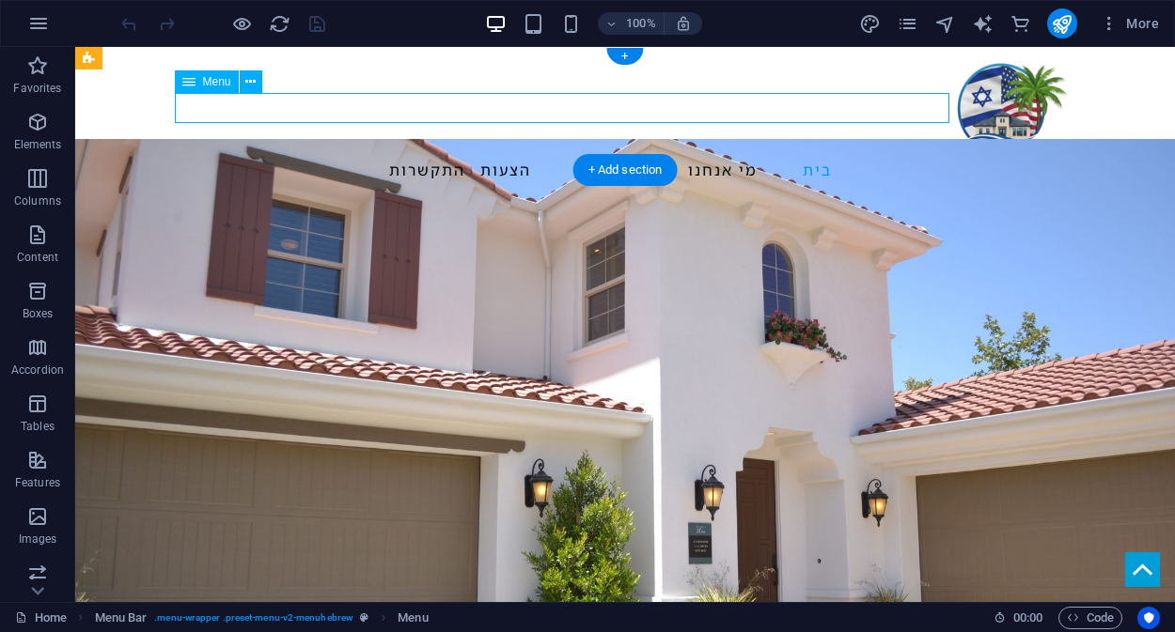
select select
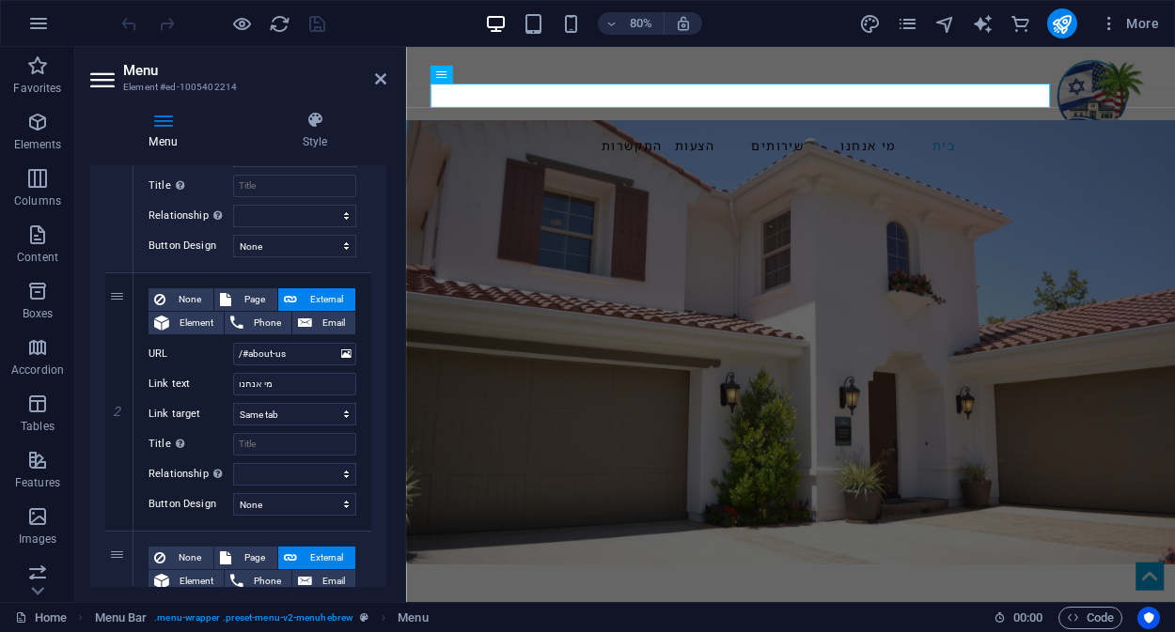
scroll to position [334, 0]
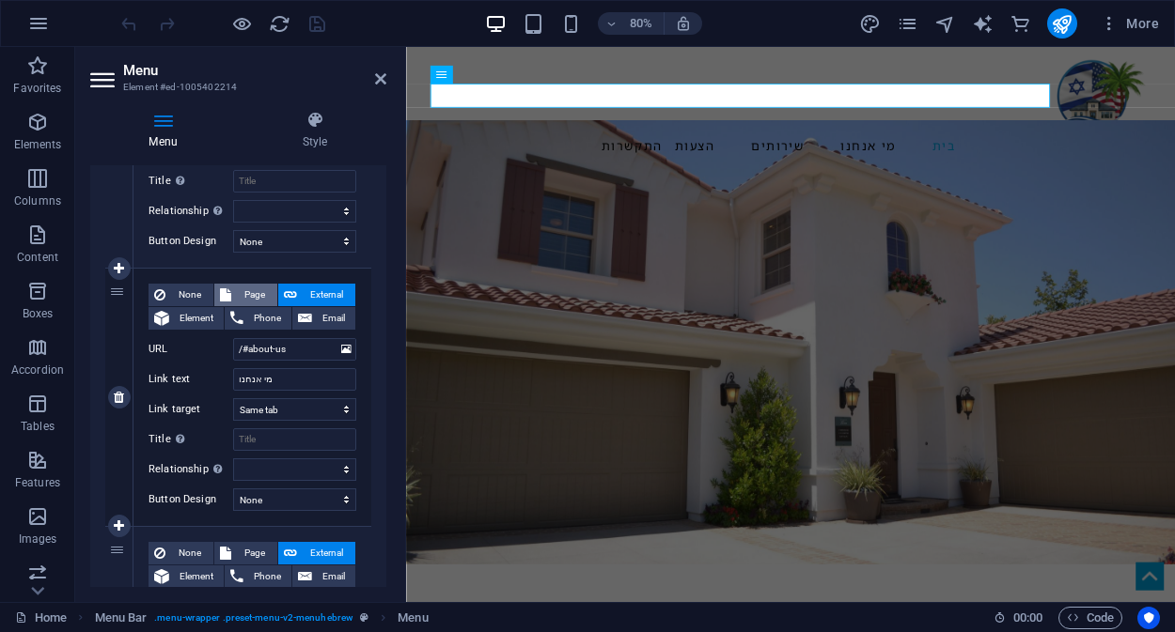
click at [244, 294] on span "Page" at bounding box center [254, 295] width 35 height 23
select select
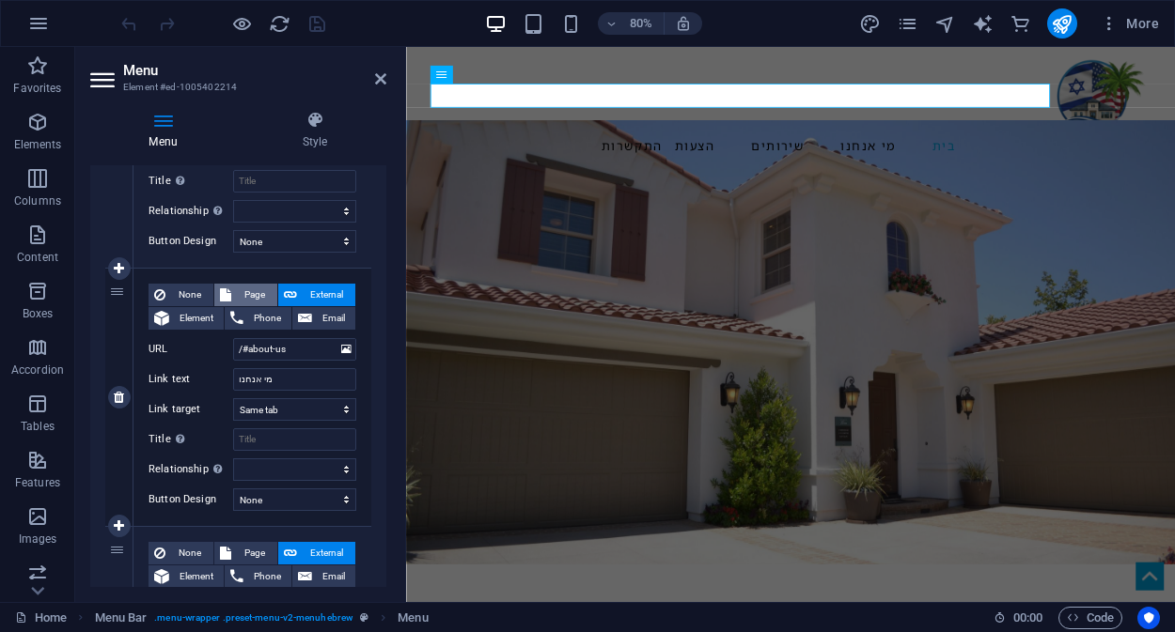
select select
click at [307, 296] on span "External" at bounding box center [326, 295] width 47 height 23
select select
select select "blank"
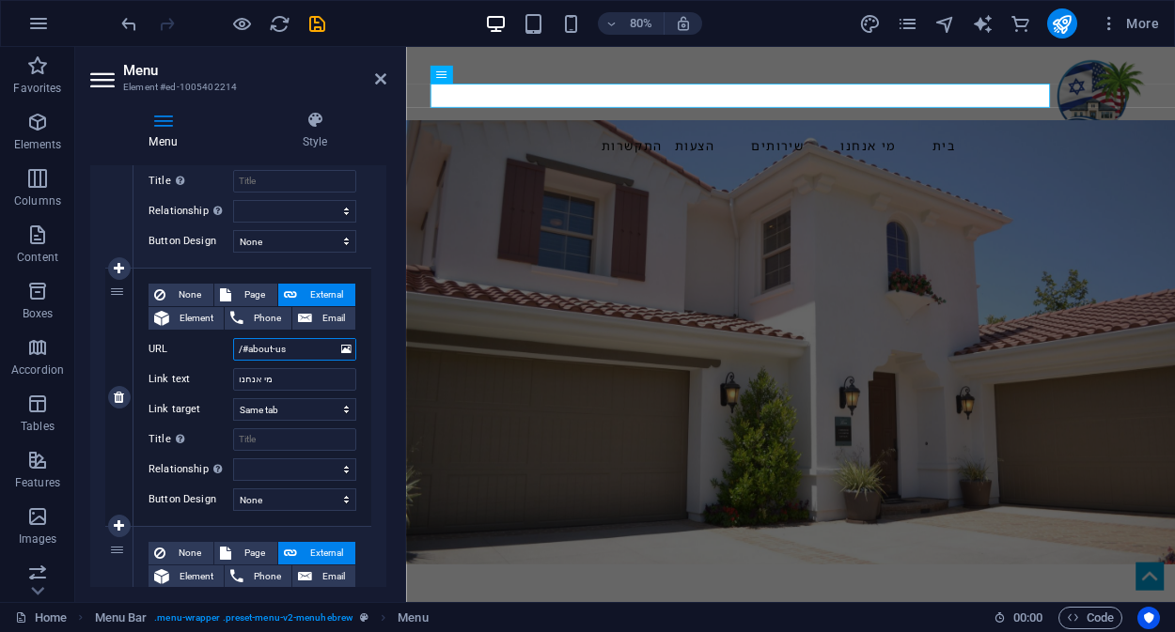
select select
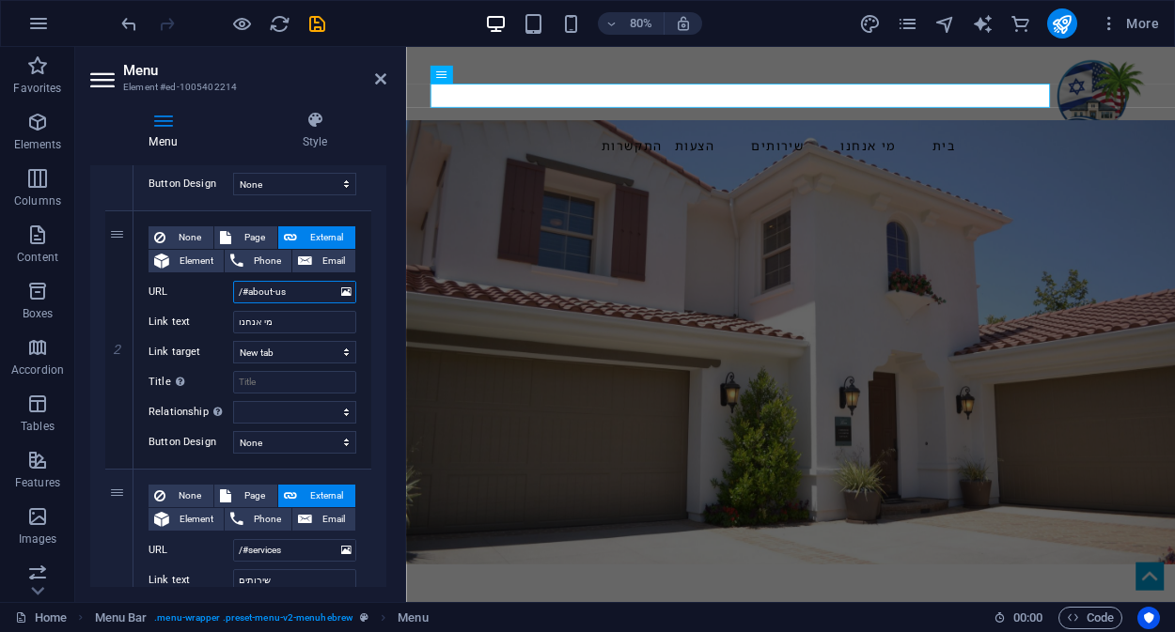
scroll to position [0, 0]
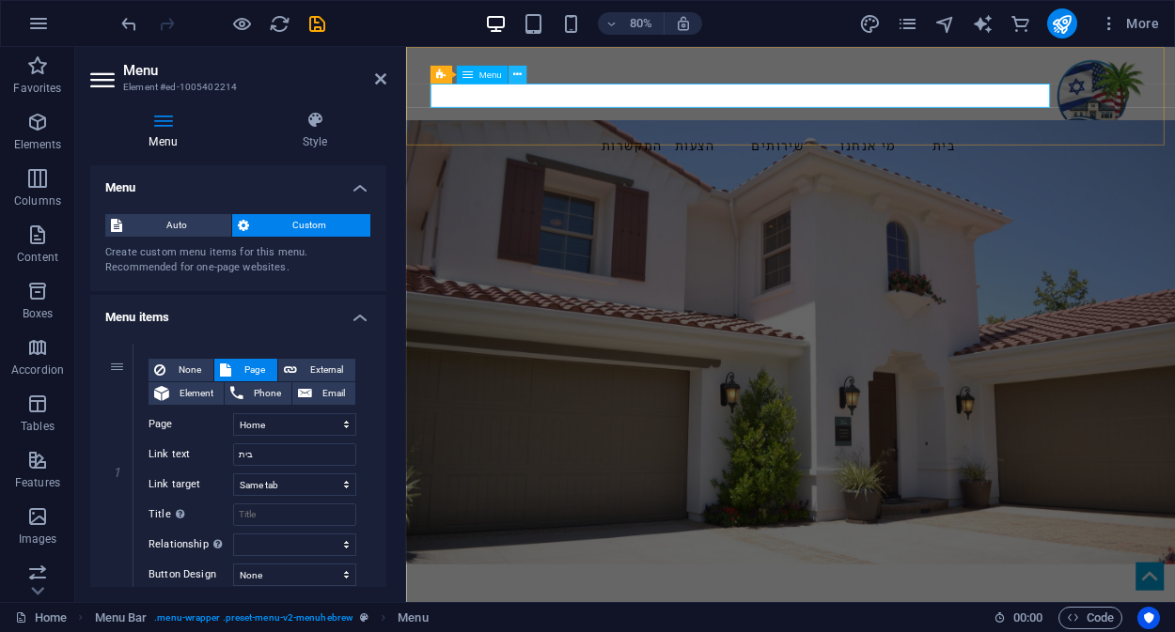
click at [516, 78] on icon at bounding box center [517, 76] width 8 height 16
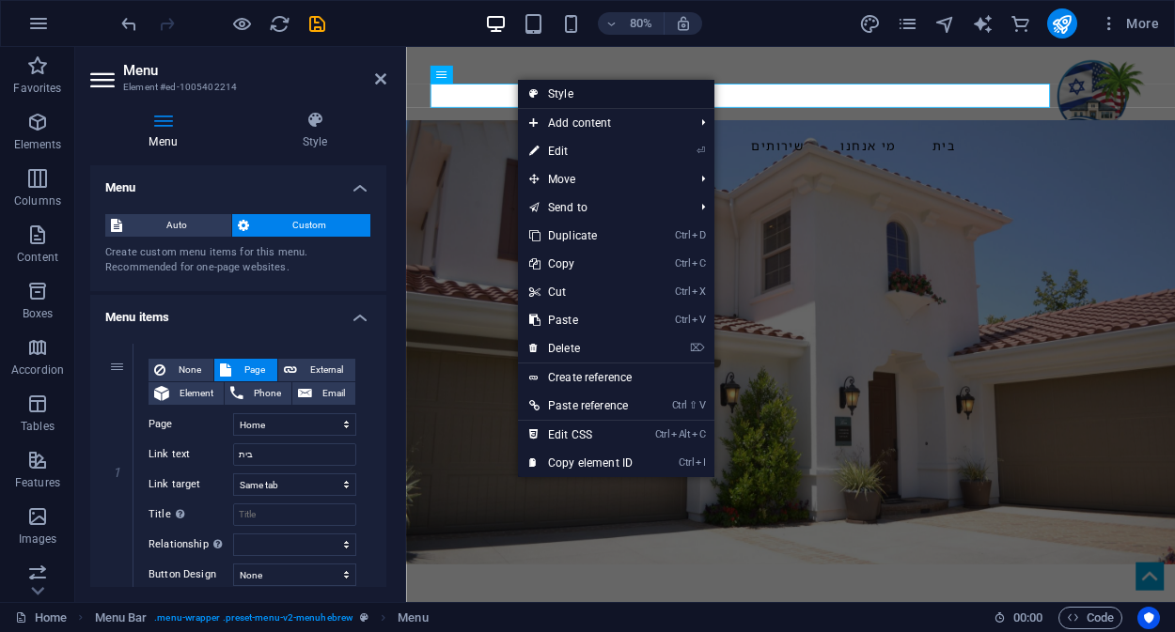
click at [548, 89] on link "Style" at bounding box center [616, 94] width 196 height 28
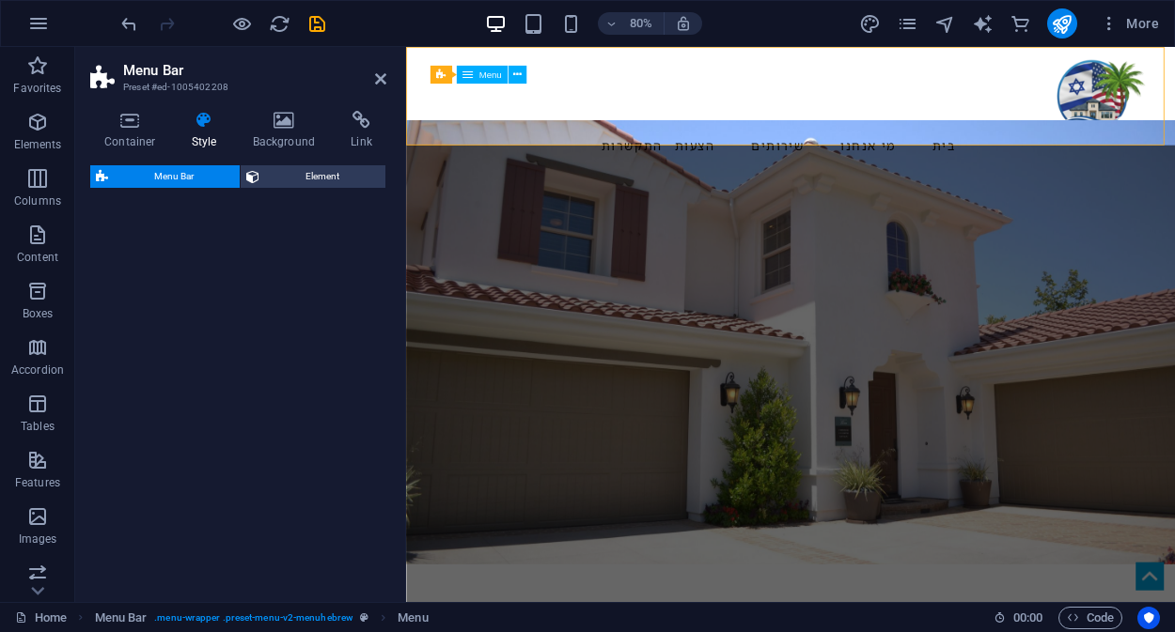
select select "rem"
select select "preset-menu-v2-menuhebrew"
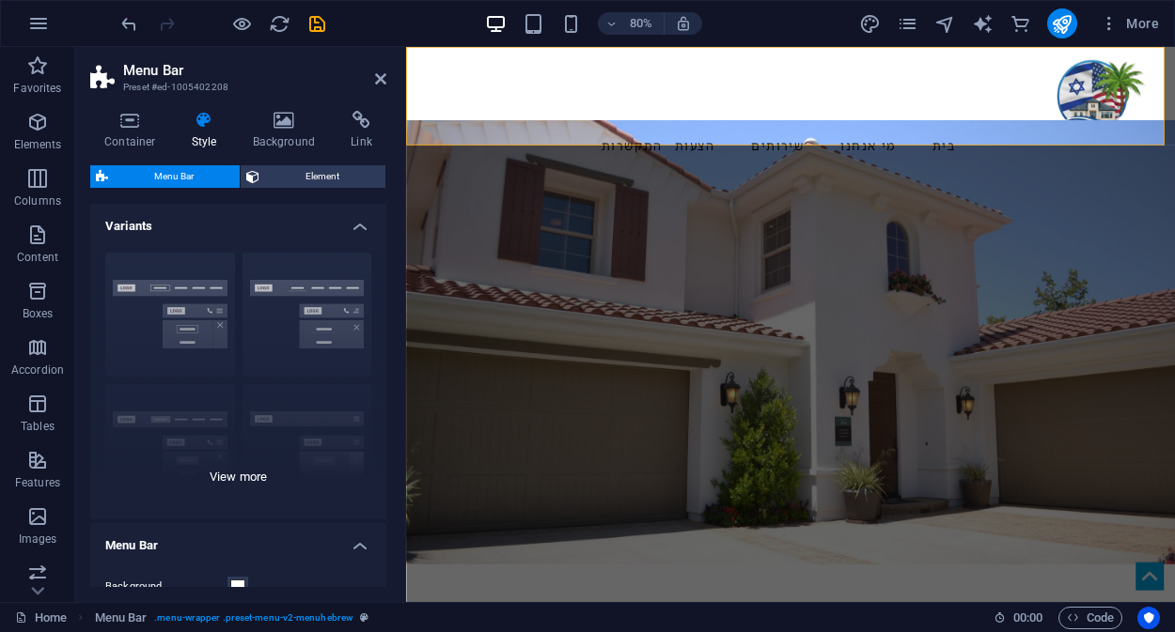
click at [318, 310] on div "Border Centered Default Fixed Loki Trigger Wide XXL" at bounding box center [238, 379] width 296 height 282
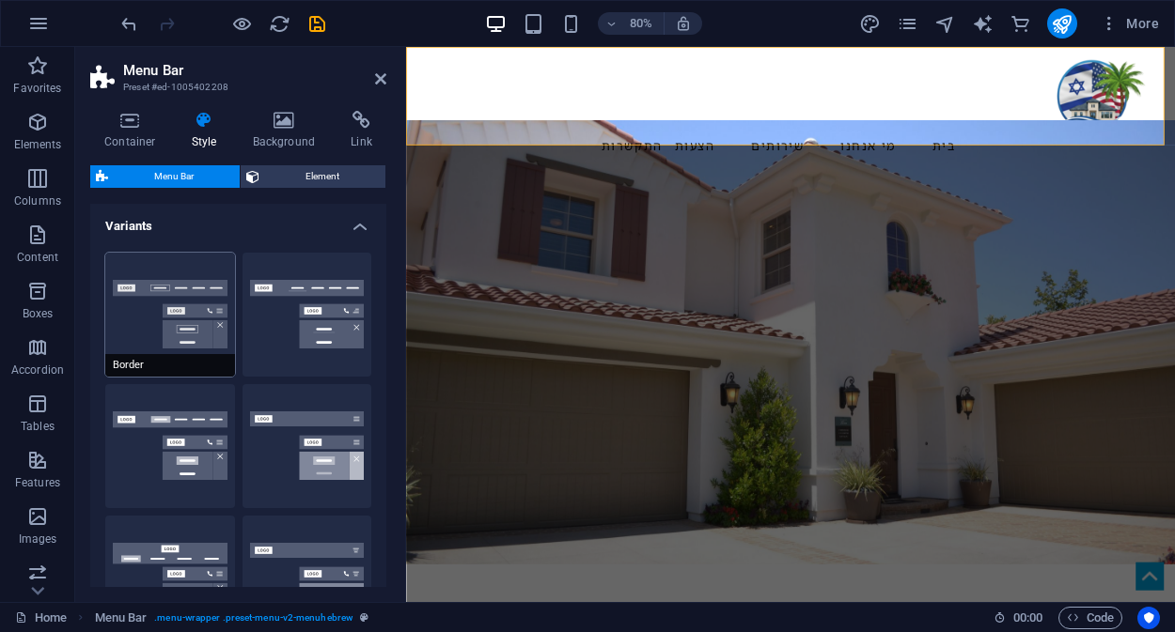
click at [164, 326] on button "Border" at bounding box center [170, 315] width 130 height 124
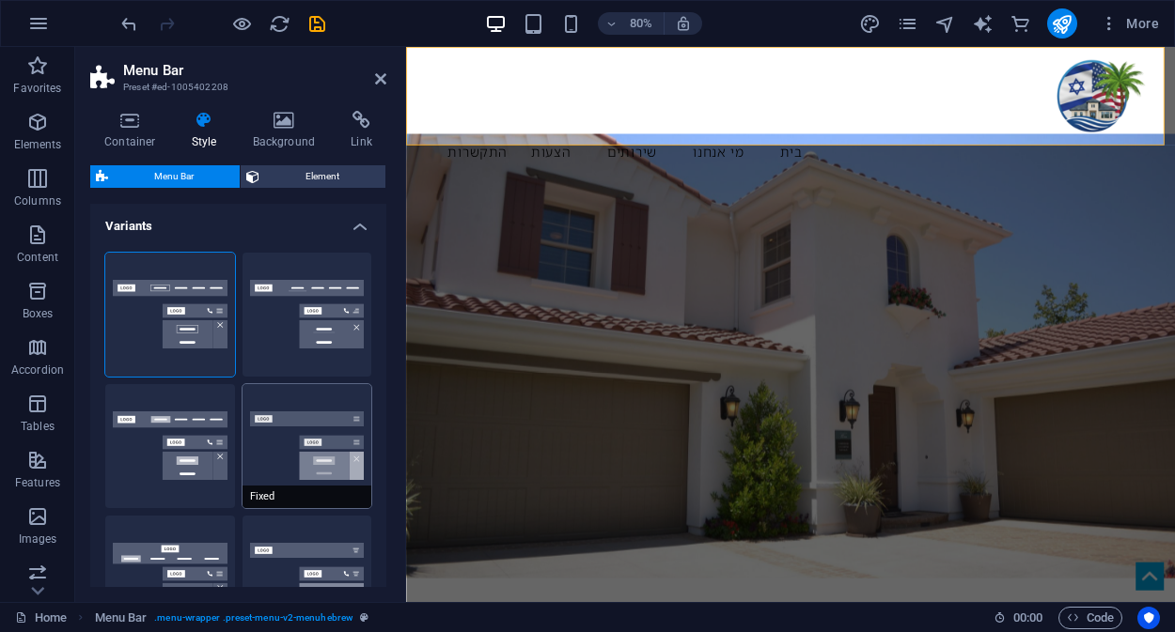
click at [294, 437] on button "Fixed" at bounding box center [307, 446] width 130 height 124
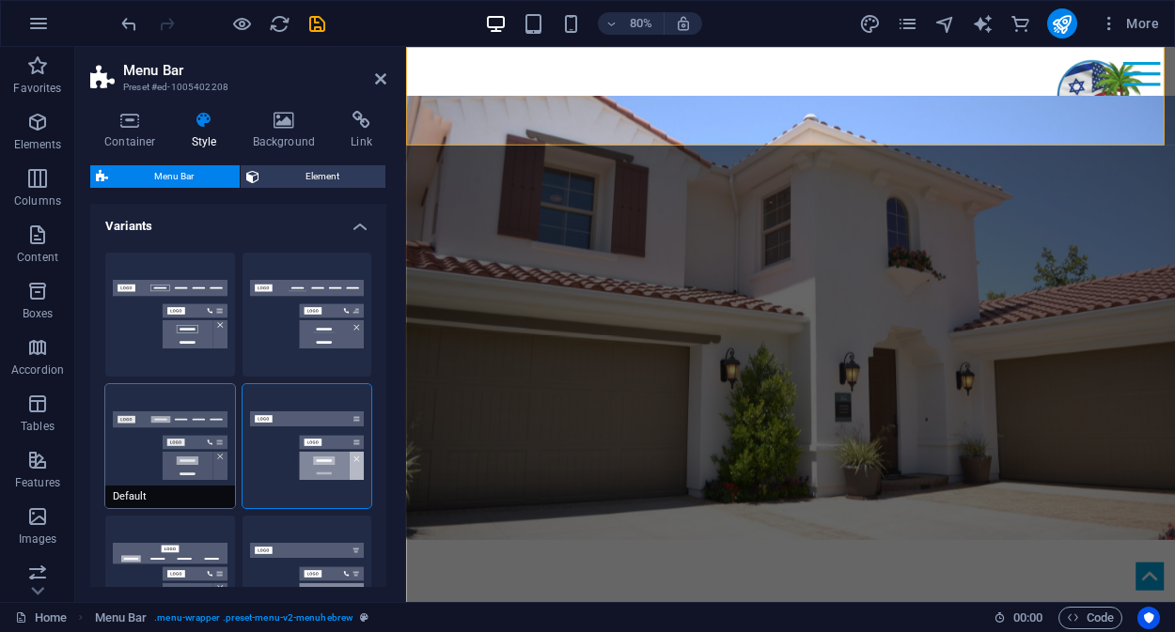
click at [180, 437] on button "Default" at bounding box center [170, 446] width 130 height 124
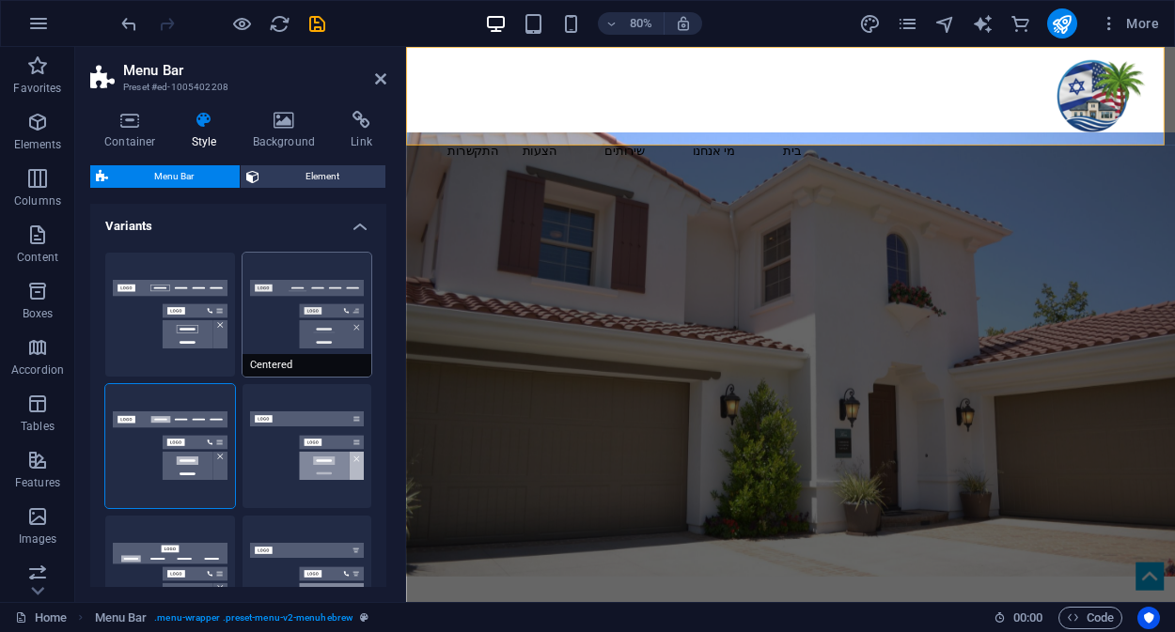
click at [303, 332] on button "Centered" at bounding box center [307, 315] width 130 height 124
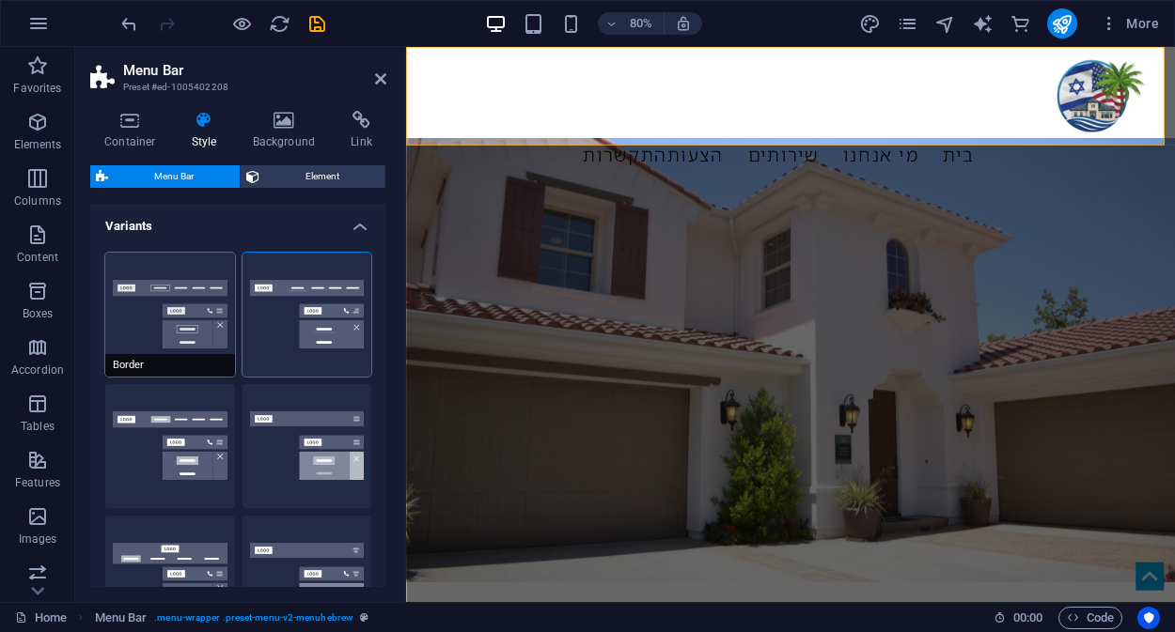
click at [178, 316] on button "Border" at bounding box center [170, 315] width 130 height 124
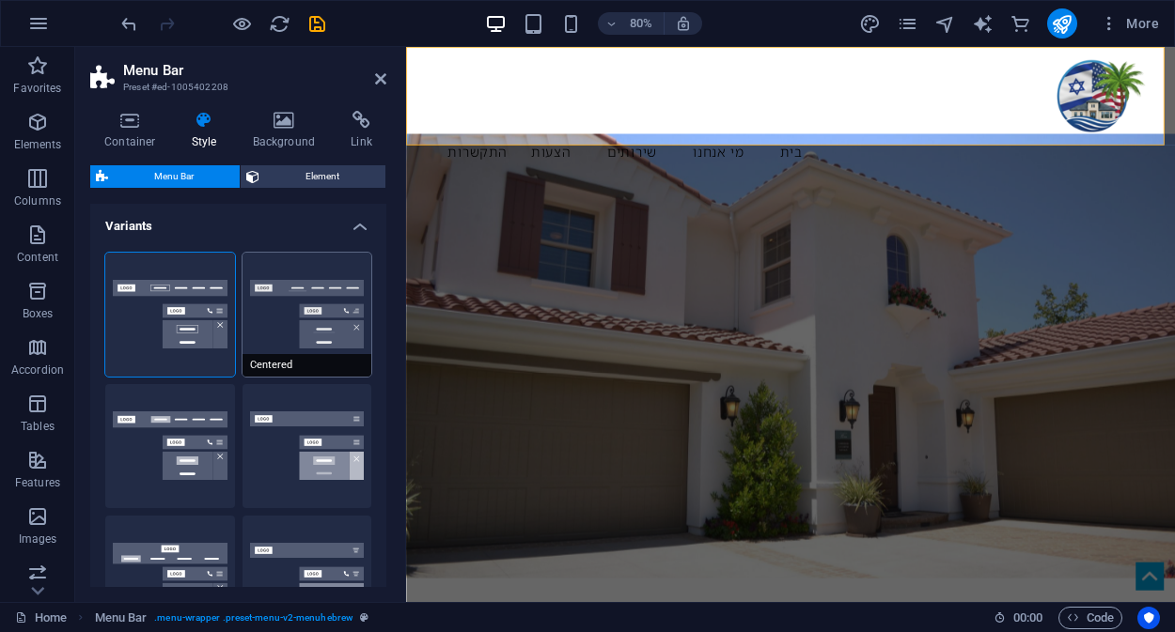
click at [284, 311] on button "Centered" at bounding box center [307, 315] width 130 height 124
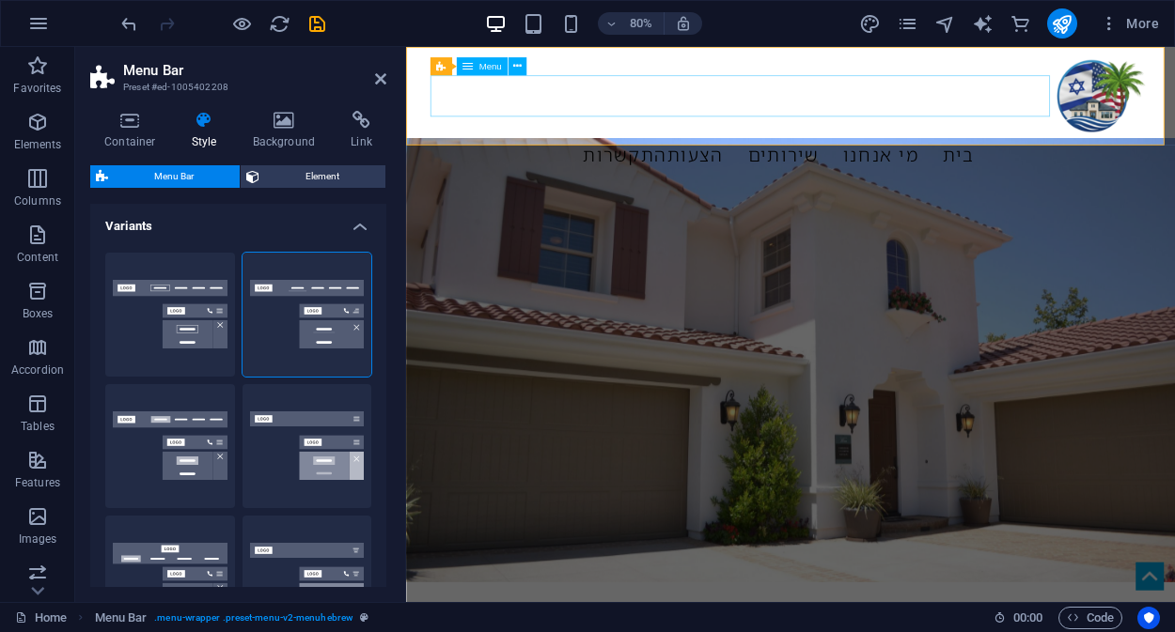
click at [502, 155] on nav "בית מי אנחנו שירותים הצעות התקשרות" at bounding box center [887, 181] width 887 height 53
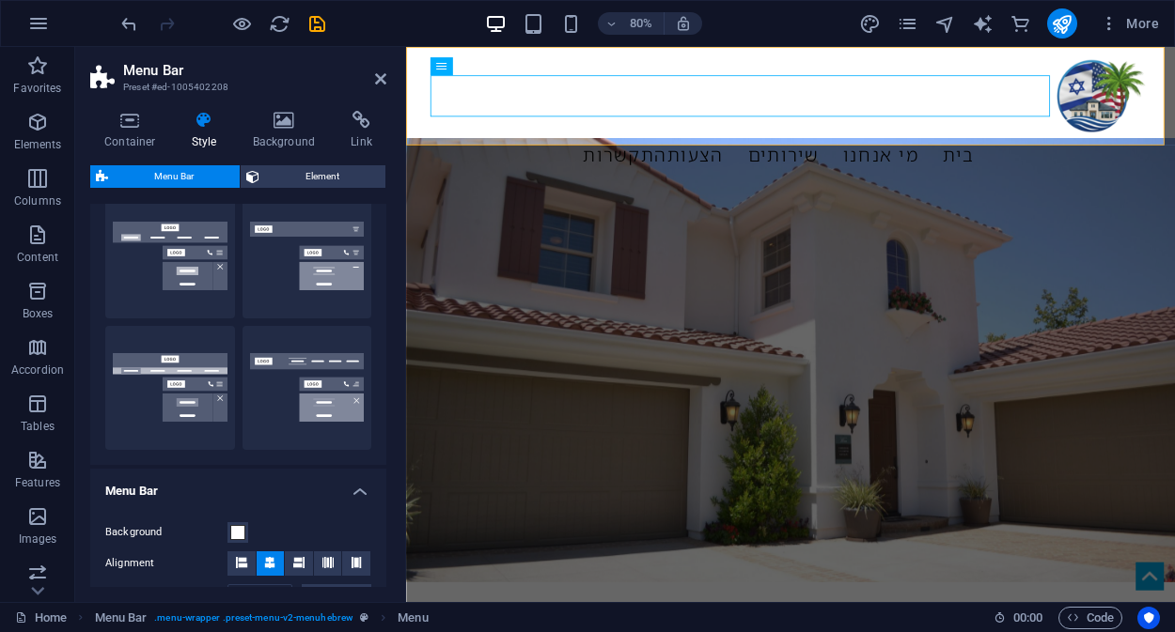
scroll to position [324, 0]
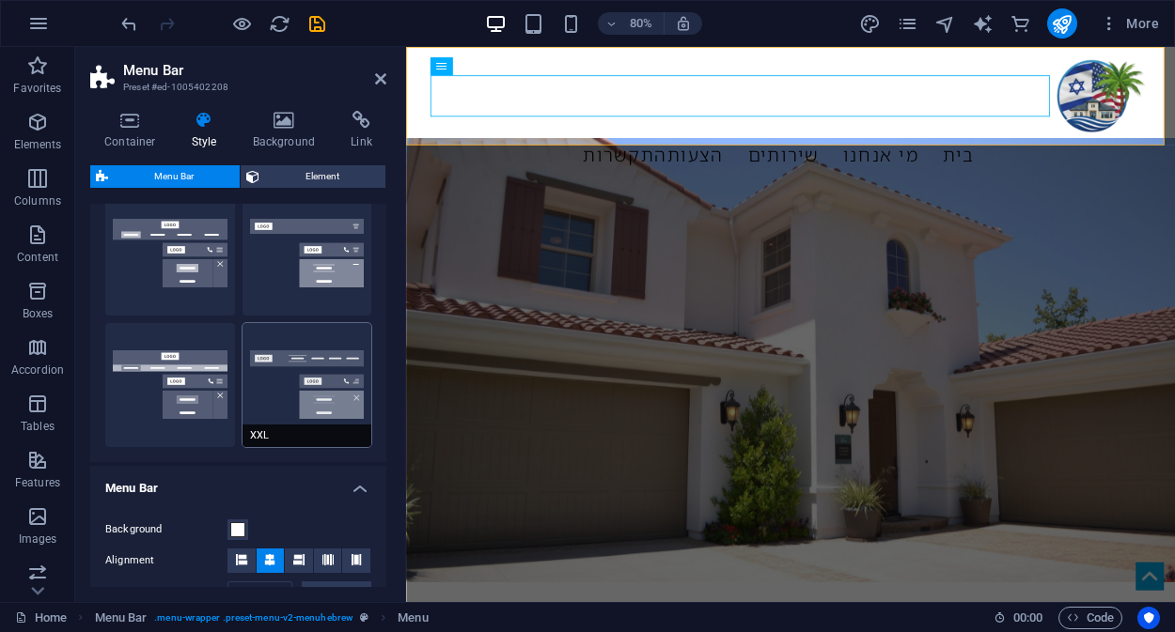
click at [318, 387] on button "XXL" at bounding box center [307, 385] width 130 height 124
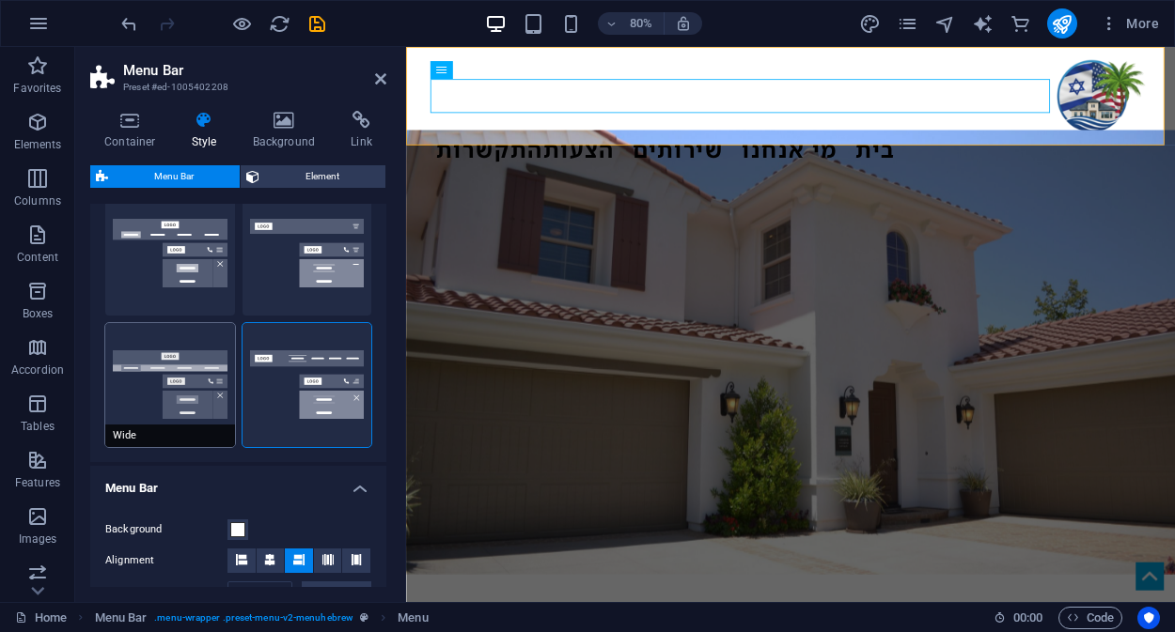
click at [175, 386] on button "Wide" at bounding box center [170, 385] width 130 height 124
type input "0"
type input "2"
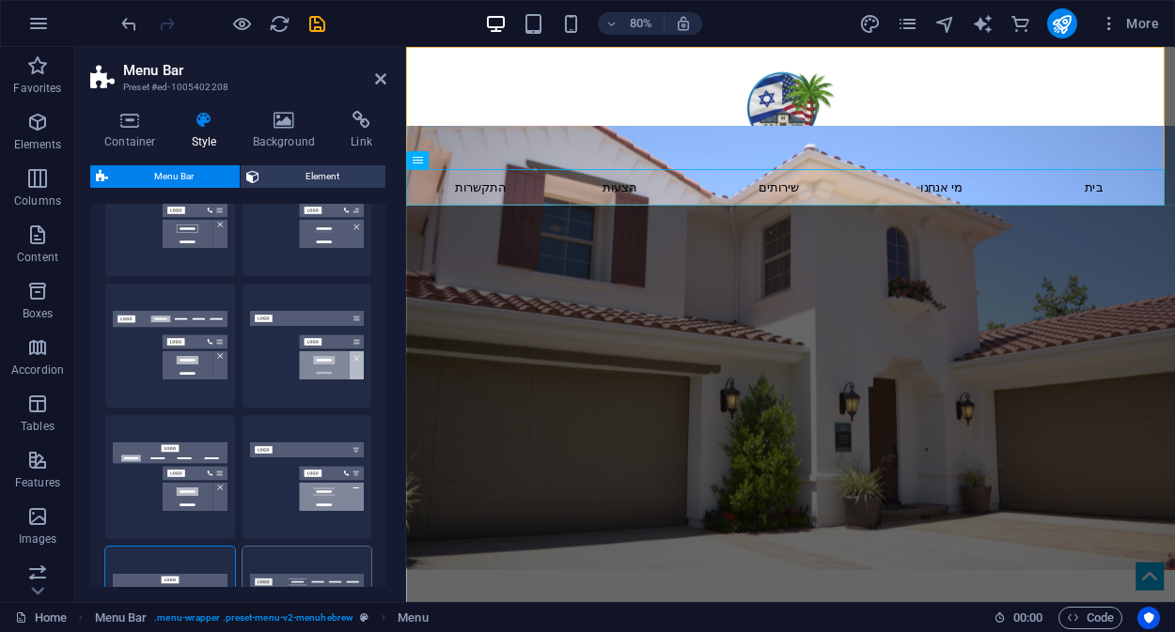
scroll to position [0, 0]
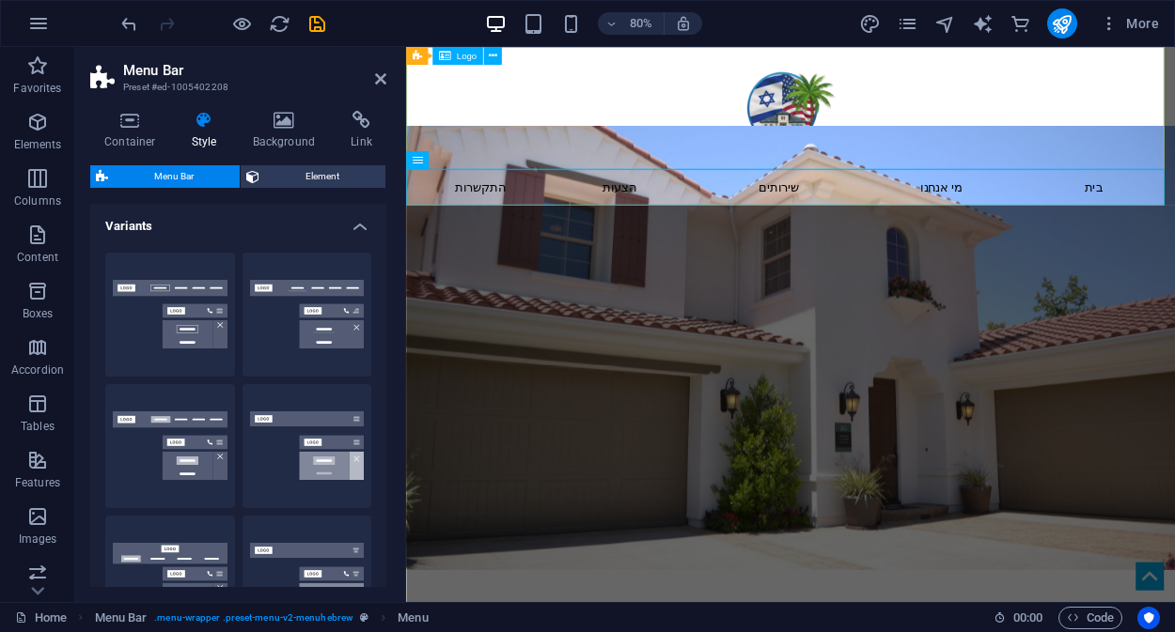
click at [860, 121] on div at bounding box center [886, 123] width 961 height 153
click at [694, 134] on div at bounding box center [886, 123] width 961 height 153
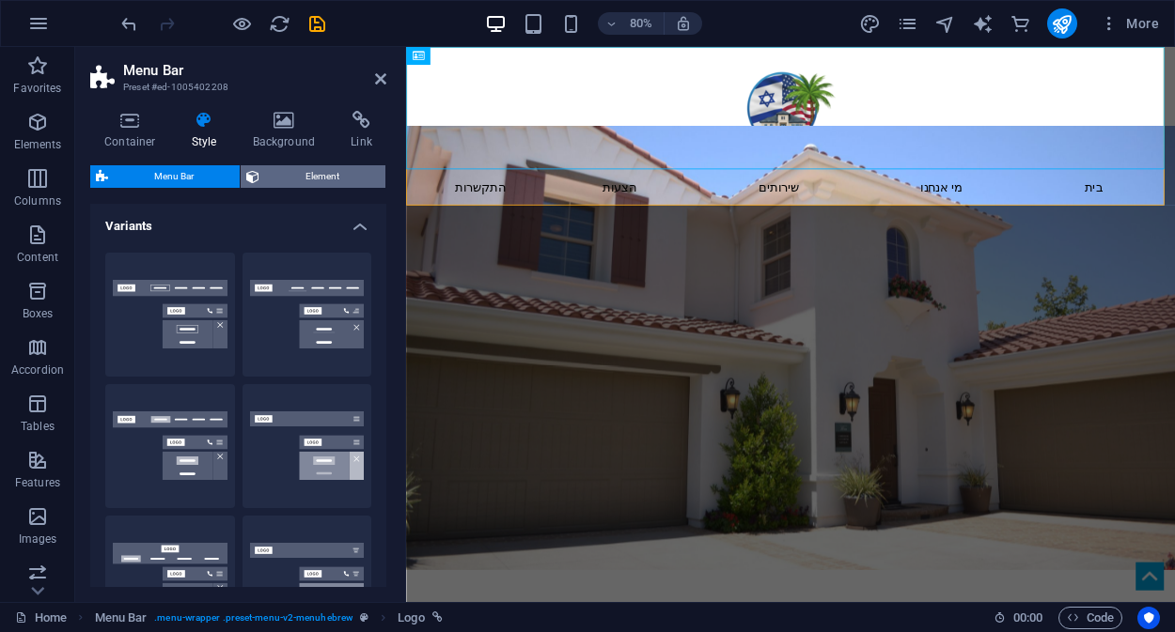
click at [317, 179] on span "Element" at bounding box center [322, 176] width 115 height 23
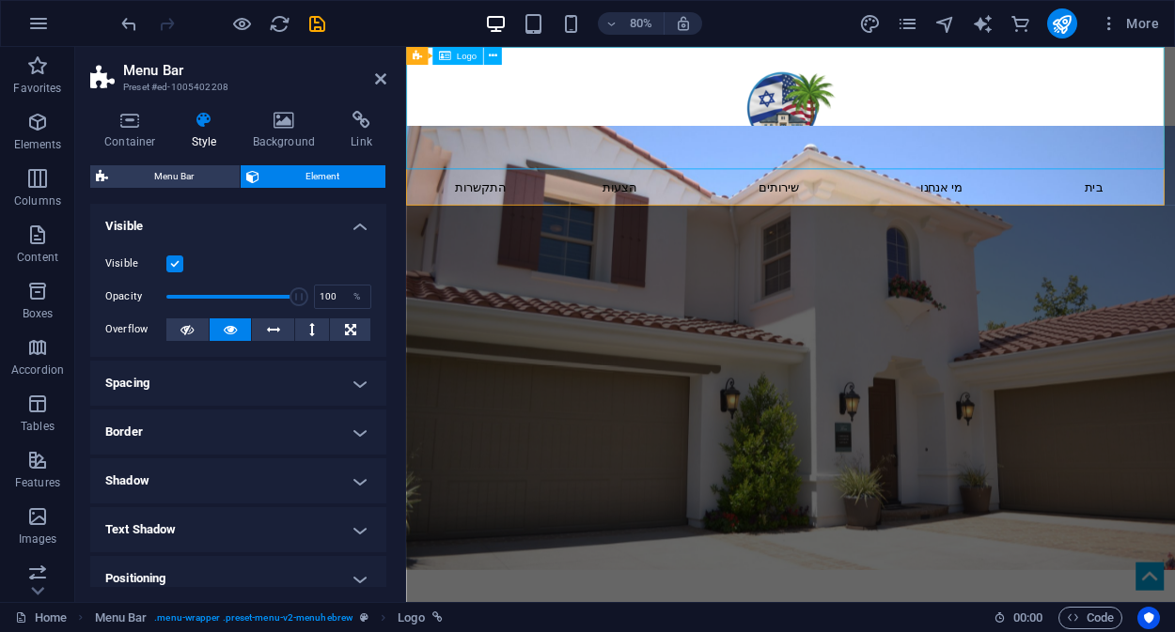
click at [625, 144] on div at bounding box center [886, 123] width 961 height 153
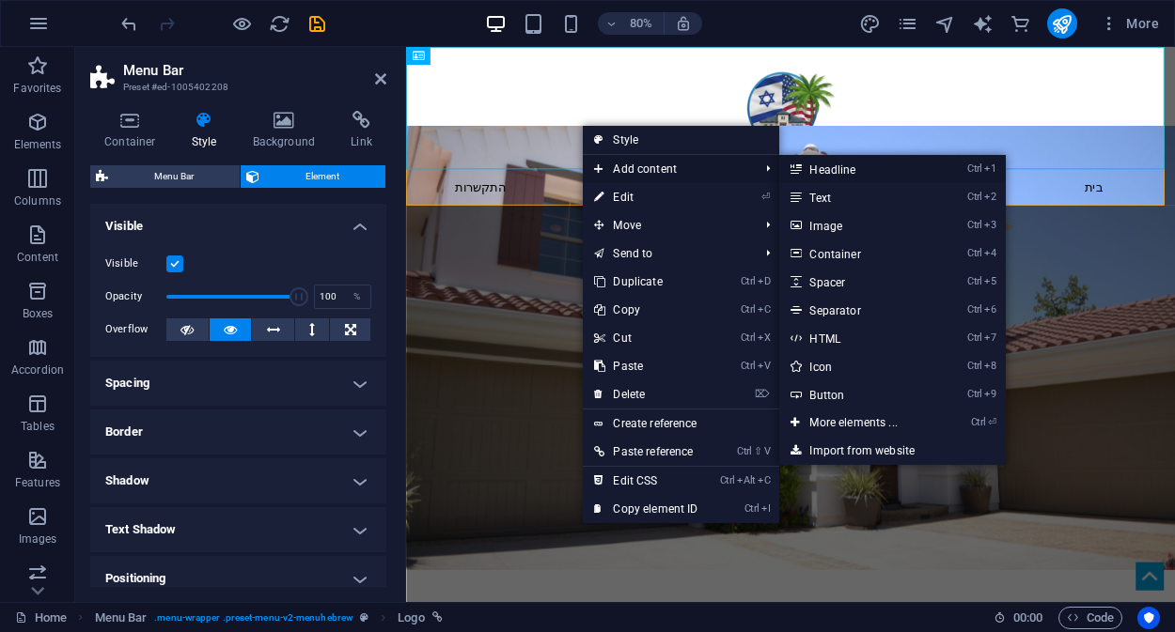
click at [853, 175] on link "Ctrl 1 Headline" at bounding box center [856, 169] width 155 height 28
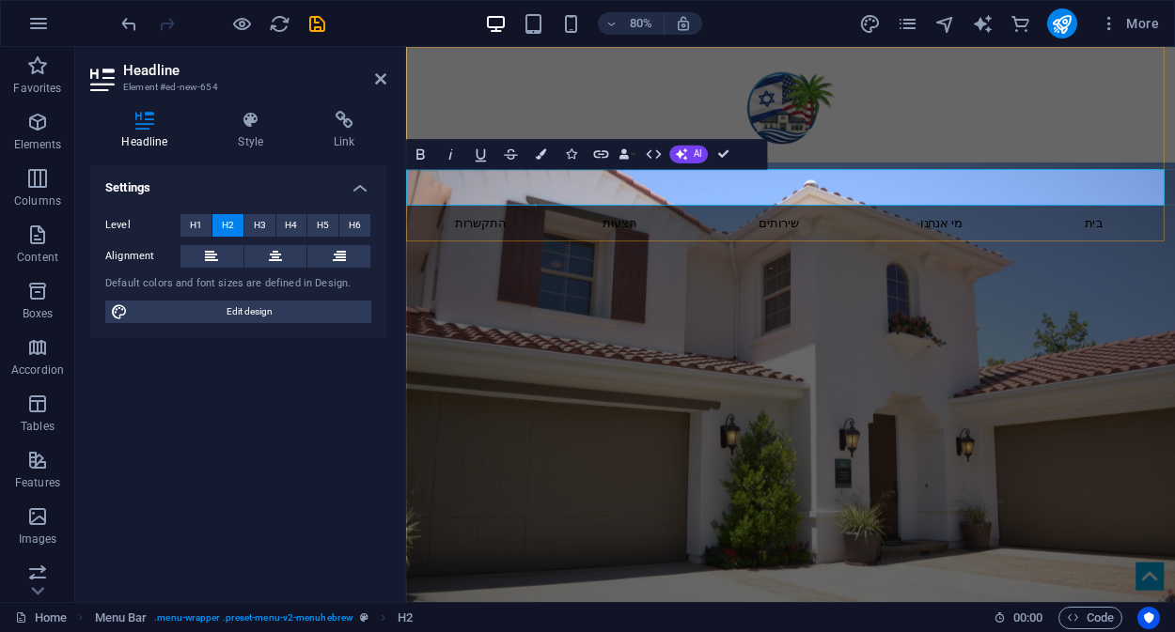
click at [708, 219] on h2 "New headline" at bounding box center [886, 222] width 961 height 45
click at [962, 229] on h2 "New headline" at bounding box center [886, 222] width 961 height 45
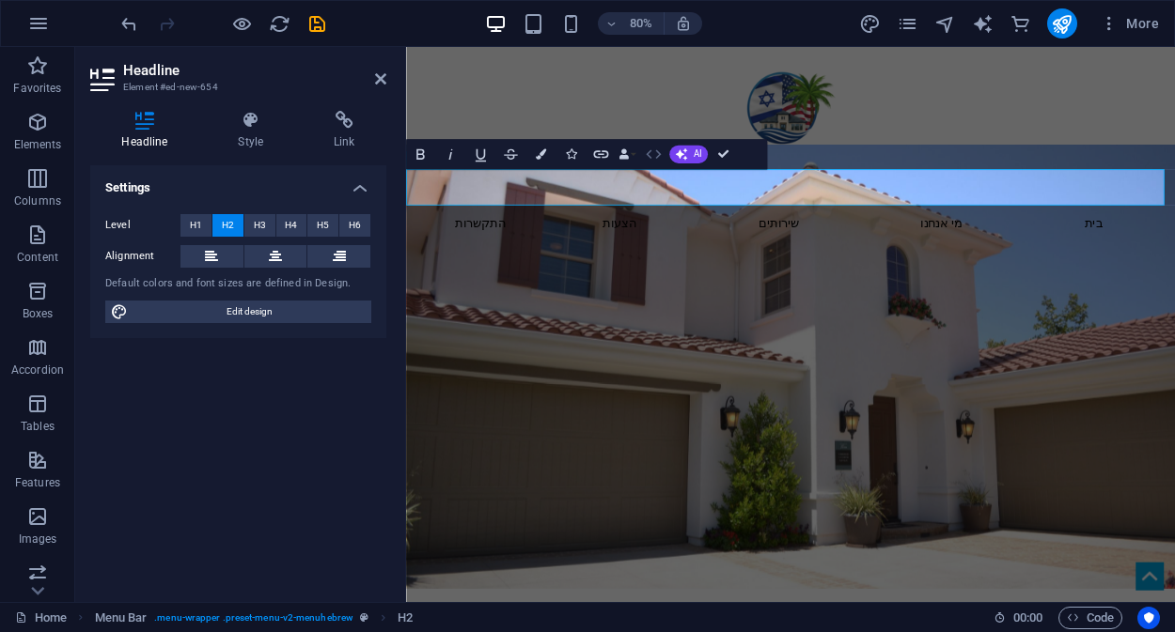
click at [651, 160] on icon "button" at bounding box center [654, 155] width 18 height 18
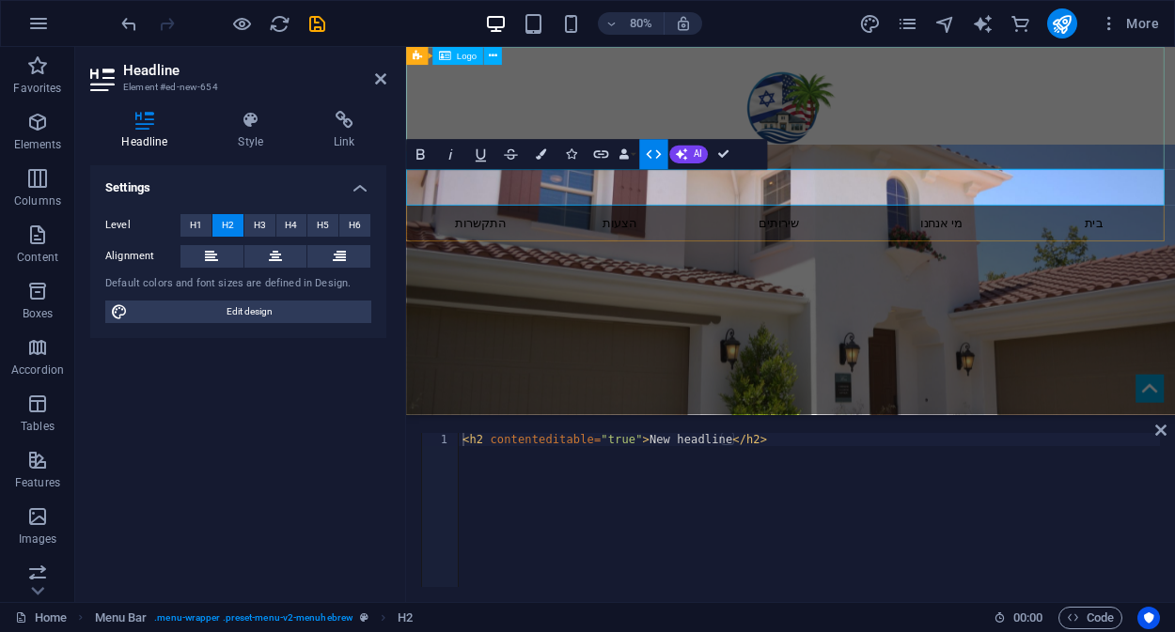
click at [969, 183] on div at bounding box center [886, 123] width 961 height 153
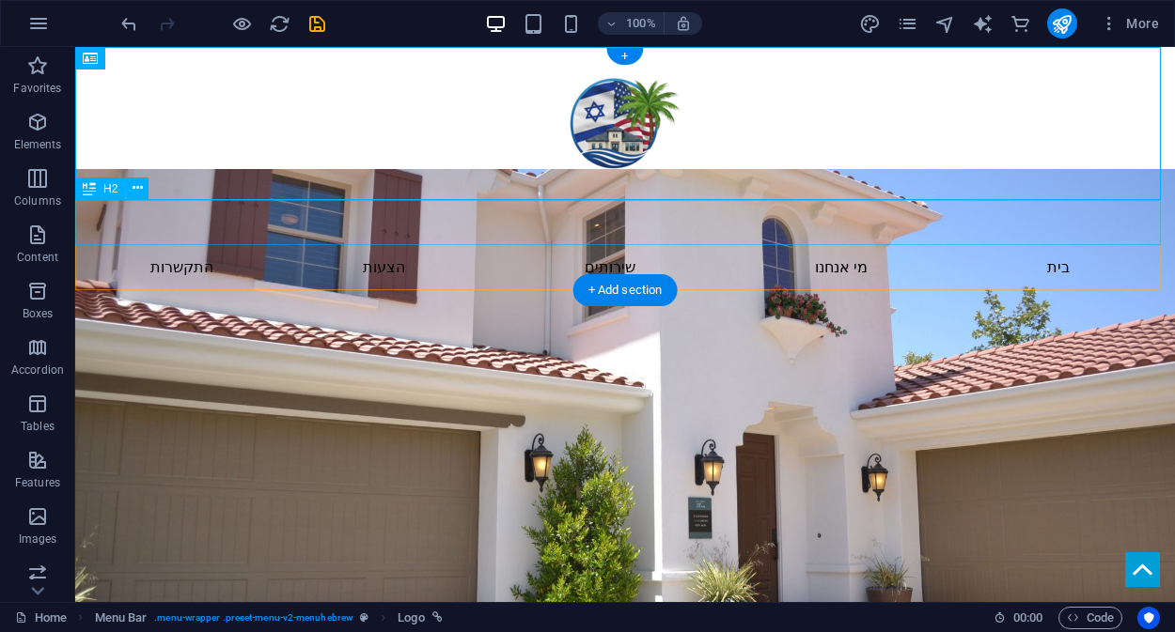
click at [465, 211] on div "New headline" at bounding box center [624, 222] width 1099 height 45
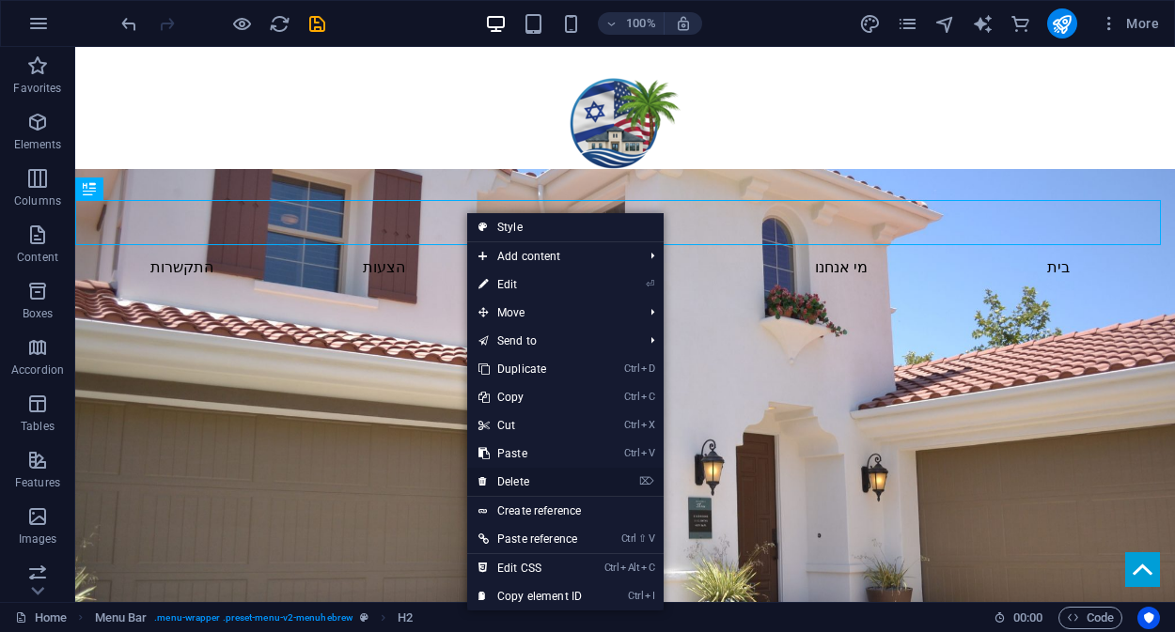
click at [520, 481] on link "⌦ Delete" at bounding box center [530, 482] width 126 height 28
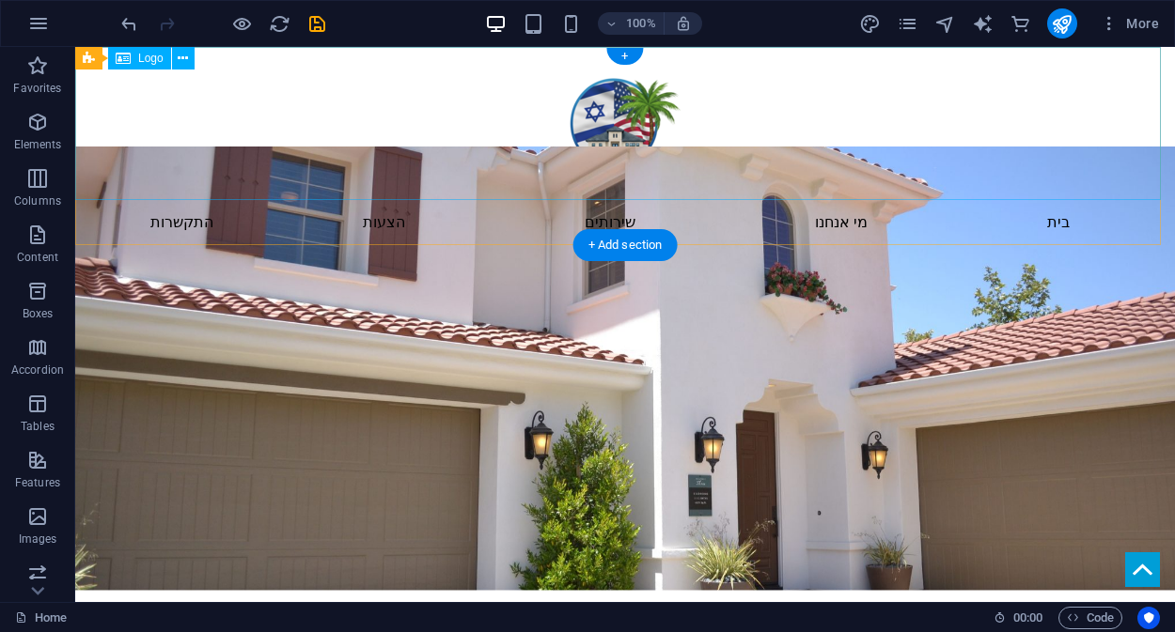
click at [634, 136] on div at bounding box center [624, 123] width 1099 height 153
click at [615, 108] on div at bounding box center [624, 123] width 1099 height 153
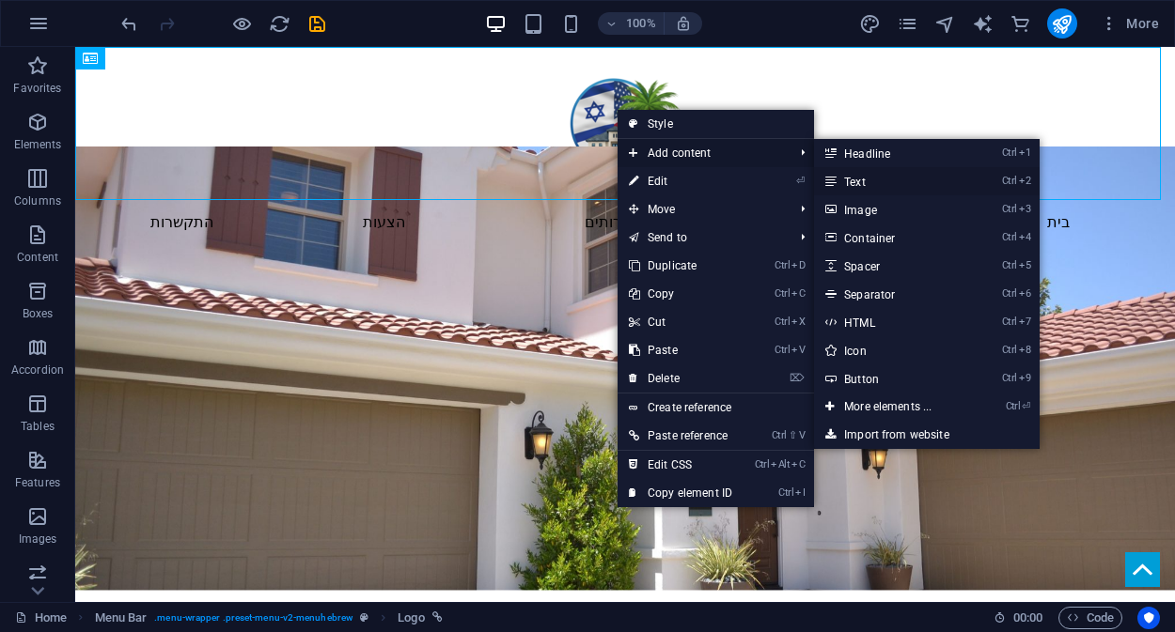
click at [879, 181] on link "Ctrl 2 Text" at bounding box center [891, 181] width 155 height 28
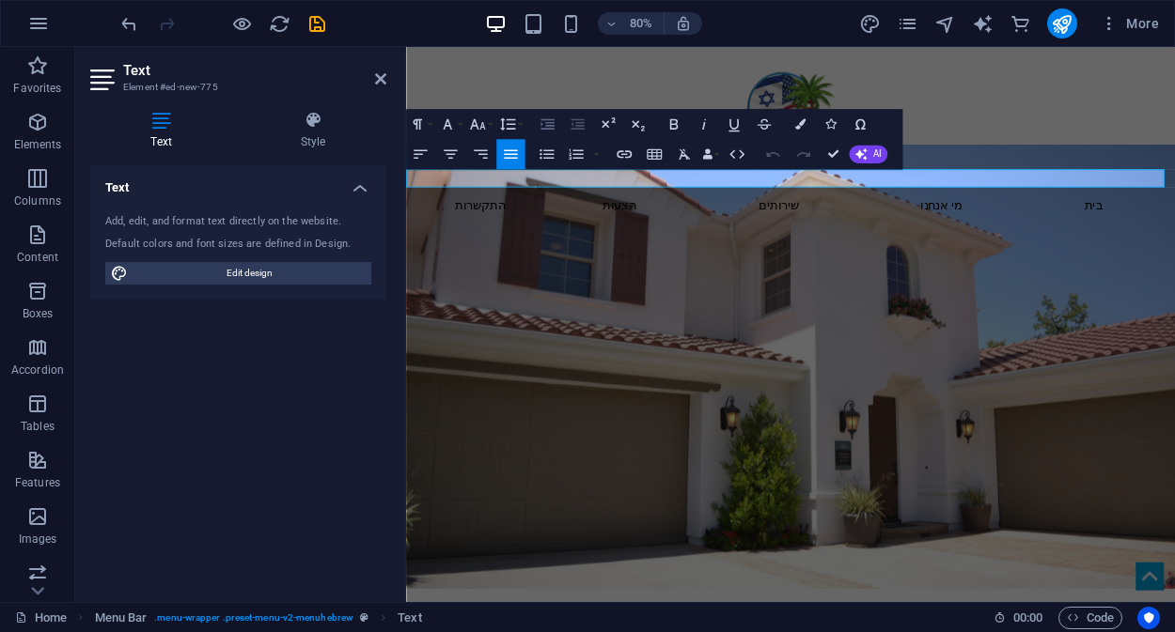
click at [540, 128] on icon "button" at bounding box center [547, 125] width 18 height 18
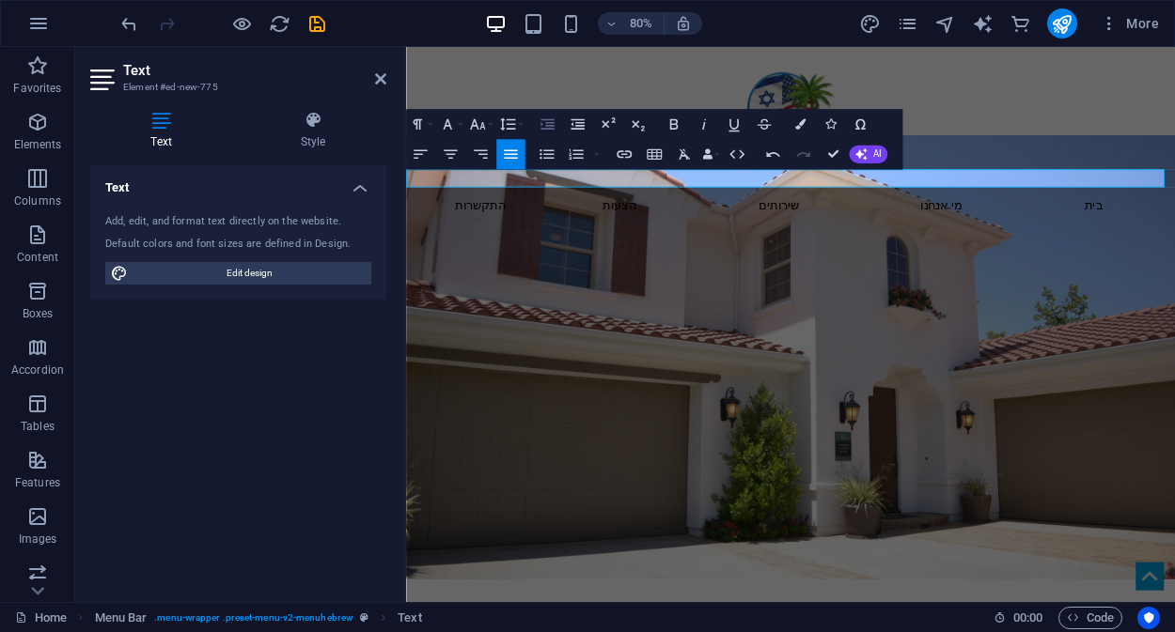
click at [540, 128] on icon "button" at bounding box center [547, 125] width 18 height 18
click at [471, 129] on icon "button" at bounding box center [477, 124] width 15 height 10
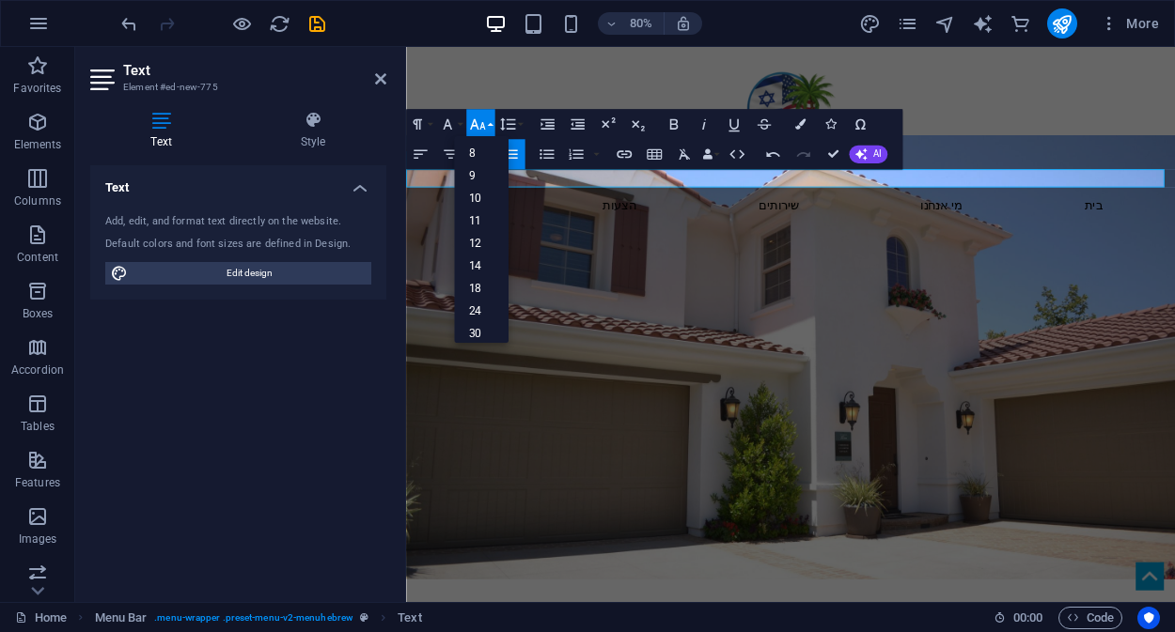
click at [471, 129] on icon "button" at bounding box center [477, 124] width 15 height 10
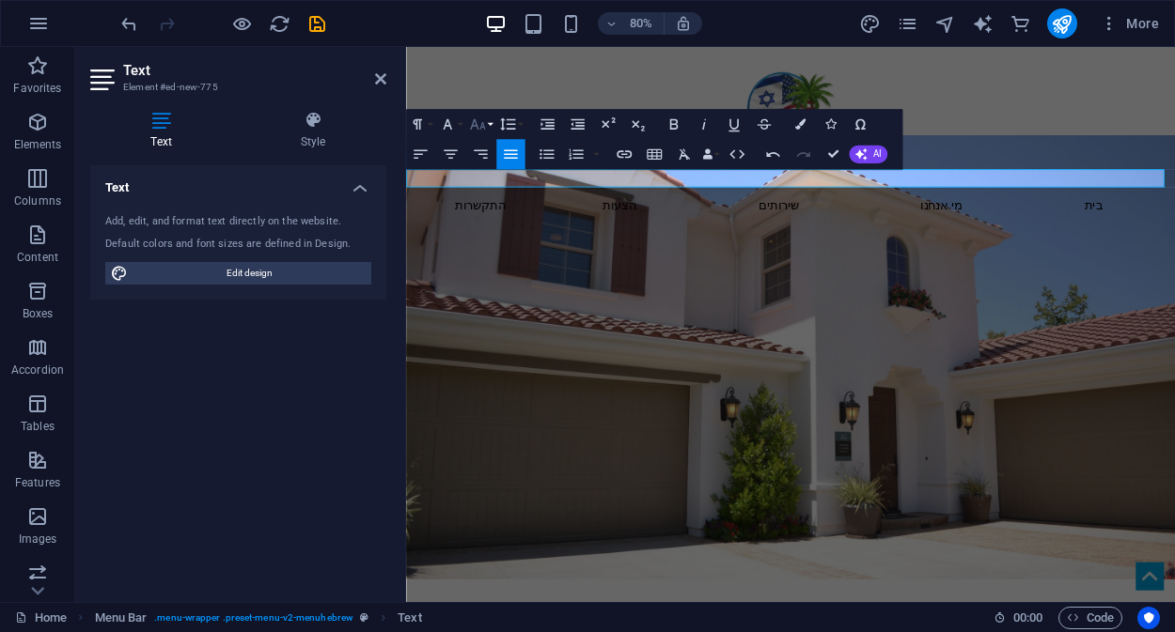
click at [471, 129] on icon "button" at bounding box center [477, 124] width 15 height 10
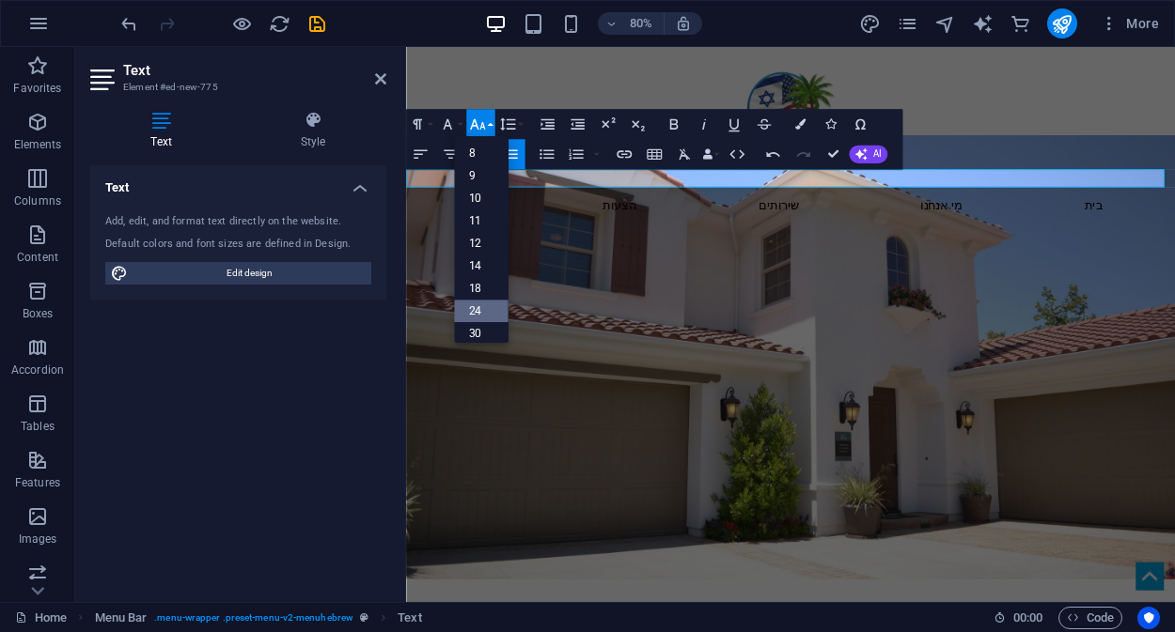
scroll to position [96, 0]
click at [480, 301] on link "48" at bounding box center [481, 302] width 55 height 23
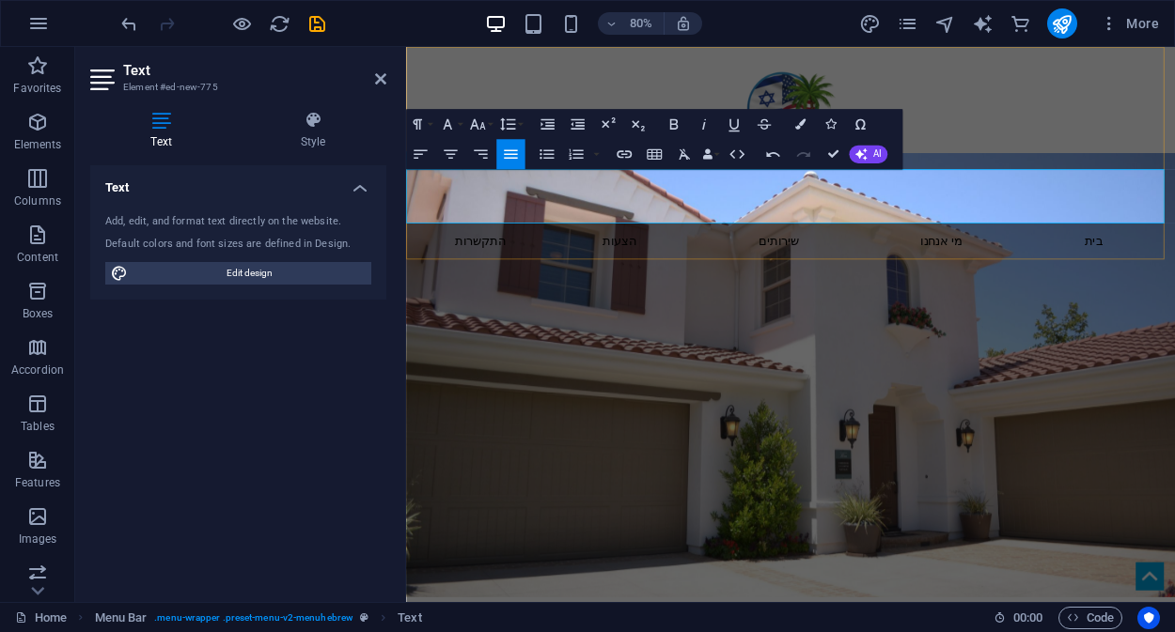
click at [1174, 230] on p "New text element" at bounding box center [906, 234] width 924 height 68
click at [1056, 226] on p "New text element" at bounding box center [906, 234] width 924 height 68
click at [854, 213] on p "New text element" at bounding box center [906, 234] width 924 height 68
click at [1138, 153] on div at bounding box center [886, 123] width 961 height 153
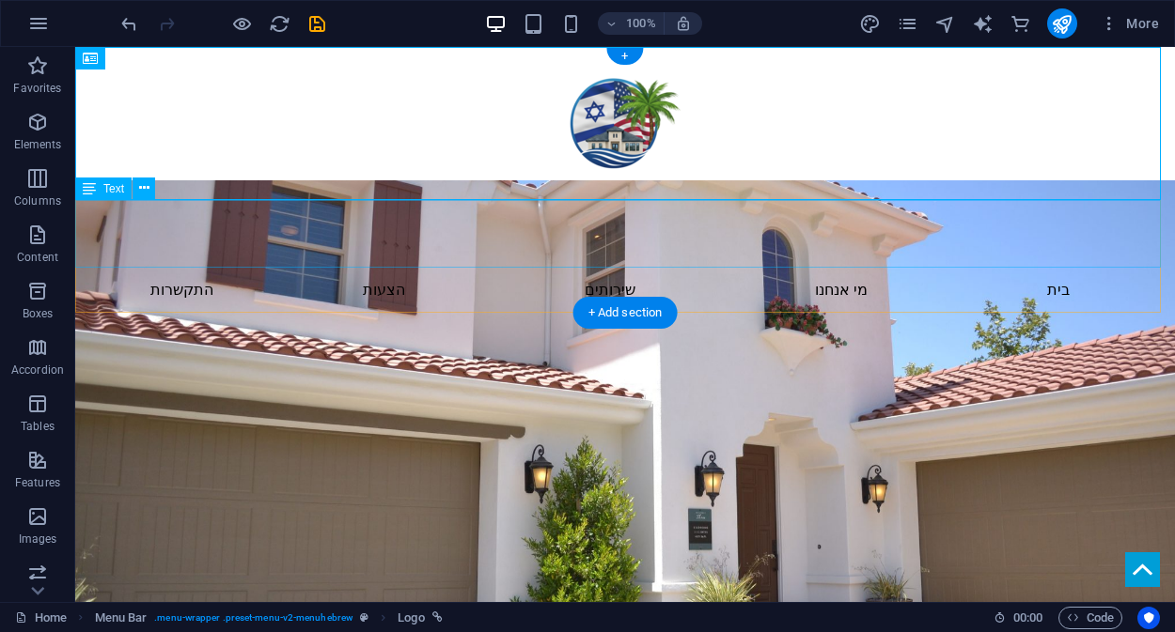
click at [862, 227] on div "New text element" at bounding box center [624, 234] width 1099 height 68
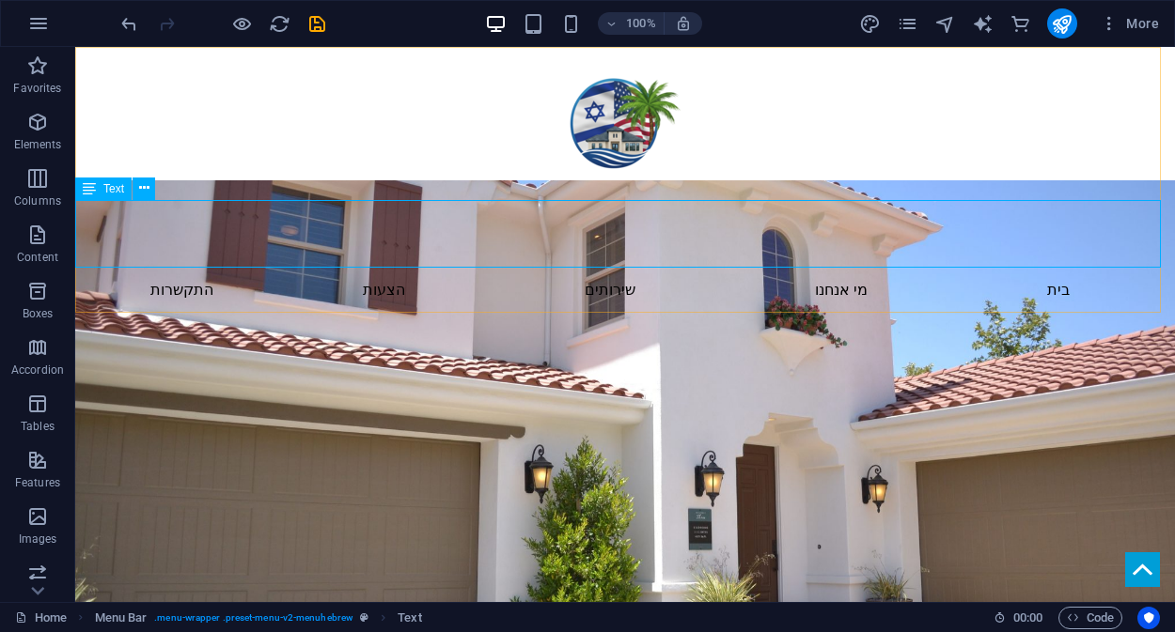
click at [90, 189] on icon at bounding box center [89, 189] width 13 height 23
click at [153, 191] on button at bounding box center [143, 189] width 23 height 23
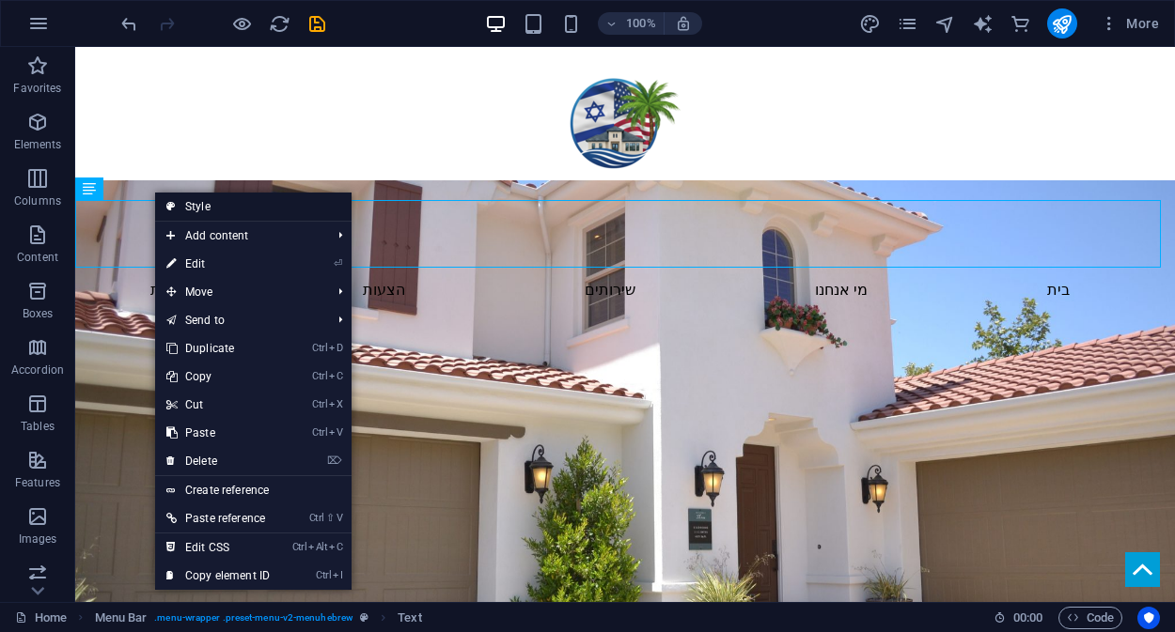
click at [226, 208] on link "Style" at bounding box center [253, 207] width 196 height 28
select select "rem"
select select "preset-menu-v2-menuhebrew"
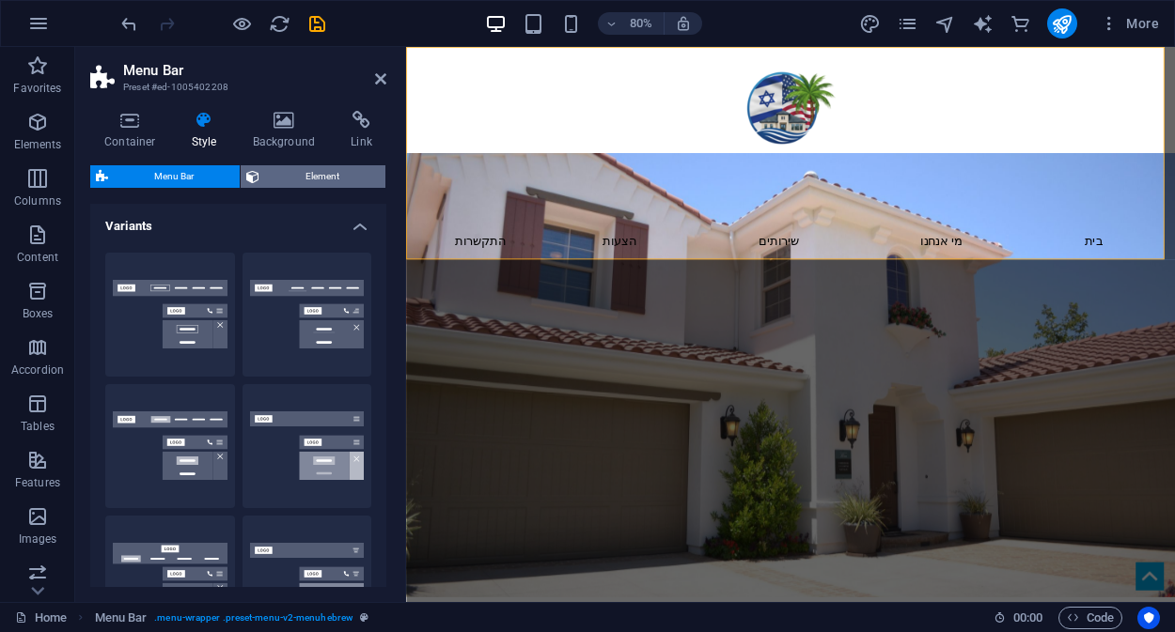
click at [312, 172] on span "Element" at bounding box center [322, 176] width 115 height 23
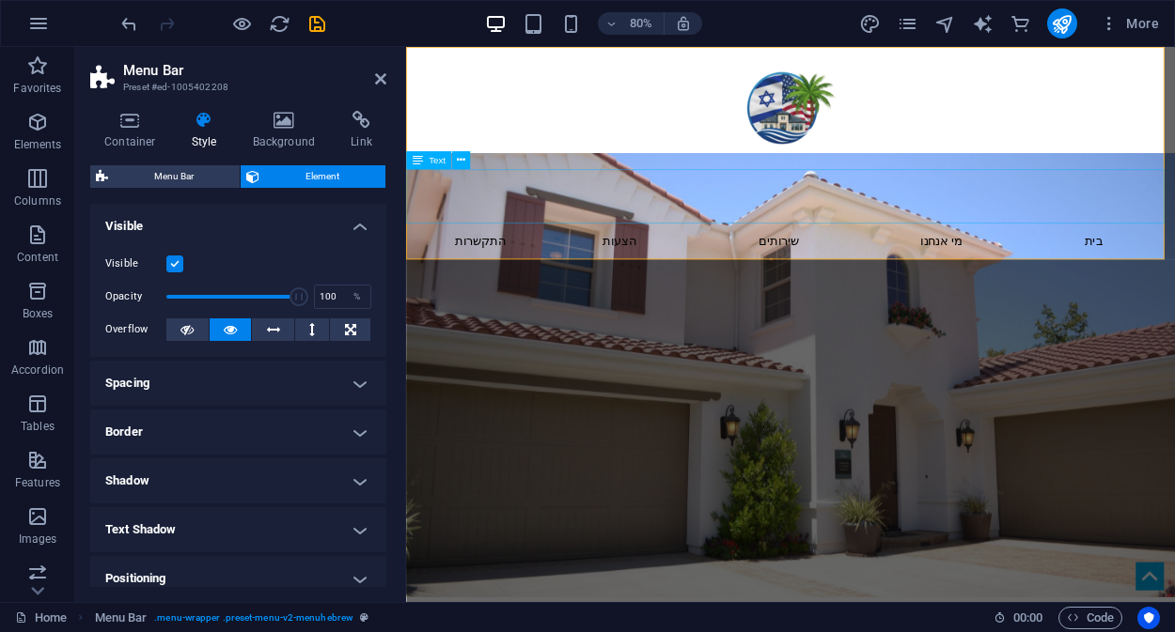
click at [554, 234] on div "New text element" at bounding box center [886, 234] width 961 height 68
click at [296, 384] on h4 "Spacing" at bounding box center [238, 383] width 296 height 45
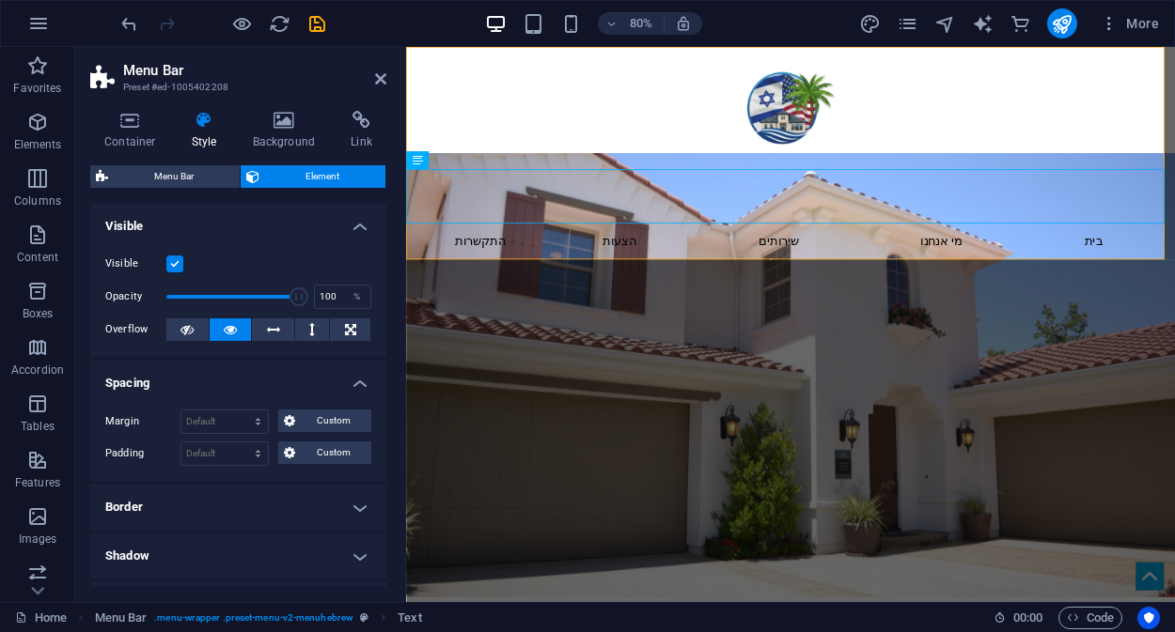
click at [281, 495] on h4 "Border" at bounding box center [238, 507] width 296 height 45
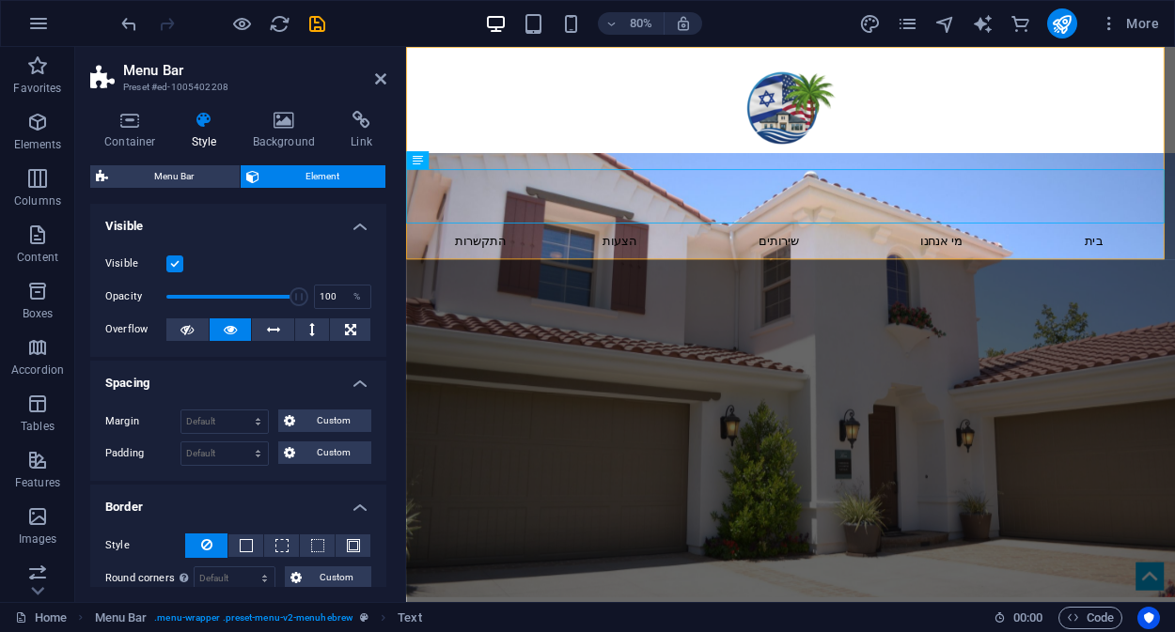
scroll to position [195, 0]
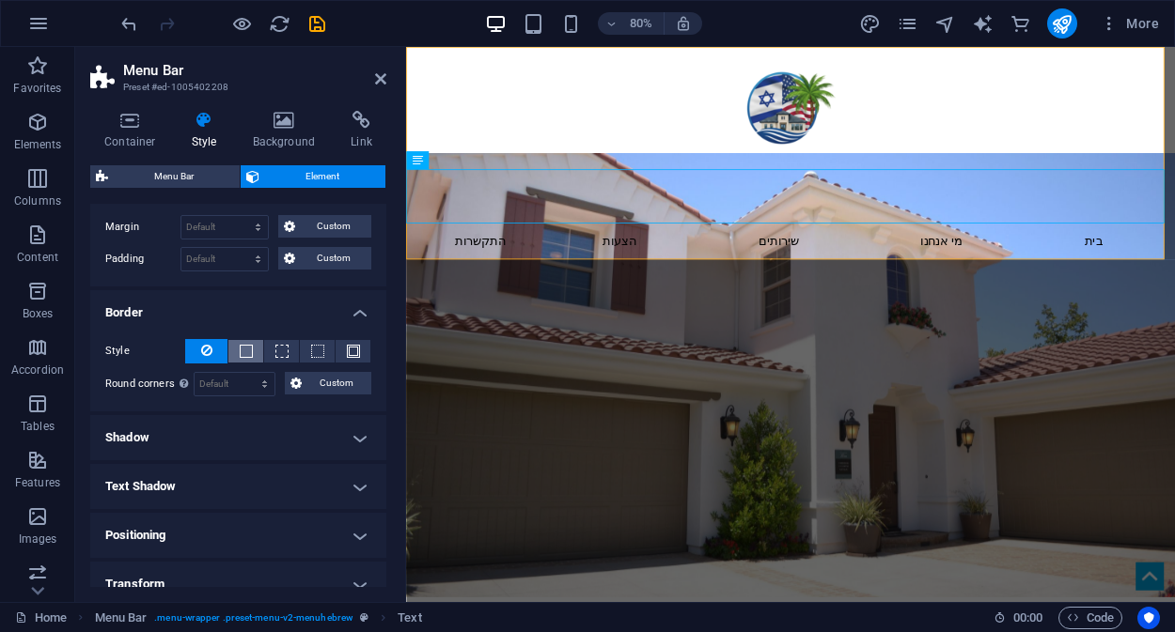
click at [240, 346] on span at bounding box center [246, 351] width 13 height 13
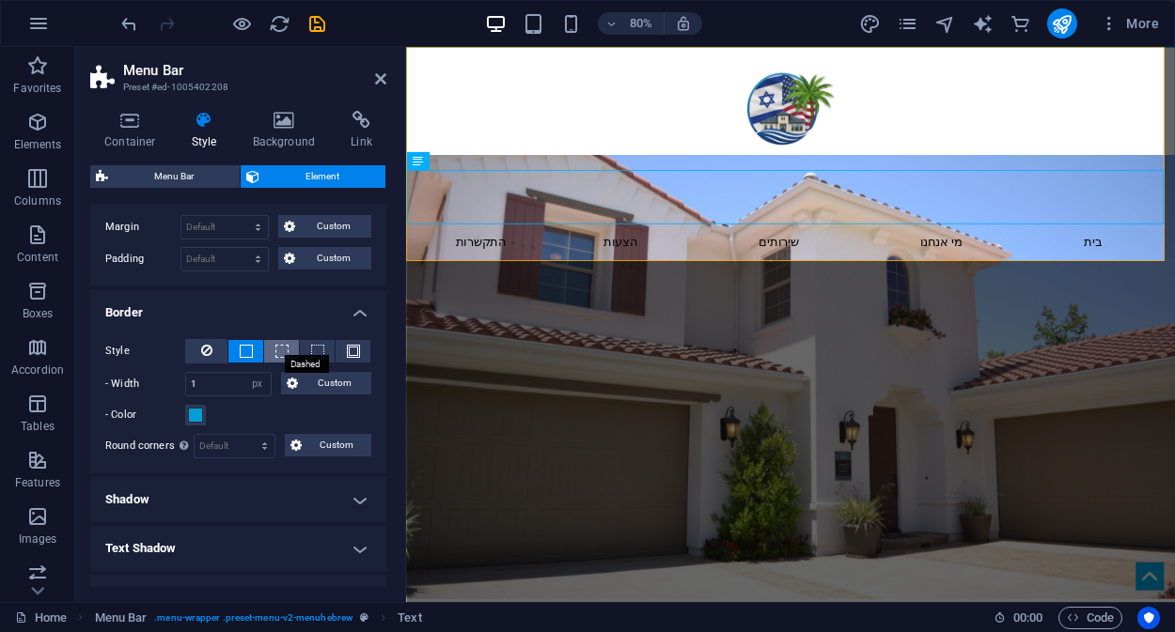
click at [277, 349] on span at bounding box center [281, 351] width 13 height 13
click at [319, 351] on span at bounding box center [317, 351] width 13 height 13
click at [351, 351] on span at bounding box center [353, 351] width 13 height 13
click at [335, 382] on span "Custom" at bounding box center [335, 383] width 63 height 23
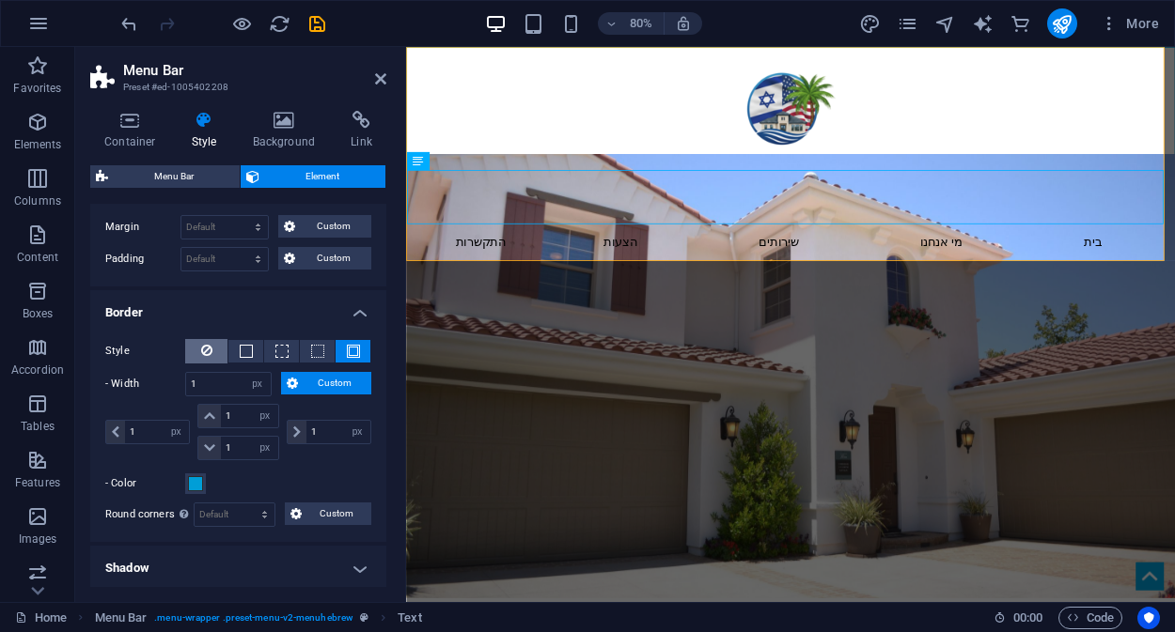
click at [208, 351] on icon at bounding box center [206, 350] width 11 height 23
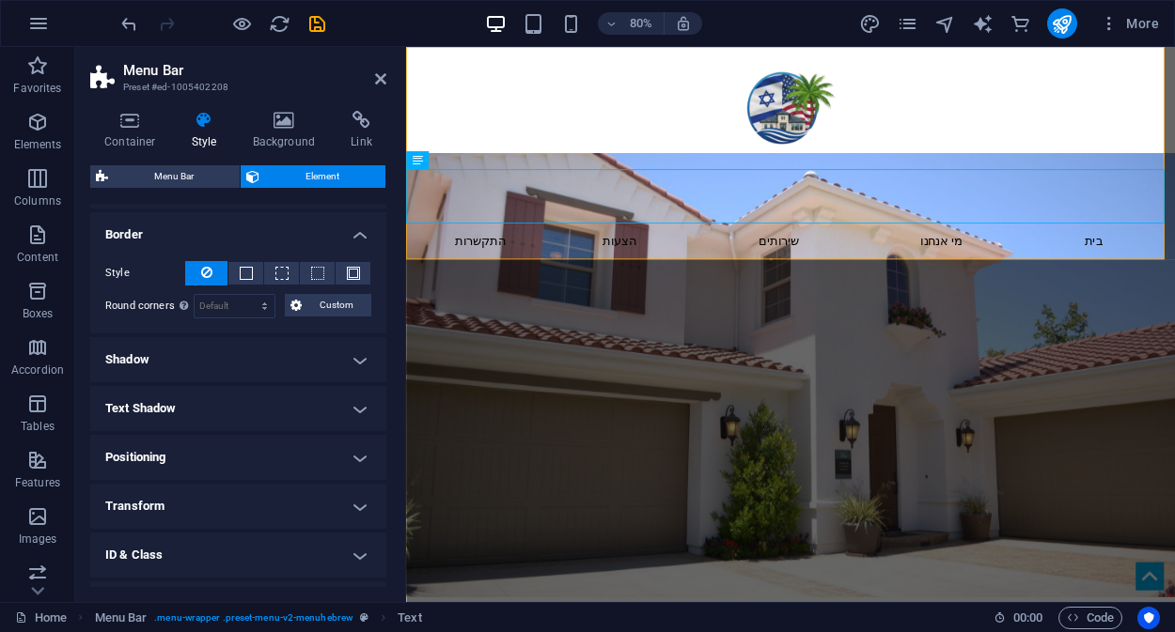
scroll to position [279, 0]
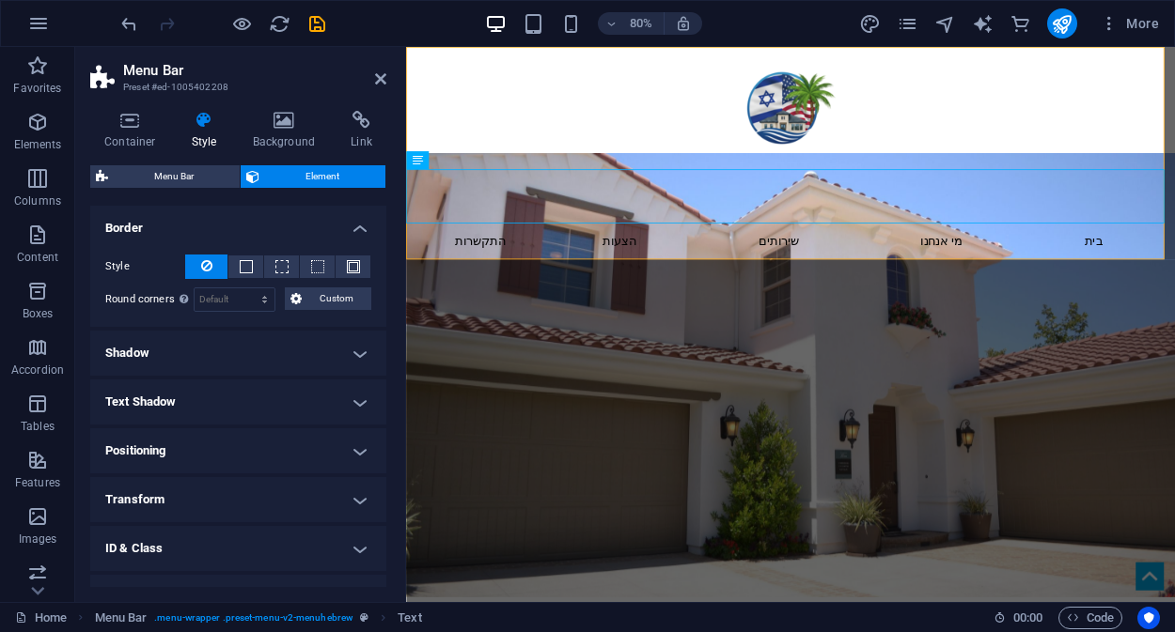
click at [294, 454] on h4 "Positioning" at bounding box center [238, 450] width 296 height 45
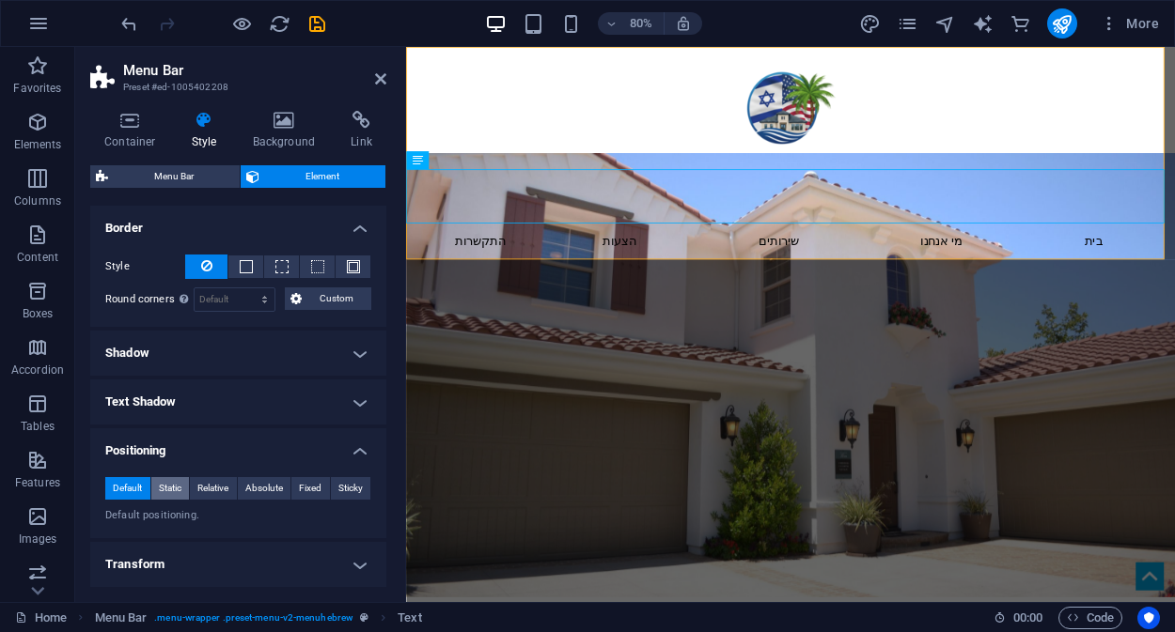
click at [171, 487] on span "Static" at bounding box center [170, 488] width 23 height 23
click at [210, 489] on span "Relative" at bounding box center [212, 488] width 31 height 23
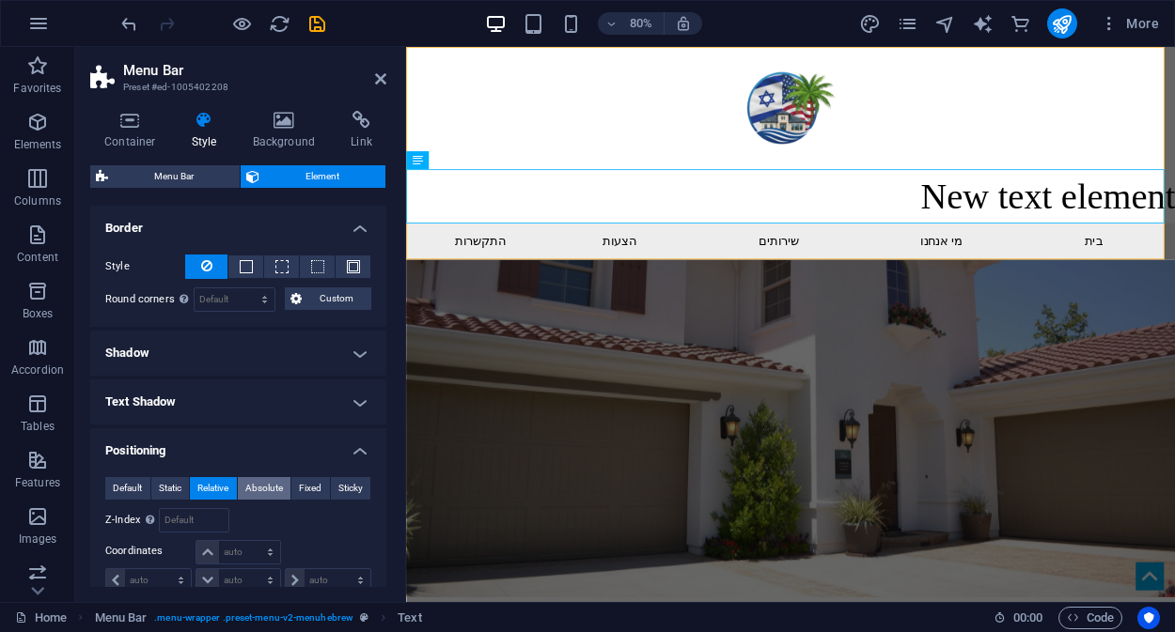
click at [258, 491] on span "Absolute" at bounding box center [264, 488] width 38 height 23
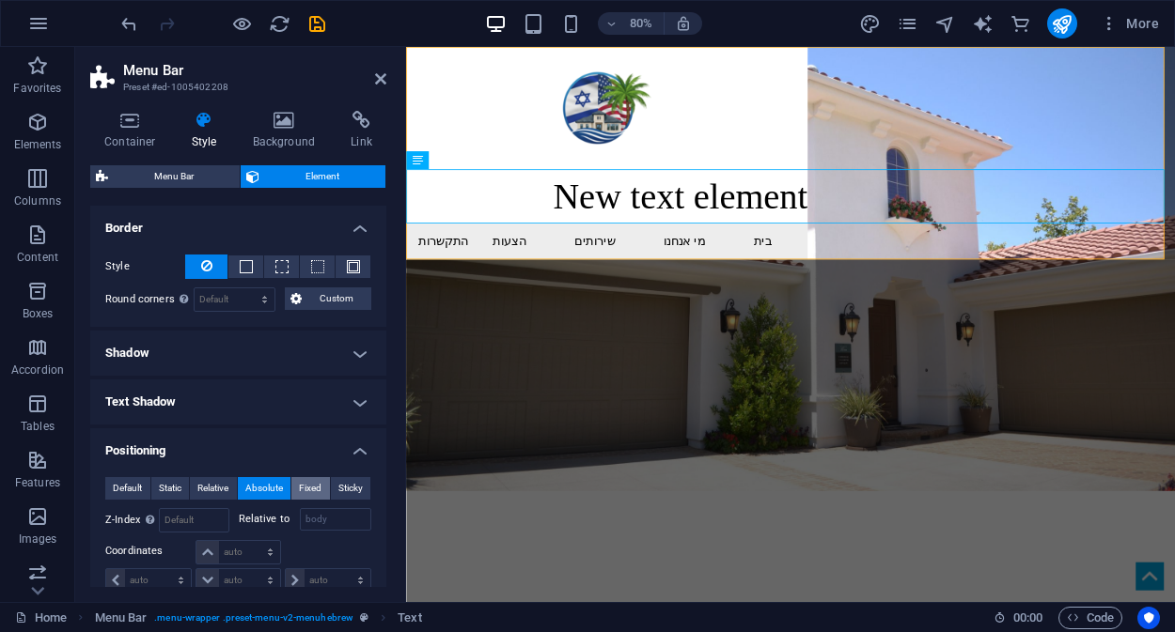
click at [305, 485] on span "Fixed" at bounding box center [310, 488] width 23 height 23
click at [361, 491] on button "Sticky" at bounding box center [351, 488] width 40 height 23
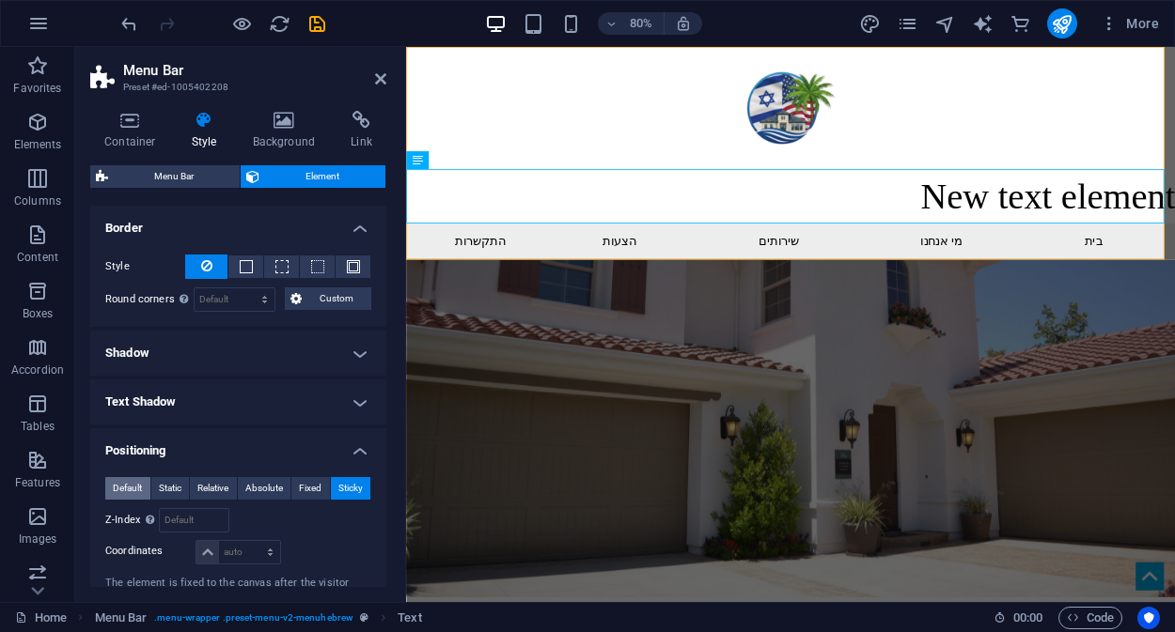
click at [123, 488] on span "Default" at bounding box center [127, 488] width 29 height 23
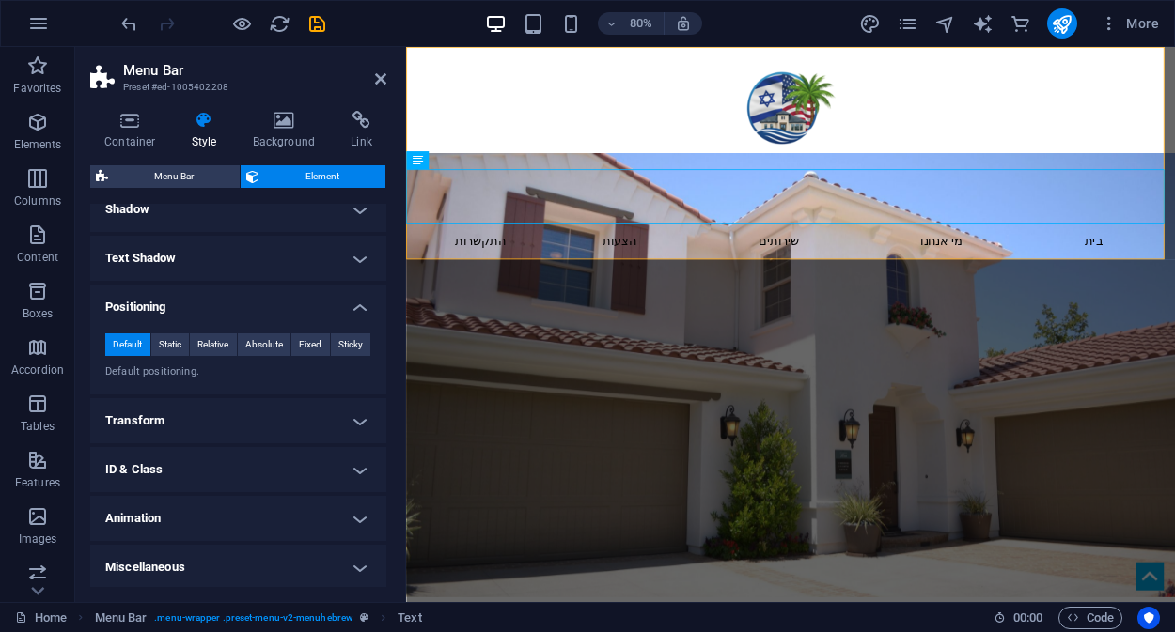
scroll to position [0, 0]
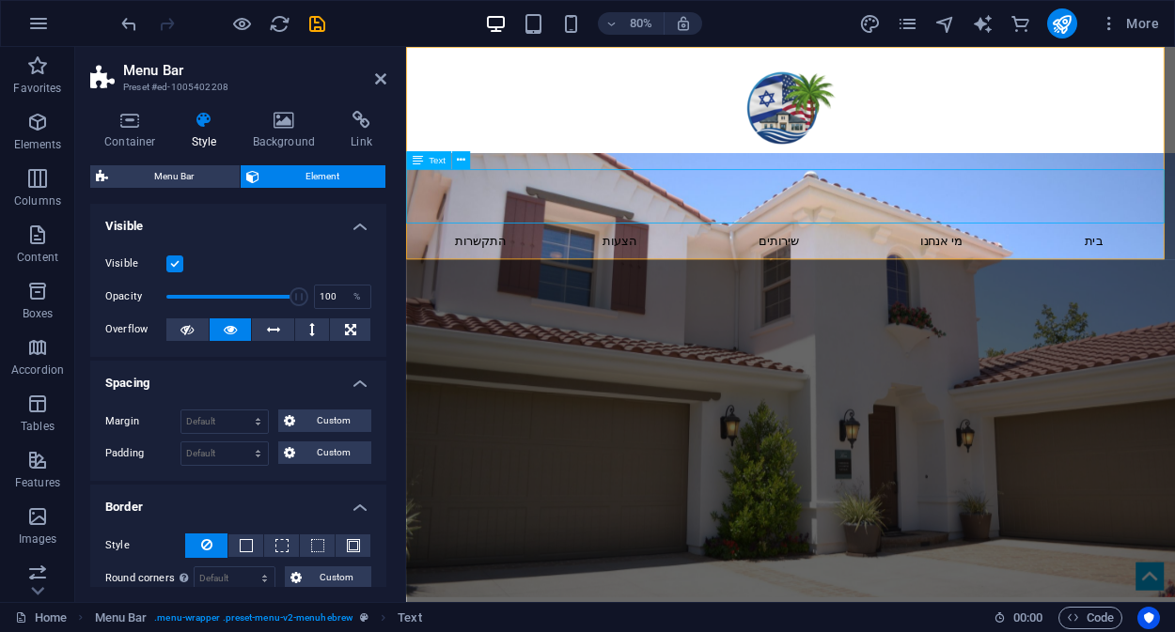
click at [713, 210] on div "New text element" at bounding box center [886, 234] width 961 height 68
click at [713, 210] on header "New text element בית מי אנחנו שירותים הצעות התקשרות Menu" at bounding box center [886, 180] width 961 height 266
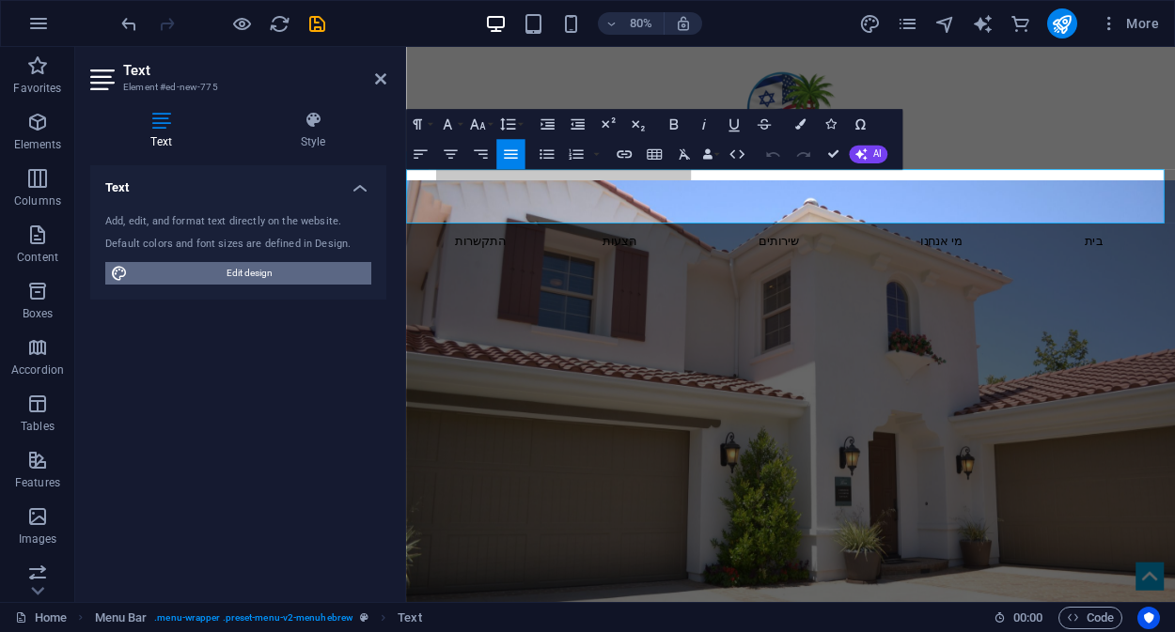
click at [256, 271] on span "Edit design" at bounding box center [249, 273] width 232 height 23
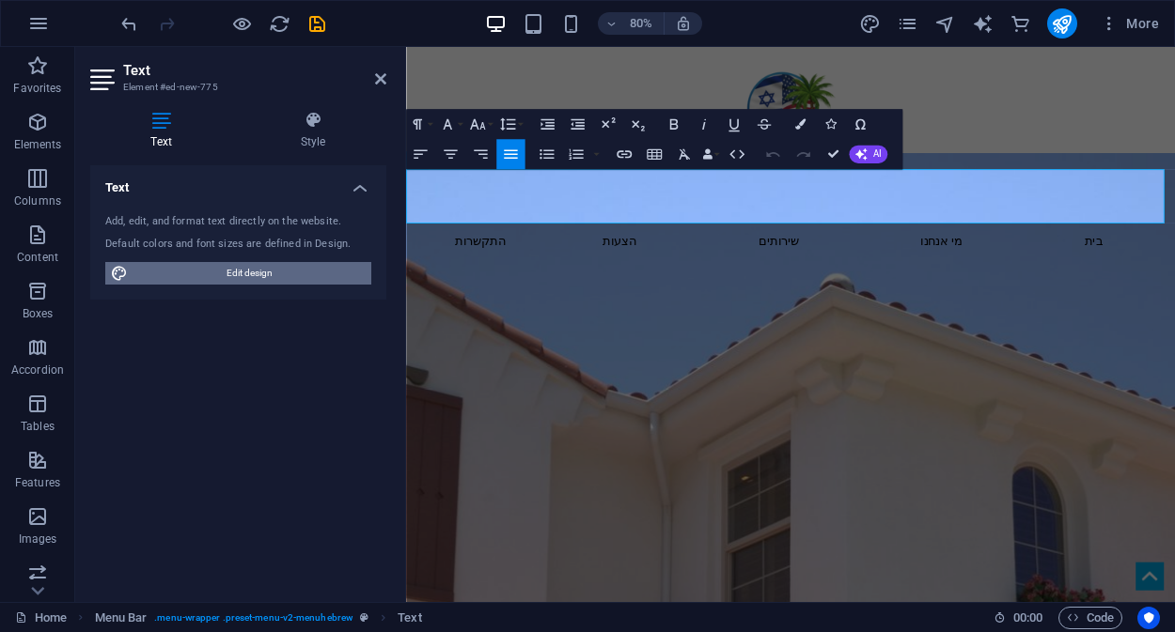
select select "rem"
select select "300"
select select "px"
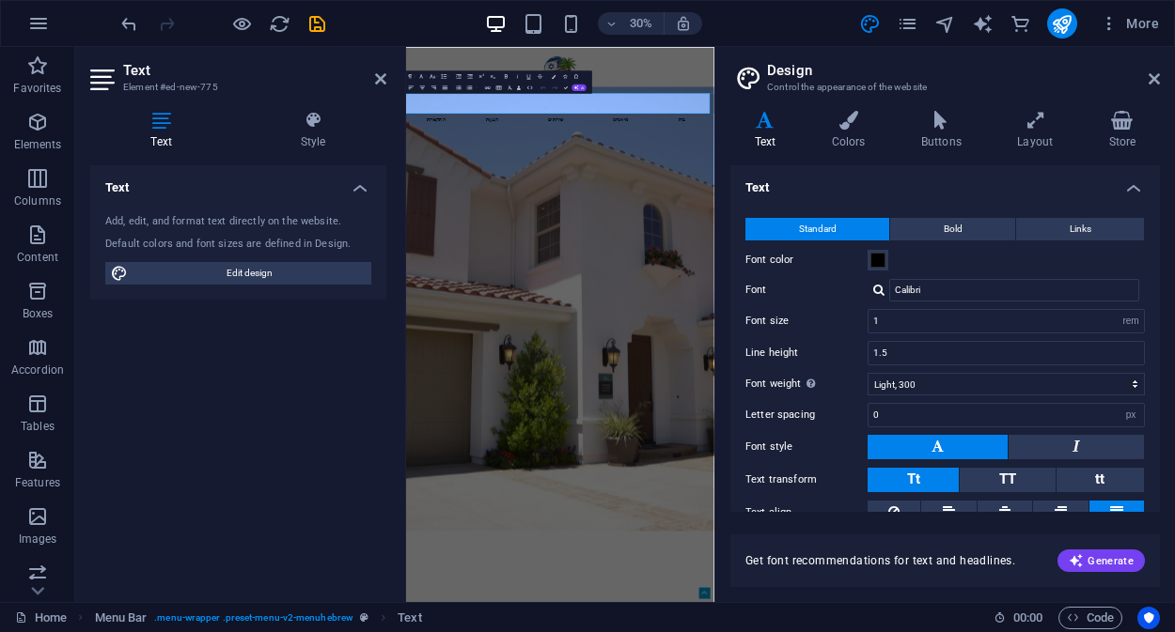
scroll to position [78, 0]
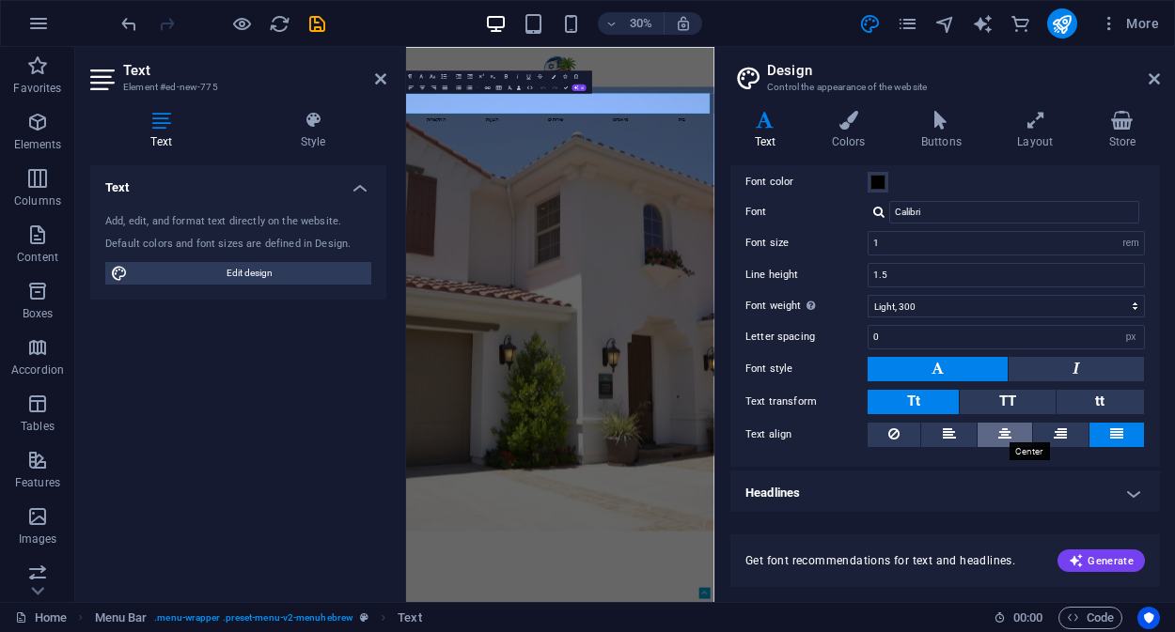
click at [1002, 428] on icon at bounding box center [1004, 434] width 13 height 23
click at [1129, 491] on h4 "Headlines" at bounding box center [944, 493] width 429 height 45
click at [1114, 96] on div at bounding box center [919, 123] width 1027 height 153
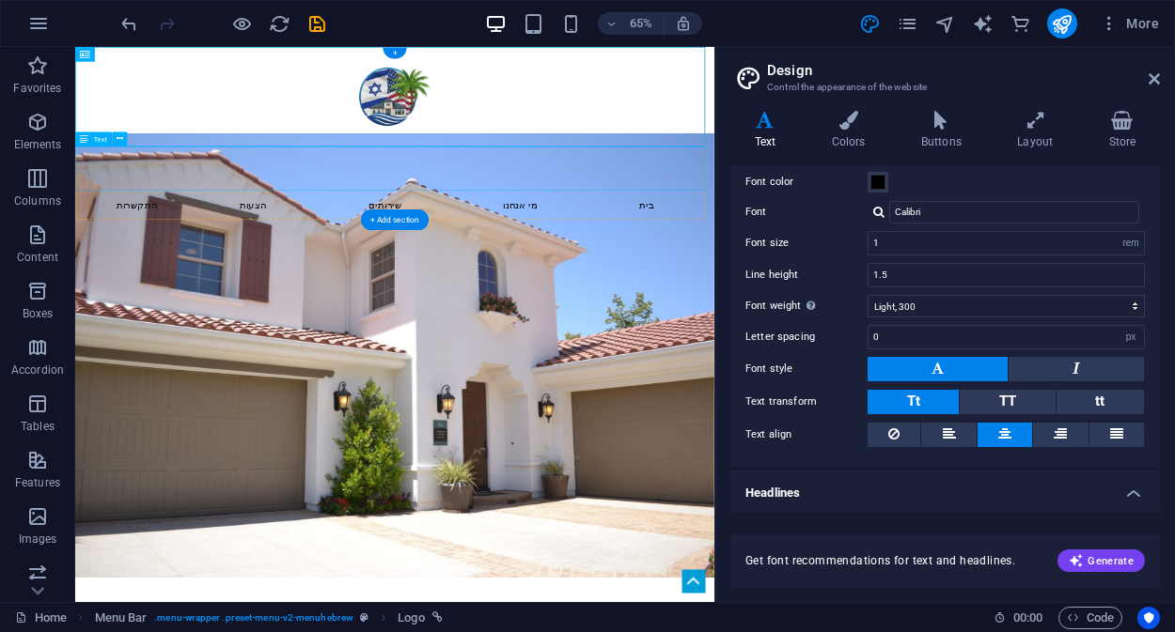
click at [720, 224] on div "New text element" at bounding box center [566, 234] width 983 height 68
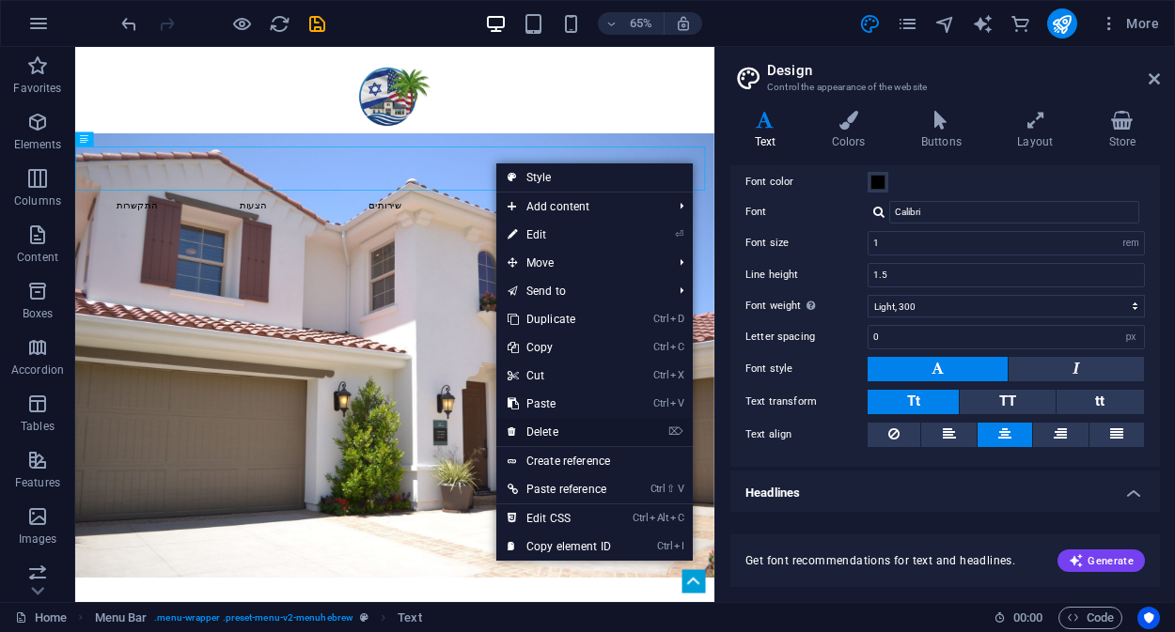
click at [559, 428] on link "⌦ Delete" at bounding box center [559, 432] width 126 height 28
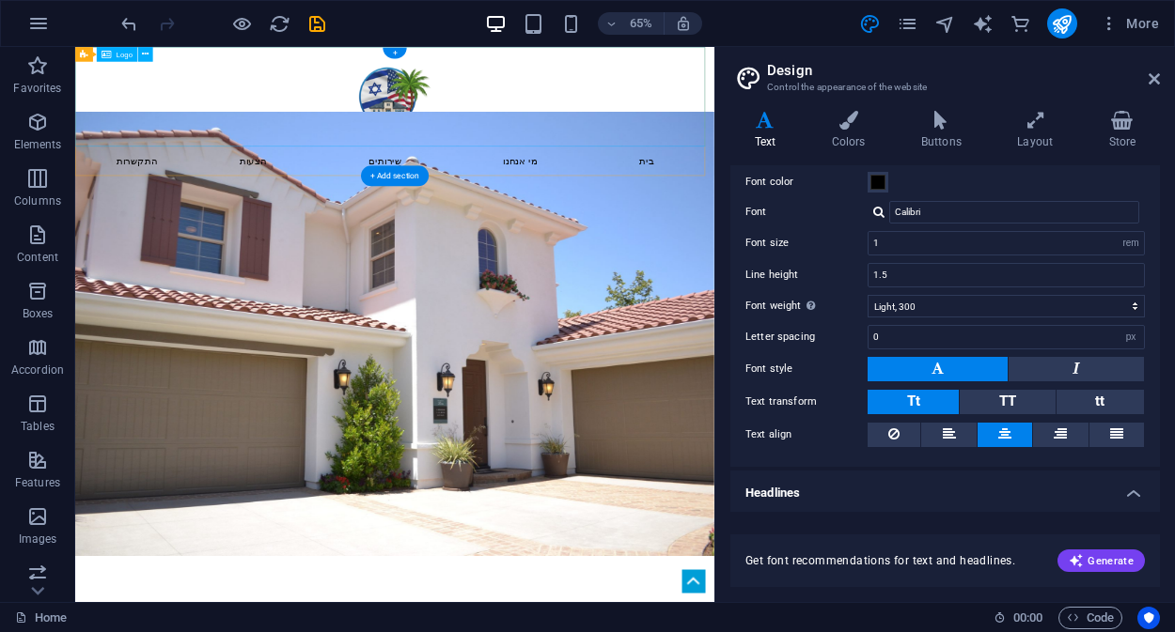
click at [561, 125] on div at bounding box center [566, 123] width 983 height 153
click at [539, 132] on div at bounding box center [566, 123] width 983 height 153
click at [391, 50] on div "+" at bounding box center [393, 53] width 23 height 11
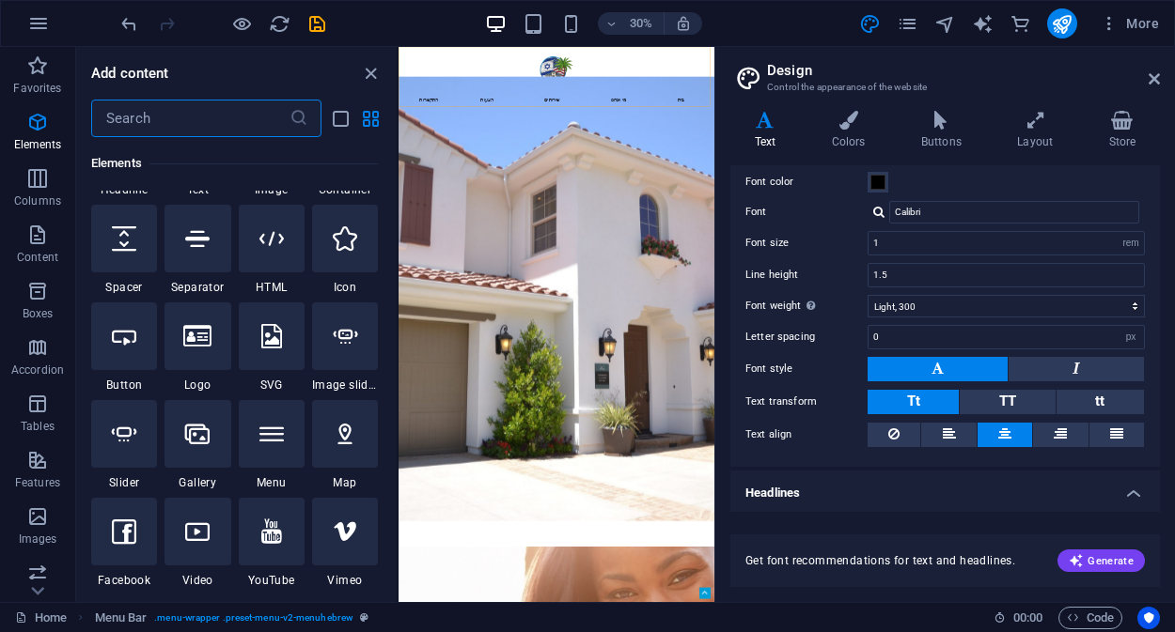
scroll to position [259, 0]
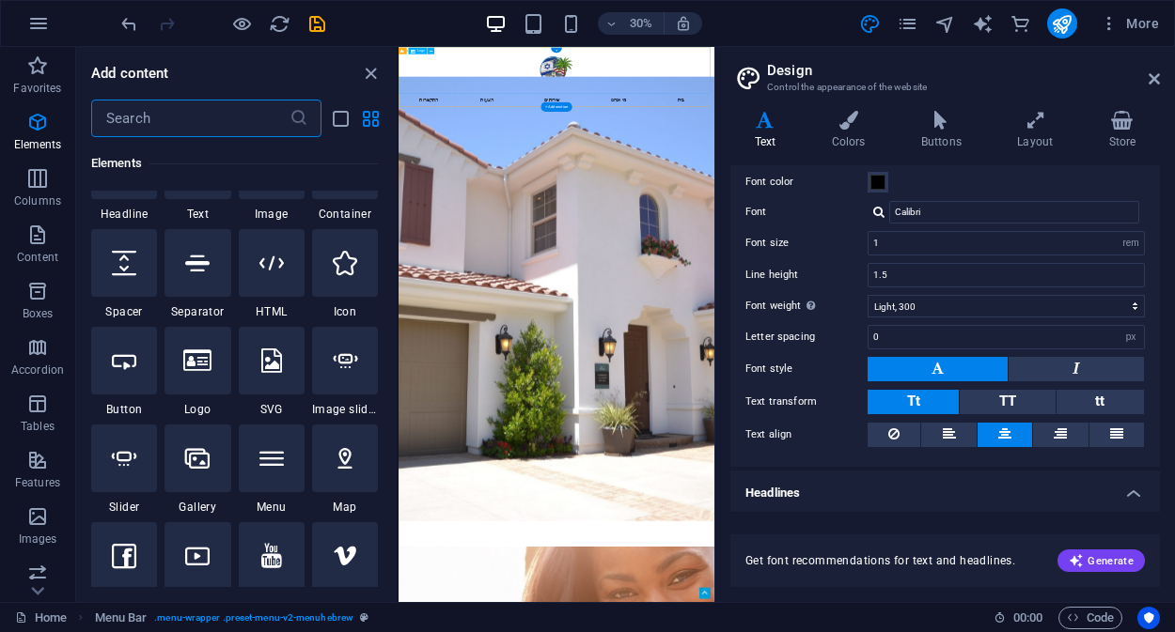
click at [879, 145] on div at bounding box center [924, 123] width 1052 height 153
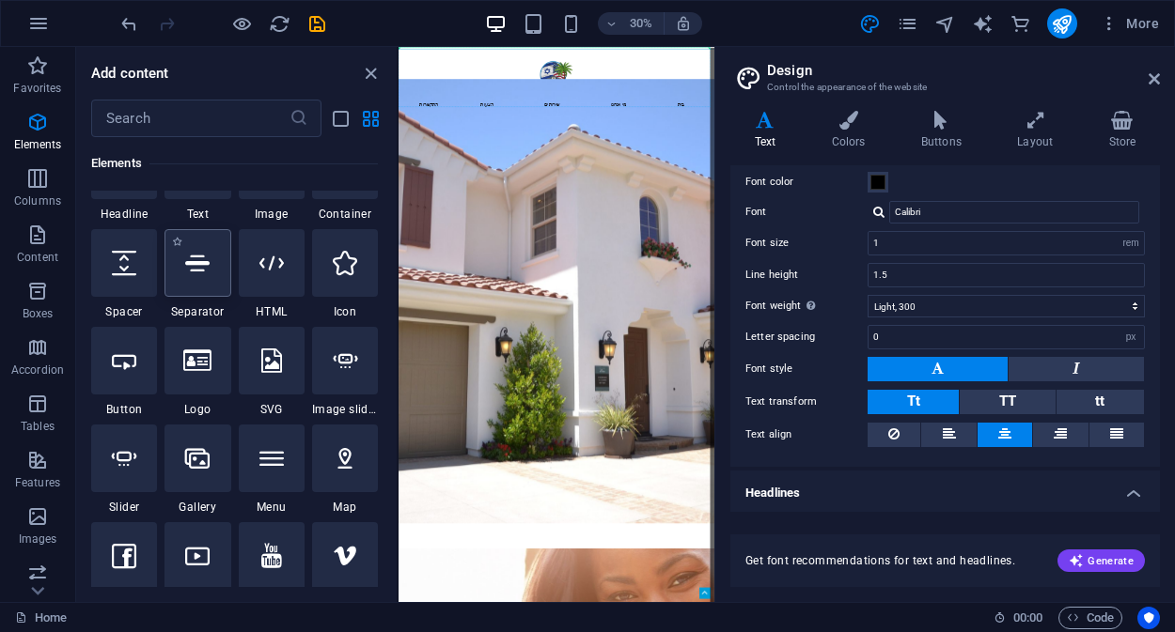
select select "%"
select select "px"
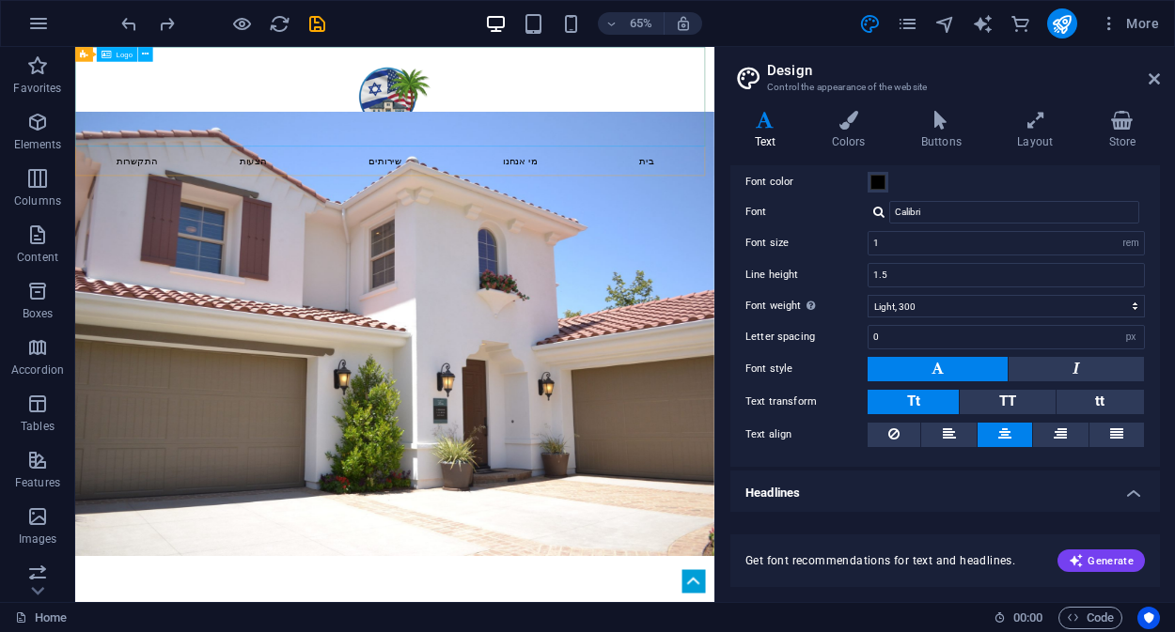
click at [552, 129] on div at bounding box center [566, 123] width 983 height 153
click at [963, 140] on div at bounding box center [566, 123] width 983 height 153
click at [1039, 173] on div at bounding box center [566, 123] width 983 height 153
click at [409, 119] on div at bounding box center [566, 123] width 983 height 153
click at [552, 121] on div at bounding box center [566, 123] width 983 height 153
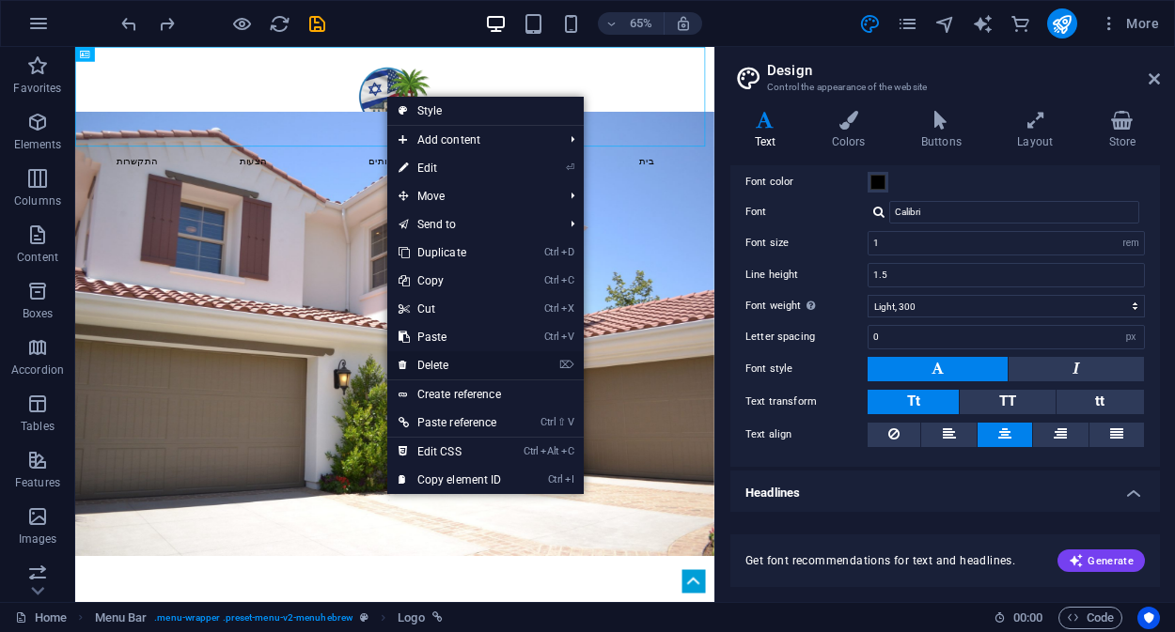
click at [446, 365] on link "⌦ Delete" at bounding box center [450, 365] width 126 height 28
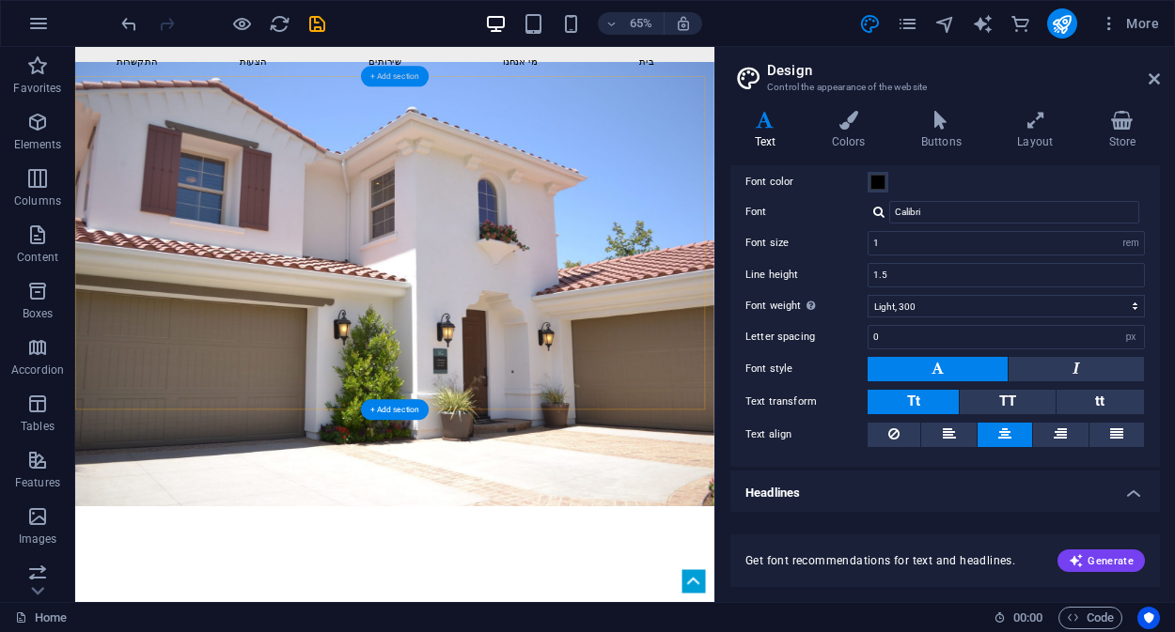
click at [382, 78] on div "+ Add section" at bounding box center [395, 76] width 68 height 21
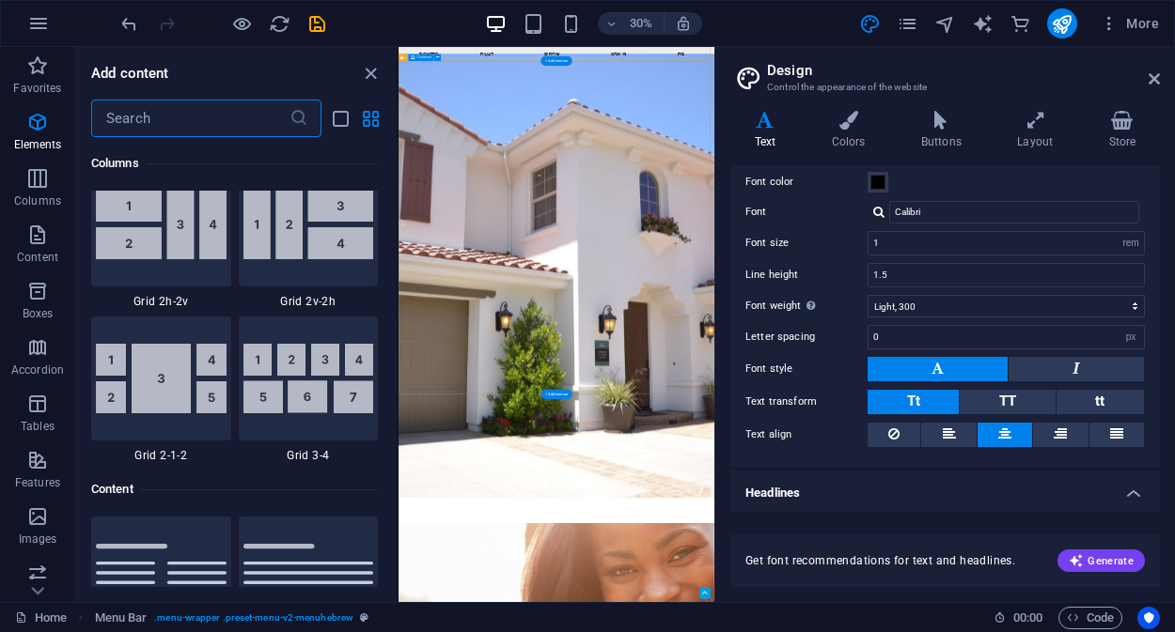
scroll to position [3288, 0]
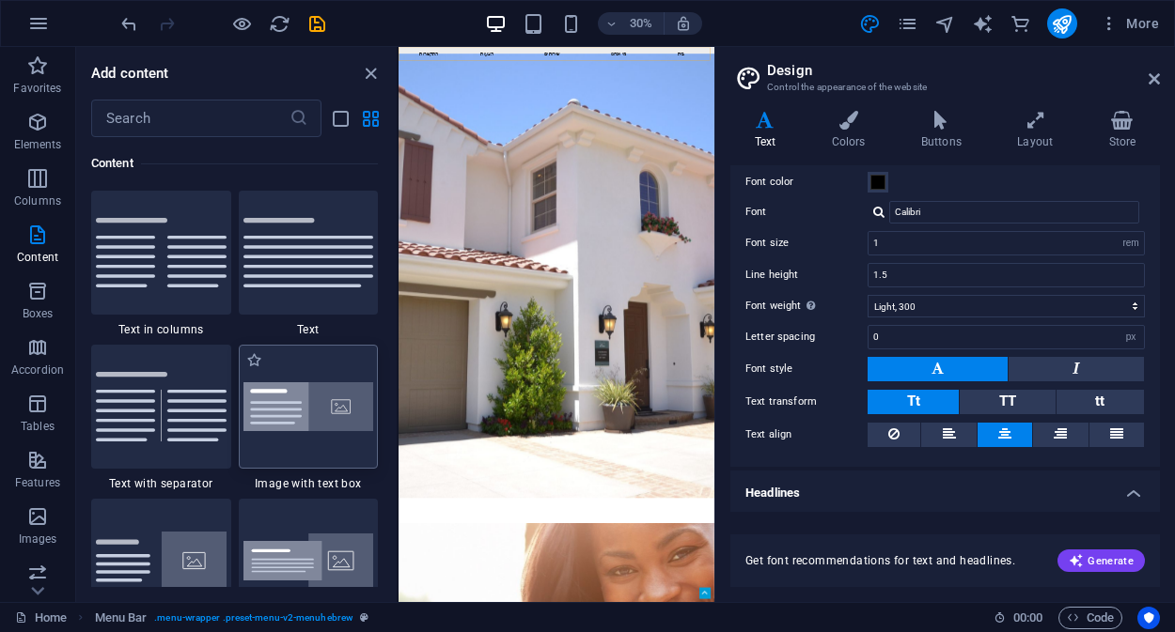
click at [319, 391] on img at bounding box center [308, 407] width 131 height 50
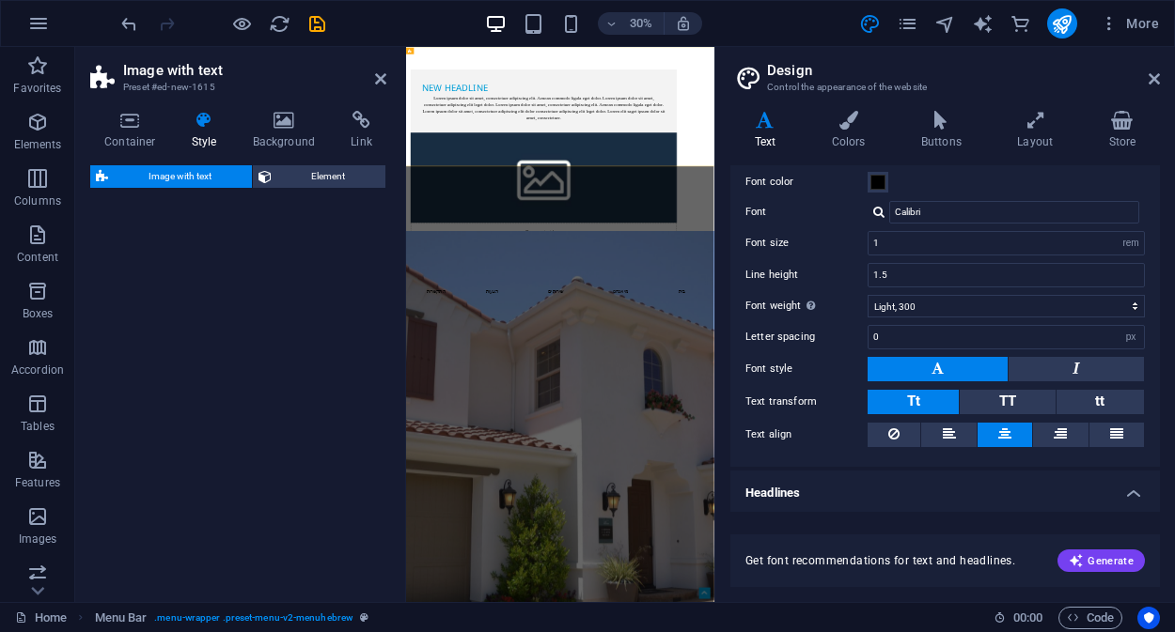
select select "rem"
select select "px"
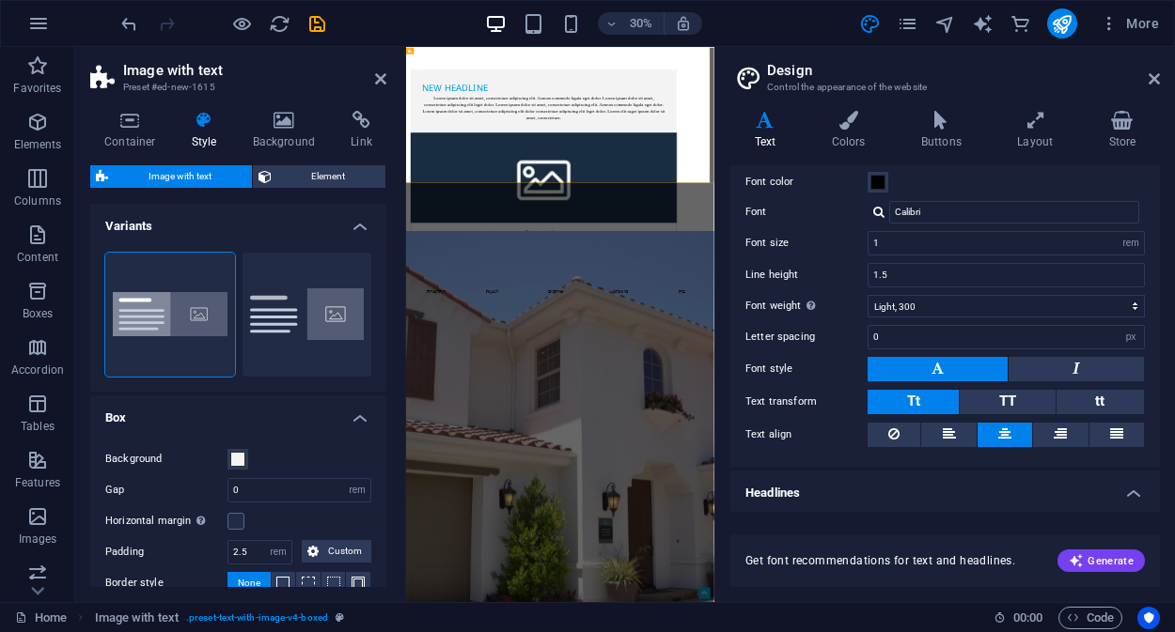
click at [1125, 333] on figure at bounding box center [864, 483] width 887 height 301
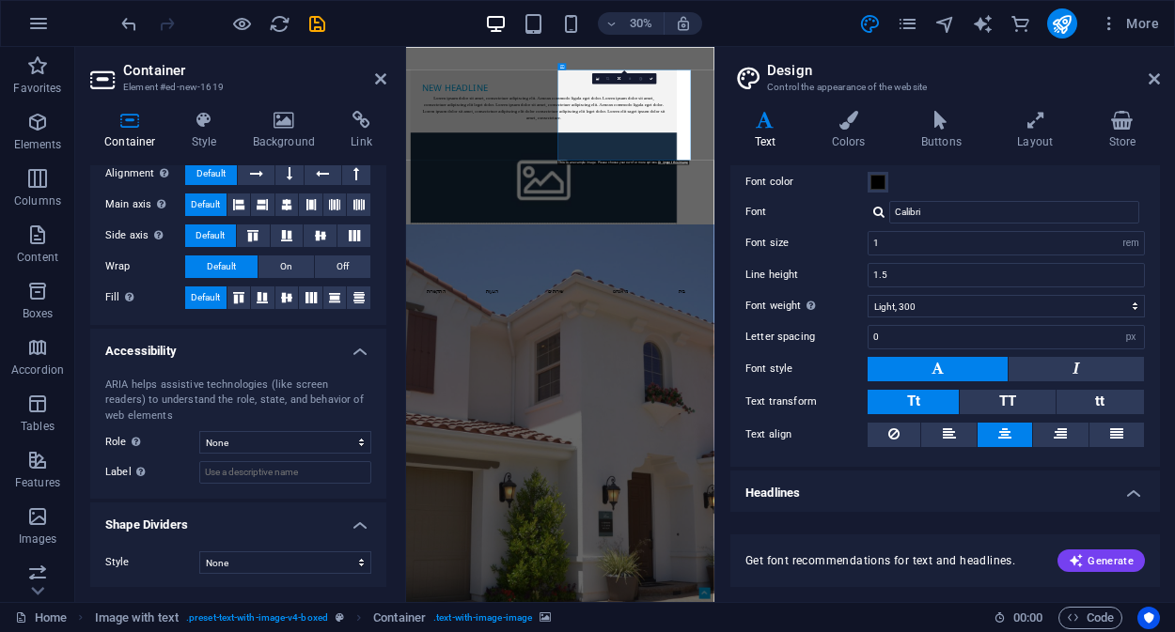
scroll to position [0, 0]
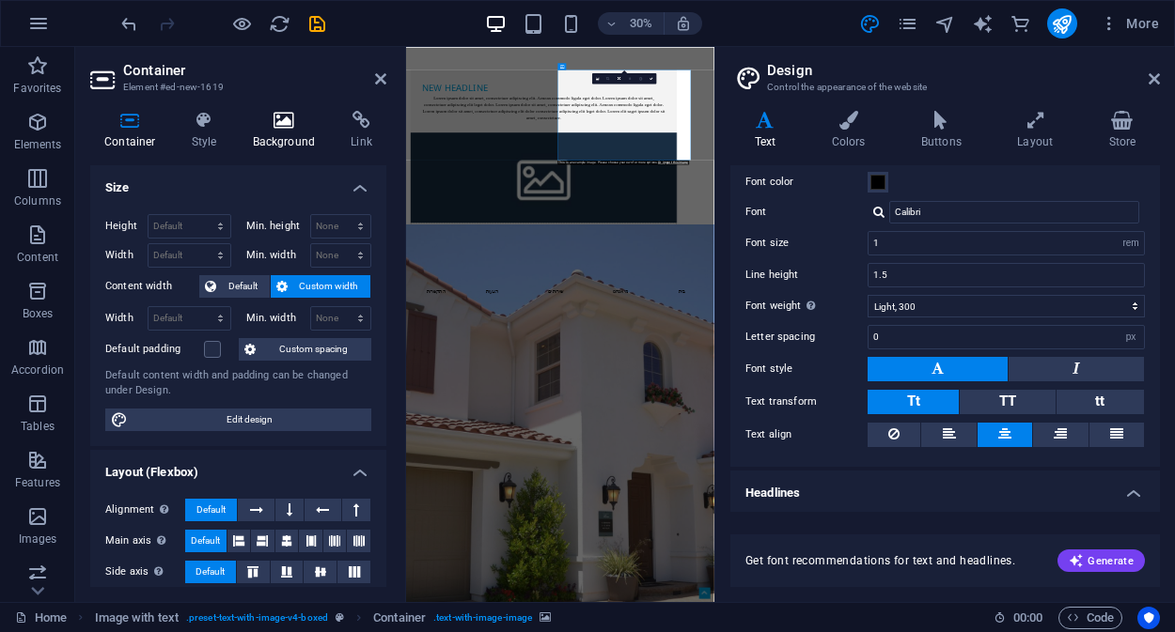
click at [289, 146] on h4 "Background" at bounding box center [288, 130] width 99 height 39
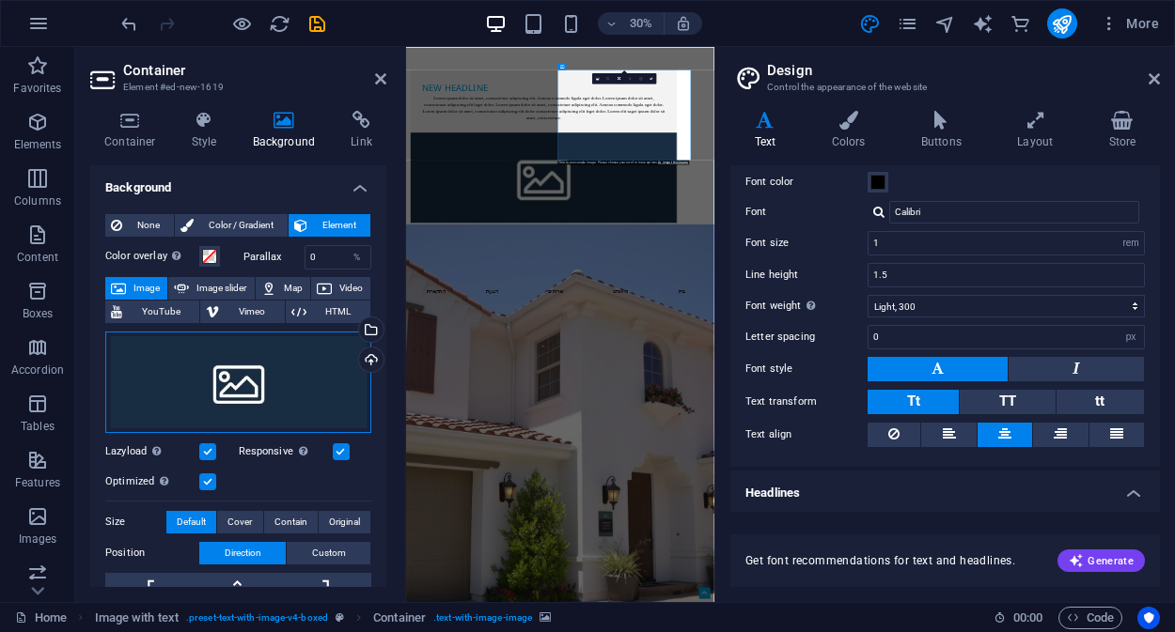
click at [241, 399] on div "Drag files here, click to choose files or select files from Files or our free s…" at bounding box center [238, 382] width 266 height 101
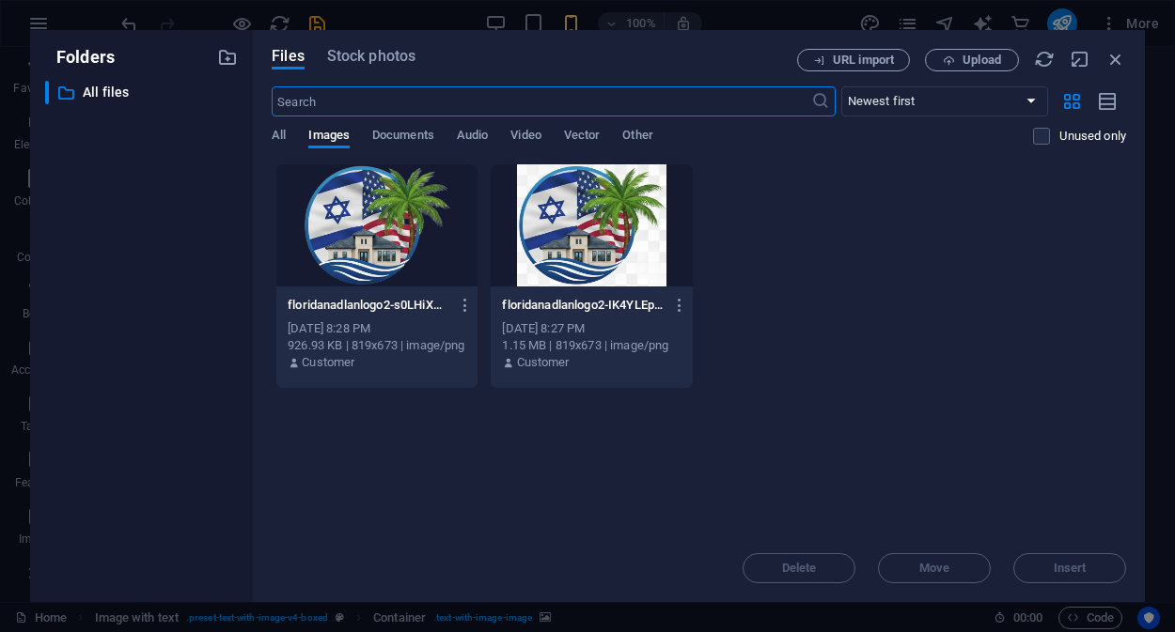
scroll to position [1334, 0]
click at [386, 235] on div at bounding box center [376, 225] width 201 height 122
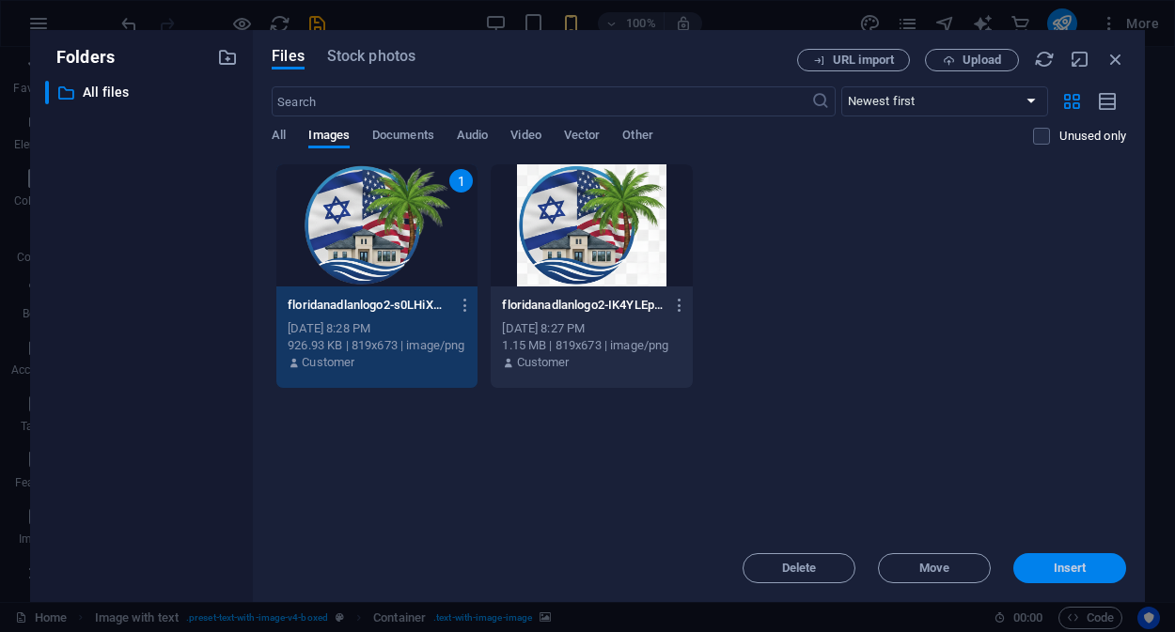
click at [1070, 565] on span "Insert" at bounding box center [1069, 568] width 33 height 11
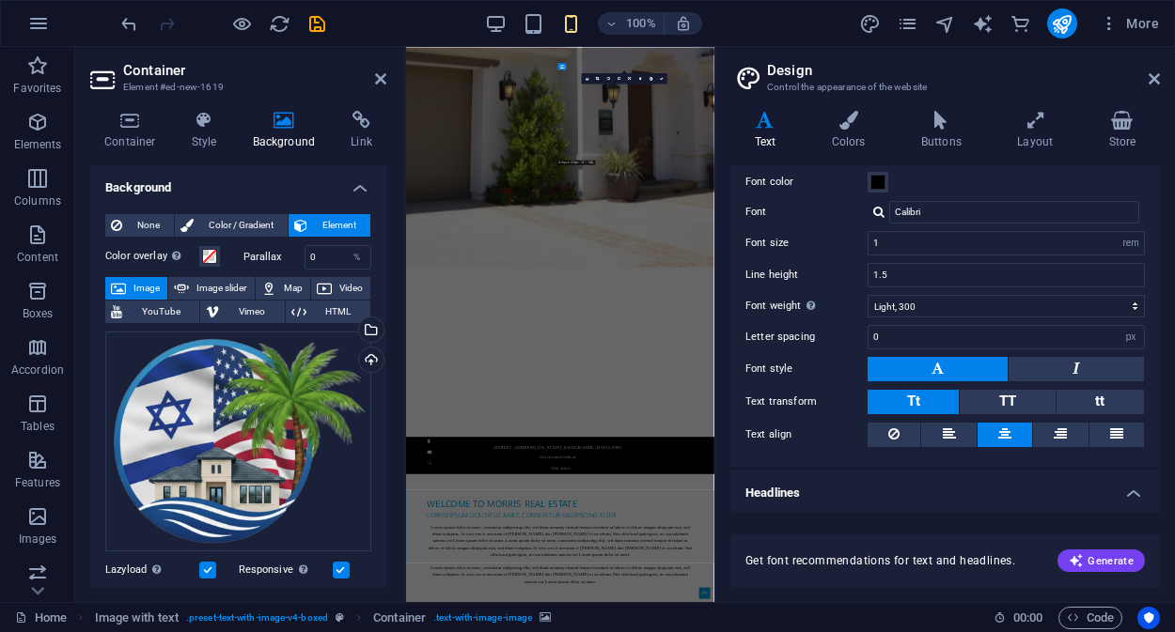
type input "3.2"
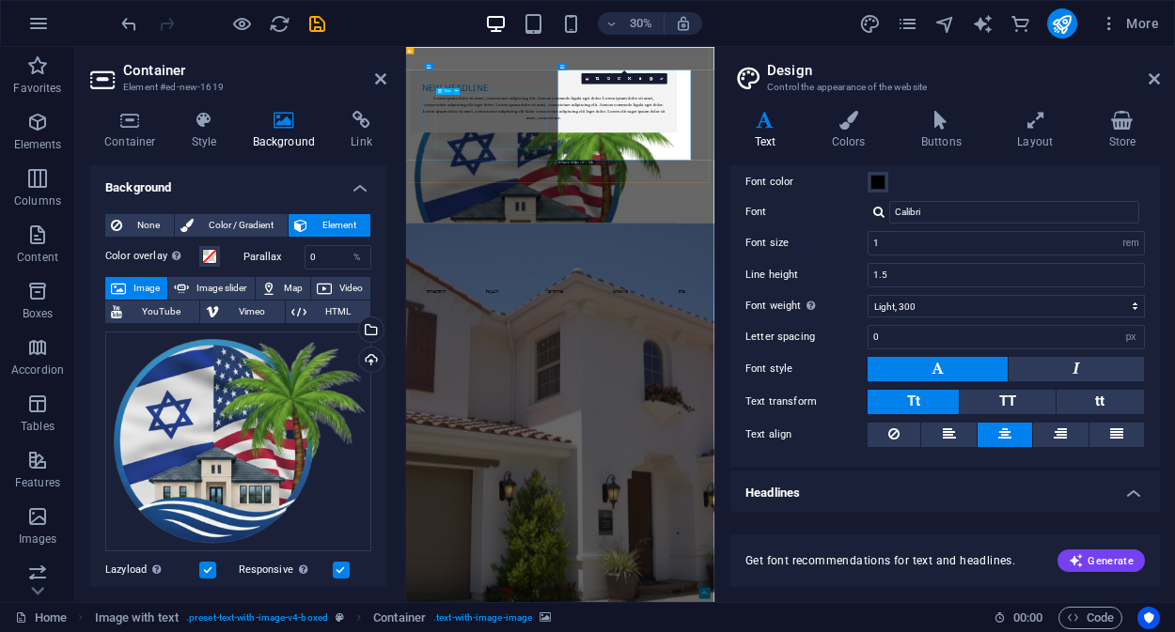
click at [681, 213] on div "Lorem ipsum dolor sit amet, consectetuer adipiscing elit. Aenean commodo ligula…" at bounding box center [865, 250] width 812 height 90
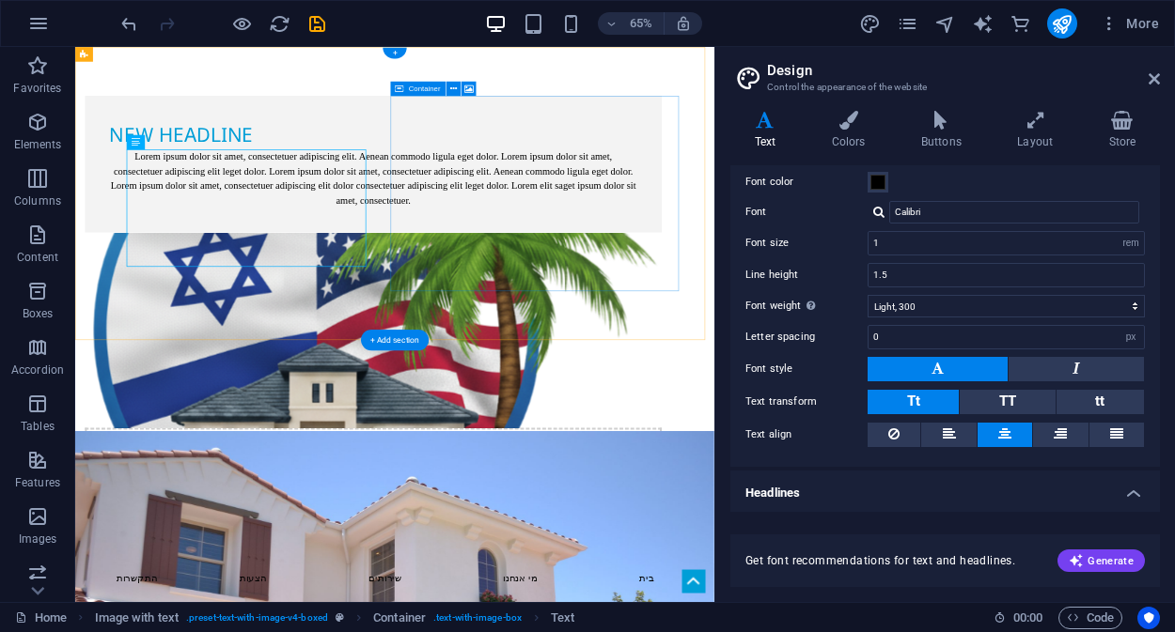
click at [343, 295] on div "Lorem ipsum dolor sit amet, consectetuer adipiscing elit. Aenean commodo ligula…" at bounding box center [534, 250] width 812 height 90
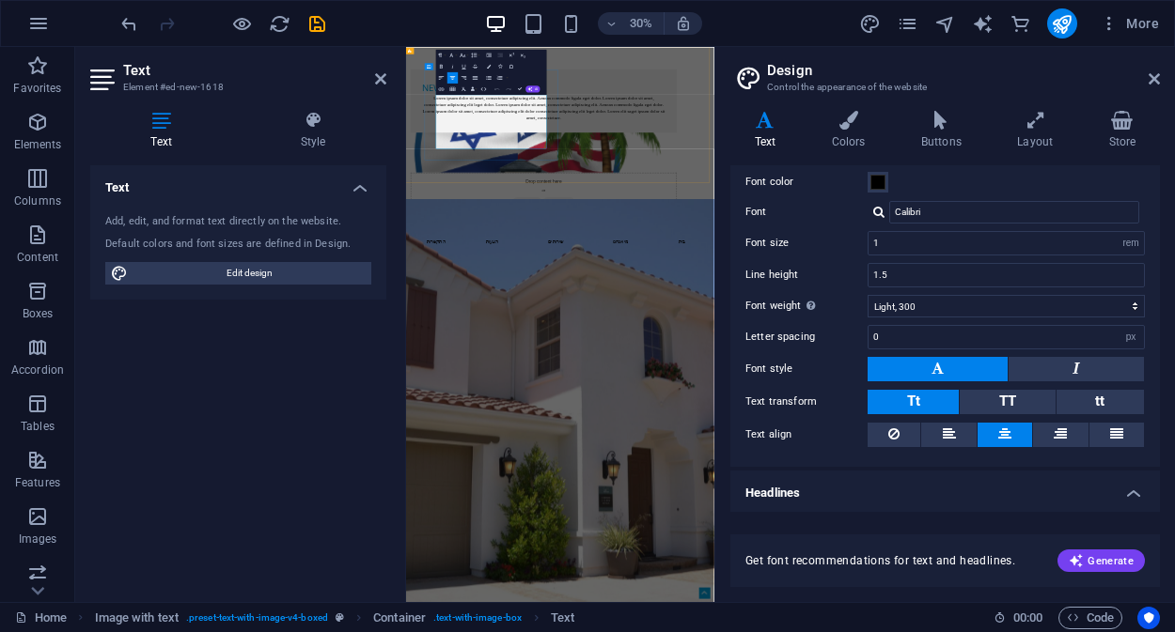
click at [738, 261] on p "Lorem ipsum dolor sit amet, consectetuer adipiscing elit. Aenean commodo ligula…" at bounding box center [865, 250] width 812 height 90
click at [1156, 79] on icon at bounding box center [1153, 78] width 11 height 15
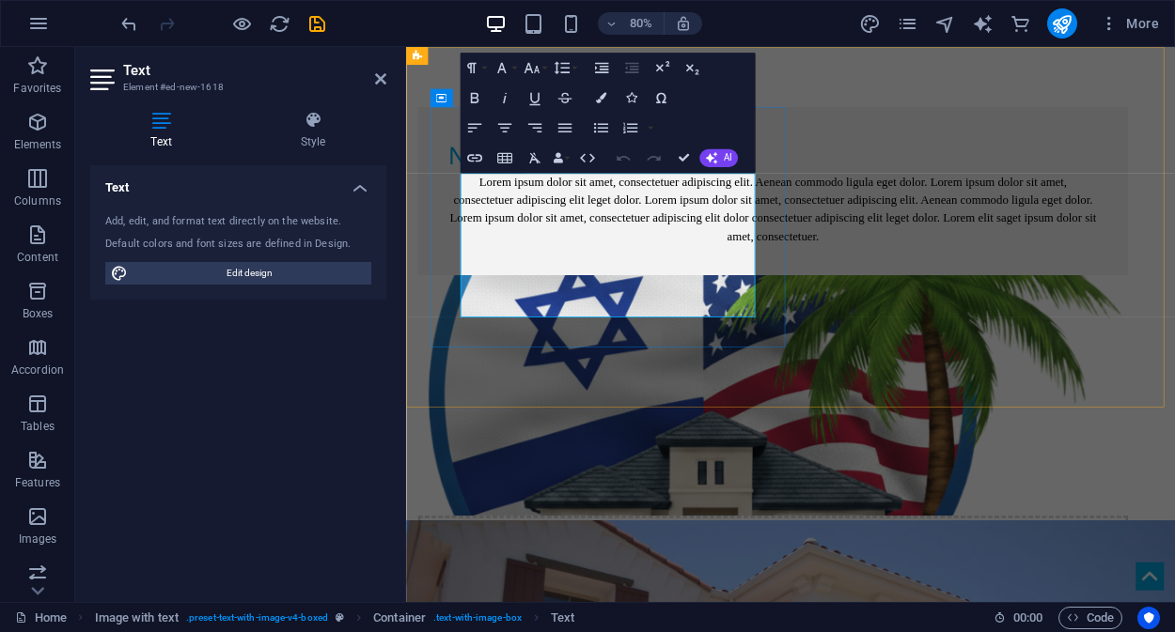
click at [675, 280] on p "Lorem ipsum dolor sit amet, consectetuer adipiscing elit. Aenean commodo ligula…" at bounding box center [865, 250] width 812 height 90
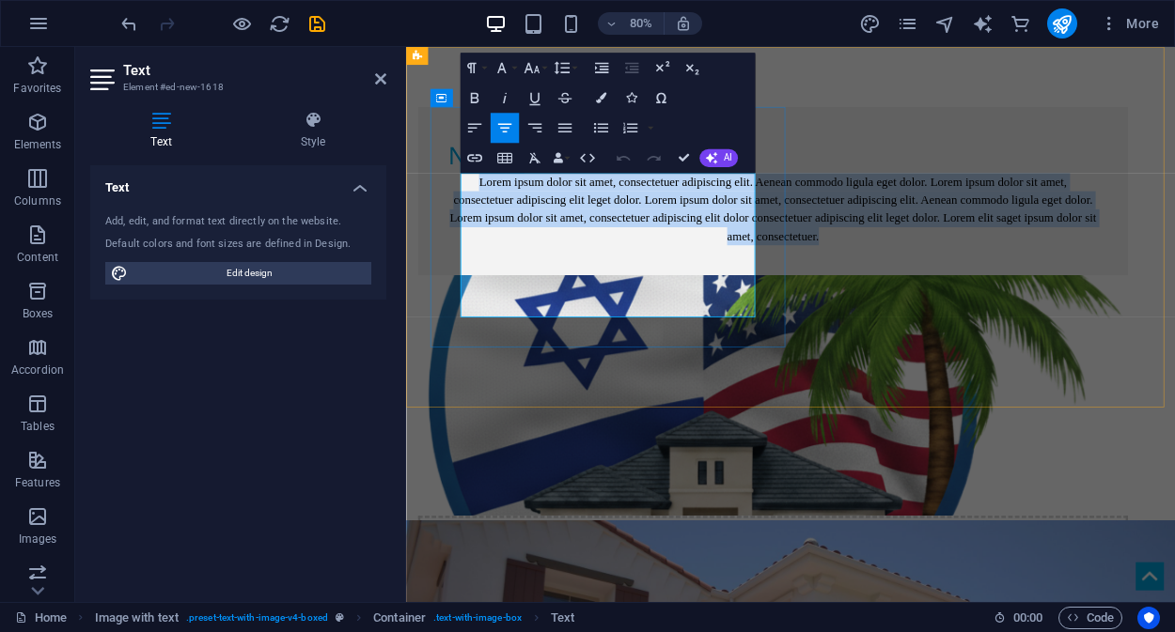
drag, startPoint x: 715, startPoint y: 371, endPoint x: 486, endPoint y: 223, distance: 273.2
click at [486, 223] on p "Lorem ipsum dolor sit amet, consectetuer adipiscing elit. Aenean commodo ligula…" at bounding box center [865, 250] width 812 height 90
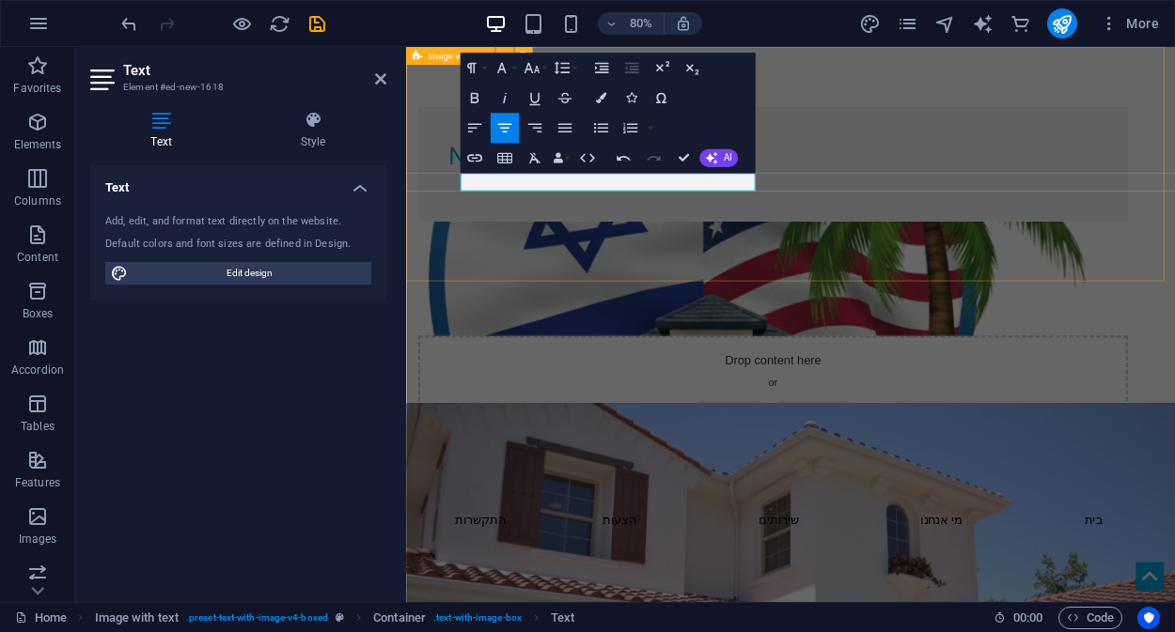
click at [856, 117] on div "New headline Drop content here or Add elements Paste clipboard" at bounding box center [886, 331] width 961 height 569
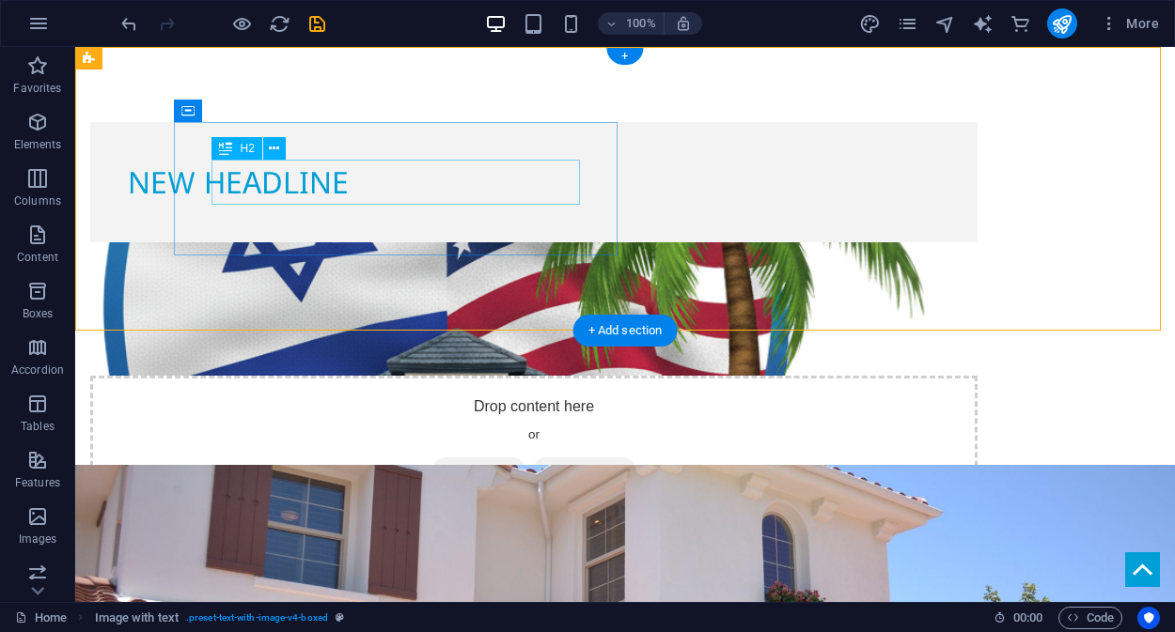
click at [381, 174] on div "New headline" at bounding box center [534, 182] width 812 height 45
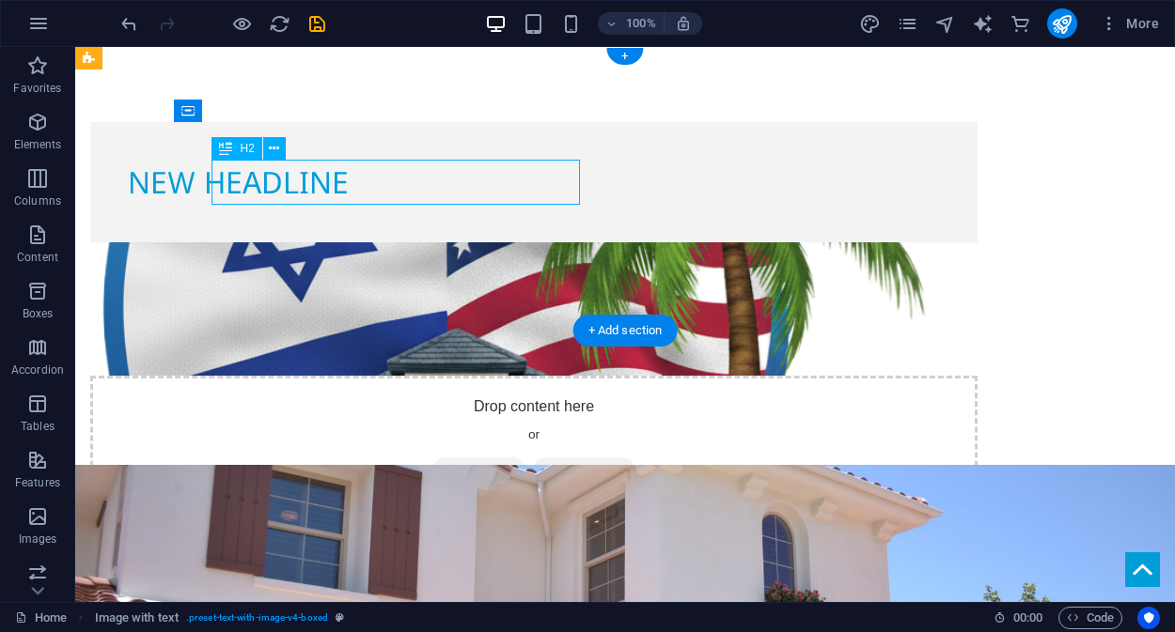
click at [381, 174] on div "New headline" at bounding box center [534, 182] width 812 height 45
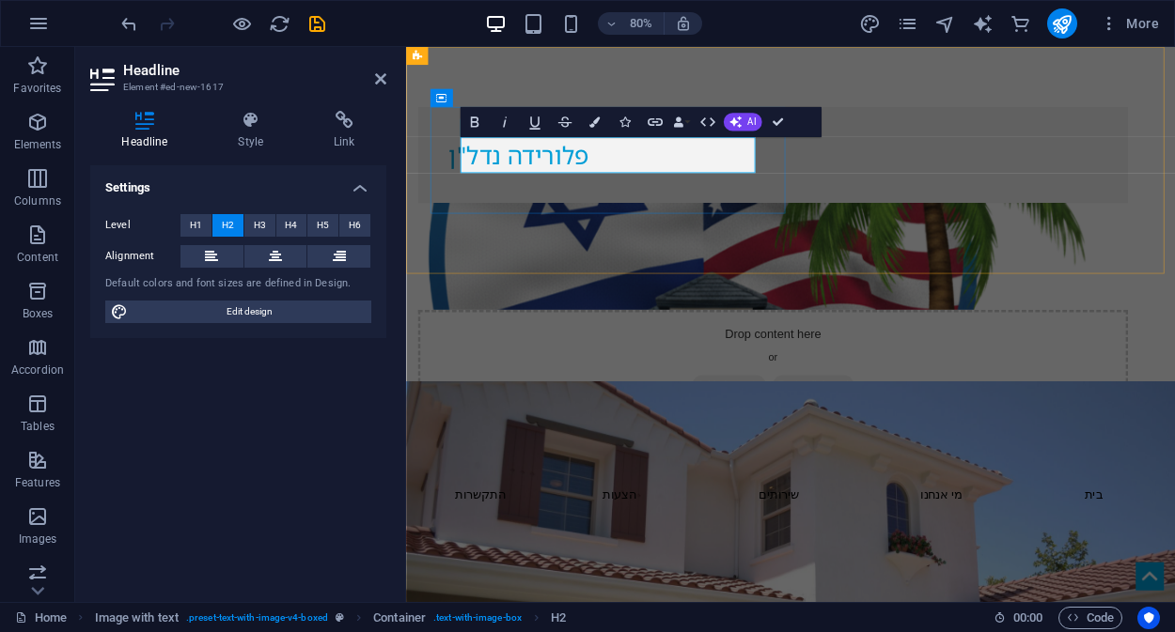
click at [727, 195] on h2 "​פלורידה נדל"ן" at bounding box center [865, 182] width 812 height 45
click at [342, 254] on icon at bounding box center [339, 256] width 13 height 23
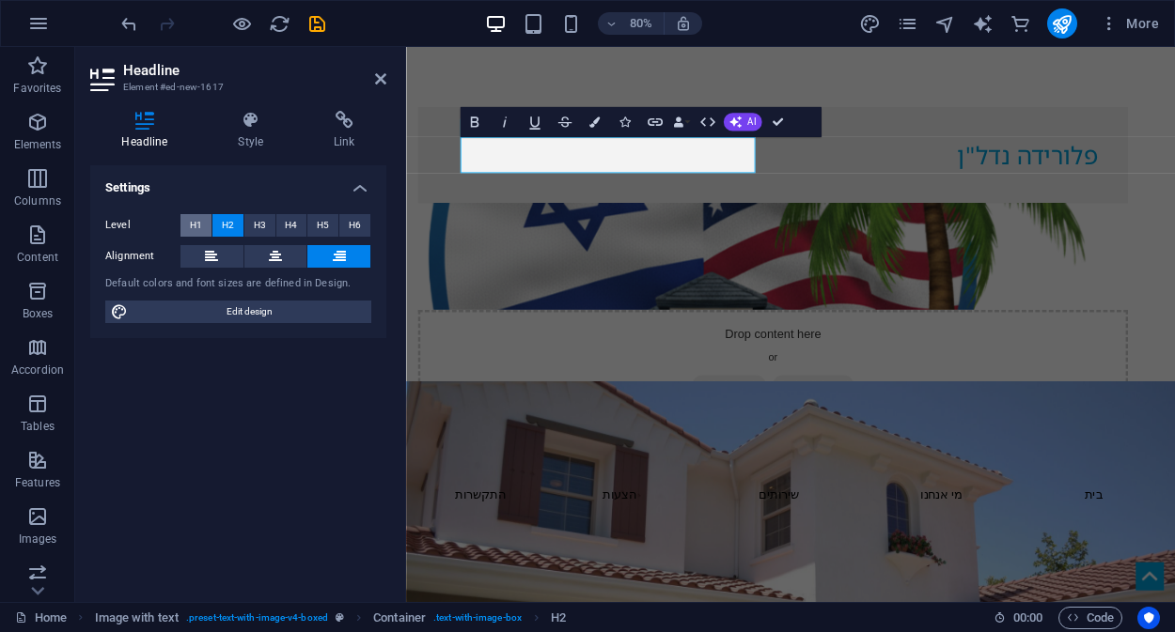
click at [194, 227] on span "H1" at bounding box center [196, 225] width 12 height 23
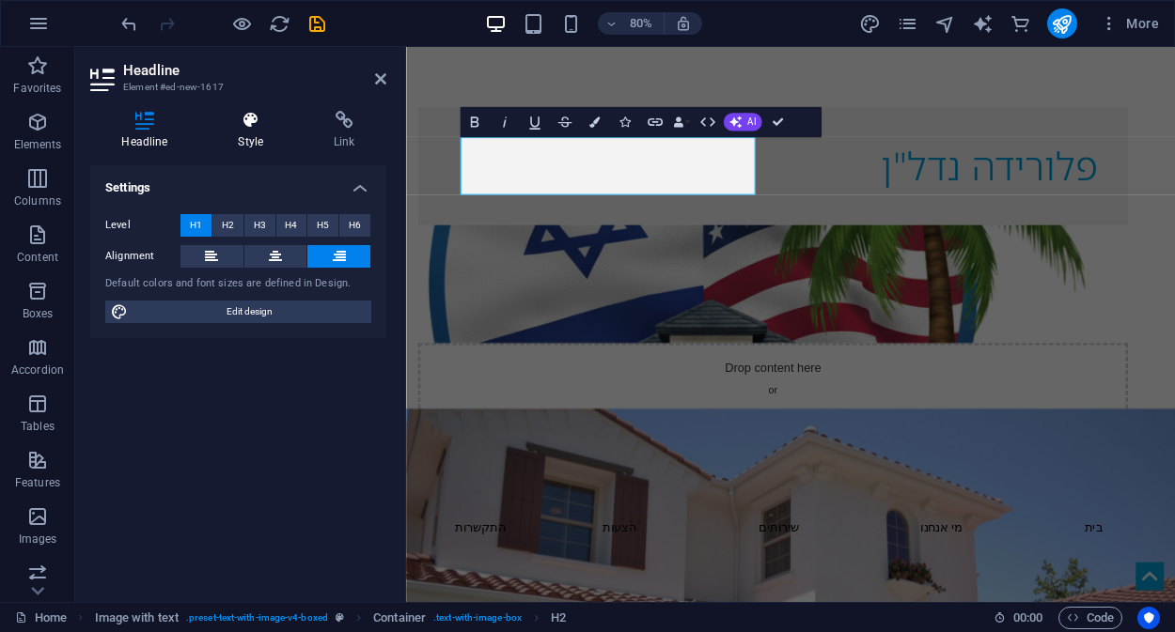
click at [245, 127] on icon at bounding box center [251, 120] width 88 height 19
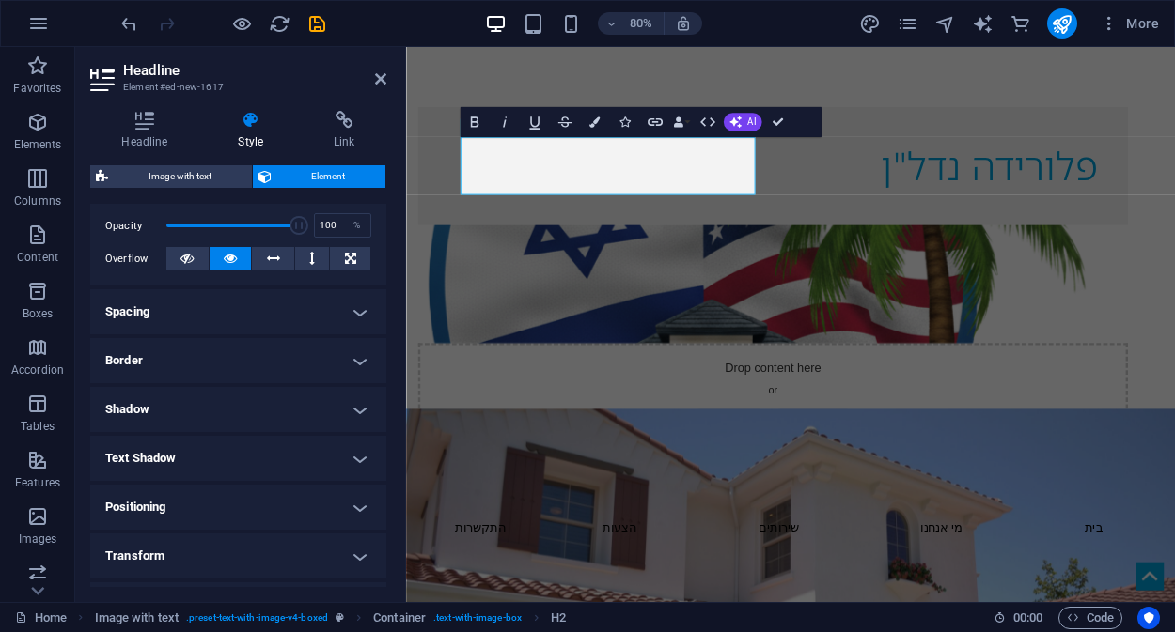
scroll to position [254, 0]
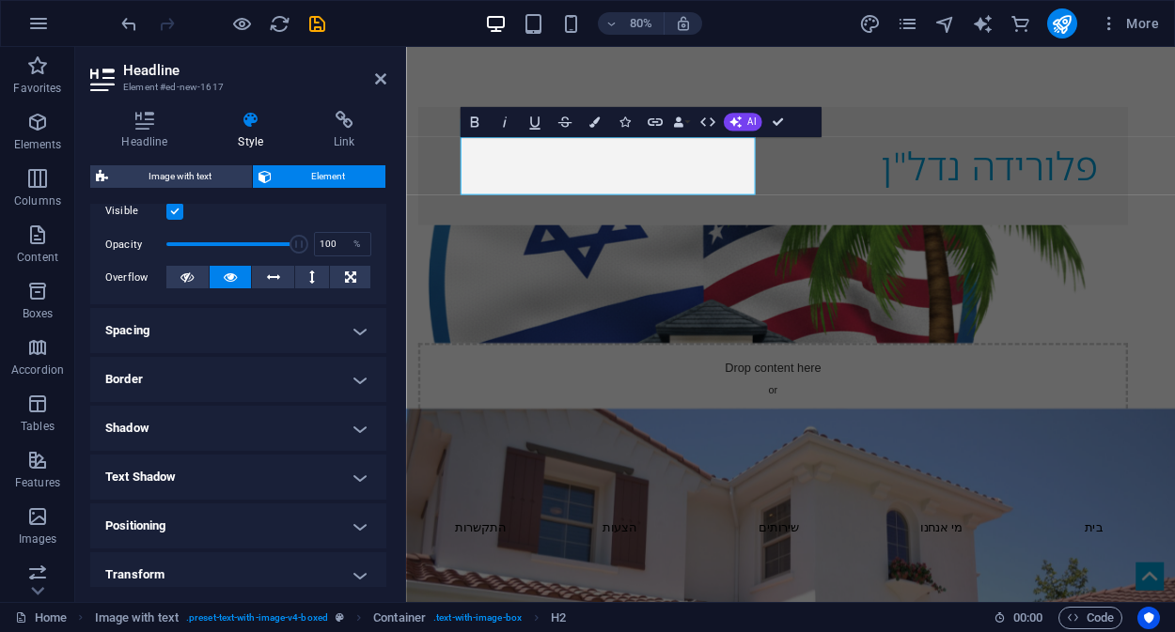
click at [343, 326] on h4 "Spacing" at bounding box center [238, 330] width 296 height 45
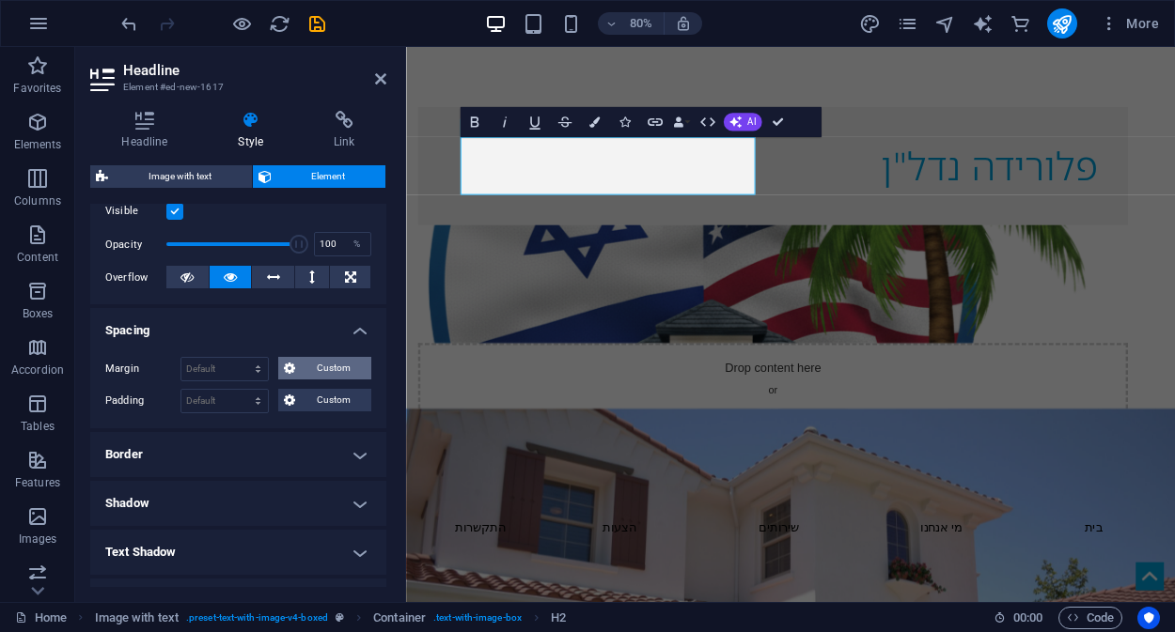
click at [302, 370] on span "Custom" at bounding box center [333, 368] width 65 height 23
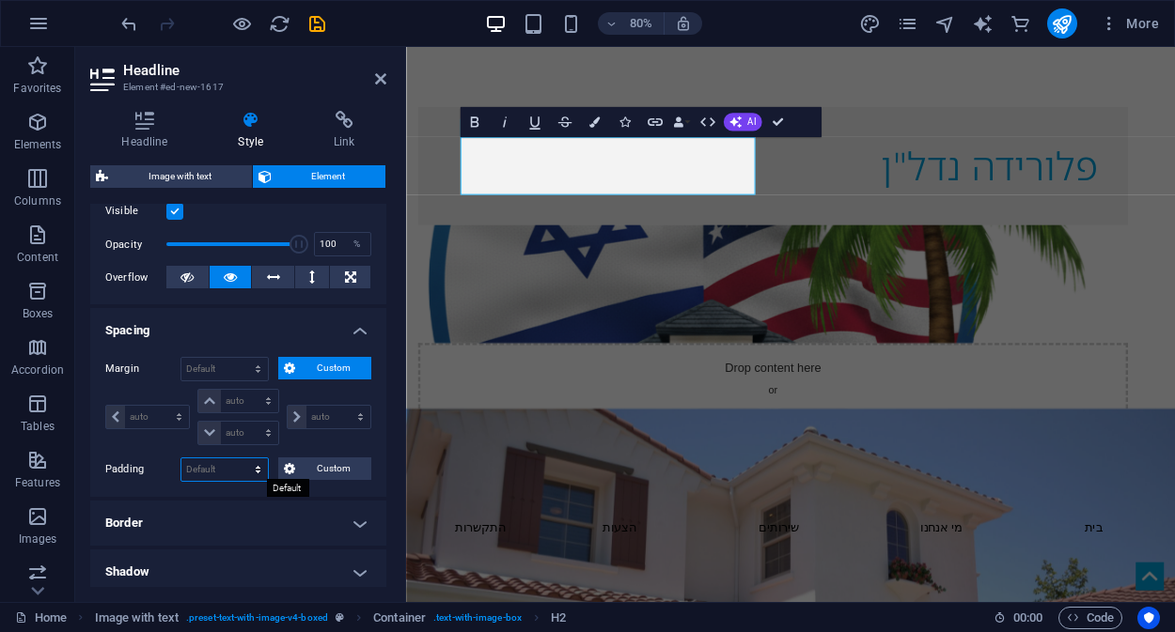
click at [248, 470] on select "Default px rem % vh vw Custom" at bounding box center [224, 470] width 86 height 23
click at [247, 468] on select "Default px rem % vh vw Custom" at bounding box center [224, 470] width 86 height 23
click at [319, 366] on span "Custom" at bounding box center [333, 368] width 65 height 23
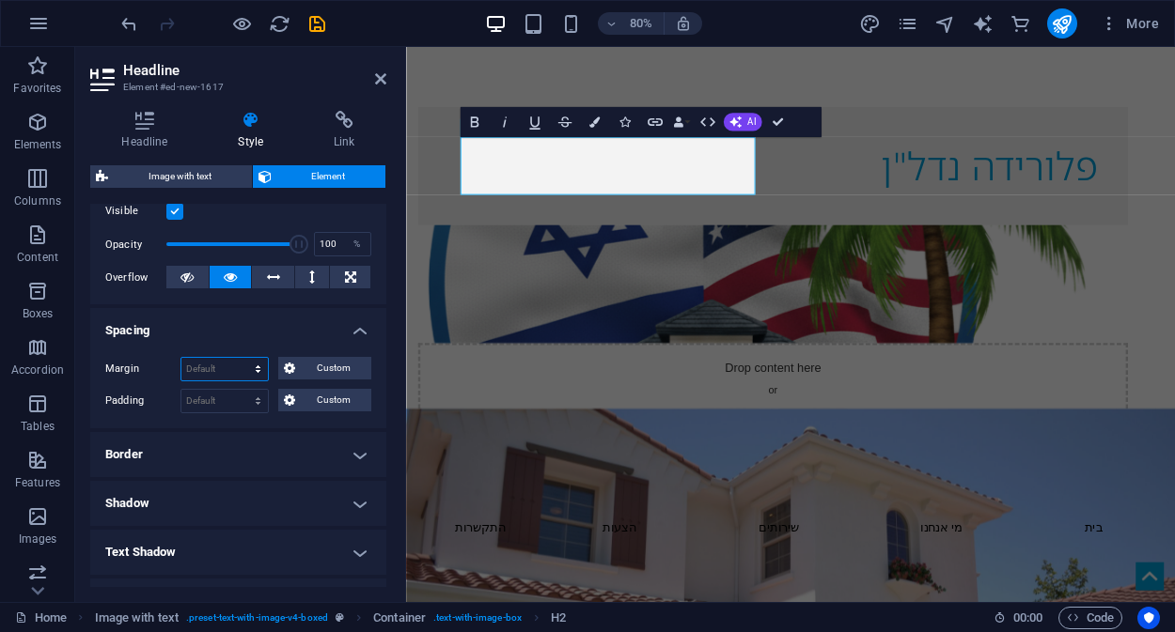
click at [209, 365] on select "Default auto px % rem vw vh Custom" at bounding box center [224, 369] width 86 height 23
click at [219, 368] on select "Default auto px % rem vw vh Custom" at bounding box center [224, 369] width 86 height 23
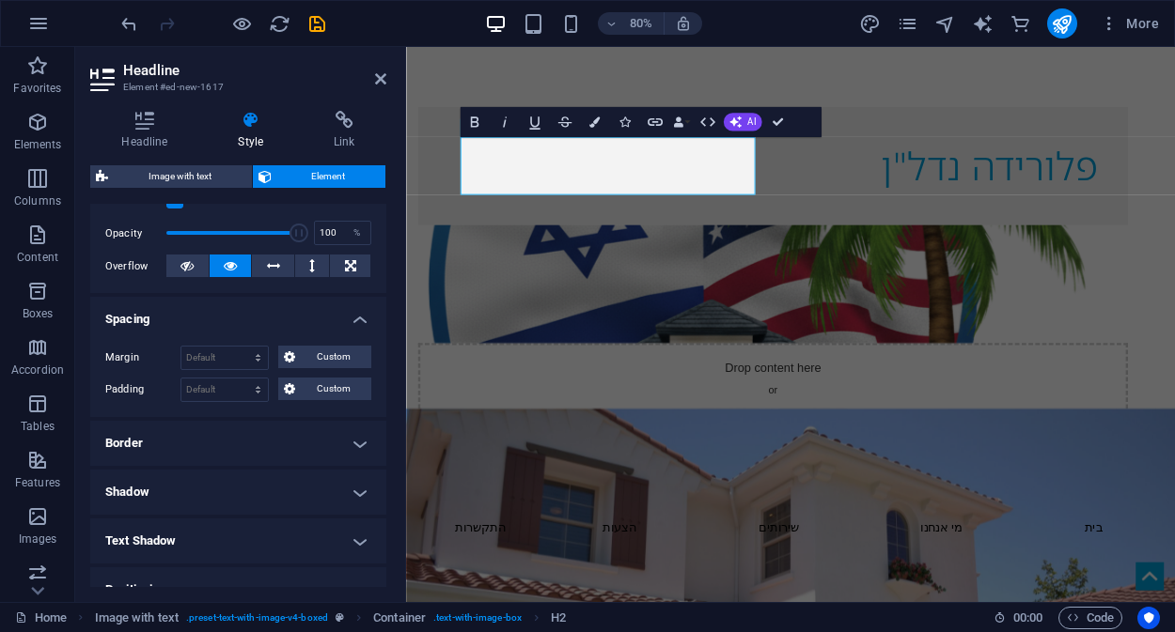
click at [218, 454] on h4 "Border" at bounding box center [238, 443] width 296 height 45
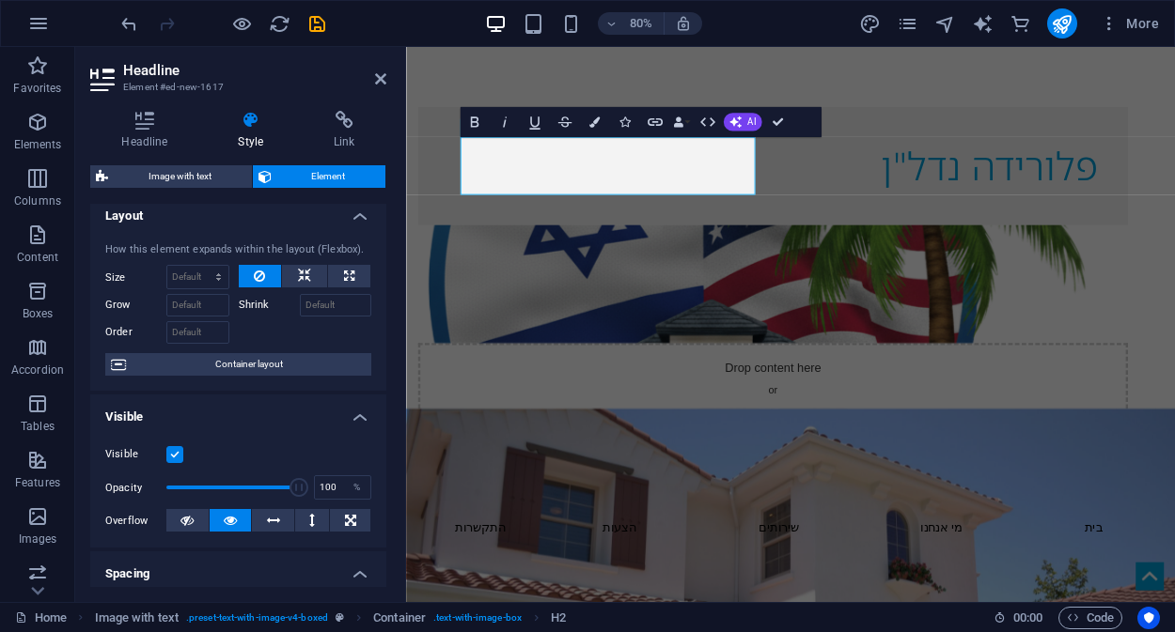
scroll to position [0, 0]
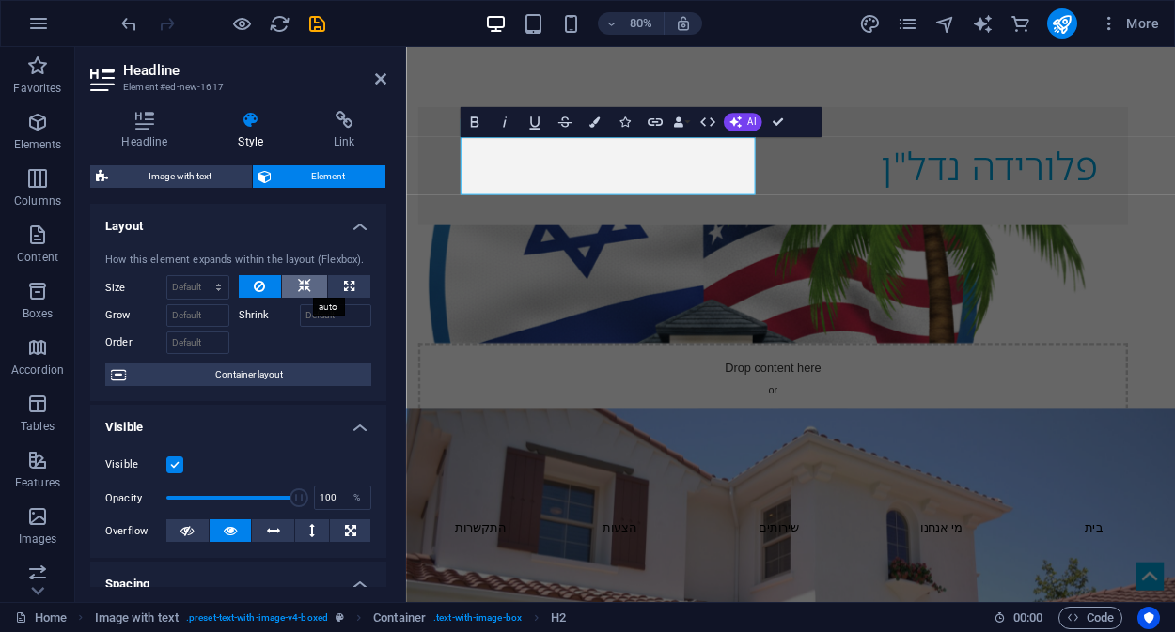
click at [298, 290] on icon at bounding box center [304, 286] width 13 height 23
click at [257, 286] on icon at bounding box center [259, 286] width 11 height 23
click at [349, 290] on icon at bounding box center [349, 286] width 10 height 23
type input "100"
select select "%"
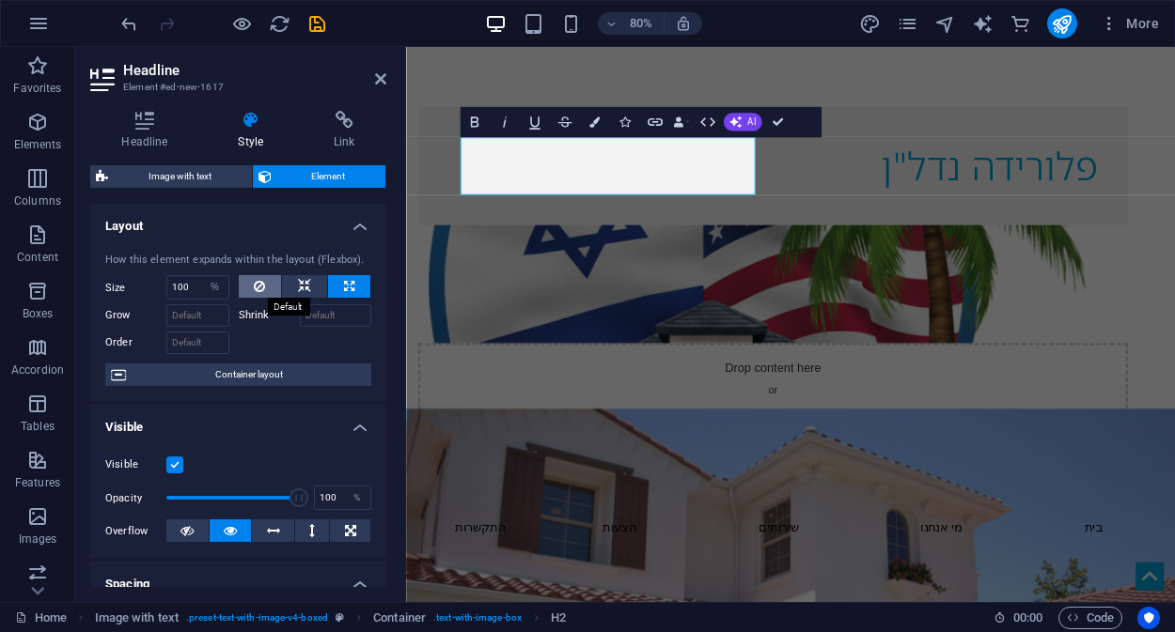
click at [251, 284] on button at bounding box center [260, 286] width 43 height 23
select select "DISABLED_OPTION_VALUE"
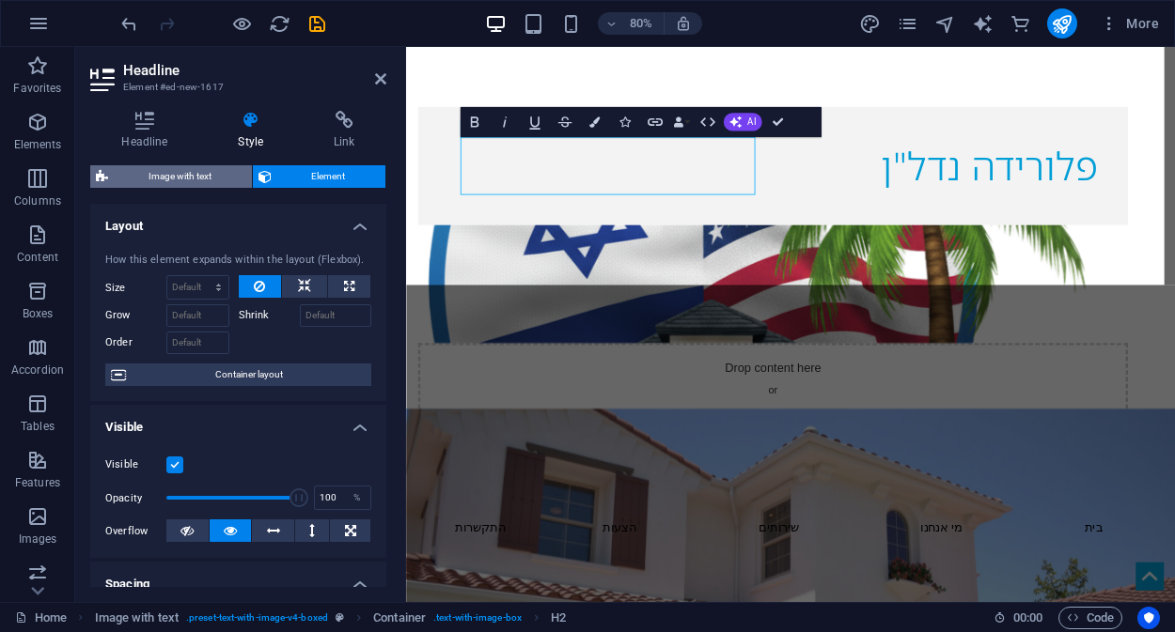
click at [170, 180] on span "Image with text" at bounding box center [180, 176] width 132 height 23
select select "rem"
select select "px"
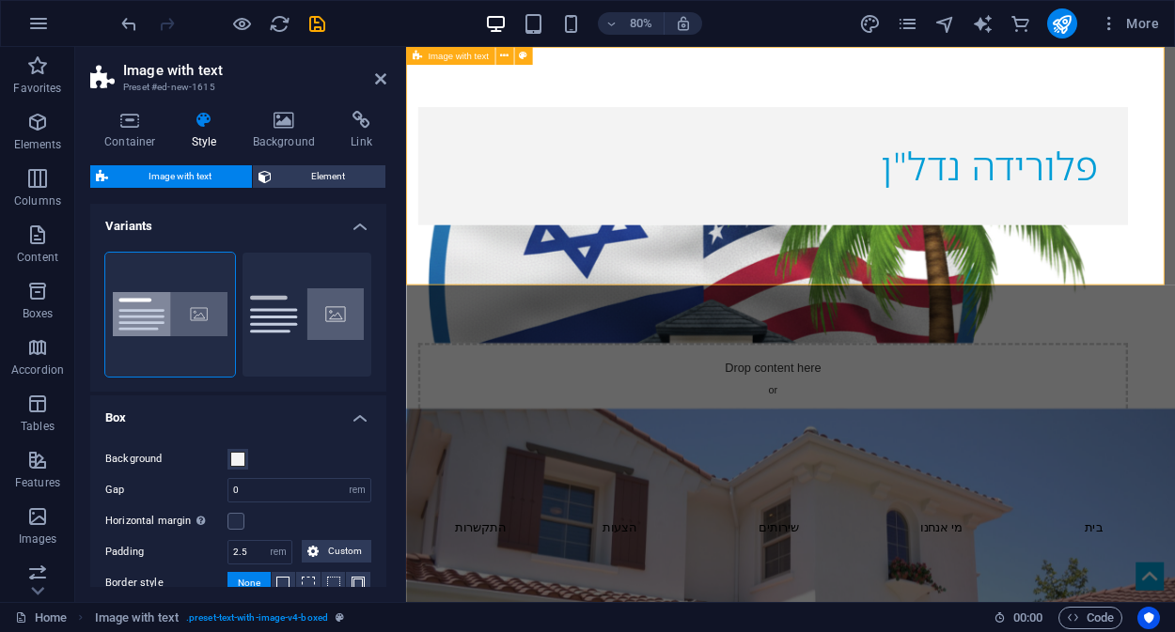
click at [944, 69] on div "פלורידה נדל"ן Drop content here or Add elements Paste clipboard" at bounding box center [886, 336] width 961 height 579
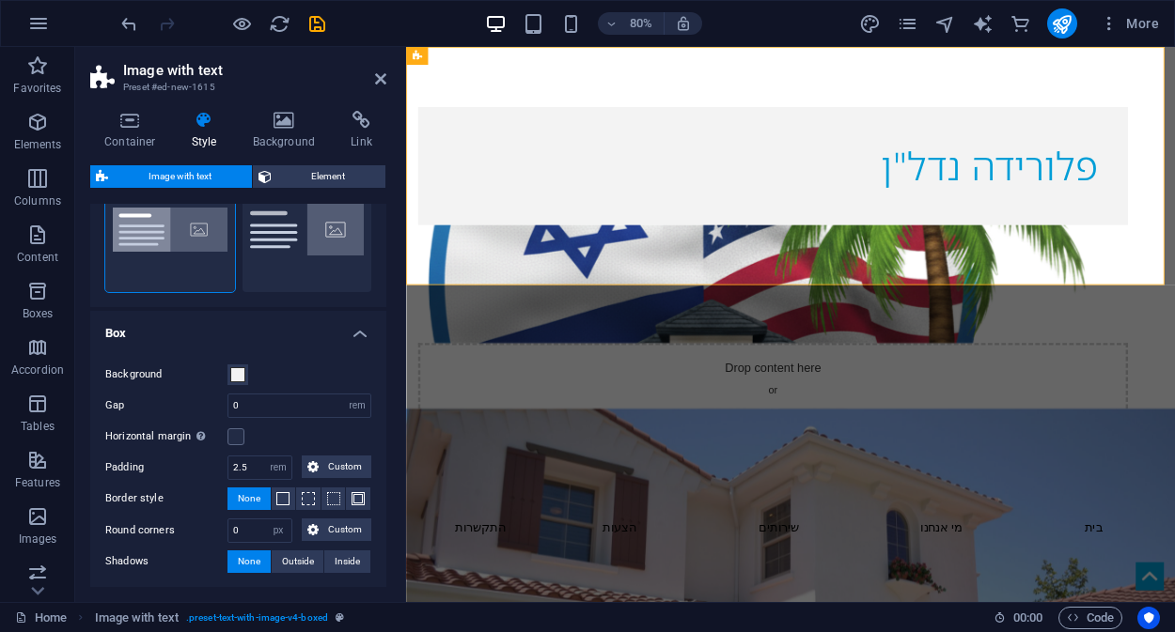
scroll to position [94, 0]
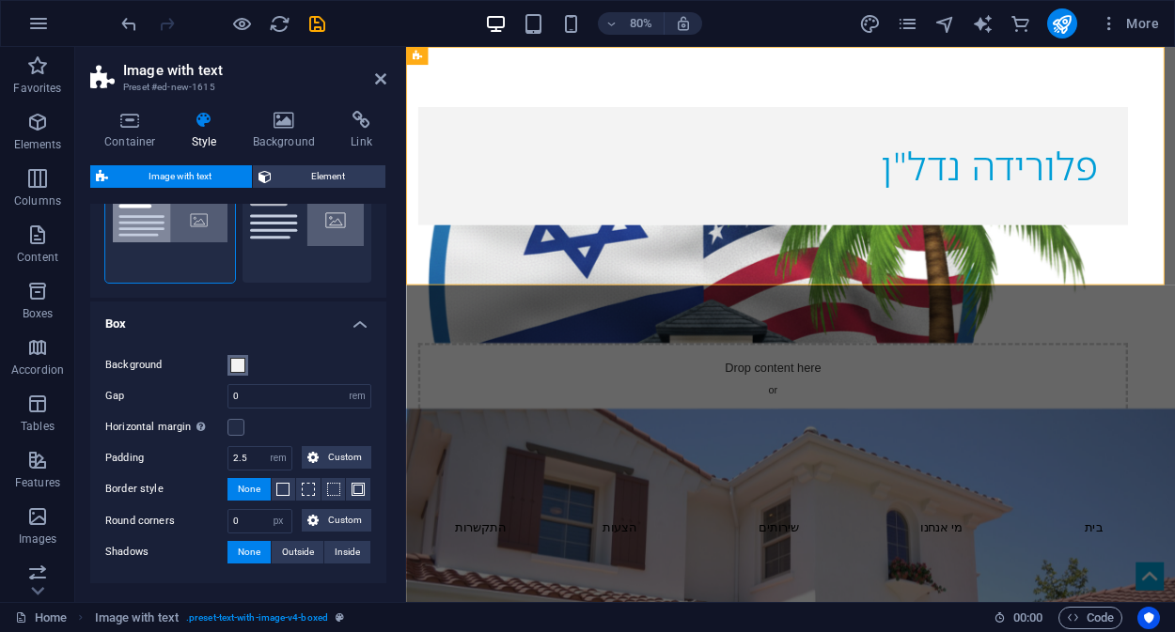
click at [237, 369] on span at bounding box center [237, 365] width 15 height 15
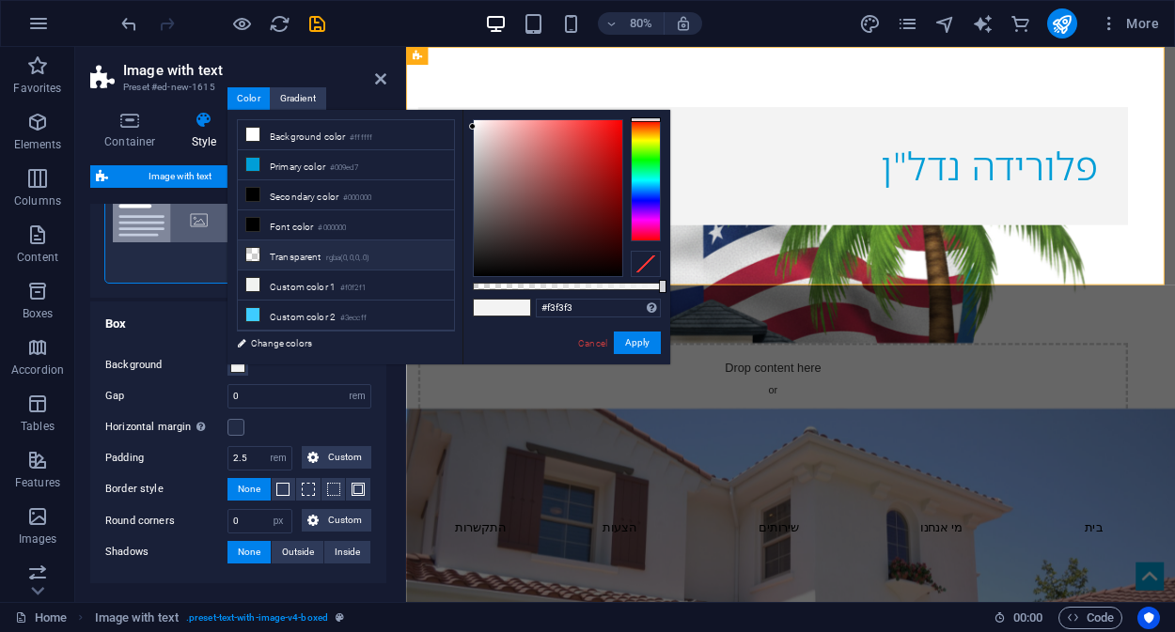
click at [312, 255] on li "Transparent rgba(0,0,0,.0)" at bounding box center [346, 256] width 216 height 30
type input "rgba(0, 0, 0, 0)"
click at [189, 323] on h4 "Box" at bounding box center [238, 319] width 296 height 34
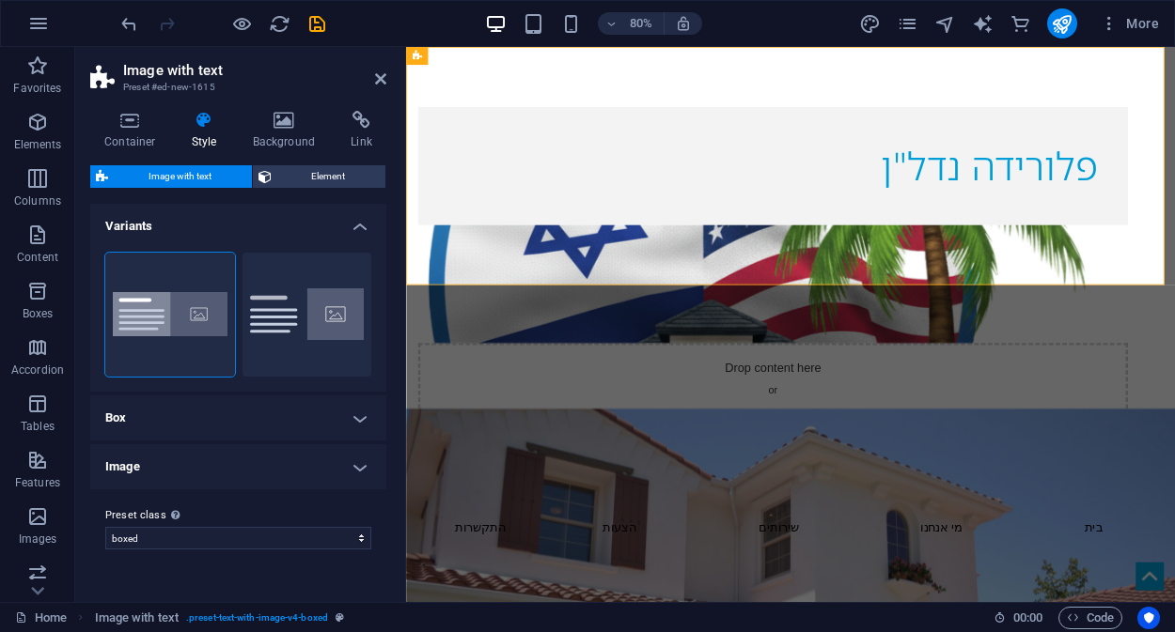
scroll to position [0, 0]
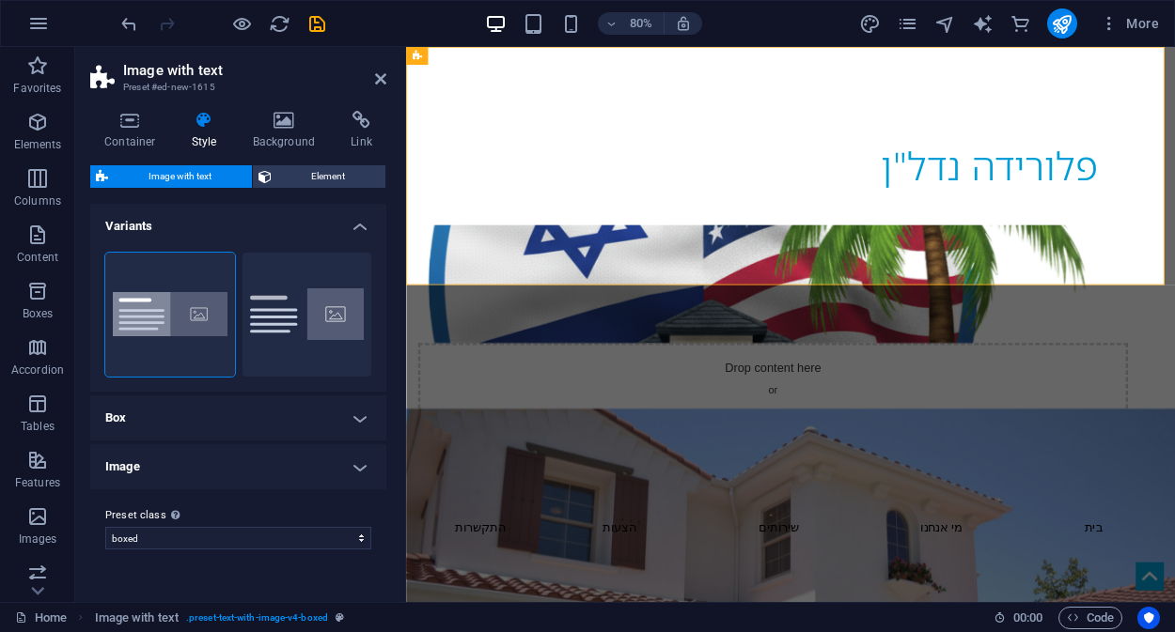
click at [269, 417] on h4 "Box" at bounding box center [238, 418] width 296 height 45
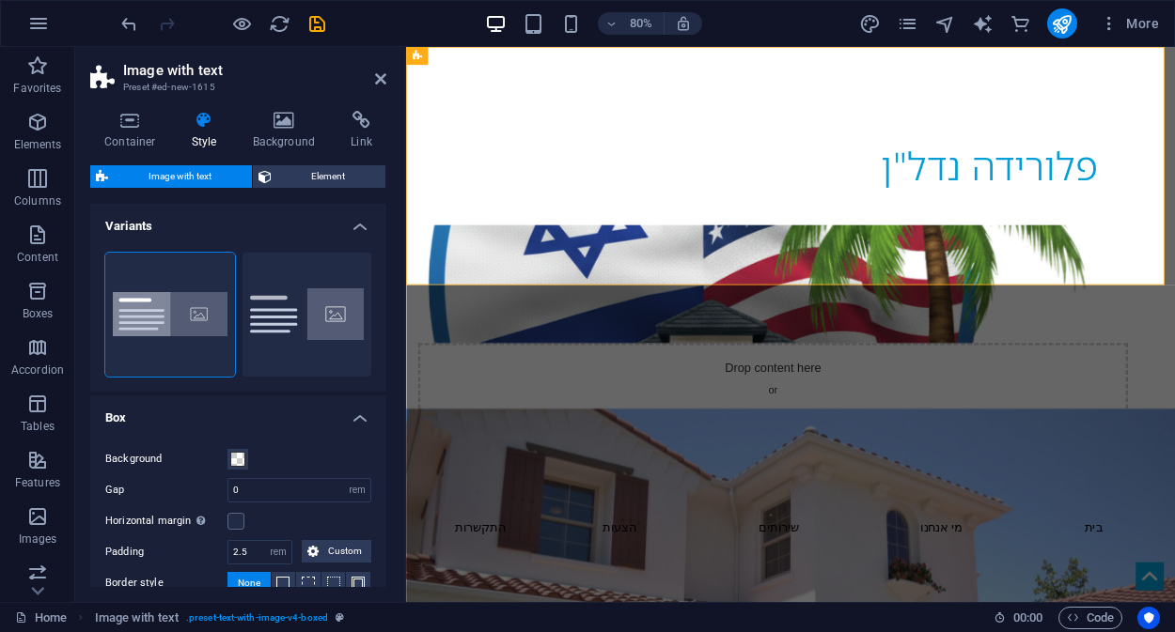
scroll to position [212, 0]
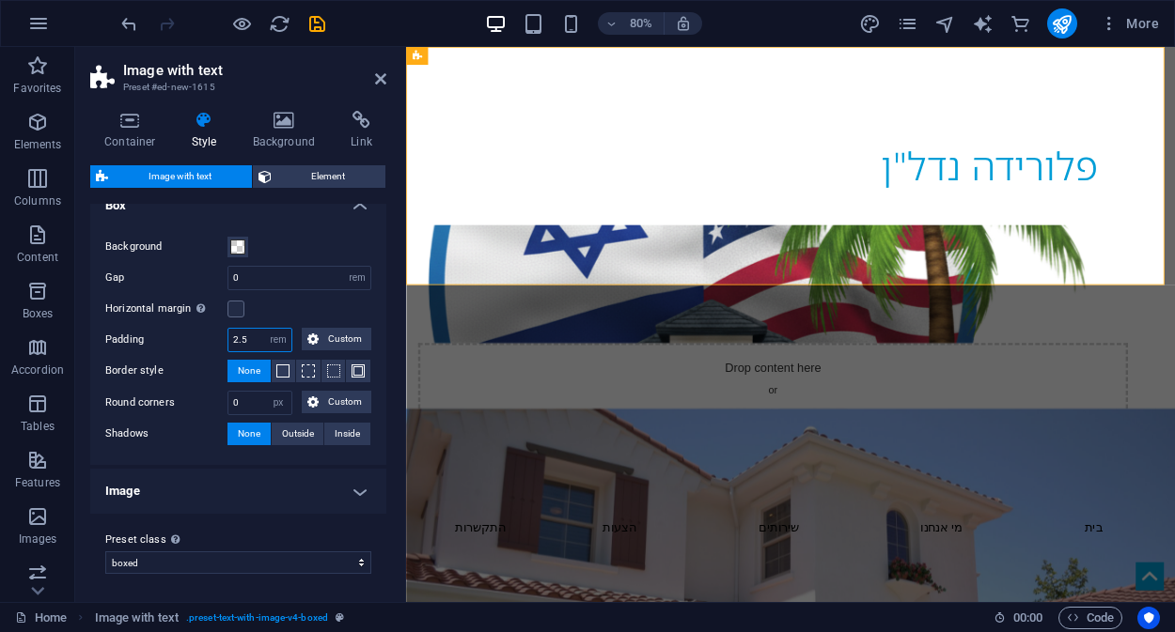
click at [250, 339] on input "2.5" at bounding box center [259, 340] width 63 height 23
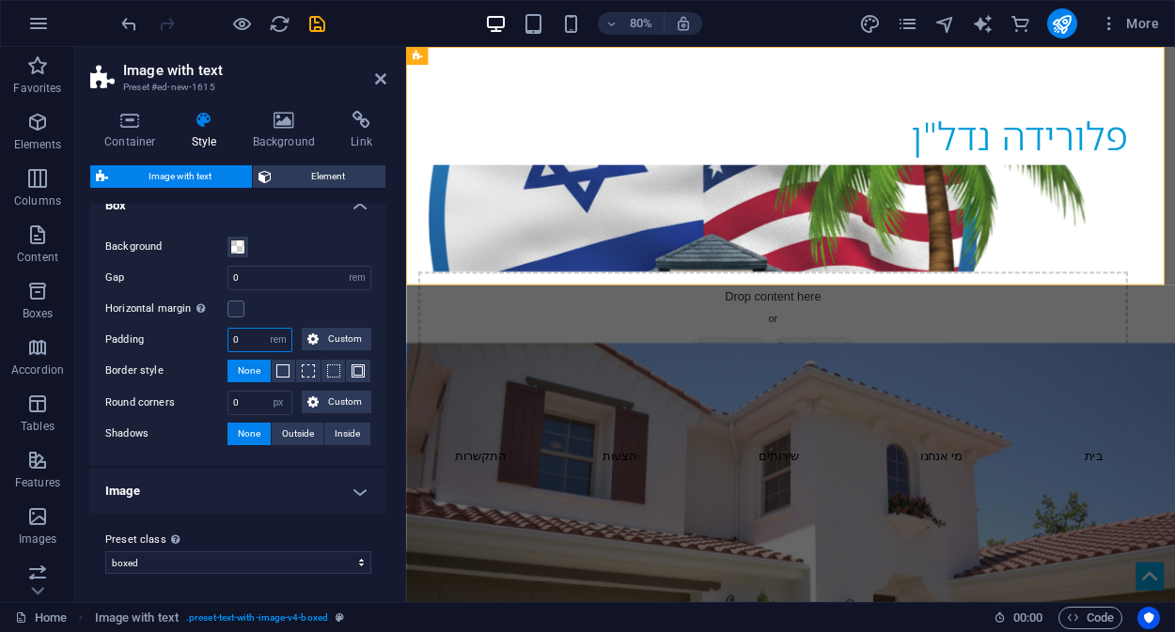
type input "0"
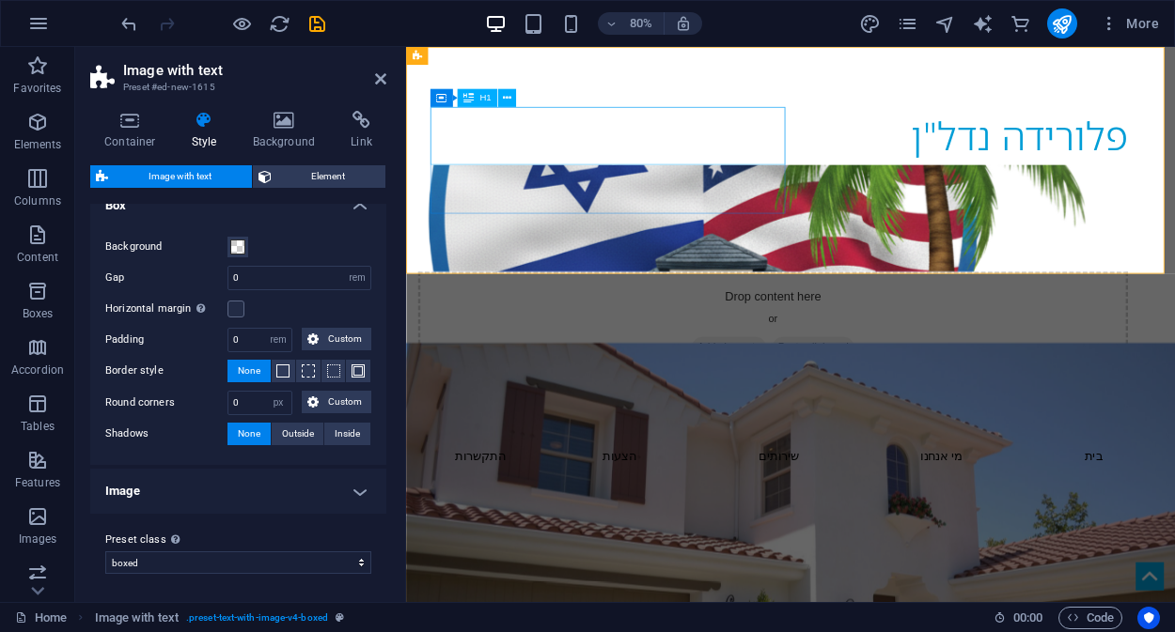
click at [778, 150] on div "פלורידה נדל"ן" at bounding box center [864, 158] width 887 height 72
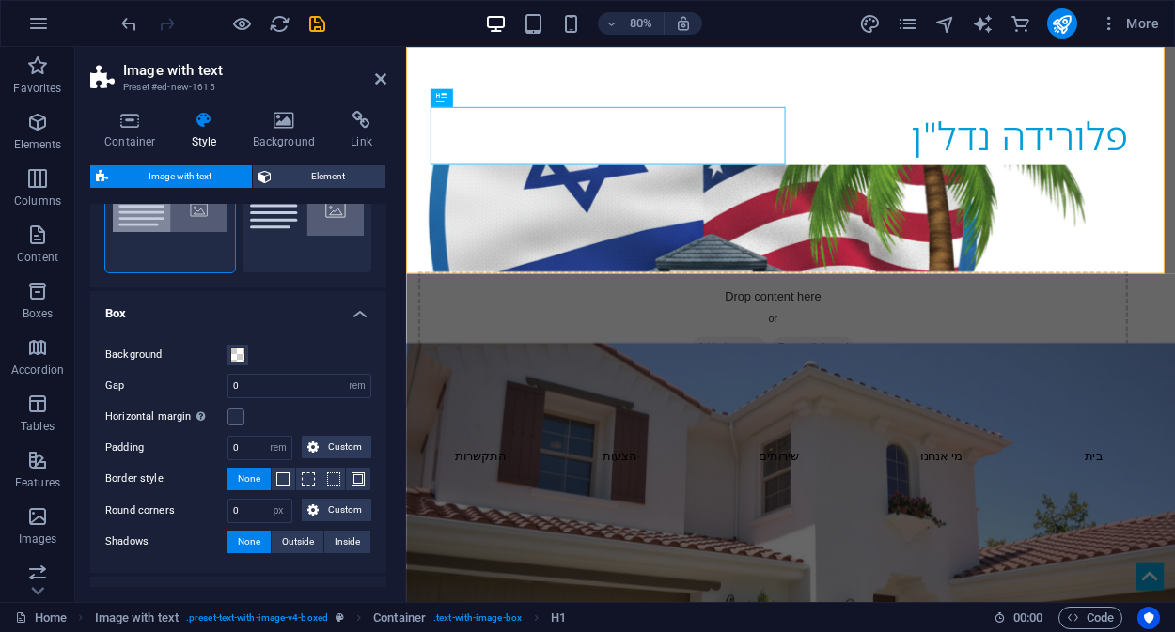
scroll to position [0, 0]
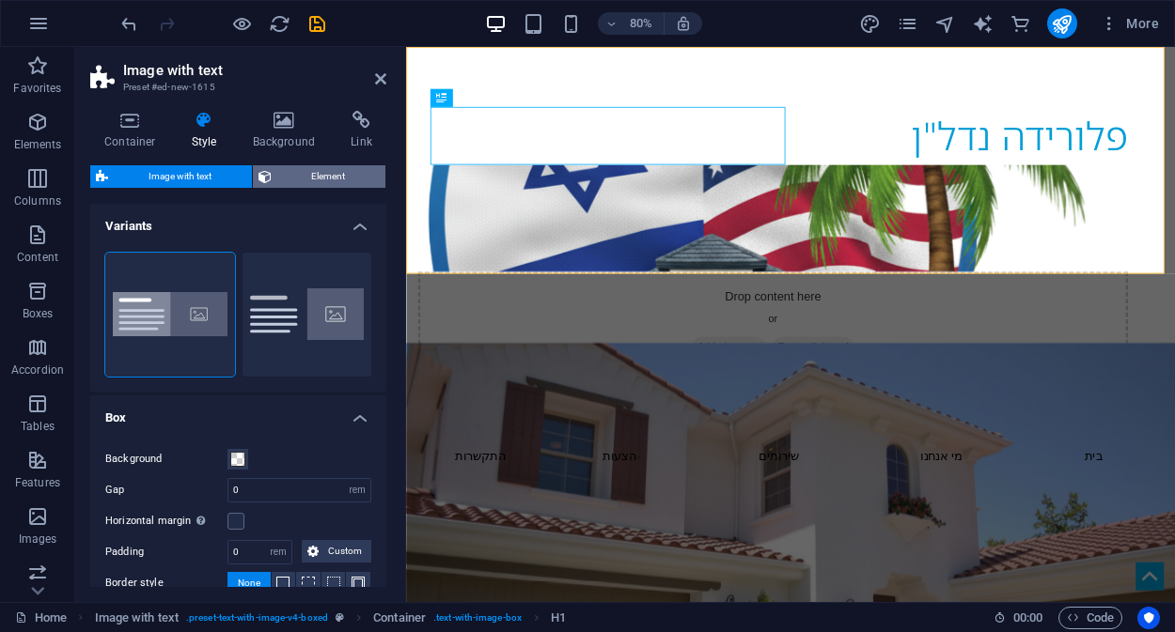
click at [305, 173] on span "Element" at bounding box center [328, 176] width 103 height 23
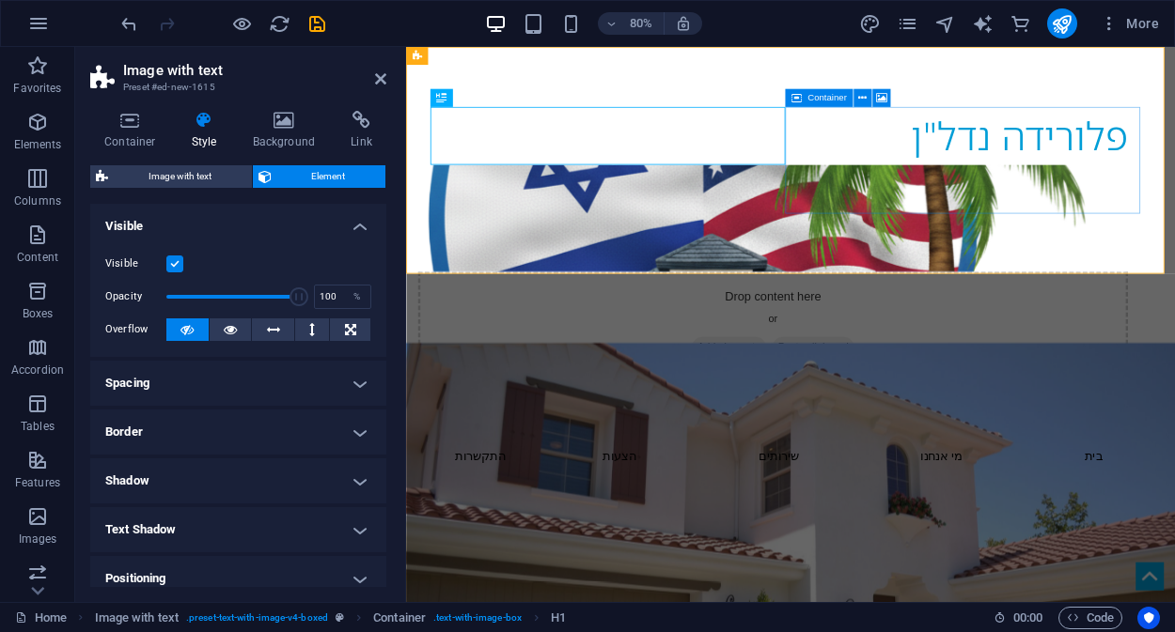
click at [1096, 328] on div "Drop content here or Add elements Paste clipboard" at bounding box center [864, 394] width 887 height 133
click at [749, 188] on div "פלורידה נדל"ן" at bounding box center [864, 158] width 887 height 72
click at [634, 173] on div "פלורידה נדל"ן" at bounding box center [864, 158] width 887 height 72
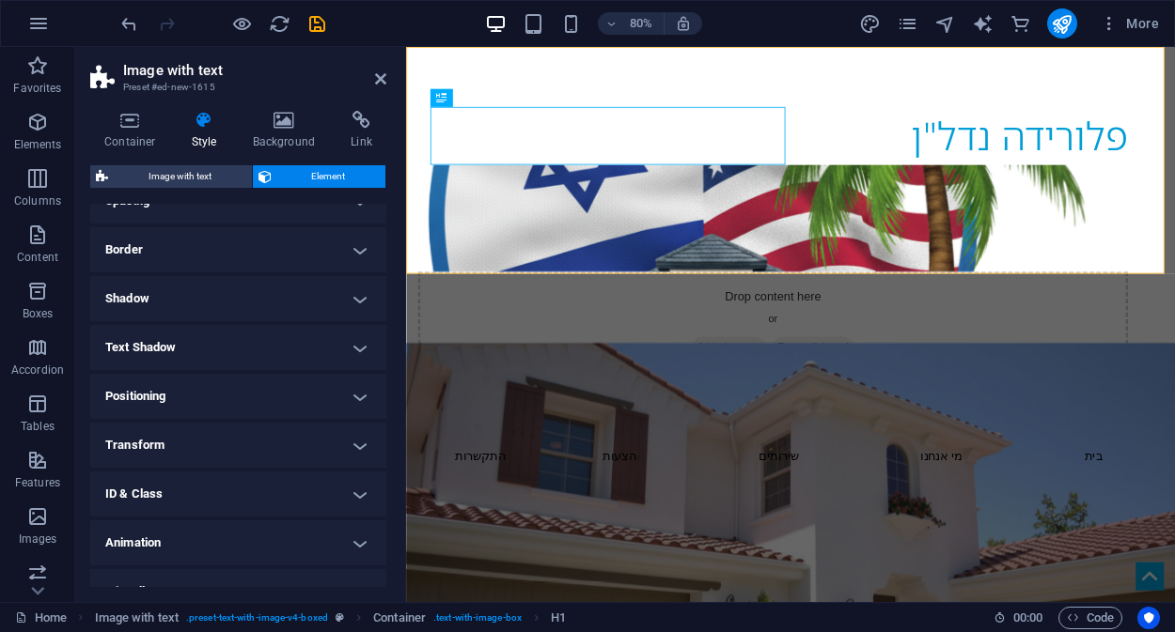
scroll to position [209, 0]
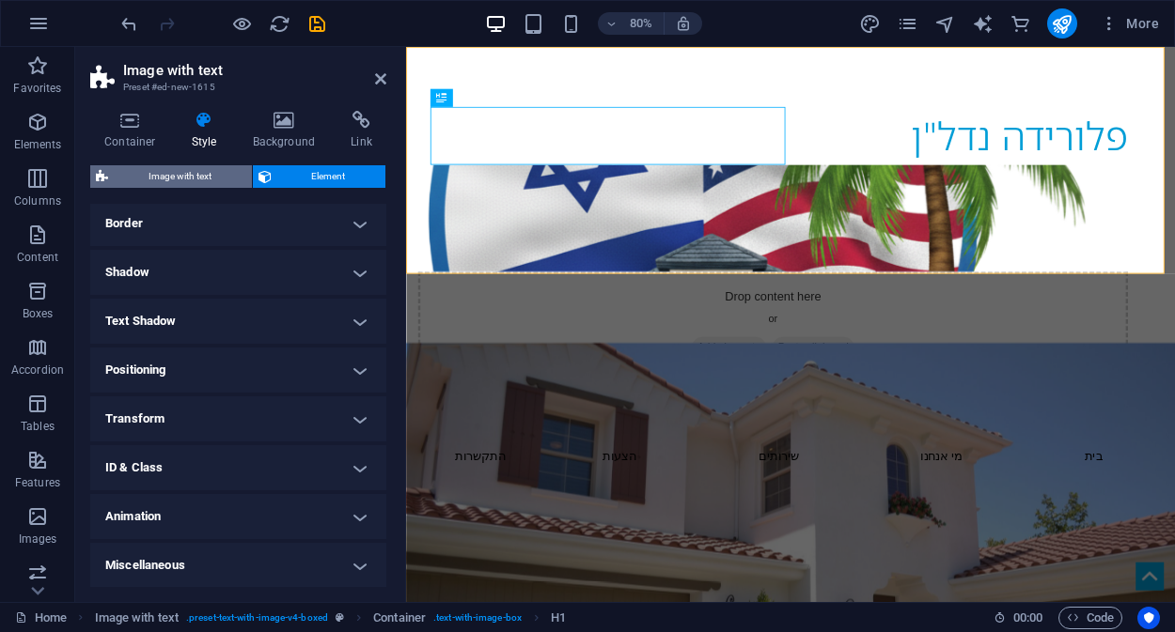
click at [170, 174] on span "Image with text" at bounding box center [180, 176] width 132 height 23
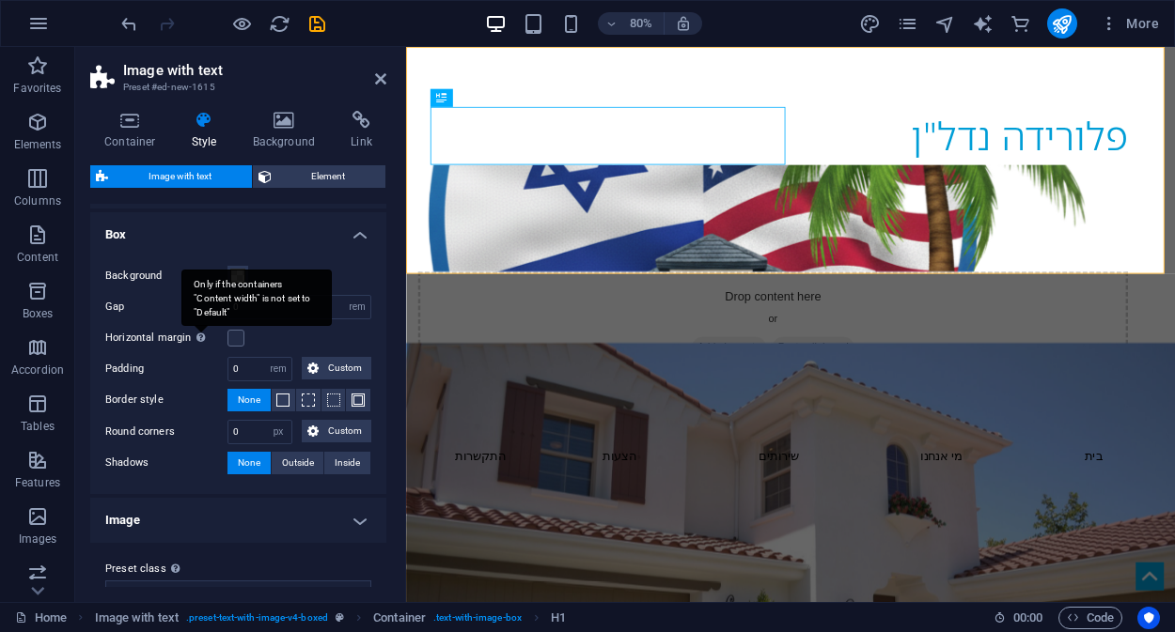
scroll to position [199, 0]
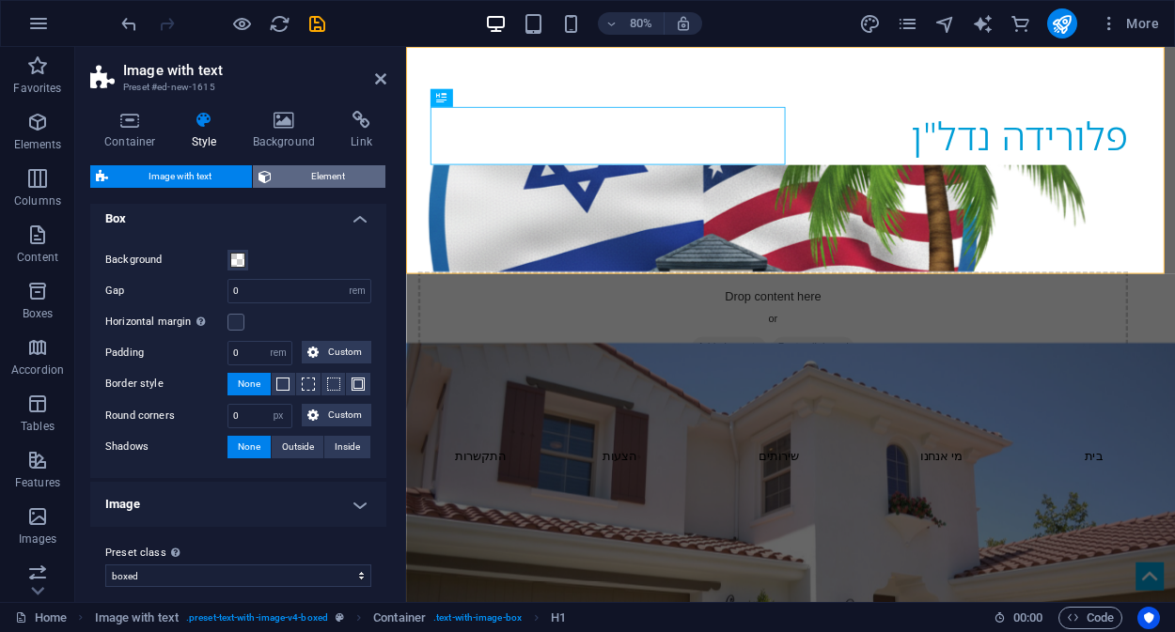
click at [310, 173] on span "Element" at bounding box center [328, 176] width 103 height 23
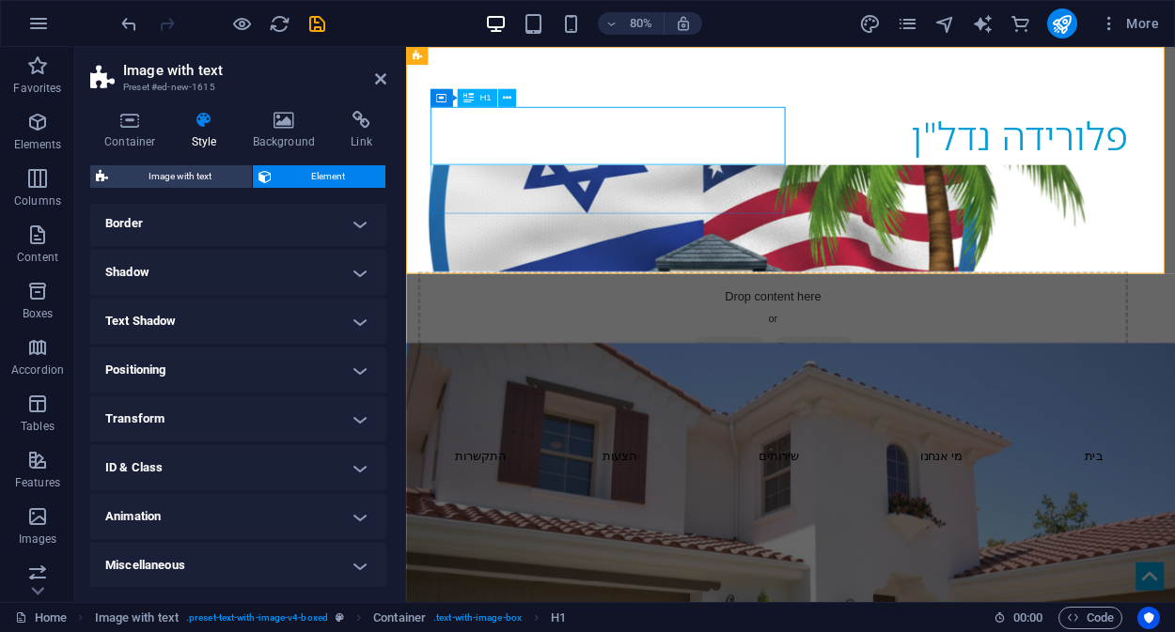
click at [645, 176] on div "פלורידה נדל"ן" at bounding box center [864, 158] width 887 height 72
click at [512, 98] on button at bounding box center [507, 98] width 18 height 18
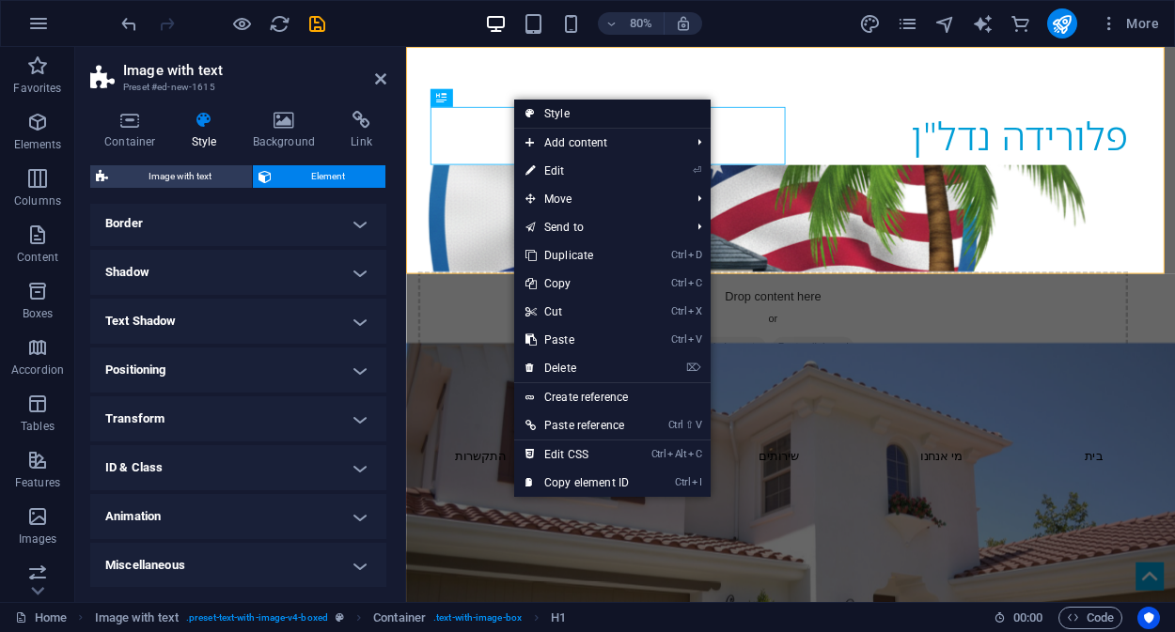
click at [584, 107] on link "Style" at bounding box center [612, 114] width 196 height 28
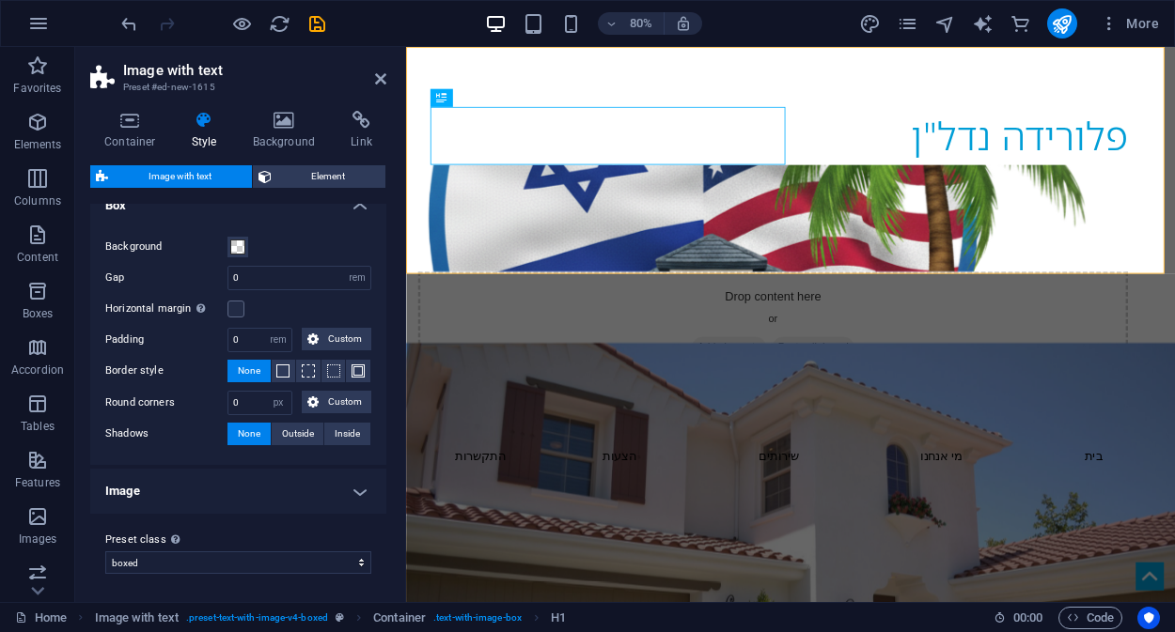
scroll to position [0, 0]
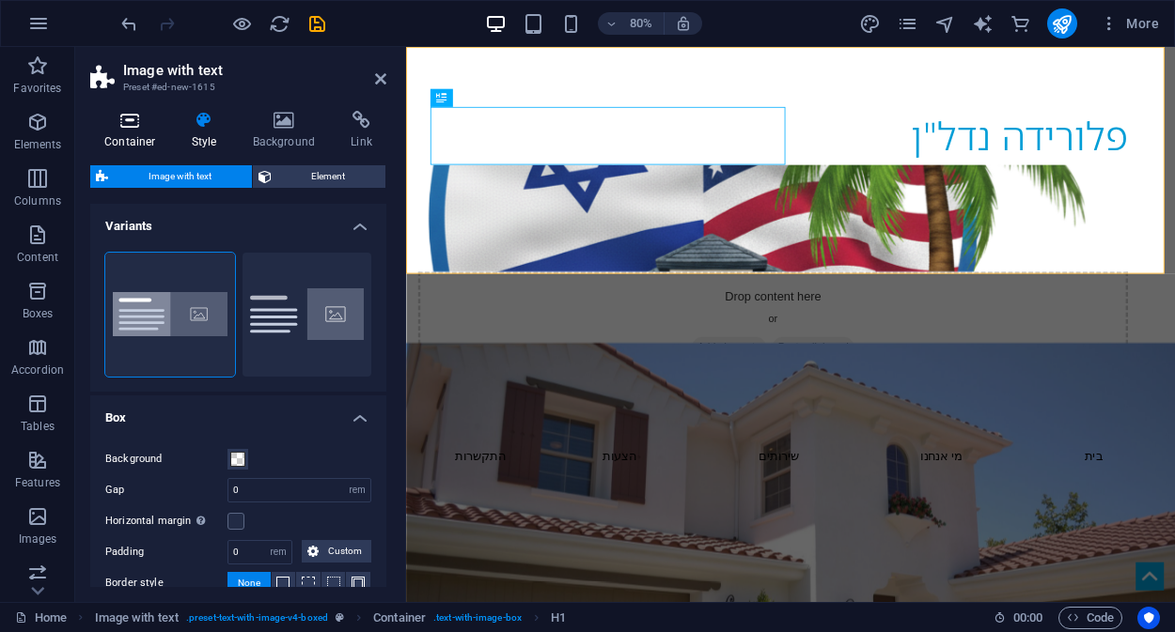
click at [122, 127] on icon at bounding box center [130, 120] width 80 height 19
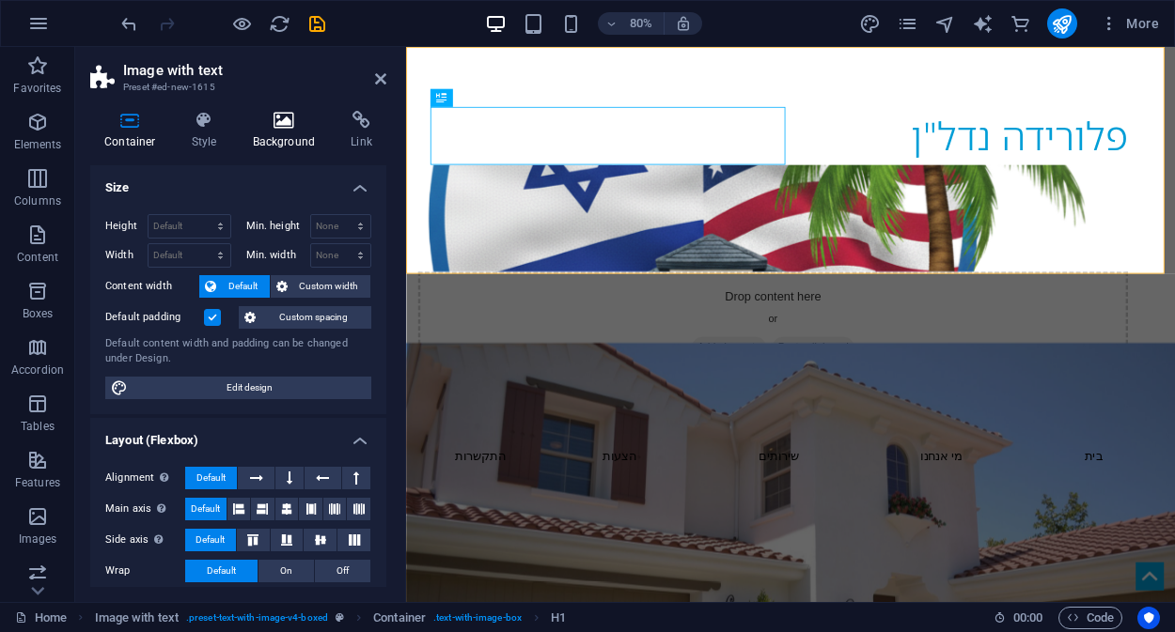
click at [277, 132] on h4 "Background" at bounding box center [288, 130] width 99 height 39
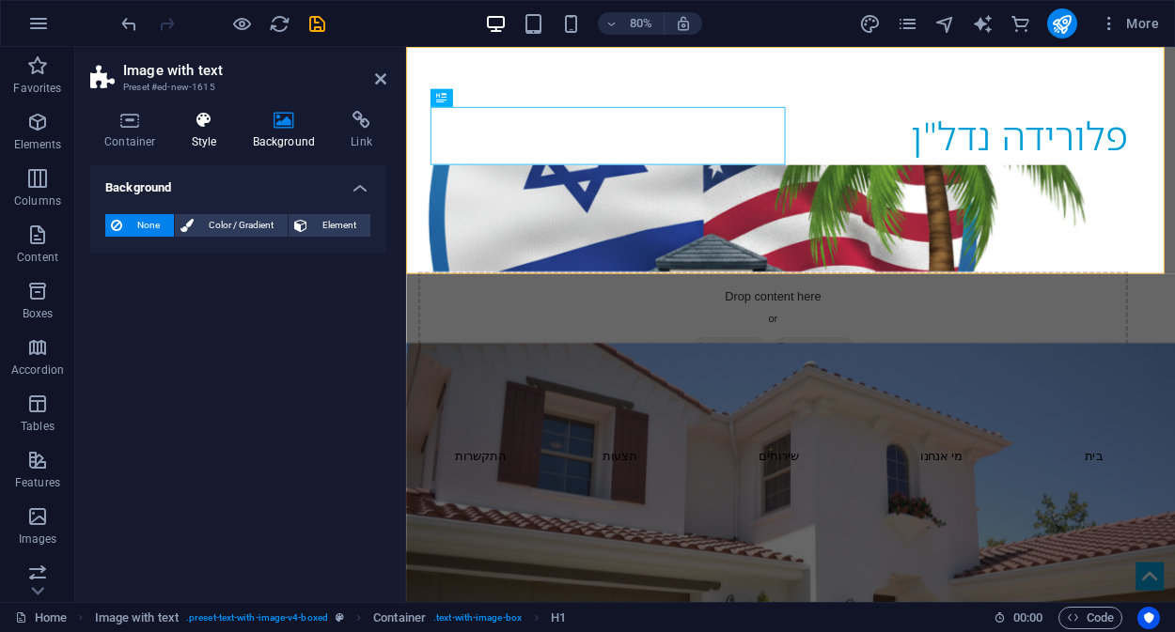
click at [198, 142] on h4 "Style" at bounding box center [208, 130] width 61 height 39
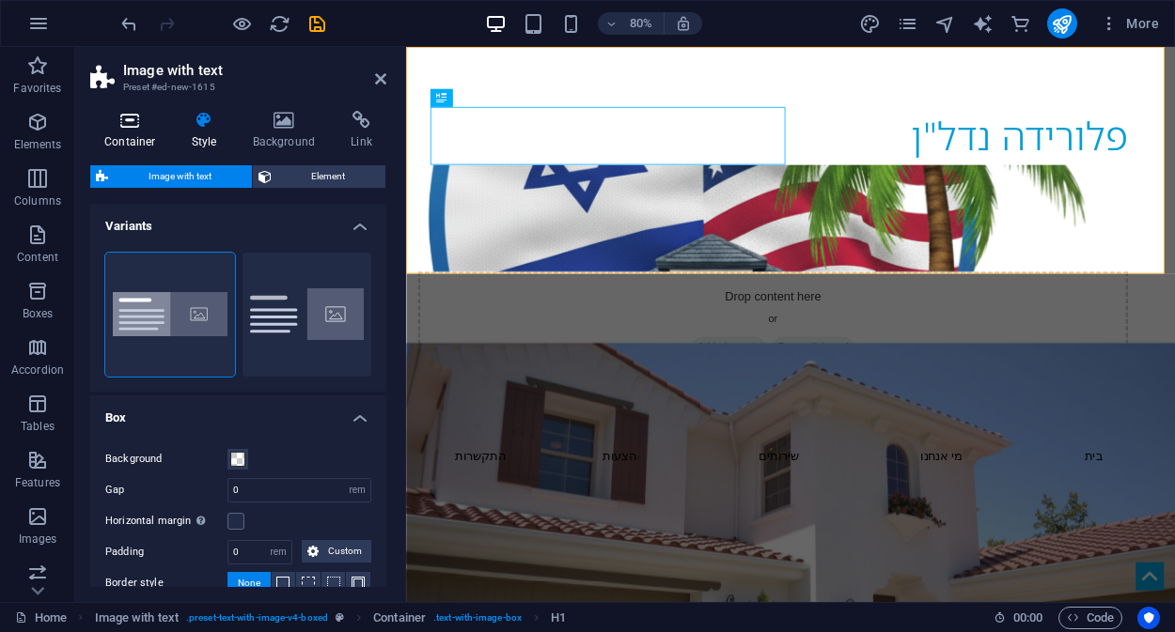
click at [143, 129] on icon at bounding box center [130, 120] width 80 height 19
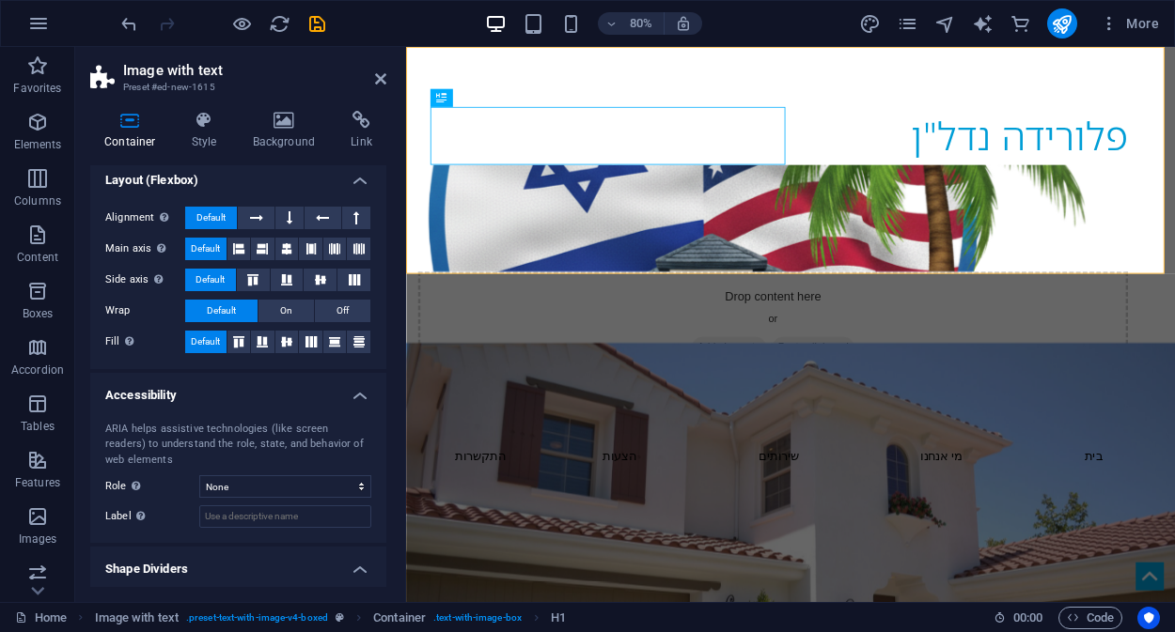
scroll to position [260, 0]
click at [693, 134] on div "פלורידה נדל"ן" at bounding box center [864, 158] width 887 height 72
click at [442, 99] on icon at bounding box center [441, 98] width 10 height 18
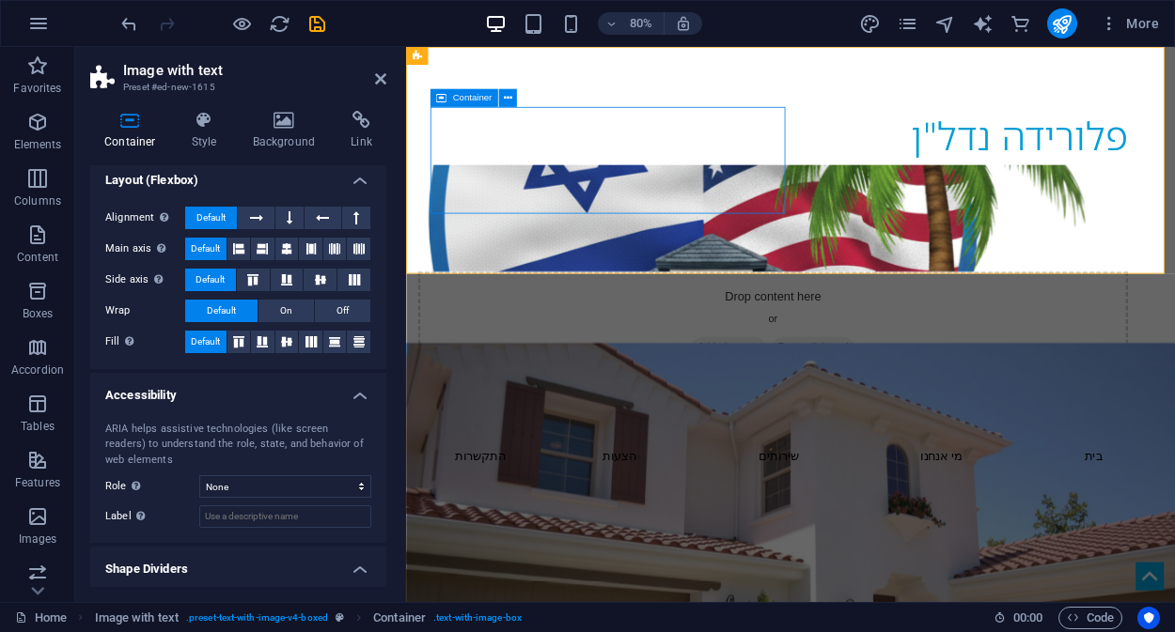
click at [445, 95] on icon at bounding box center [441, 98] width 10 height 18
click at [506, 93] on icon at bounding box center [507, 98] width 8 height 16
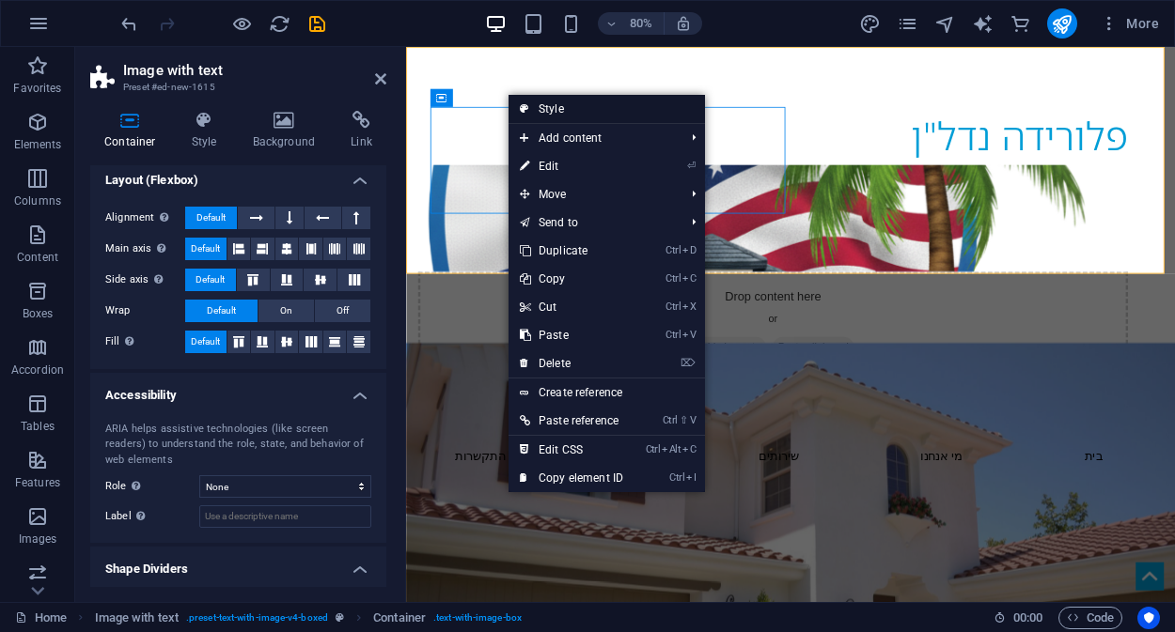
click at [561, 115] on link "Style" at bounding box center [606, 109] width 196 height 28
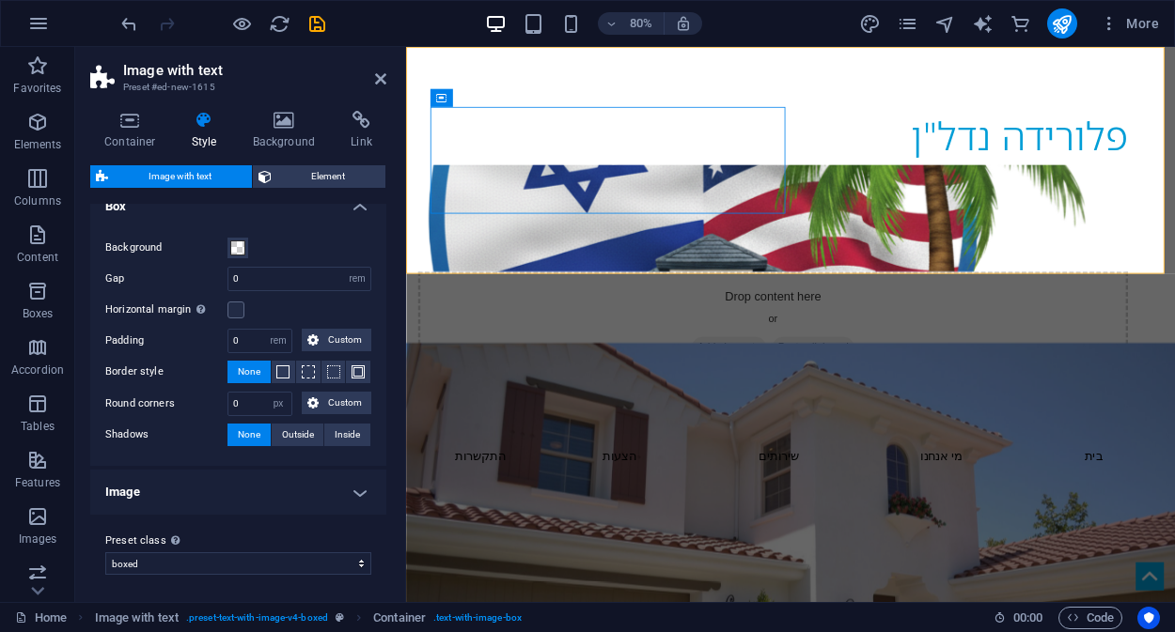
scroll to position [212, 0]
click at [276, 369] on span at bounding box center [282, 371] width 13 height 13
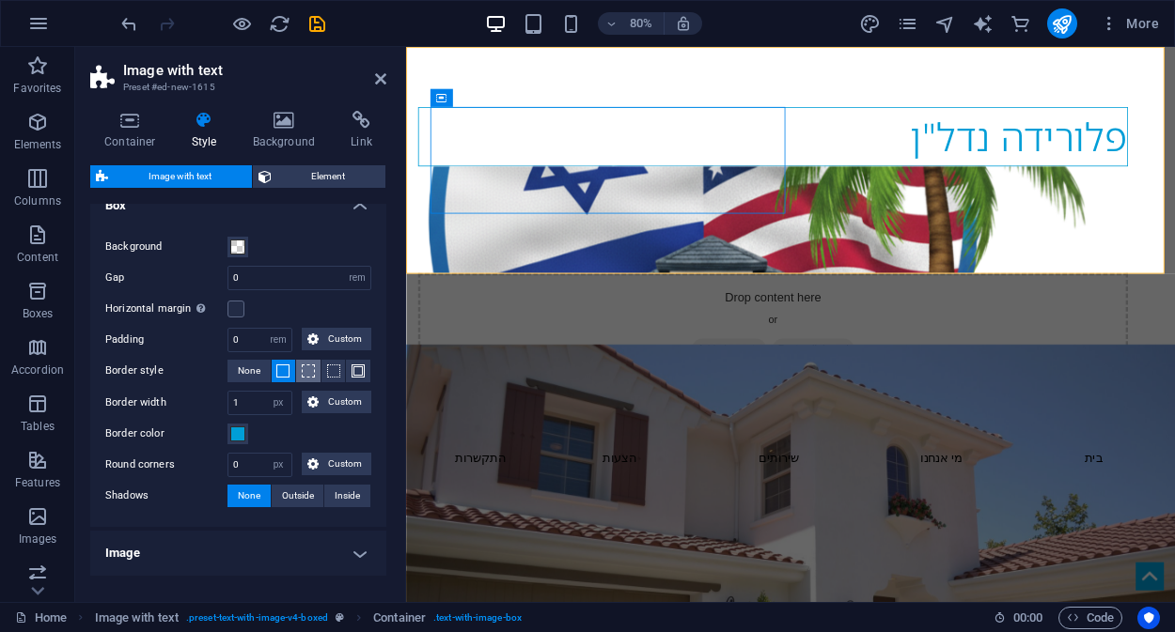
click at [303, 372] on span at bounding box center [308, 371] width 13 height 13
click at [346, 370] on button at bounding box center [358, 371] width 24 height 23
click at [327, 372] on span at bounding box center [333, 371] width 13 height 13
click at [247, 372] on span "None" at bounding box center [249, 371] width 23 height 23
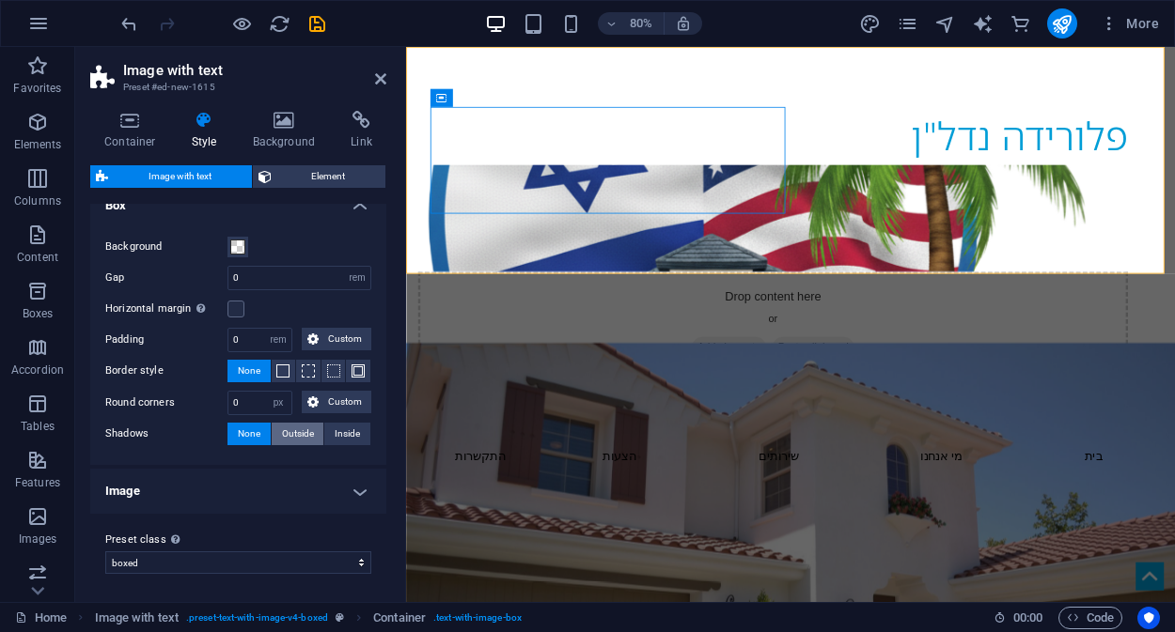
click at [290, 437] on span "Outside" at bounding box center [298, 434] width 32 height 23
type input "2"
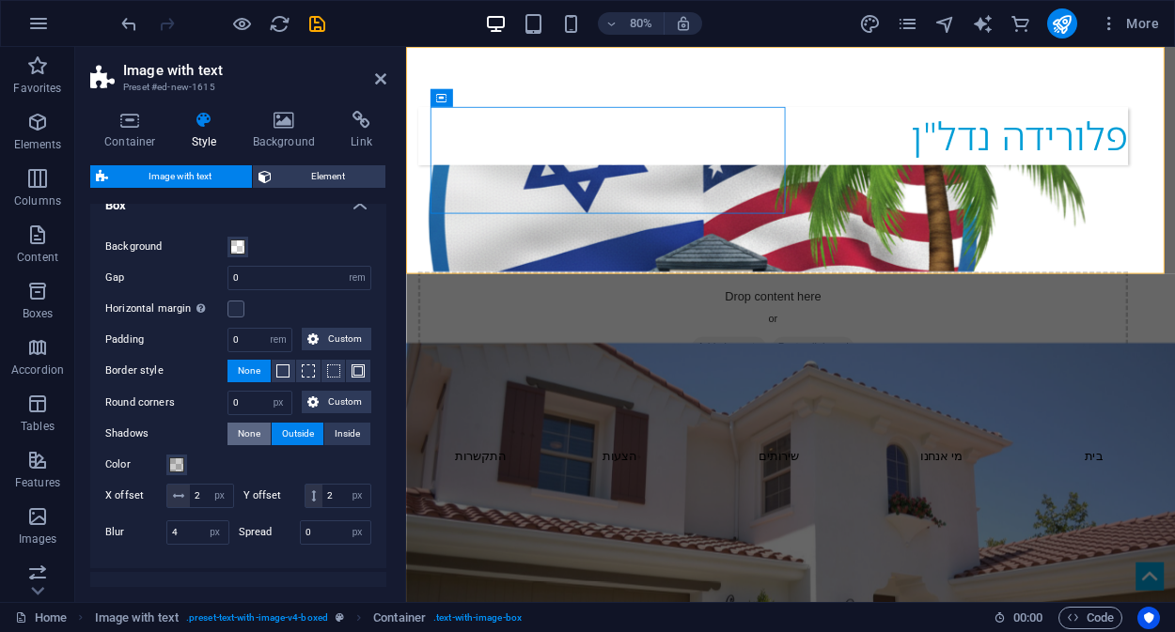
click at [241, 428] on span "None" at bounding box center [249, 434] width 23 height 23
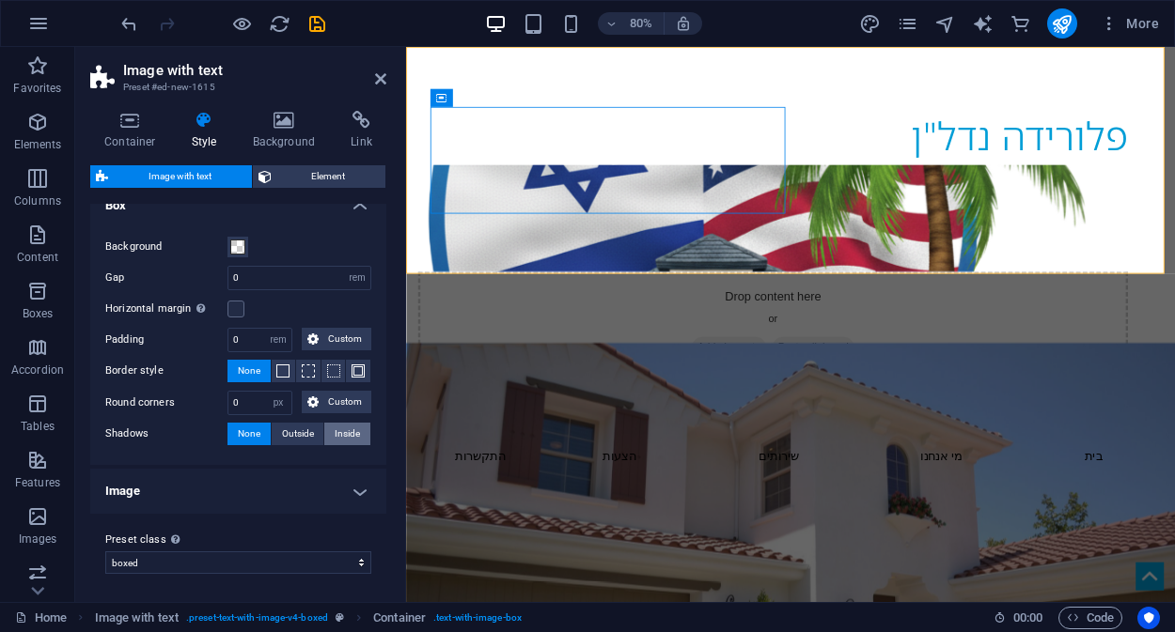
click at [340, 432] on span "Inside" at bounding box center [347, 434] width 25 height 23
type input "2"
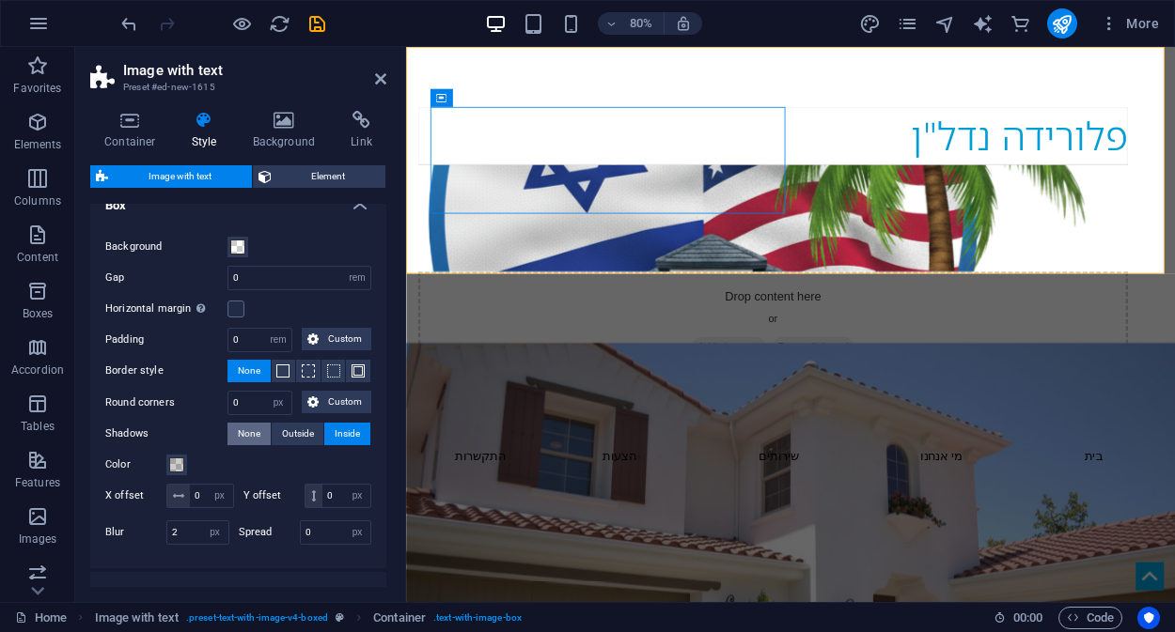
click at [241, 436] on span "None" at bounding box center [249, 434] width 23 height 23
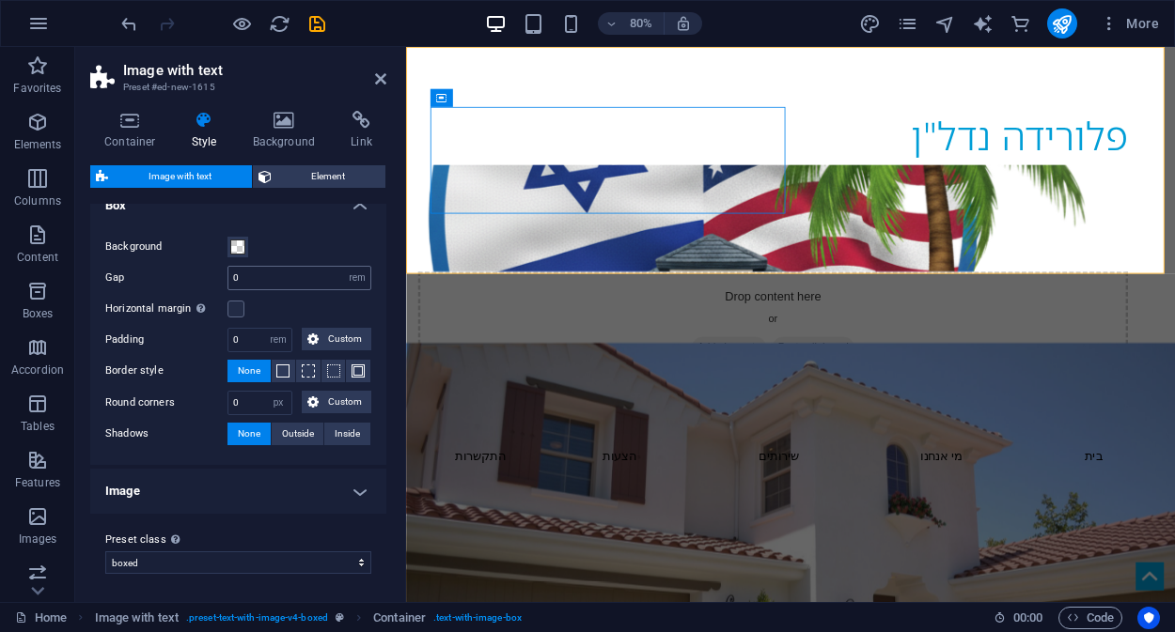
scroll to position [0, 0]
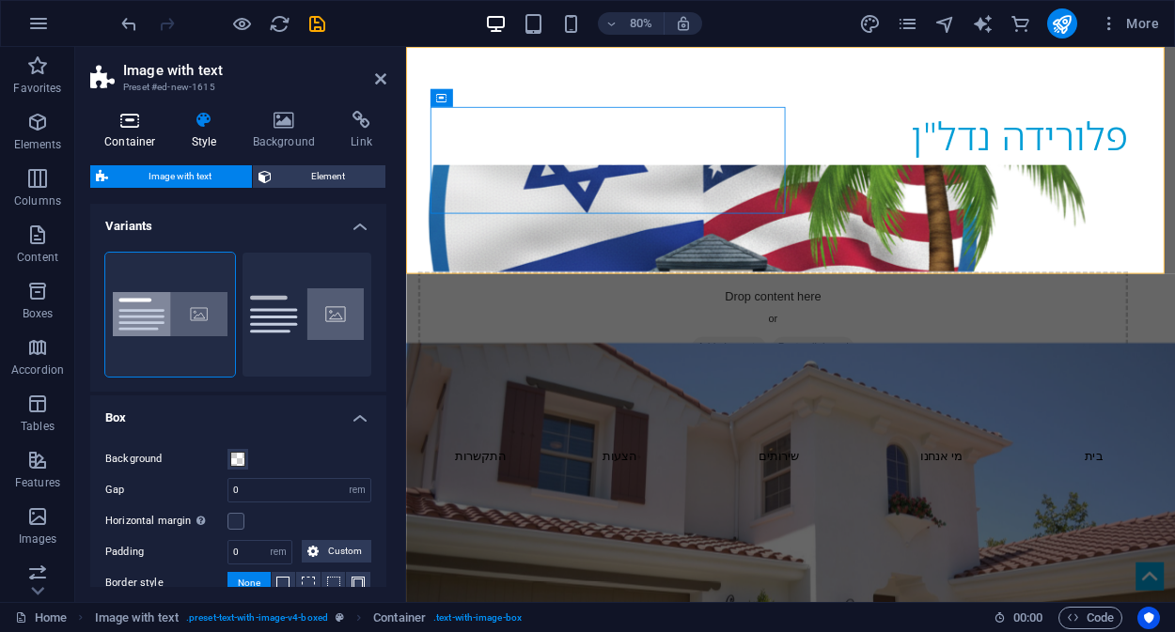
click at [130, 140] on h4 "Container" at bounding box center [133, 130] width 87 height 39
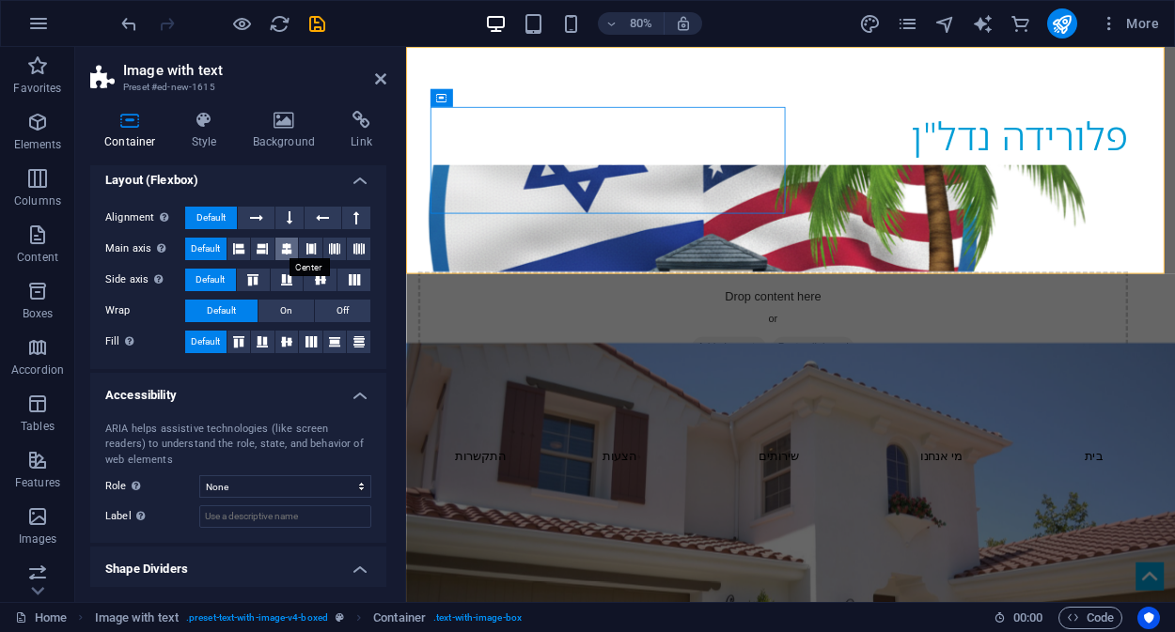
click at [287, 251] on icon at bounding box center [286, 249] width 11 height 23
click at [205, 252] on span "Default" at bounding box center [205, 249] width 29 height 23
click at [288, 315] on span "On" at bounding box center [286, 311] width 12 height 23
click at [225, 311] on span "Default" at bounding box center [221, 311] width 29 height 23
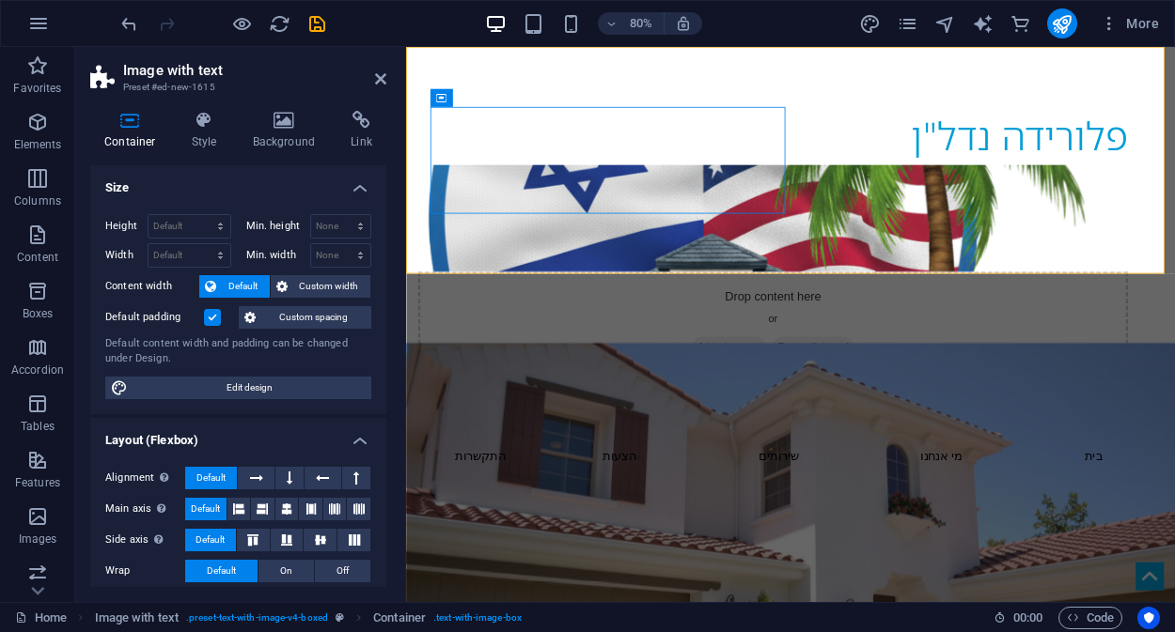
scroll to position [305, 0]
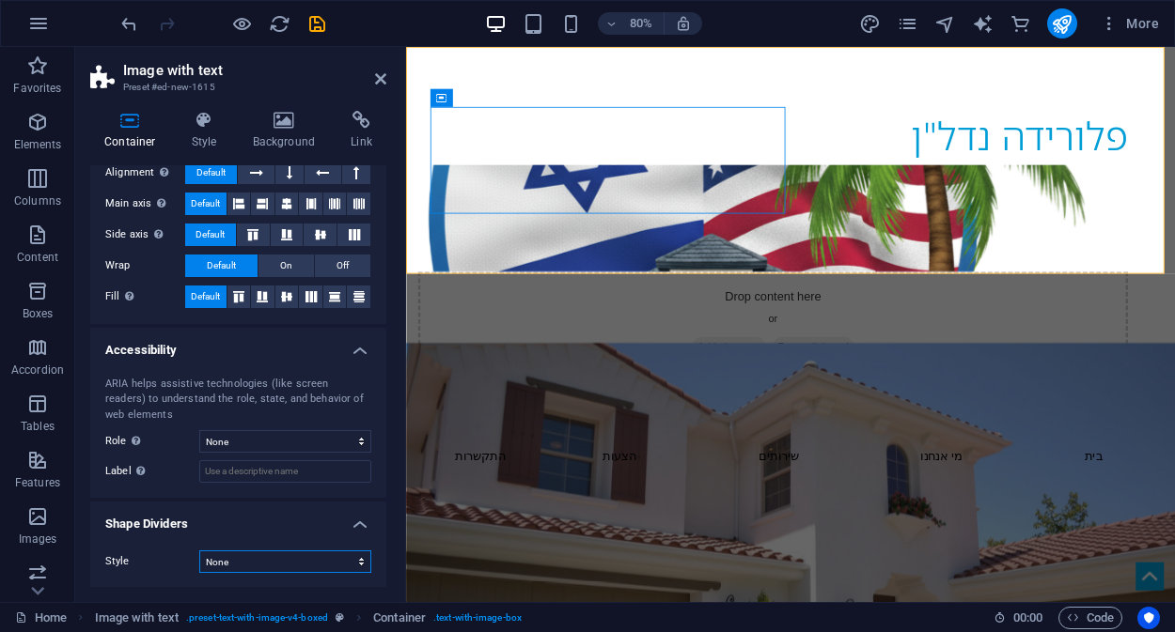
click at [279, 566] on select "None Triangle Square Diagonal Polygon 1 Polygon 2 Zigzag Multiple Zigzags Waves…" at bounding box center [285, 562] width 172 height 23
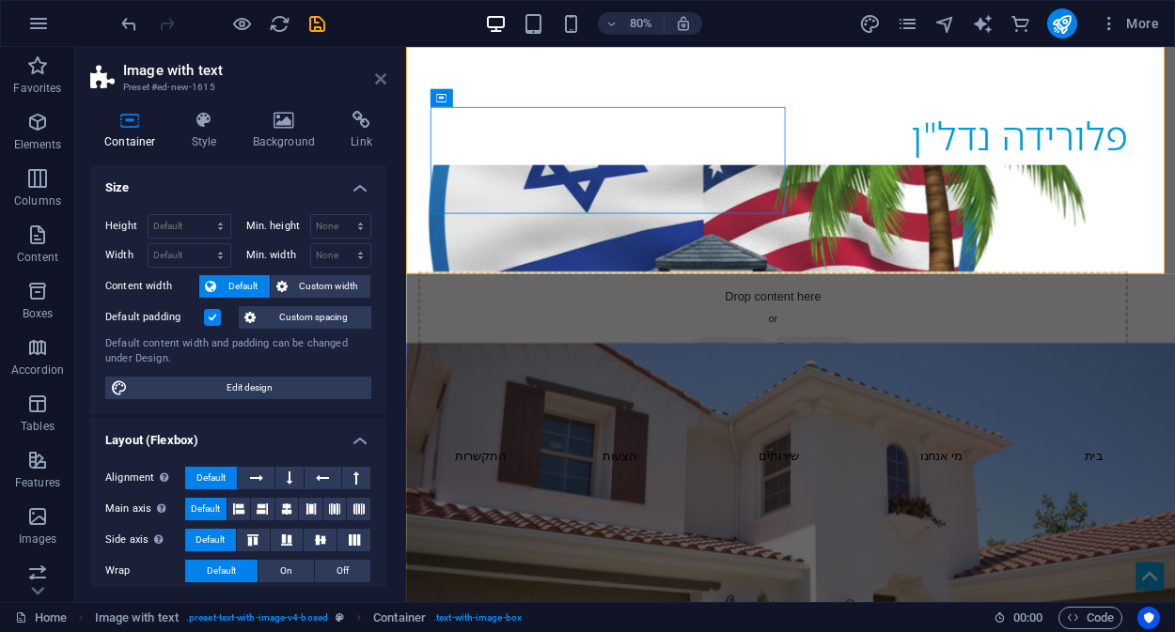
click at [382, 77] on icon at bounding box center [380, 78] width 11 height 15
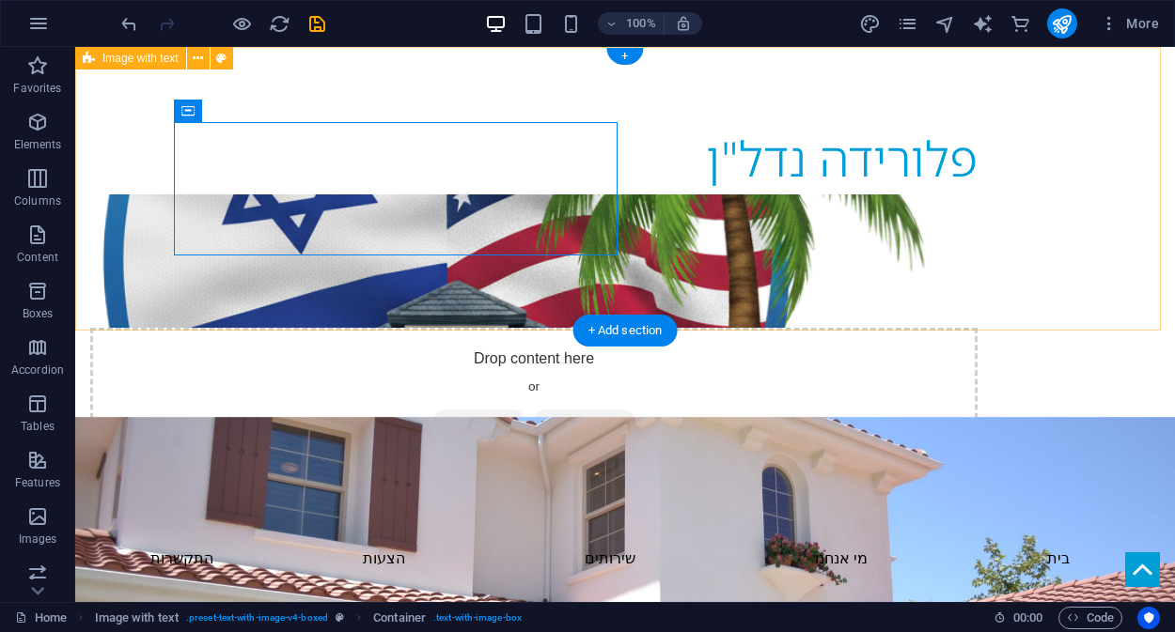
click at [465, 300] on div "פלורידה נדל"ן Drop content here or Add elements Paste clipboard" at bounding box center [624, 292] width 1099 height 490
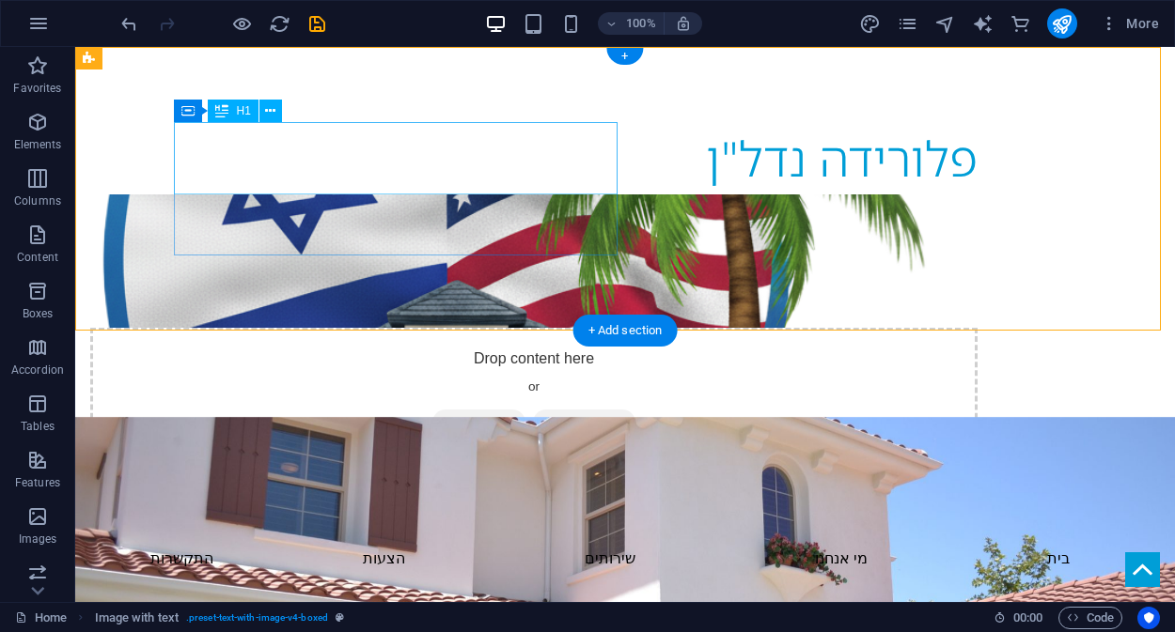
click at [583, 168] on div "פלורידה נדל"ן" at bounding box center [533, 158] width 887 height 72
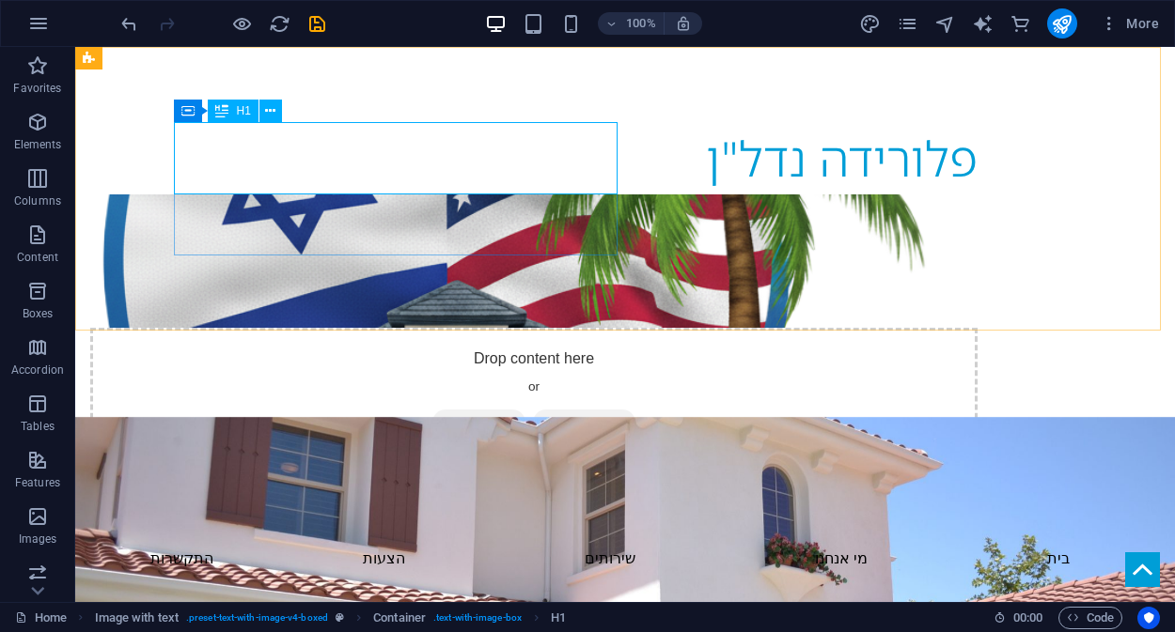
click at [226, 108] on icon at bounding box center [221, 111] width 13 height 23
click at [271, 113] on icon at bounding box center [270, 111] width 10 height 20
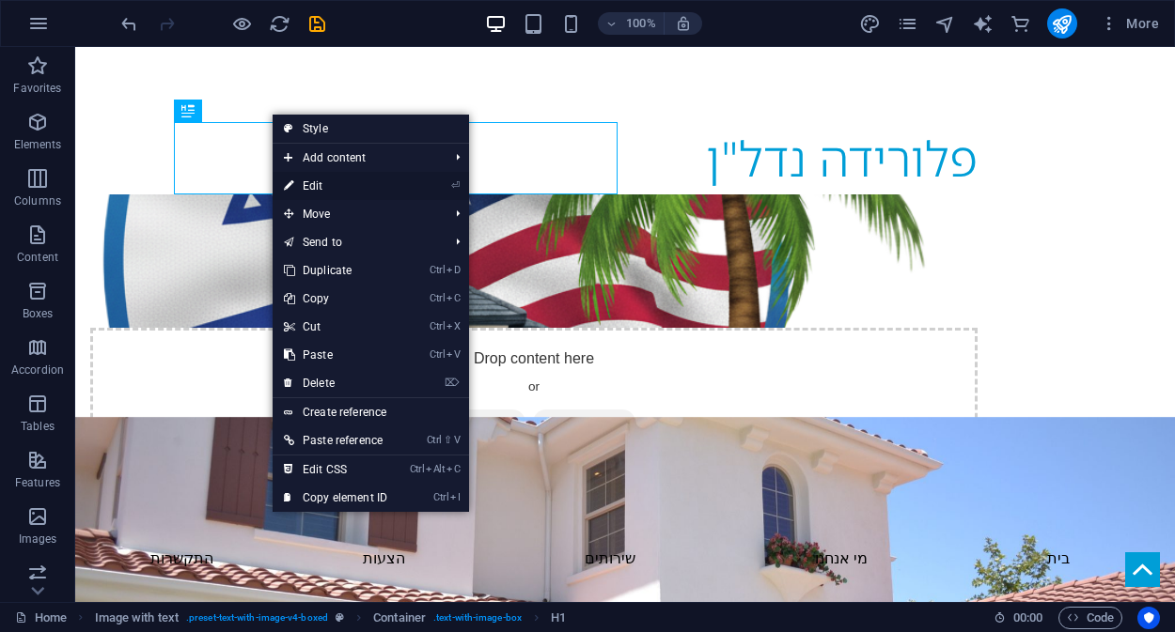
click at [327, 188] on link "⏎ Edit" at bounding box center [336, 186] width 126 height 28
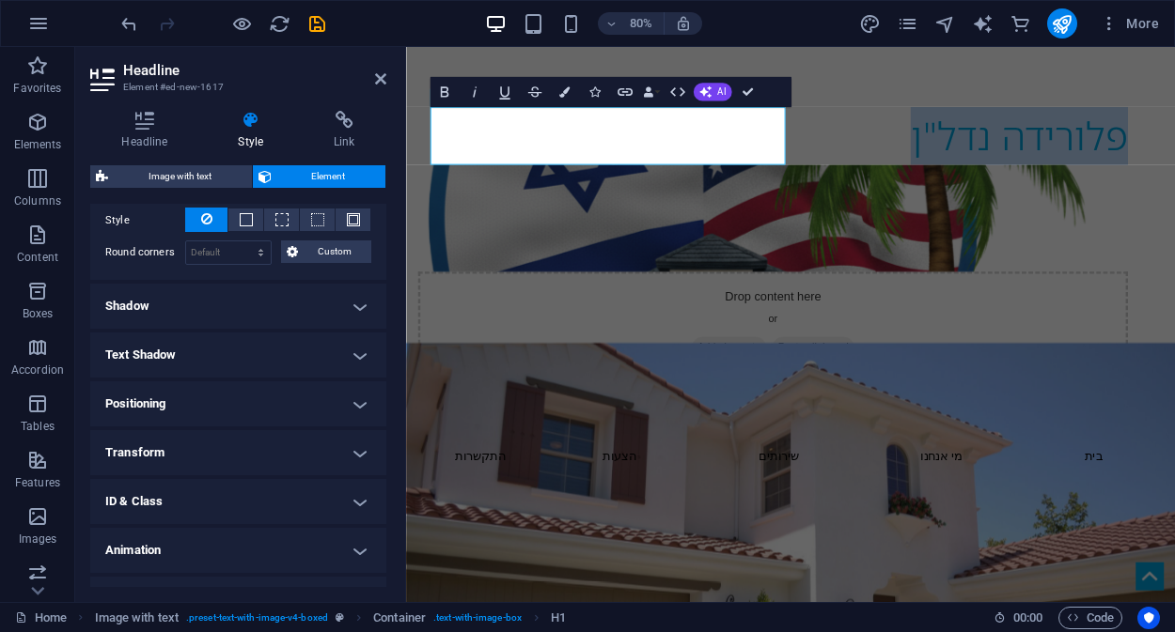
scroll to position [559, 0]
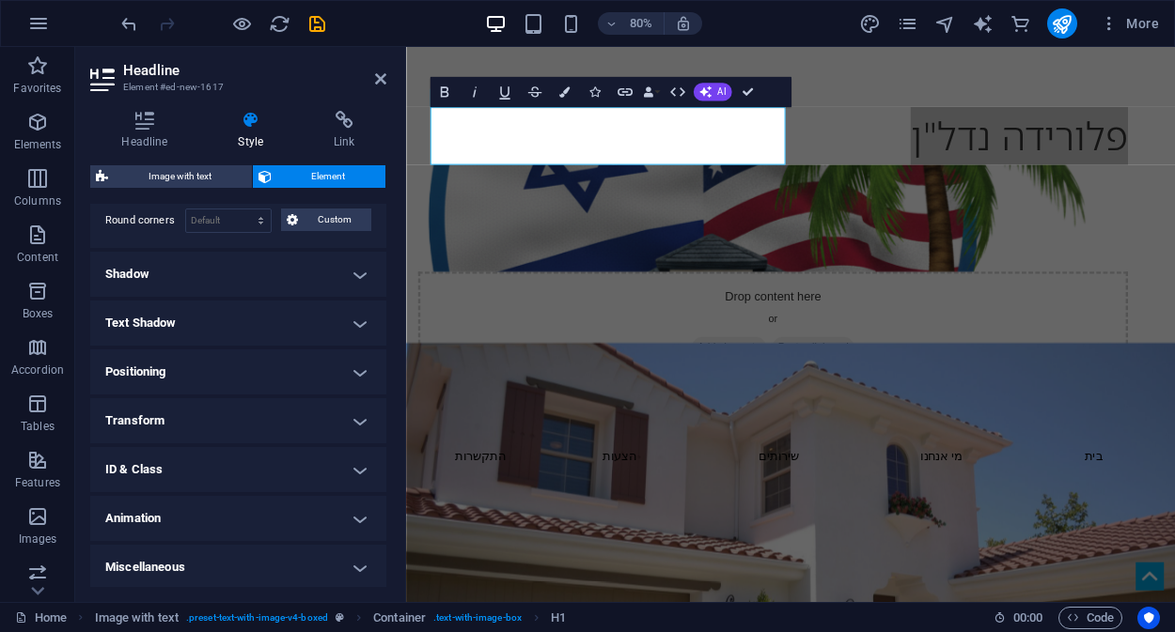
click at [250, 374] on h4 "Positioning" at bounding box center [238, 372] width 296 height 45
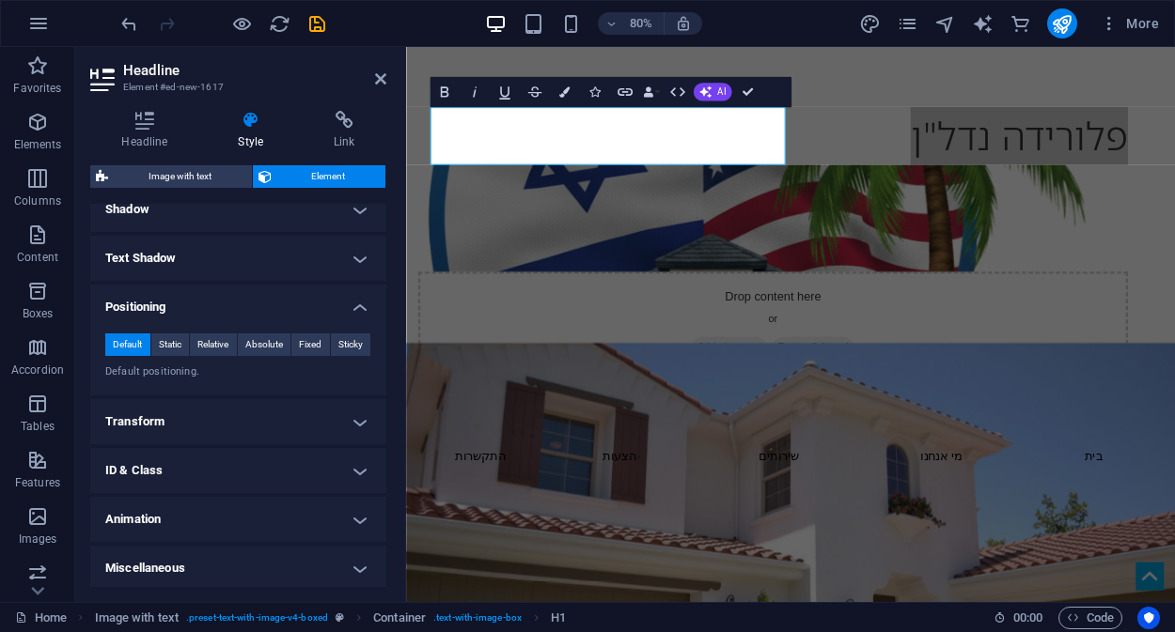
scroll to position [625, 0]
click at [318, 421] on h4 "Transform" at bounding box center [238, 420] width 296 height 45
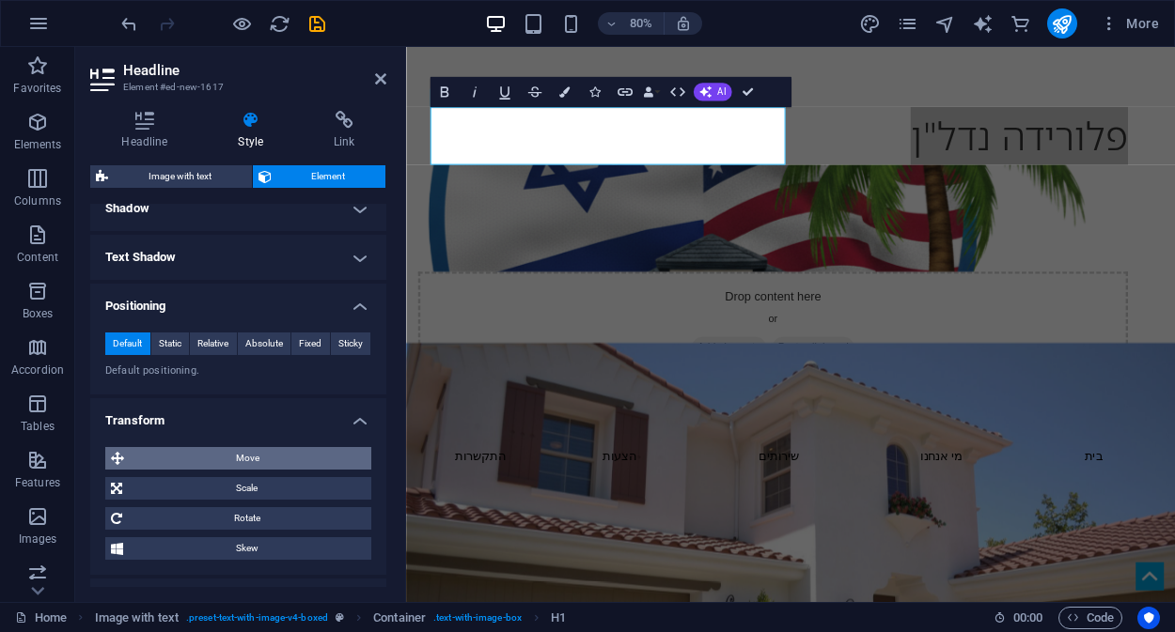
click at [254, 456] on span "Move" at bounding box center [248, 458] width 236 height 23
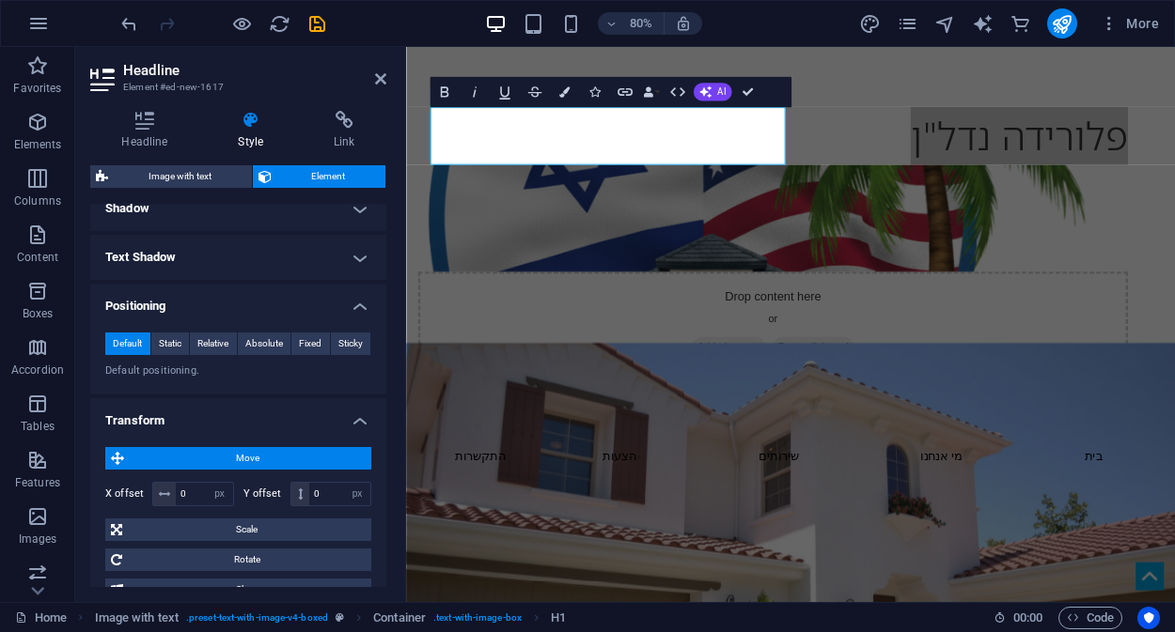
click at [254, 456] on span "Move" at bounding box center [248, 458] width 236 height 23
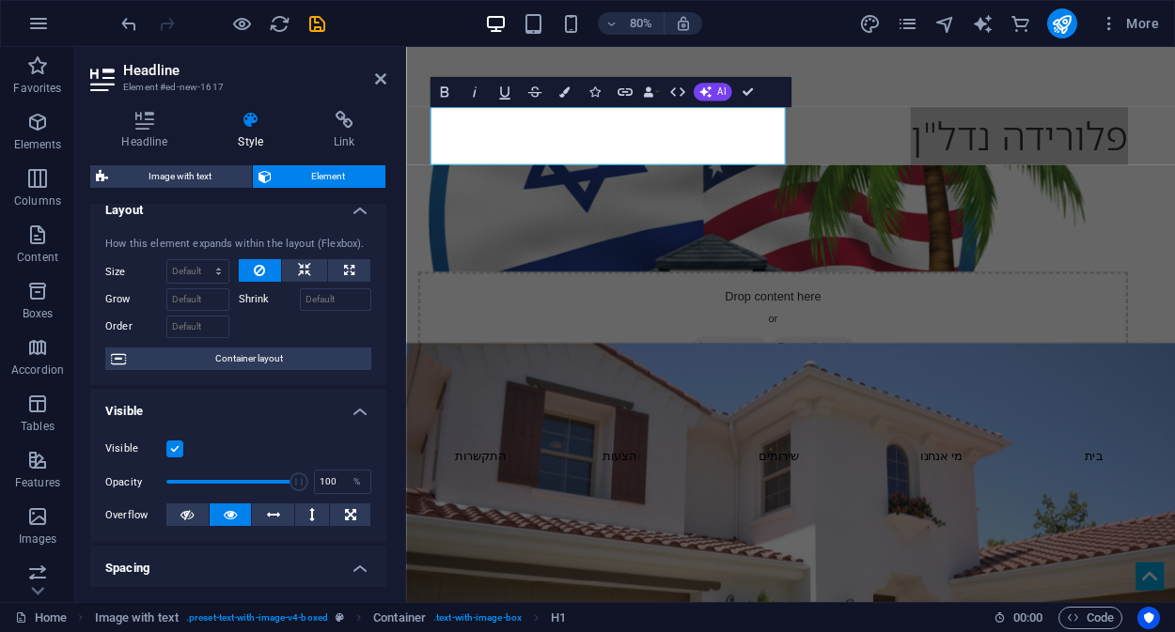
scroll to position [0, 0]
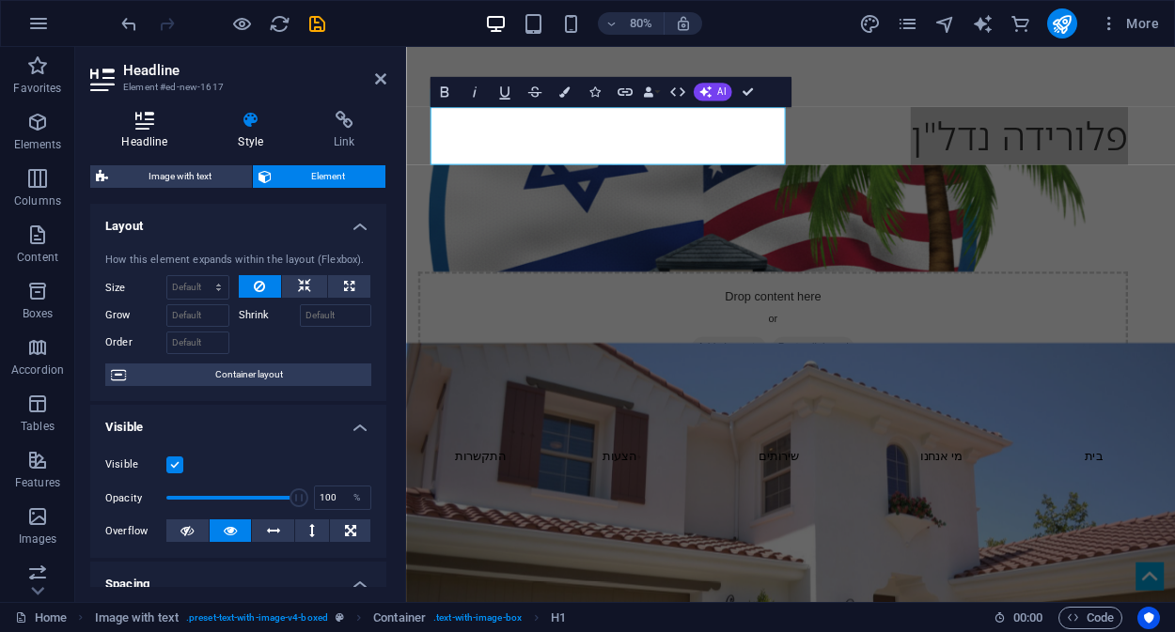
click at [144, 137] on h4 "Headline" at bounding box center [148, 130] width 117 height 39
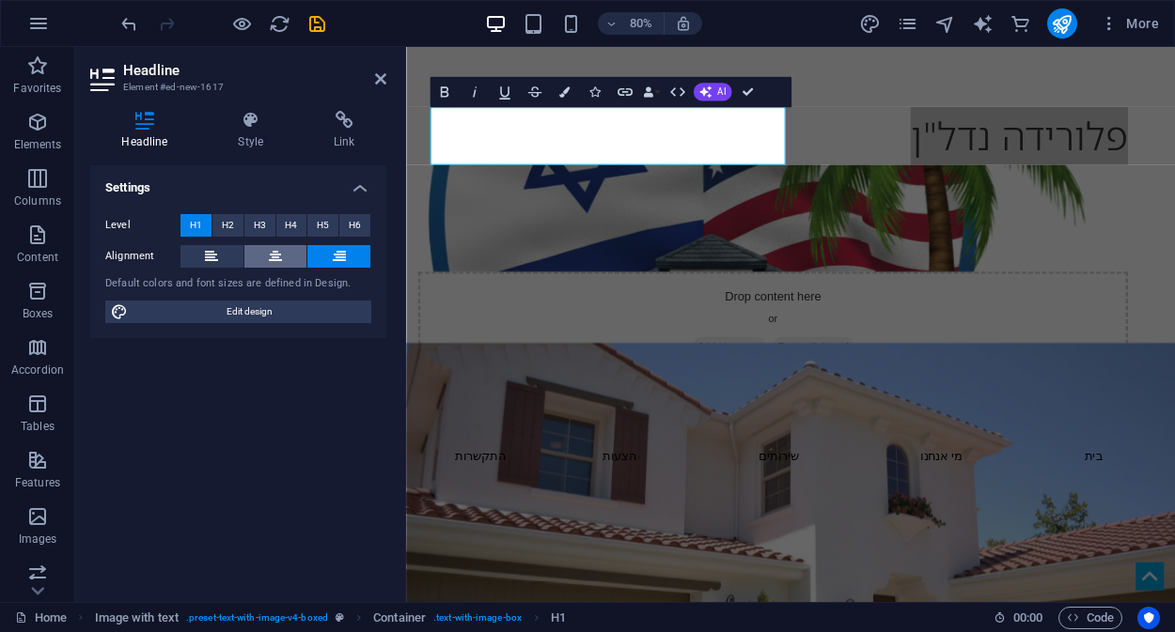
click at [277, 262] on icon at bounding box center [275, 256] width 13 height 23
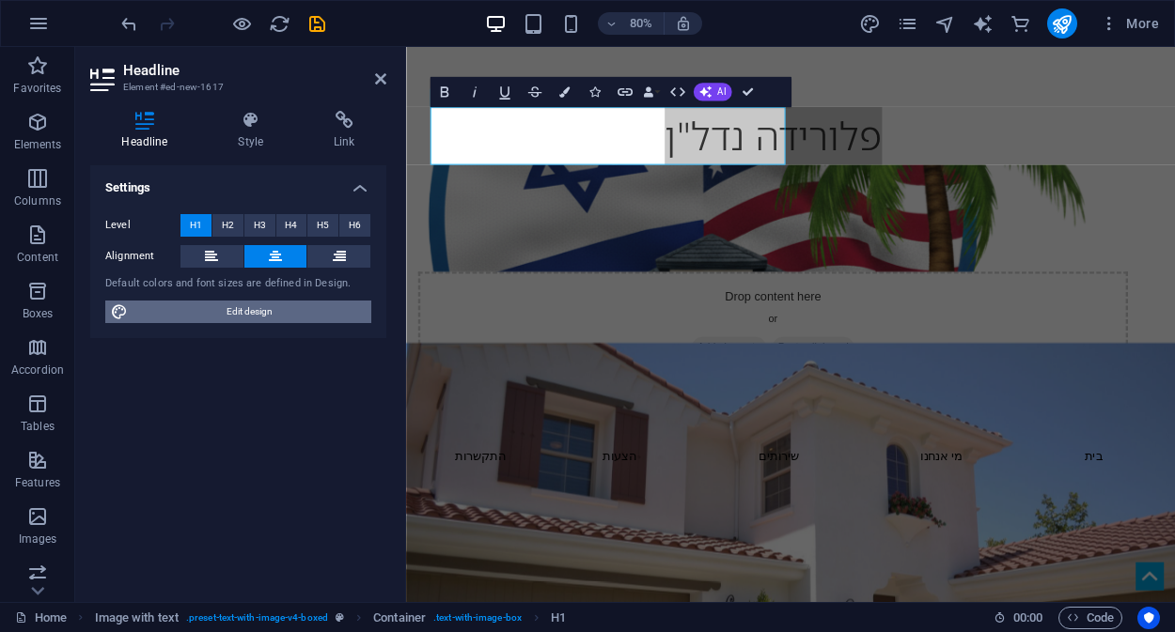
click at [230, 311] on span "Edit design" at bounding box center [249, 312] width 232 height 23
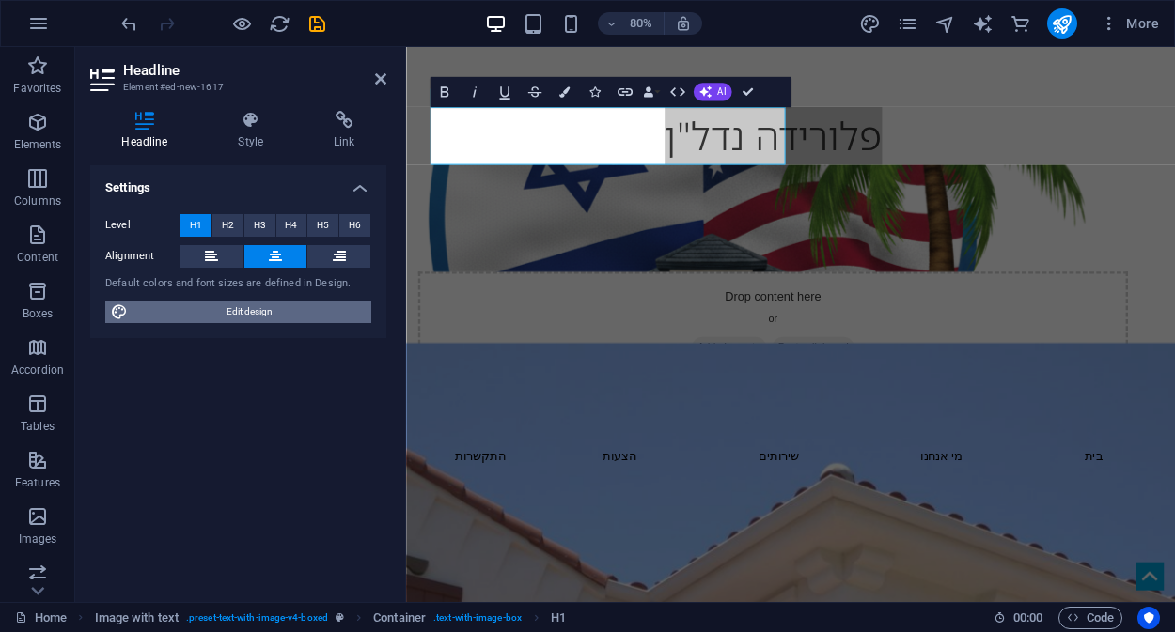
select select "rem"
select select "300"
select select "px"
select select "rem"
select select "300"
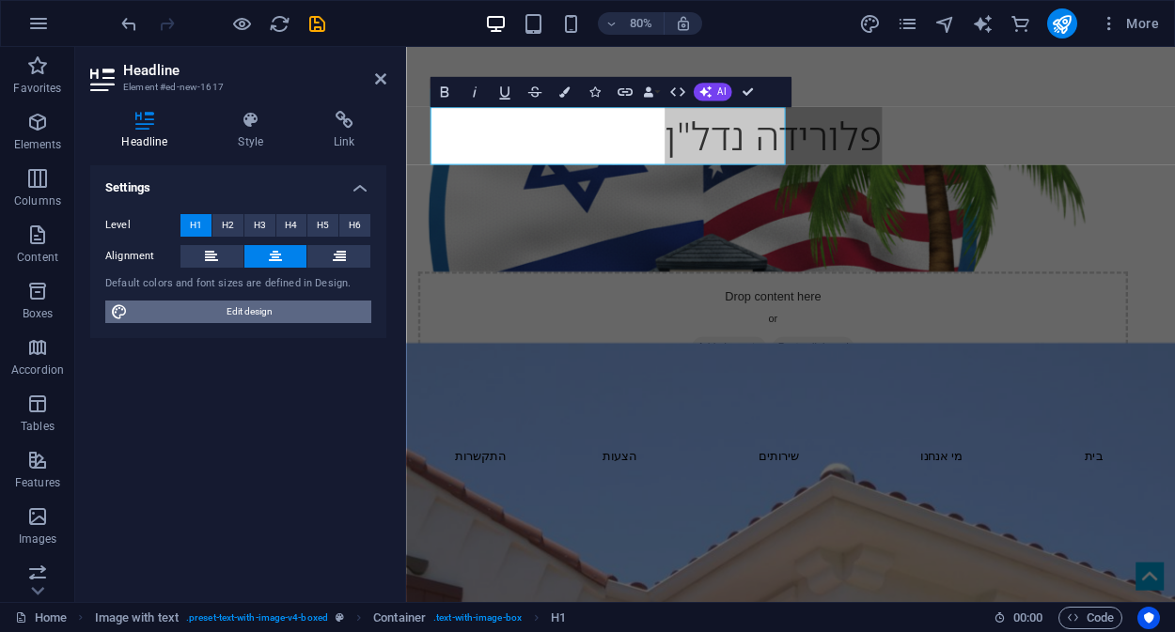
select select "px"
select select "rem"
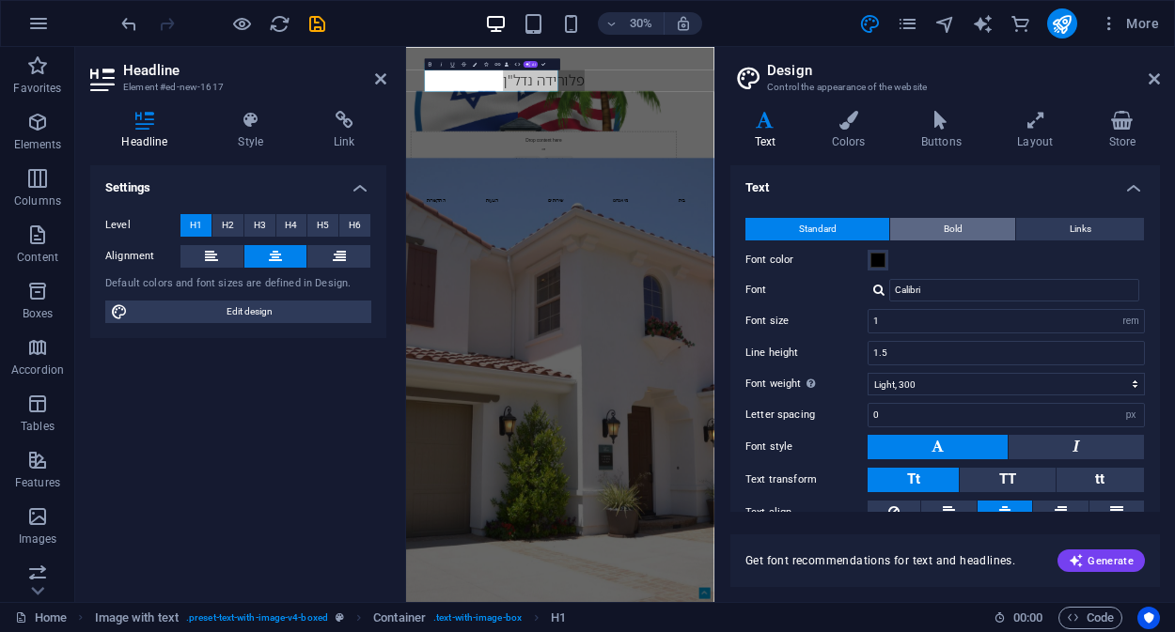
click at [943, 225] on span "Bold" at bounding box center [952, 229] width 19 height 23
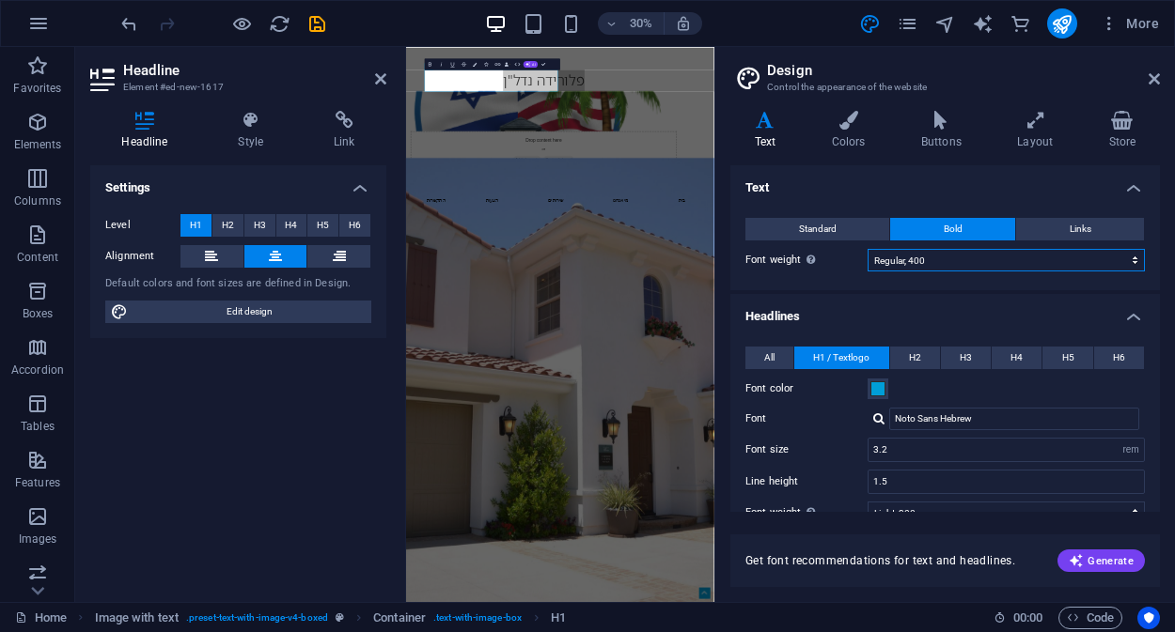
click at [977, 261] on select "Thin, 100 Extra-light, 200 Light, 300 Regular, 400 Medium, 500 Semi-bold, 600 B…" at bounding box center [1005, 260] width 277 height 23
click at [867, 249] on select "Thin, 100 Extra-light, 200 Light, 300 Regular, 400 Medium, 500 Semi-bold, 600 B…" at bounding box center [1005, 260] width 277 height 23
click at [975, 264] on select "Thin, 100 Extra-light, 200 Light, 300 Regular, 400 Medium, 500 Semi-bold, 600 B…" at bounding box center [1005, 260] width 277 height 23
click at [867, 249] on select "Thin, 100 Extra-light, 200 Light, 300 Regular, 400 Medium, 500 Semi-bold, 600 B…" at bounding box center [1005, 260] width 277 height 23
click at [961, 261] on select "Thin, 100 Extra-light, 200 Light, 300 Regular, 400 Medium, 500 Semi-bold, 600 B…" at bounding box center [1005, 260] width 277 height 23
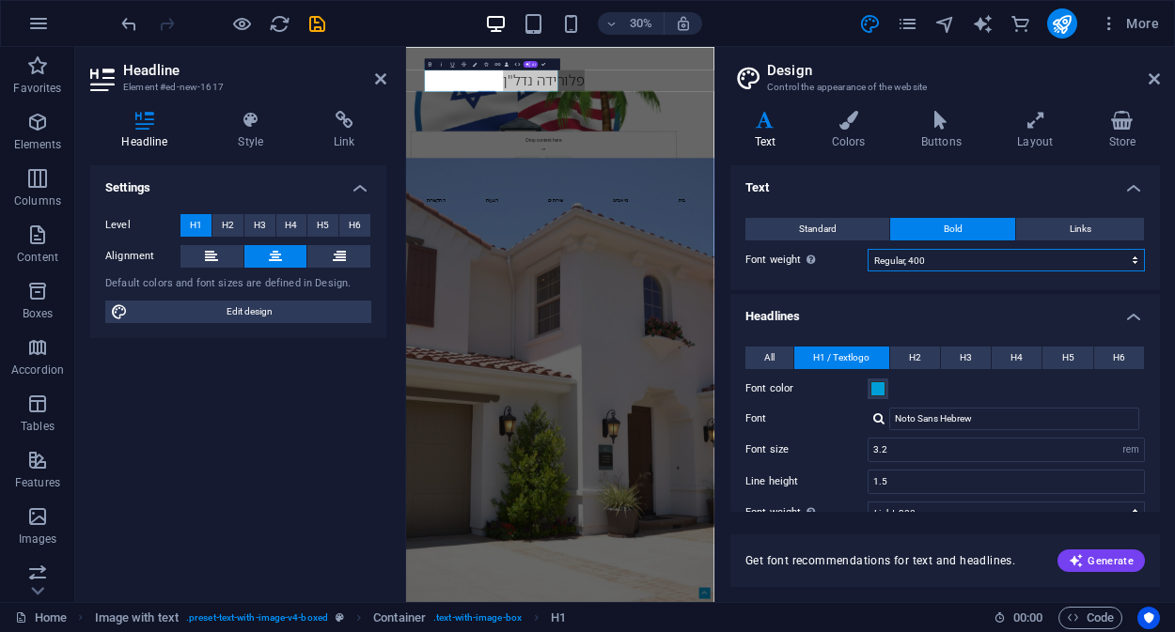
click at [867, 249] on select "Thin, 100 Extra-light, 200 Light, 300 Regular, 400 Medium, 500 Semi-bold, 600 B…" at bounding box center [1005, 260] width 277 height 23
click at [956, 261] on select "Thin, 100 Extra-light, 200 Light, 300 Regular, 400 Medium, 500 Semi-bold, 600 B…" at bounding box center [1005, 260] width 277 height 23
click at [867, 249] on select "Thin, 100 Extra-light, 200 Light, 300 Regular, 400 Medium, 500 Semi-bold, 600 B…" at bounding box center [1005, 260] width 277 height 23
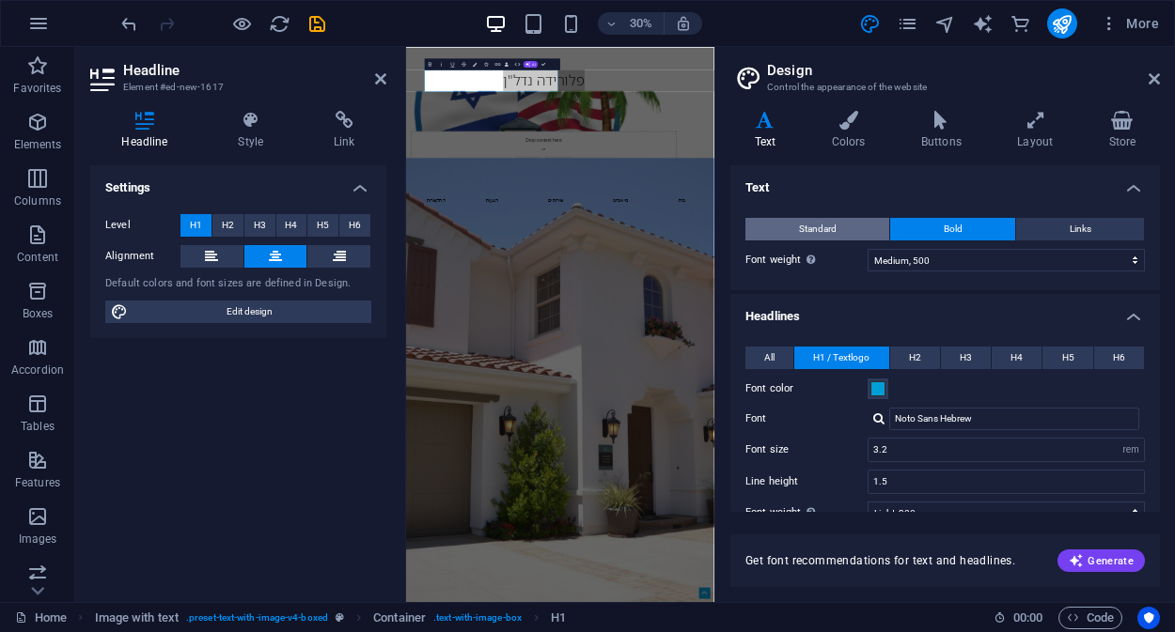
click at [778, 222] on button "Standard" at bounding box center [817, 229] width 144 height 23
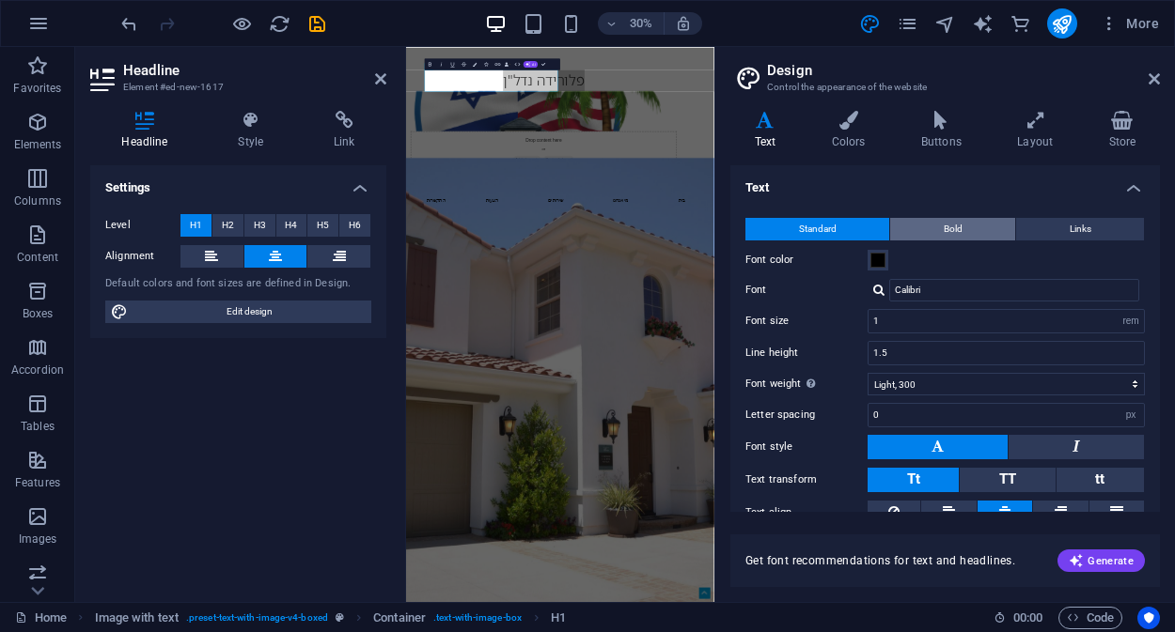
click at [954, 224] on span "Bold" at bounding box center [952, 229] width 19 height 23
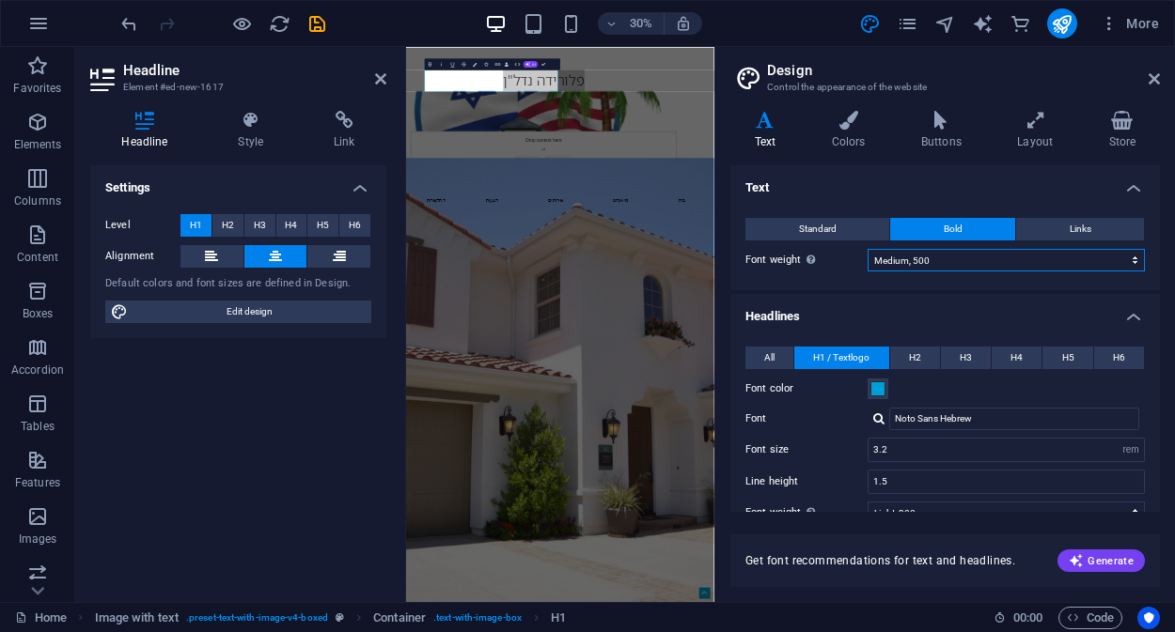
click at [927, 257] on select "Thin, 100 Extra-light, 200 Light, 300 Regular, 400 Medium, 500 Semi-bold, 600 B…" at bounding box center [1005, 260] width 277 height 23
select select "600"
click at [867, 249] on select "Thin, 100 Extra-light, 200 Light, 300 Regular, 400 Medium, 500 Semi-bold, 600 B…" at bounding box center [1005, 260] width 277 height 23
click at [1150, 73] on icon at bounding box center [1153, 78] width 11 height 15
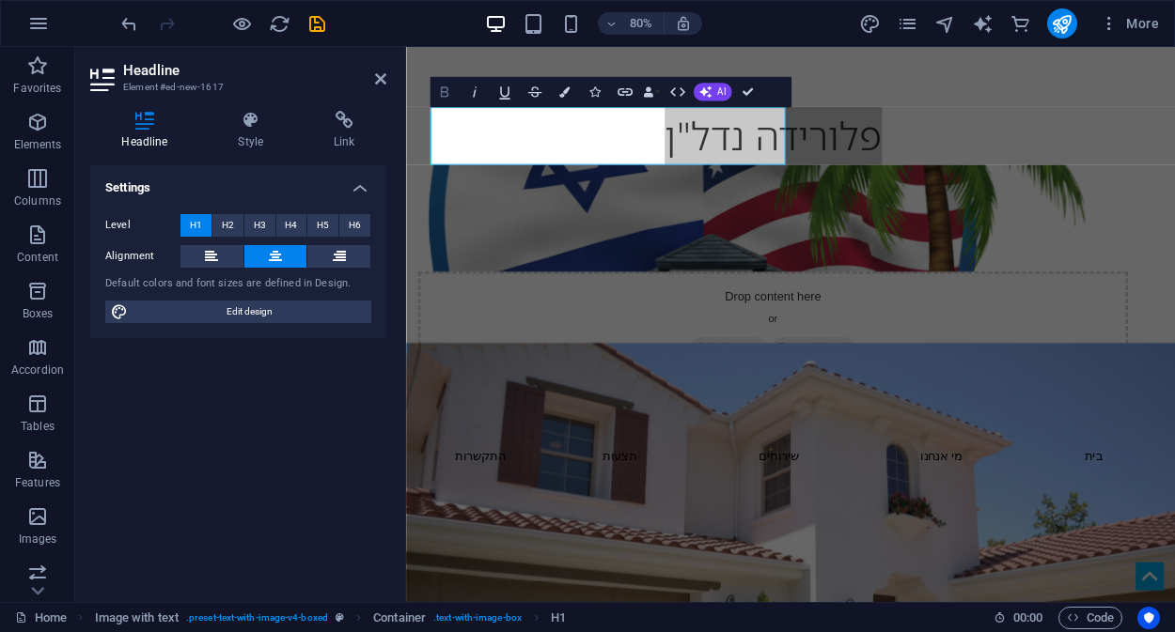
click at [447, 94] on icon "button" at bounding box center [444, 91] width 8 height 10
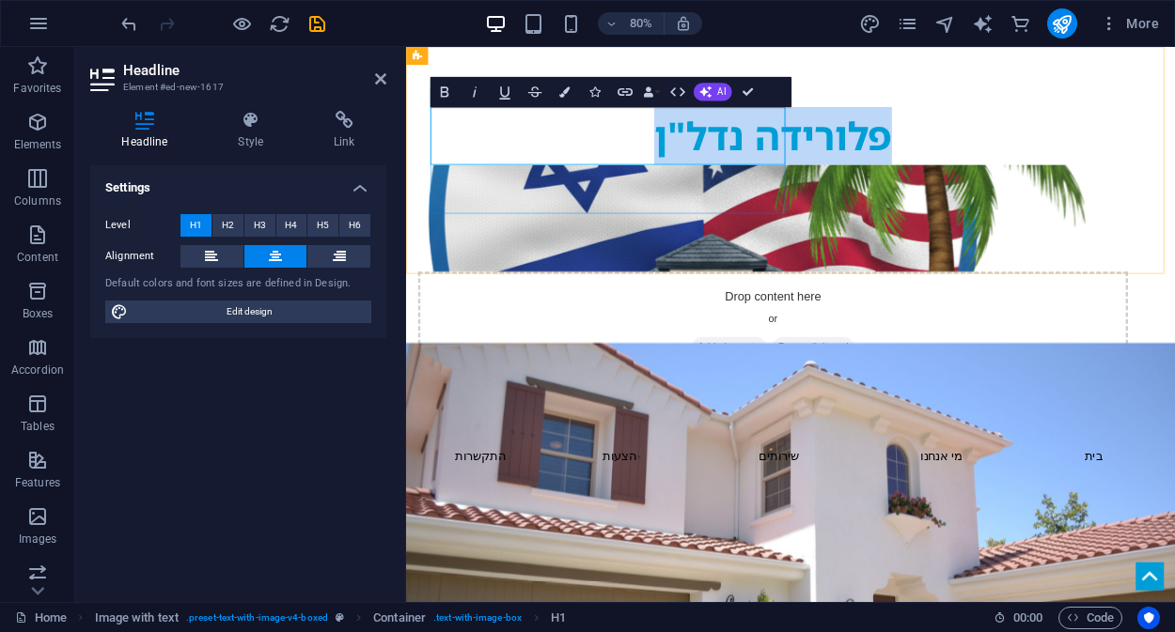
click at [848, 164] on h1 "פלורידה נדל"ן" at bounding box center [864, 158] width 887 height 72
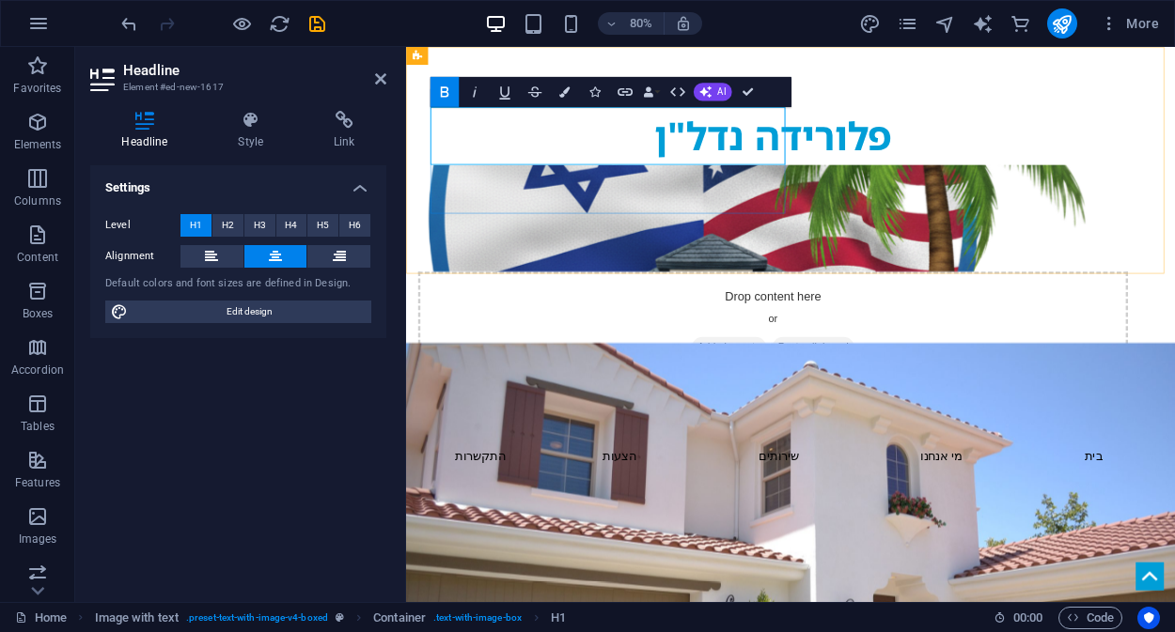
click at [812, 150] on h1 "פלורידה נדל"ן" at bounding box center [864, 158] width 887 height 72
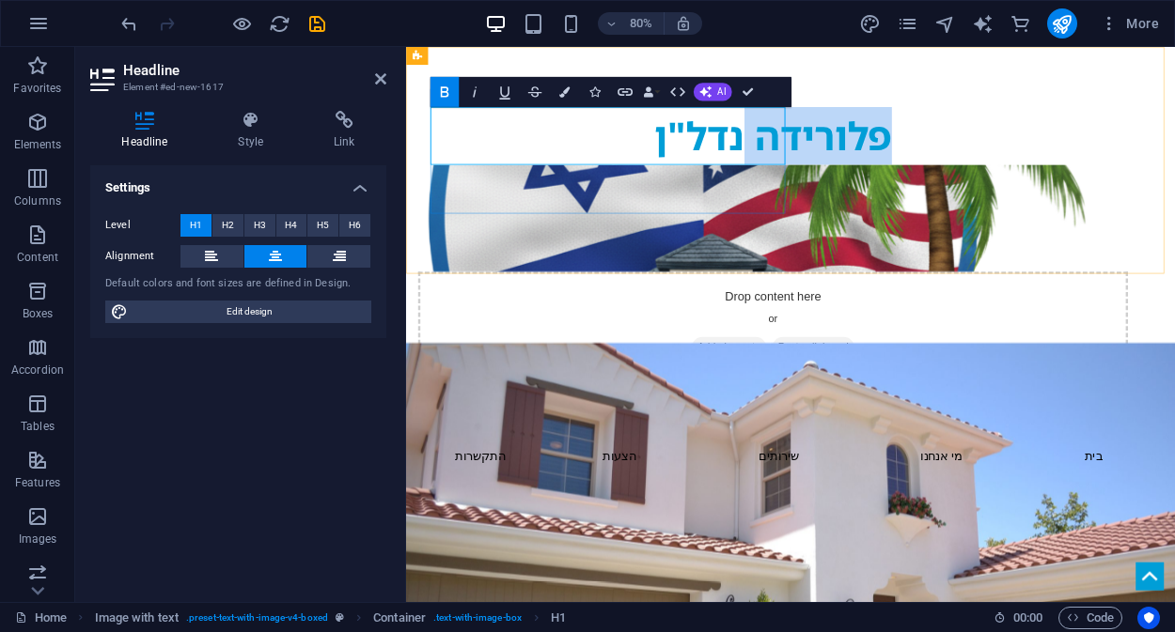
click at [812, 150] on h1 "פלורידה נדל"ן" at bounding box center [864, 158] width 887 height 72
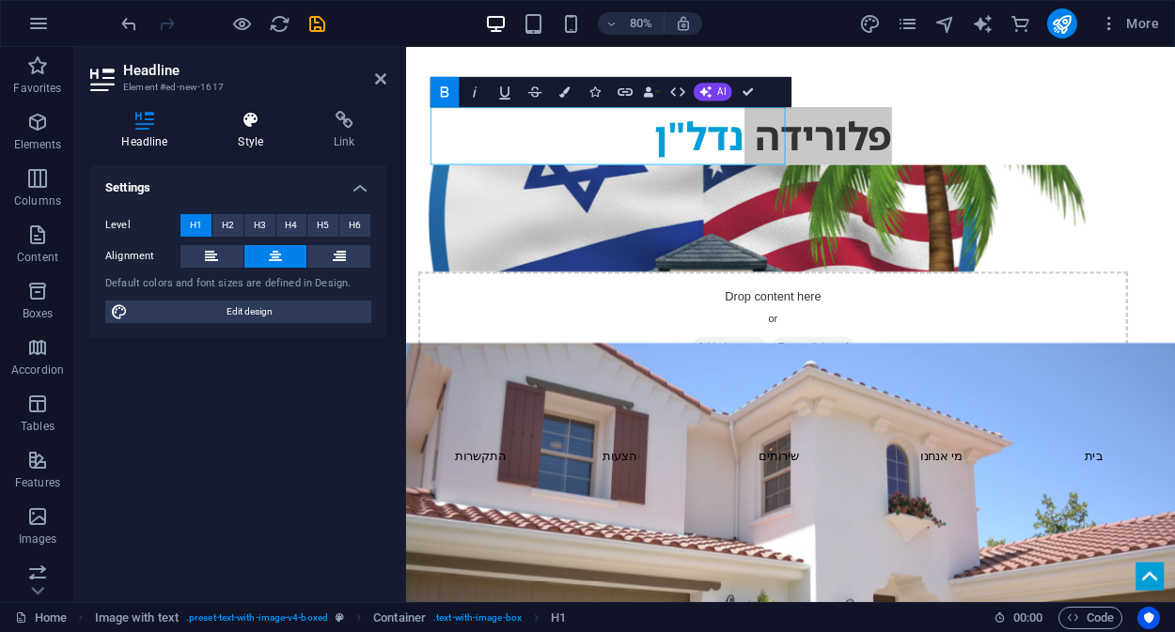
click at [256, 132] on h4 "Style" at bounding box center [255, 130] width 96 height 39
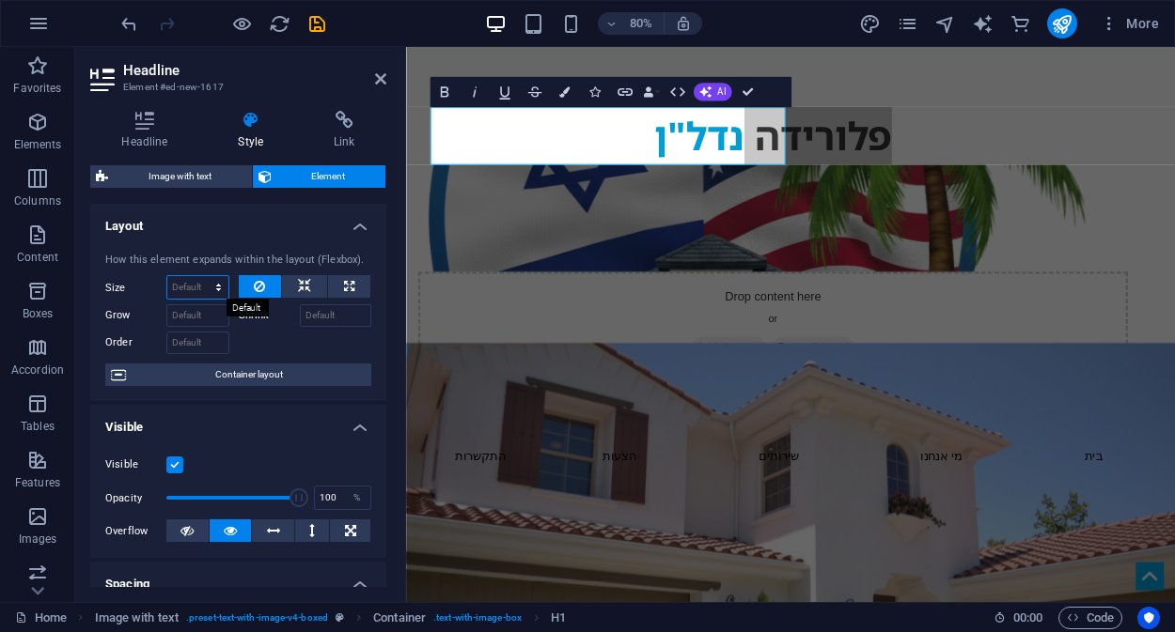
click at [215, 289] on select "Default auto px % 1/1 1/2 1/3 1/4 1/5 1/6 1/7 1/8 1/9 1/10" at bounding box center [197, 287] width 61 height 23
click at [167, 276] on select "Default auto px % 1/1 1/2 1/3 1/4 1/5 1/6 1/7 1/8 1/9 1/10" at bounding box center [197, 287] width 61 height 23
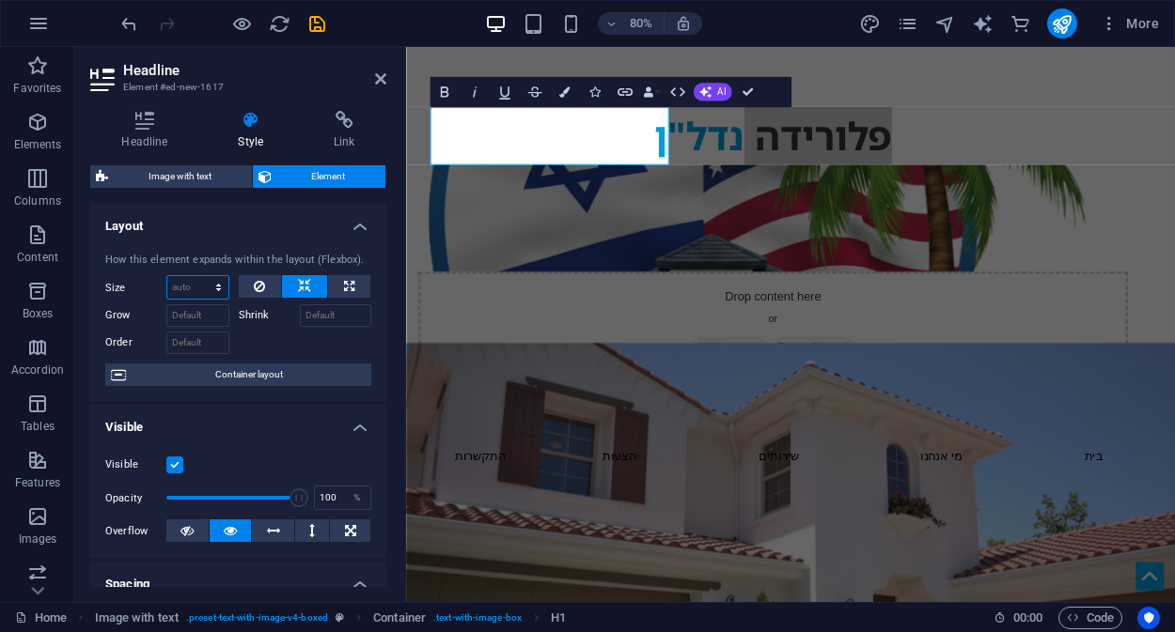
click at [218, 289] on select "Default auto px % 1/1 1/2 1/3 1/4 1/5 1/6 1/7 1/8 1/9 1/10" at bounding box center [197, 287] width 61 height 23
click at [167, 276] on select "Default auto px % 1/1 1/2 1/3 1/4 1/5 1/6 1/7 1/8 1/9 1/10" at bounding box center [197, 287] width 61 height 23
select select "DISABLED_OPTION_VALUE"
click at [206, 283] on select "Default auto px % 1/1 1/2 1/3 1/4 1/5 1/6 1/7 1/8 1/9 1/10" at bounding box center [197, 287] width 61 height 23
click at [257, 285] on icon at bounding box center [259, 286] width 11 height 23
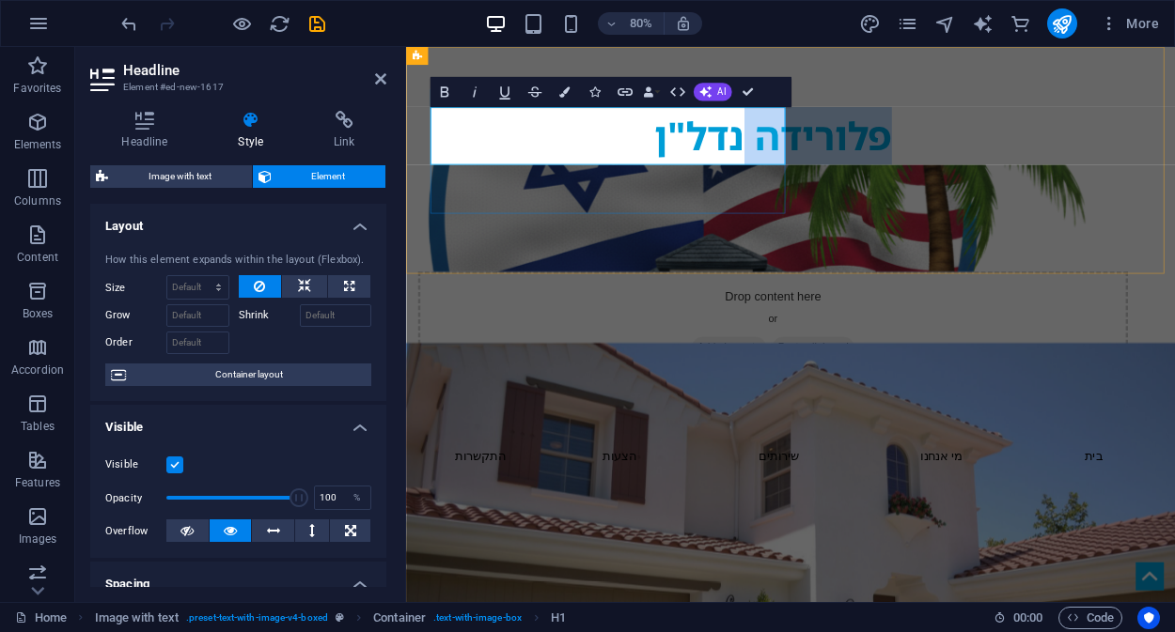
click at [716, 149] on strong "פלורידה נדל"ן" at bounding box center [864, 158] width 297 height 66
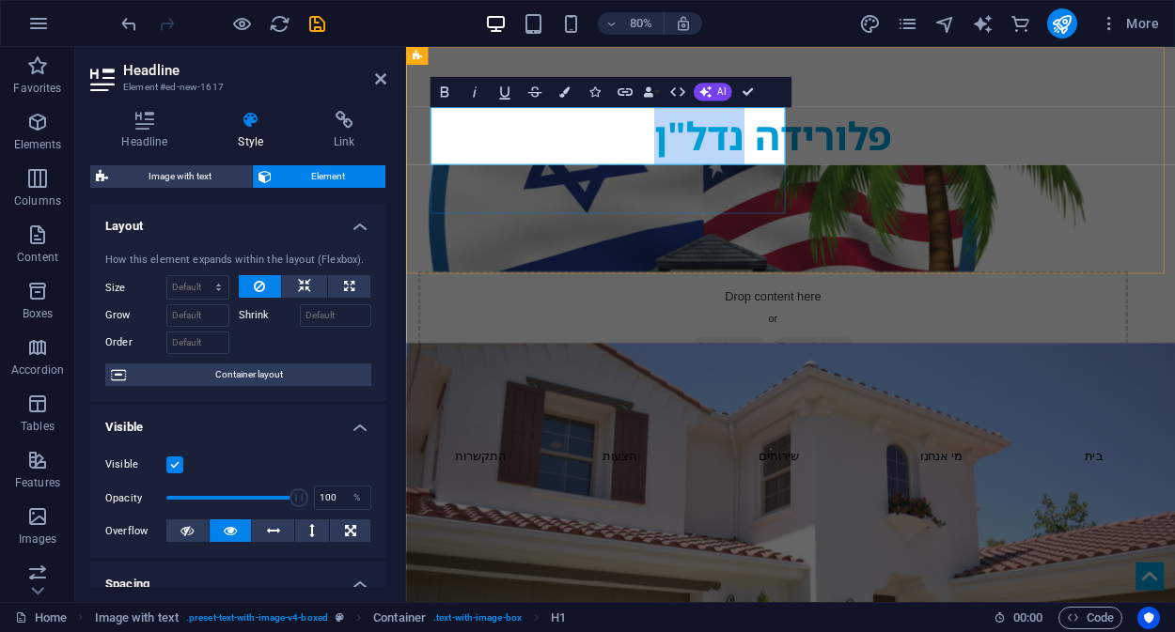
click at [716, 149] on strong "פלורידה נדל"ן" at bounding box center [864, 158] width 297 height 66
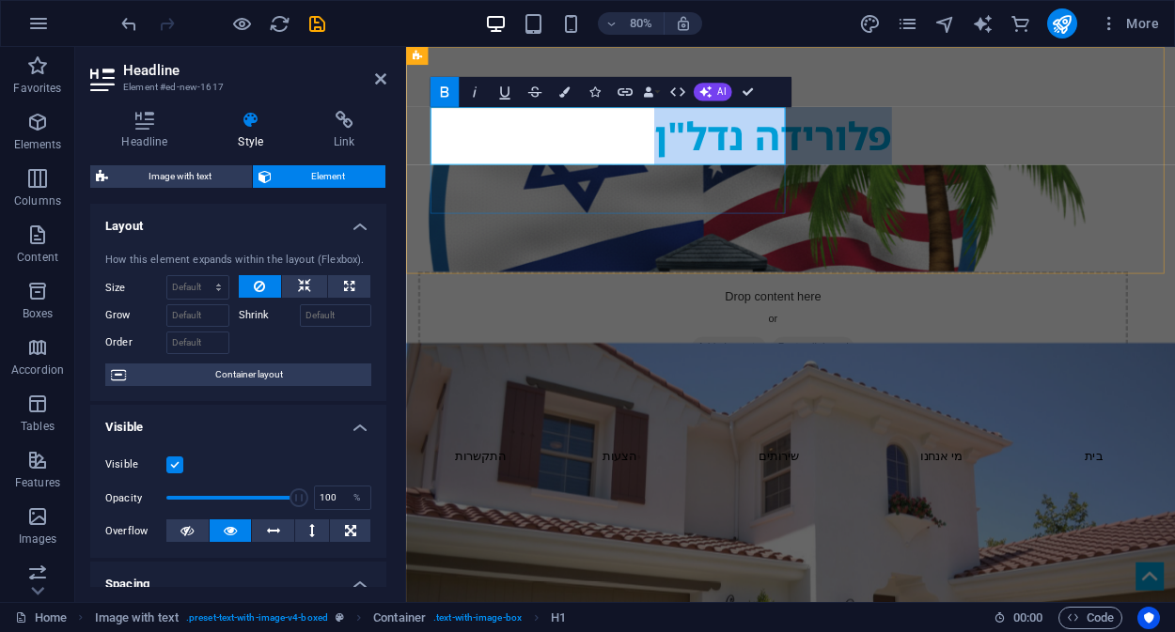
click at [716, 149] on strong "פלורידה נדל"ן" at bounding box center [864, 158] width 297 height 66
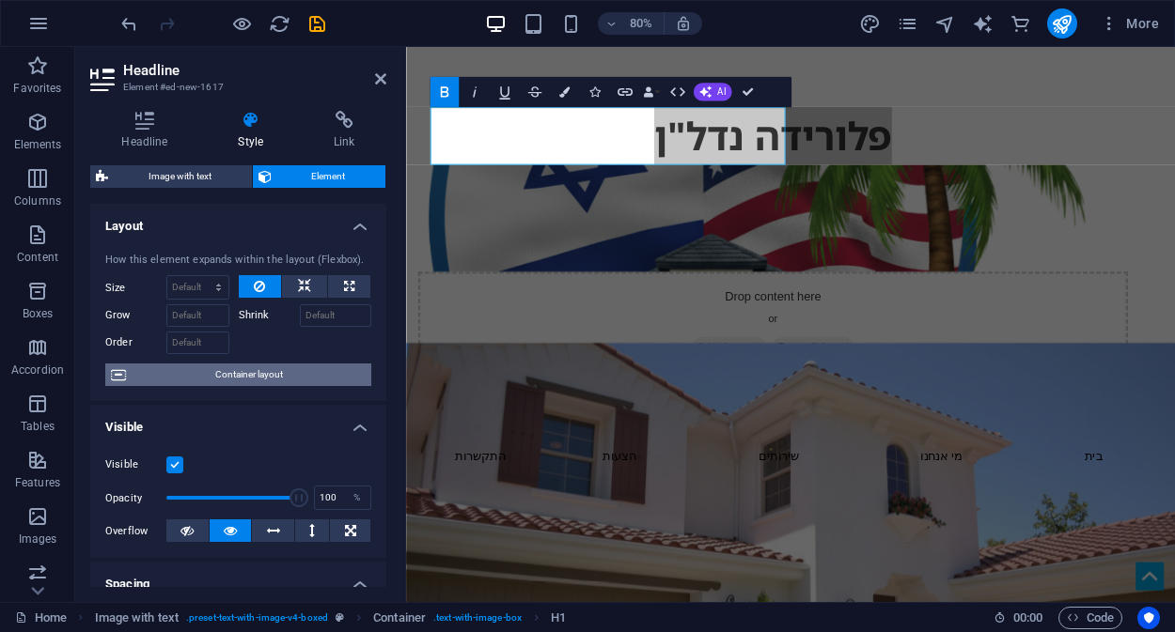
click at [290, 375] on span "Container layout" at bounding box center [249, 375] width 234 height 23
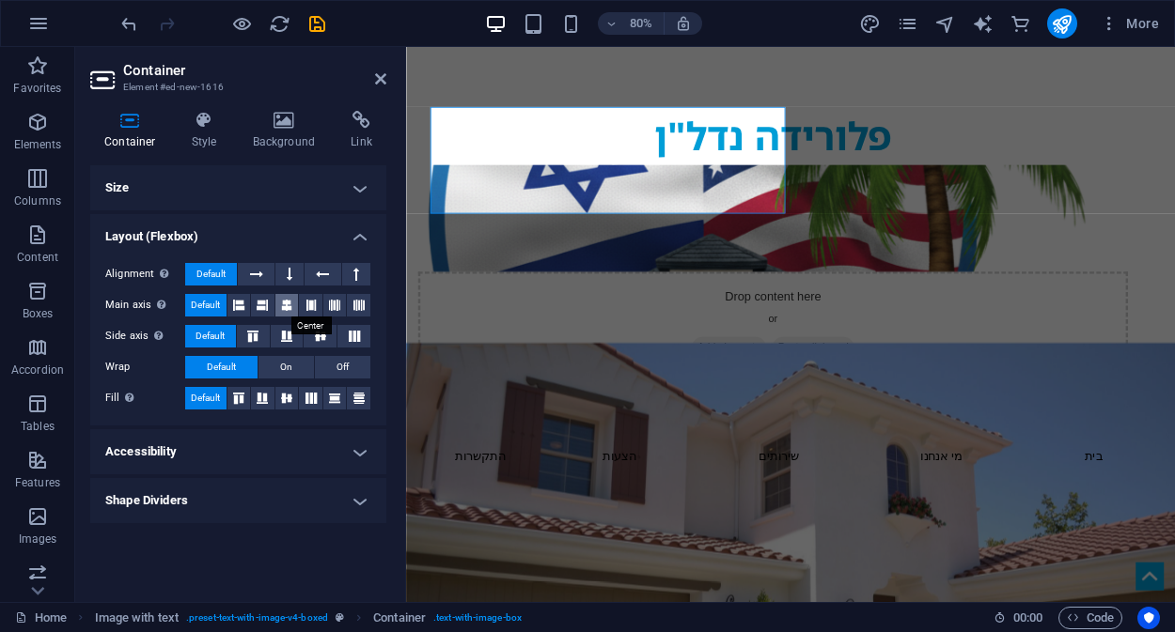
click at [286, 309] on icon at bounding box center [286, 305] width 11 height 23
click at [322, 337] on icon at bounding box center [320, 336] width 23 height 11
click at [277, 373] on button "On" at bounding box center [285, 367] width 55 height 23
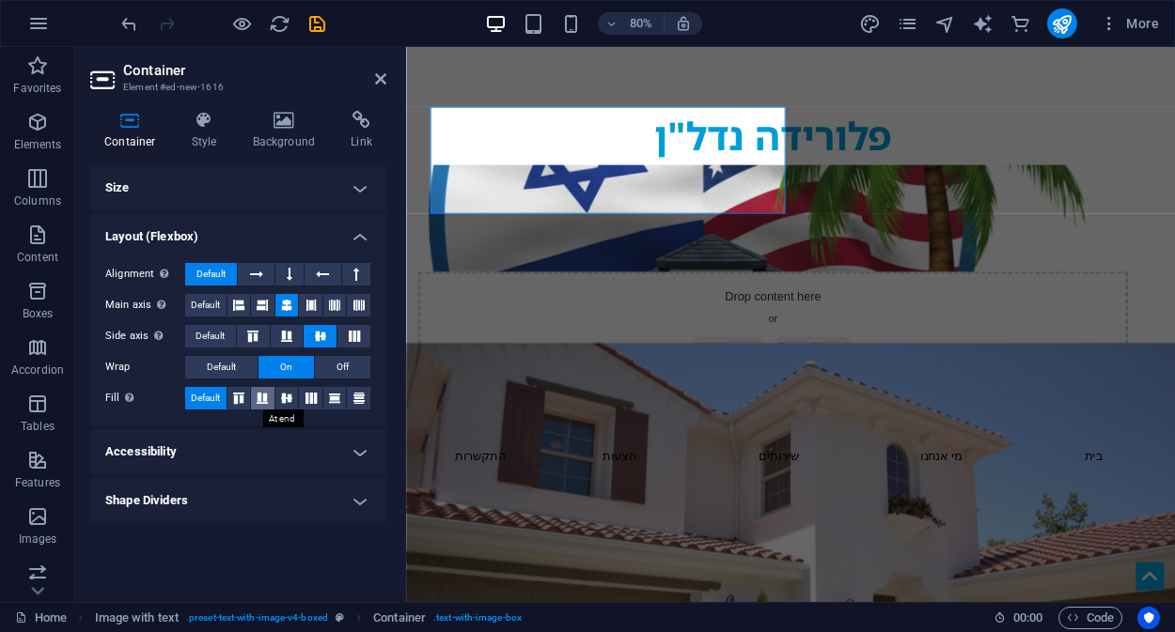
click at [263, 397] on icon at bounding box center [262, 398] width 23 height 11
click at [283, 398] on icon at bounding box center [286, 398] width 23 height 11
click at [316, 24] on icon "save" at bounding box center [317, 24] width 22 height 22
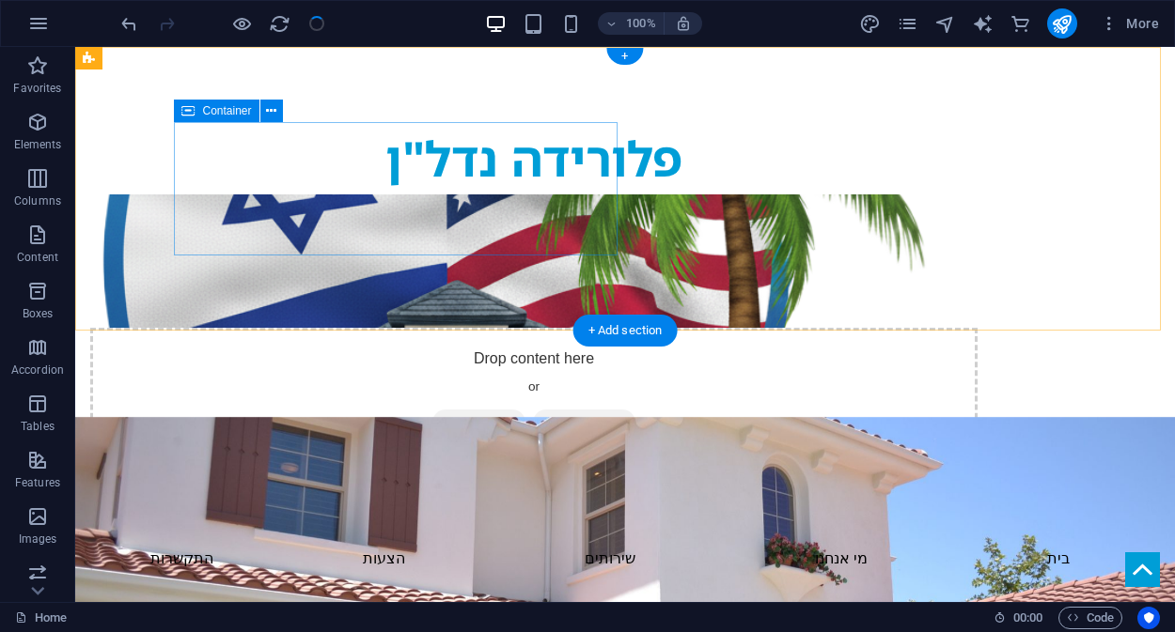
checkbox input "false"
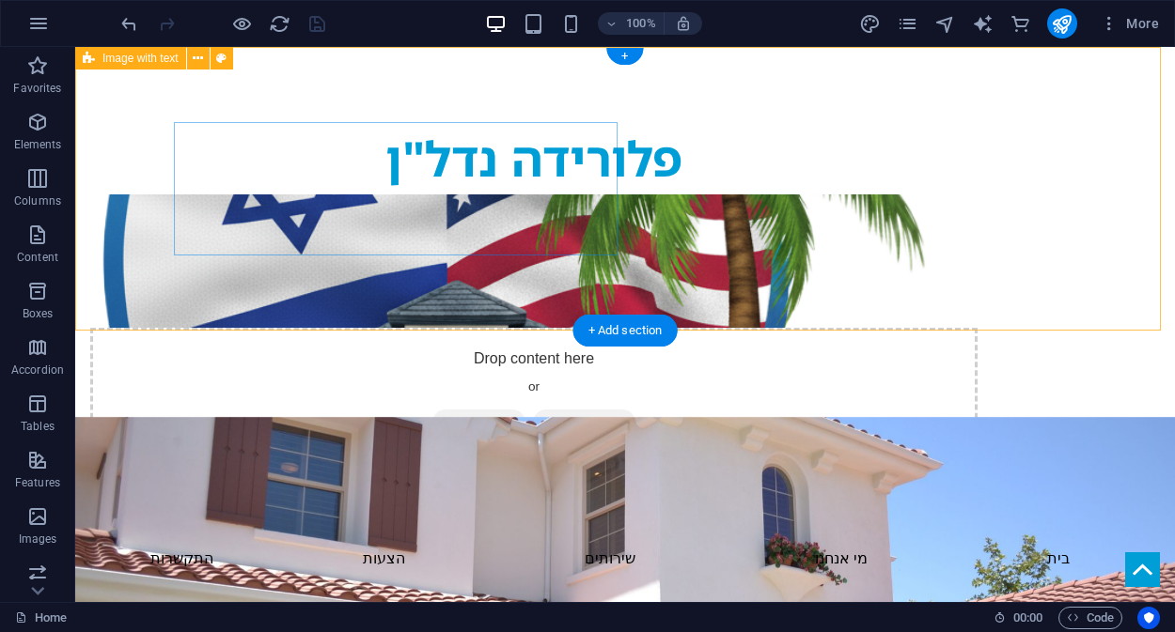
click at [782, 291] on div "פלורידה נדל"ן Drop content here or Add elements Paste clipboard" at bounding box center [624, 292] width 1099 height 490
click at [751, 302] on div "פלורידה נדל"ן Drop content here or Add elements Paste clipboard" at bounding box center [624, 292] width 1099 height 490
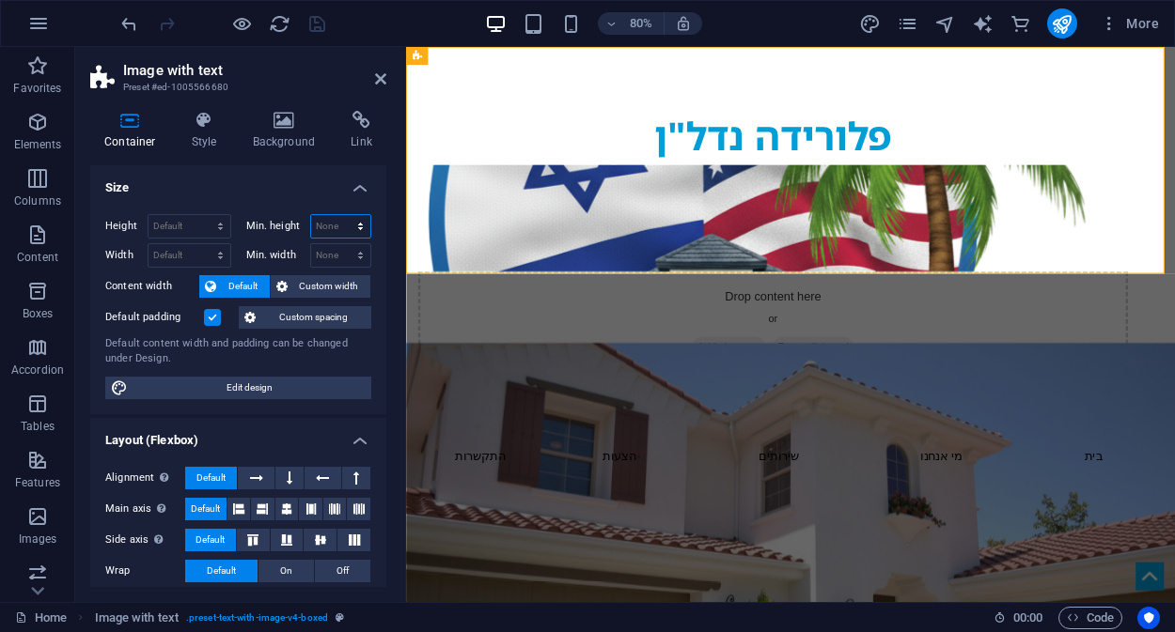
click at [336, 226] on select "None px rem % vh vw" at bounding box center [341, 226] width 60 height 23
click at [200, 222] on select "Default px rem % vh vw" at bounding box center [189, 226] width 82 height 23
click at [148, 215] on select "Default px rem % vh vw" at bounding box center [189, 226] width 82 height 23
select select "DISABLED_OPTION_VALUE"
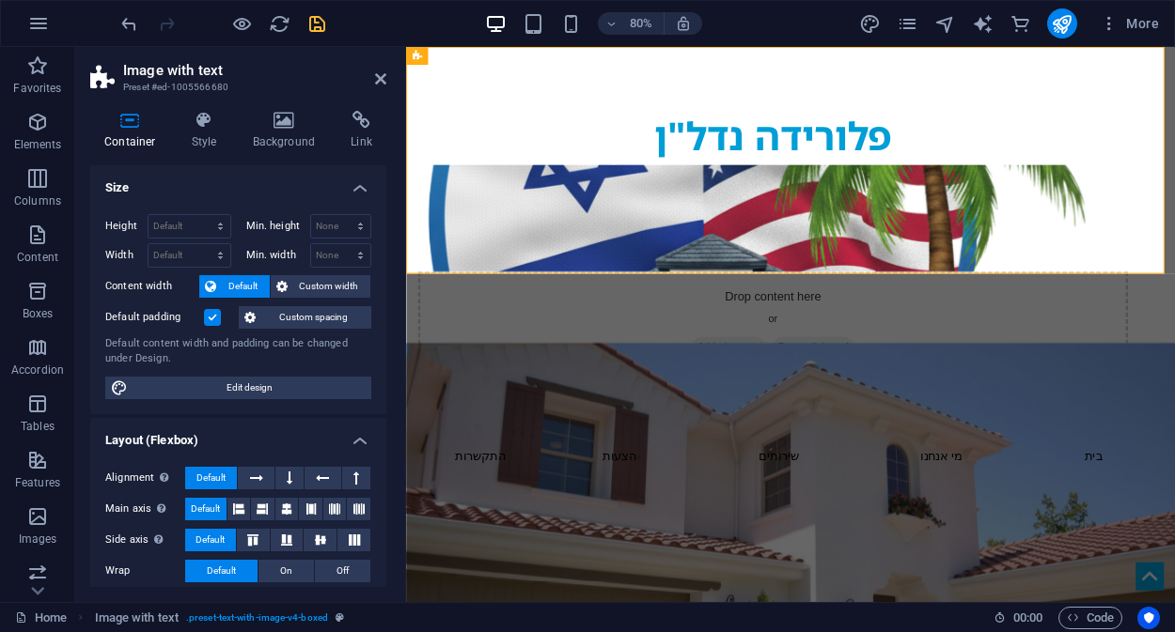
click at [210, 318] on label at bounding box center [212, 317] width 17 height 17
click at [0, 0] on input "Default padding" at bounding box center [0, 0] width 0 height 0
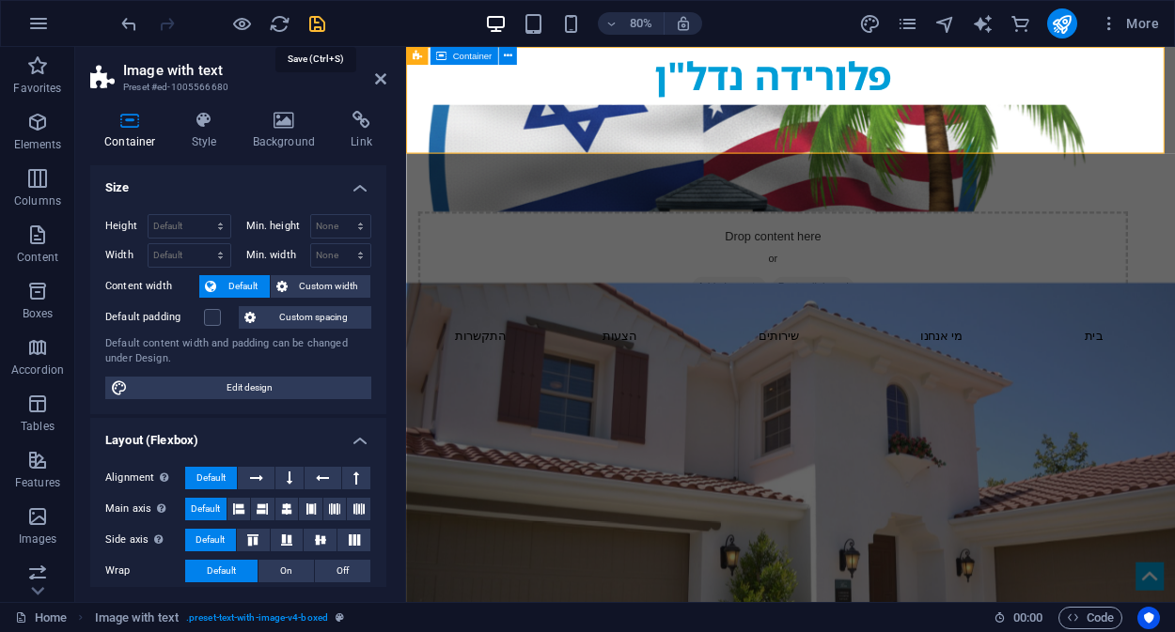
click at [315, 27] on icon "save" at bounding box center [317, 24] width 22 height 22
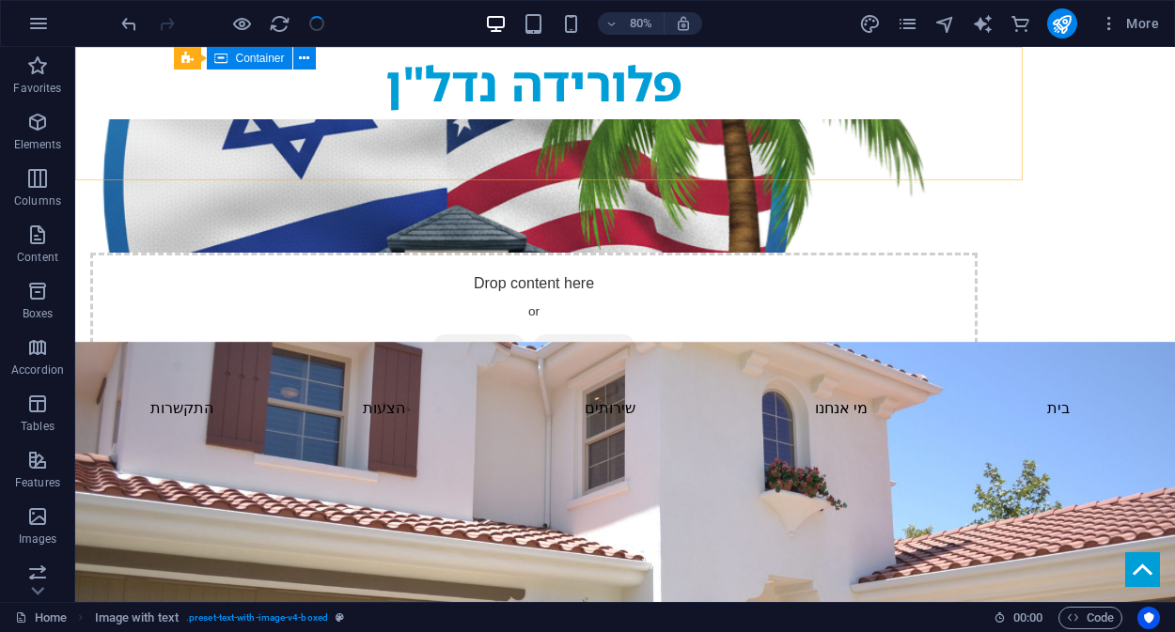
checkbox input "false"
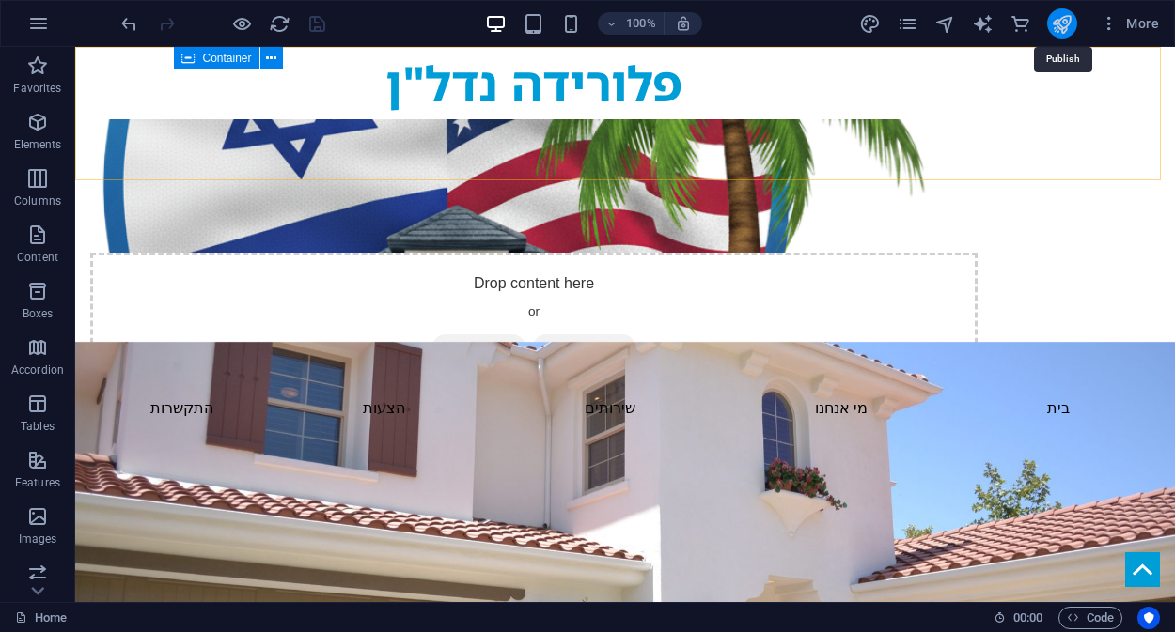
click at [1064, 23] on icon "publish" at bounding box center [1062, 24] width 22 height 22
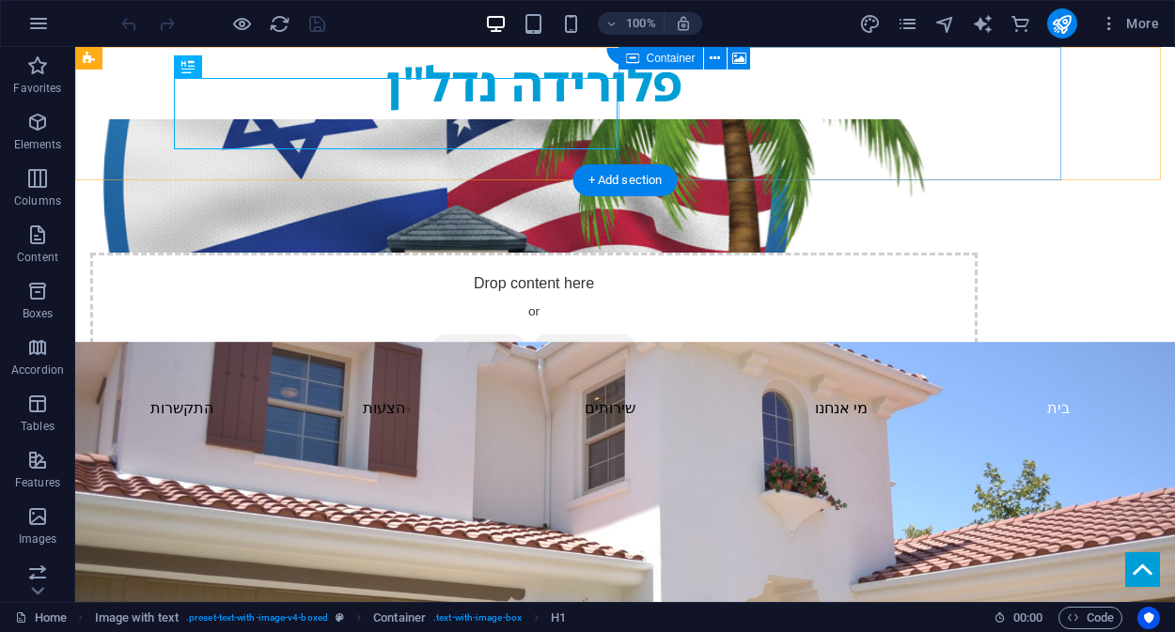
click at [828, 253] on div "Drop content here or Add elements Paste clipboard" at bounding box center [533, 319] width 887 height 133
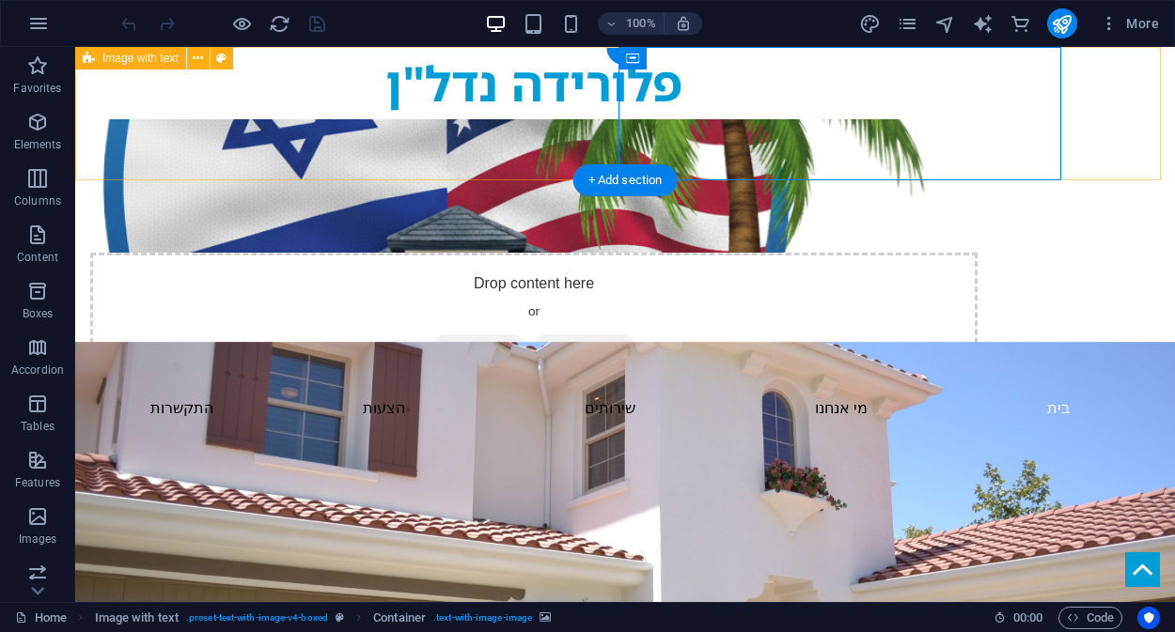
click at [1120, 139] on div "פלורידה נדל"ן Drop content here or Add elements Paste clipboard" at bounding box center [624, 216] width 1099 height 339
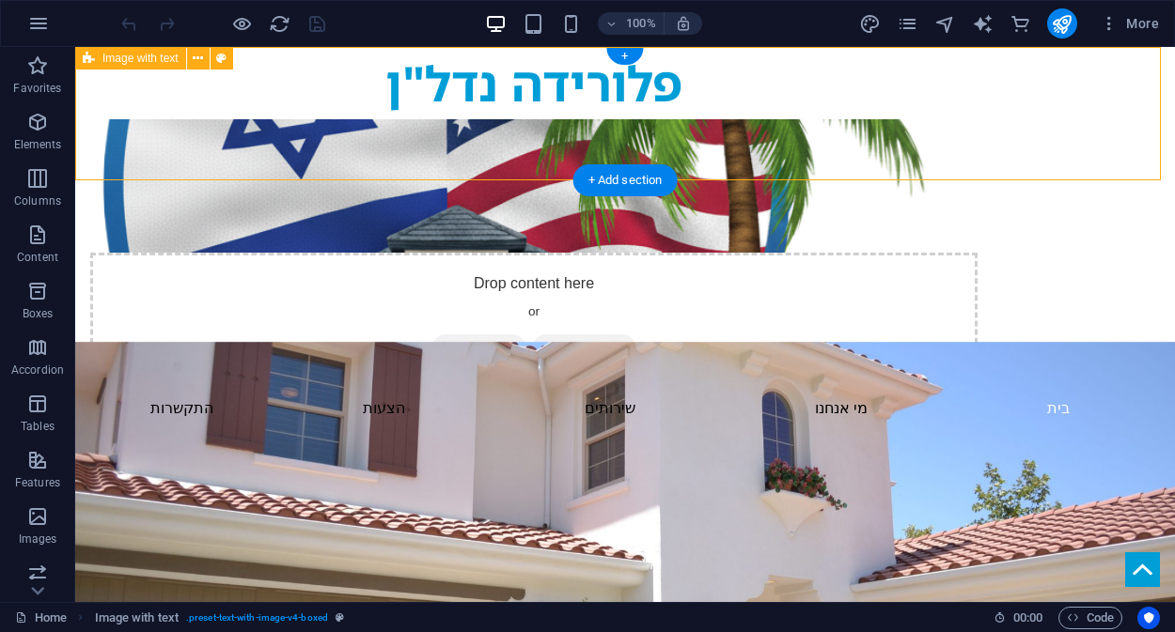
click at [1112, 151] on div "פלורידה נדל"ן Drop content here or Add elements Paste clipboard" at bounding box center [624, 216] width 1099 height 339
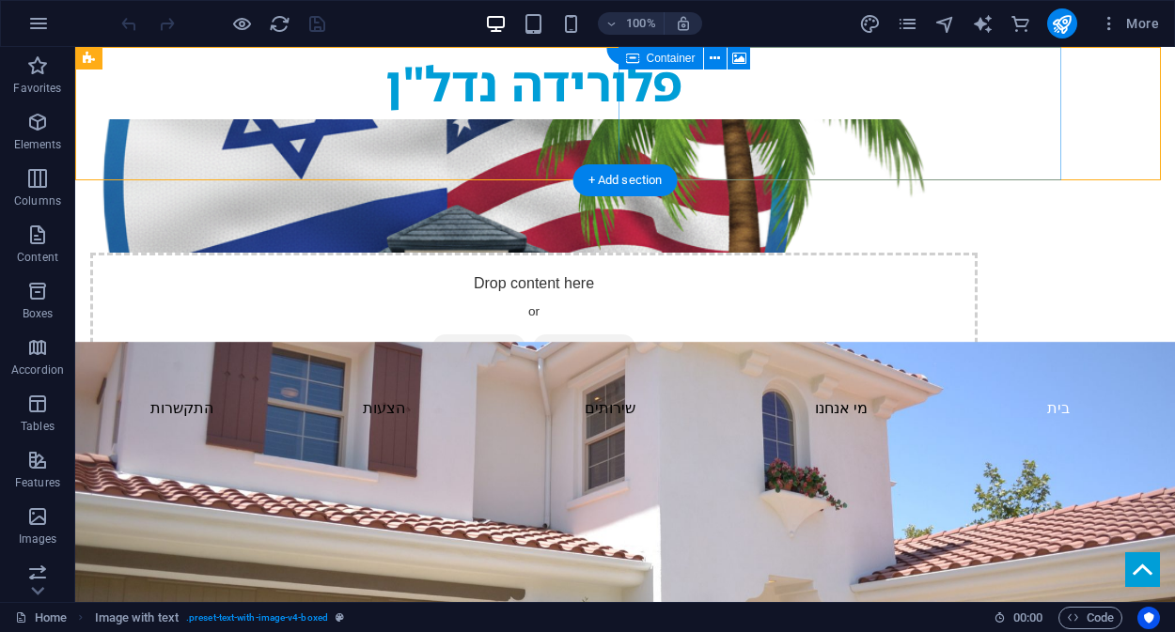
click at [893, 253] on div "Drop content here or Add elements Paste clipboard" at bounding box center [533, 319] width 887 height 133
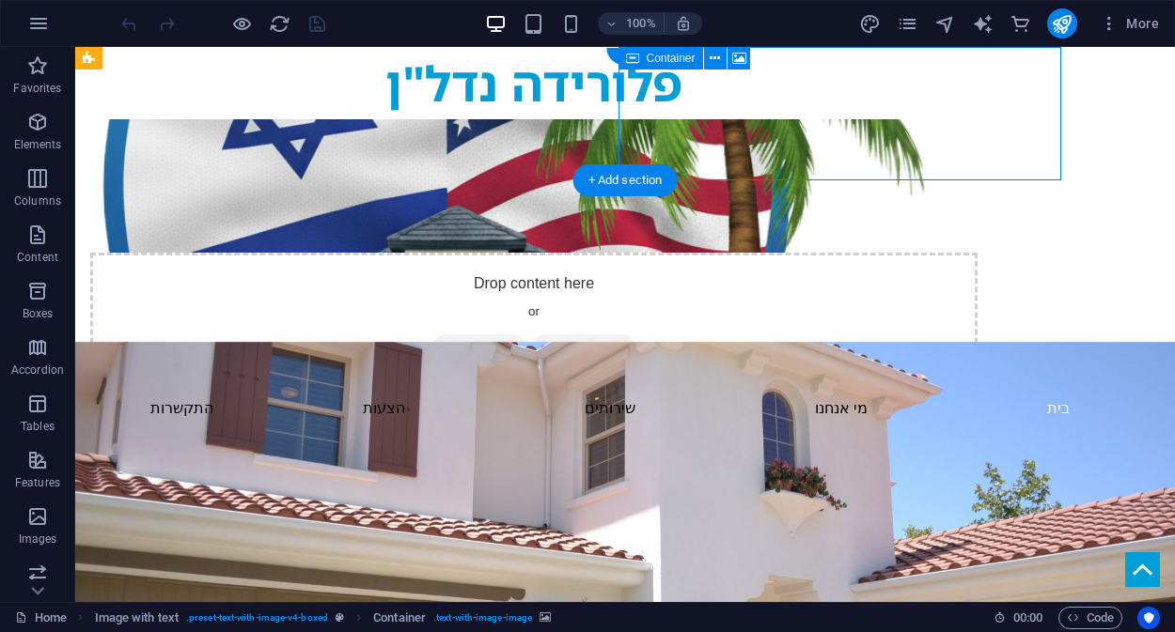
click at [893, 253] on div "Drop content here or Add elements Paste clipboard" at bounding box center [533, 319] width 887 height 133
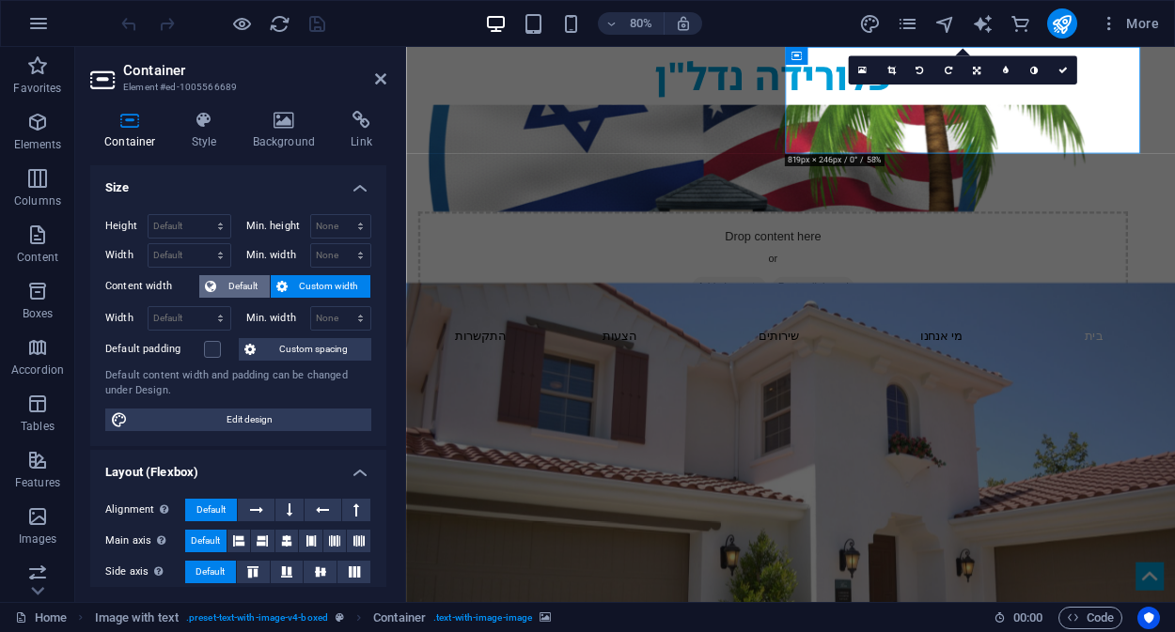
click at [228, 288] on span "Default" at bounding box center [243, 286] width 42 height 23
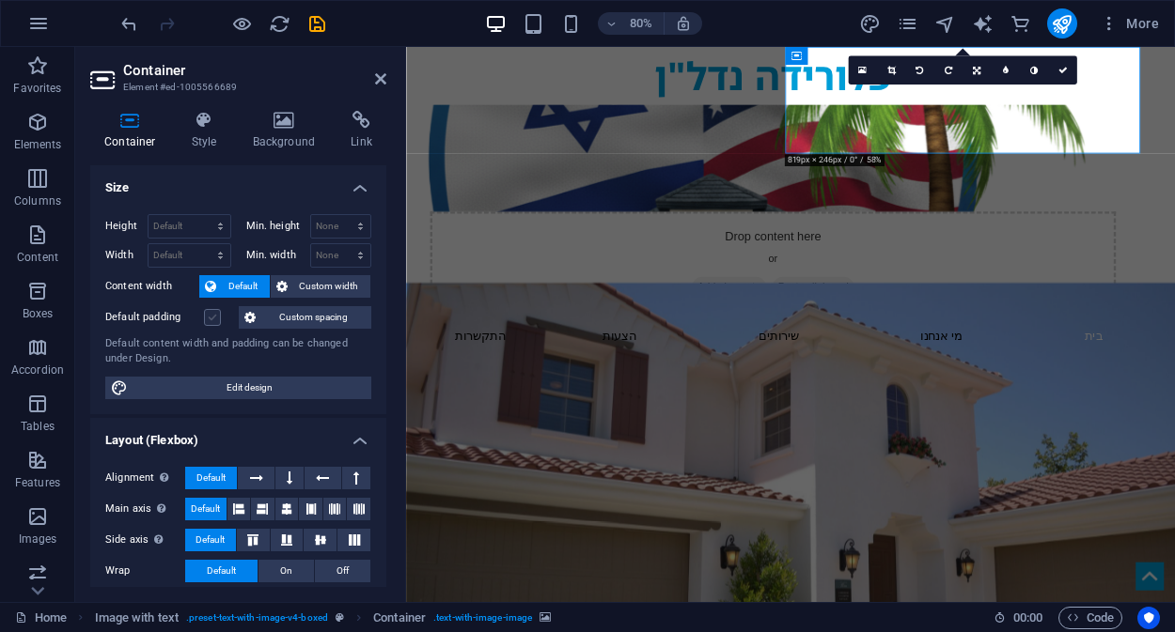
click at [209, 318] on label at bounding box center [212, 317] width 17 height 17
click at [0, 0] on input "Default padding" at bounding box center [0, 0] width 0 height 0
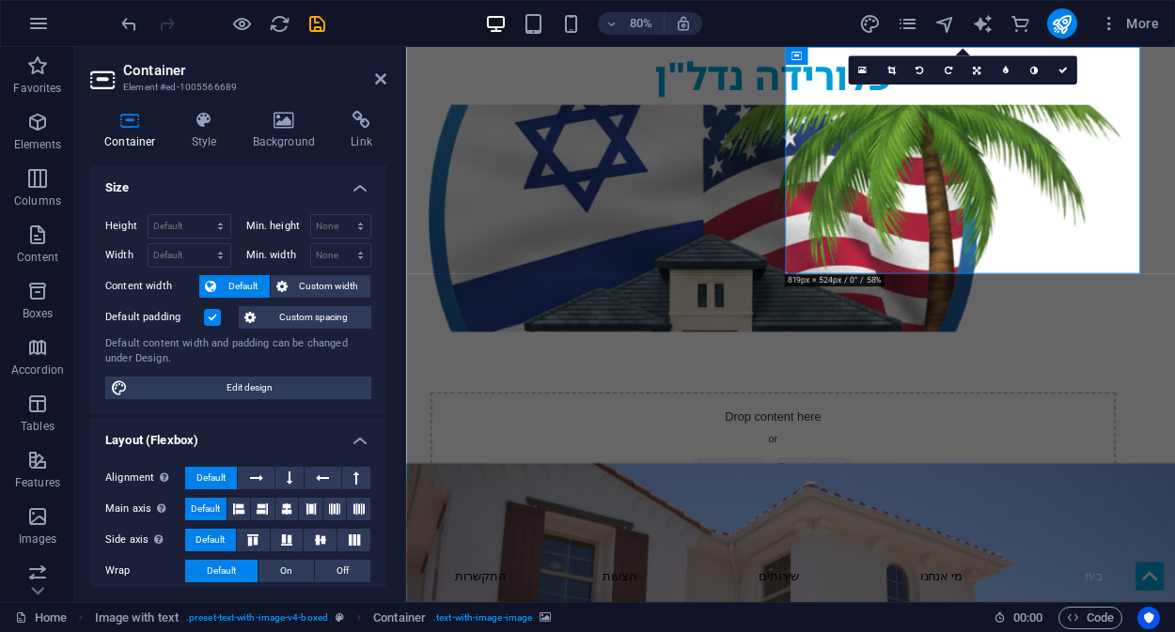
click at [209, 318] on label at bounding box center [212, 317] width 17 height 17
click at [0, 0] on input "Default padding" at bounding box center [0, 0] width 0 height 0
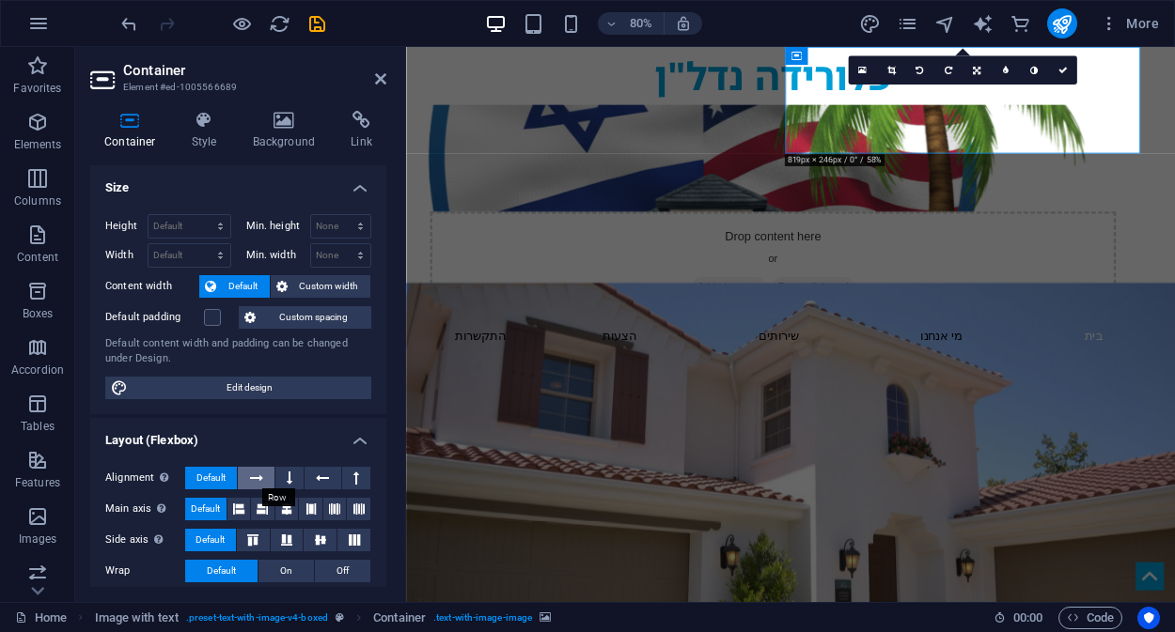
click at [257, 478] on icon at bounding box center [256, 478] width 13 height 23
click at [287, 478] on icon at bounding box center [290, 478] width 6 height 23
click at [333, 476] on button at bounding box center [322, 478] width 36 height 23
click at [354, 477] on icon at bounding box center [356, 478] width 6 height 23
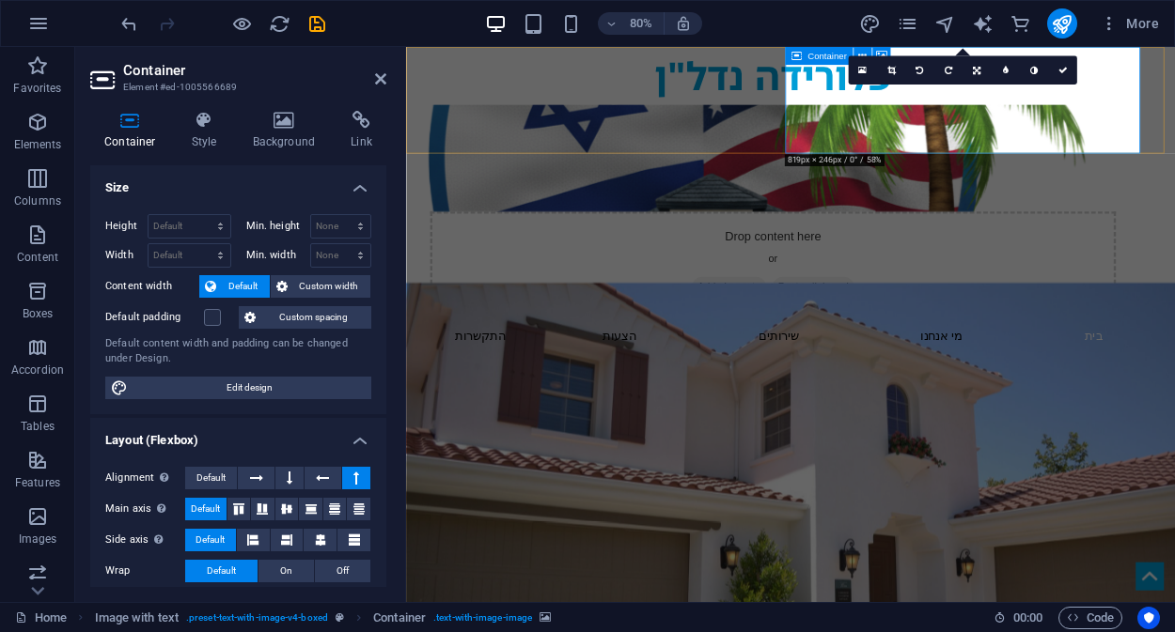
click at [1020, 253] on div "Drop content here or Add elements Paste clipboard" at bounding box center [864, 319] width 857 height 133
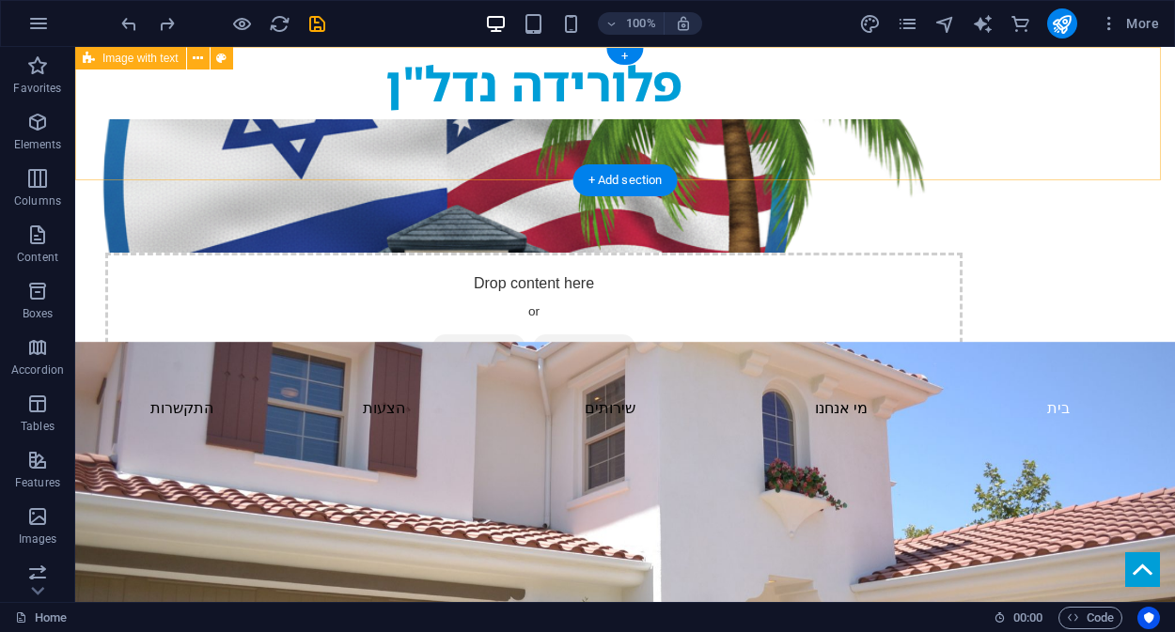
click at [1088, 104] on div "פלורידה נדל"ן Drop content here or Add elements Paste clipboard" at bounding box center [624, 216] width 1099 height 339
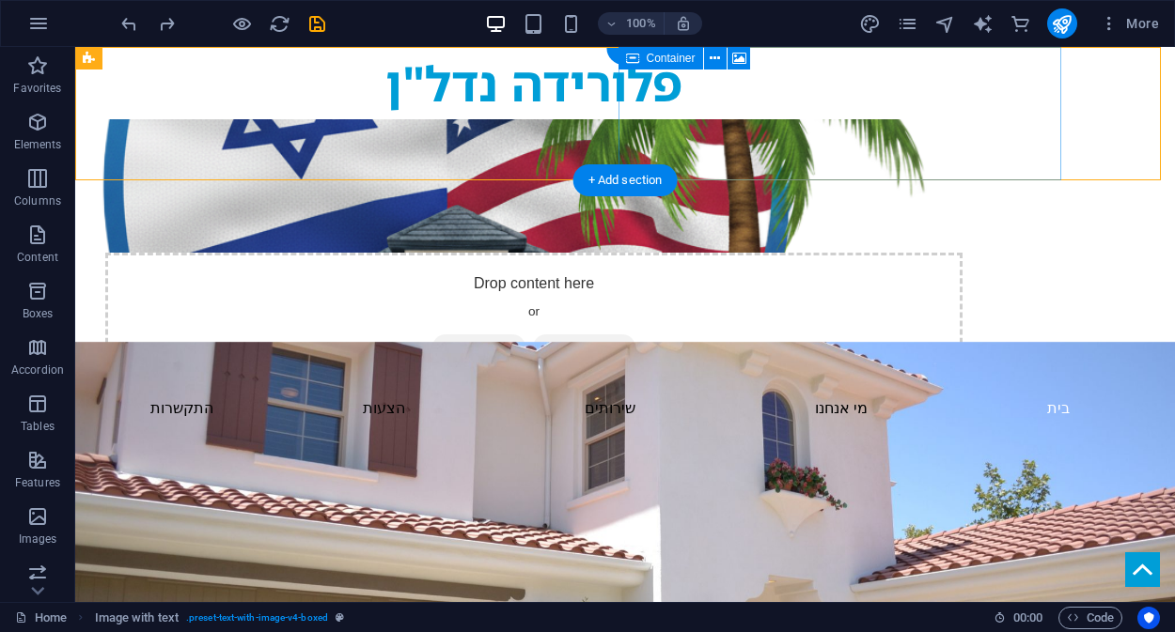
click at [926, 253] on div "Drop content here or Add elements Paste clipboard" at bounding box center [533, 319] width 857 height 133
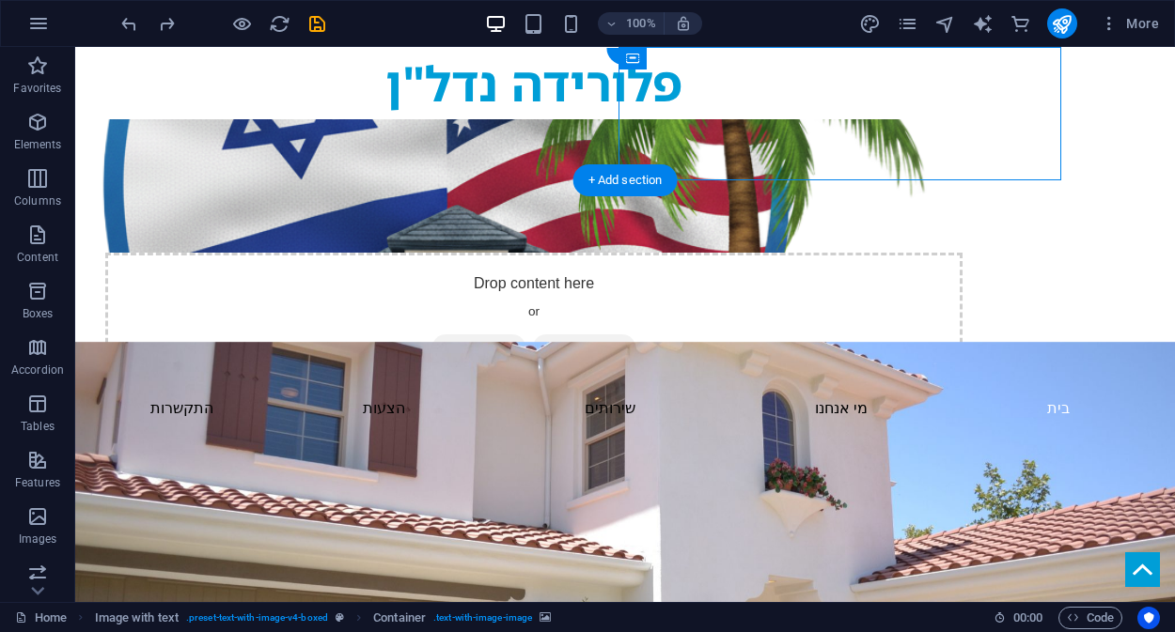
click at [977, 119] on figure at bounding box center [533, 185] width 887 height 133
click at [879, 253] on div "Drop content here or Add elements Paste clipboard" at bounding box center [533, 319] width 857 height 133
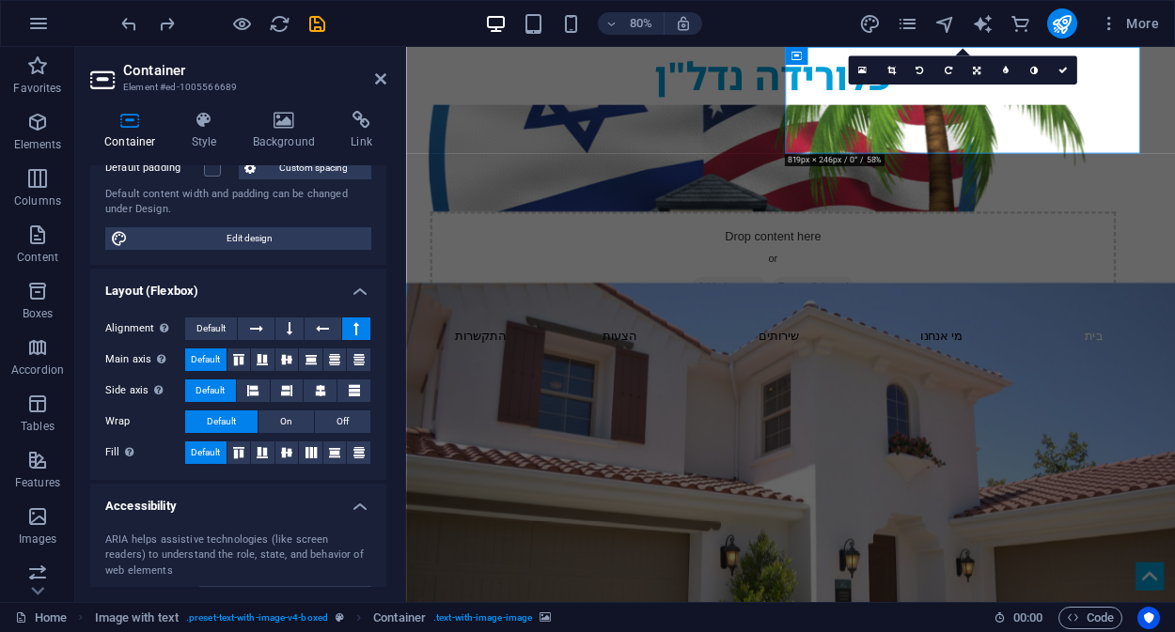
scroll to position [160, 0]
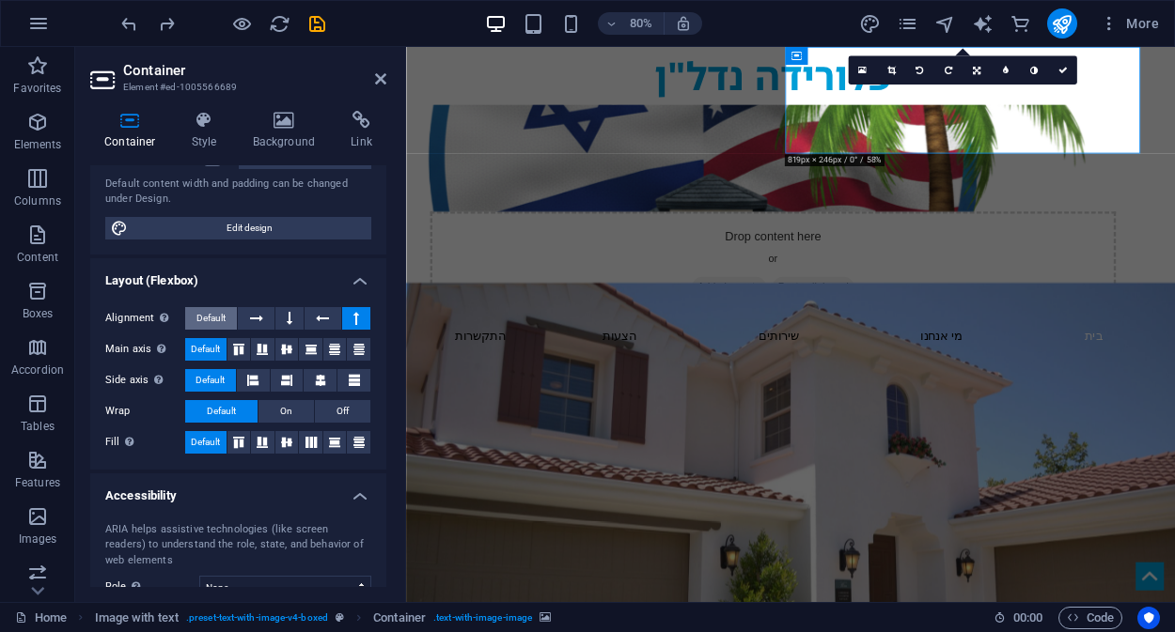
click at [199, 321] on span "Default" at bounding box center [210, 318] width 29 height 23
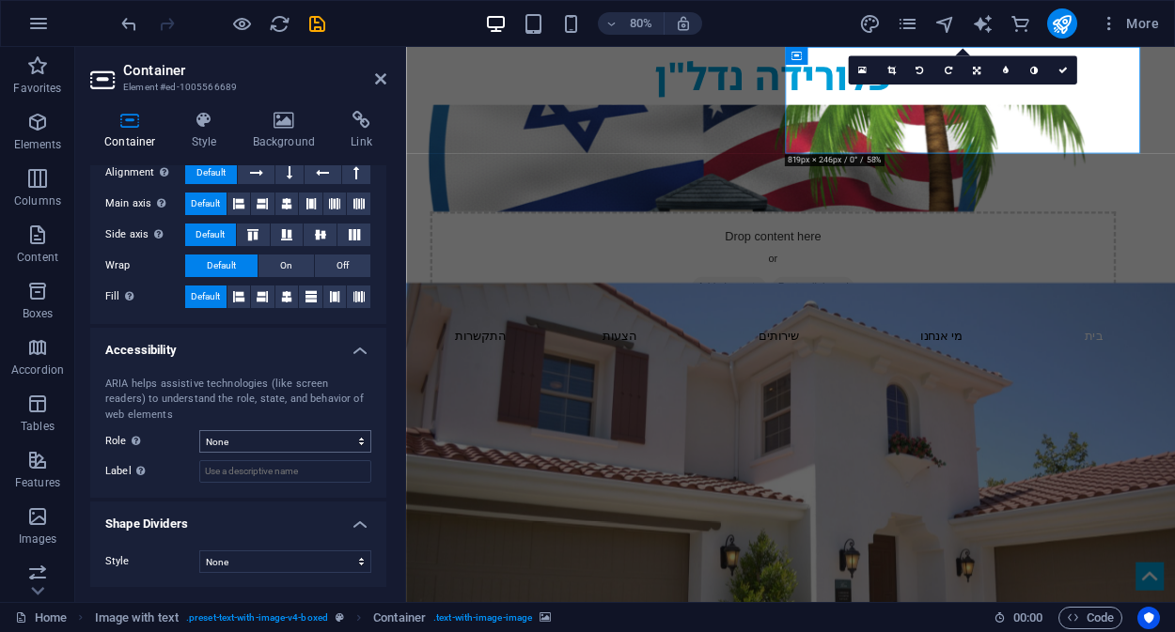
scroll to position [0, 0]
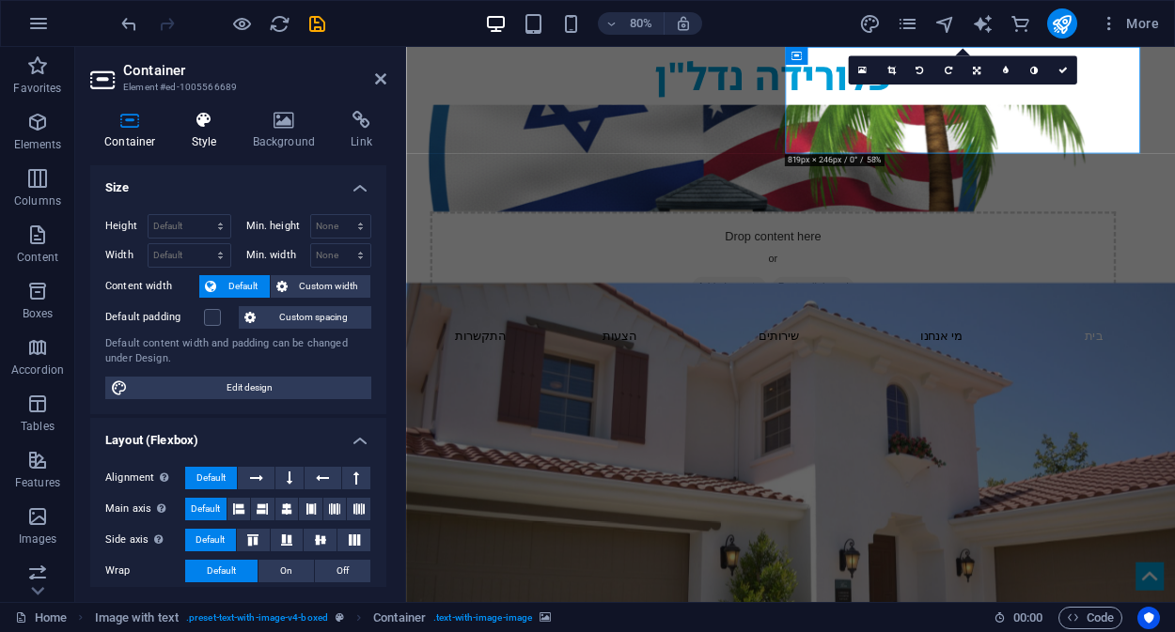
click at [204, 124] on icon at bounding box center [205, 120] width 54 height 19
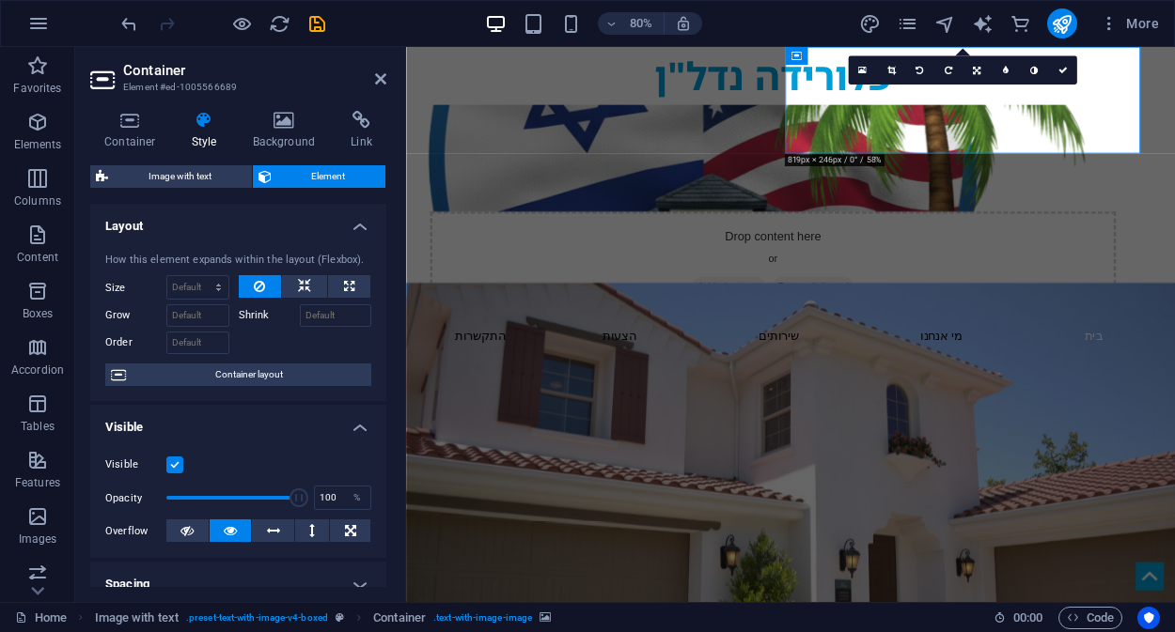
click at [177, 468] on label at bounding box center [174, 465] width 17 height 17
click at [0, 0] on input "Visible" at bounding box center [0, 0] width 0 height 0
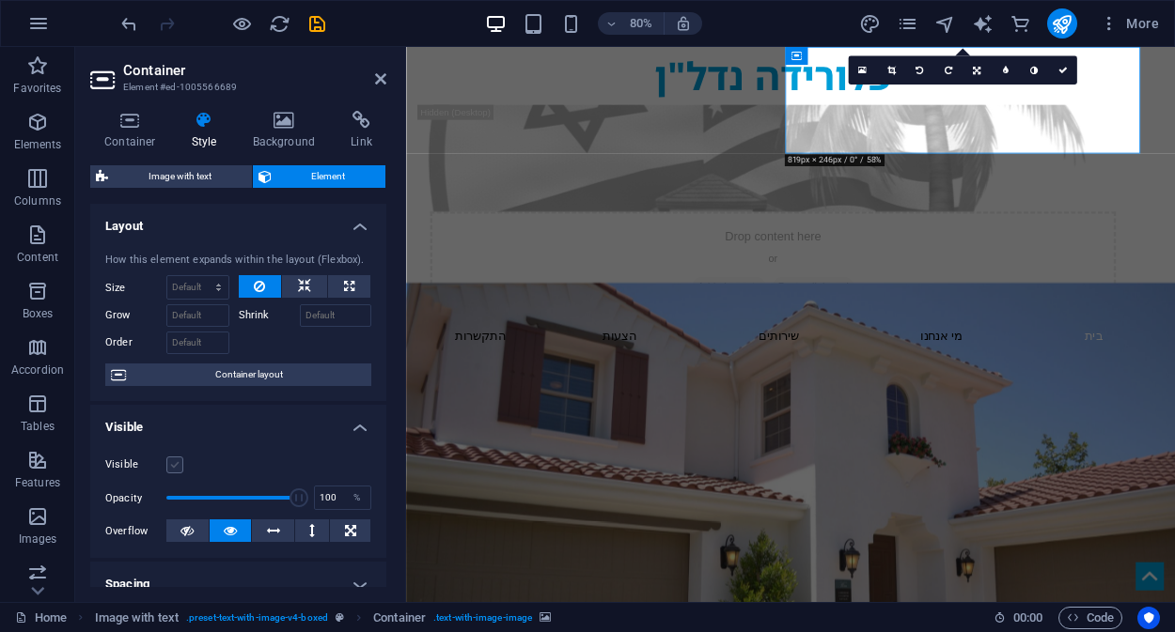
click at [177, 468] on label at bounding box center [174, 465] width 17 height 17
click at [0, 0] on input "Visible" at bounding box center [0, 0] width 0 height 0
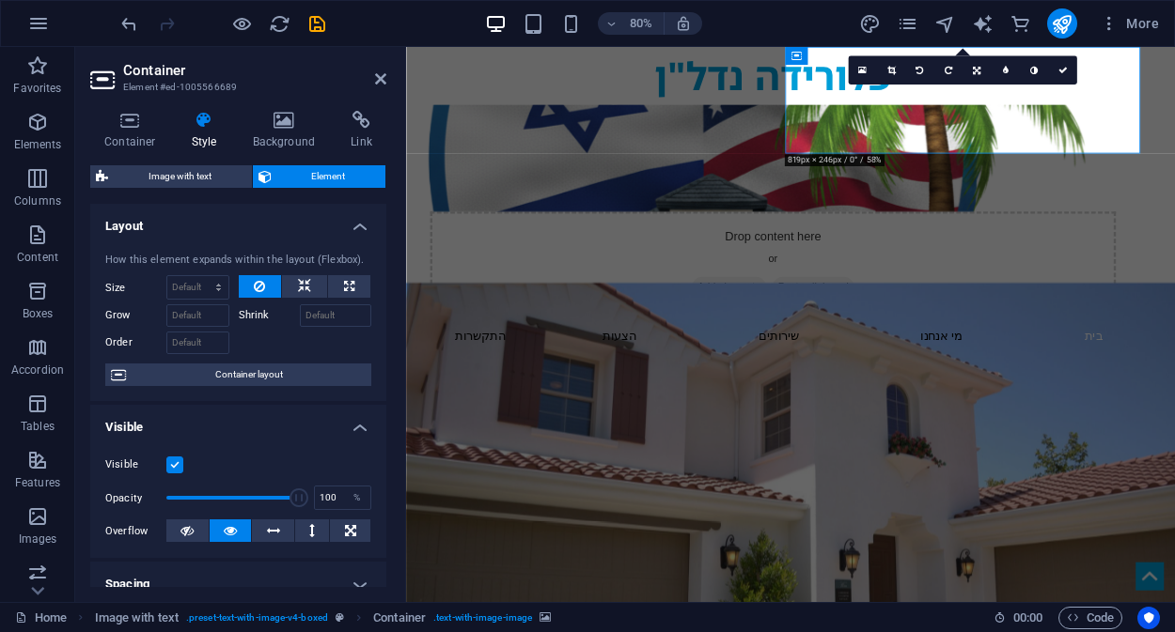
click at [177, 468] on label at bounding box center [174, 465] width 17 height 17
click at [0, 0] on input "Visible" at bounding box center [0, 0] width 0 height 0
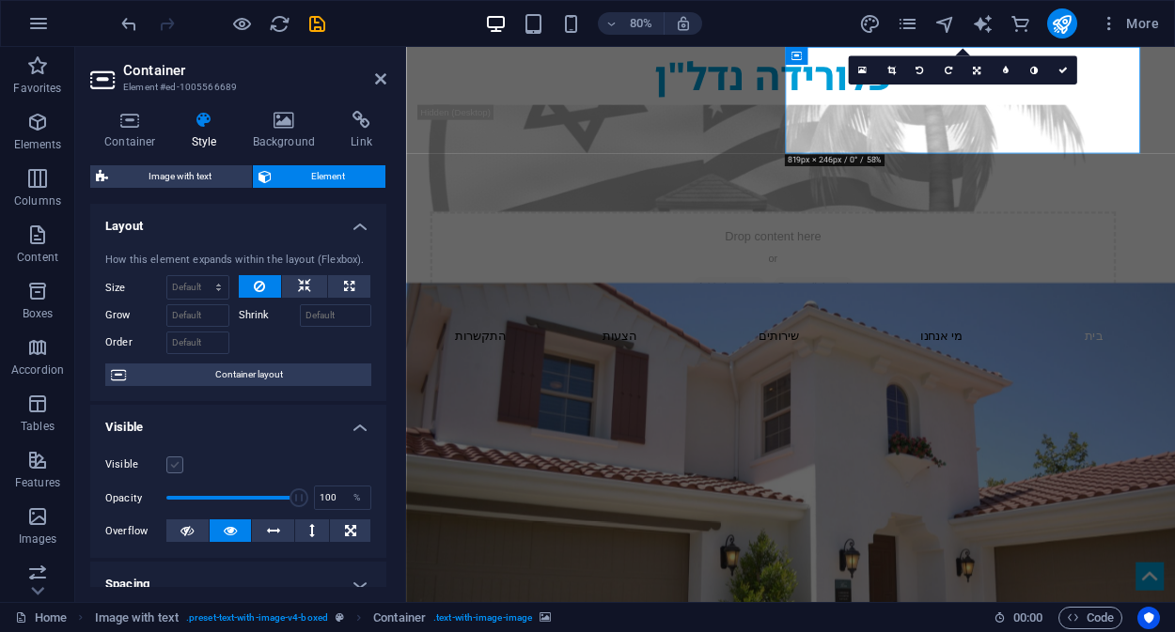
click at [177, 468] on label at bounding box center [174, 465] width 17 height 17
click at [0, 0] on input "Visible" at bounding box center [0, 0] width 0 height 0
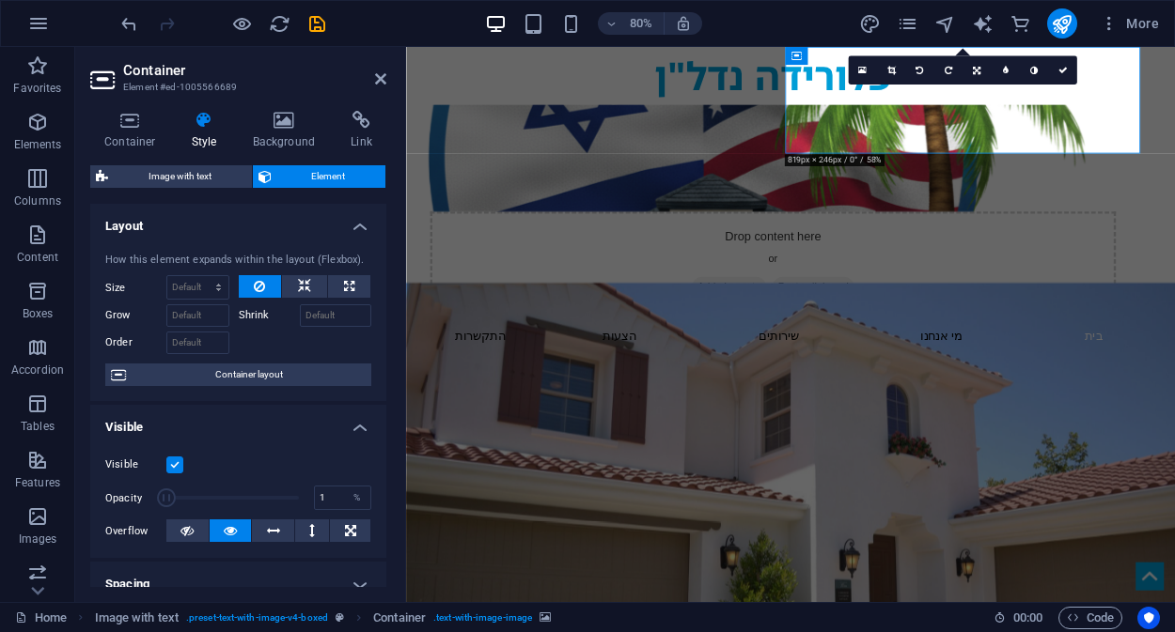
drag, startPoint x: 297, startPoint y: 499, endPoint x: 145, endPoint y: 488, distance: 152.6
click at [145, 488] on div "Opacity 1 %" at bounding box center [238, 498] width 266 height 28
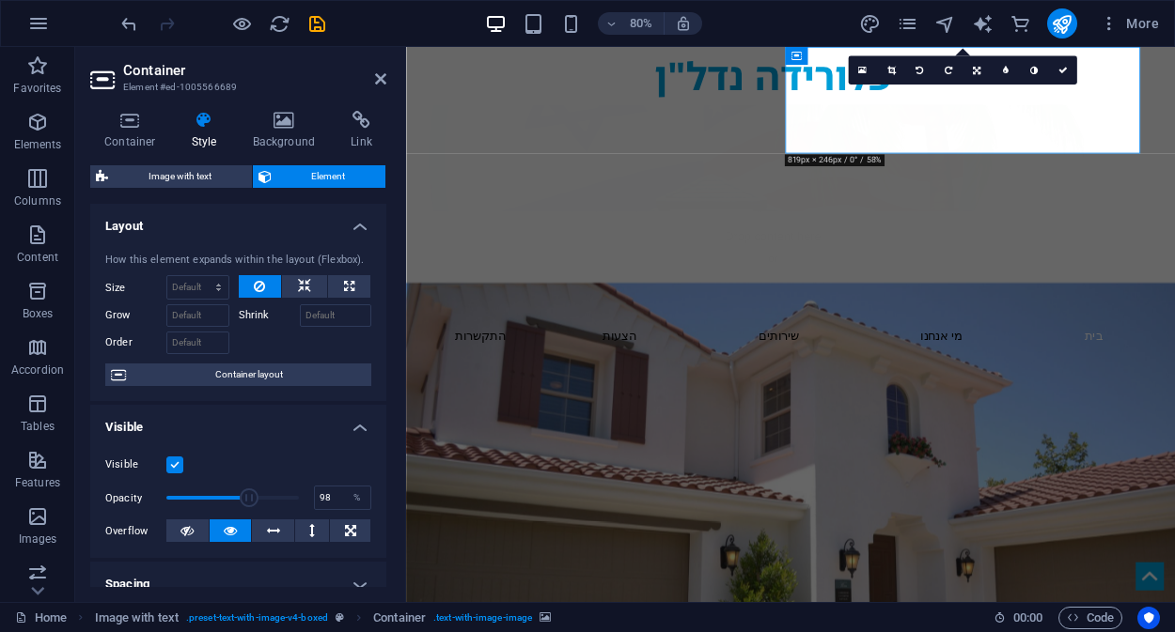
type input "100"
drag, startPoint x: 165, startPoint y: 497, endPoint x: 319, endPoint y: 497, distance: 154.1
click at [319, 497] on div "Opacity 100 %" at bounding box center [238, 498] width 266 height 28
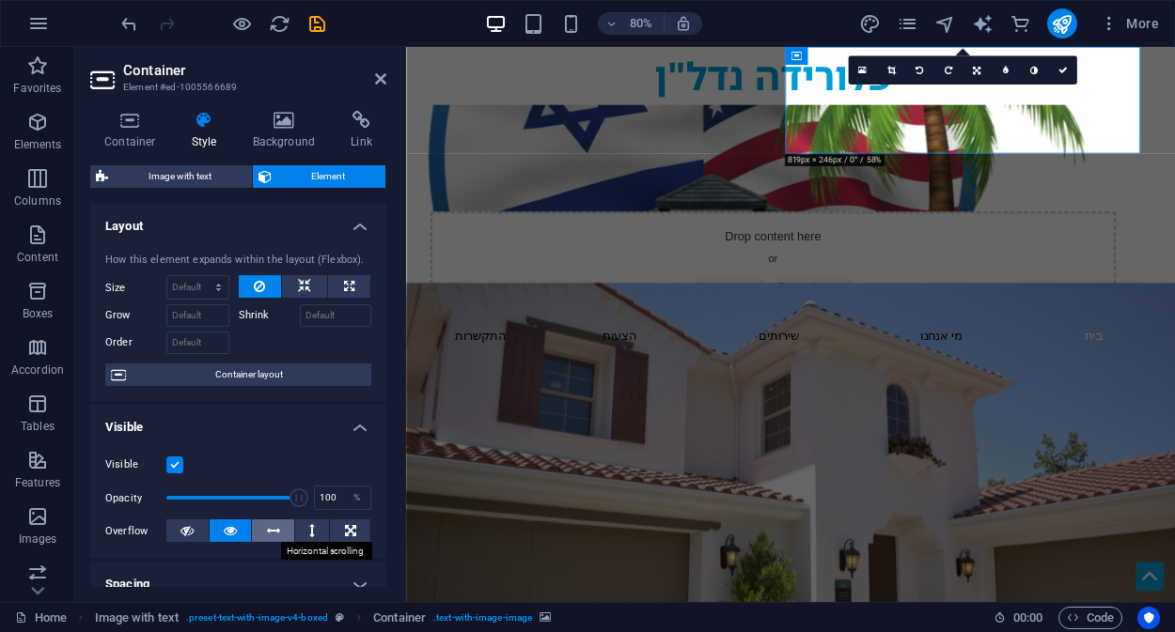
click at [270, 535] on icon at bounding box center [273, 531] width 13 height 23
click at [310, 532] on icon at bounding box center [312, 531] width 6 height 23
click at [310, 531] on icon at bounding box center [312, 531] width 6 height 23
click at [275, 530] on icon at bounding box center [273, 531] width 13 height 23
click at [304, 530] on button at bounding box center [312, 531] width 35 height 23
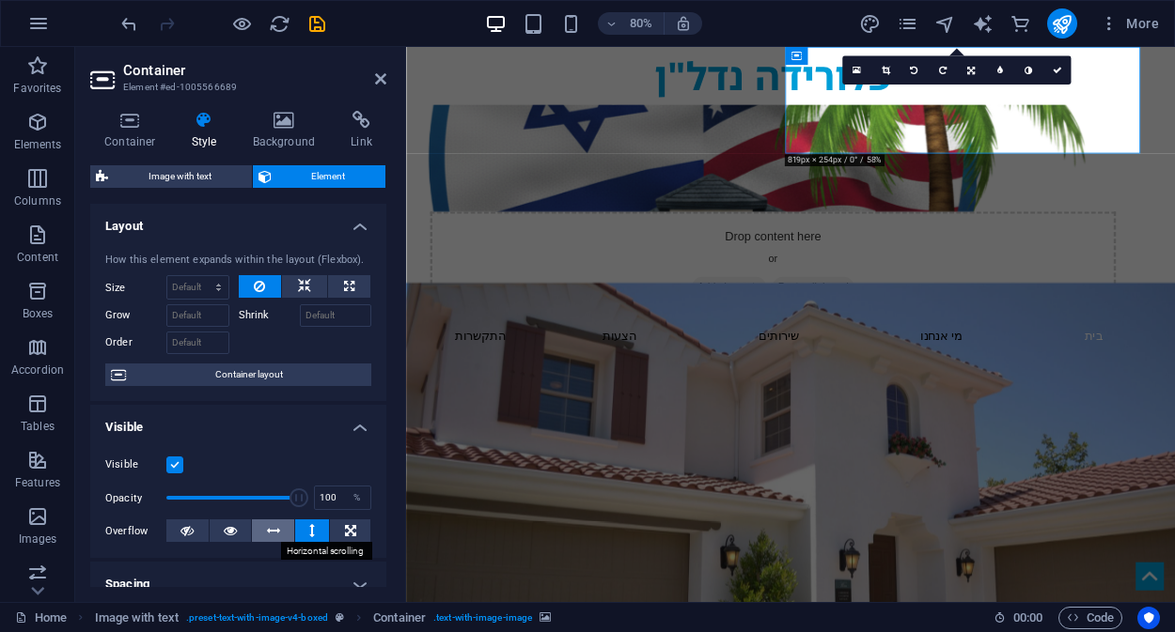
click at [273, 527] on icon at bounding box center [273, 531] width 13 height 23
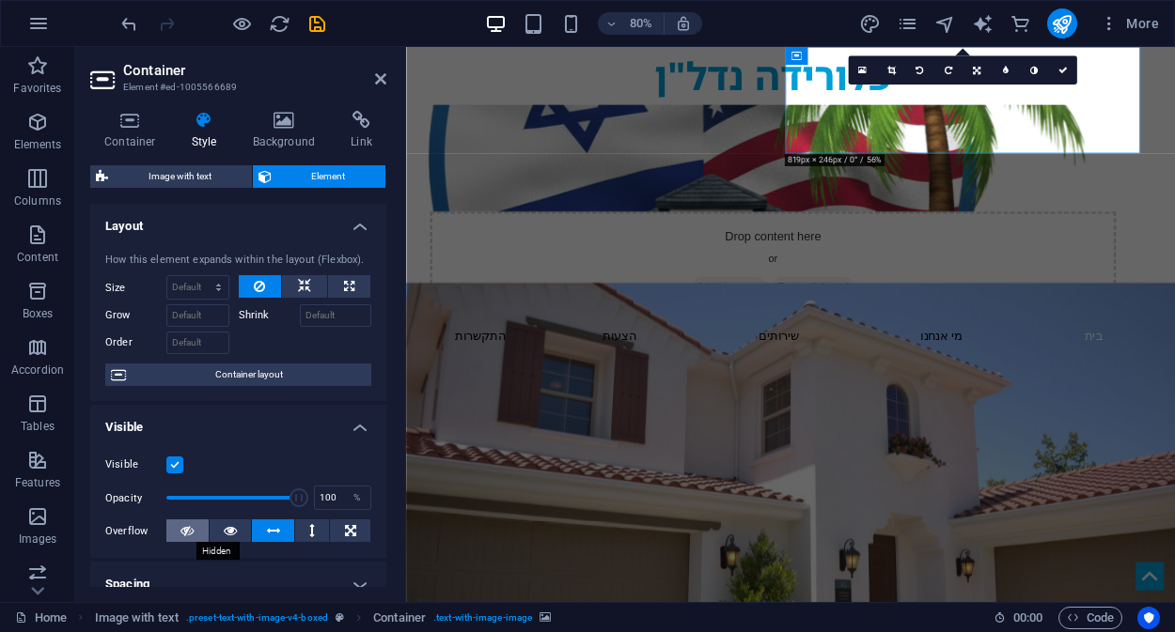
click at [187, 528] on icon at bounding box center [186, 531] width 13 height 23
click at [348, 534] on icon at bounding box center [350, 531] width 11 height 23
click at [183, 531] on icon at bounding box center [186, 531] width 13 height 23
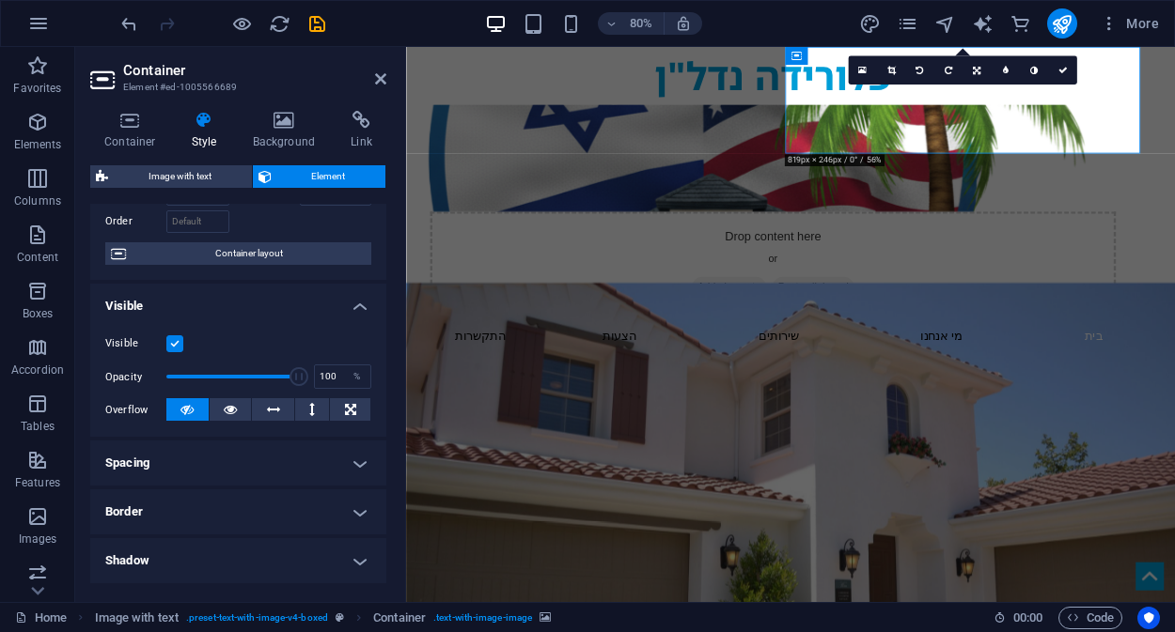
scroll to position [132, 0]
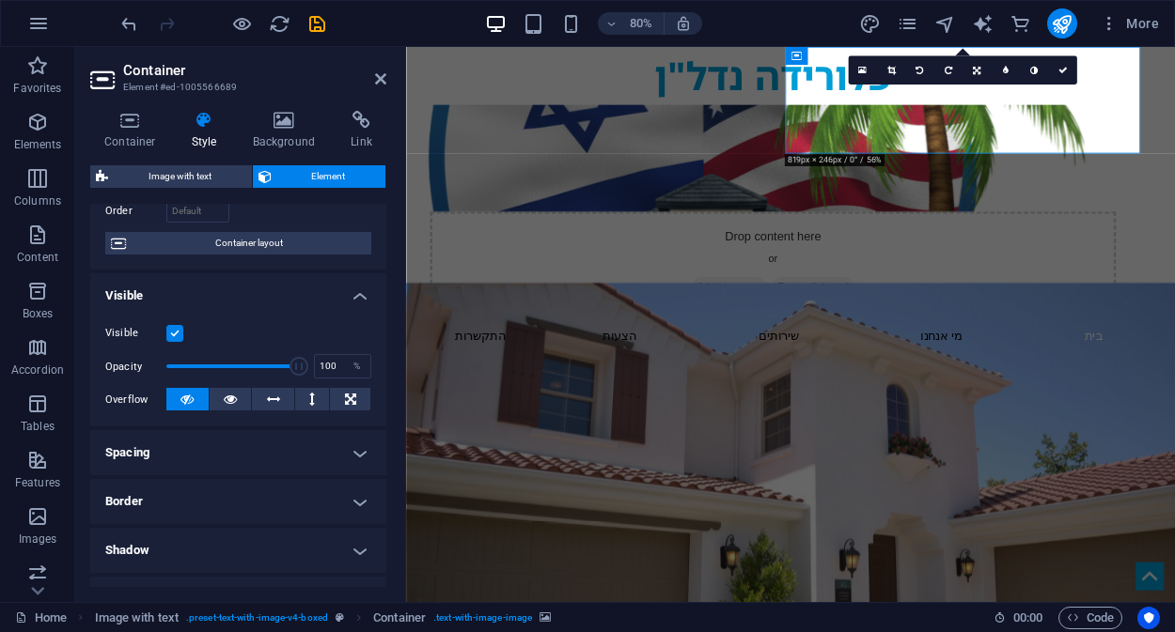
click at [335, 454] on h4 "Spacing" at bounding box center [238, 452] width 296 height 45
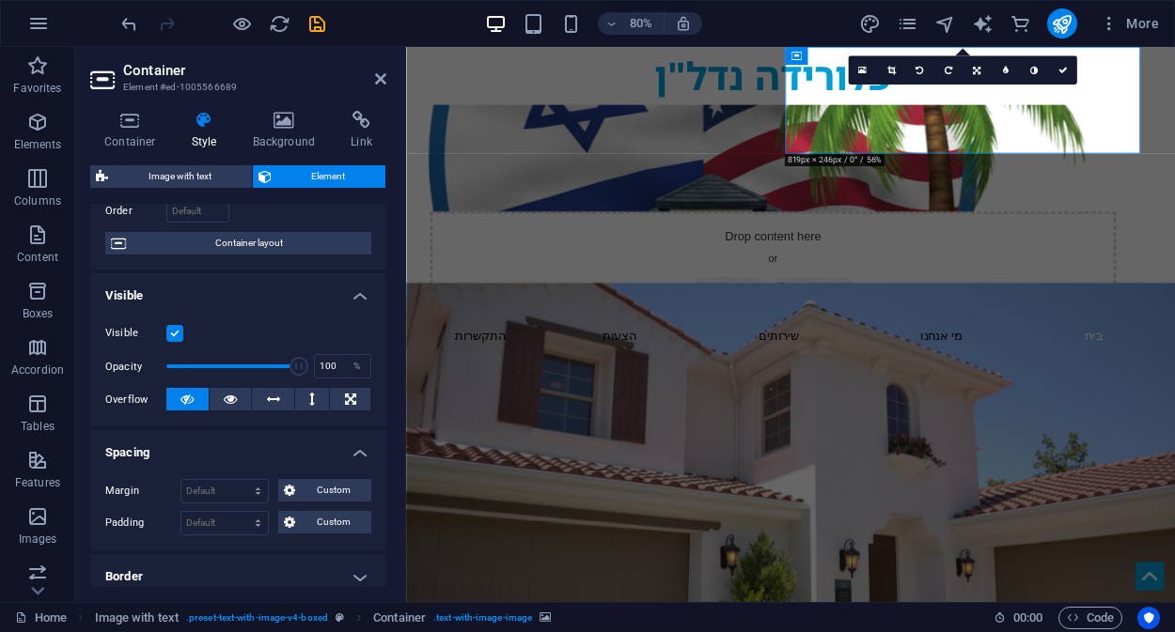
click at [335, 454] on h4 "Spacing" at bounding box center [238, 447] width 296 height 34
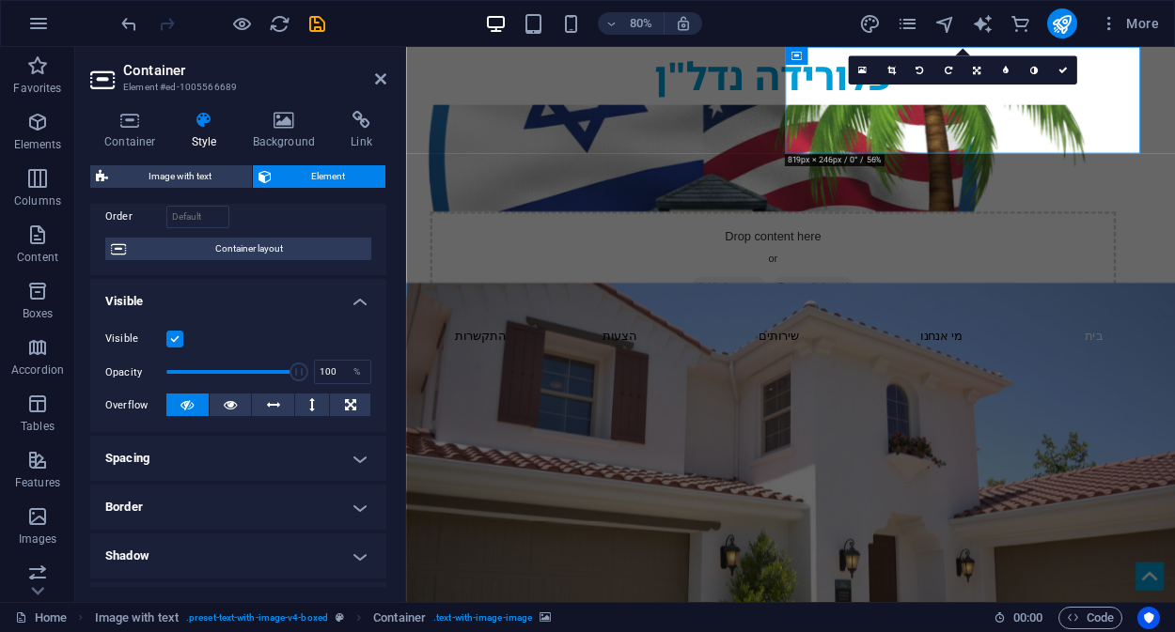
scroll to position [0, 0]
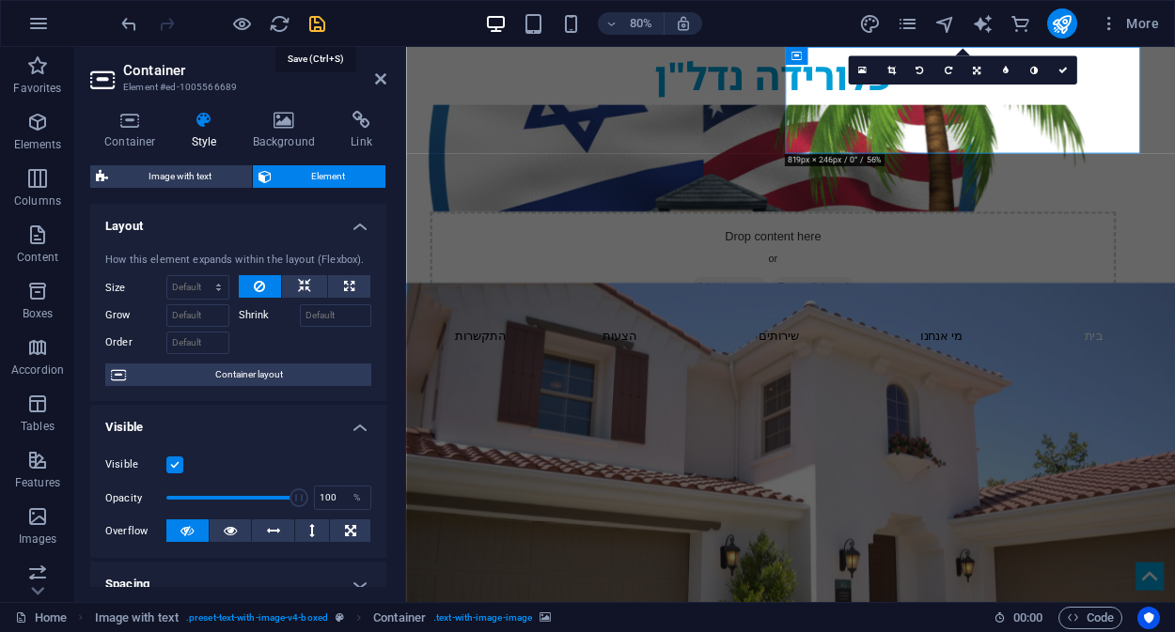
click at [317, 26] on icon "save" at bounding box center [317, 24] width 22 height 22
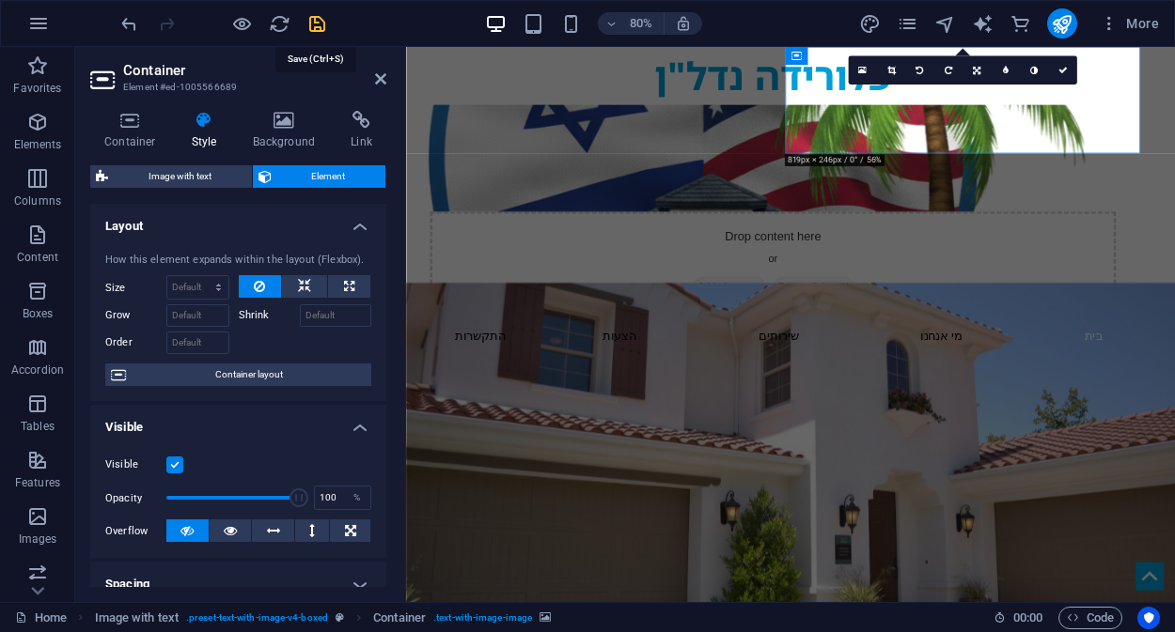
checkbox input "false"
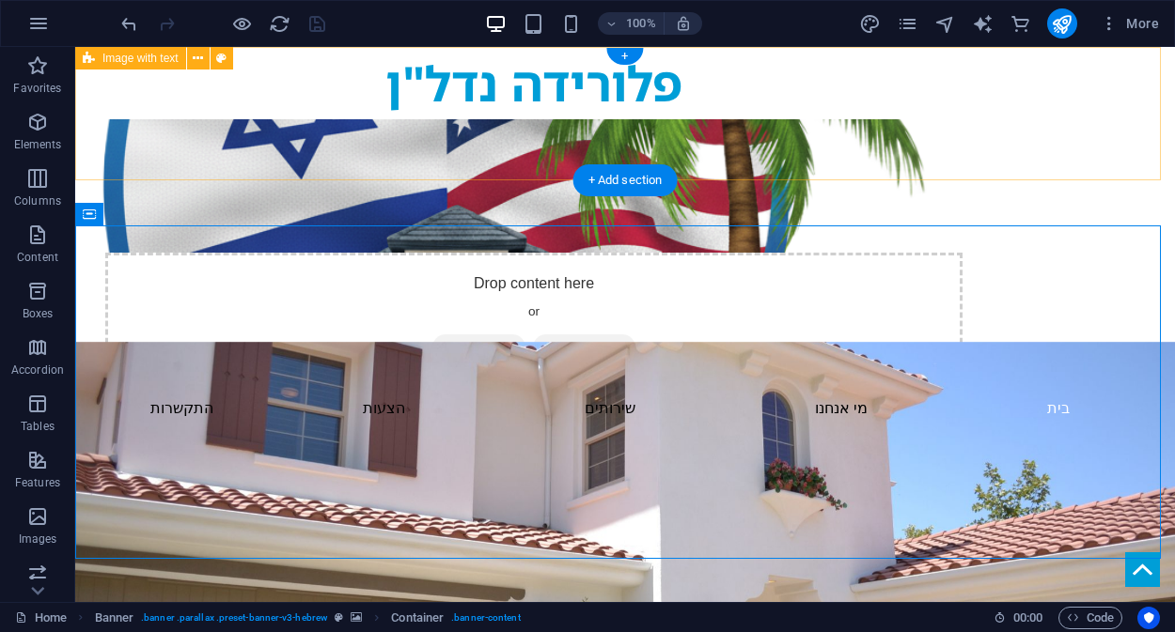
click at [1110, 99] on div "פלורידה נדל"ן Drop content here or Add elements Paste clipboard" at bounding box center [624, 216] width 1099 height 339
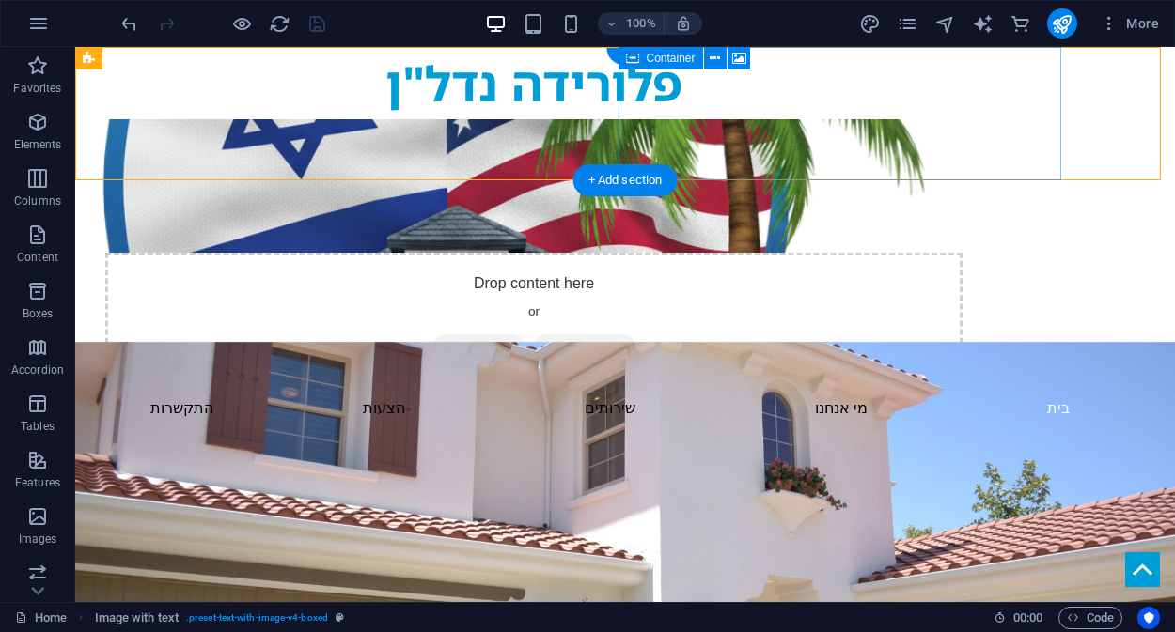
click at [962, 253] on div "Drop content here or Add elements Paste clipboard" at bounding box center [533, 319] width 857 height 133
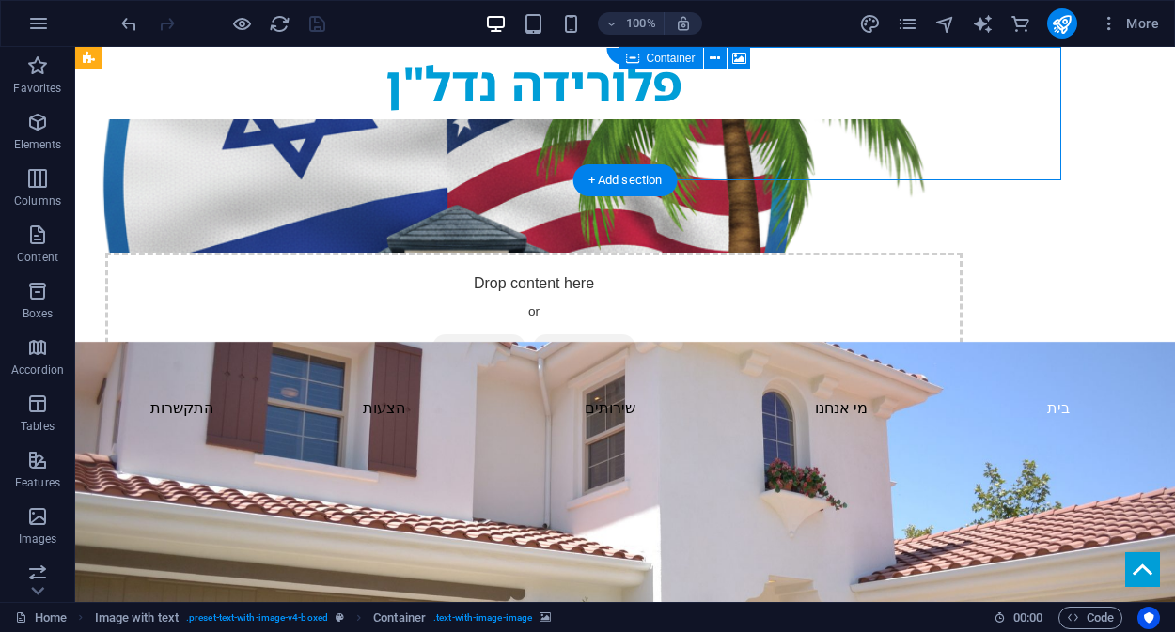
click at [889, 253] on div "Drop content here or Add elements Paste clipboard" at bounding box center [533, 319] width 857 height 133
click at [525, 335] on span "Add elements" at bounding box center [478, 348] width 93 height 26
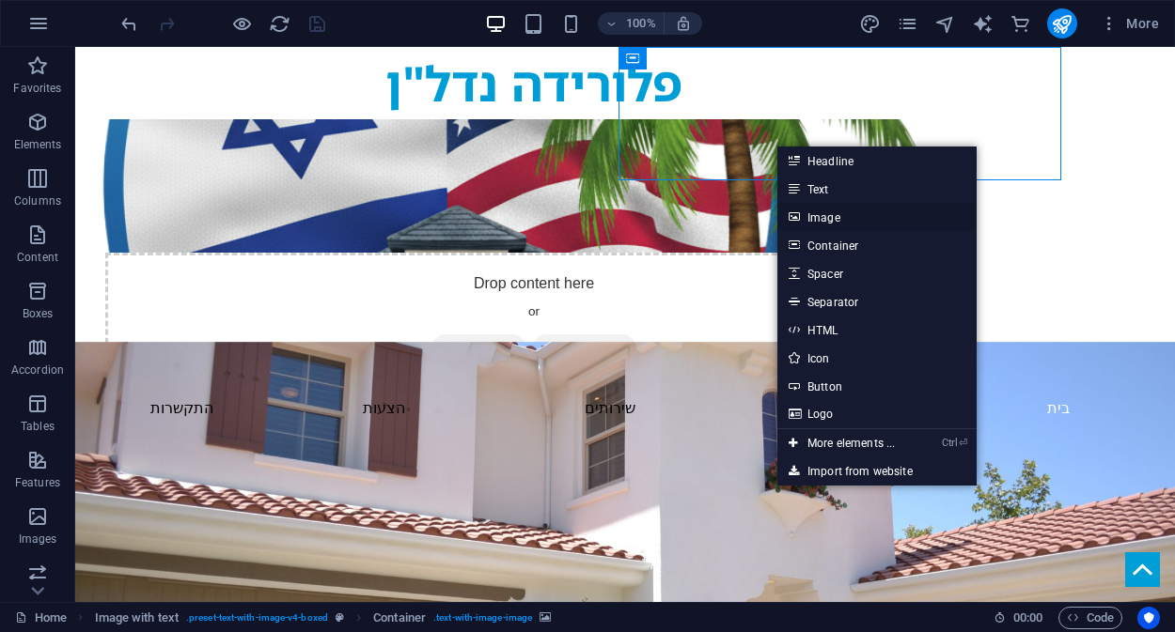
click at [821, 220] on link "Image" at bounding box center [876, 217] width 199 height 28
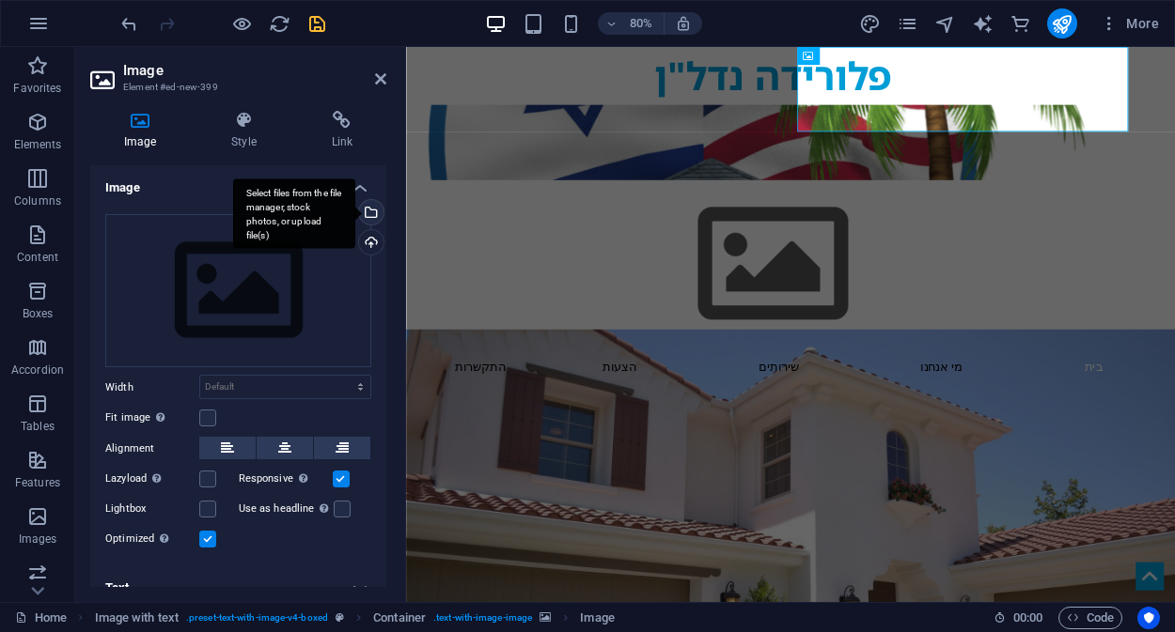
click at [371, 217] on div "Select files from the file manager, stock photos, or upload file(s)" at bounding box center [369, 214] width 28 height 28
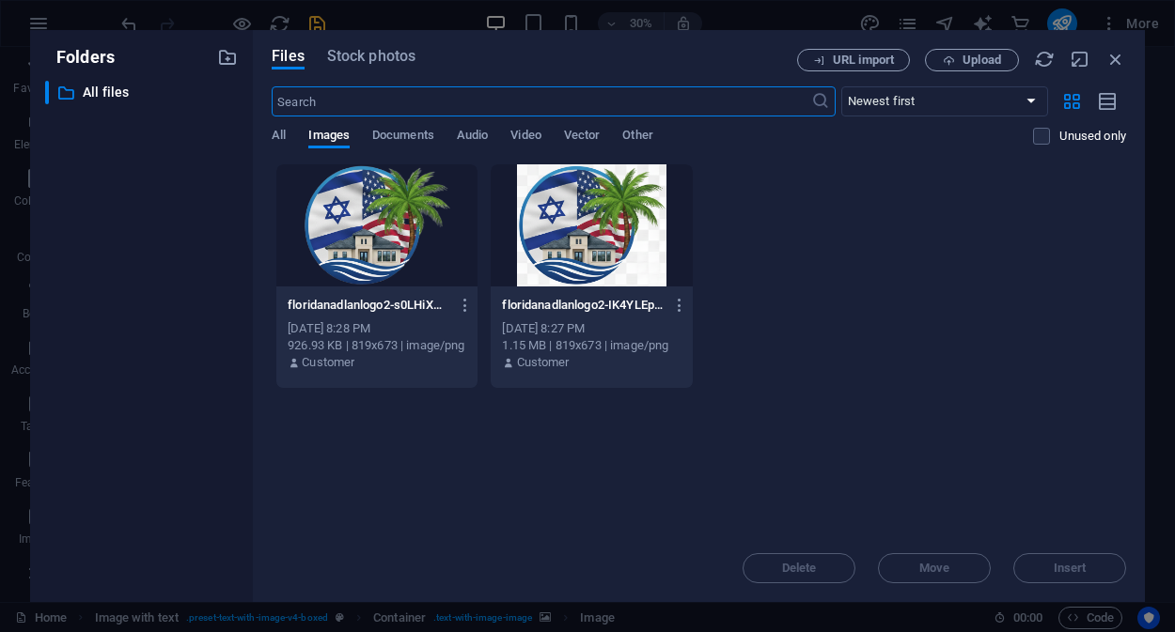
click at [349, 226] on div at bounding box center [376, 225] width 201 height 122
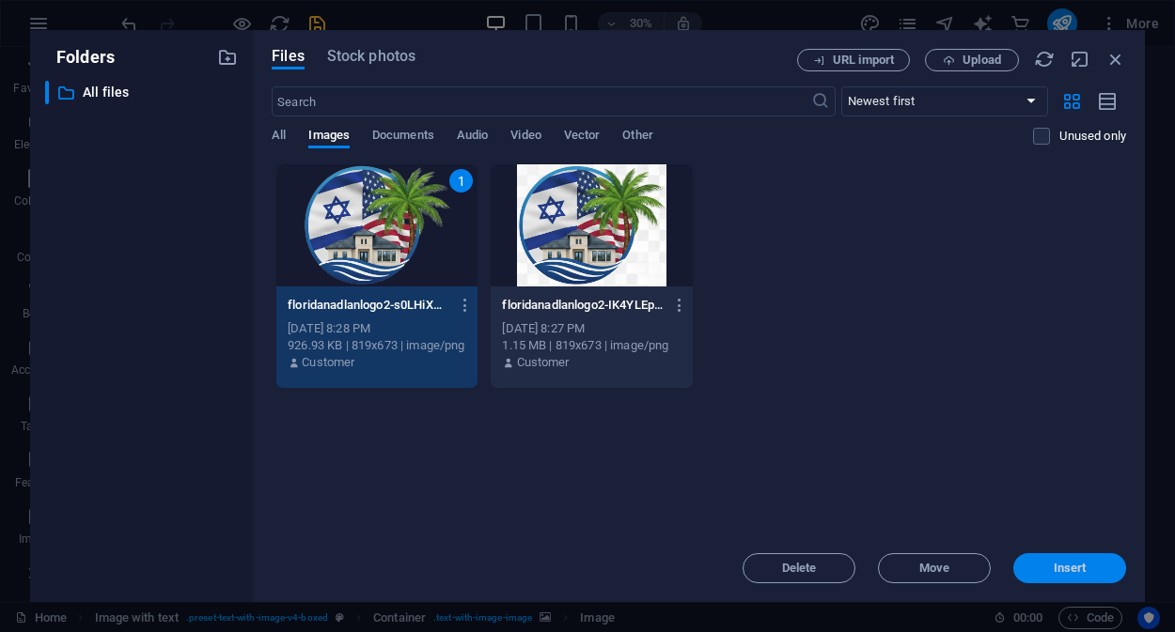
click at [1045, 568] on span "Insert" at bounding box center [1069, 568] width 98 height 11
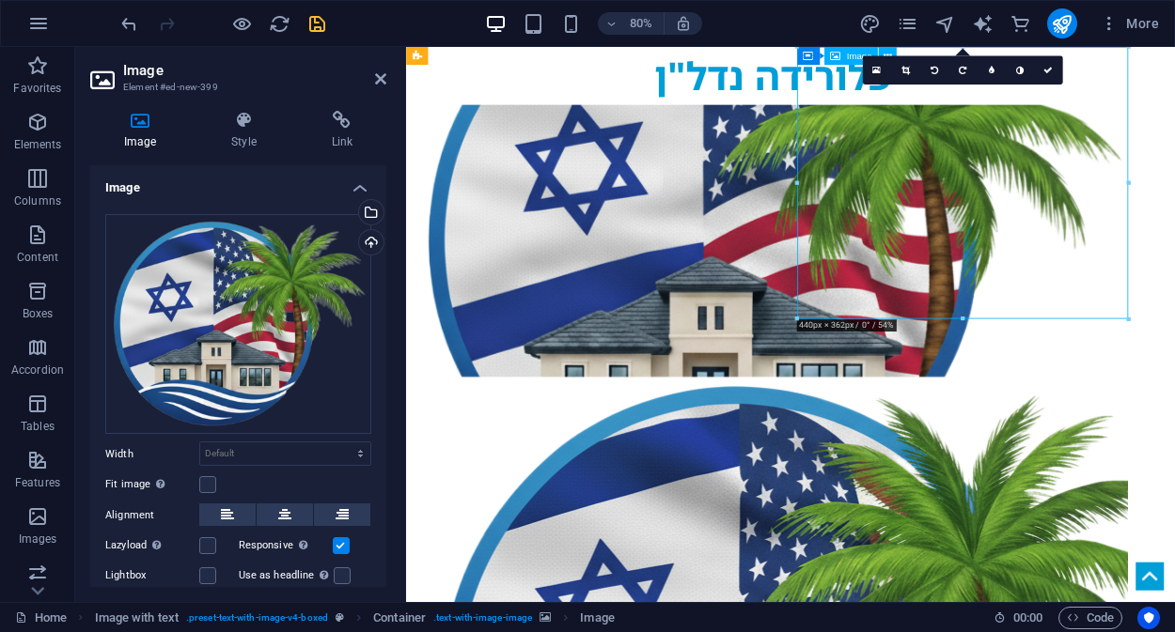
drag, startPoint x: 1030, startPoint y: 254, endPoint x: 1082, endPoint y: 257, distance: 51.8
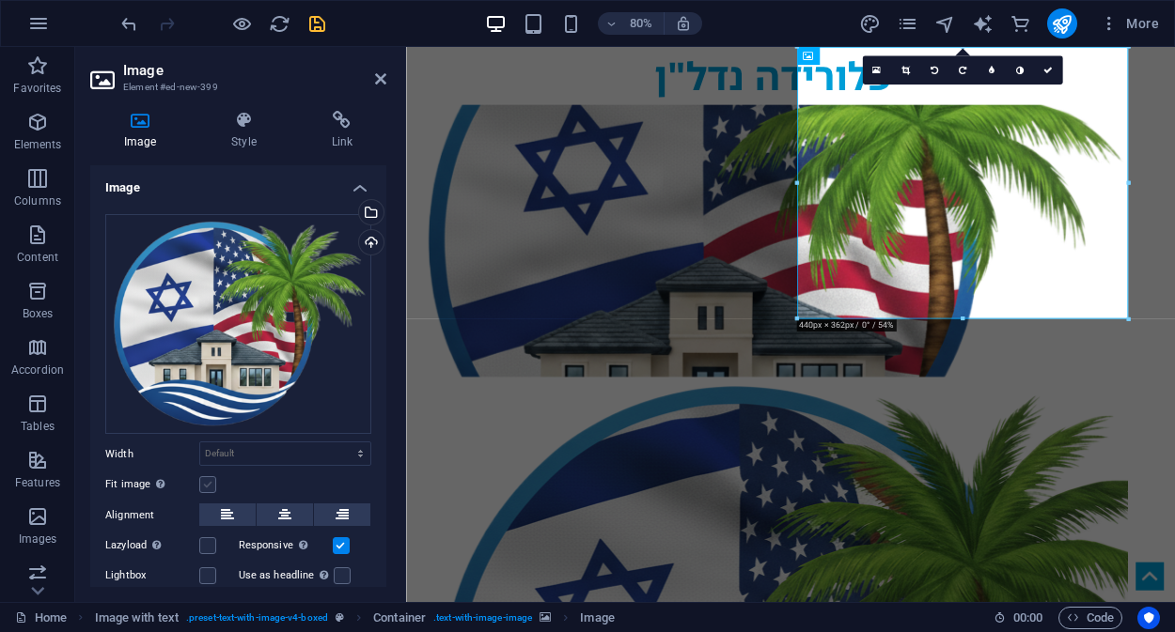
click at [209, 480] on label at bounding box center [207, 484] width 17 height 17
click at [0, 0] on input "Fit image Automatically fit image to a fixed width and height" at bounding box center [0, 0] width 0 height 0
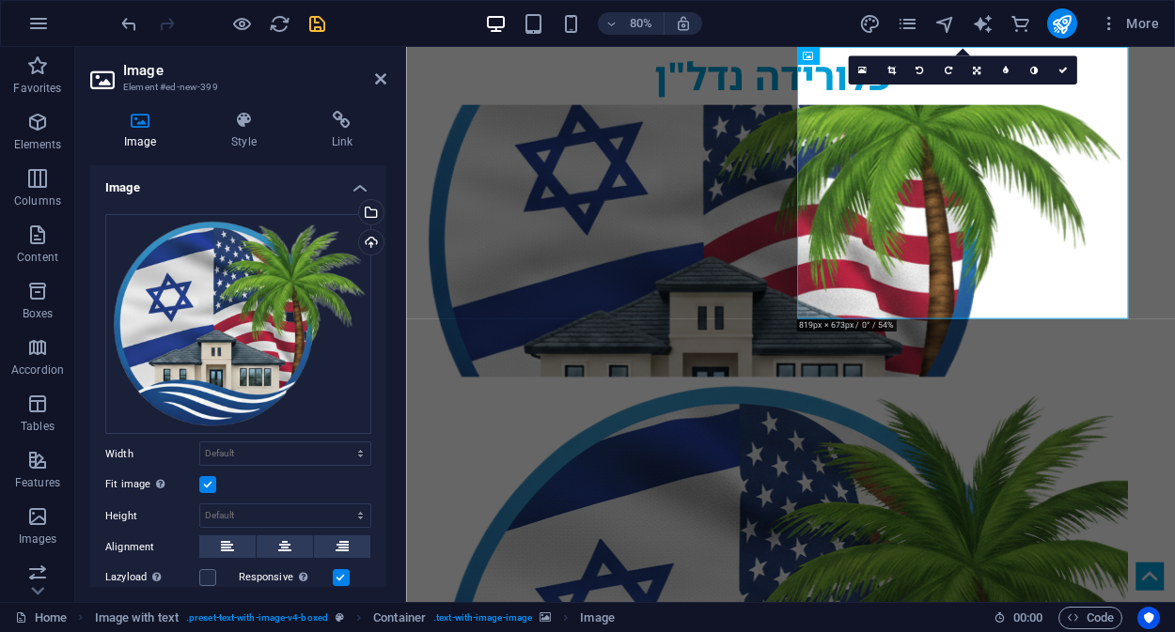
click at [209, 480] on label at bounding box center [207, 484] width 17 height 17
click at [0, 0] on input "Fit image Automatically fit image to a fixed width and height" at bounding box center [0, 0] width 0 height 0
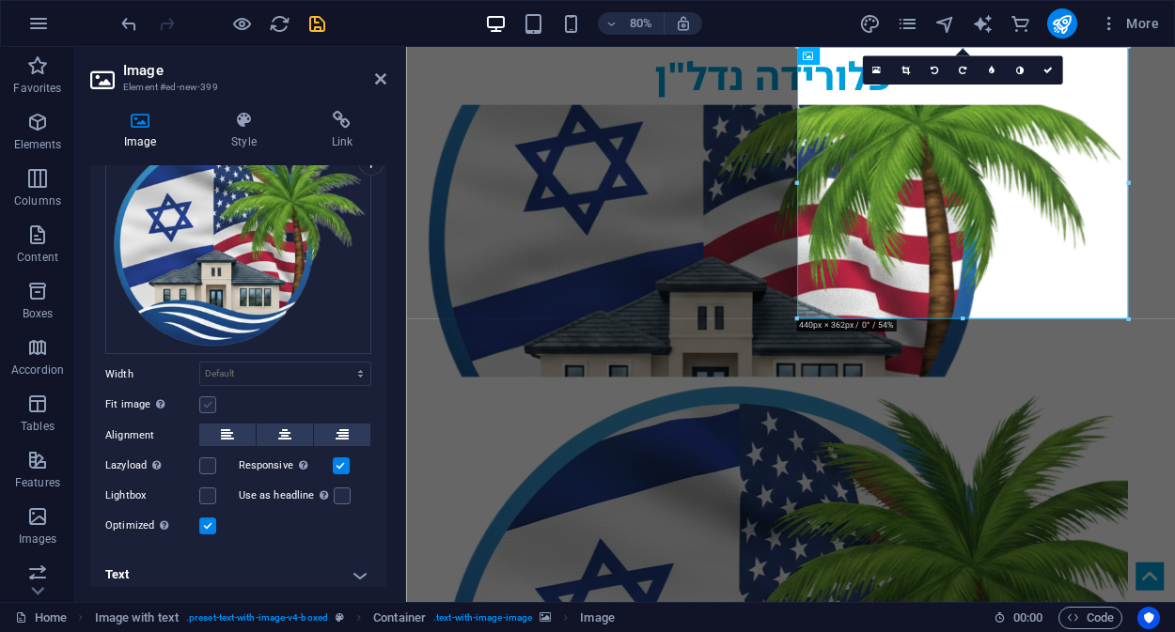
scroll to position [86, 0]
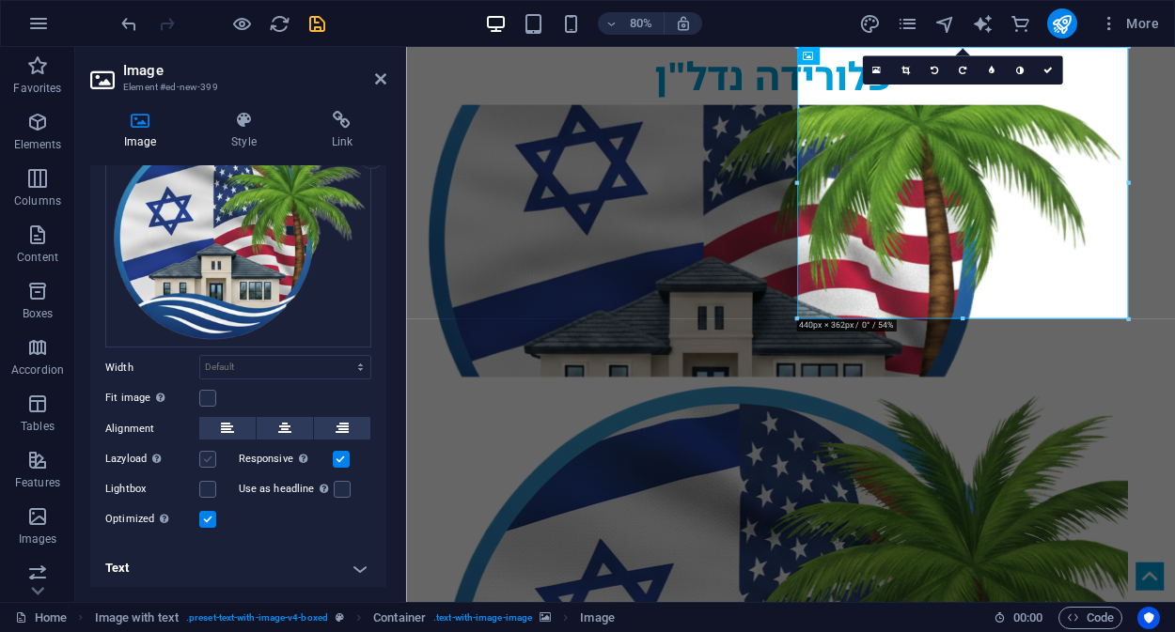
click at [204, 456] on label at bounding box center [207, 459] width 17 height 17
click at [0, 0] on input "Lazyload Loading images after the page loads improves page speed." at bounding box center [0, 0] width 0 height 0
click at [341, 460] on label at bounding box center [341, 459] width 17 height 17
click at [0, 0] on input "Responsive Automatically load retina image and smartphone optimized sizes." at bounding box center [0, 0] width 0 height 0
click at [341, 460] on label at bounding box center [341, 459] width 17 height 17
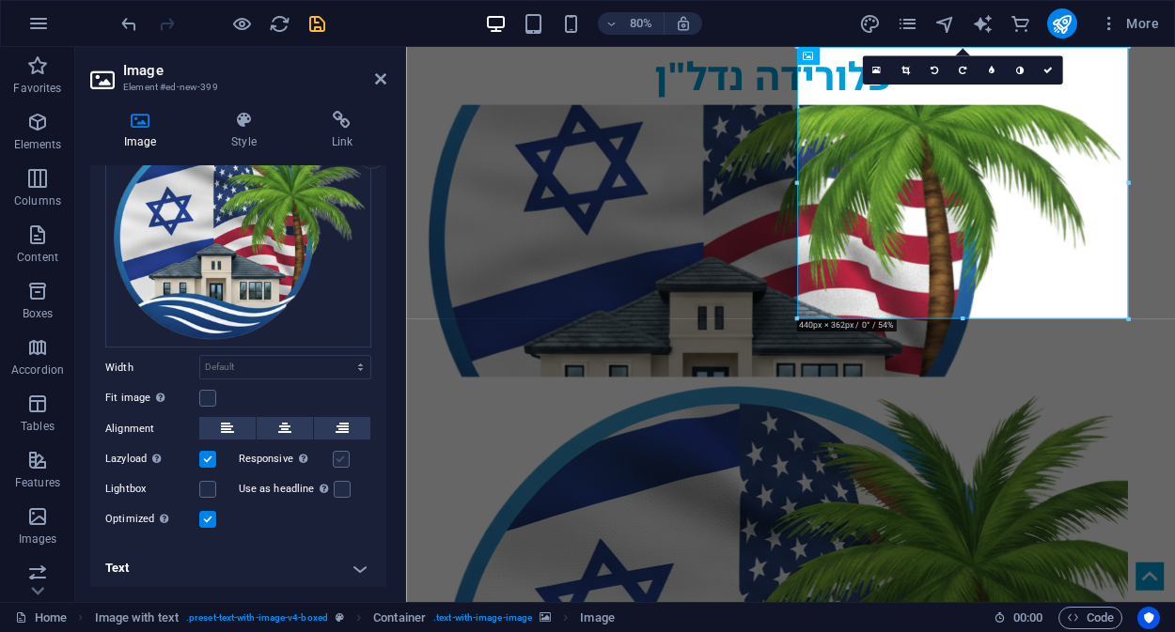
click at [0, 0] on input "Responsive Automatically load retina image and smartphone optimized sizes." at bounding box center [0, 0] width 0 height 0
click at [304, 569] on h4 "Text" at bounding box center [238, 568] width 296 height 45
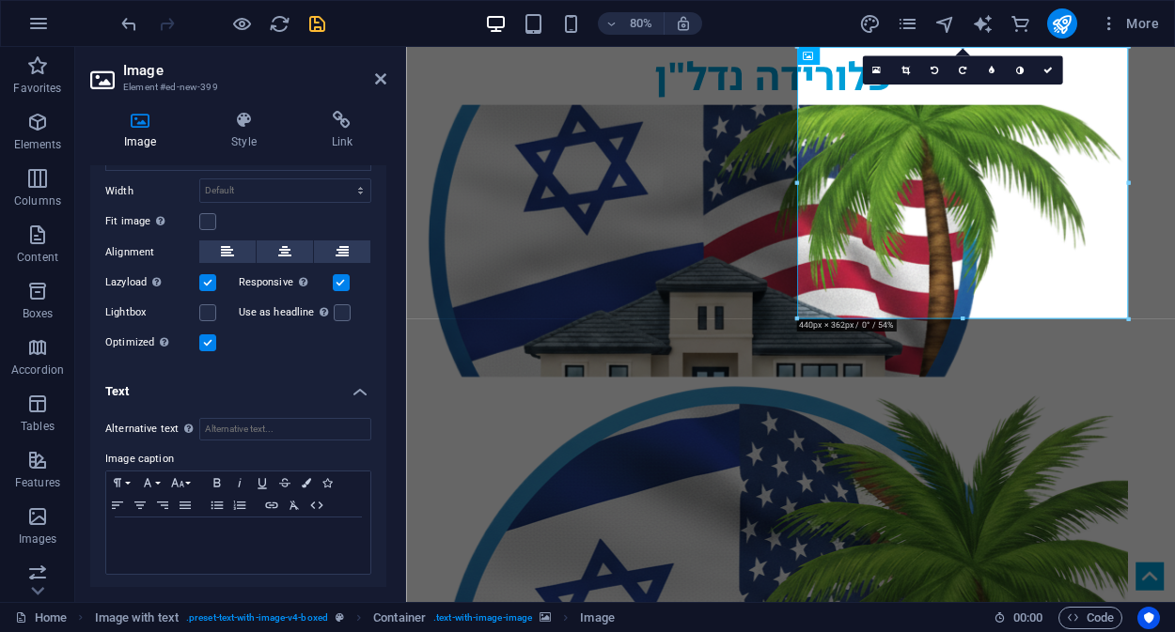
scroll to position [0, 0]
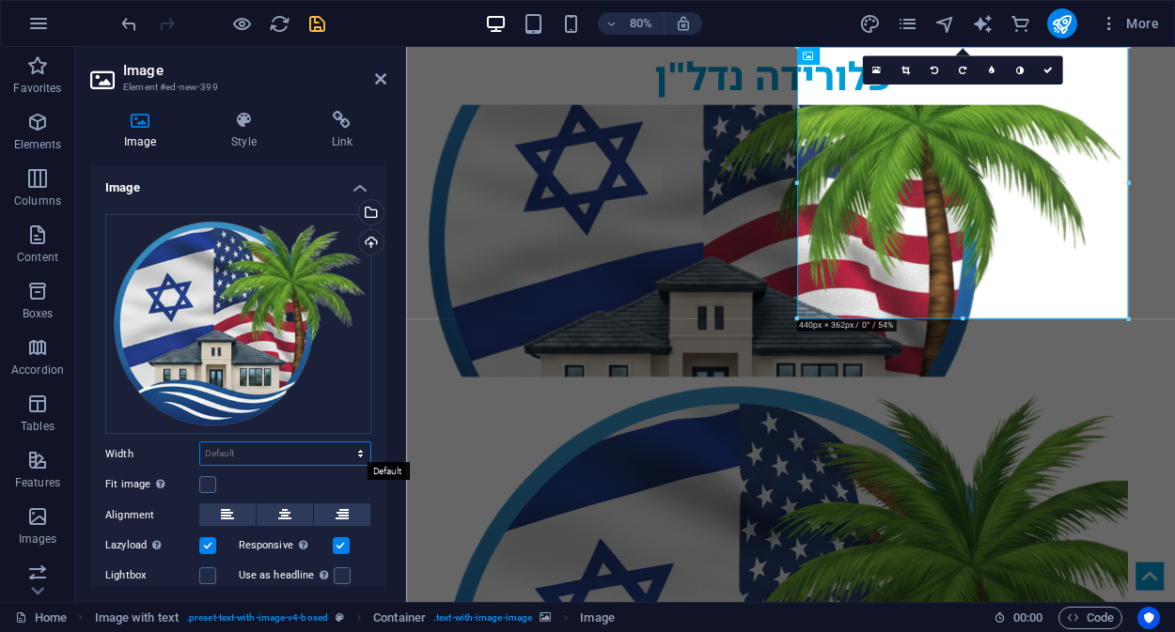
click at [253, 447] on select "Default auto px rem % em vh vw" at bounding box center [285, 454] width 170 height 23
click at [208, 480] on label at bounding box center [207, 484] width 17 height 17
click at [0, 0] on input "Fit image Automatically fit image to a fixed width and height" at bounding box center [0, 0] width 0 height 0
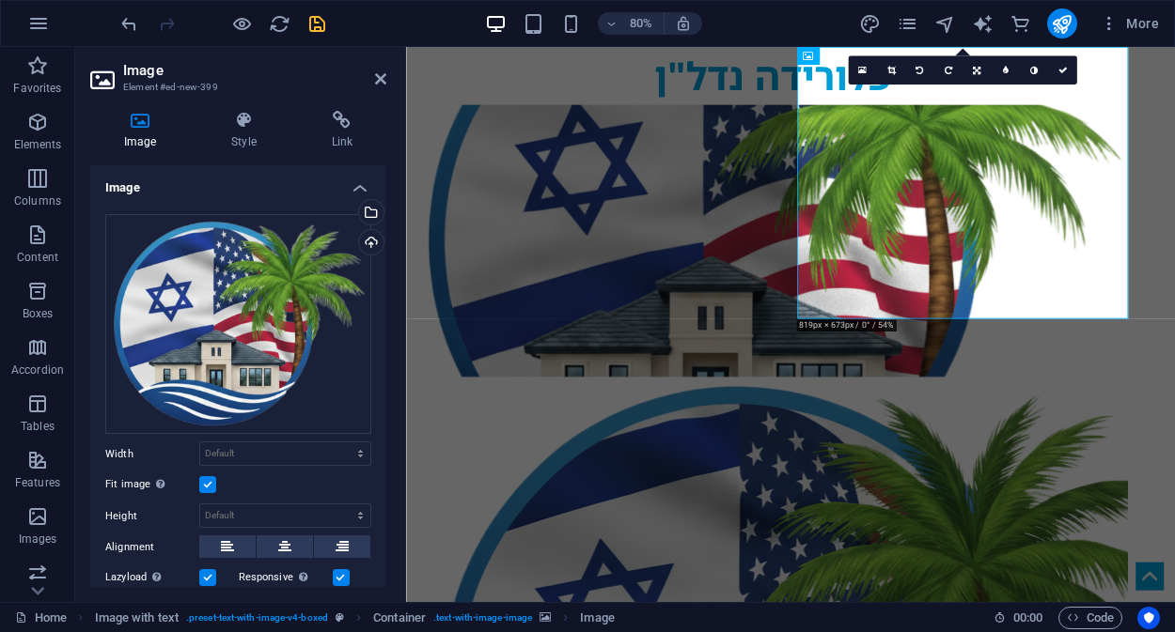
click at [208, 480] on label at bounding box center [207, 484] width 17 height 17
click at [0, 0] on input "Fit image Automatically fit image to a fixed width and height" at bounding box center [0, 0] width 0 height 0
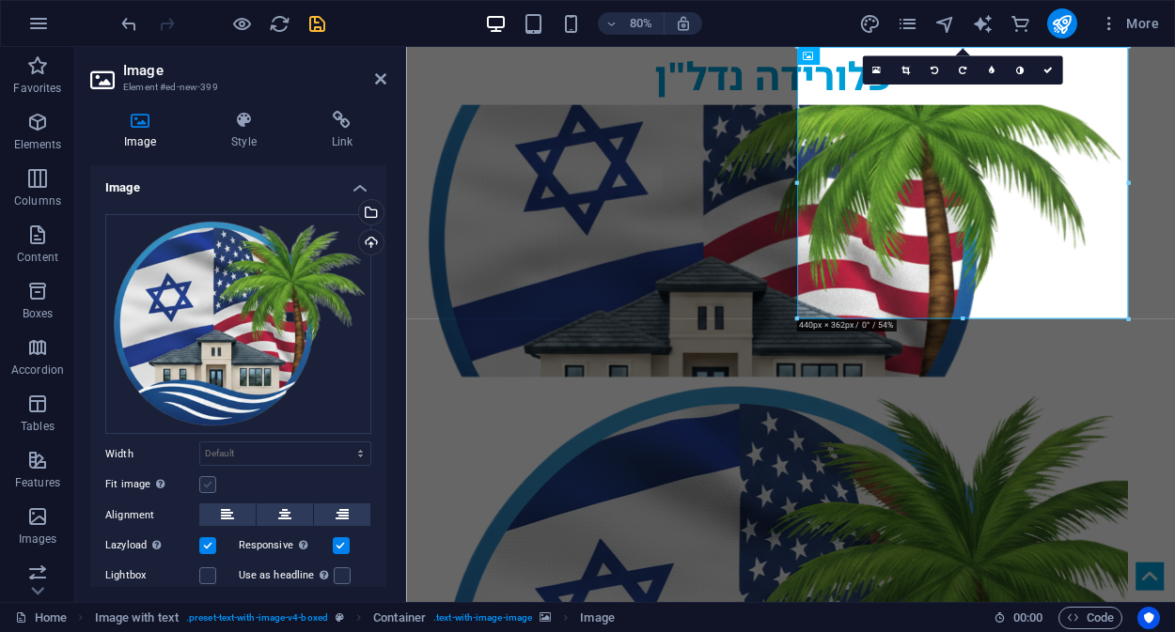
click at [208, 480] on label at bounding box center [207, 484] width 17 height 17
click at [0, 0] on input "Fit image Automatically fit image to a fixed width and height" at bounding box center [0, 0] width 0 height 0
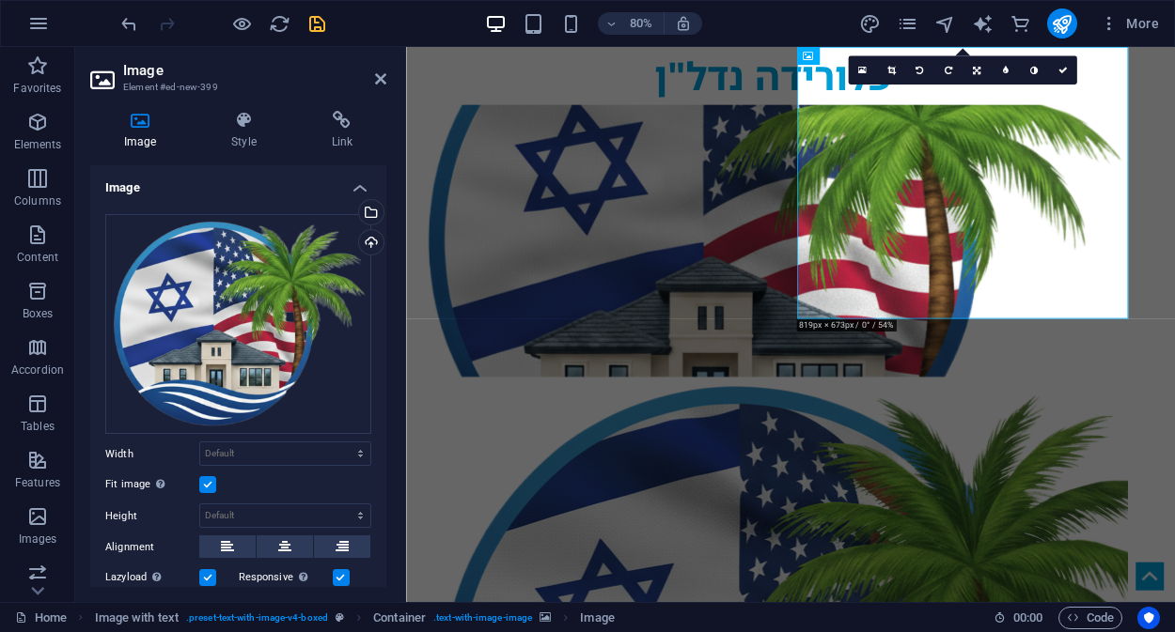
click at [208, 480] on label at bounding box center [207, 484] width 17 height 17
click at [0, 0] on input "Fit image Automatically fit image to a fixed width and height" at bounding box center [0, 0] width 0 height 0
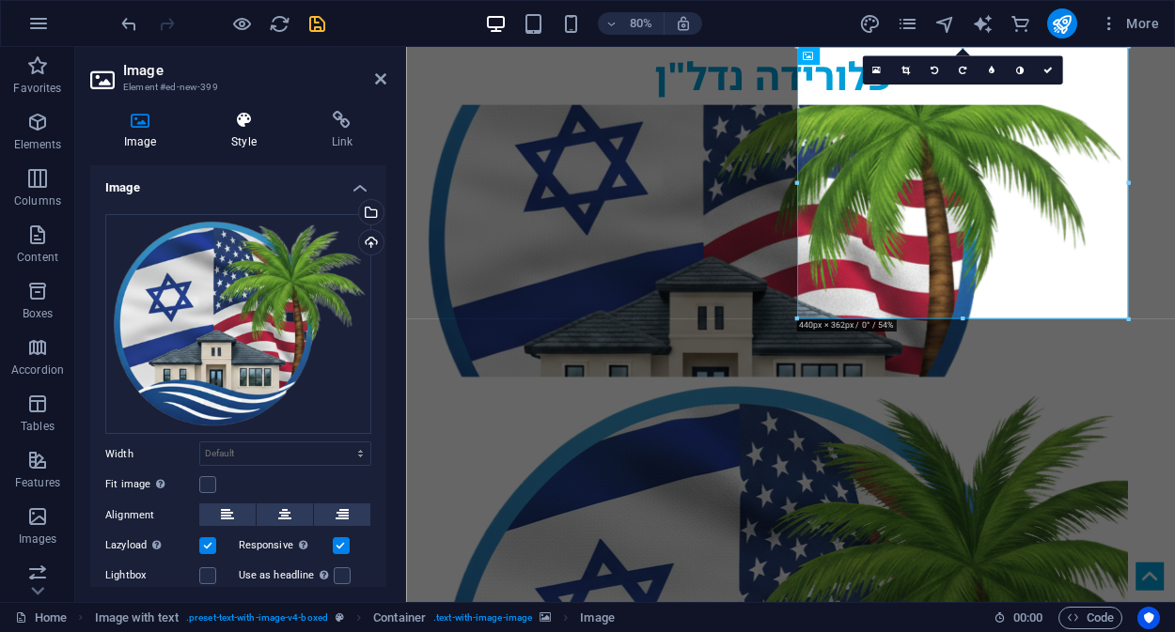
click at [246, 136] on h4 "Style" at bounding box center [247, 130] width 100 height 39
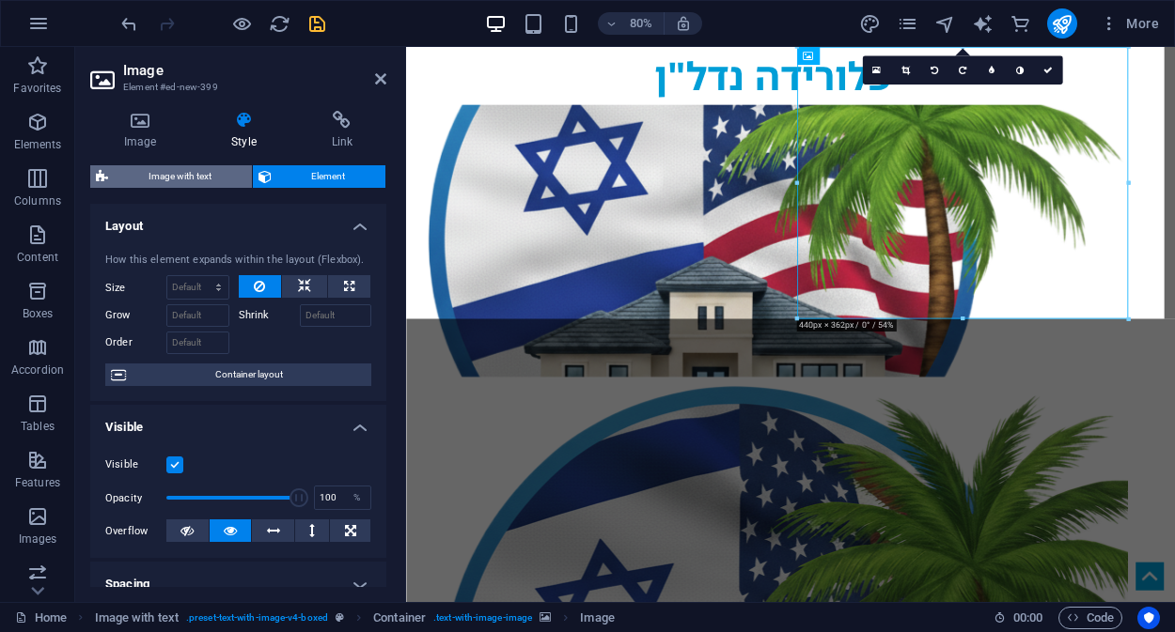
click at [182, 180] on span "Image with text" at bounding box center [180, 176] width 132 height 23
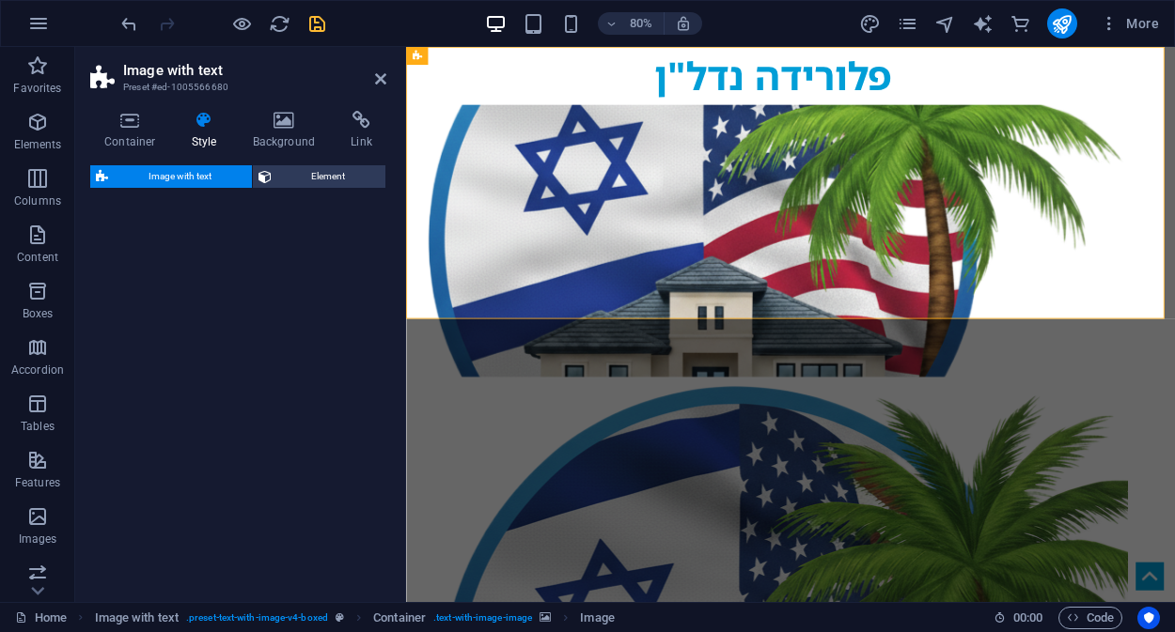
select select "rem"
select select "px"
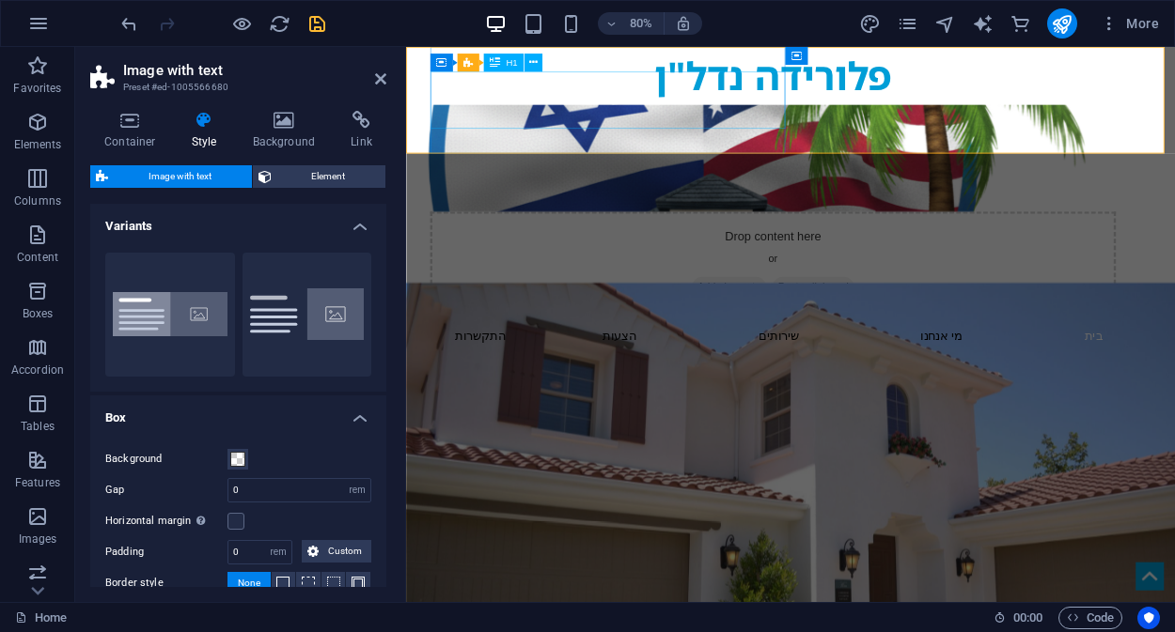
click at [795, 119] on div "פלורידה נדל"ן" at bounding box center [864, 83] width 887 height 72
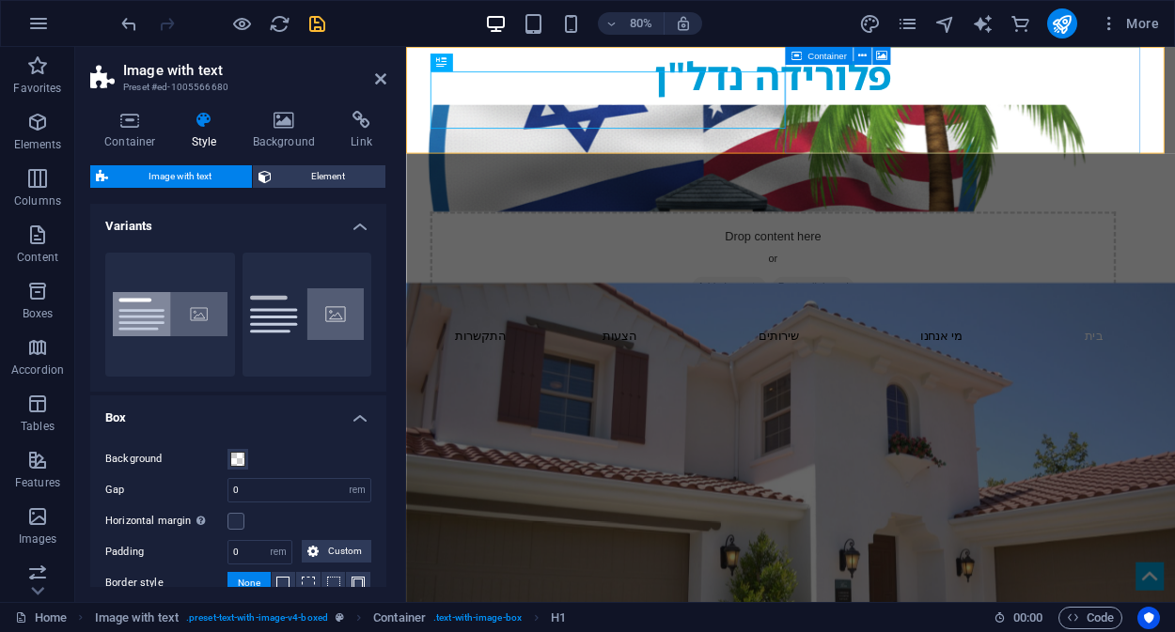
click at [989, 253] on div "Drop content here or Add elements Paste clipboard" at bounding box center [864, 319] width 857 height 133
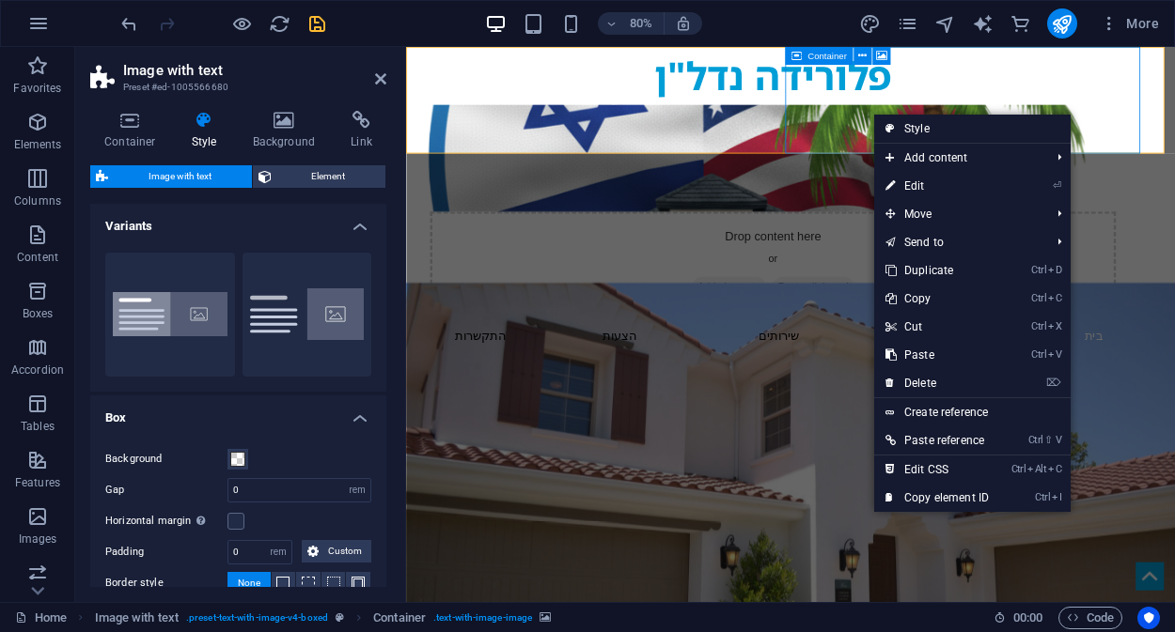
click at [970, 253] on div "Drop content here or Add elements Paste clipboard" at bounding box center [864, 319] width 857 height 133
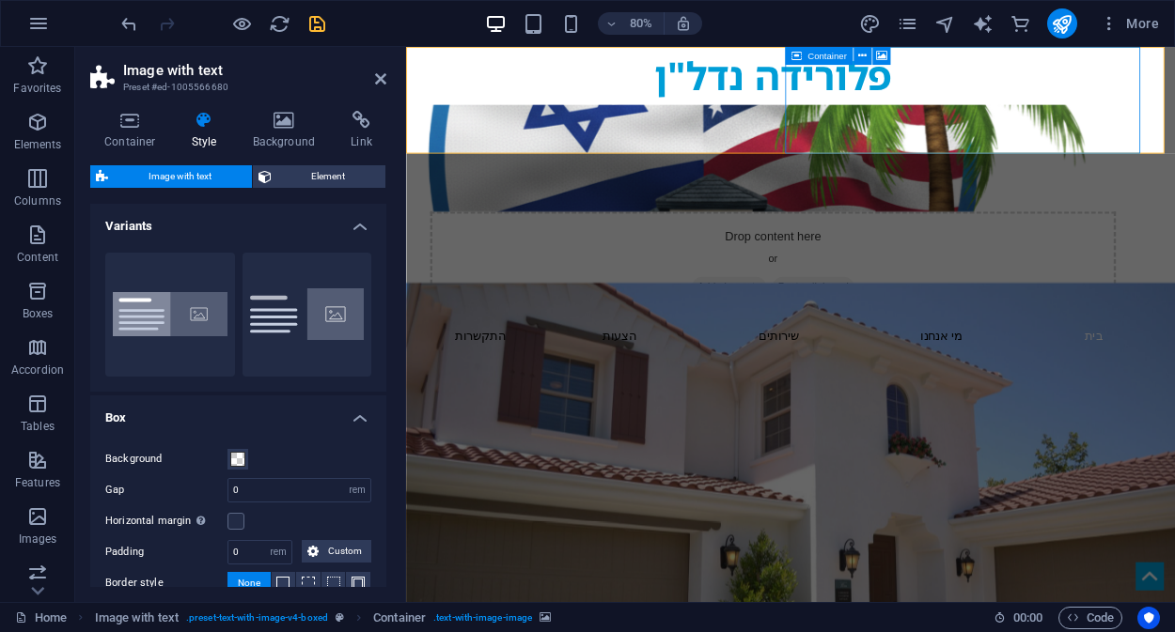
click at [970, 253] on div "Drop content here or Add elements Paste clipboard" at bounding box center [864, 319] width 857 height 133
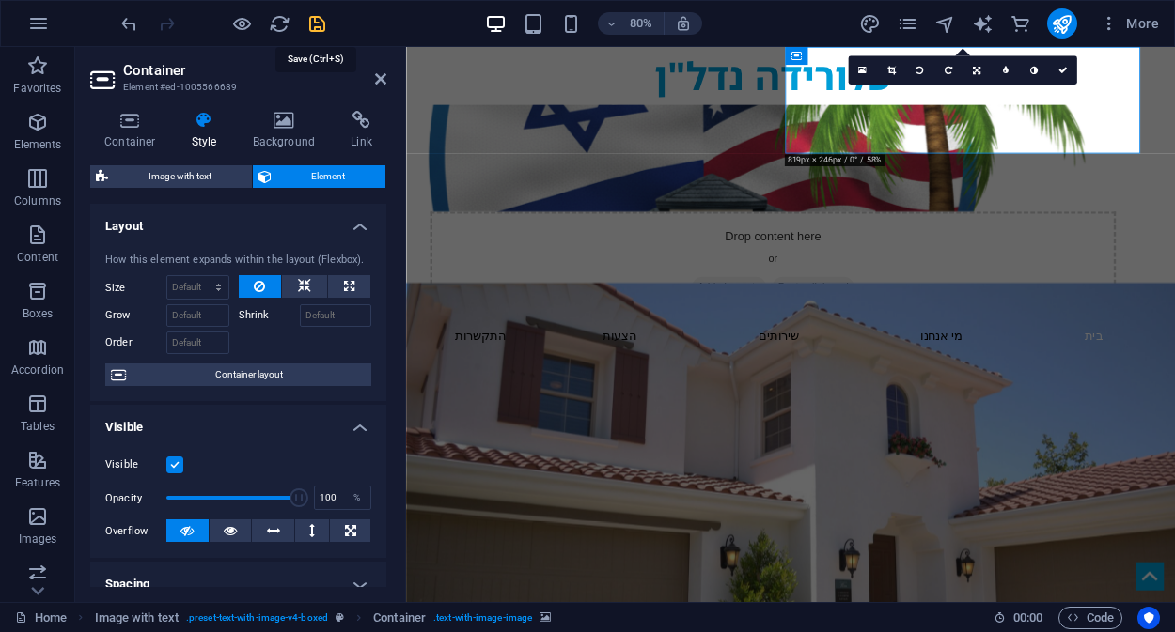
click at [319, 24] on icon "save" at bounding box center [317, 24] width 22 height 22
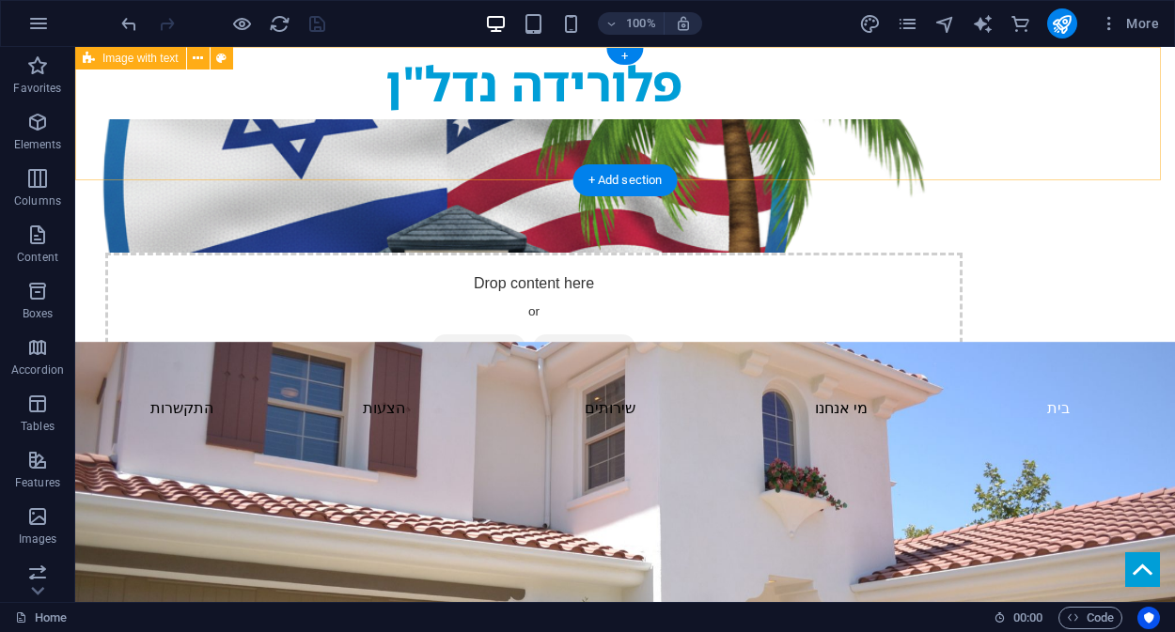
click at [1111, 101] on div "פלורידה נדל"ן Drop content here or Add elements Paste clipboard" at bounding box center [624, 216] width 1099 height 339
click at [977, 137] on figure at bounding box center [533, 185] width 887 height 133
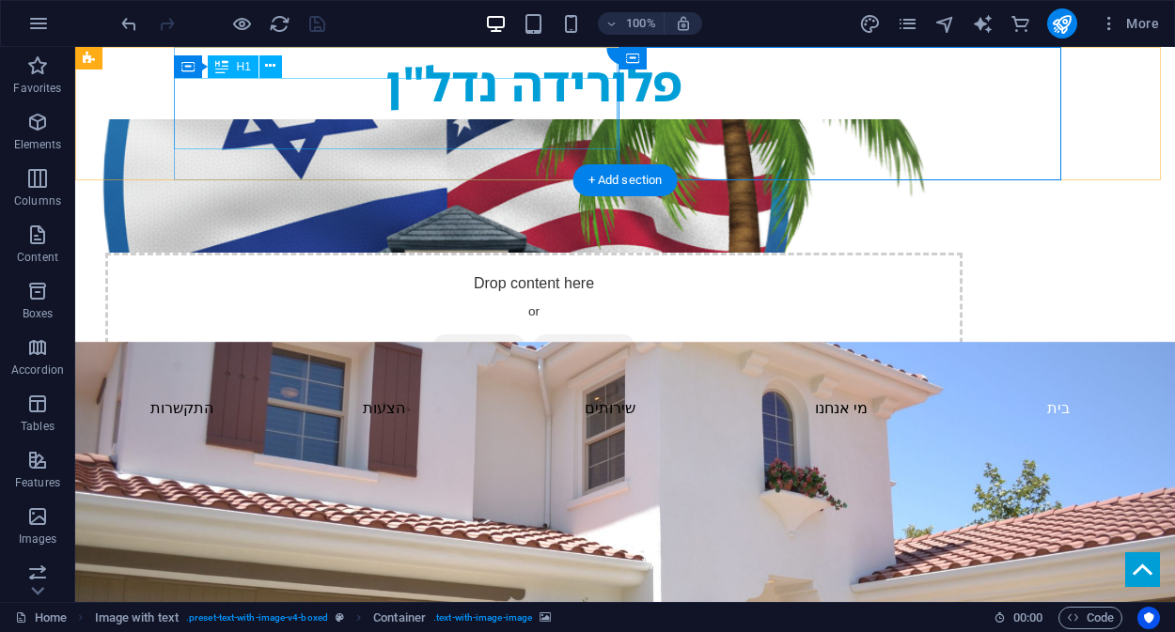
click at [514, 119] on div "פלורידה נדל"ן" at bounding box center [533, 83] width 887 height 72
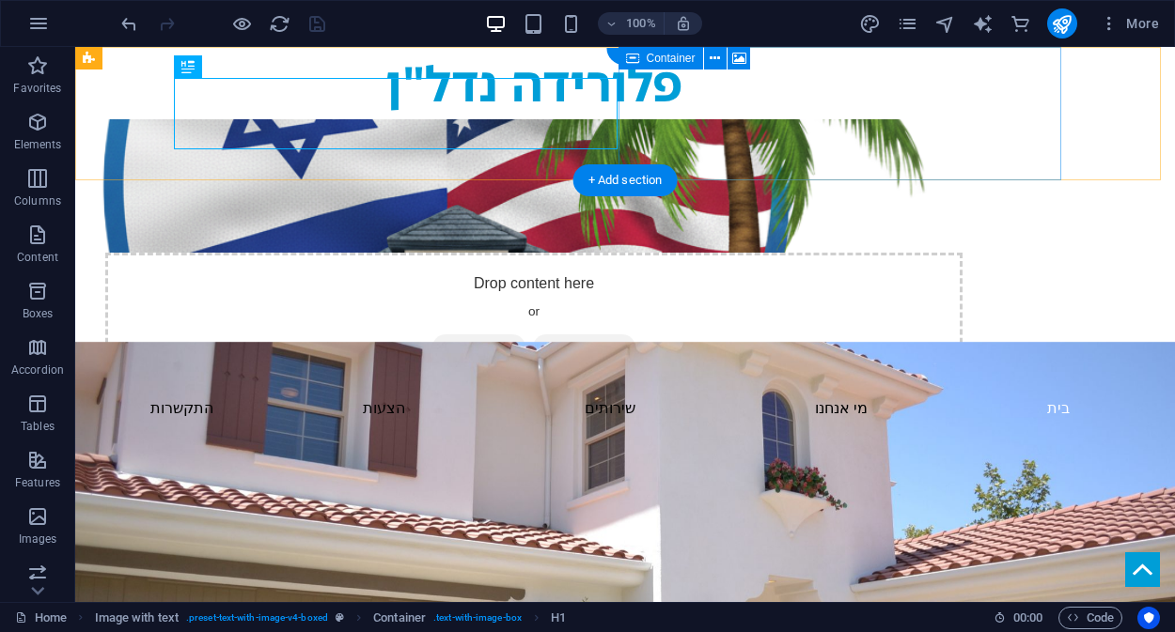
click at [740, 253] on div "Drop content here or Add elements Paste clipboard" at bounding box center [533, 319] width 857 height 133
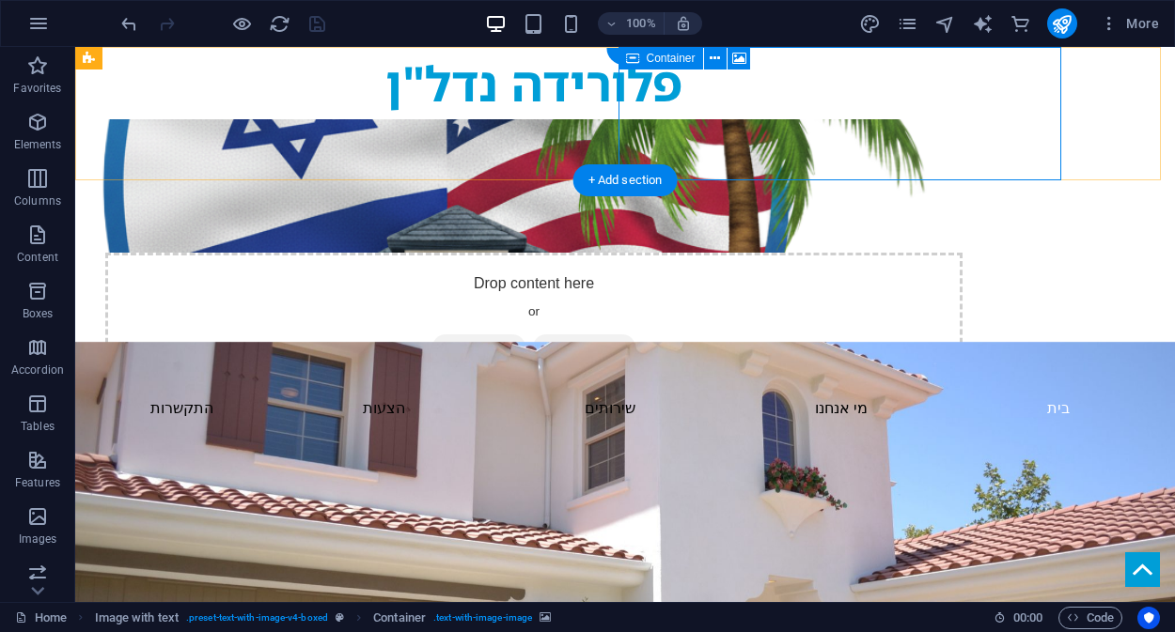
click at [789, 253] on div "Drop content here or Add elements Paste clipboard" at bounding box center [533, 319] width 857 height 133
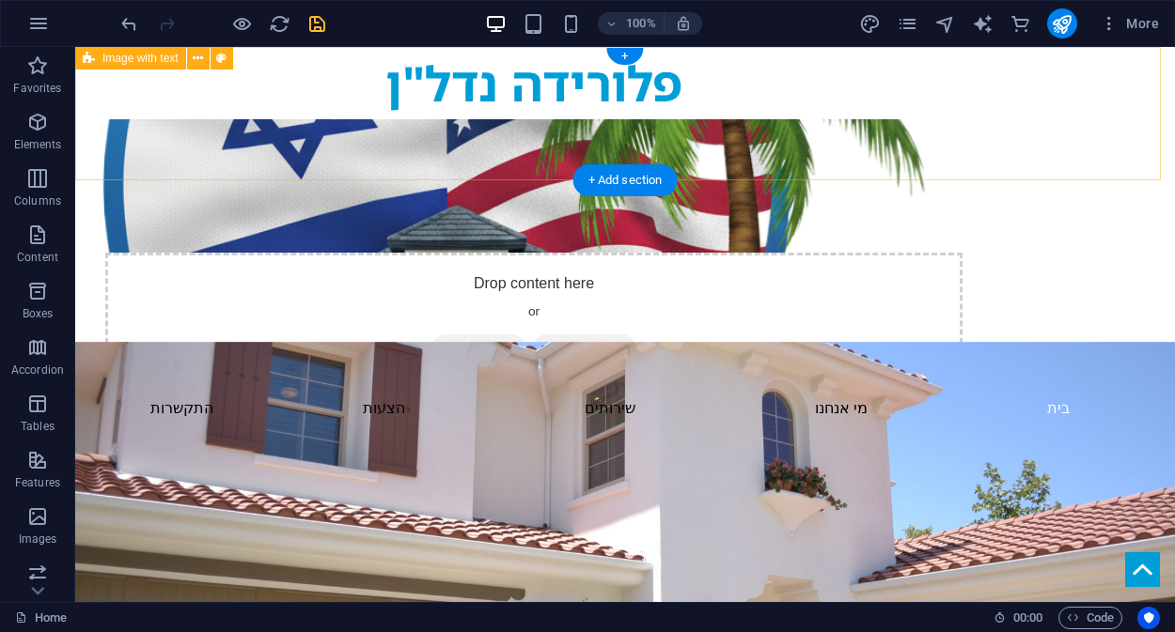
click at [1123, 102] on div "פלורידה נדל"ן Drop content here or Add elements Paste clipboard" at bounding box center [624, 216] width 1099 height 339
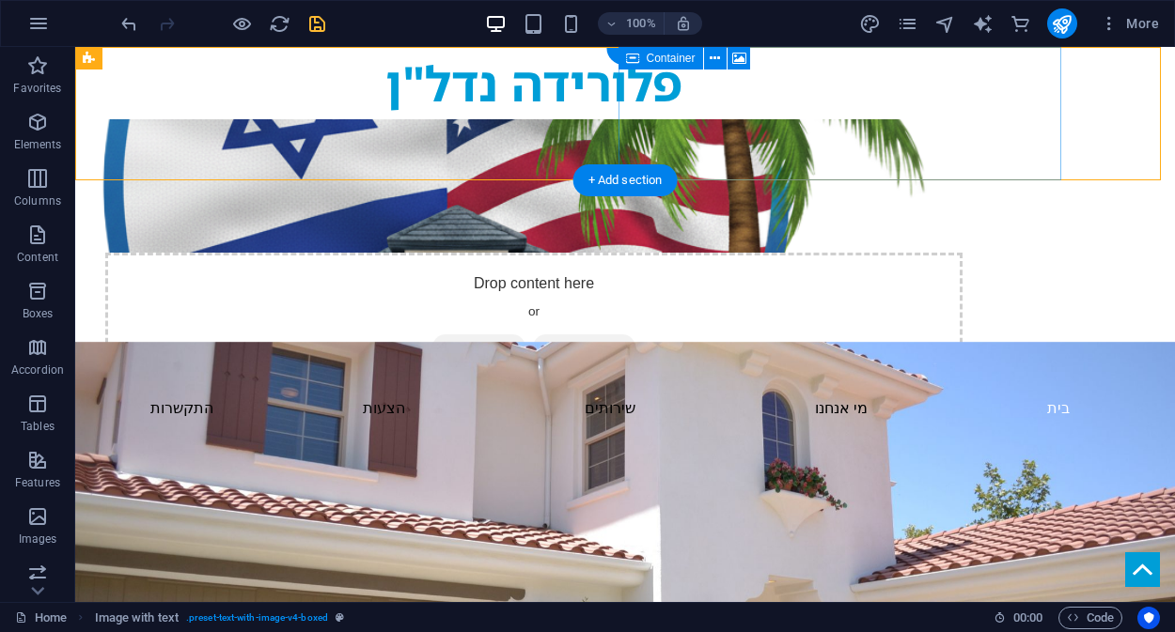
click at [870, 253] on div "Drop content here or Add elements Paste clipboard" at bounding box center [533, 319] width 857 height 133
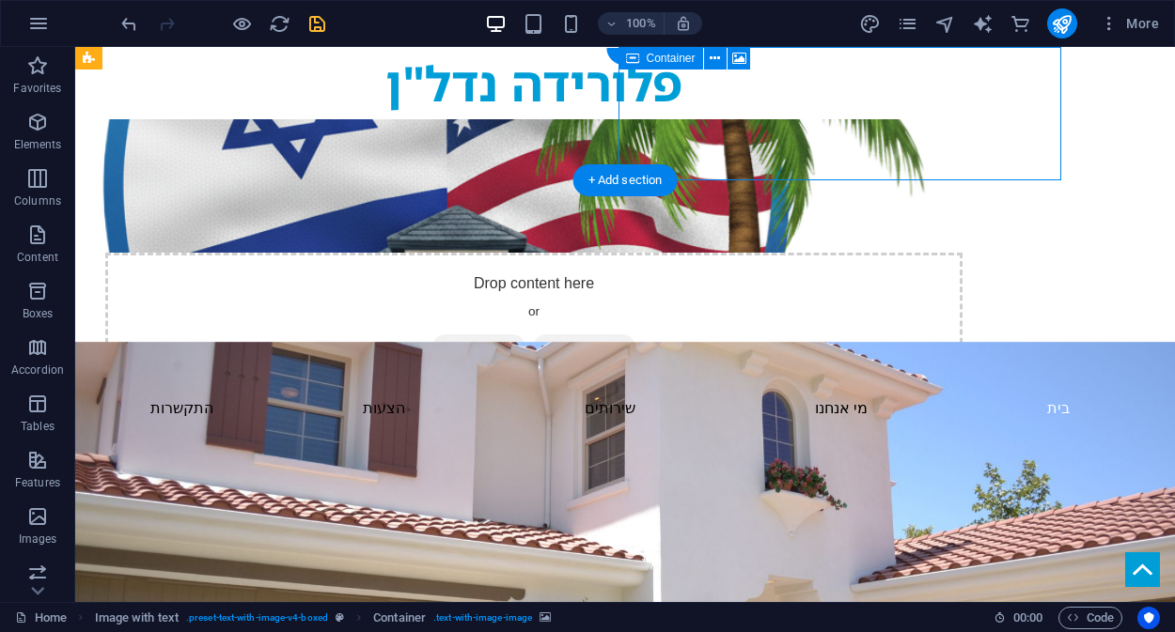
click at [870, 253] on div "Drop content here or Add elements Paste clipboard" at bounding box center [533, 319] width 857 height 133
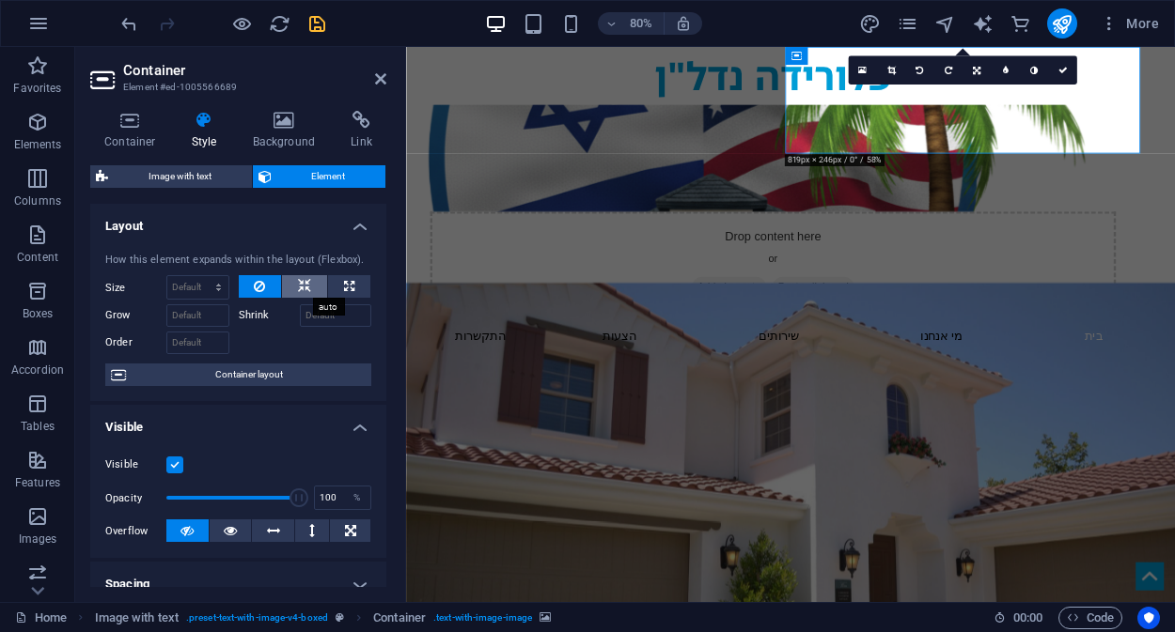
click at [298, 287] on icon at bounding box center [304, 286] width 13 height 23
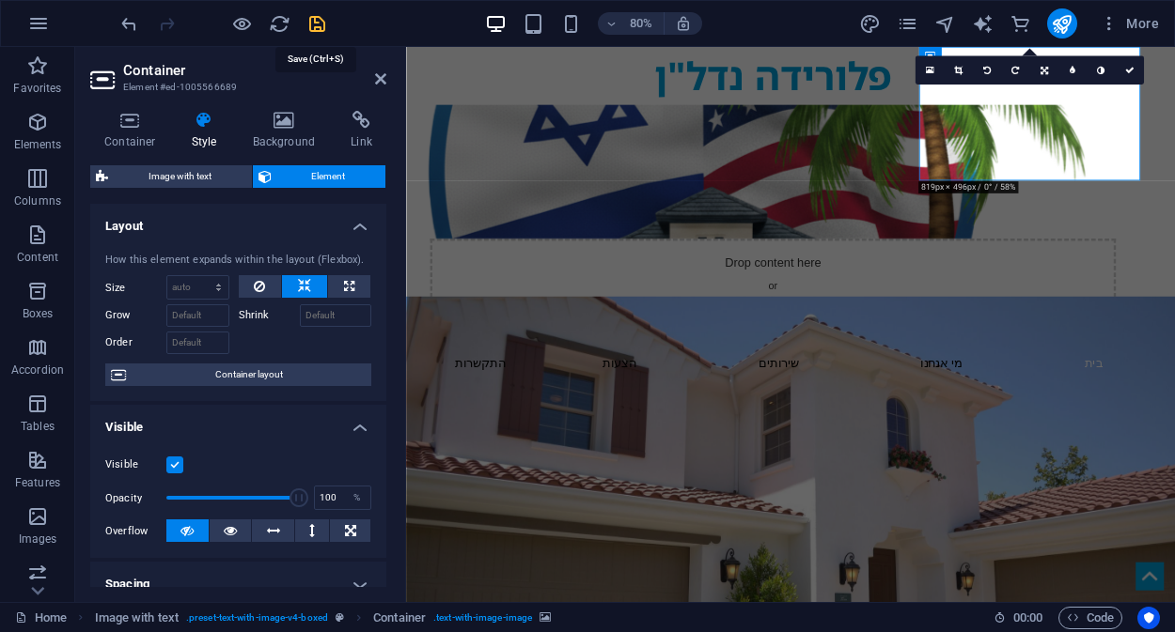
click at [319, 23] on icon "save" at bounding box center [317, 24] width 22 height 22
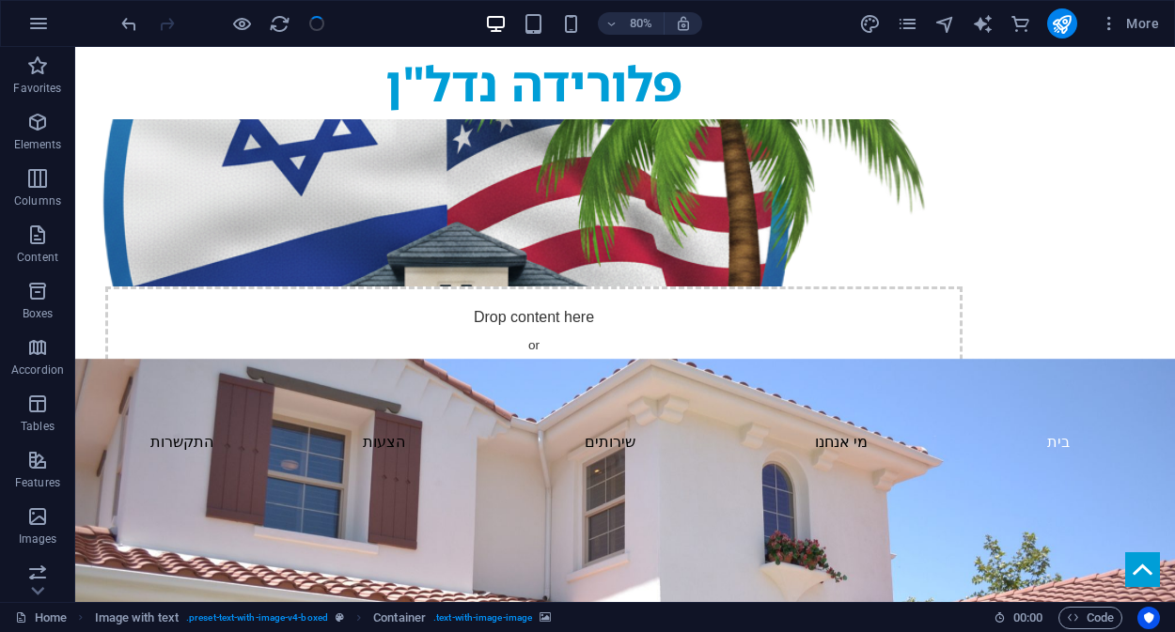
checkbox input "false"
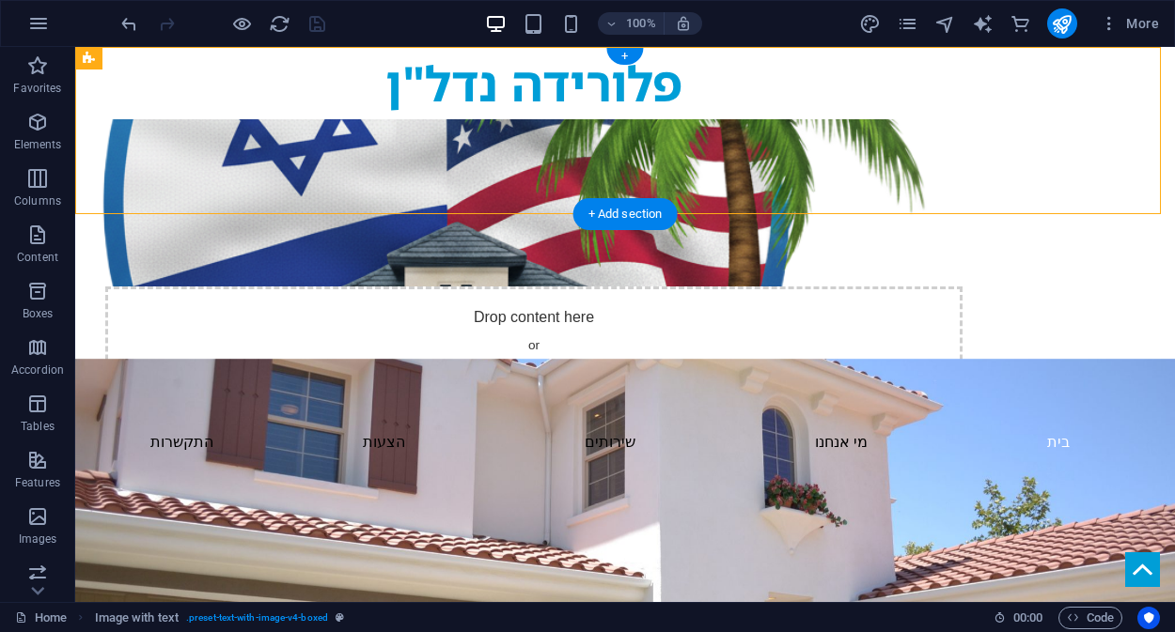
drag, startPoint x: 849, startPoint y: 104, endPoint x: 617, endPoint y: 128, distance: 233.3
click at [617, 128] on div "פלורידה נדל"ן Drop content here or Add elements Paste clipboard" at bounding box center [533, 233] width 917 height 373
click at [887, 287] on div "Drop content here or Add elements Paste clipboard" at bounding box center [533, 353] width 857 height 133
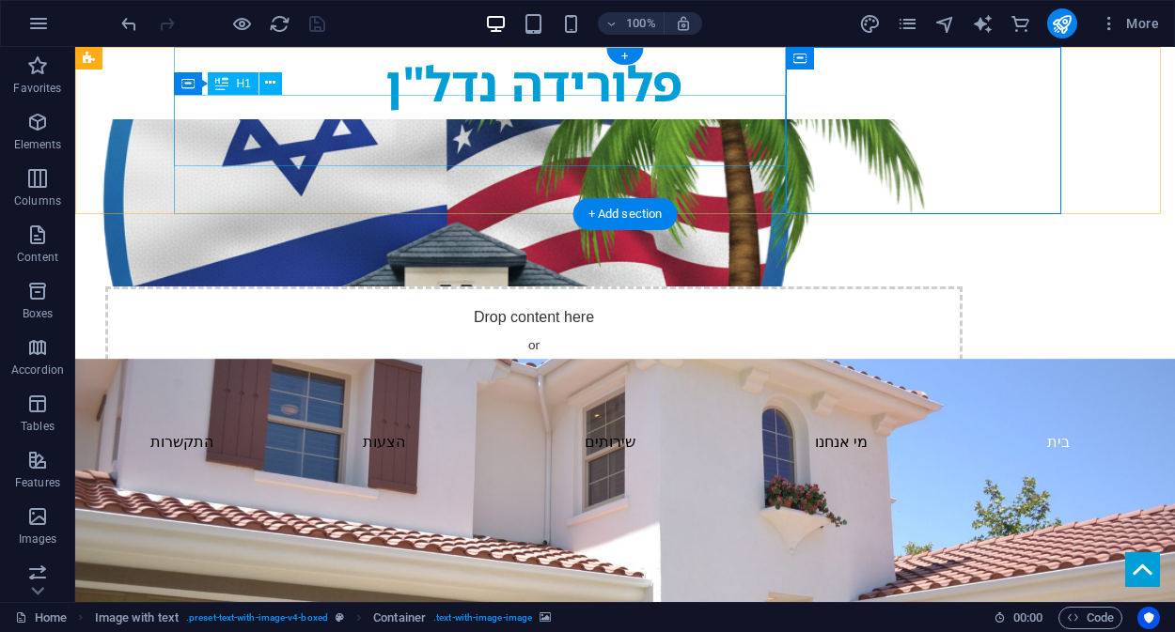
click at [712, 112] on div "פלורידה נדל"ן" at bounding box center [533, 83] width 887 height 72
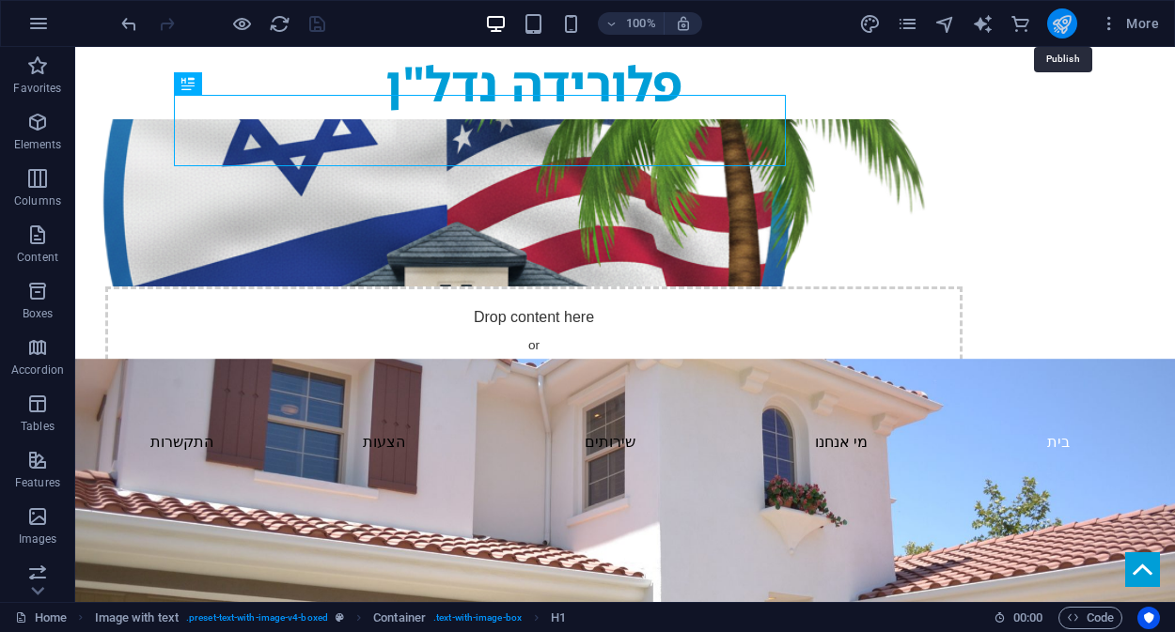
click at [1063, 27] on icon "publish" at bounding box center [1062, 24] width 22 height 22
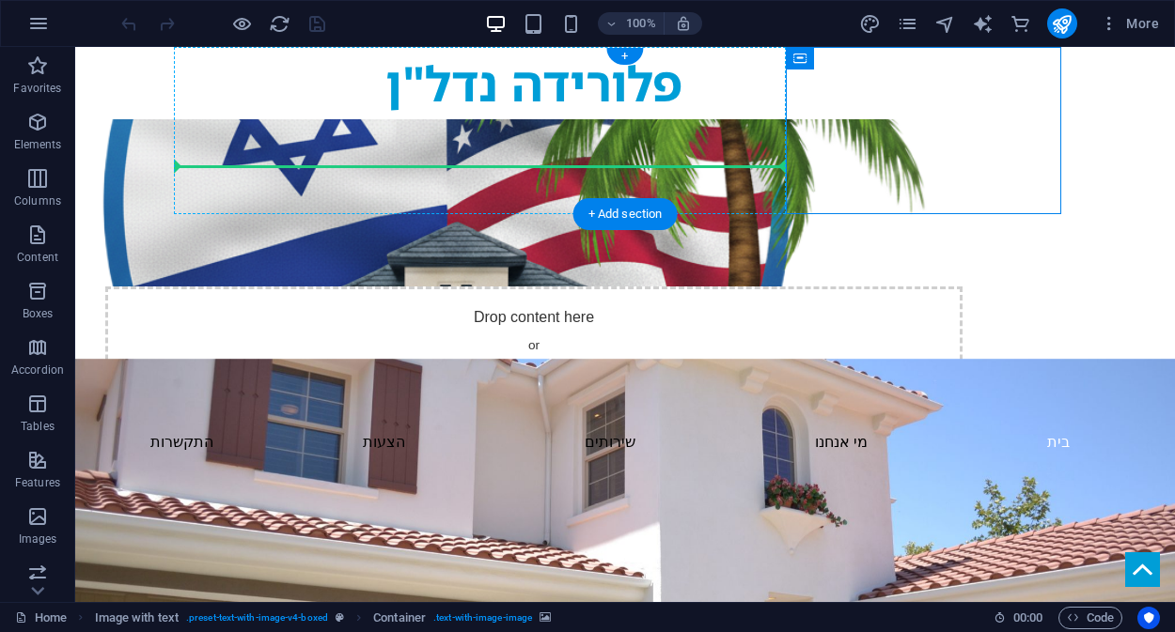
drag, startPoint x: 890, startPoint y: 165, endPoint x: 714, endPoint y: 157, distance: 175.9
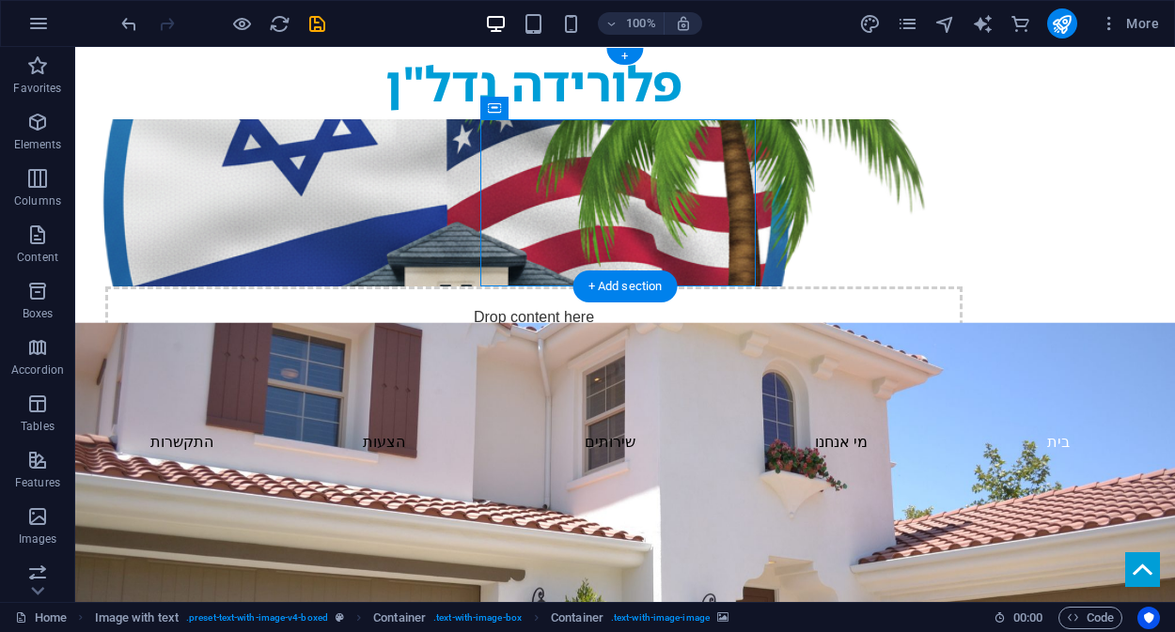
drag, startPoint x: 636, startPoint y: 189, endPoint x: 454, endPoint y: 136, distance: 189.7
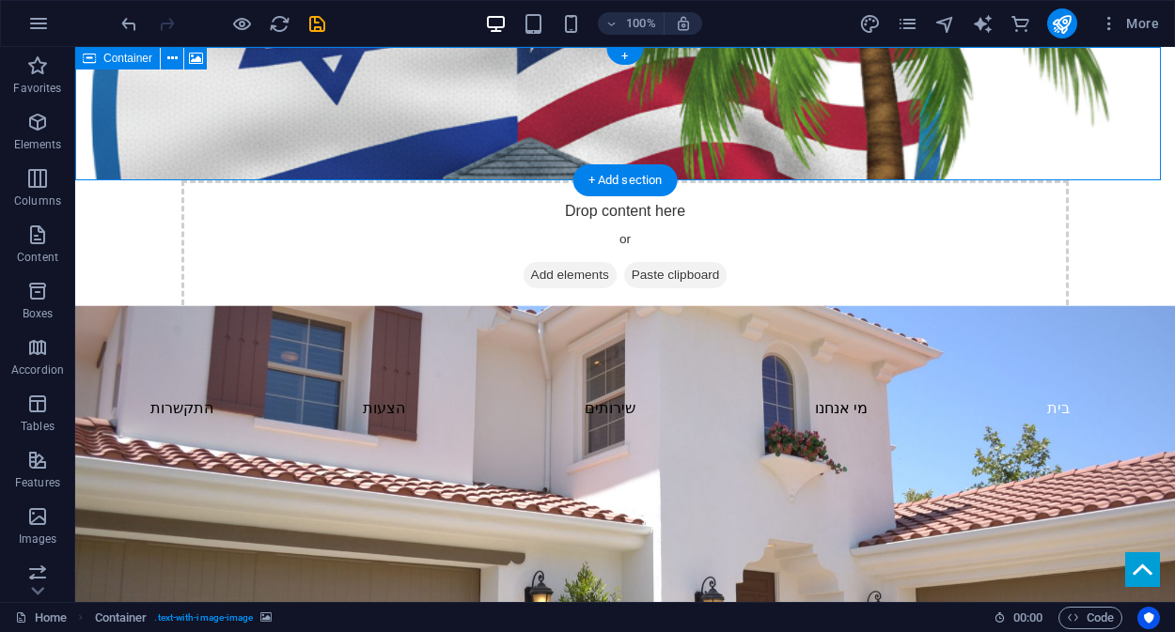
click at [444, 180] on div "Drop content here or Add elements Paste clipboard" at bounding box center [624, 246] width 887 height 133
drag, startPoint x: 745, startPoint y: 105, endPoint x: 747, endPoint y: 84, distance: 21.7
click at [747, 180] on div "Drop content here or Add elements Paste clipboard" at bounding box center [624, 246] width 887 height 133
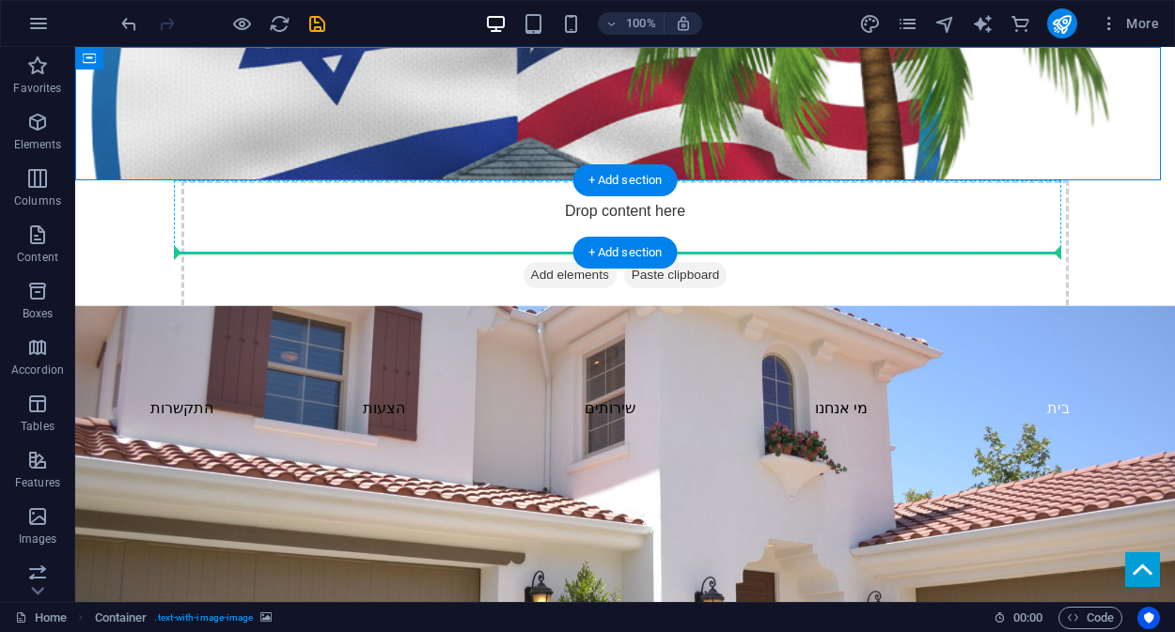
drag, startPoint x: 560, startPoint y: 77, endPoint x: 774, endPoint y: 220, distance: 257.5
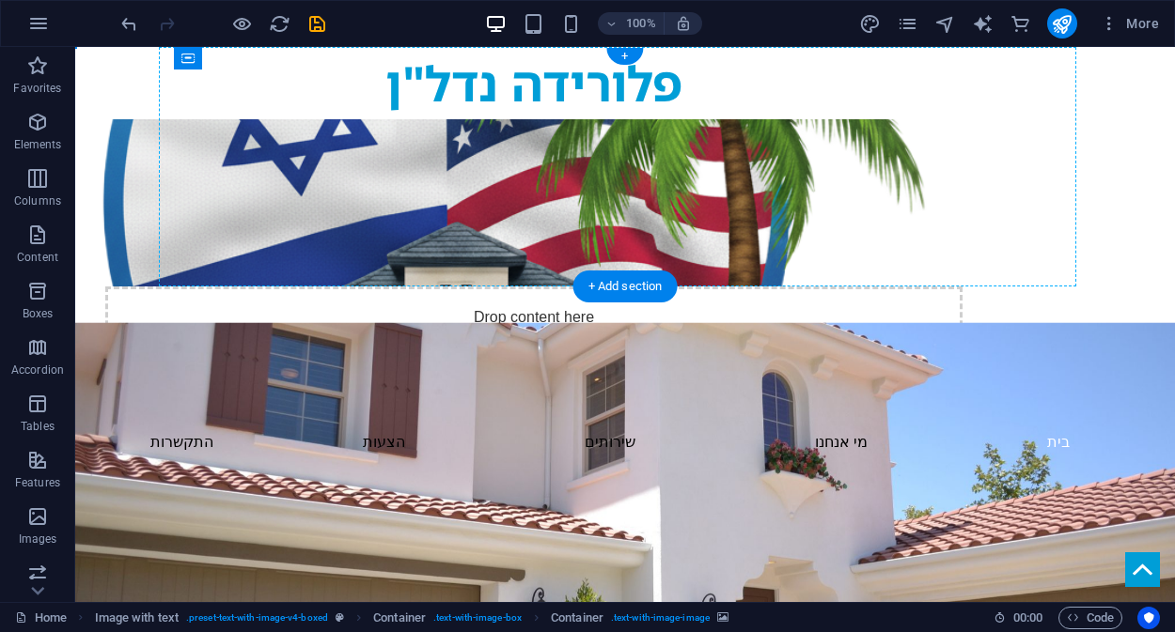
drag, startPoint x: 645, startPoint y: 197, endPoint x: 813, endPoint y: 103, distance: 192.7
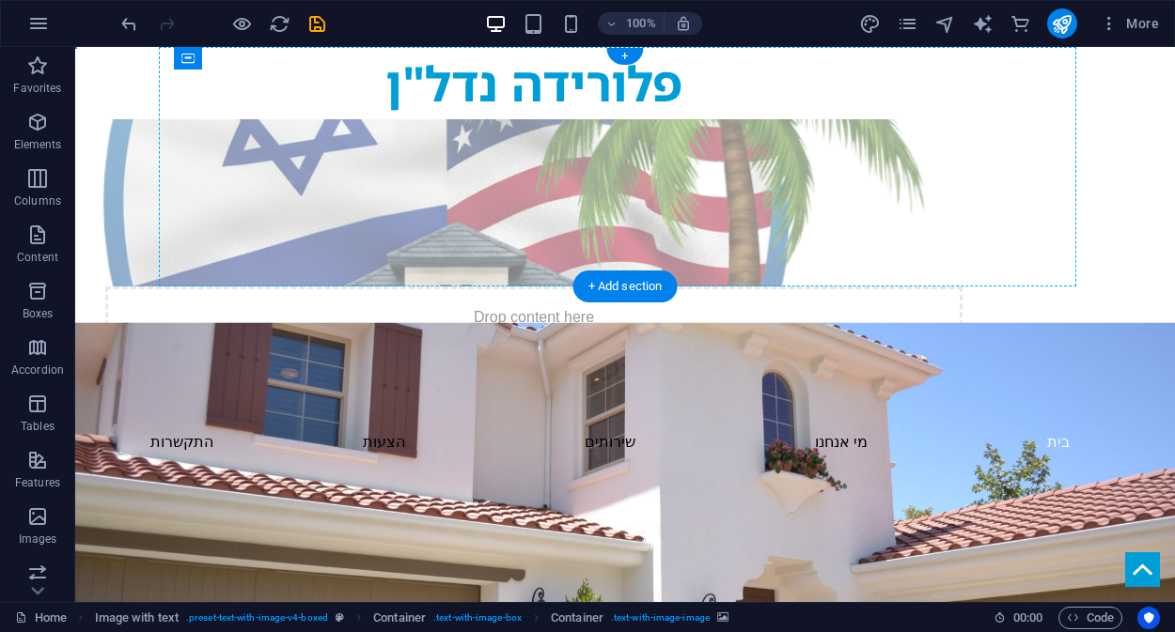
drag, startPoint x: 597, startPoint y: 151, endPoint x: 809, endPoint y: 245, distance: 232.2
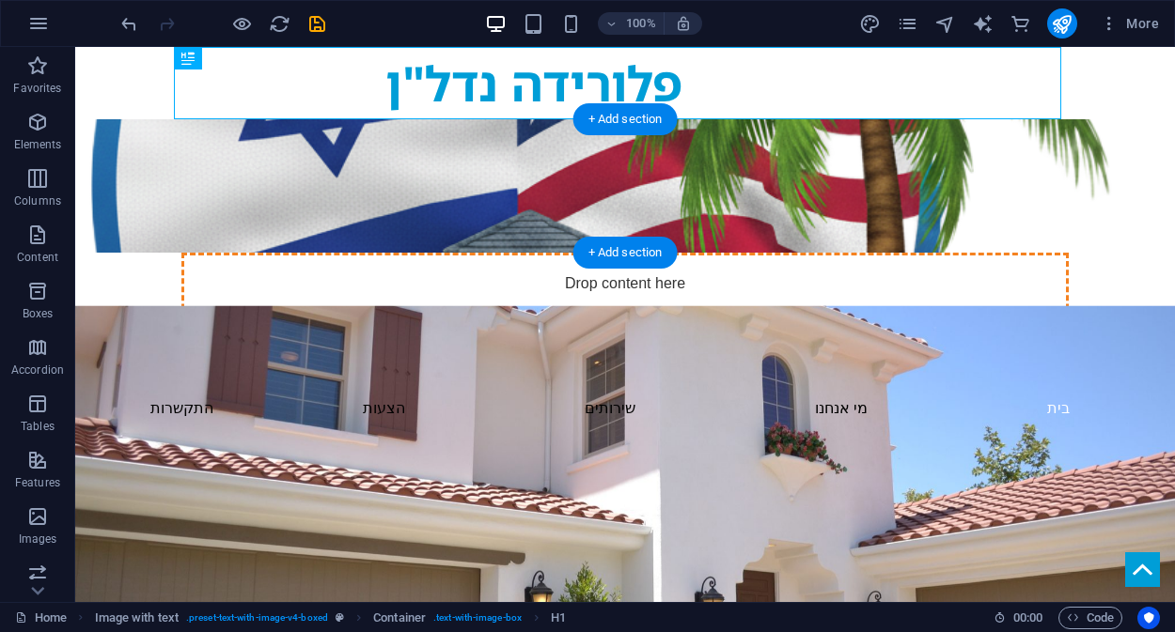
drag, startPoint x: 641, startPoint y: 76, endPoint x: 631, endPoint y: 151, distance: 75.9
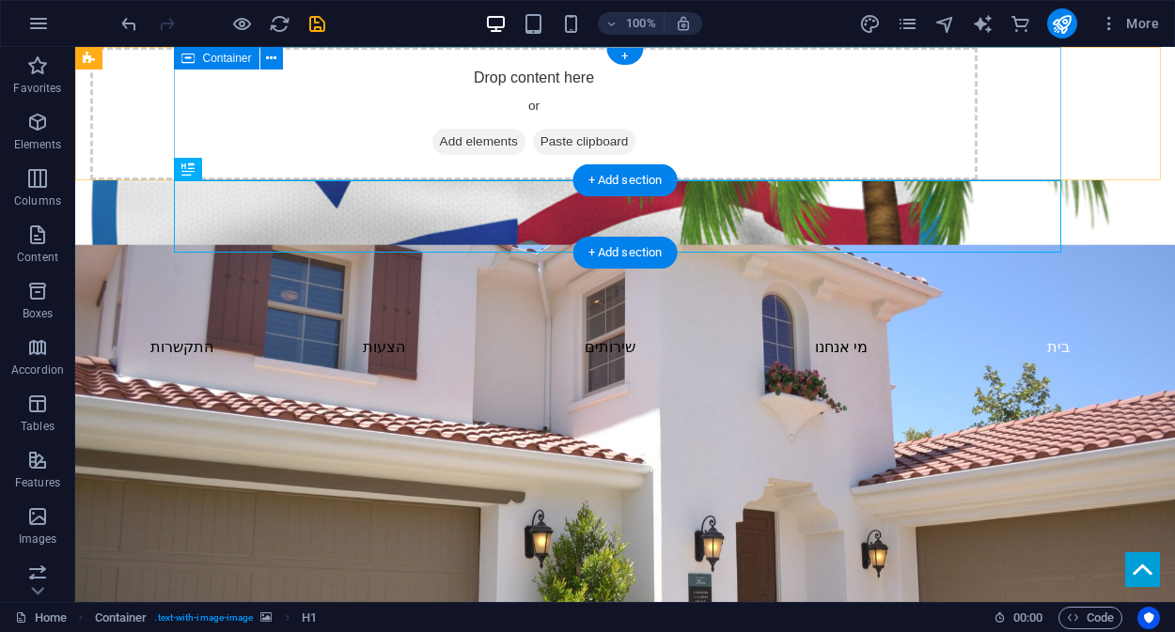
click at [715, 93] on div "Drop content here or Add elements Paste clipboard" at bounding box center [533, 113] width 887 height 133
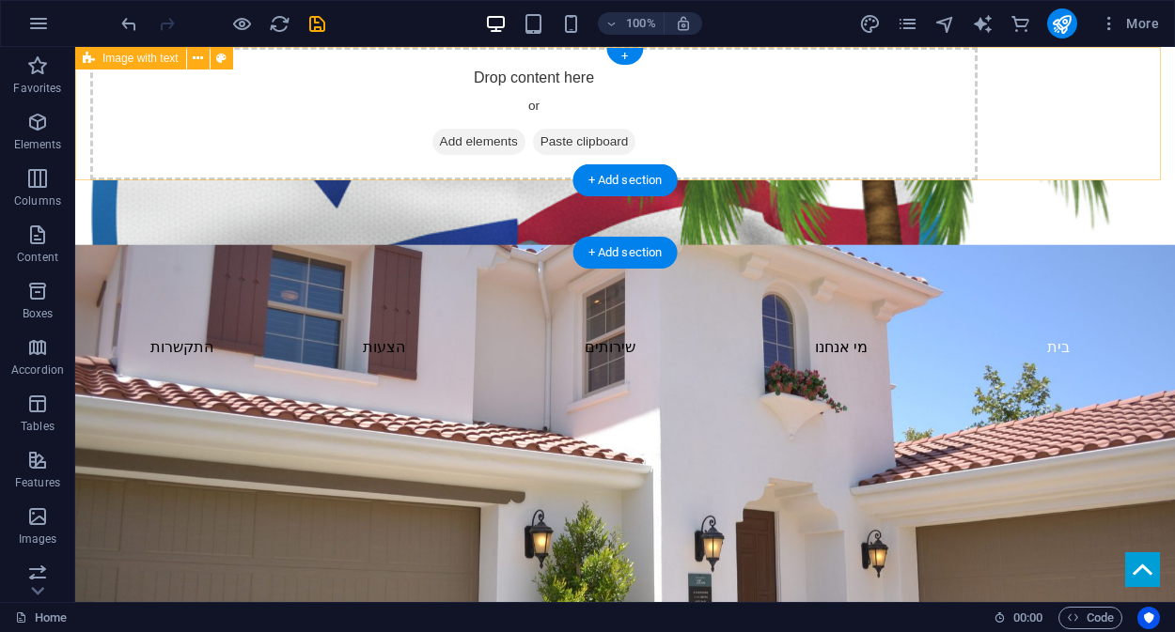
click at [614, 75] on div "Drop content here or Add elements Paste clipboard" at bounding box center [533, 113] width 887 height 133
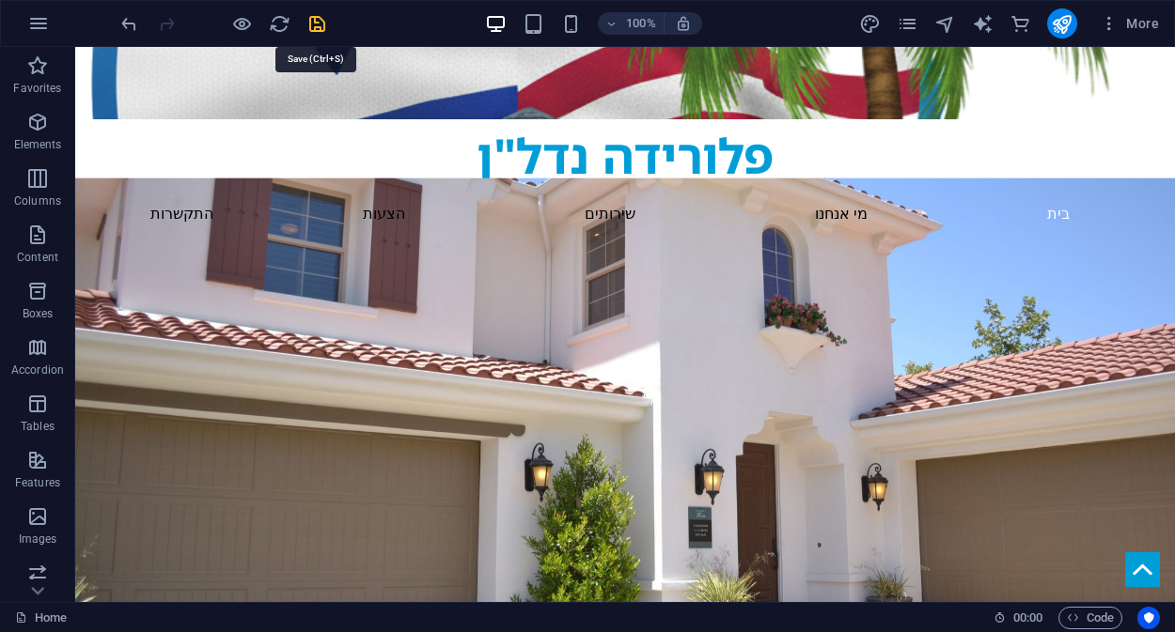
click at [315, 21] on icon "save" at bounding box center [317, 24] width 22 height 22
checkbox input "false"
click at [1061, 26] on icon "publish" at bounding box center [1062, 24] width 22 height 22
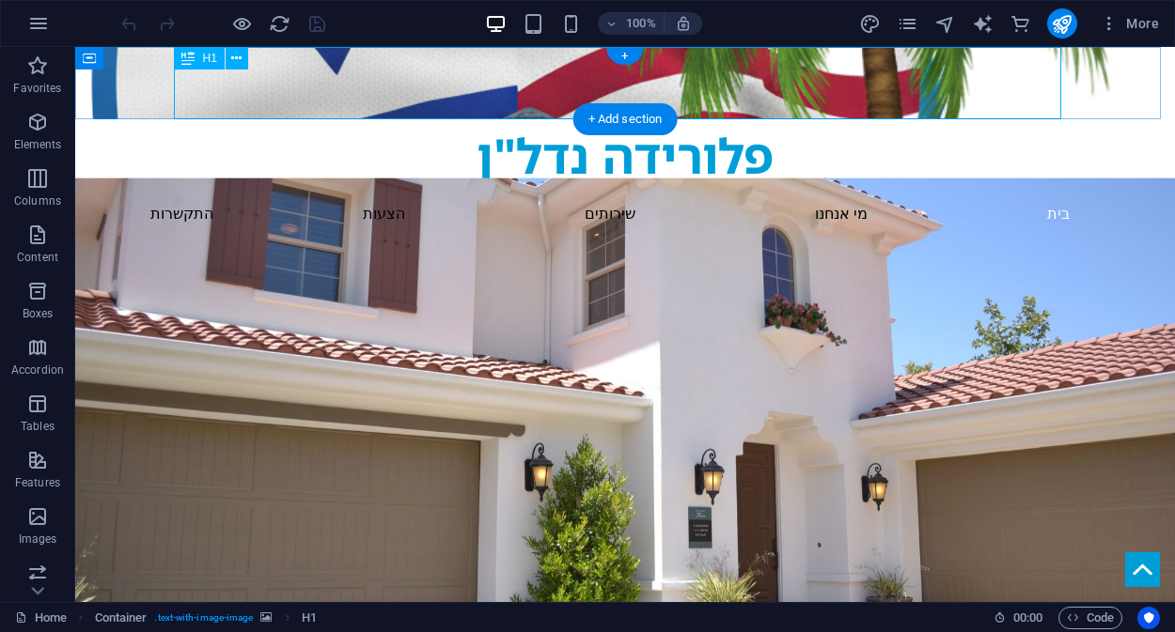
click at [914, 119] on div "פלורידה נדל"ן" at bounding box center [624, 155] width 887 height 72
click at [376, 119] on div "פלורידה נדל"ן" at bounding box center [624, 155] width 887 height 72
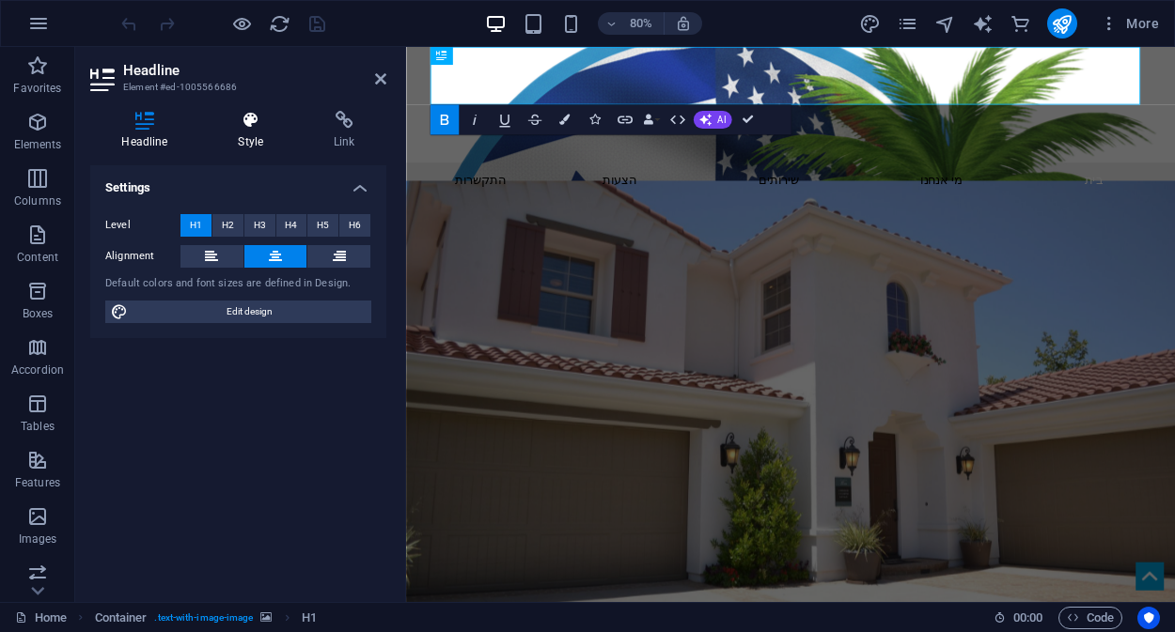
click at [256, 132] on h4 "Style" at bounding box center [255, 130] width 96 height 39
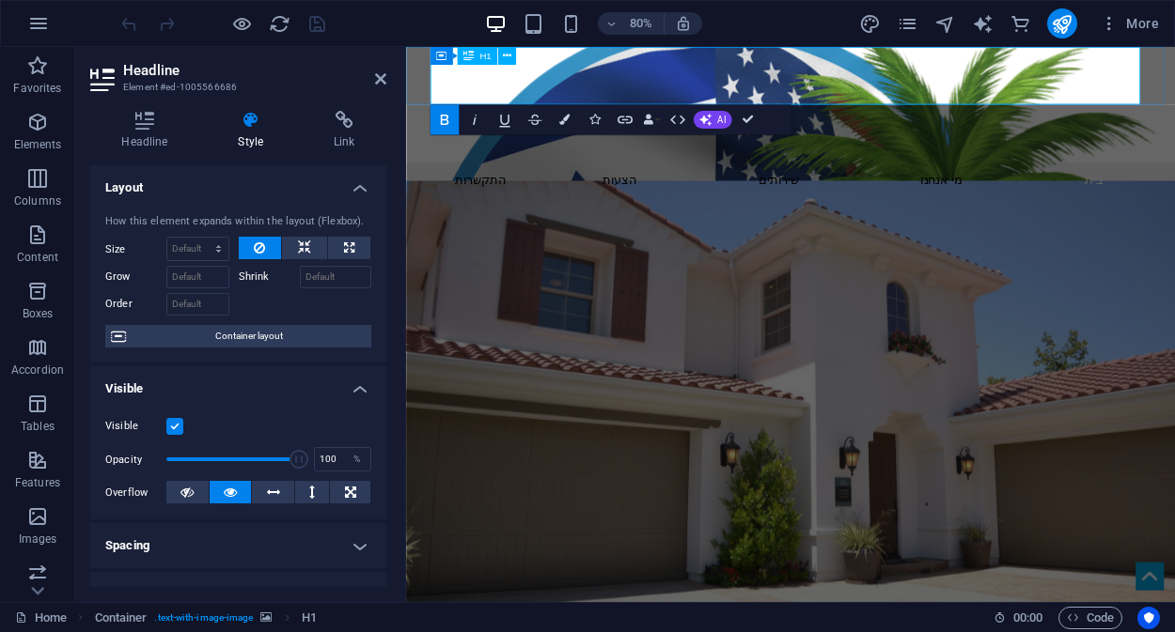
click at [510, 119] on h1 "פלורידה נדל"ן" at bounding box center [887, 155] width 887 height 72
click at [424, 80] on figure at bounding box center [886, 394] width 961 height 694
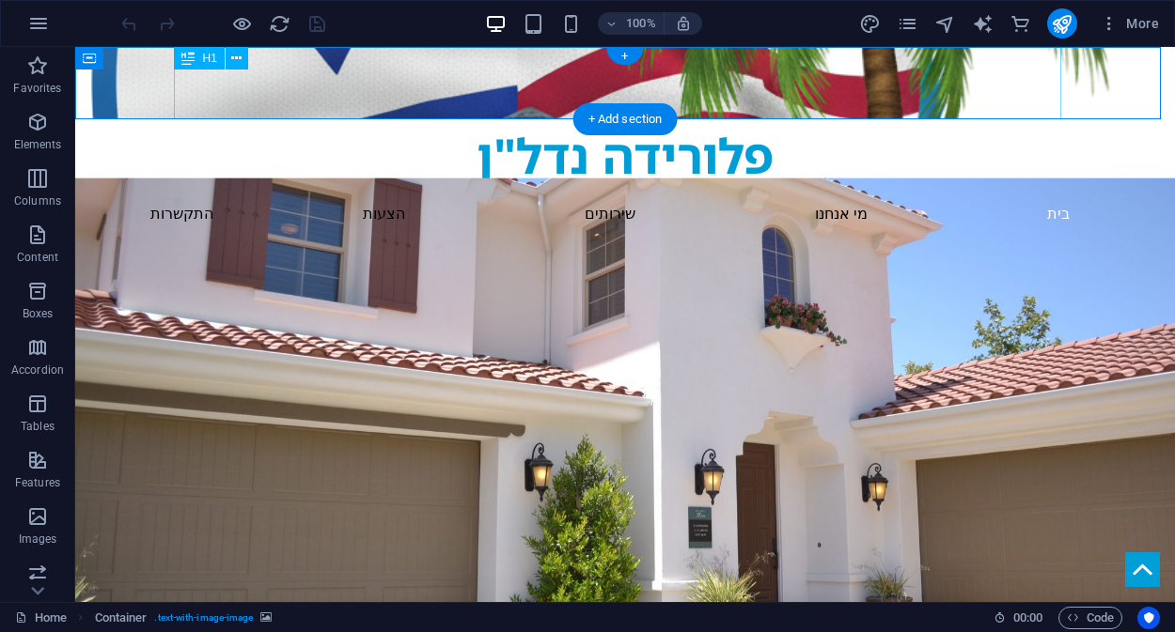
click at [420, 119] on div "פלורידה נדל"ן" at bounding box center [624, 155] width 887 height 72
click at [141, 90] on figure at bounding box center [624, 83] width 1099 height 72
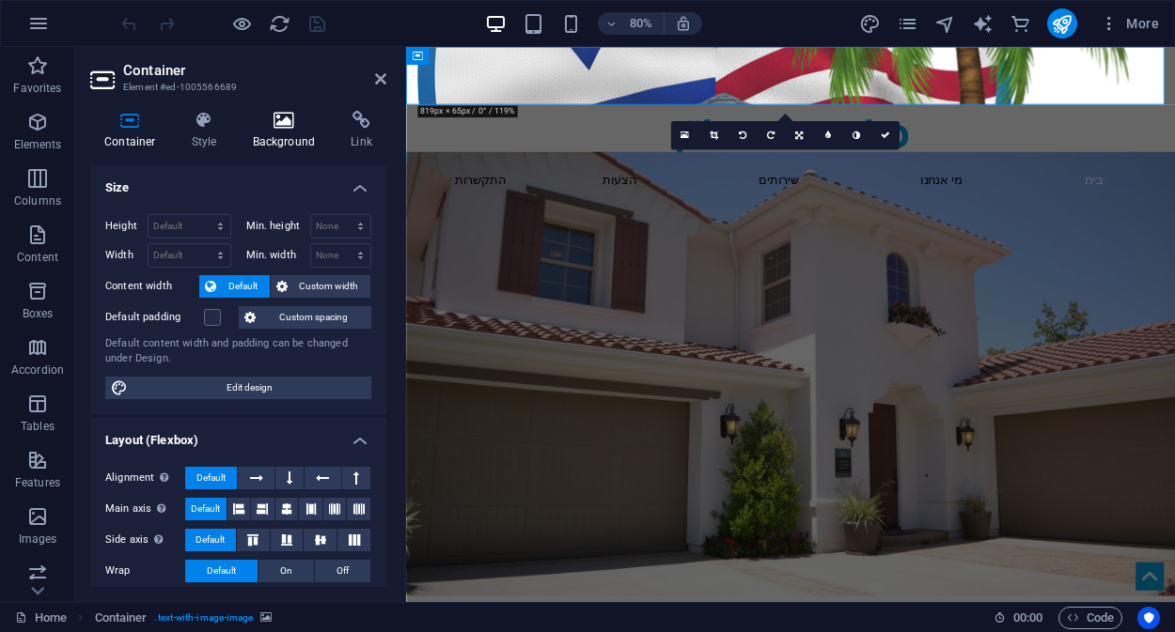
click at [279, 134] on h4 "Background" at bounding box center [288, 130] width 99 height 39
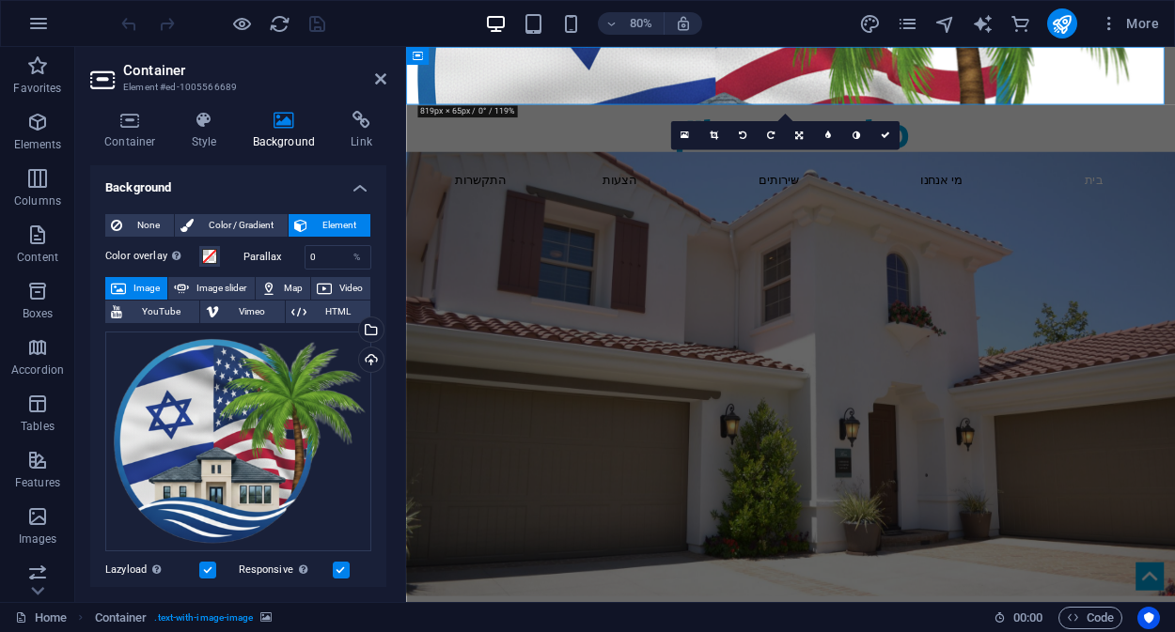
click at [255, 256] on label "Parallax" at bounding box center [273, 257] width 61 height 10
click at [204, 261] on span at bounding box center [209, 256] width 15 height 15
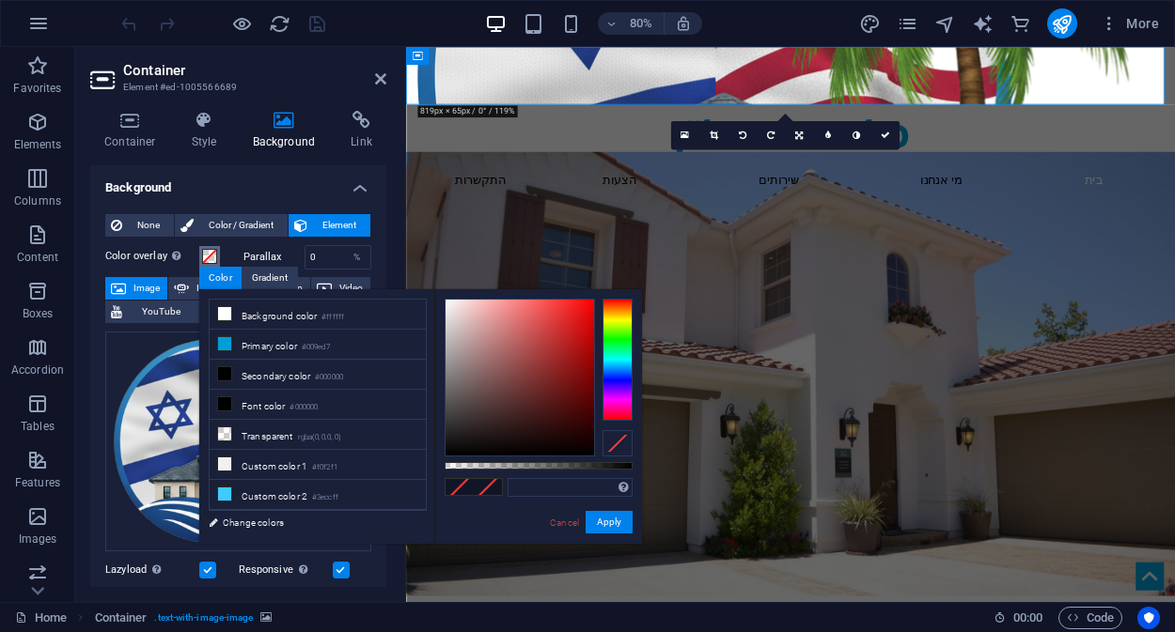
click at [204, 261] on span at bounding box center [209, 256] width 15 height 15
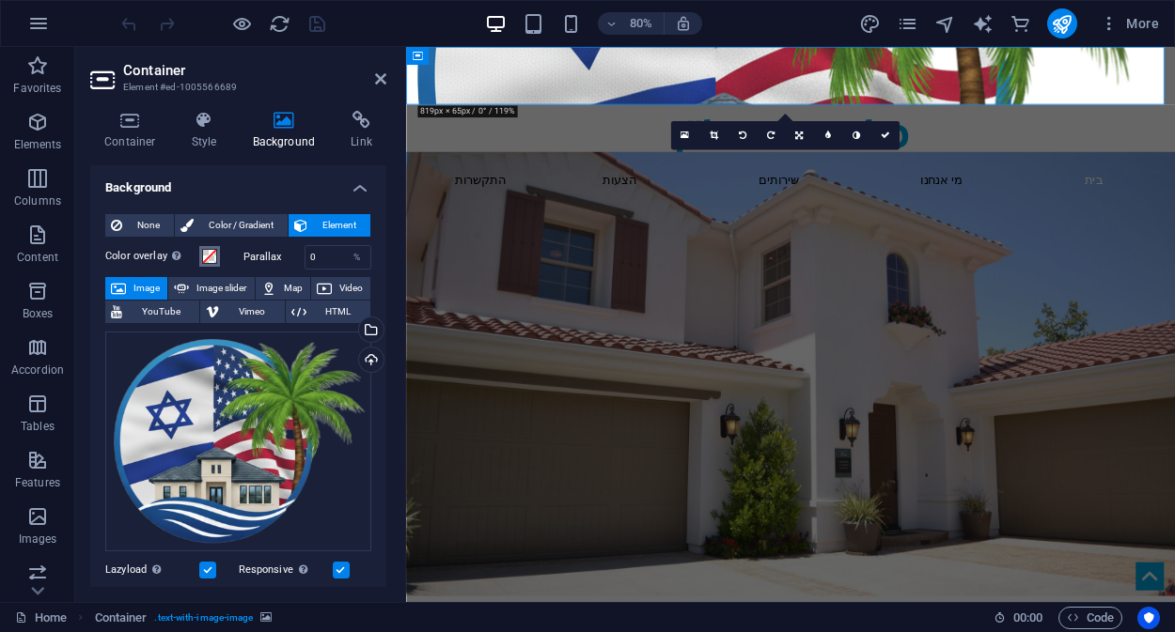
click at [205, 258] on span at bounding box center [209, 256] width 15 height 15
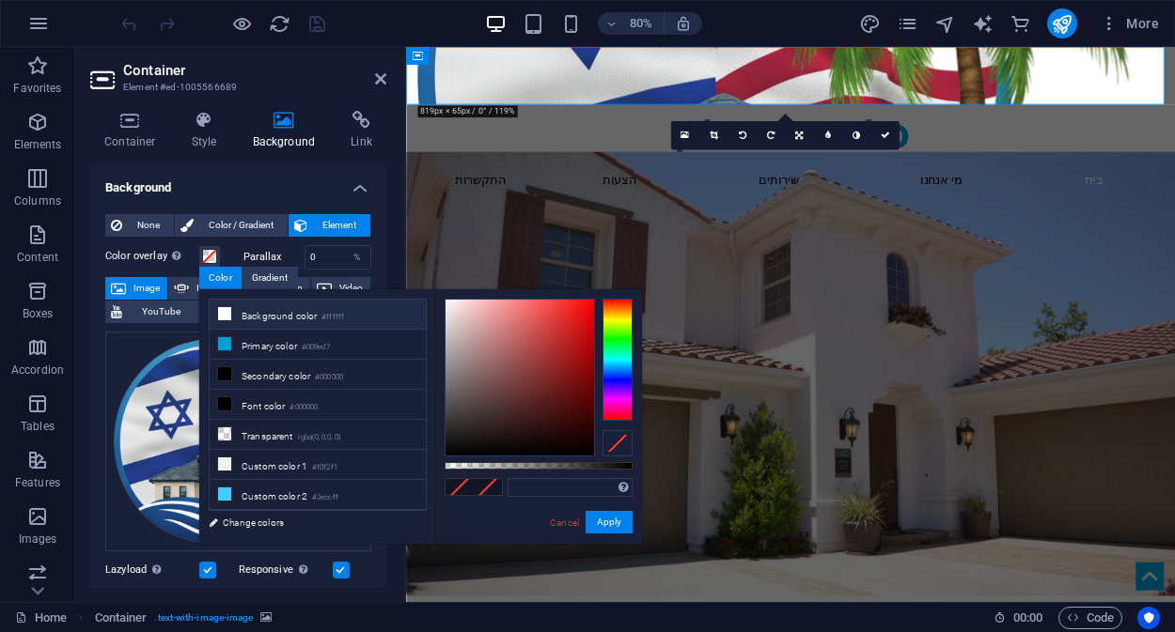
click at [219, 311] on icon at bounding box center [224, 313] width 13 height 13
click at [226, 312] on icon at bounding box center [224, 313] width 13 height 13
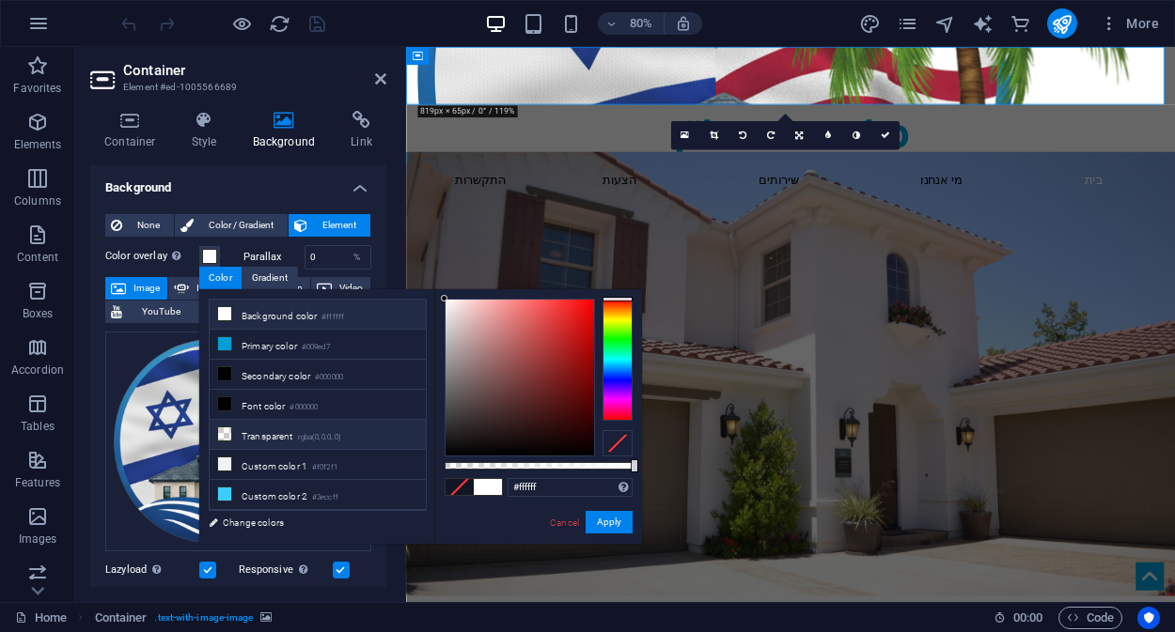
click at [225, 428] on icon at bounding box center [224, 434] width 13 height 13
type input "rgba(0, 0, 0, 0)"
click at [377, 272] on div "None Color / Gradient Element Stretch background to full-width Color overlay Pl…" at bounding box center [238, 564] width 296 height 730
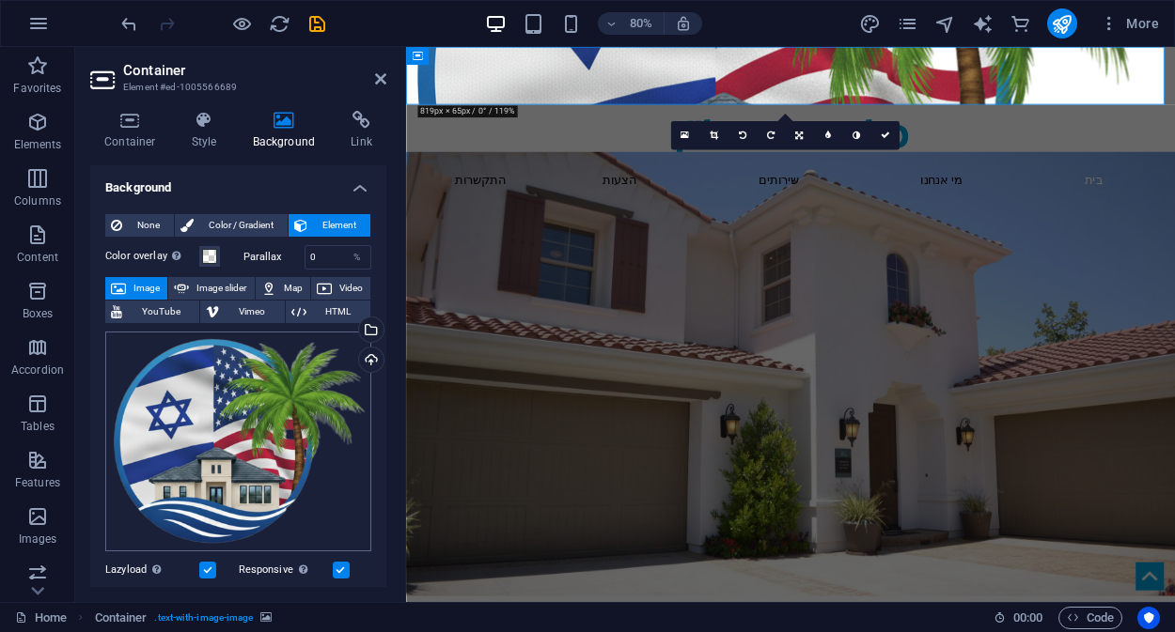
scroll to position [164, 0]
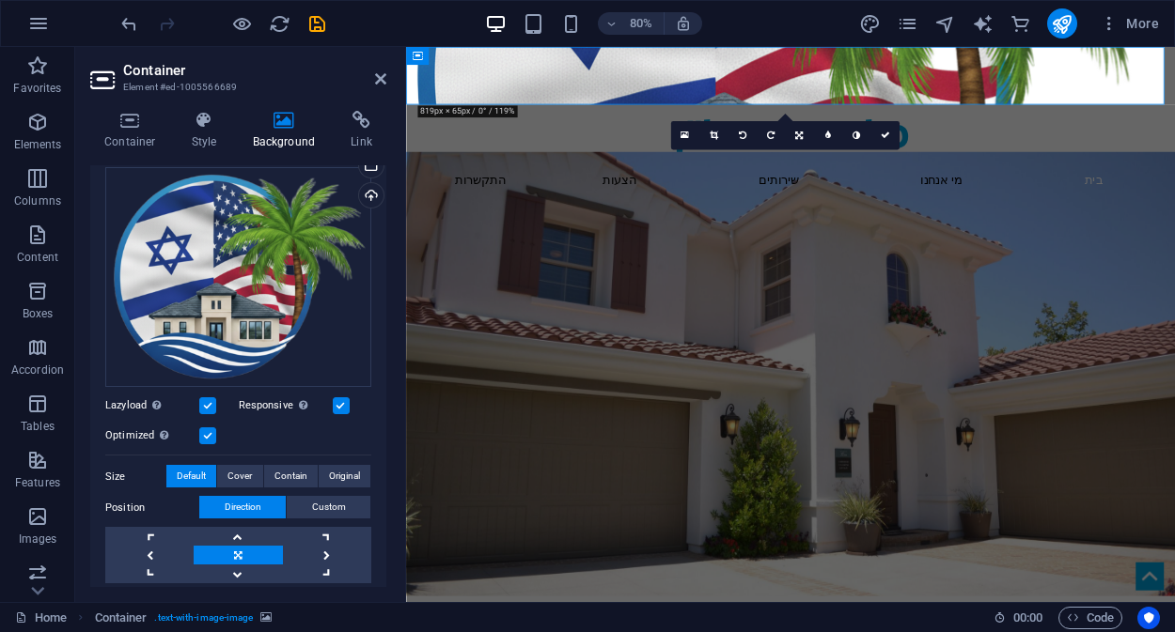
click at [213, 402] on label at bounding box center [207, 405] width 17 height 17
click at [0, 0] on input "Lazyload Loading images after the page loads improves page speed." at bounding box center [0, 0] width 0 height 0
click at [210, 430] on label at bounding box center [207, 436] width 17 height 17
click at [0, 0] on input "Optimized Images are compressed to improve page speed." at bounding box center [0, 0] width 0 height 0
click at [214, 431] on label at bounding box center [207, 436] width 17 height 17
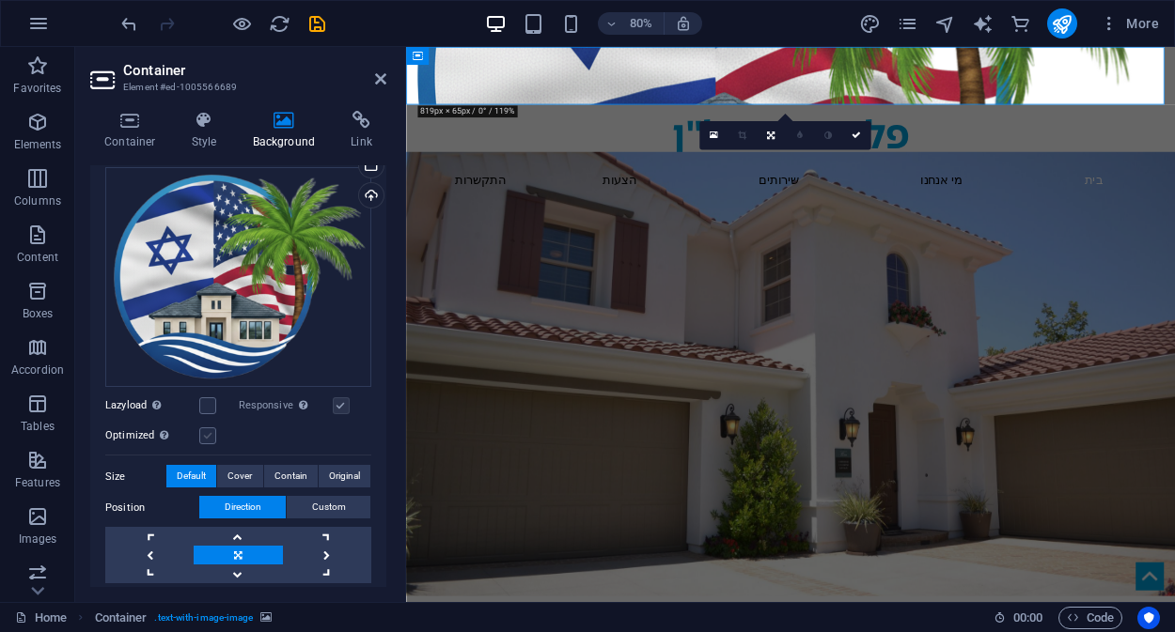
click at [0, 0] on input "Optimized Images are compressed to improve page speed." at bounding box center [0, 0] width 0 height 0
click at [214, 431] on label at bounding box center [207, 436] width 17 height 17
click at [0, 0] on input "Optimized Images are compressed to improve page speed." at bounding box center [0, 0] width 0 height 0
click at [336, 403] on label at bounding box center [341, 405] width 17 height 17
click at [338, 405] on label at bounding box center [341, 405] width 17 height 17
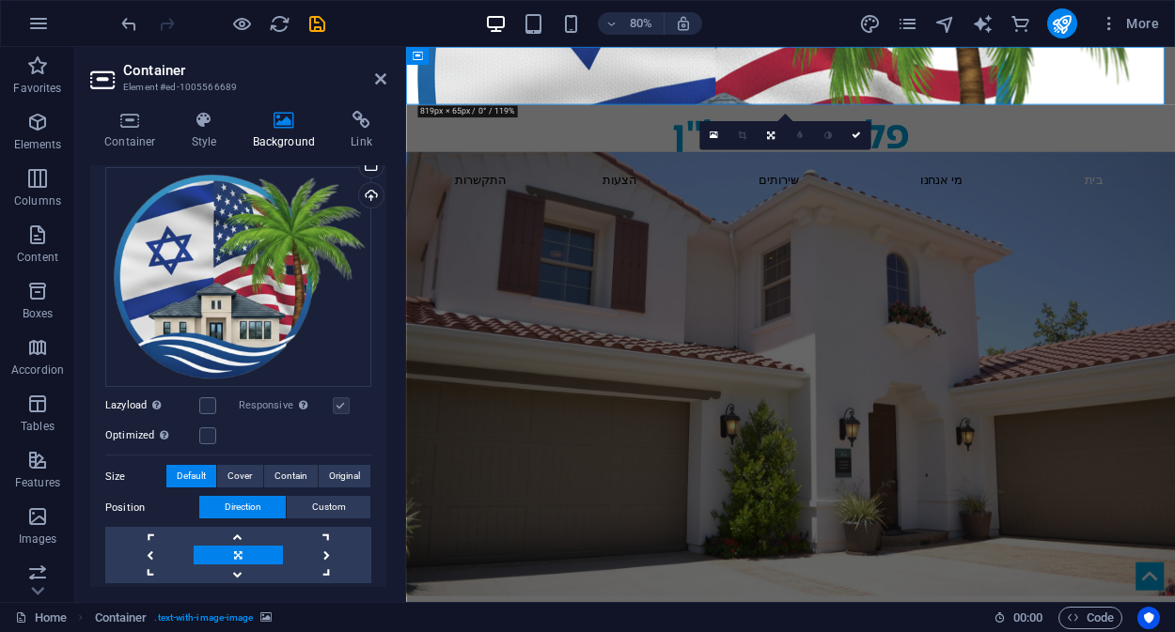
scroll to position [195, 0]
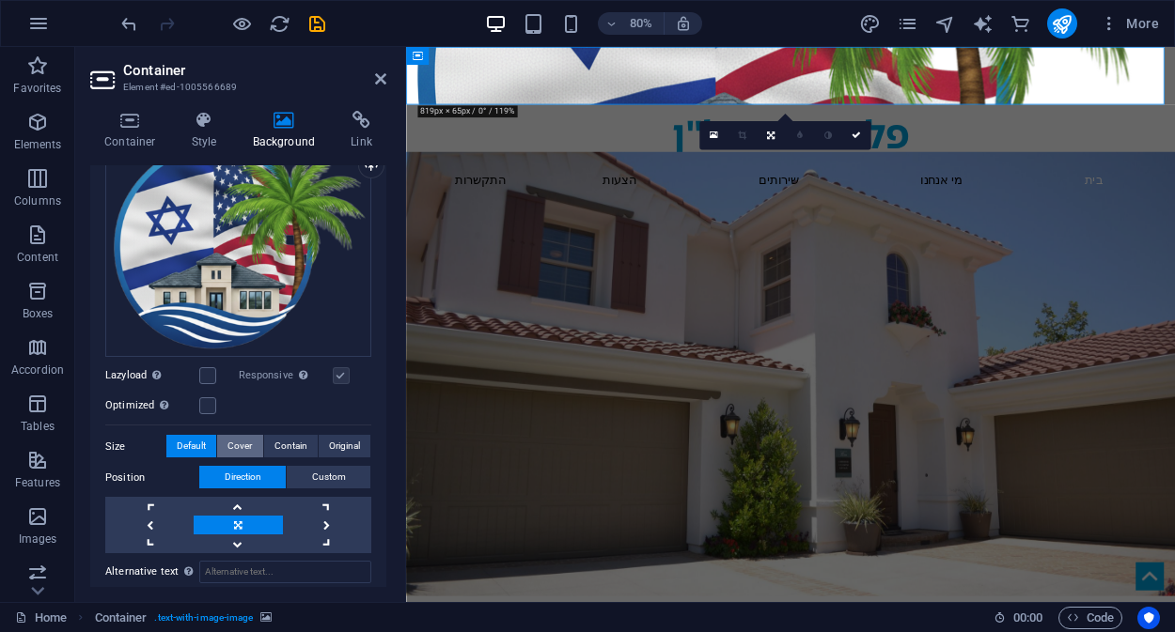
click at [245, 438] on span "Cover" at bounding box center [239, 446] width 24 height 23
click at [294, 444] on span "Contain" at bounding box center [290, 446] width 33 height 23
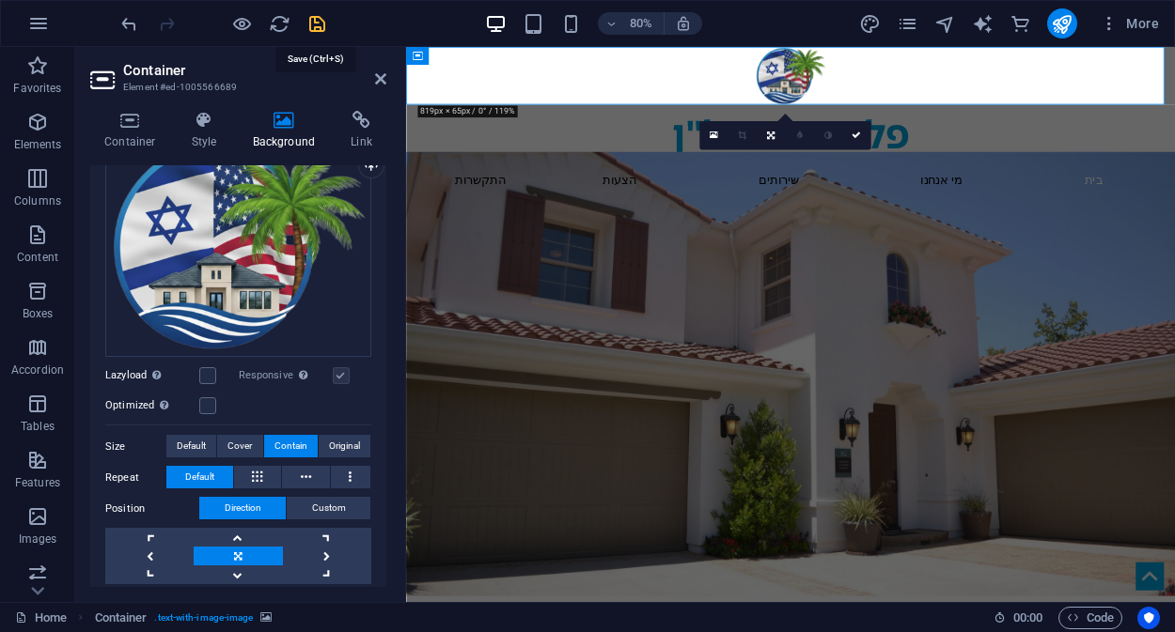
click at [317, 26] on icon "save" at bounding box center [317, 24] width 22 height 22
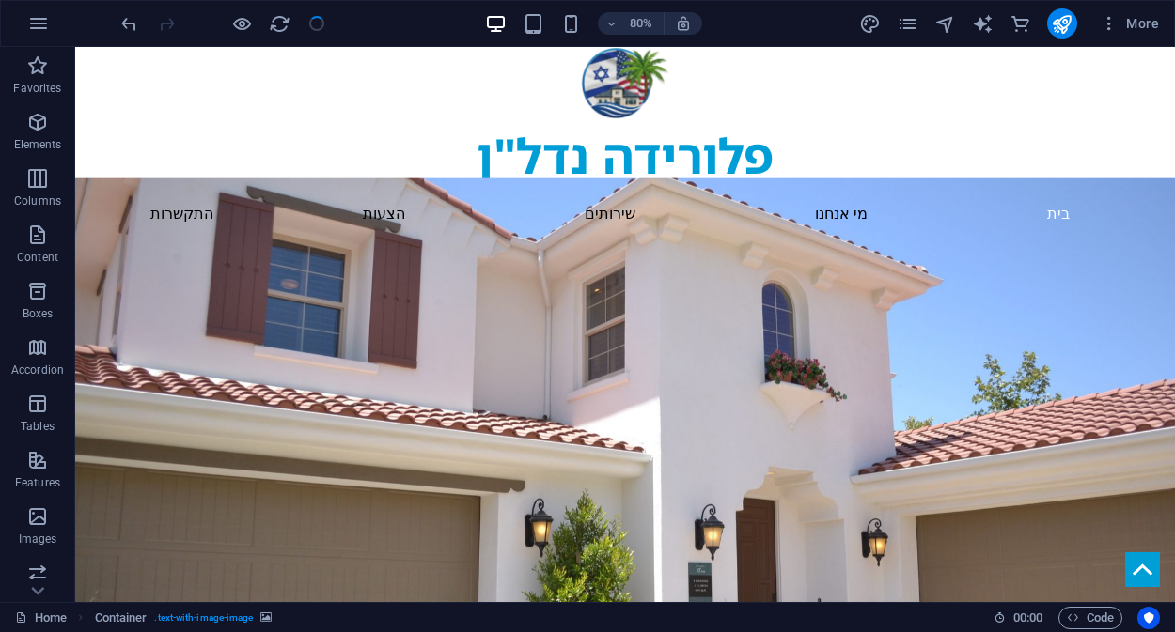
checkbox input "false"
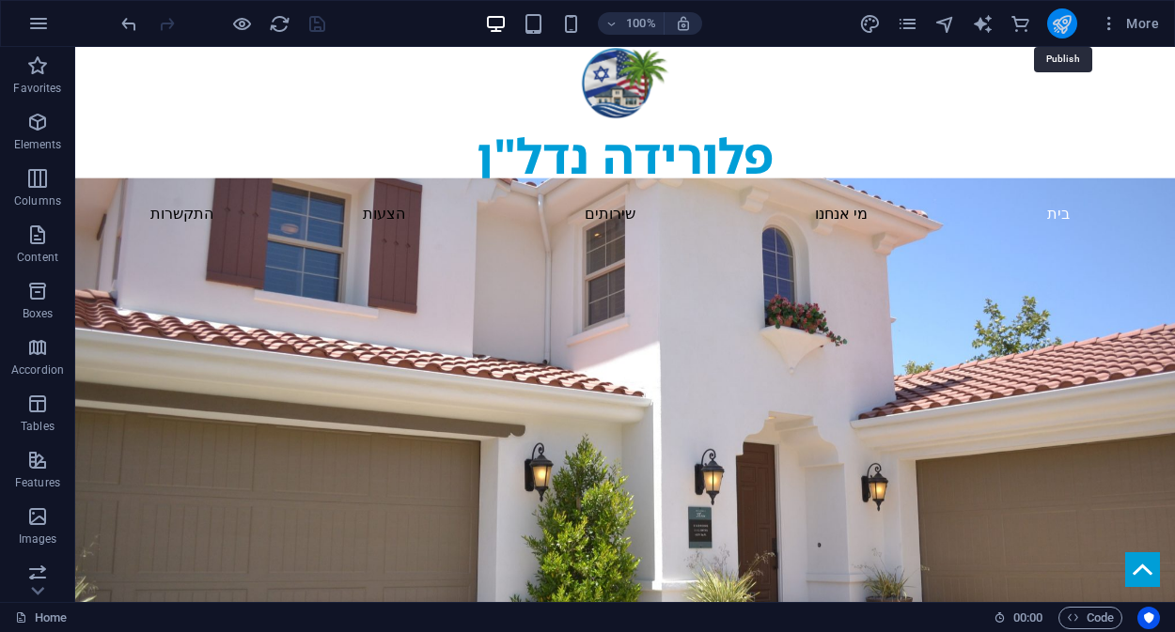
click at [1067, 19] on icon "publish" at bounding box center [1062, 24] width 22 height 22
